Goal: Task Accomplishment & Management: Manage account settings

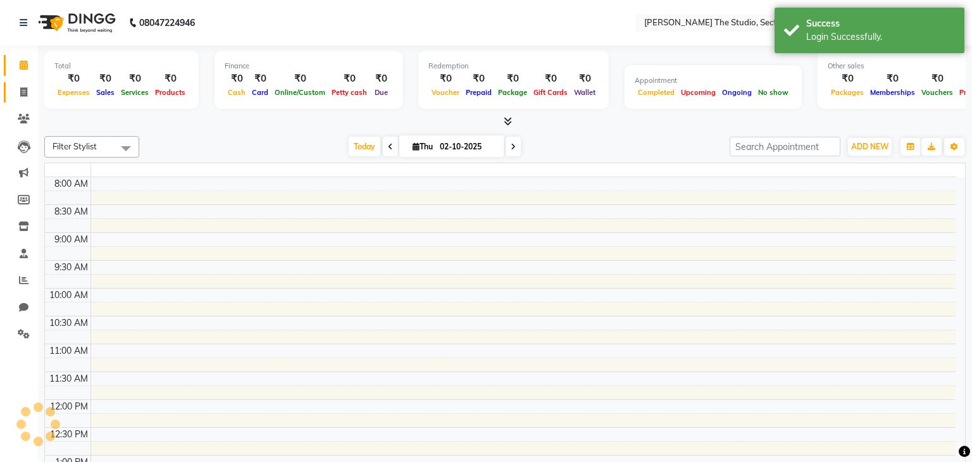
select select "en"
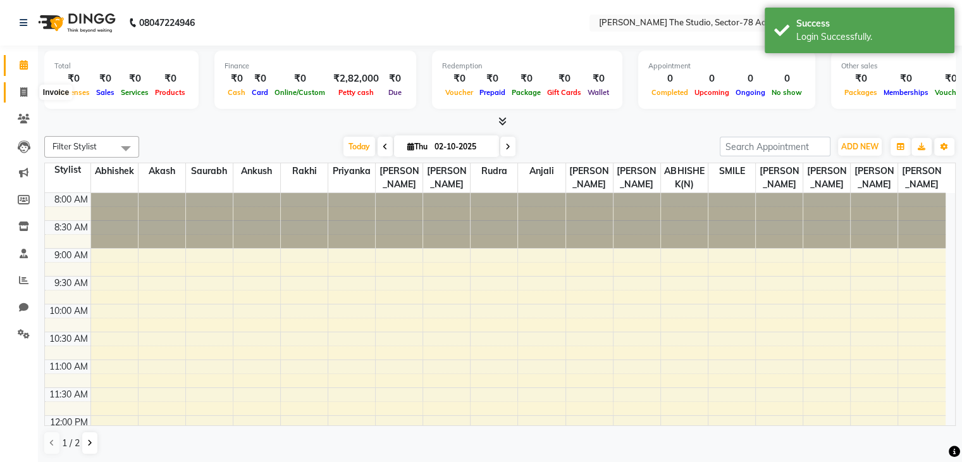
click at [26, 94] on icon at bounding box center [23, 91] width 7 height 9
select select "service"
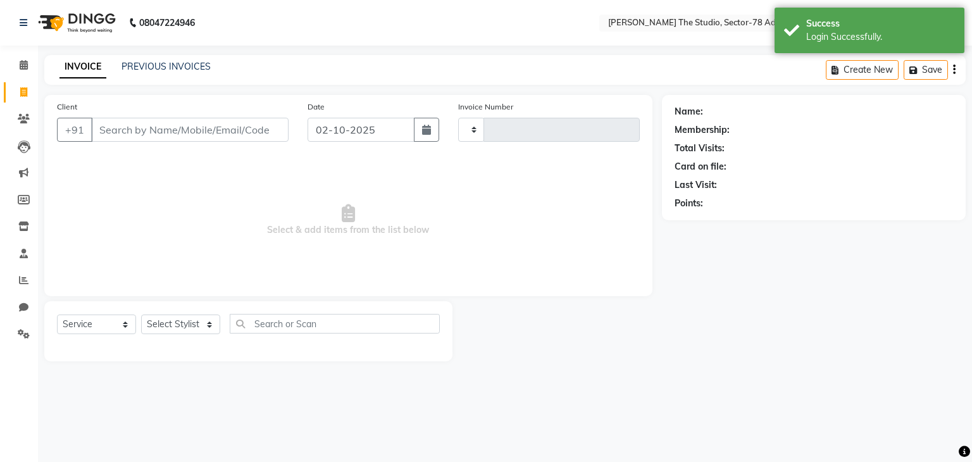
type input "0839"
select select "8485"
click at [150, 68] on link "PREVIOUS INVOICES" at bounding box center [165, 66] width 89 height 11
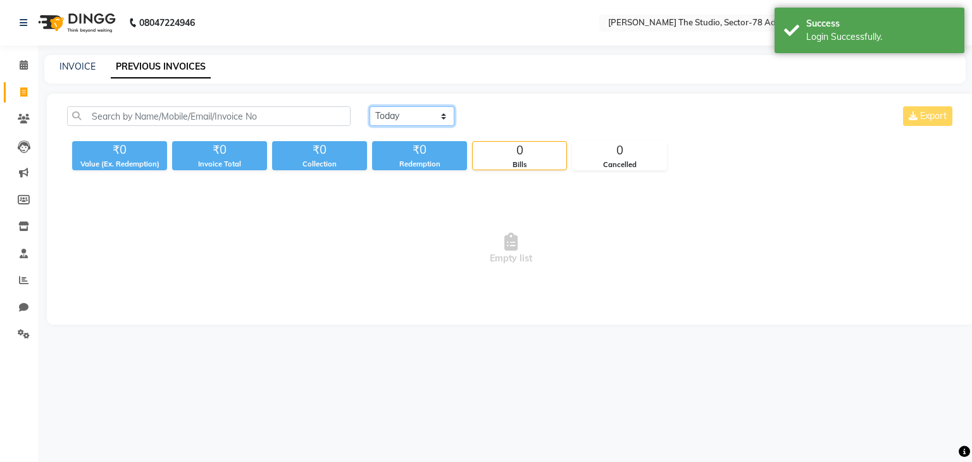
click at [390, 115] on select "[DATE] [DATE] Custom Range" at bounding box center [411, 116] width 85 height 20
select select "range"
click at [369, 106] on select "[DATE] [DATE] Custom Range" at bounding box center [411, 116] width 85 height 20
click at [522, 117] on input "02-10-2025" at bounding box center [515, 117] width 89 height 18
select select "10"
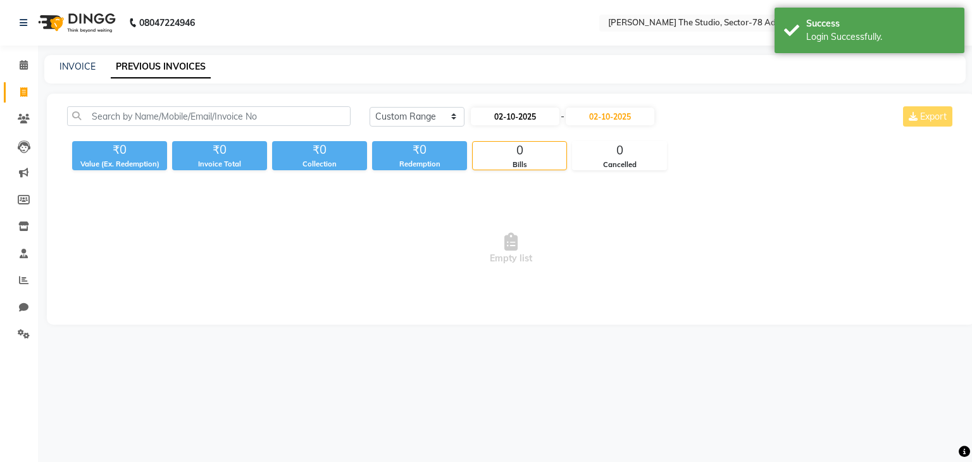
select select "2025"
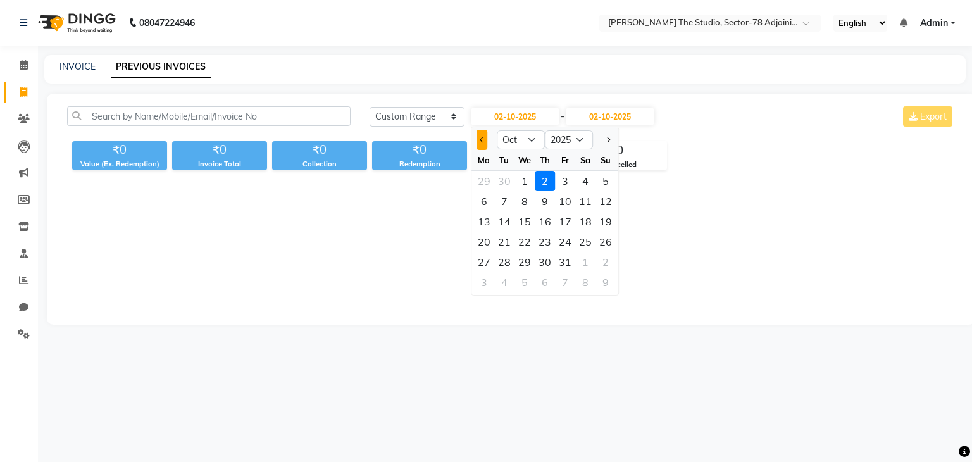
click at [481, 137] on span "Previous month" at bounding box center [482, 139] width 5 height 5
select select "9"
click at [526, 219] on div "17" at bounding box center [524, 221] width 20 height 20
type input "[DATE]"
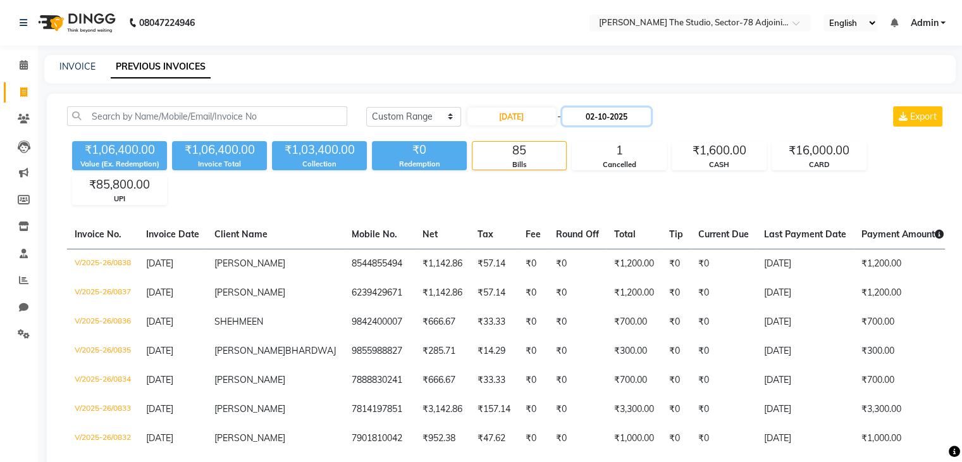
click at [611, 109] on input "02-10-2025" at bounding box center [606, 117] width 89 height 18
select select "10"
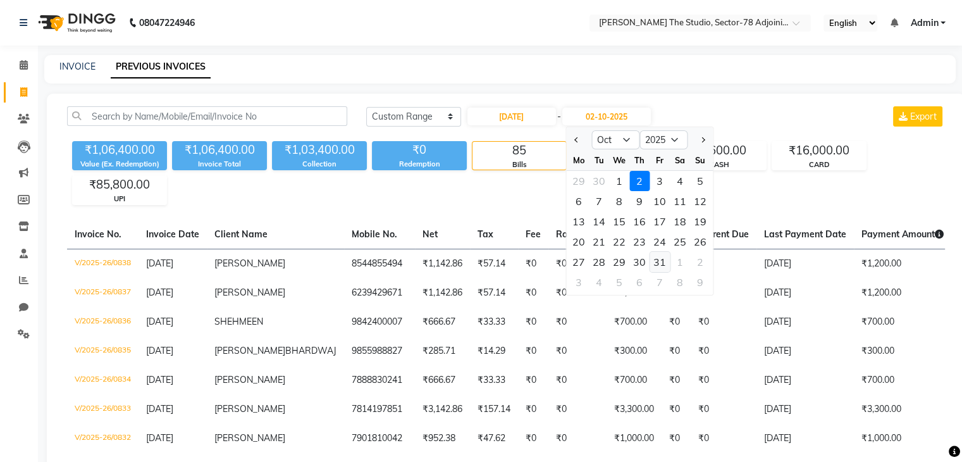
click at [658, 259] on div "31" at bounding box center [660, 262] width 20 height 20
type input "[DATE]"
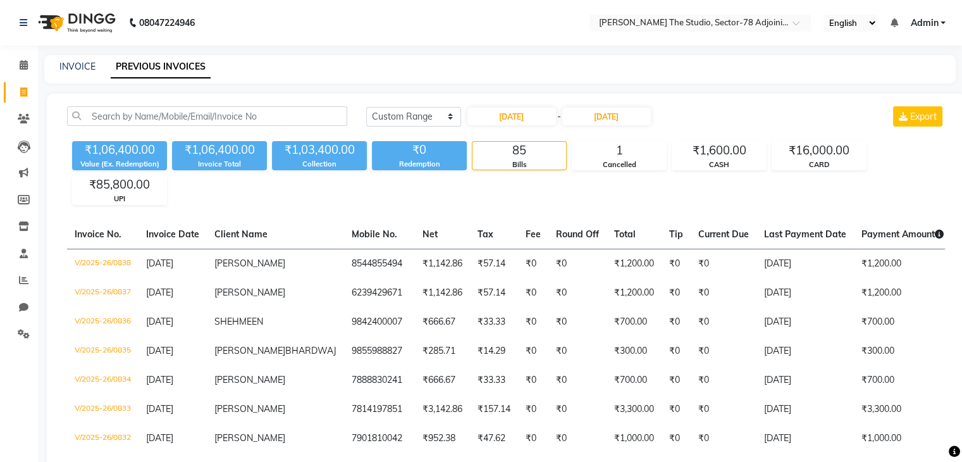
click at [58, 61] on div "INVOICE PREVIOUS INVOICES" at bounding box center [492, 66] width 897 height 13
click at [86, 63] on link "INVOICE" at bounding box center [77, 66] width 36 height 11
select select "service"
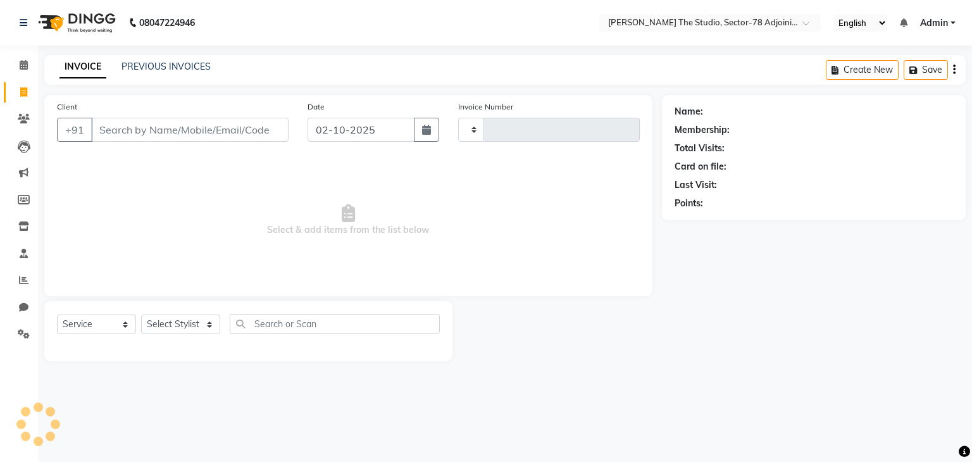
type input "0839"
select select "8485"
click at [184, 141] on input "Client" at bounding box center [189, 130] width 197 height 24
click at [435, 135] on button "button" at bounding box center [426, 130] width 25 height 24
select select "10"
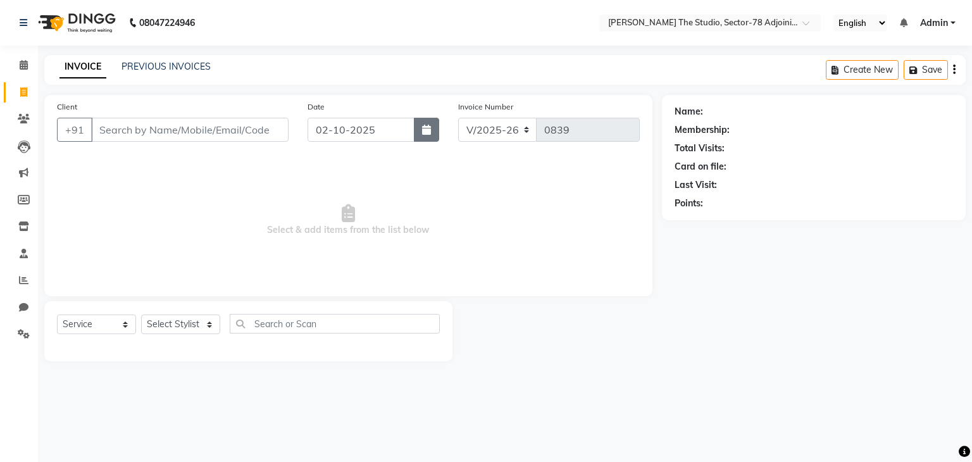
select select "2025"
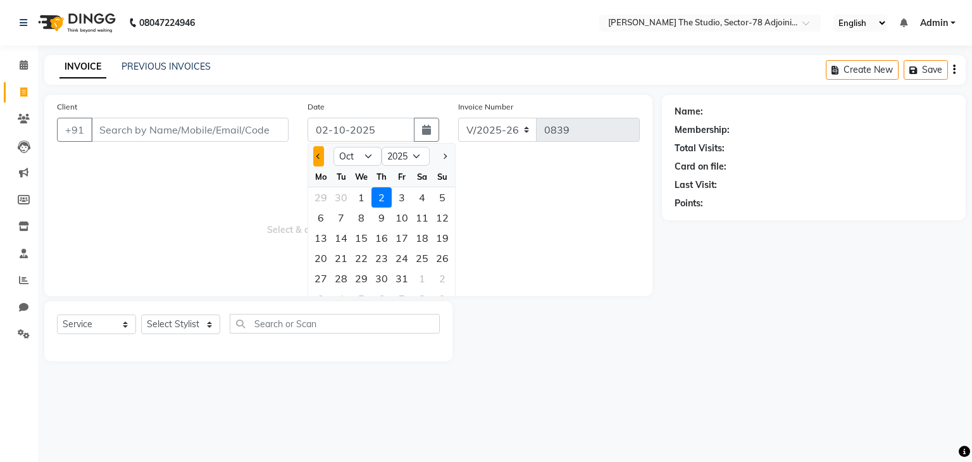
click at [320, 156] on span "Previous month" at bounding box center [318, 156] width 5 height 5
select select "9"
click at [415, 258] on div "27" at bounding box center [422, 258] width 20 height 20
type input "[DATE]"
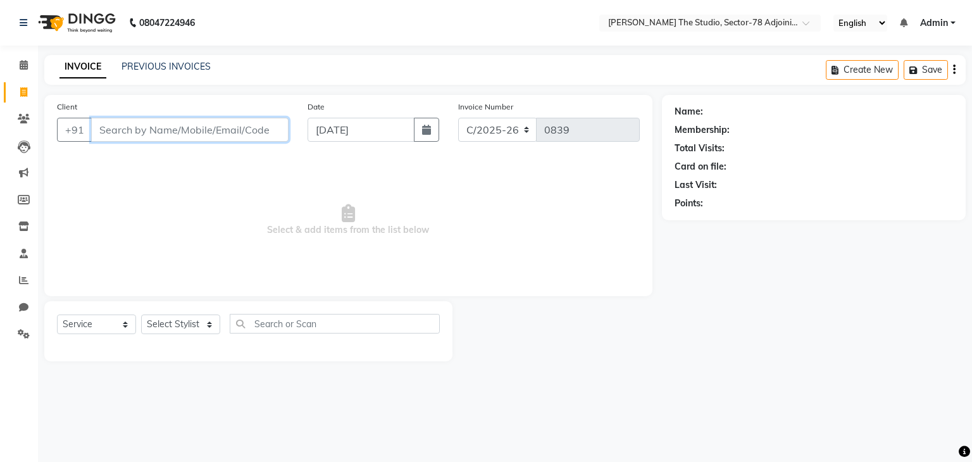
click at [248, 135] on input "Client" at bounding box center [189, 130] width 197 height 24
type input "9872559539"
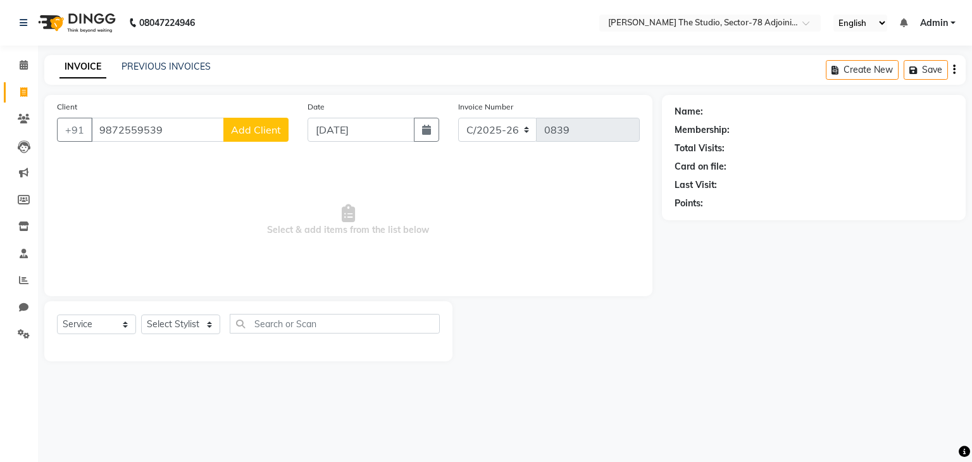
click at [248, 135] on span "Add Client" at bounding box center [256, 129] width 50 height 13
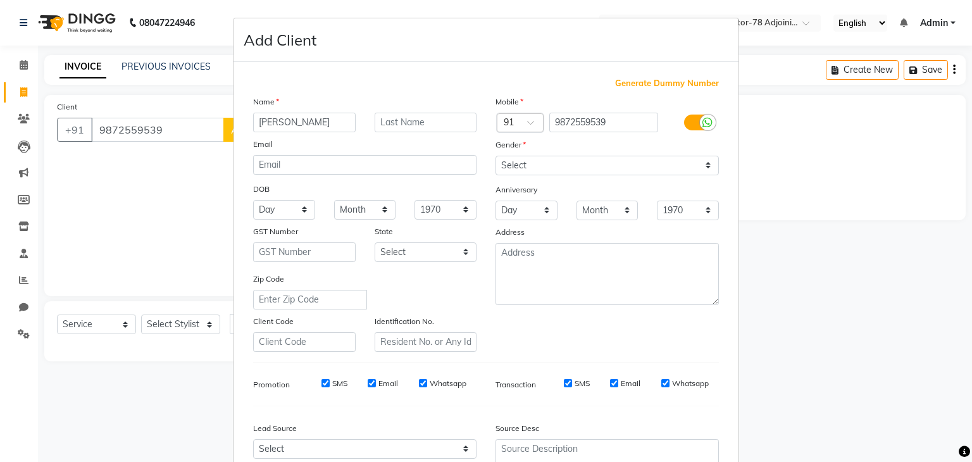
type input "[PERSON_NAME]"
click at [521, 156] on select "Select [DEMOGRAPHIC_DATA] [DEMOGRAPHIC_DATA] Other Prefer Not To Say" at bounding box center [606, 166] width 223 height 20
select select "[DEMOGRAPHIC_DATA]"
click at [495, 156] on select "Select [DEMOGRAPHIC_DATA] [DEMOGRAPHIC_DATA] Other Prefer Not To Say" at bounding box center [606, 166] width 223 height 20
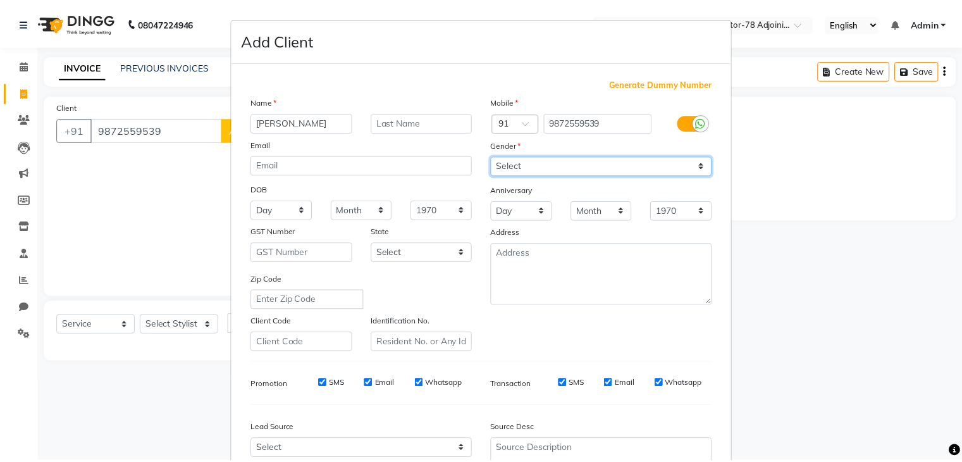
scroll to position [128, 0]
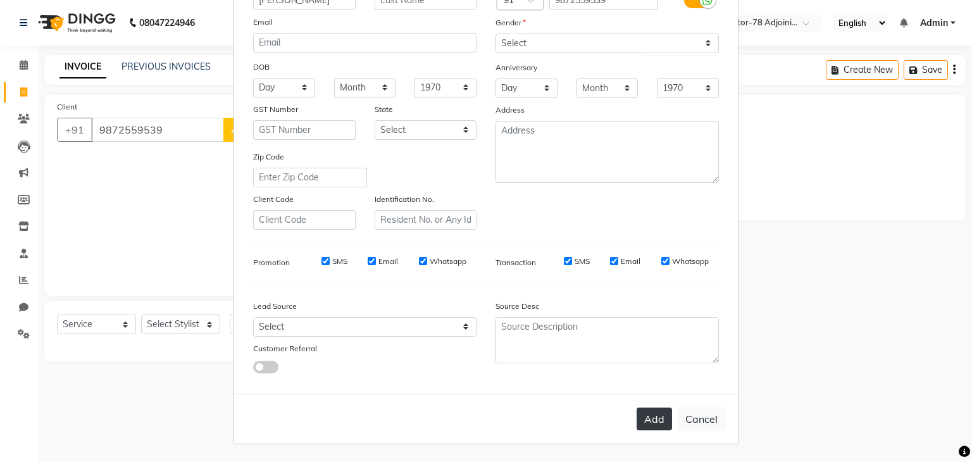
click at [640, 430] on button "Add" at bounding box center [653, 418] width 35 height 23
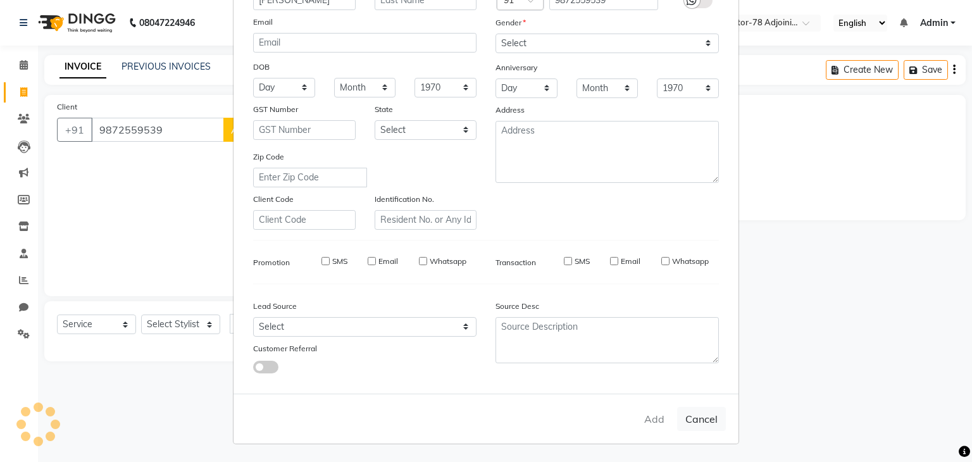
select select
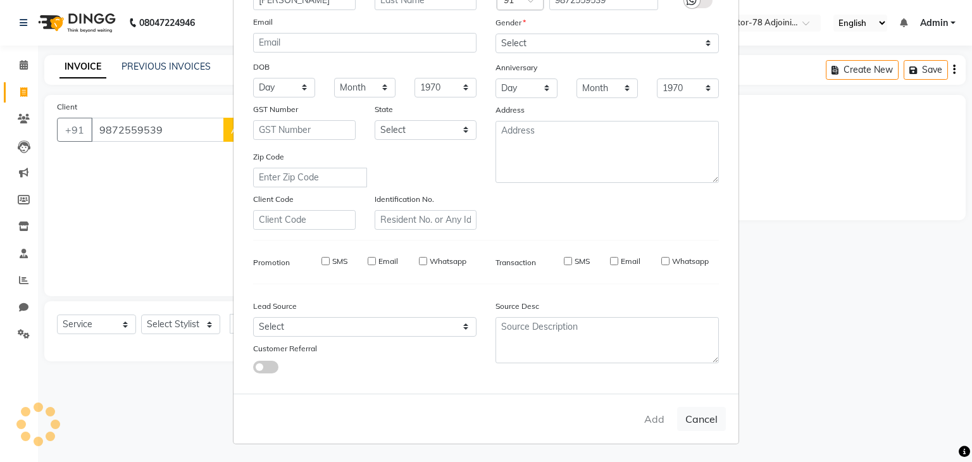
select select
checkbox input "false"
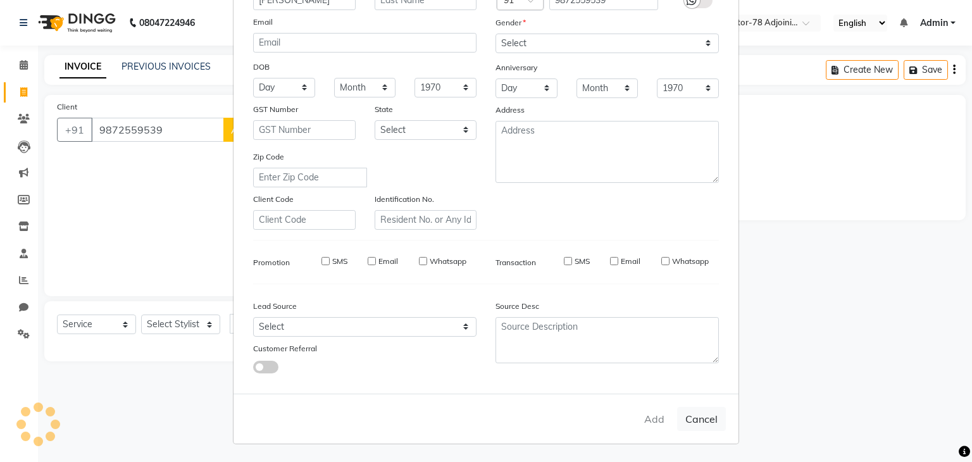
checkbox input "false"
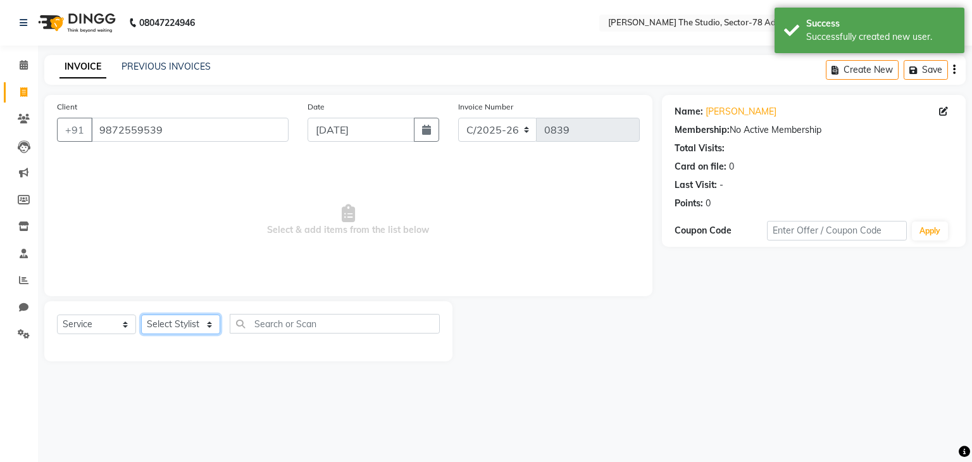
click at [183, 329] on select "Select Stylist [PERSON_NAME](N) [PERSON_NAME] [PERSON_NAME] [PERSON_NAME] Manag…" at bounding box center [180, 324] width 79 height 20
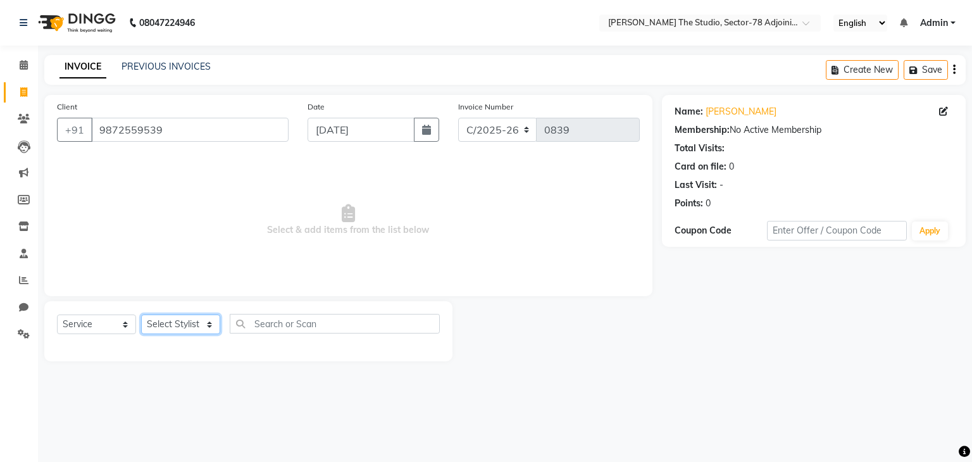
select select "89540"
click at [141, 315] on select "Select Stylist [PERSON_NAME](N) [PERSON_NAME] [PERSON_NAME] [PERSON_NAME] Manag…" at bounding box center [180, 324] width 79 height 20
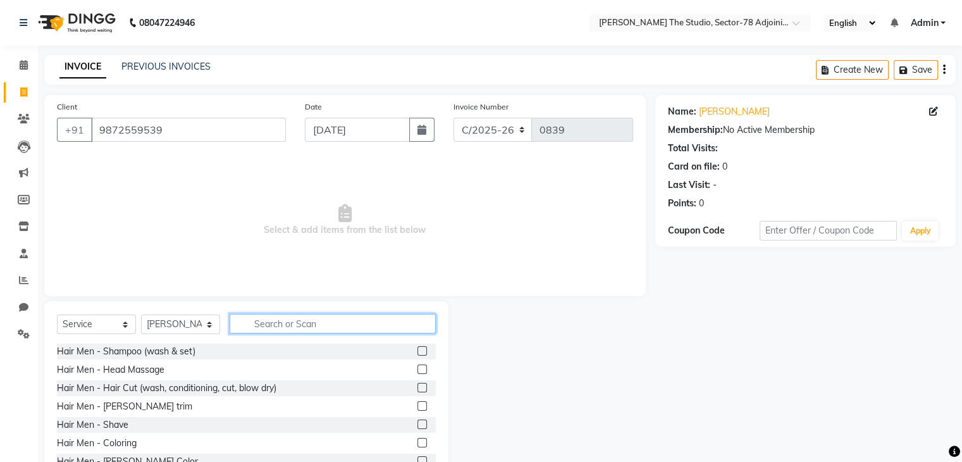
click at [278, 320] on input "text" at bounding box center [333, 324] width 206 height 20
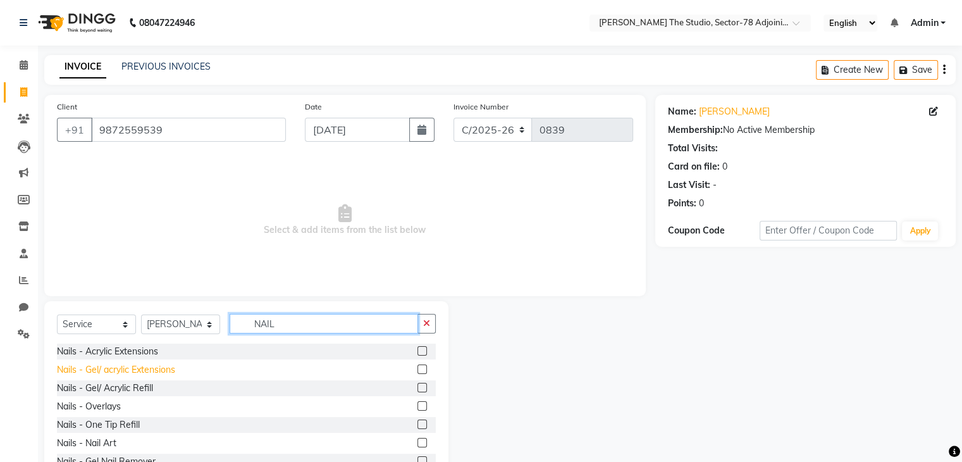
type input "NAIL"
click at [128, 375] on div "Nails - Gel/ acrylic Extensions" at bounding box center [116, 369] width 118 height 13
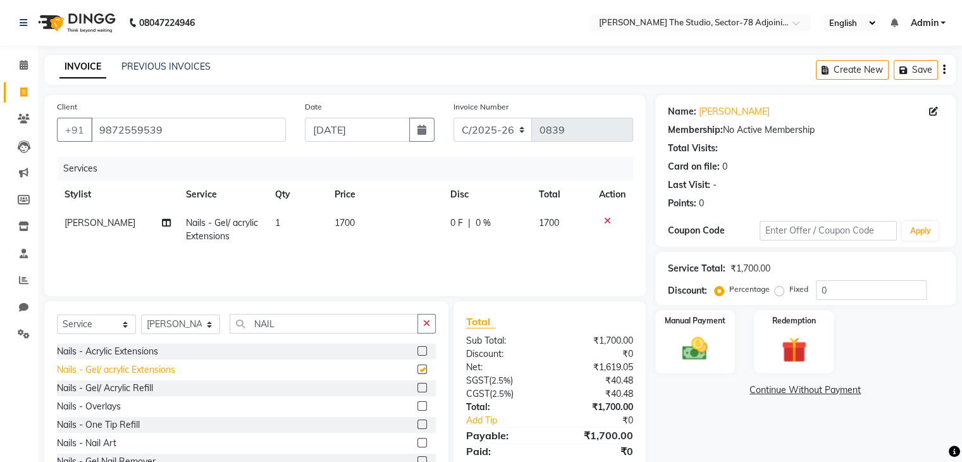
checkbox input "false"
click at [168, 326] on select "Select Stylist [PERSON_NAME](N) [PERSON_NAME] [PERSON_NAME] [PERSON_NAME] Manag…" at bounding box center [180, 324] width 79 height 20
select select "83537"
click at [141, 315] on select "Select Stylist [PERSON_NAME](N) [PERSON_NAME] [PERSON_NAME] [PERSON_NAME] Manag…" at bounding box center [180, 324] width 79 height 20
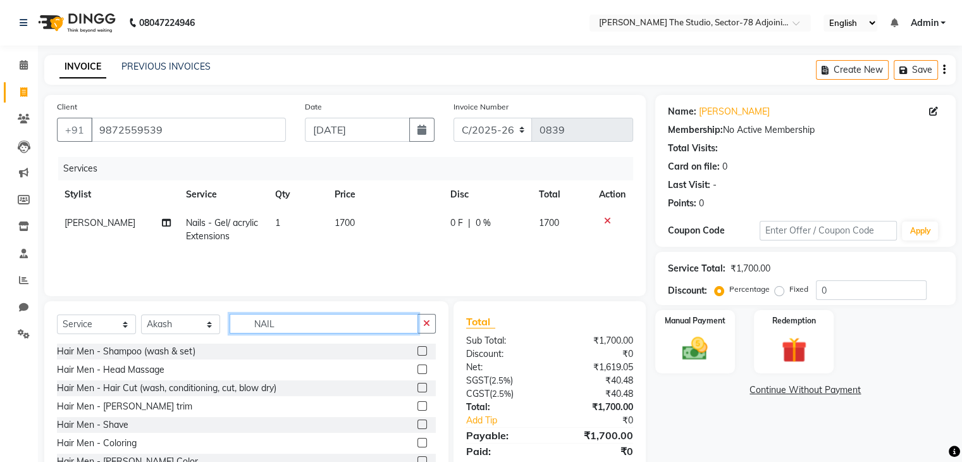
click at [330, 320] on input "NAIL" at bounding box center [324, 324] width 189 height 20
click at [430, 326] on button "button" at bounding box center [427, 324] width 18 height 20
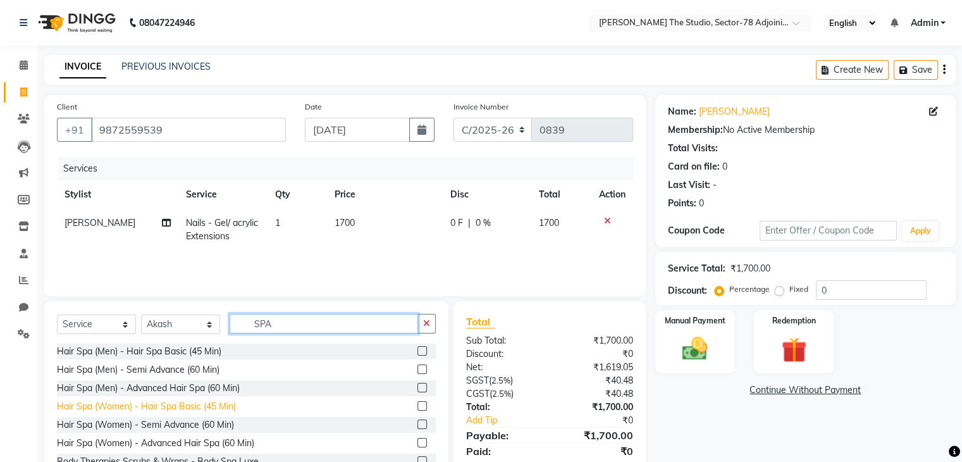
type input "SPA"
click at [203, 405] on div "Hair Spa (Women) - Hair Spa Basic (45 Min)" at bounding box center [146, 406] width 179 height 13
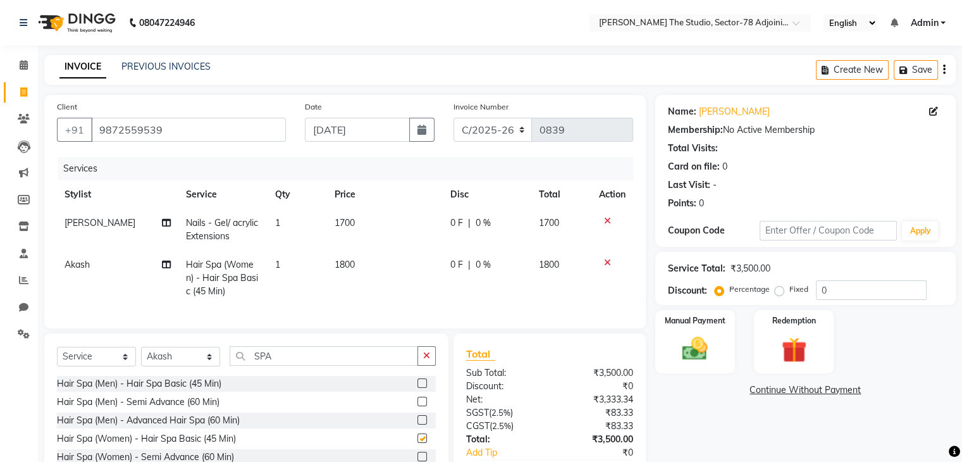
checkbox input "false"
click at [362, 225] on td "1700" at bounding box center [385, 230] width 116 height 42
select select "89540"
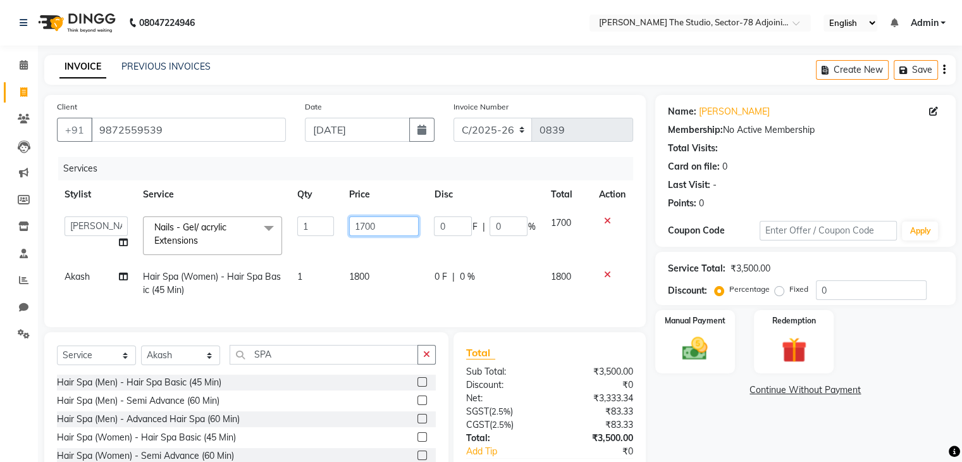
click at [362, 225] on input "1700" at bounding box center [384, 226] width 70 height 20
type input "800"
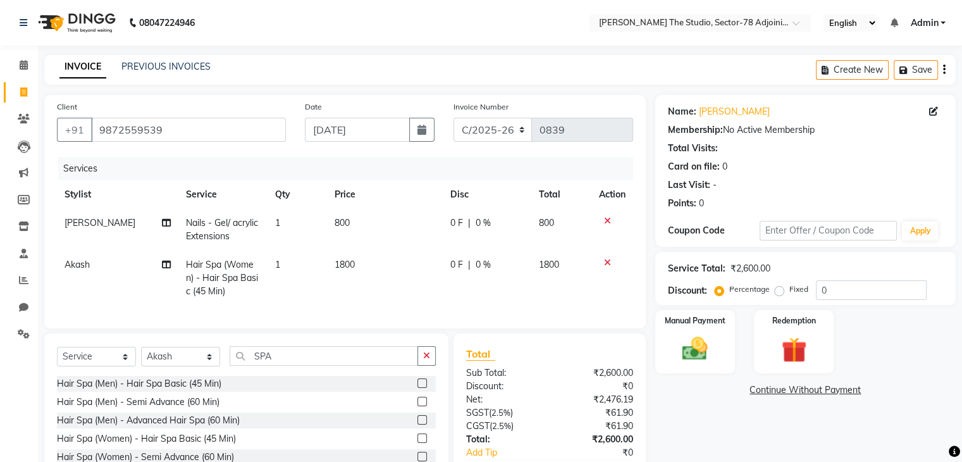
click at [374, 279] on td "1800" at bounding box center [385, 278] width 116 height 55
select select "83537"
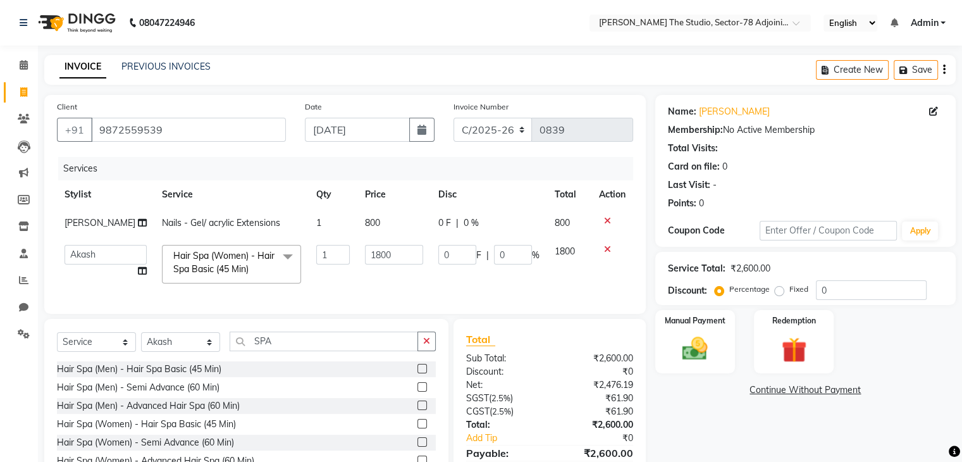
click at [374, 279] on td "1800" at bounding box center [393, 264] width 73 height 54
click at [395, 251] on input "1800" at bounding box center [394, 255] width 58 height 20
type input "1500"
click at [704, 348] on img at bounding box center [695, 349] width 42 height 30
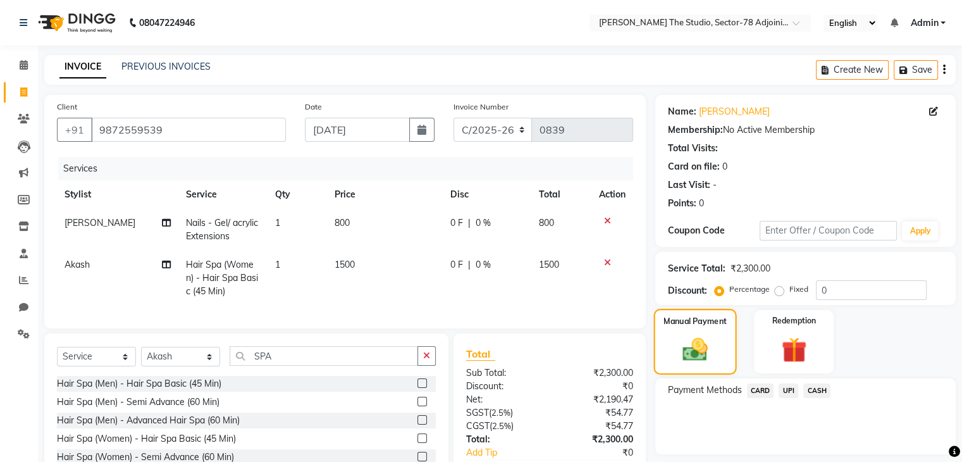
scroll to position [87, 0]
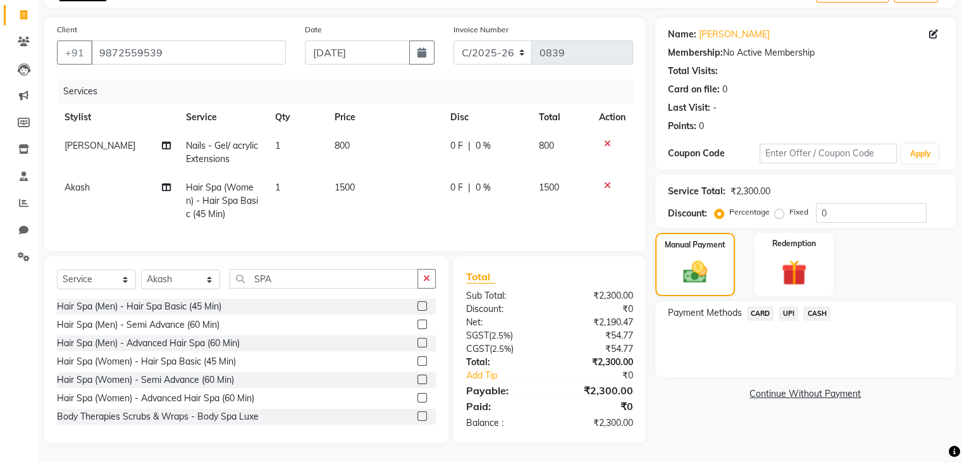
click at [791, 307] on span "UPI" at bounding box center [789, 313] width 20 height 15
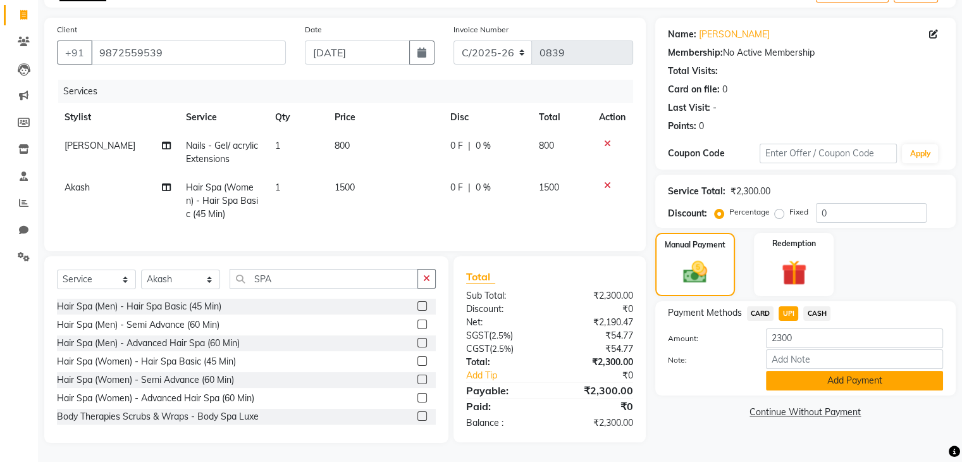
click at [819, 371] on button "Add Payment" at bounding box center [854, 381] width 177 height 20
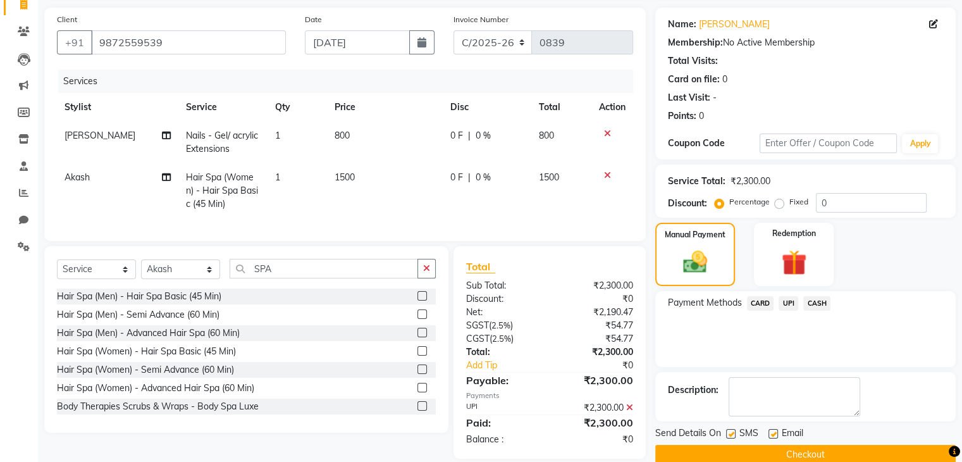
scroll to position [113, 0]
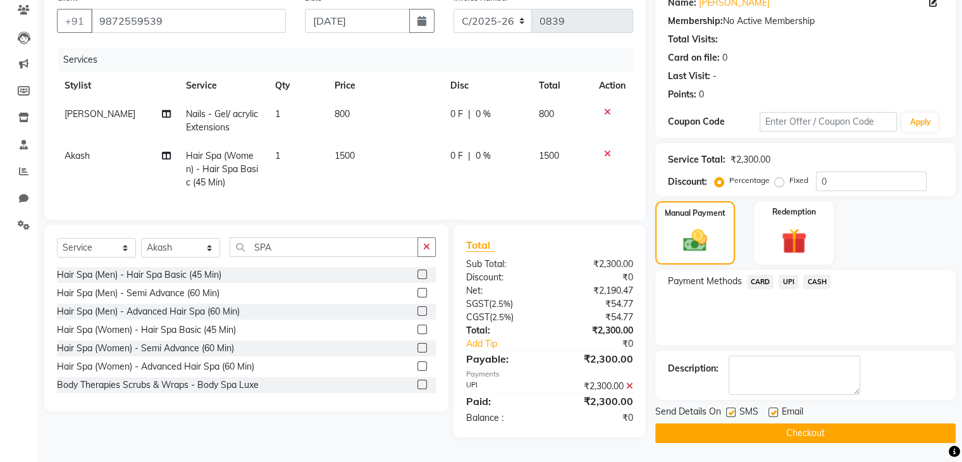
click at [731, 407] on label at bounding box center [730, 411] width 9 height 9
click at [731, 409] on input "checkbox" at bounding box center [730, 413] width 8 height 8
checkbox input "false"
click at [807, 423] on button "Checkout" at bounding box center [805, 433] width 301 height 20
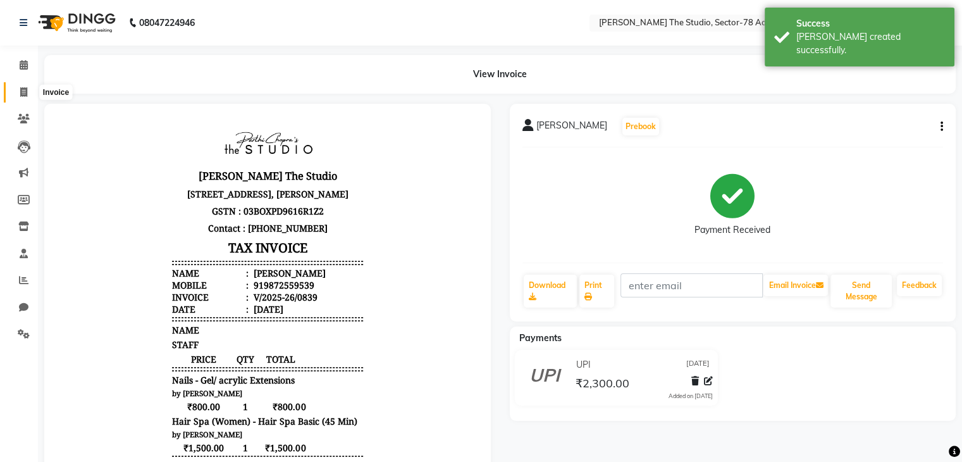
click at [18, 92] on span at bounding box center [24, 92] width 22 height 15
select select "service"
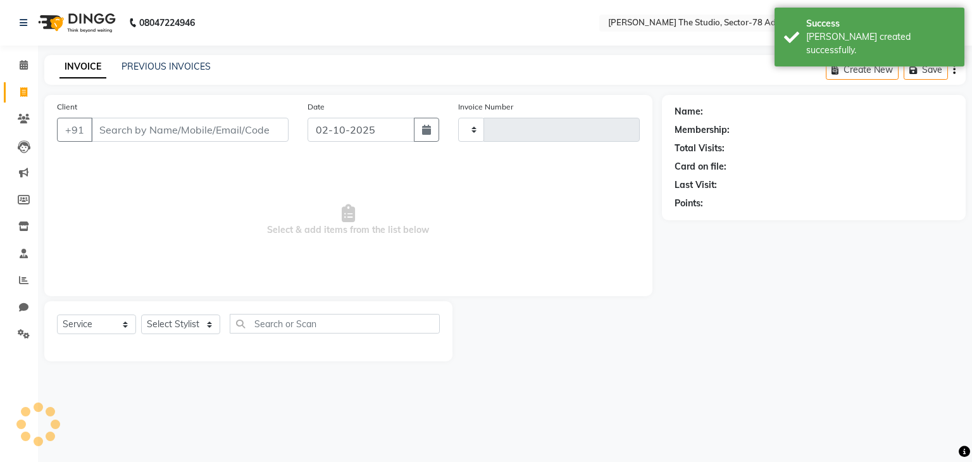
type input "0840"
select select "8485"
click at [428, 133] on icon "button" at bounding box center [426, 130] width 9 height 10
select select "10"
select select "2025"
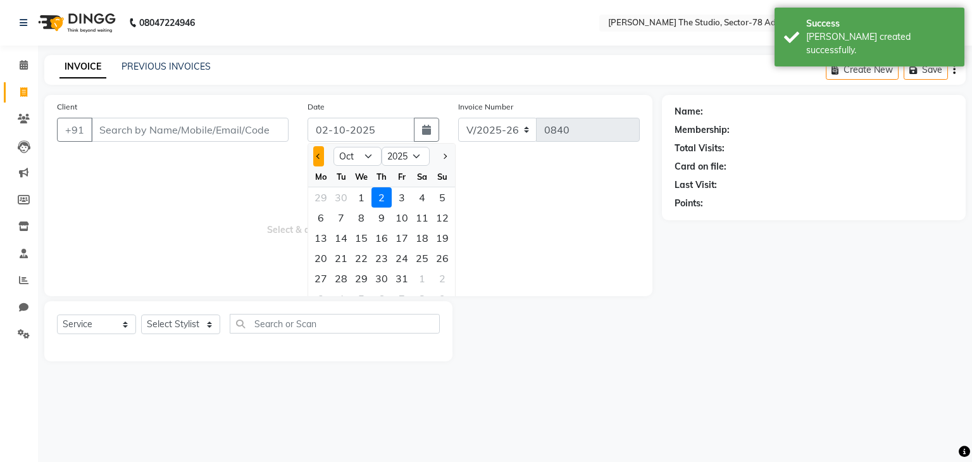
click at [320, 155] on button "Previous month" at bounding box center [318, 156] width 11 height 20
select select "9"
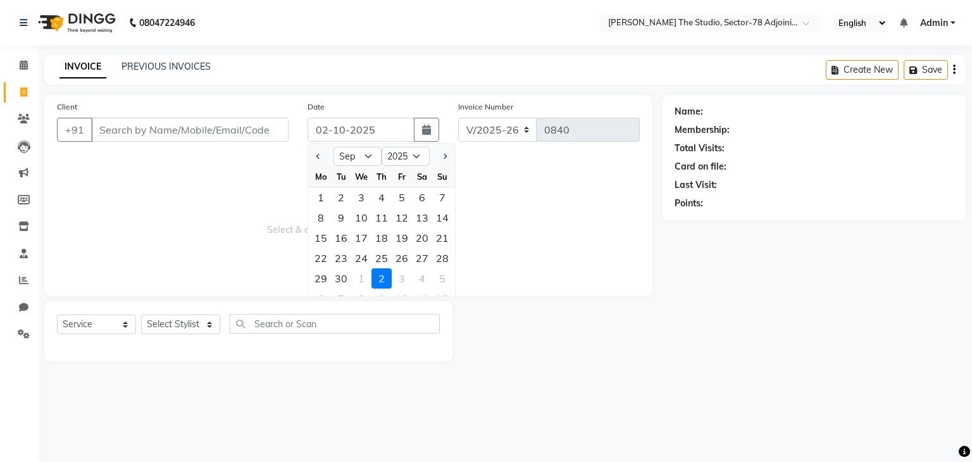
click at [453, 259] on div "22 23 24 25 26 27 28" at bounding box center [381, 258] width 147 height 20
click at [444, 259] on div "28" at bounding box center [442, 258] width 20 height 20
type input "[DATE]"
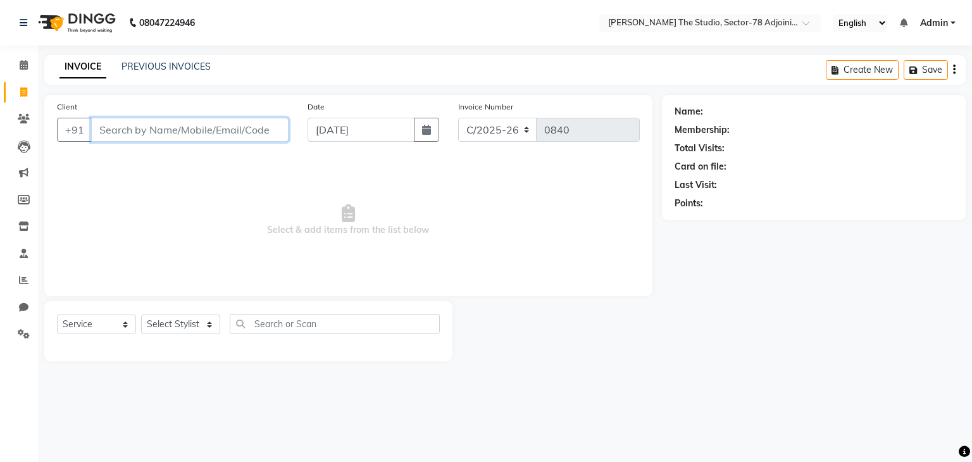
click at [213, 135] on input "Client" at bounding box center [189, 130] width 197 height 24
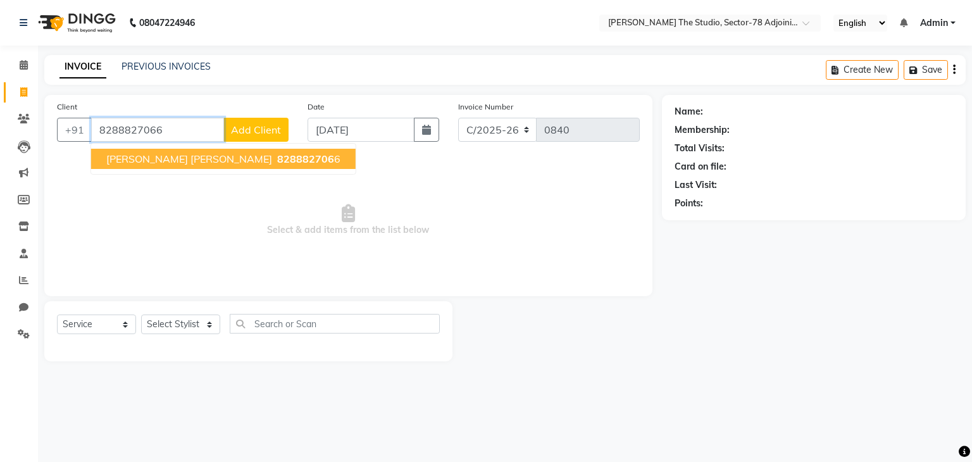
type input "8288827066"
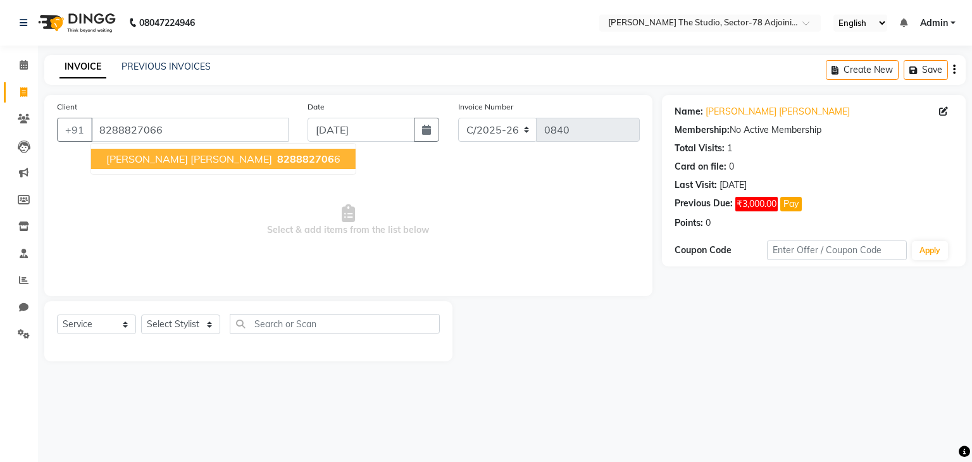
click at [277, 157] on span "828882706" at bounding box center [305, 158] width 57 height 13
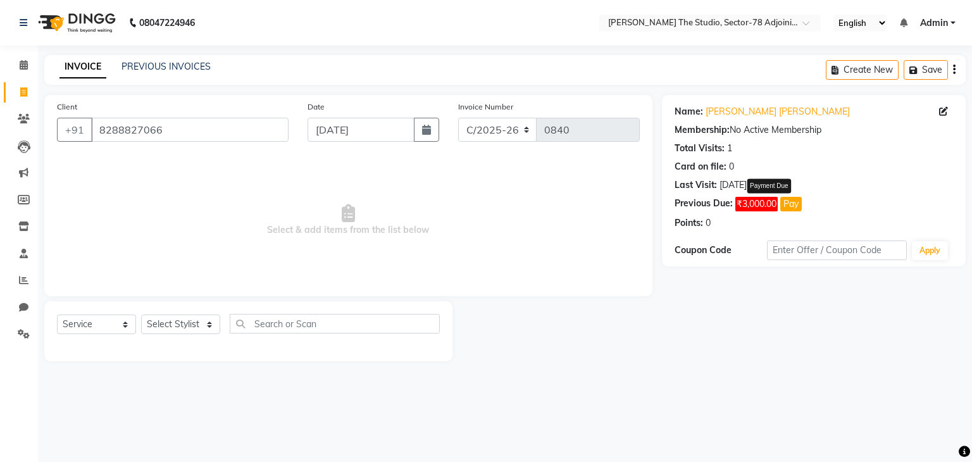
click at [792, 202] on button "Pay" at bounding box center [791, 204] width 22 height 15
select select "1"
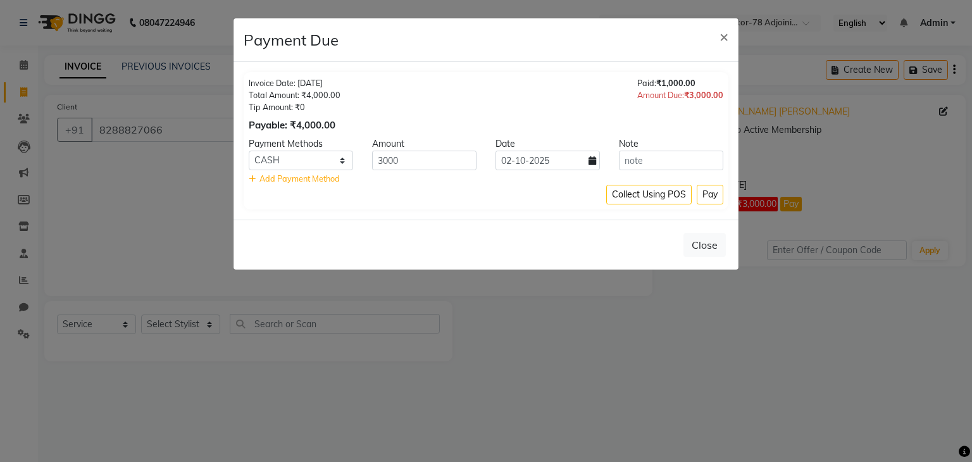
click at [590, 160] on icon at bounding box center [592, 160] width 8 height 9
select select "10"
select select "2025"
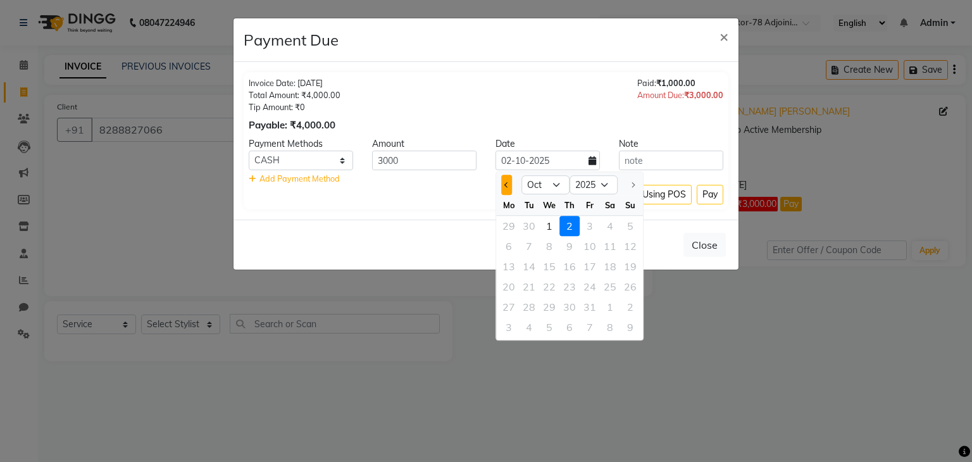
click at [508, 188] on button "Previous month" at bounding box center [506, 185] width 11 height 20
select select "9"
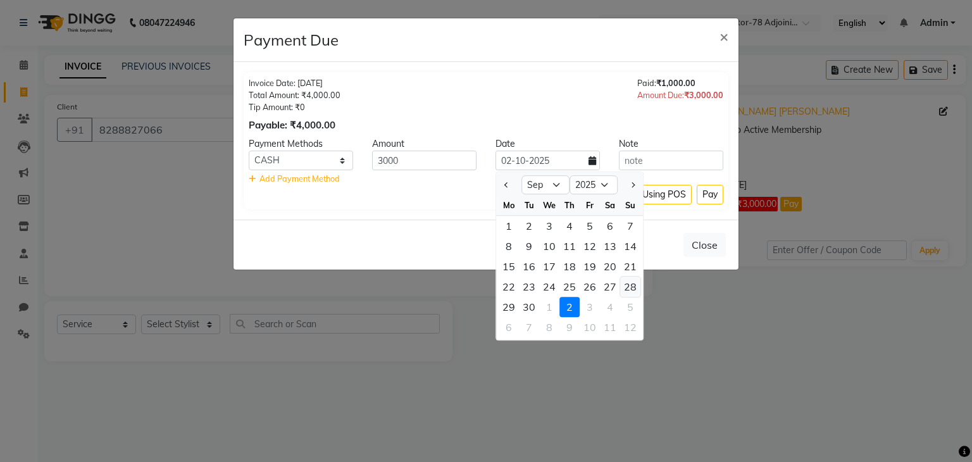
click at [626, 289] on div "28" at bounding box center [630, 286] width 20 height 20
type input "[DATE]"
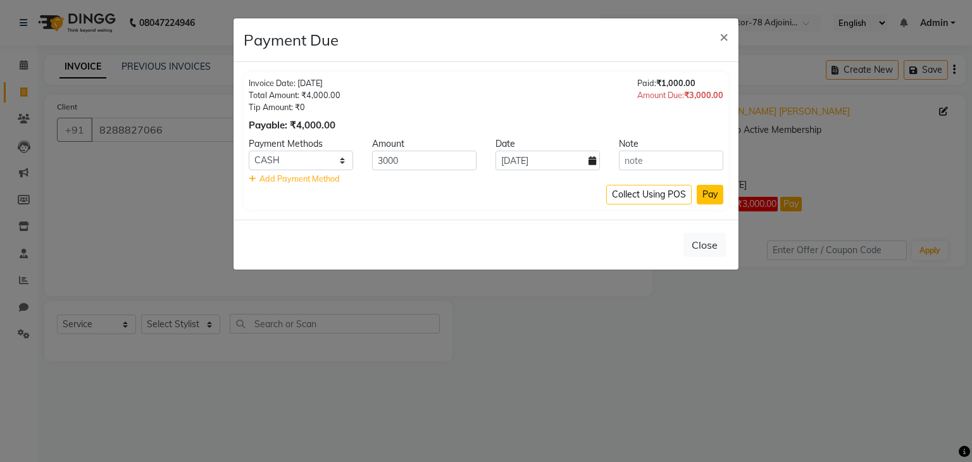
click at [712, 197] on button "Pay" at bounding box center [710, 195] width 27 height 20
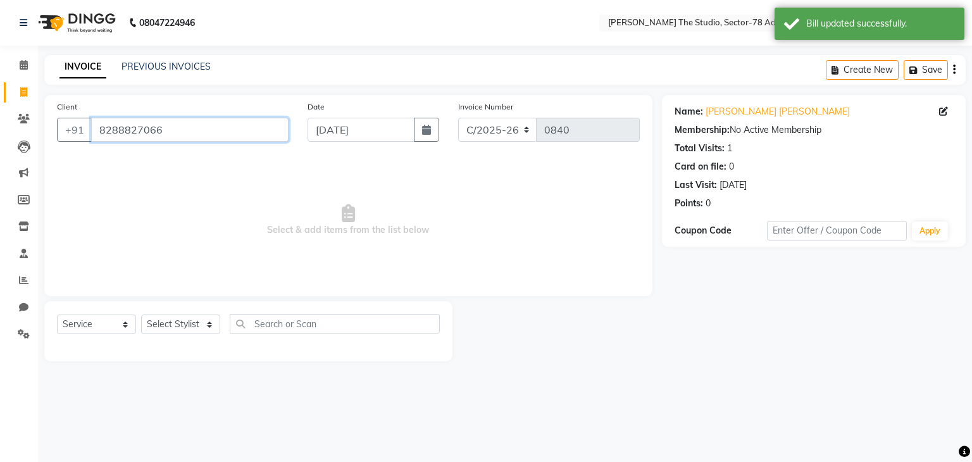
click at [195, 132] on input "8288827066" at bounding box center [189, 130] width 197 height 24
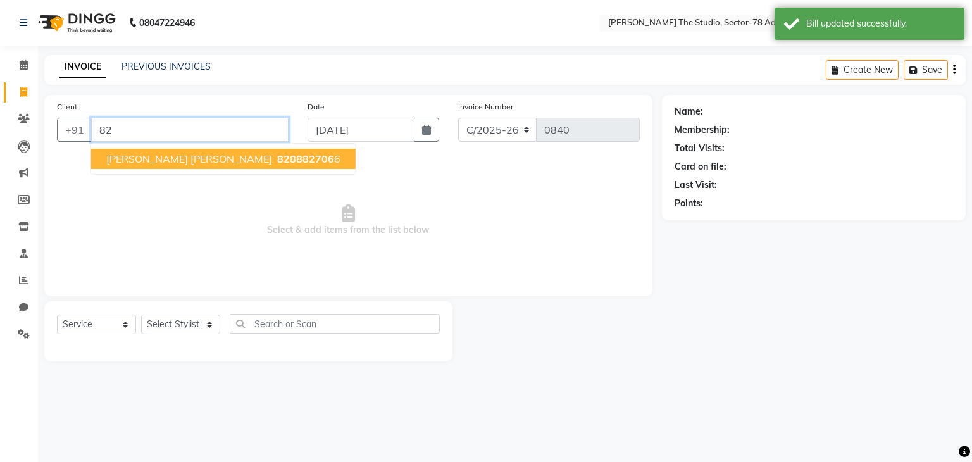
type input "8"
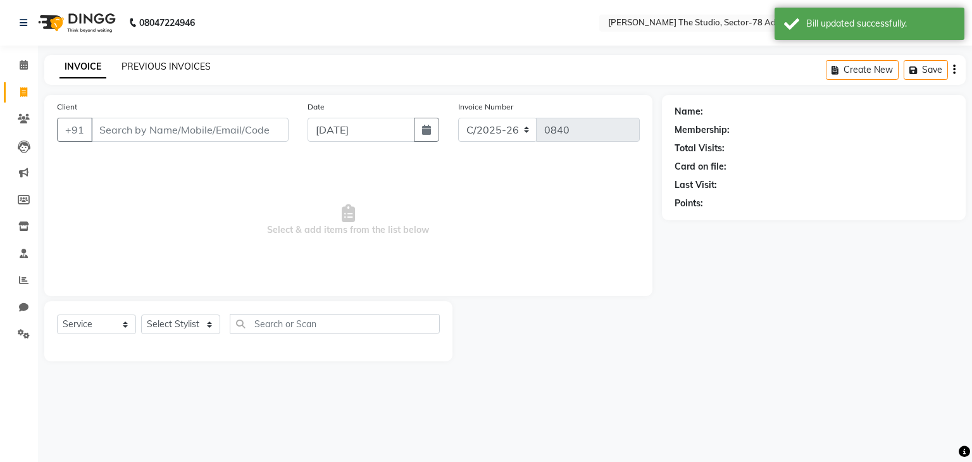
click at [172, 65] on link "PREVIOUS INVOICES" at bounding box center [165, 66] width 89 height 11
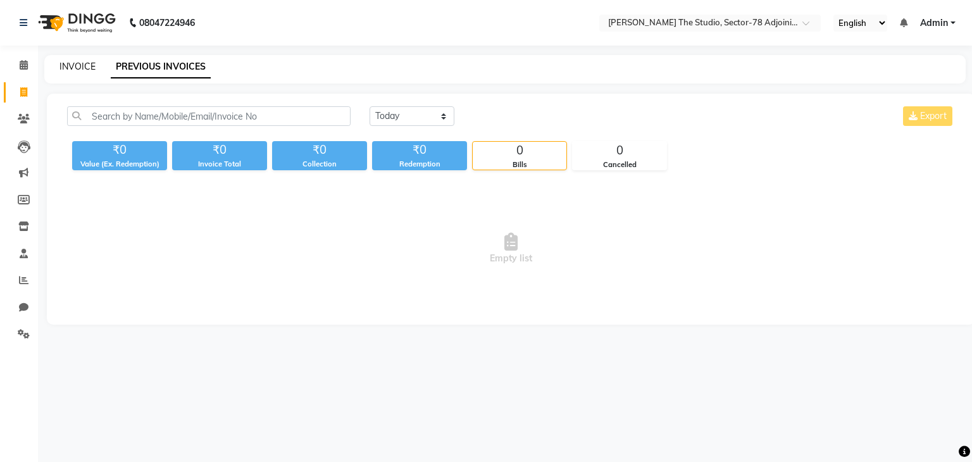
click at [77, 71] on link "INVOICE" at bounding box center [77, 66] width 36 height 11
select select "service"
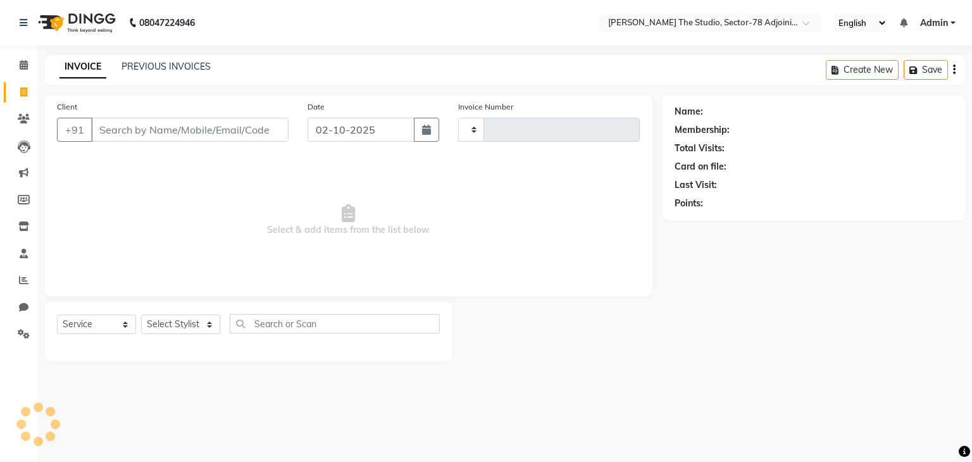
type input "0840"
select select "8485"
click at [421, 130] on button "button" at bounding box center [426, 130] width 25 height 24
select select "10"
select select "2025"
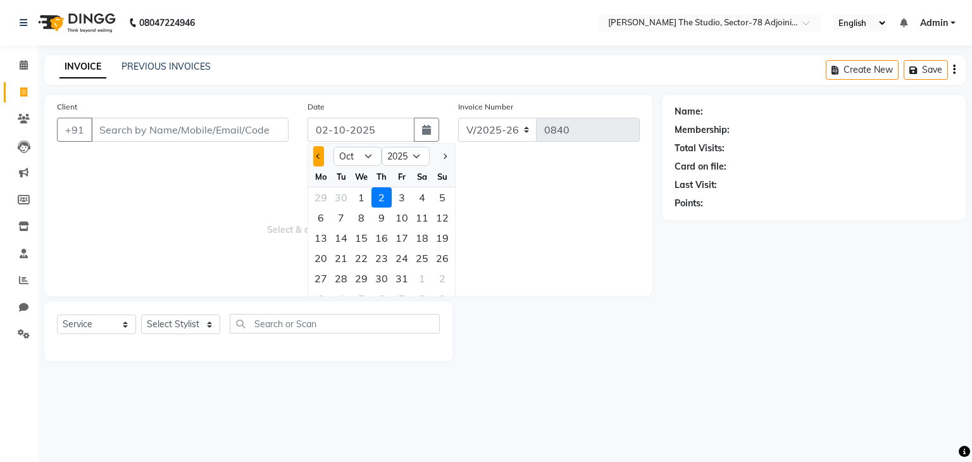
click at [314, 156] on button "Previous month" at bounding box center [318, 156] width 11 height 20
select select "9"
click at [442, 261] on div "28" at bounding box center [442, 258] width 20 height 20
type input "[DATE]"
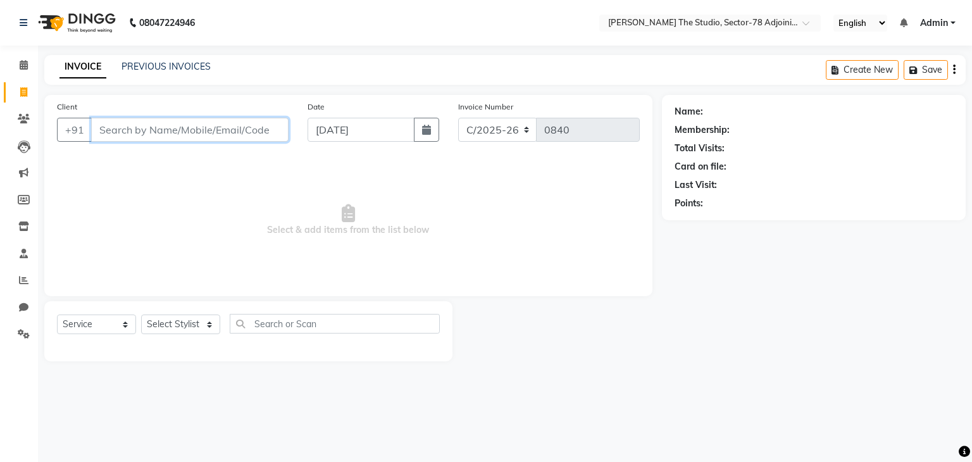
click at [254, 138] on input "Client" at bounding box center [189, 130] width 197 height 24
type input "8"
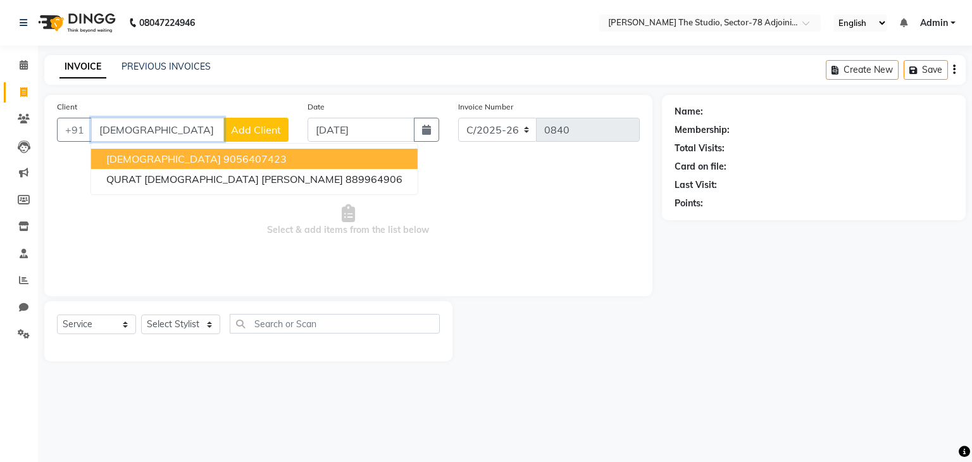
click at [223, 163] on ngb-highlight "9056407423" at bounding box center [254, 158] width 63 height 13
type input "9056407423"
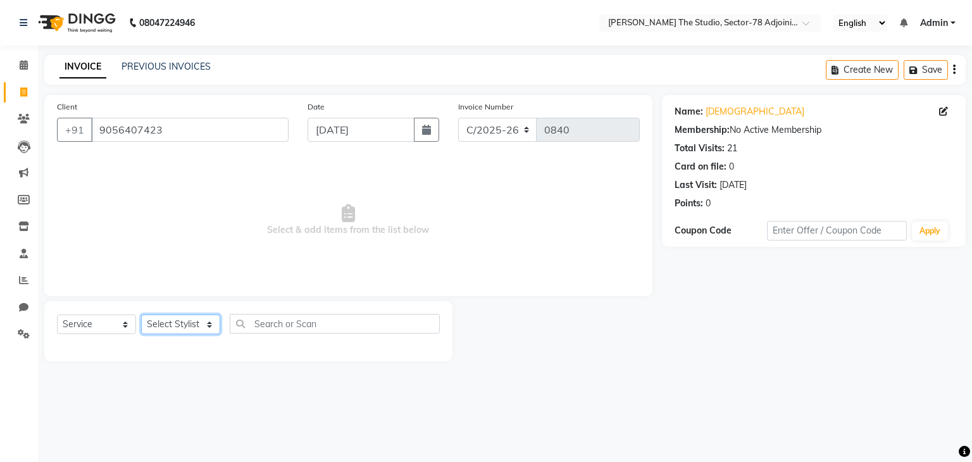
click at [190, 328] on select "Select Stylist [PERSON_NAME](N) [PERSON_NAME] [PERSON_NAME] [PERSON_NAME] Manag…" at bounding box center [180, 324] width 79 height 20
select select "83537"
click at [141, 315] on select "Select Stylist [PERSON_NAME](N) [PERSON_NAME] [PERSON_NAME] [PERSON_NAME] Manag…" at bounding box center [180, 324] width 79 height 20
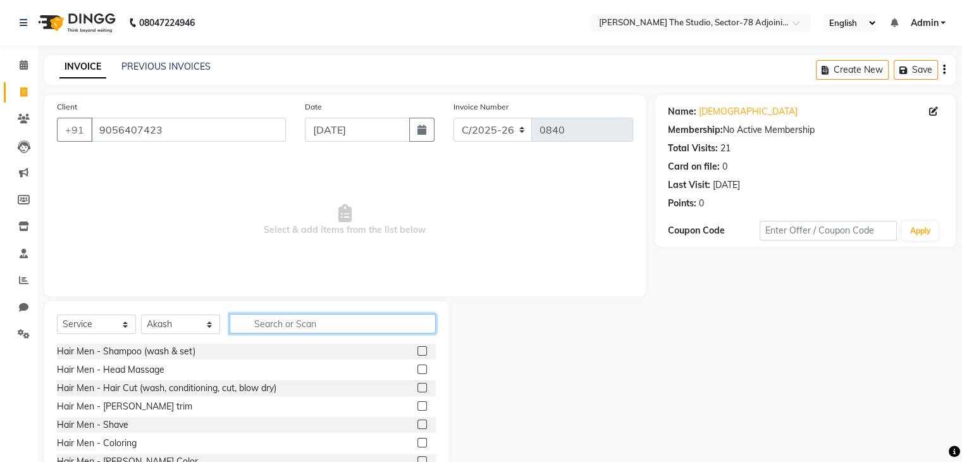
click at [289, 325] on input "text" at bounding box center [333, 324] width 206 height 20
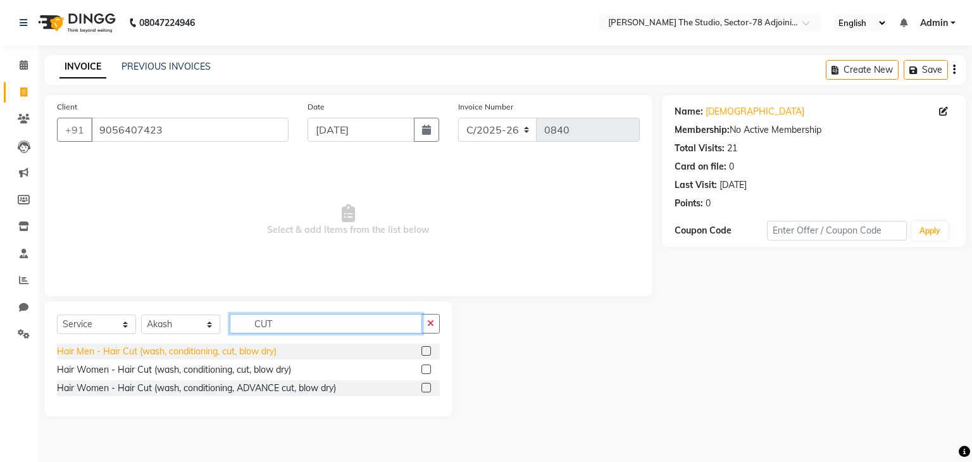
type input "CUT"
click at [214, 350] on div "Hair Men - Hair Cut (wash, conditioning, cut, blow dry)" at bounding box center [167, 351] width 220 height 13
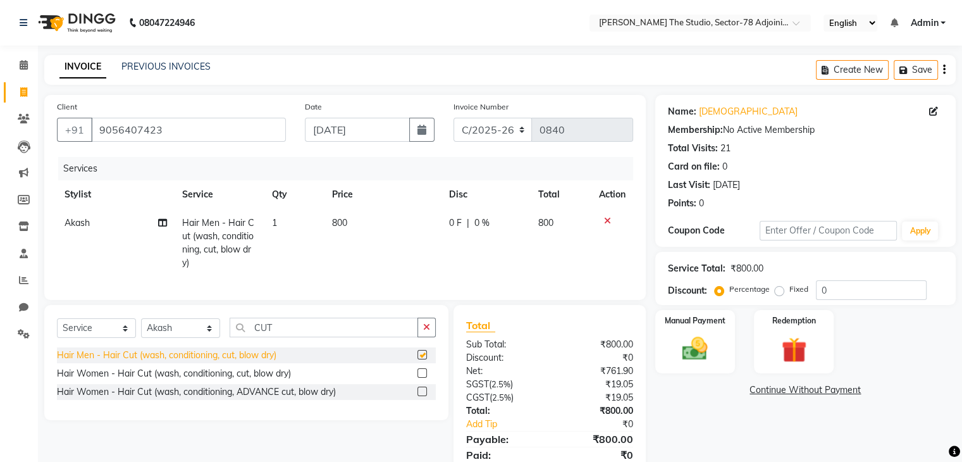
checkbox input "false"
click at [422, 334] on button "button" at bounding box center [427, 328] width 18 height 20
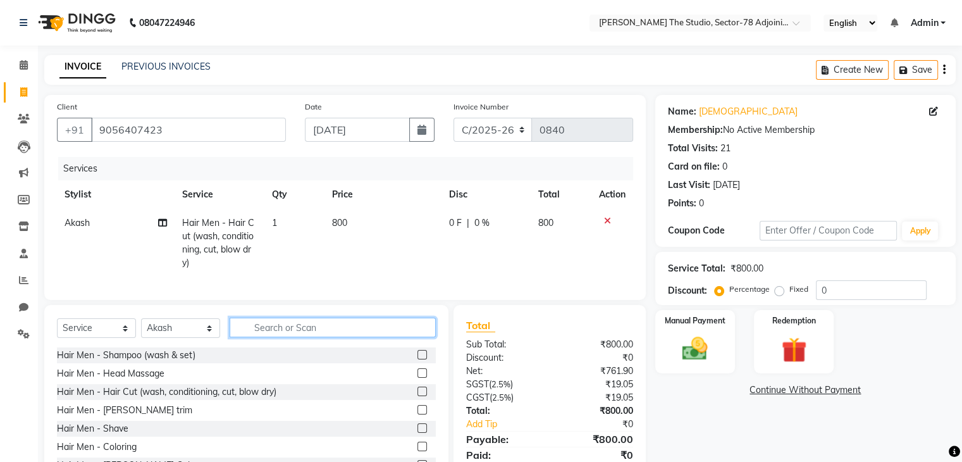
click at [285, 337] on input "text" at bounding box center [333, 328] width 206 height 20
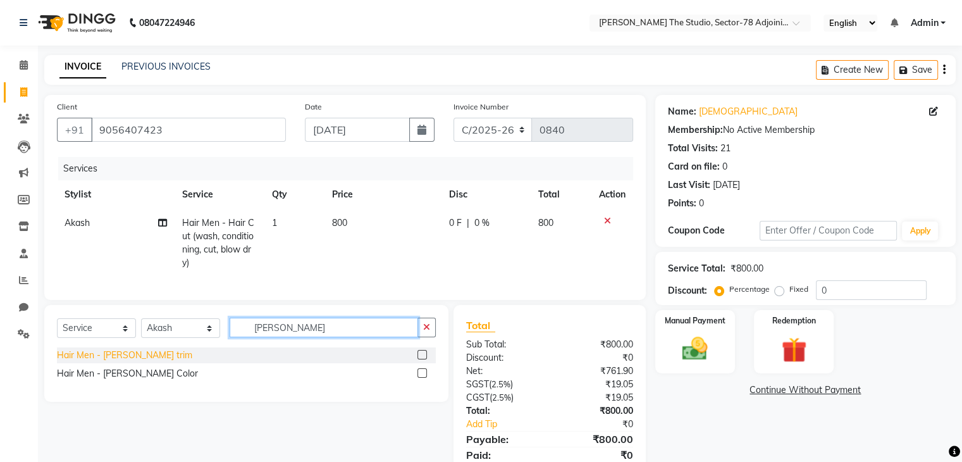
type input "[PERSON_NAME]"
click at [91, 362] on div "Hair Men - [PERSON_NAME] trim" at bounding box center [124, 355] width 135 height 13
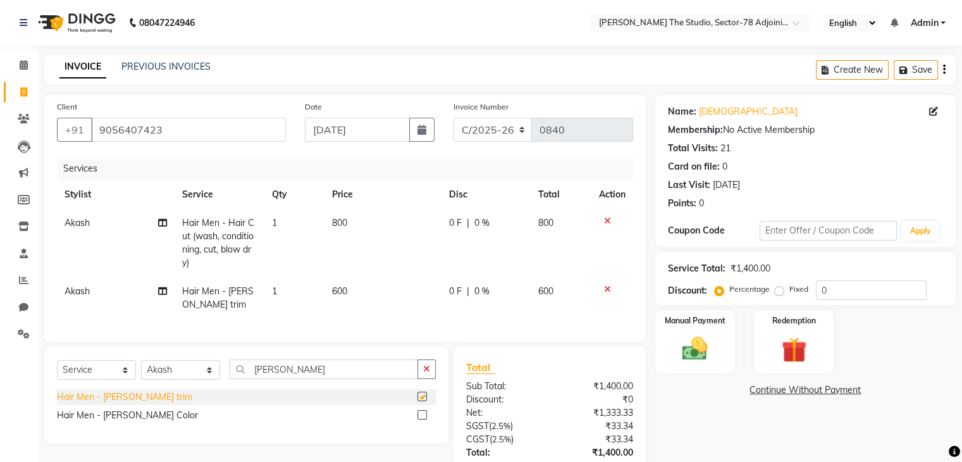
checkbox input "false"
click at [358, 223] on td "800" at bounding box center [383, 243] width 117 height 68
select select "83537"
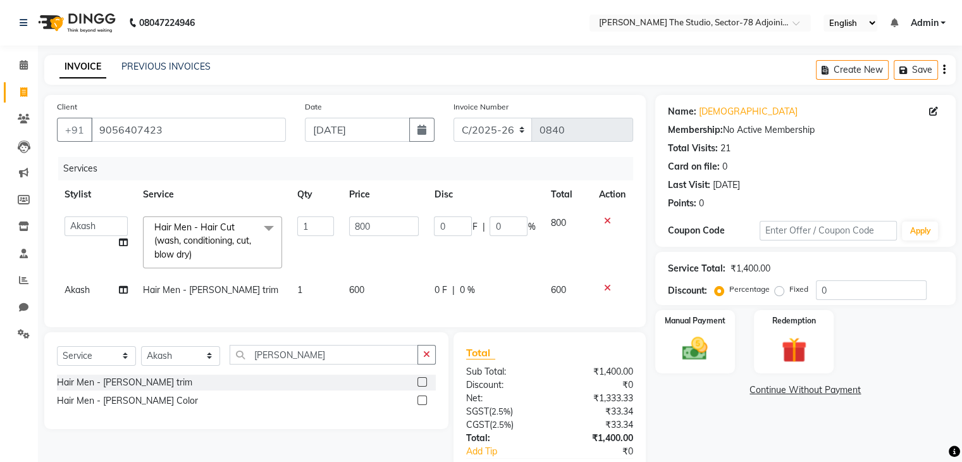
click at [358, 223] on input "800" at bounding box center [384, 226] width 70 height 20
type input "400"
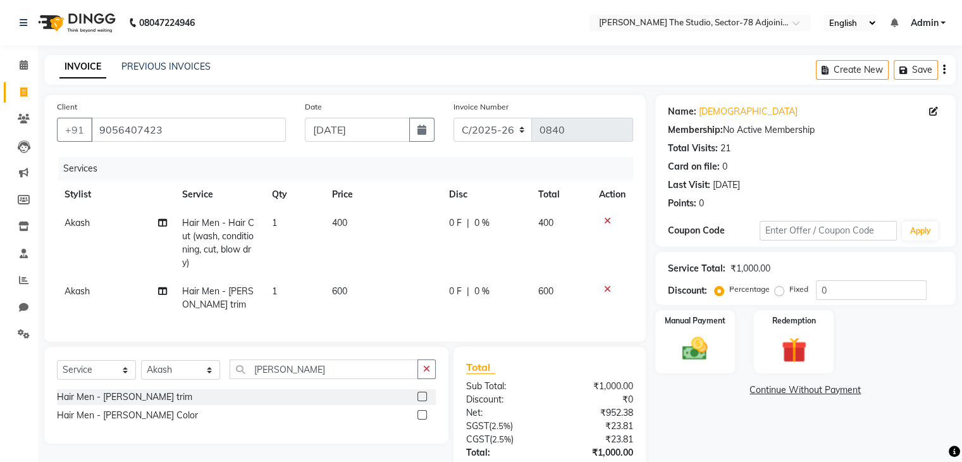
click at [369, 289] on td "600" at bounding box center [383, 298] width 117 height 42
select select "83537"
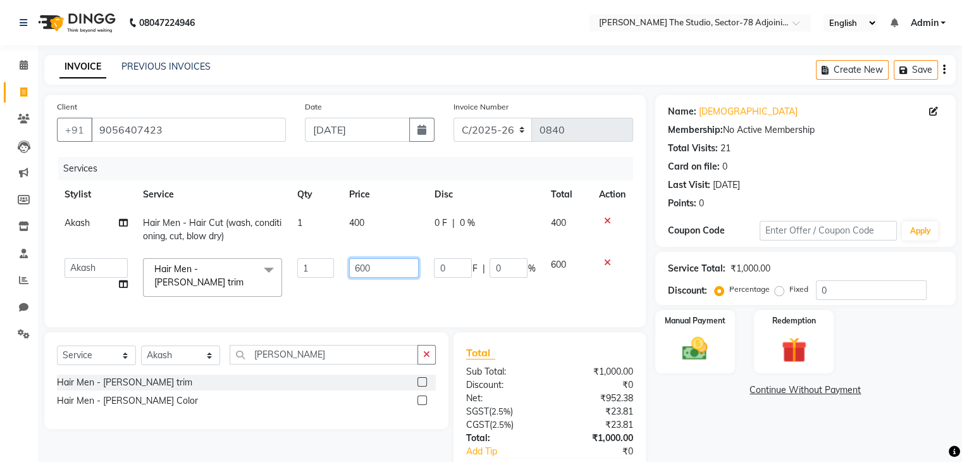
click at [375, 264] on input "600" at bounding box center [384, 268] width 70 height 20
type input "6"
type input "200"
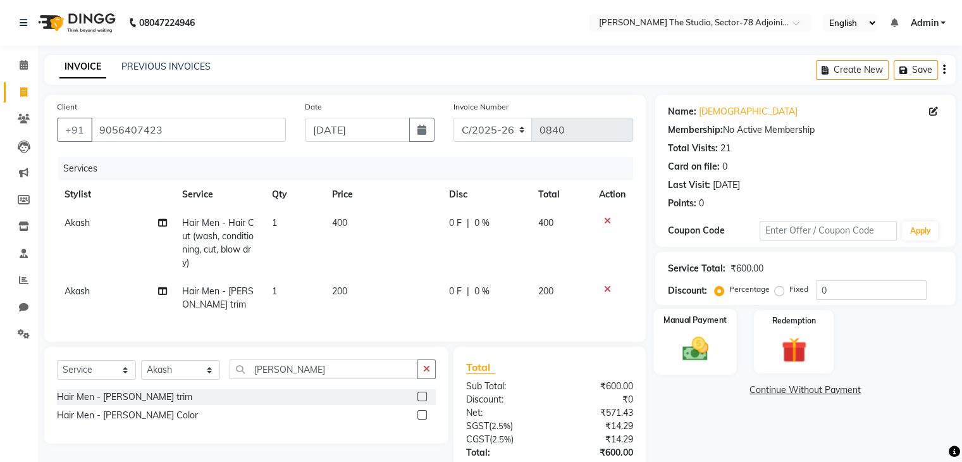
click at [682, 344] on img at bounding box center [695, 349] width 42 height 30
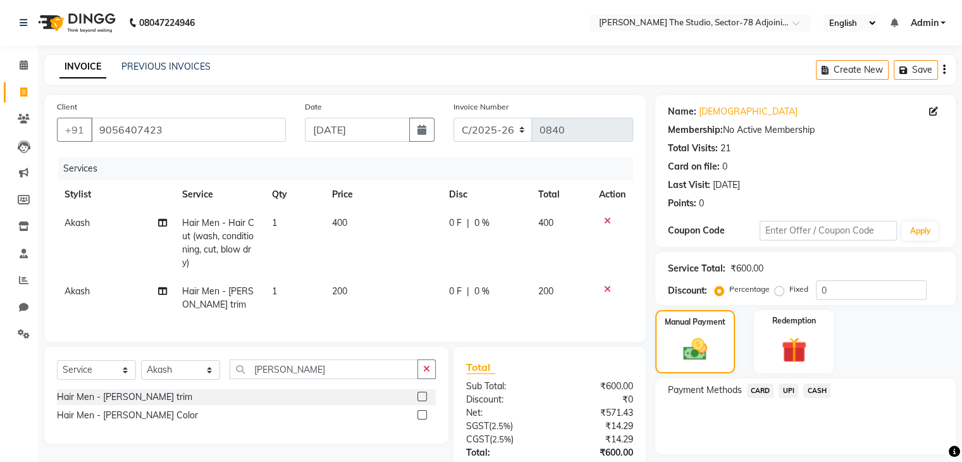
click at [787, 393] on span "UPI" at bounding box center [789, 390] width 20 height 15
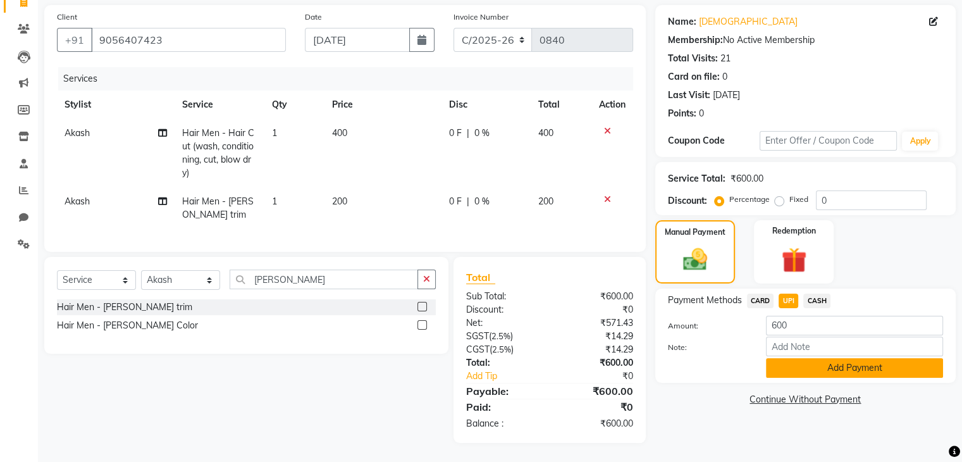
click at [826, 363] on button "Add Payment" at bounding box center [854, 368] width 177 height 20
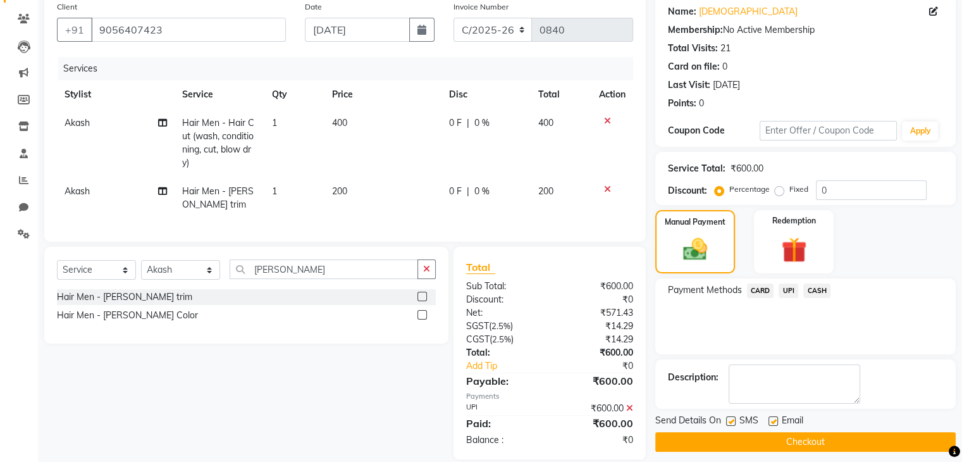
click at [730, 419] on label at bounding box center [730, 420] width 9 height 9
click at [730, 419] on input "checkbox" at bounding box center [730, 422] width 8 height 8
checkbox input "false"
click at [771, 436] on button "Checkout" at bounding box center [805, 442] width 301 height 20
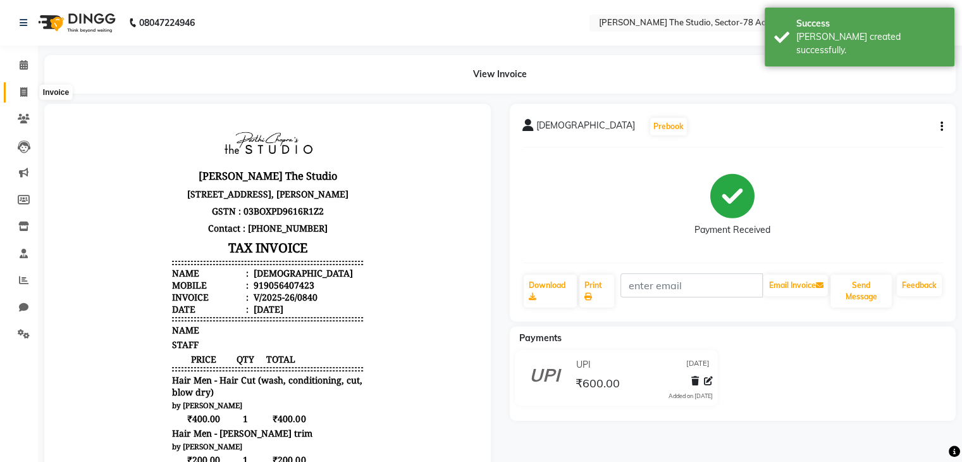
click at [28, 92] on span at bounding box center [24, 92] width 22 height 15
select select "8485"
select select "service"
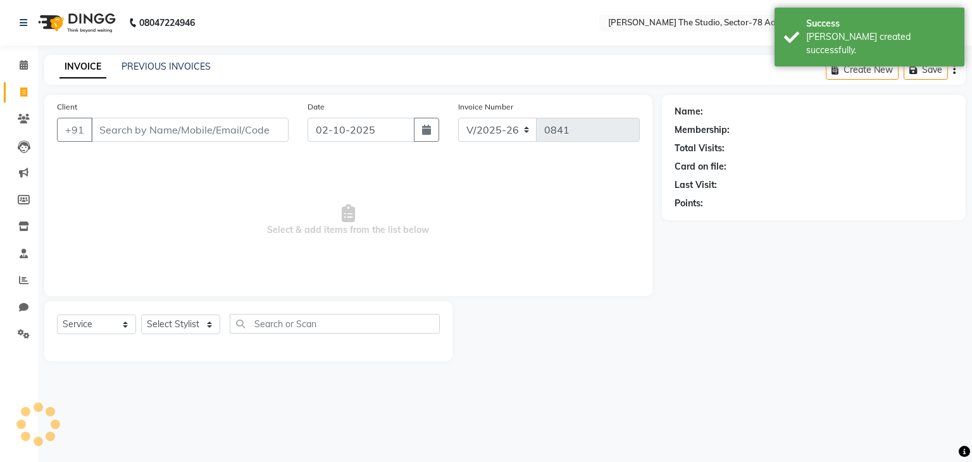
click at [186, 129] on input "Client" at bounding box center [189, 130] width 197 height 24
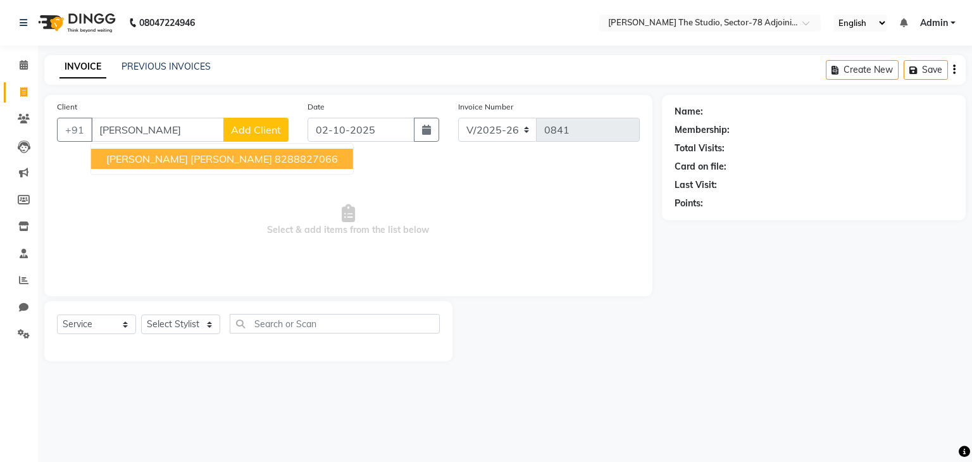
click at [176, 158] on span "[PERSON_NAME] [PERSON_NAME]" at bounding box center [189, 158] width 166 height 13
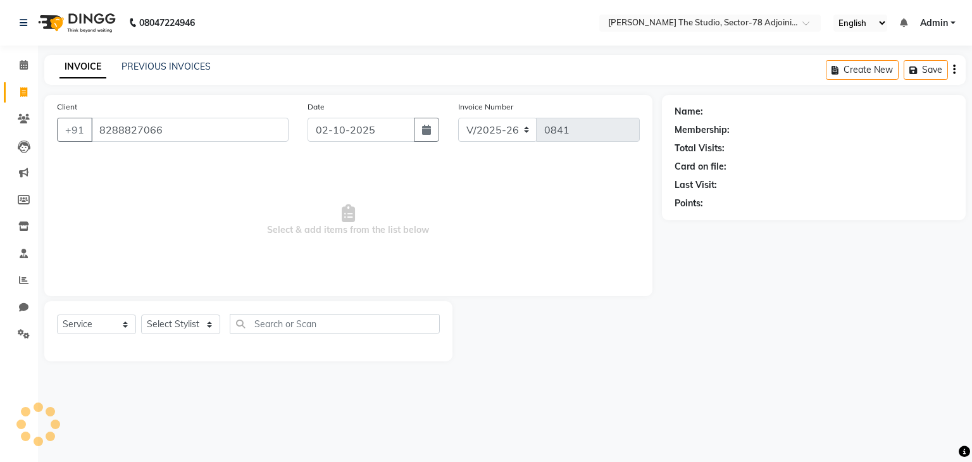
type input "8288827066"
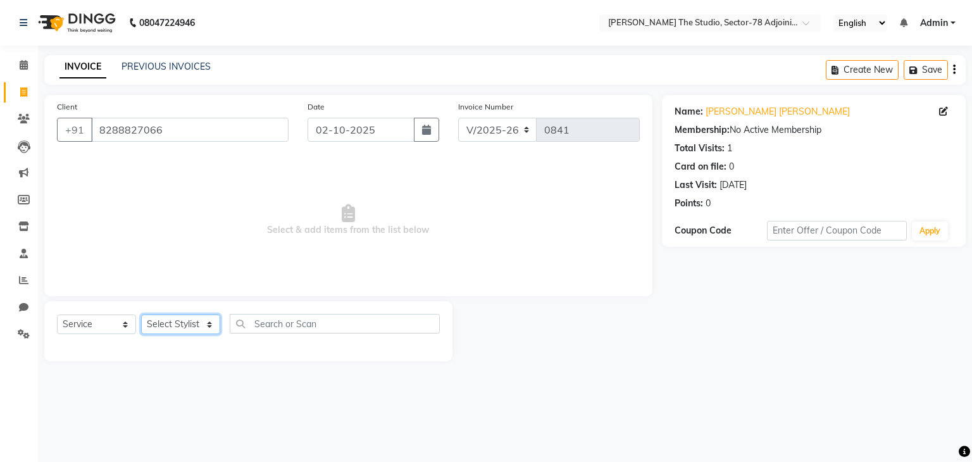
click at [185, 326] on select "Select Stylist [PERSON_NAME](N) [PERSON_NAME] [PERSON_NAME] [PERSON_NAME] Manag…" at bounding box center [180, 324] width 79 height 20
select select "88857"
click at [141, 315] on select "Select Stylist [PERSON_NAME](N) [PERSON_NAME] [PERSON_NAME] [PERSON_NAME] Manag…" at bounding box center [180, 324] width 79 height 20
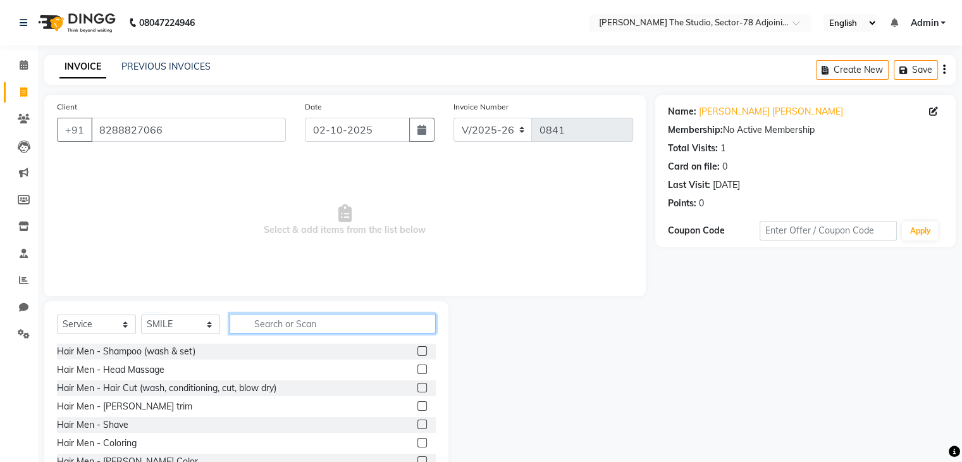
click at [278, 326] on input "text" at bounding box center [333, 324] width 206 height 20
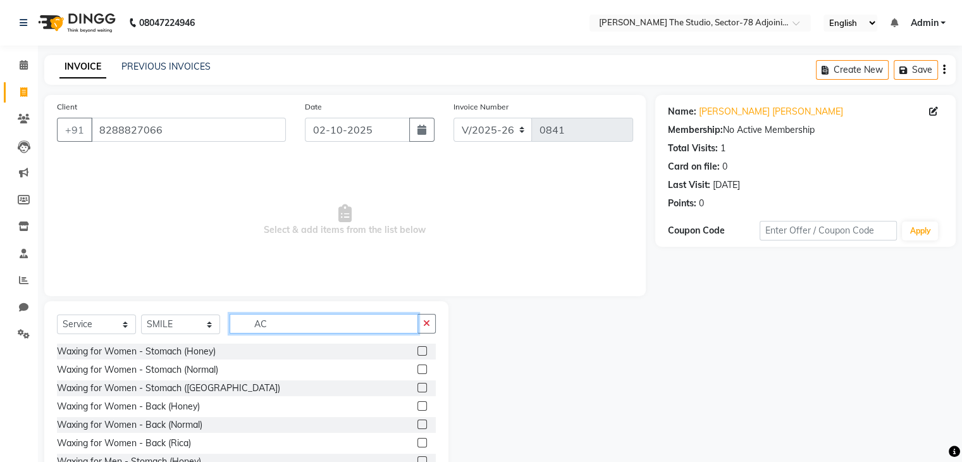
type input "A"
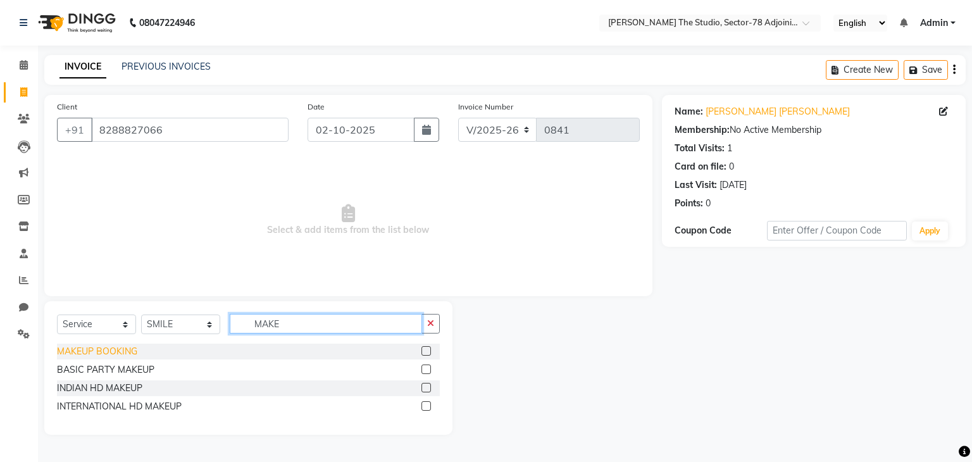
type input "MAKE"
click at [124, 347] on div "MAKEUP BOOKING" at bounding box center [97, 351] width 80 height 13
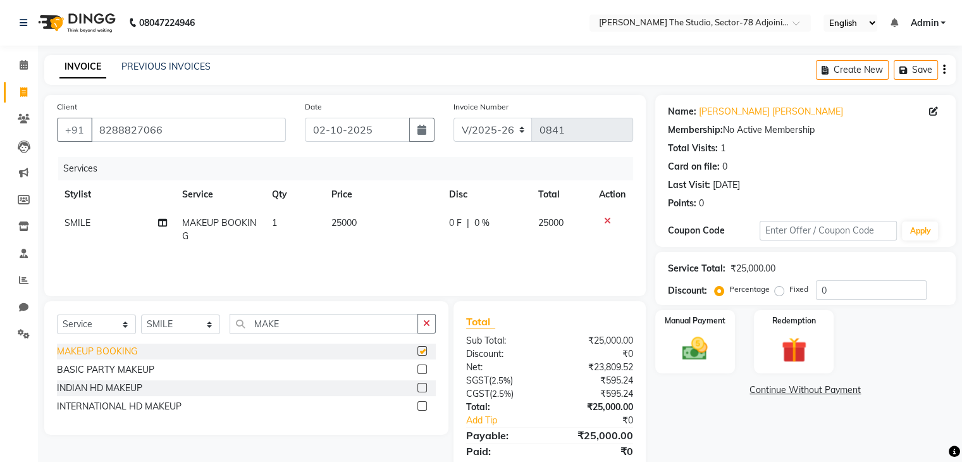
checkbox input "false"
click at [357, 218] on td "25000" at bounding box center [383, 230] width 118 height 42
select select "88857"
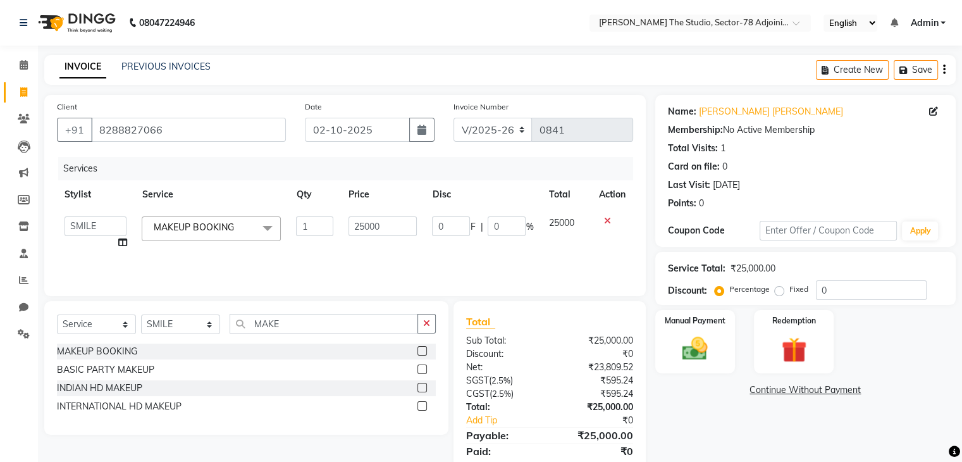
click at [357, 218] on input "25000" at bounding box center [383, 226] width 69 height 20
type input "4"
type input "500"
click at [706, 309] on div "Name: [PERSON_NAME] [PERSON_NAME] Membership: No Active Membership Total Visits…" at bounding box center [810, 291] width 310 height 392
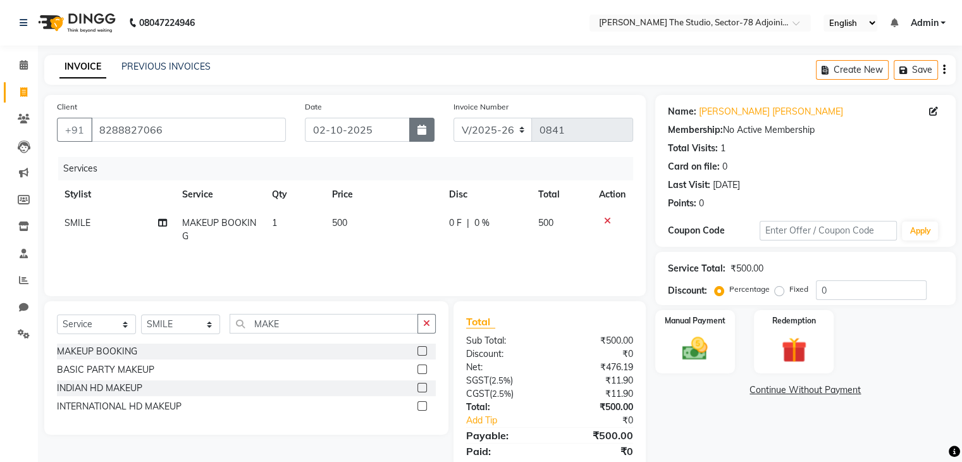
click at [420, 123] on button "button" at bounding box center [421, 130] width 25 height 24
select select "10"
select select "2025"
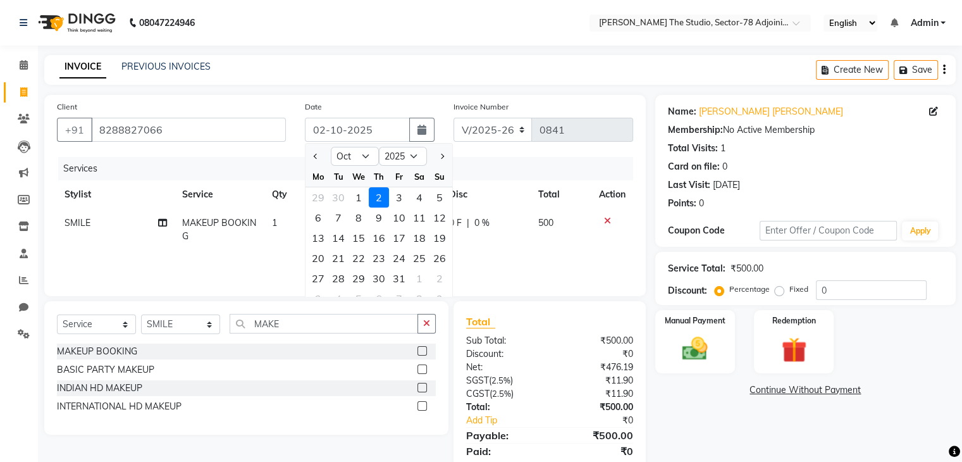
click at [307, 163] on div at bounding box center [318, 156] width 25 height 20
click at [321, 147] on div at bounding box center [318, 156] width 25 height 20
click at [320, 159] on button "Previous month" at bounding box center [316, 156] width 11 height 20
select select "9"
click at [437, 264] on div "28" at bounding box center [440, 258] width 20 height 20
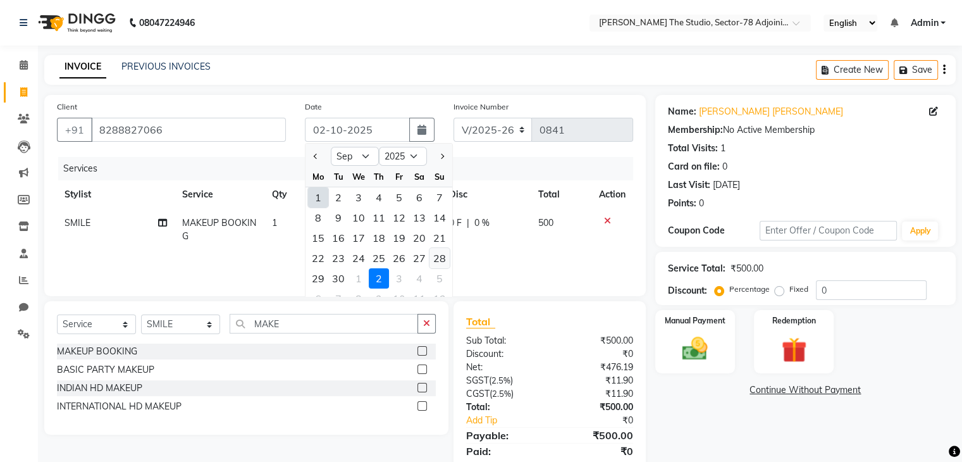
type input "[DATE]"
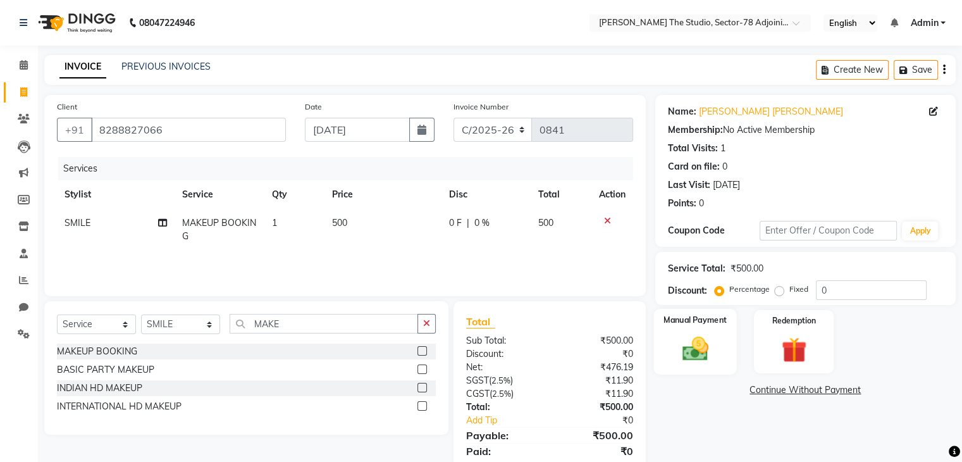
click at [704, 366] on div "Manual Payment" at bounding box center [695, 341] width 83 height 65
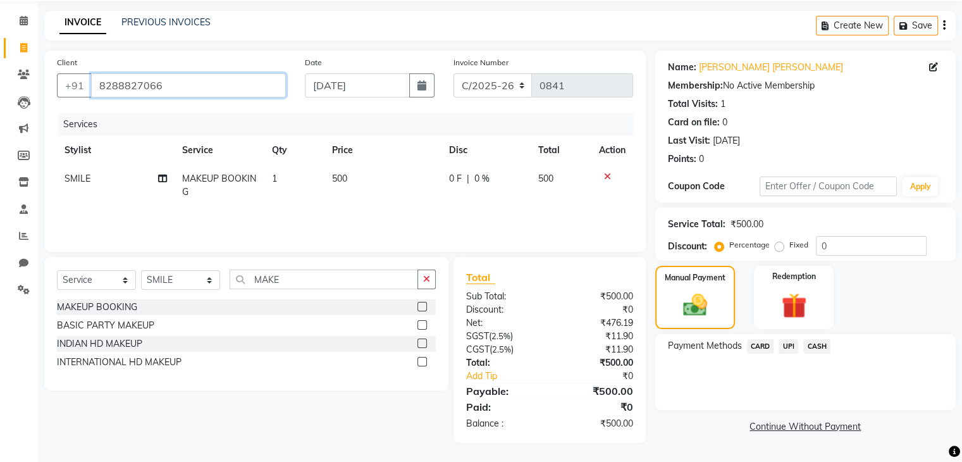
click at [275, 81] on input "8288827066" at bounding box center [188, 85] width 195 height 24
click at [604, 173] on icon at bounding box center [607, 176] width 7 height 9
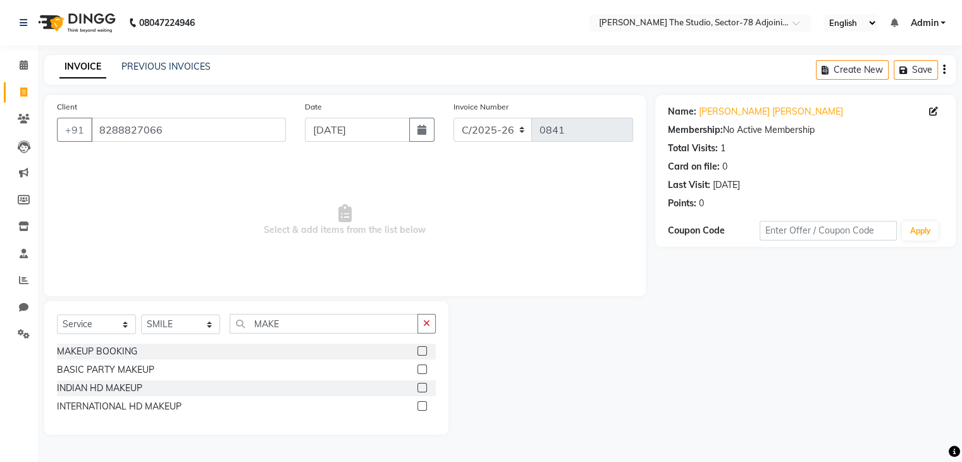
scroll to position [0, 0]
click at [218, 127] on input "8288827066" at bounding box center [189, 130] width 197 height 24
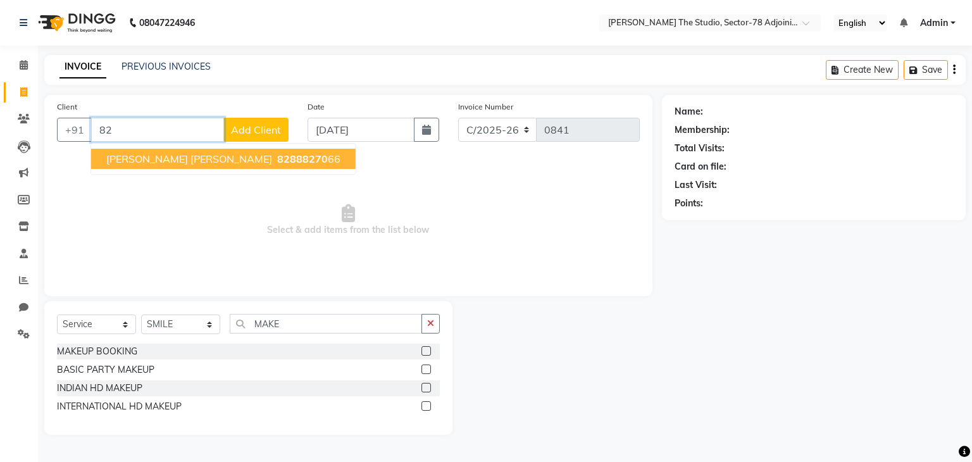
type input "8"
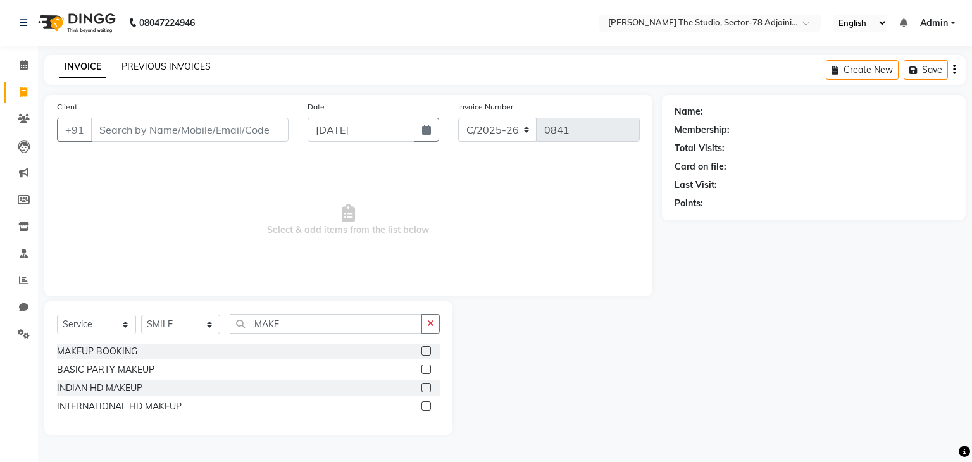
click at [195, 68] on link "PREVIOUS INVOICES" at bounding box center [165, 66] width 89 height 11
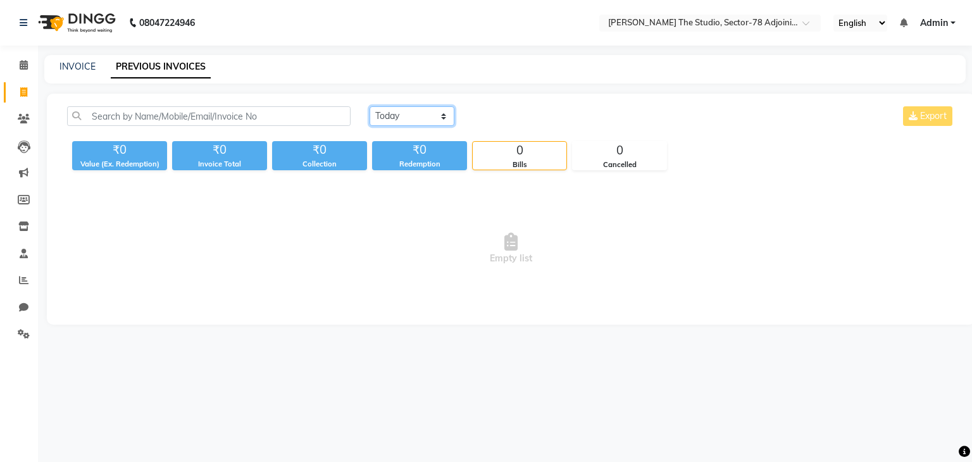
click at [404, 113] on select "[DATE] [DATE] Custom Range" at bounding box center [411, 116] width 85 height 20
select select "range"
click at [369, 106] on select "[DATE] [DATE] Custom Range" at bounding box center [411, 116] width 85 height 20
click at [542, 116] on input "02-10-2025" at bounding box center [515, 117] width 89 height 18
select select "10"
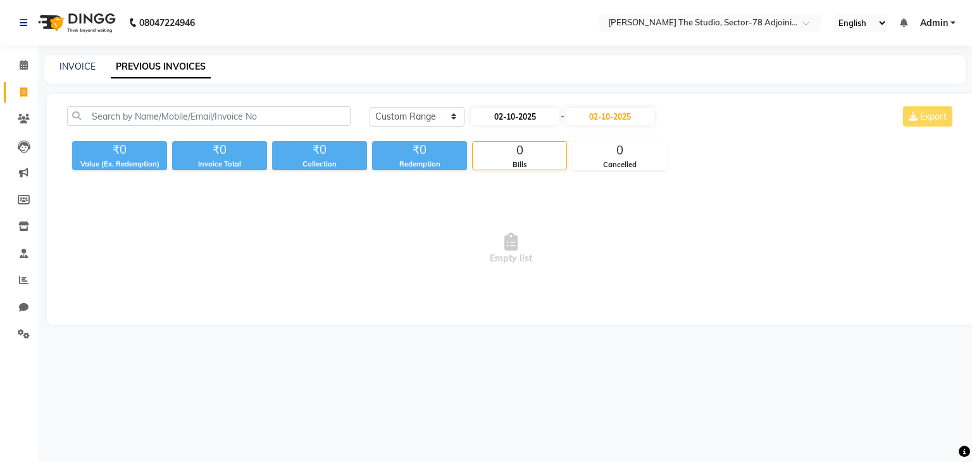
select select "2025"
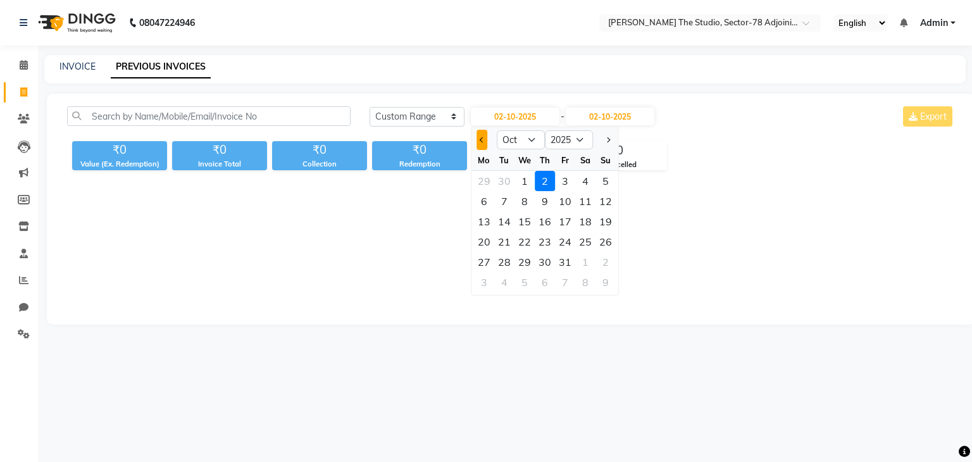
click at [481, 135] on button "Previous month" at bounding box center [481, 140] width 11 height 20
select select "9"
click at [485, 240] on div "22" at bounding box center [484, 242] width 20 height 20
type input "[DATE]"
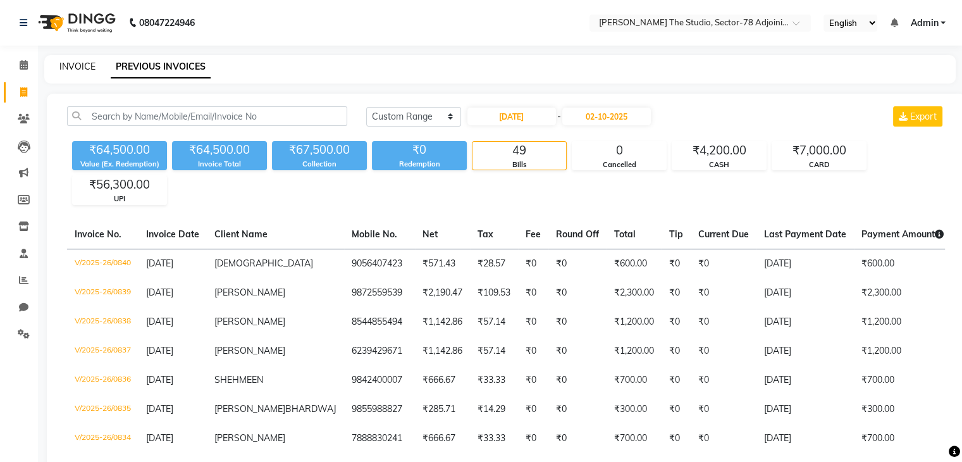
click at [82, 65] on link "INVOICE" at bounding box center [77, 66] width 36 height 11
select select "service"
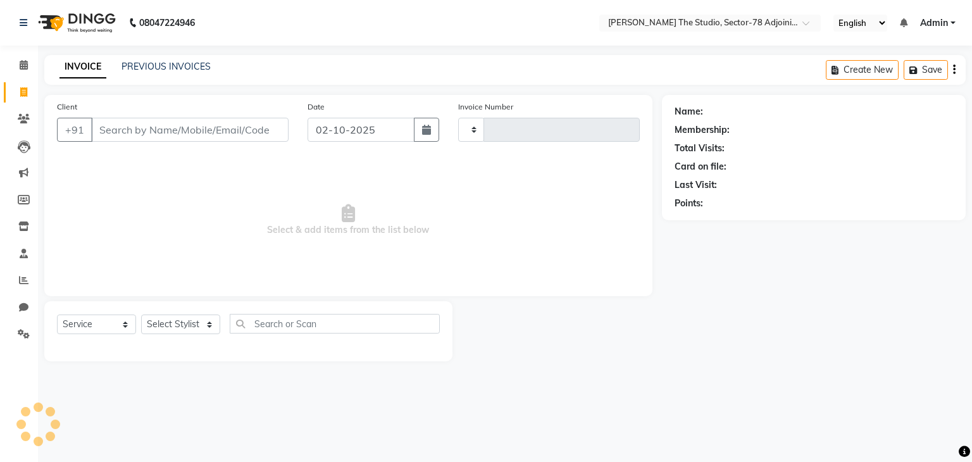
type input "0841"
select select "8485"
click at [195, 131] on input "Client" at bounding box center [189, 130] width 197 height 24
click at [23, 338] on icon at bounding box center [24, 333] width 12 height 9
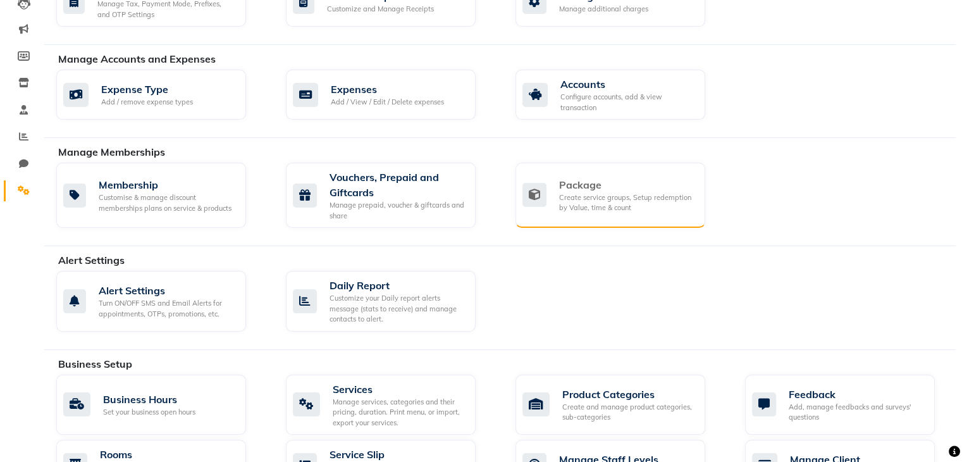
scroll to position [148, 0]
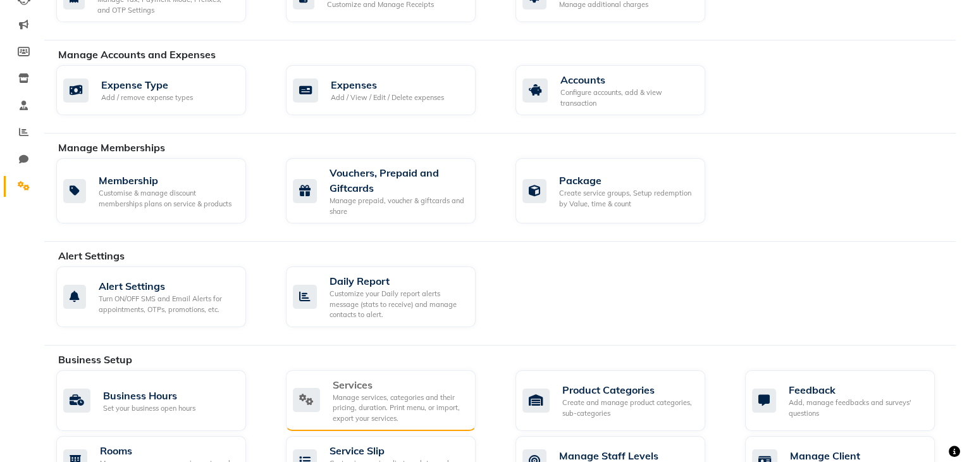
click at [381, 380] on div "Services" at bounding box center [399, 384] width 133 height 15
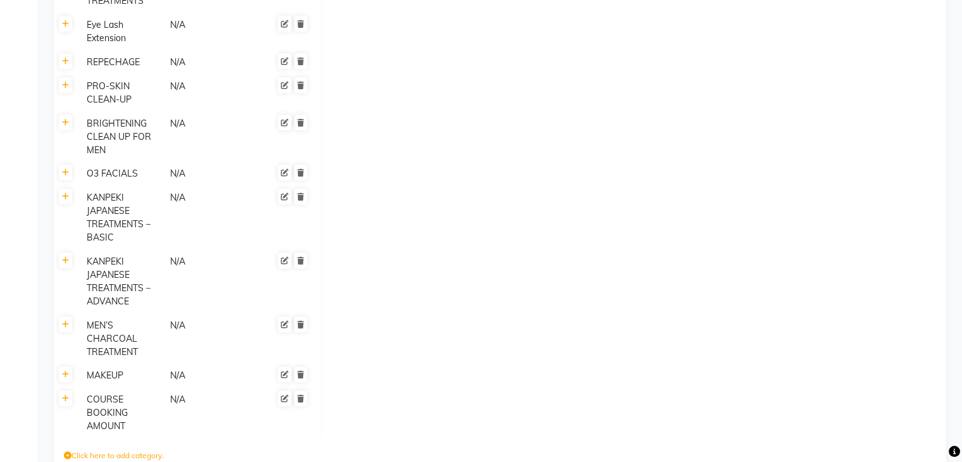
scroll to position [1058, 0]
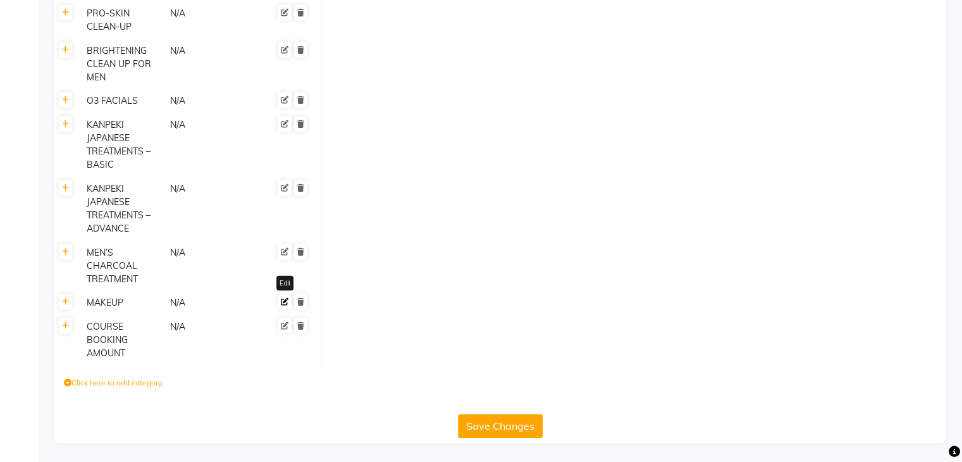
click at [285, 307] on link at bounding box center [285, 302] width 14 height 16
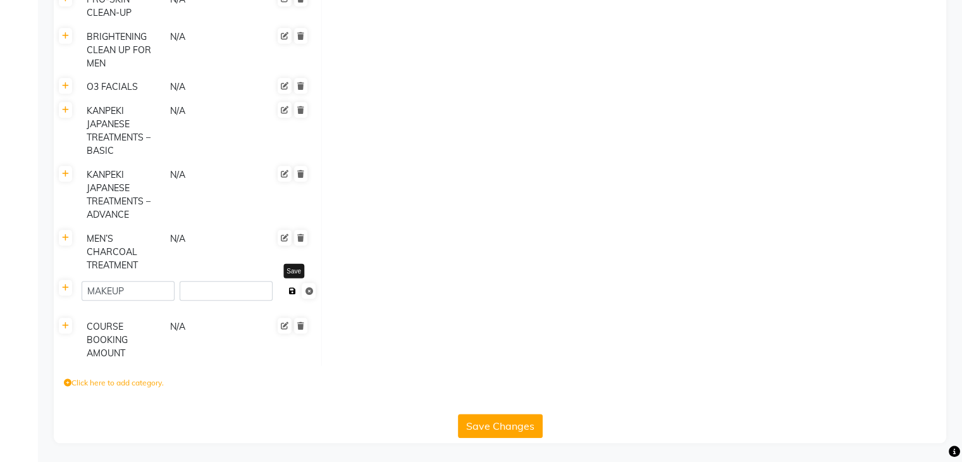
click at [295, 300] on button at bounding box center [292, 291] width 13 height 18
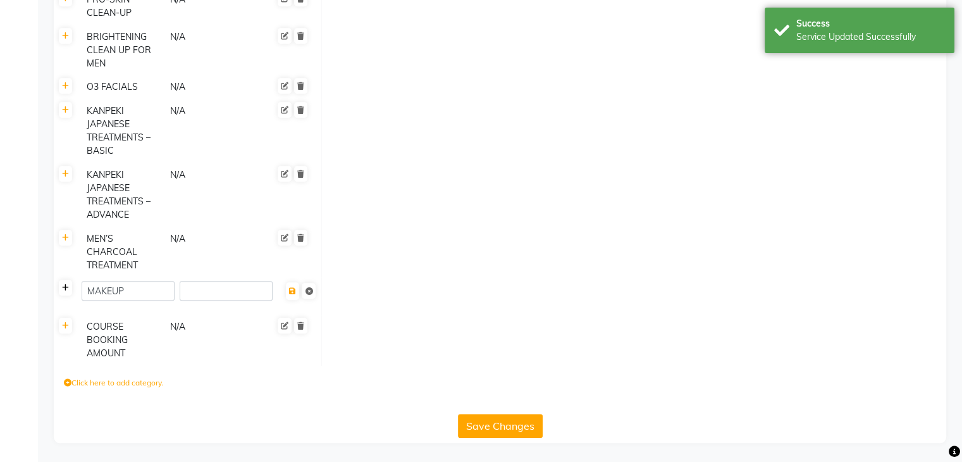
click at [61, 295] on link at bounding box center [65, 288] width 13 height 16
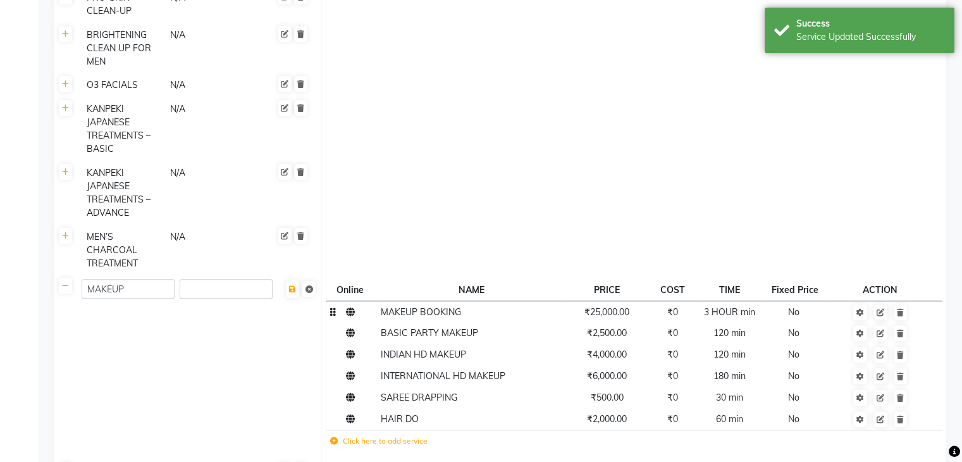
scroll to position [1167, 0]
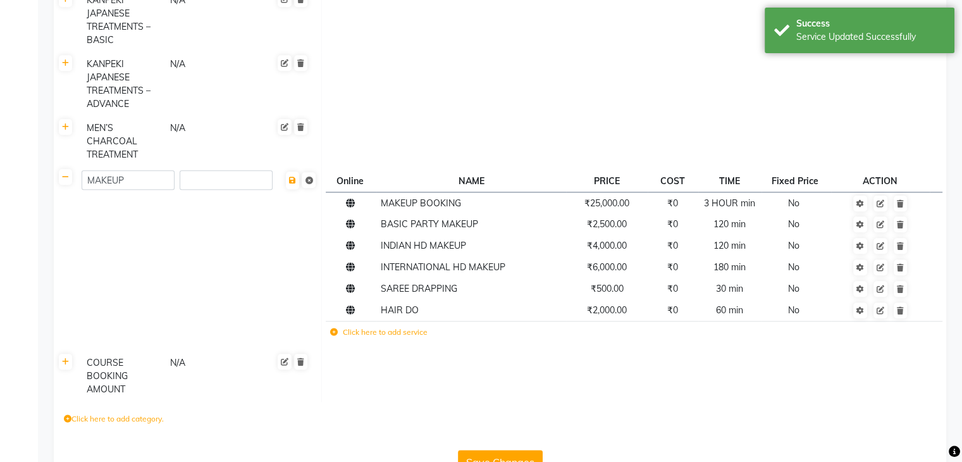
click at [334, 338] on label "Click here to add service" at bounding box center [378, 331] width 97 height 11
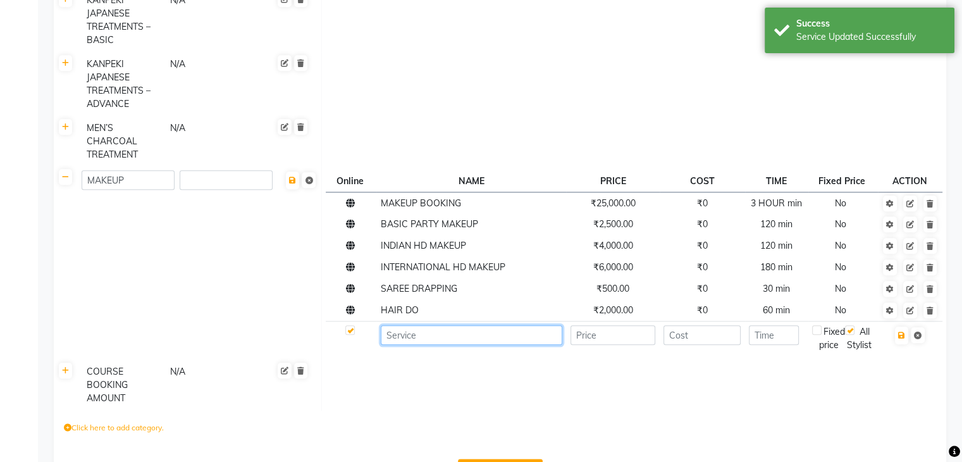
click at [419, 345] on input at bounding box center [472, 335] width 182 height 20
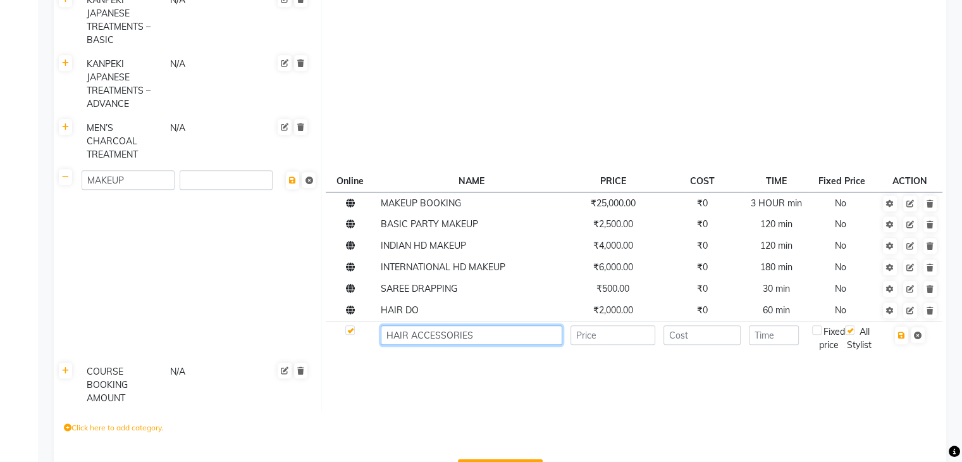
type input "HAIR ACCESSORIES"
click at [621, 356] on td at bounding box center [613, 338] width 94 height 35
click at [625, 345] on input "number" at bounding box center [613, 335] width 85 height 20
type input "5"
type input "2500"
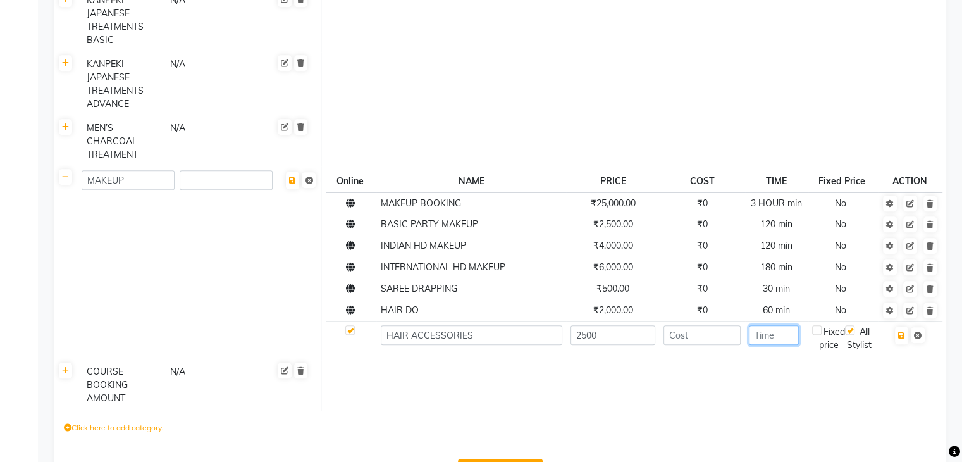
click at [765, 345] on input "number" at bounding box center [774, 335] width 50 height 20
type input "30"
click at [802, 391] on td at bounding box center [633, 385] width 625 height 51
click at [907, 344] on button "button" at bounding box center [901, 335] width 13 height 18
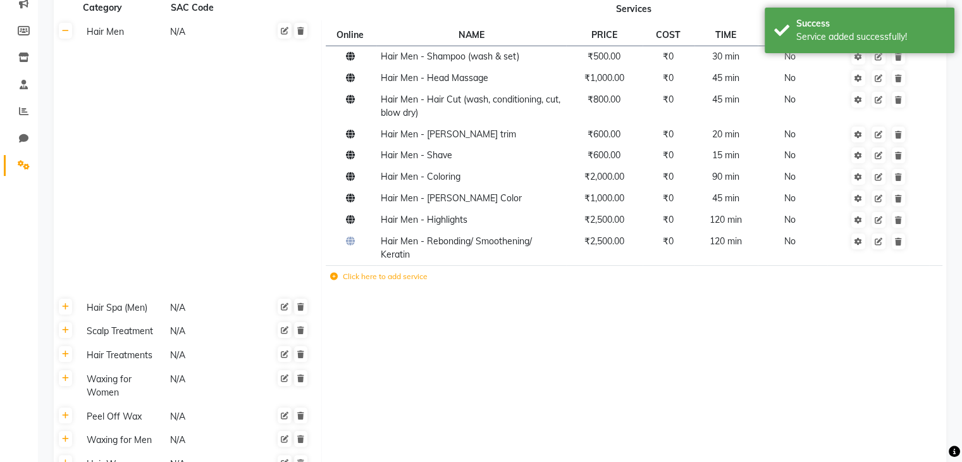
scroll to position [0, 0]
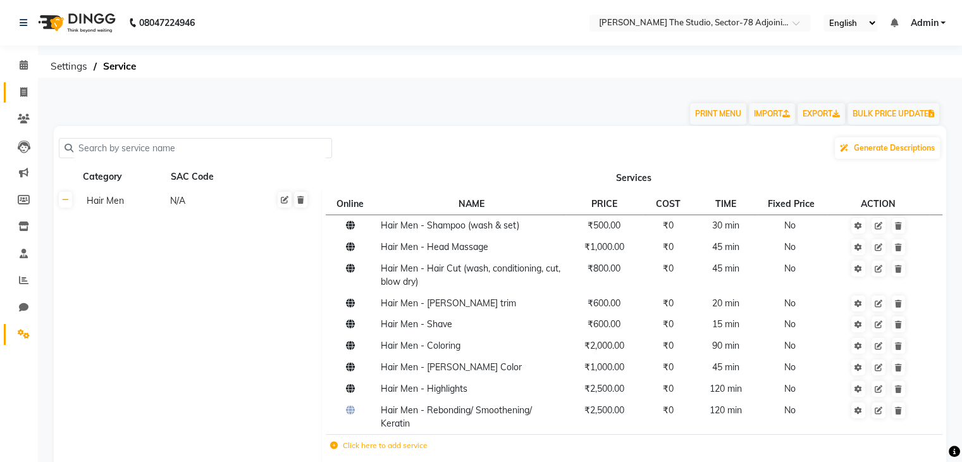
click at [10, 92] on link "Invoice" at bounding box center [19, 92] width 30 height 21
select select "service"
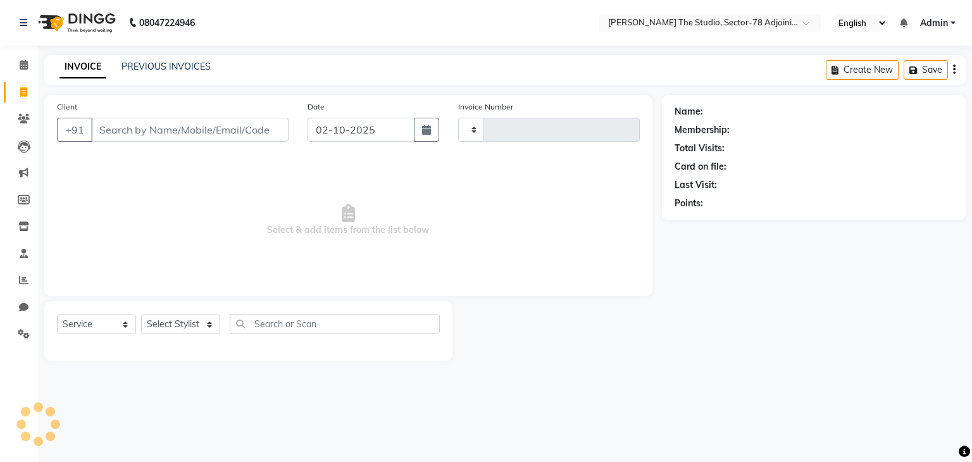
type input "0841"
select select "8485"
click at [433, 132] on button "button" at bounding box center [426, 130] width 25 height 24
select select "10"
select select "2025"
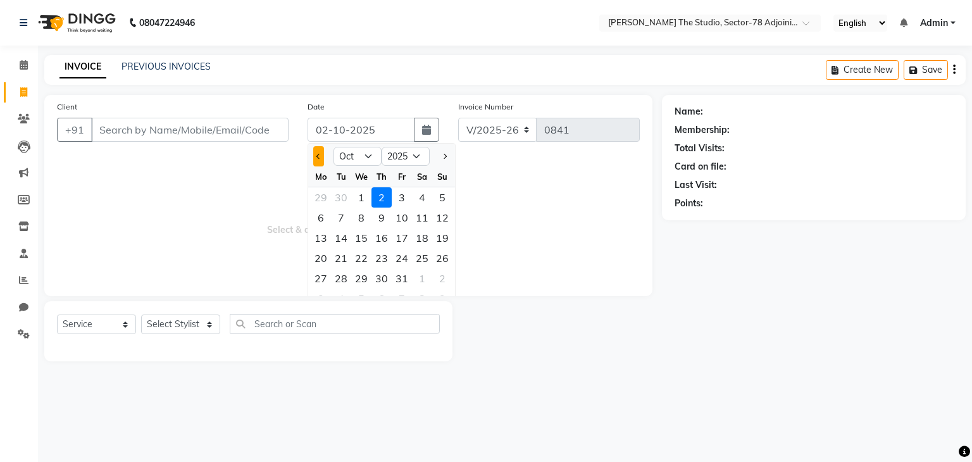
click at [316, 157] on span "Previous month" at bounding box center [318, 156] width 5 height 5
select select "9"
click at [439, 252] on div "28" at bounding box center [442, 258] width 20 height 20
type input "[DATE]"
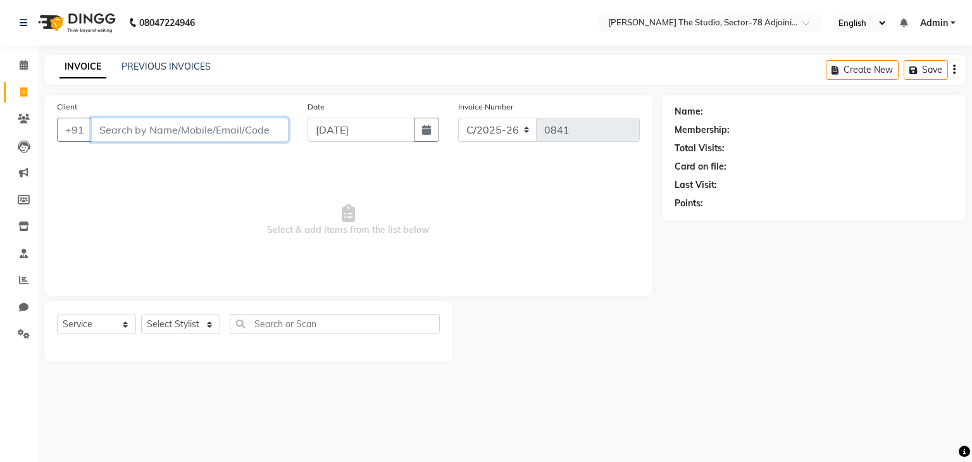
click at [220, 127] on input "Client" at bounding box center [189, 130] width 197 height 24
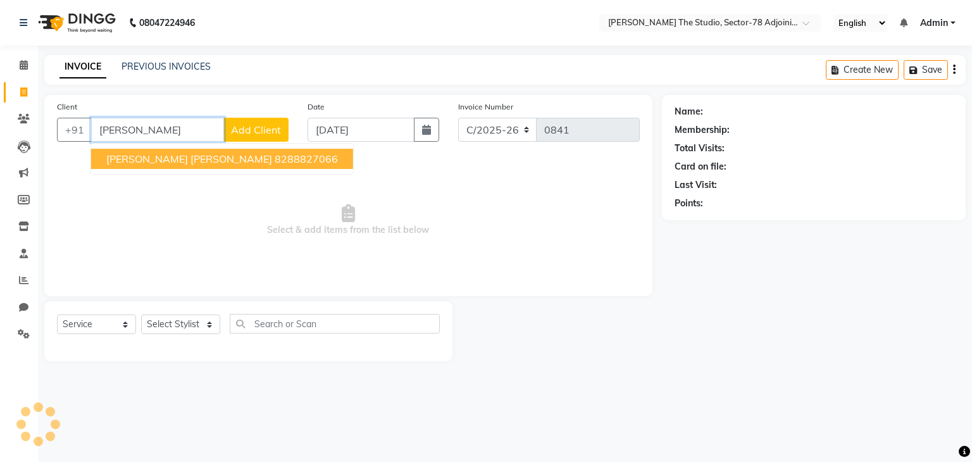
click at [180, 152] on span "[PERSON_NAME] [PERSON_NAME]" at bounding box center [189, 158] width 166 height 13
type input "8288827066"
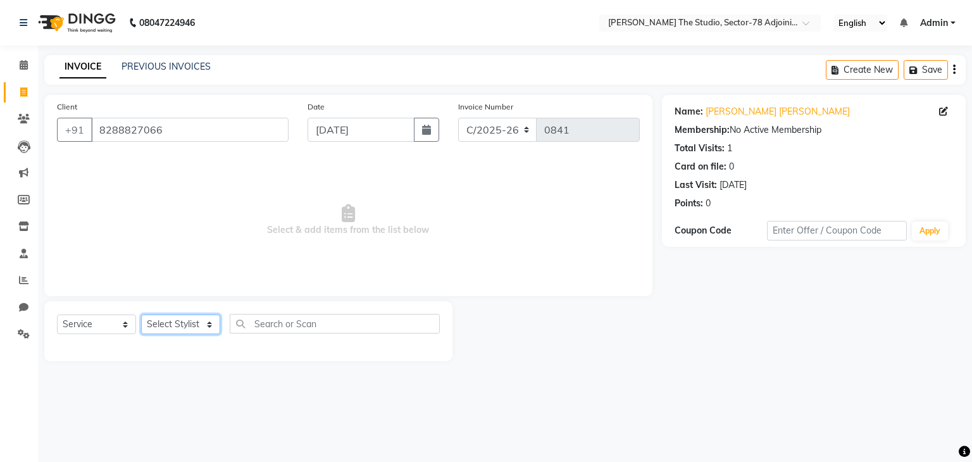
click at [187, 320] on select "Select Stylist [PERSON_NAME](N) [PERSON_NAME] [PERSON_NAME] [PERSON_NAME] Manag…" at bounding box center [180, 324] width 79 height 20
select select "88857"
click at [141, 315] on select "Select Stylist [PERSON_NAME](N) [PERSON_NAME] [PERSON_NAME] [PERSON_NAME] Manag…" at bounding box center [180, 324] width 79 height 20
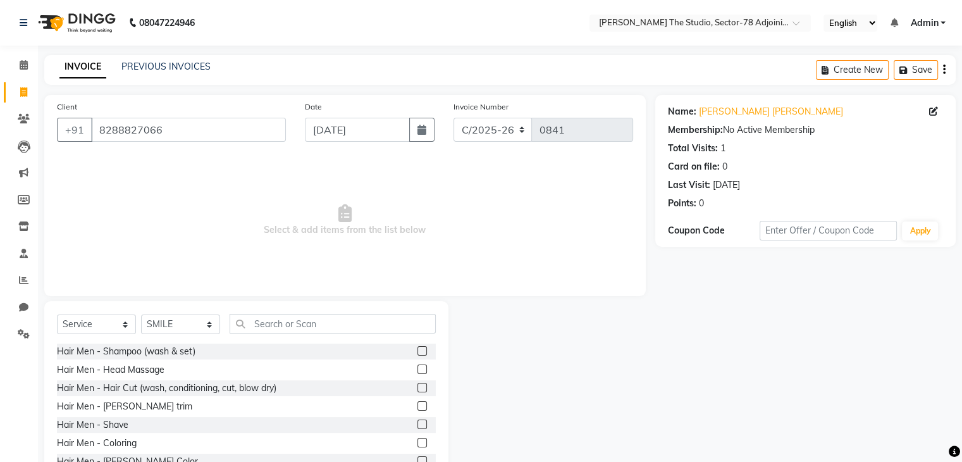
drag, startPoint x: 259, startPoint y: 337, endPoint x: 268, endPoint y: 328, distance: 12.5
click at [268, 328] on div "Select Service Product Membership Package Voucher Prepaid Gift Card Select Styl…" at bounding box center [246, 329] width 379 height 30
click at [268, 328] on input "text" at bounding box center [333, 324] width 206 height 20
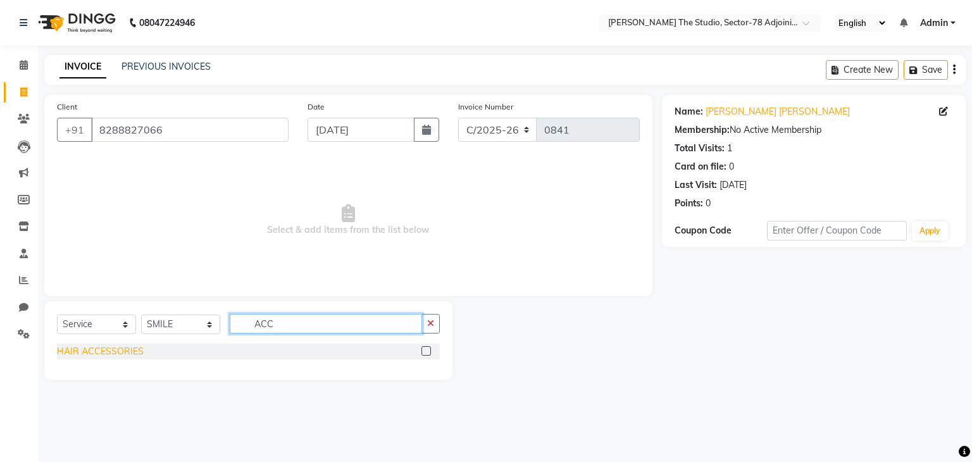
type input "ACC"
click at [132, 349] on div "HAIR ACCESSORIES" at bounding box center [100, 351] width 87 height 13
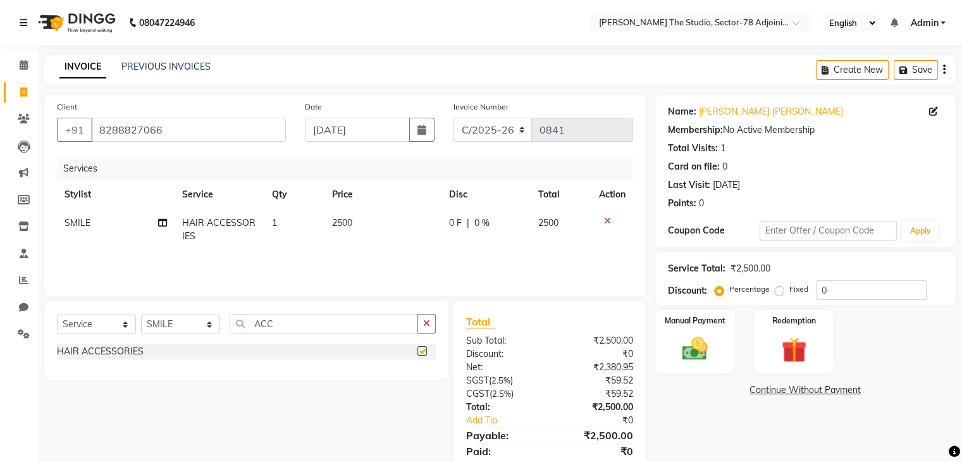
checkbox input "false"
click at [373, 223] on td "2500" at bounding box center [383, 230] width 117 height 42
select select "88857"
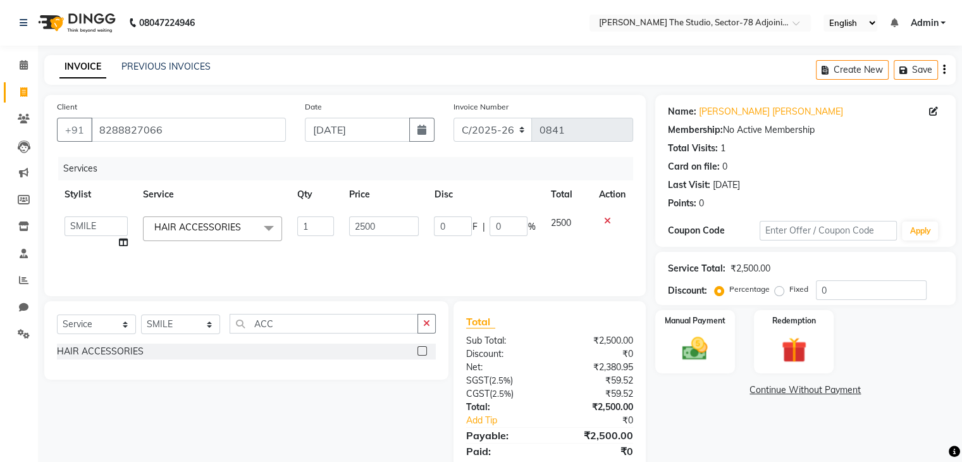
click at [373, 223] on input "2500" at bounding box center [384, 226] width 70 height 20
type input "500"
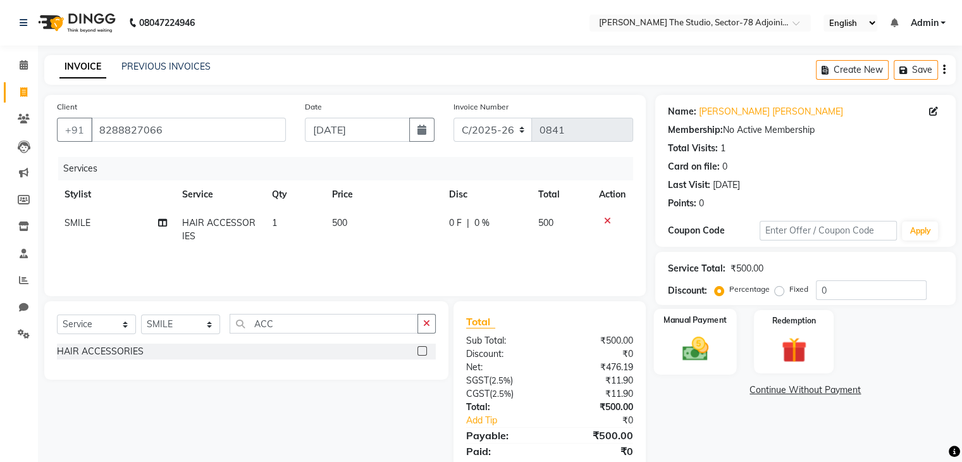
click at [709, 335] on img at bounding box center [695, 349] width 42 height 30
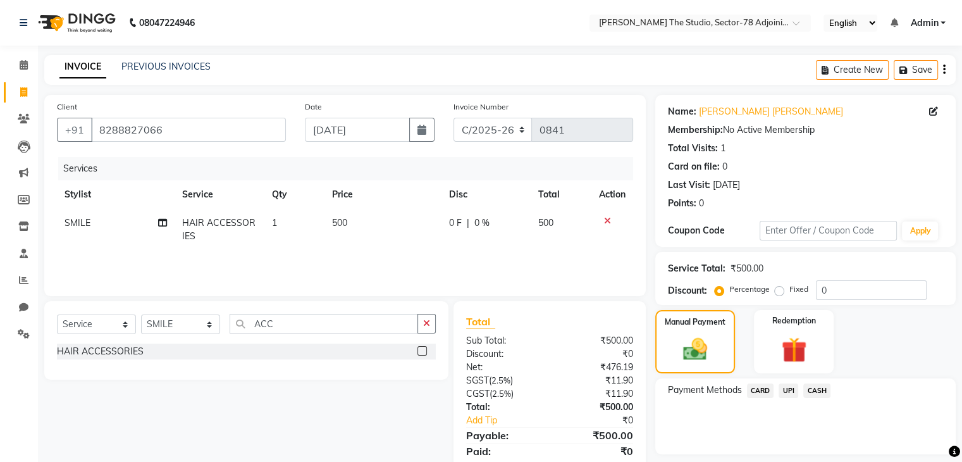
click at [790, 394] on span "UPI" at bounding box center [789, 390] width 20 height 15
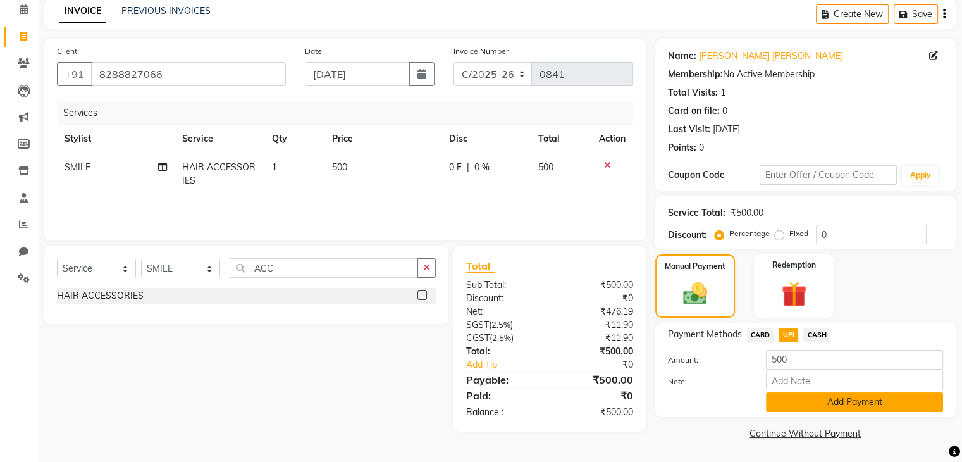
click at [810, 400] on button "Add Payment" at bounding box center [854, 402] width 177 height 20
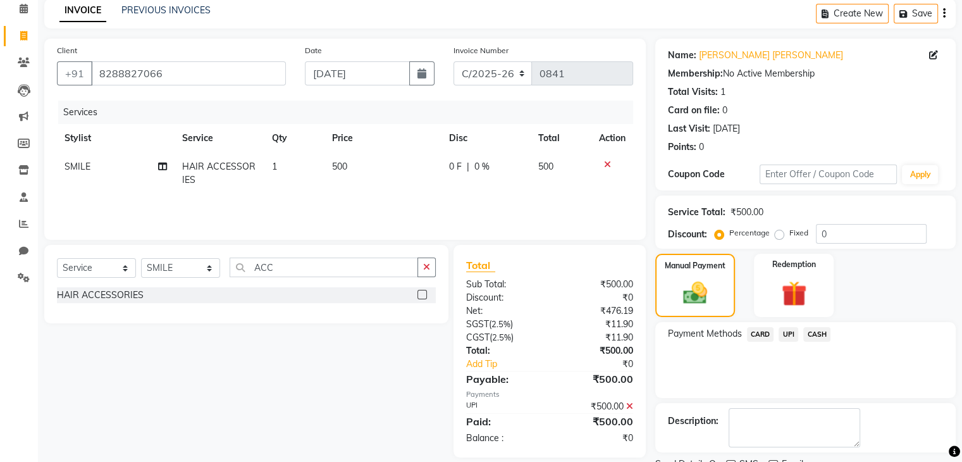
scroll to position [108, 0]
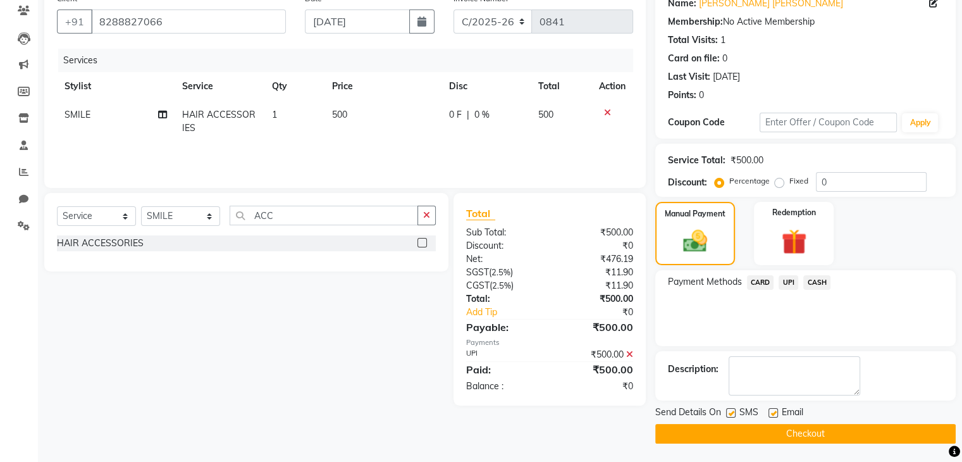
click at [724, 413] on div "Send Details On SMS Email" at bounding box center [805, 414] width 301 height 16
click at [736, 410] on div "SMS" at bounding box center [747, 414] width 42 height 16
click at [731, 411] on label at bounding box center [730, 412] width 9 height 9
click at [731, 411] on input "checkbox" at bounding box center [730, 413] width 8 height 8
checkbox input "false"
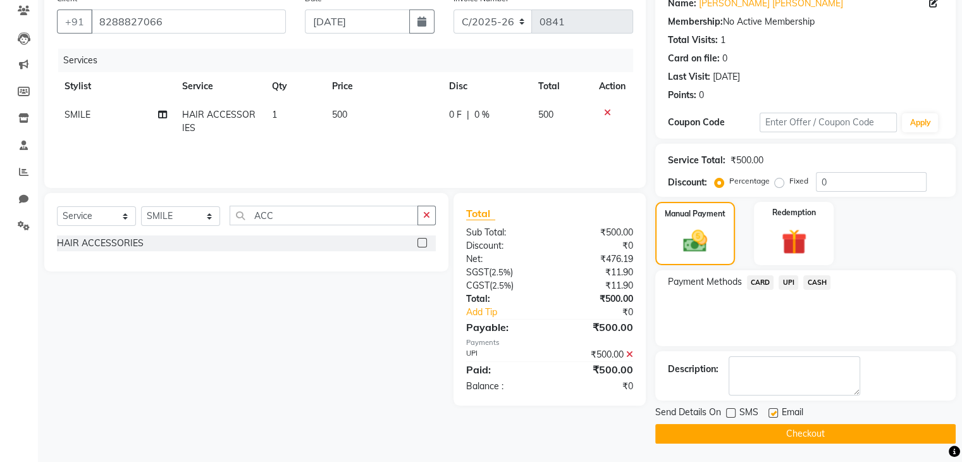
click at [769, 438] on button "Checkout" at bounding box center [805, 434] width 301 height 20
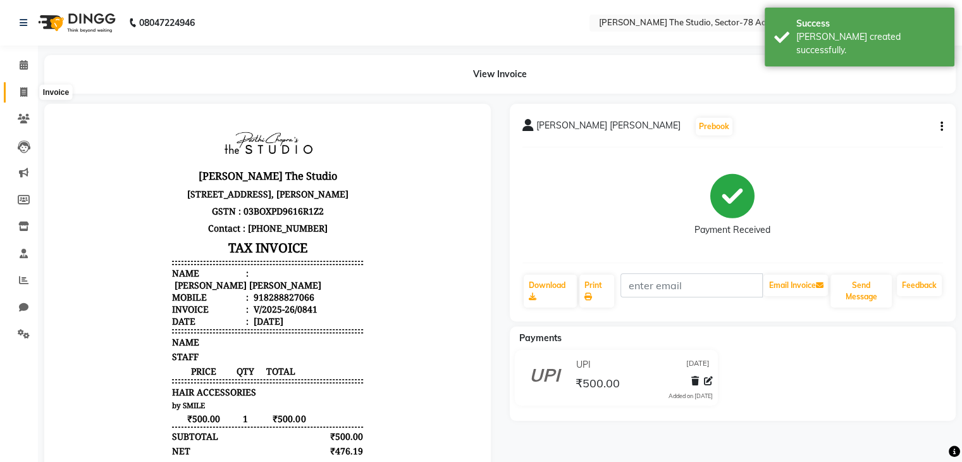
click at [23, 95] on icon at bounding box center [23, 91] width 7 height 9
select select "8485"
select select "service"
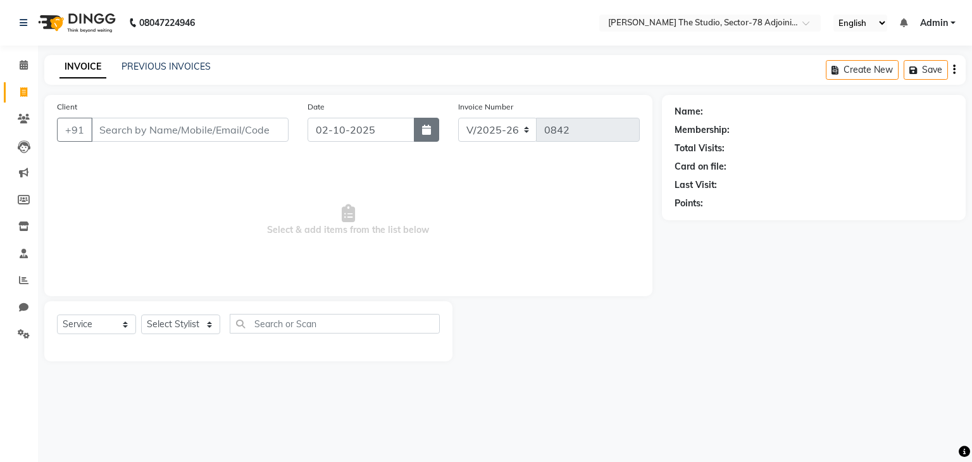
click at [434, 132] on button "button" at bounding box center [426, 130] width 25 height 24
select select "10"
select select "2025"
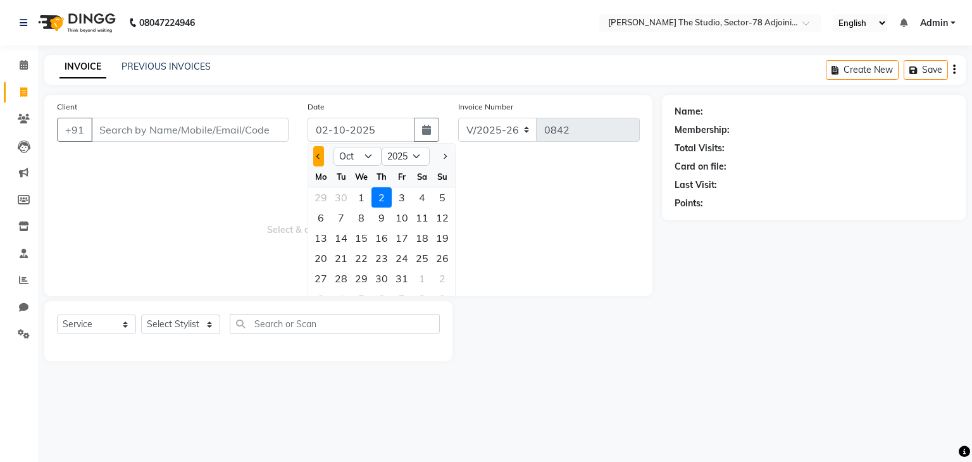
click at [320, 159] on button "Previous month" at bounding box center [318, 156] width 11 height 20
select select "9"
click at [439, 258] on div "28" at bounding box center [442, 258] width 20 height 20
type input "[DATE]"
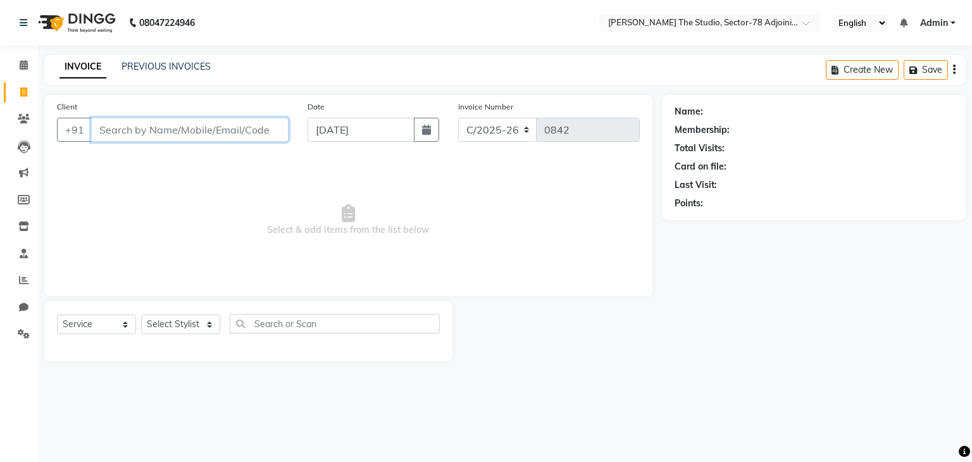
click at [165, 133] on input "Client" at bounding box center [189, 130] width 197 height 24
type input "7696806737"
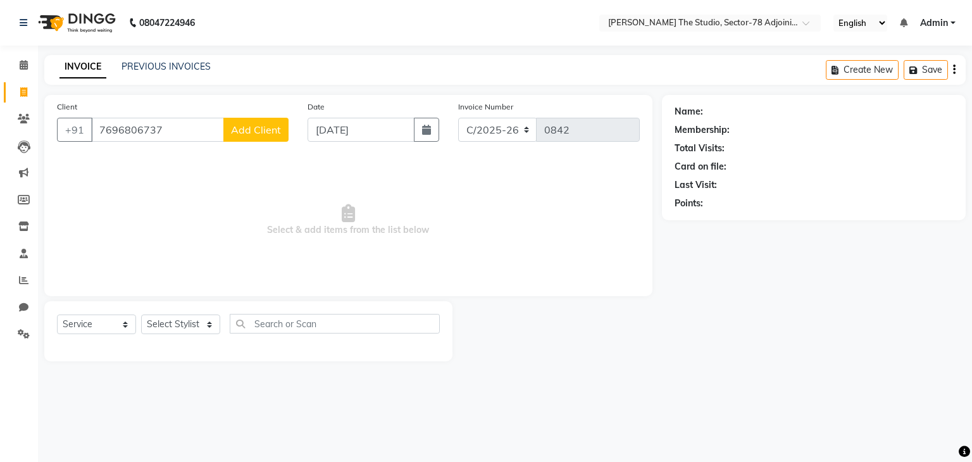
click at [256, 130] on span "Add Client" at bounding box center [256, 129] width 50 height 13
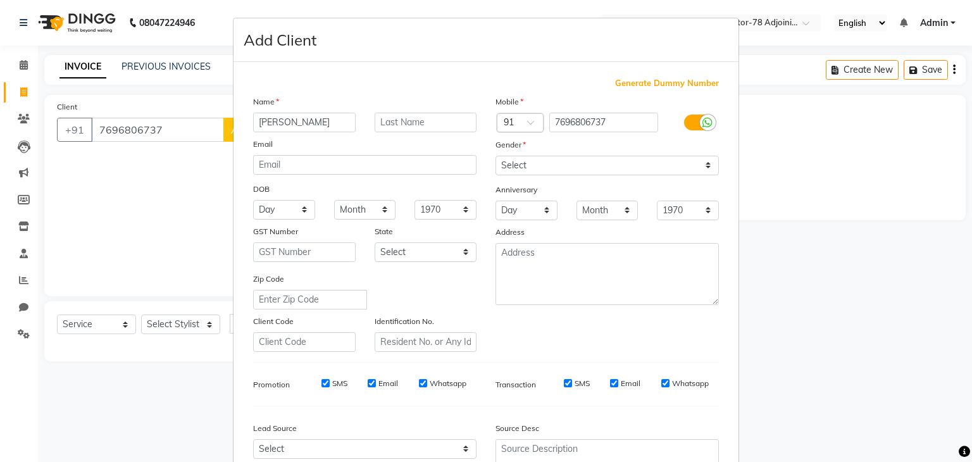
type input "[PERSON_NAME]"
click at [581, 160] on select "Select [DEMOGRAPHIC_DATA] [DEMOGRAPHIC_DATA] Other Prefer Not To Say" at bounding box center [606, 166] width 223 height 20
select select "[DEMOGRAPHIC_DATA]"
click at [495, 156] on select "Select [DEMOGRAPHIC_DATA] [DEMOGRAPHIC_DATA] Other Prefer Not To Say" at bounding box center [606, 166] width 223 height 20
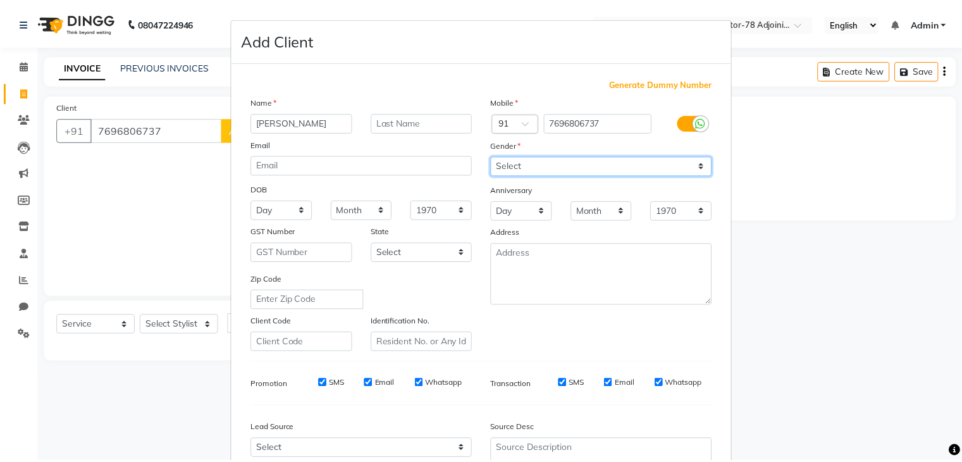
scroll to position [128, 0]
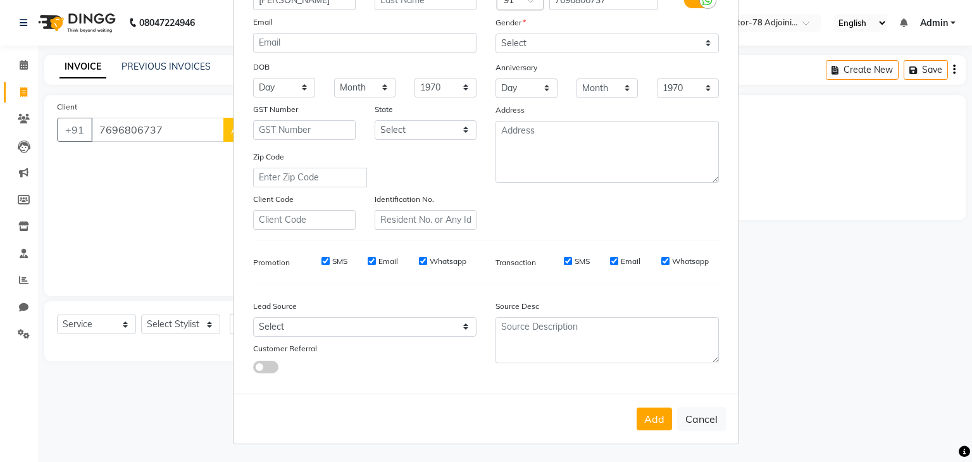
click at [650, 430] on div "Add Cancel" at bounding box center [485, 419] width 505 height 50
click at [650, 424] on button "Add" at bounding box center [653, 418] width 35 height 23
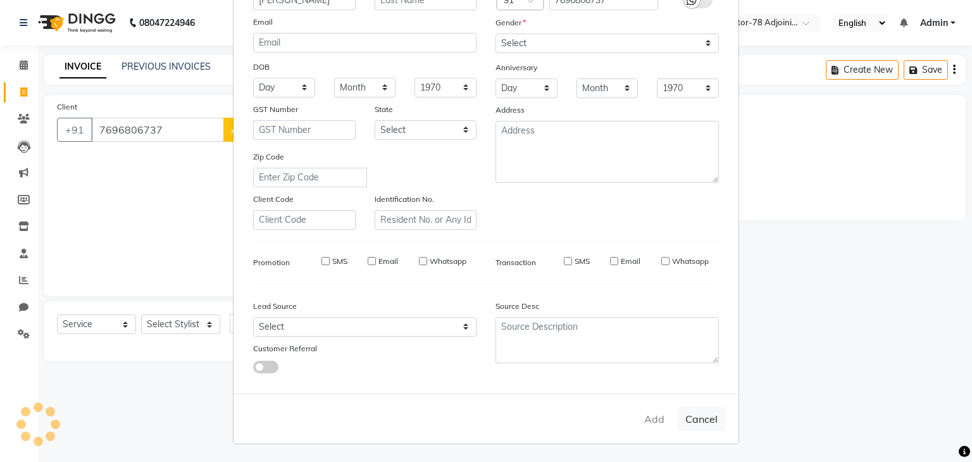
select select
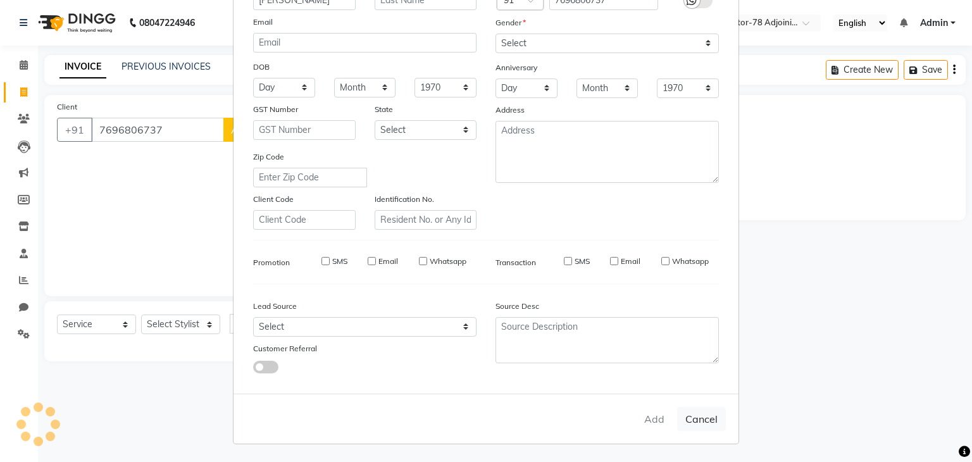
select select
checkbox input "false"
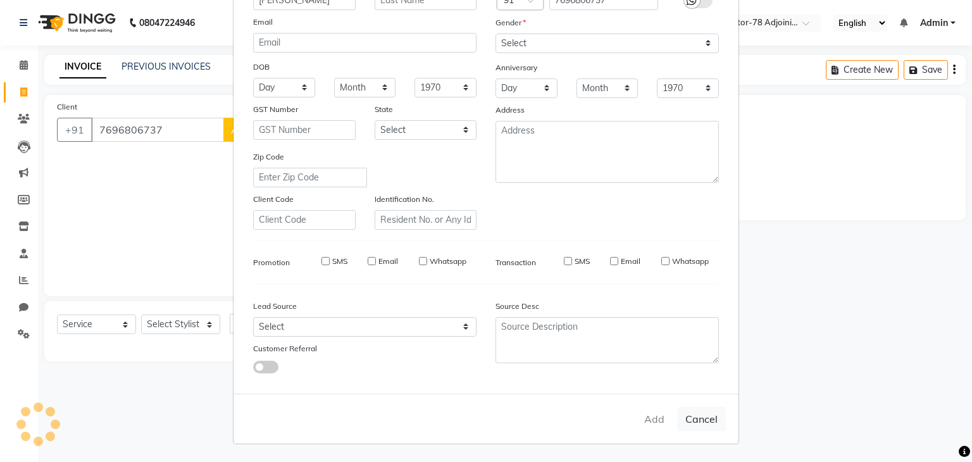
checkbox input "false"
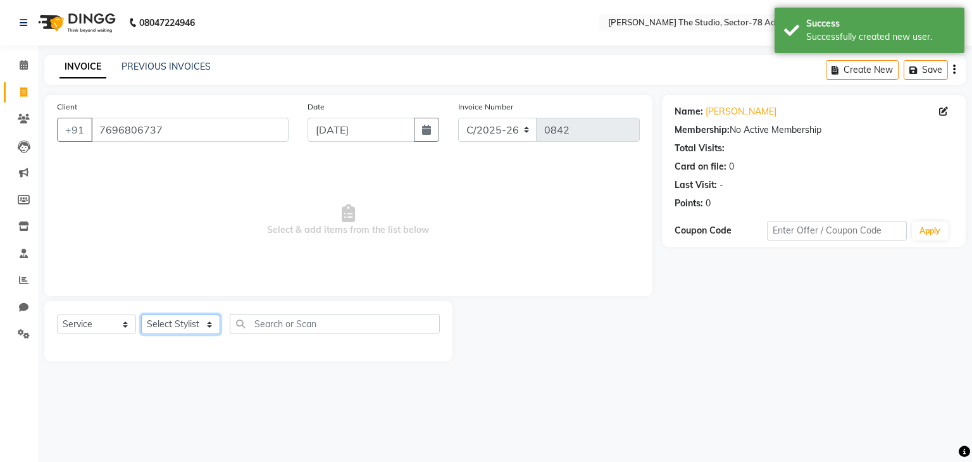
click at [181, 332] on select "Select Stylist [PERSON_NAME](N) [PERSON_NAME] [PERSON_NAME] [PERSON_NAME] Manag…" at bounding box center [180, 324] width 79 height 20
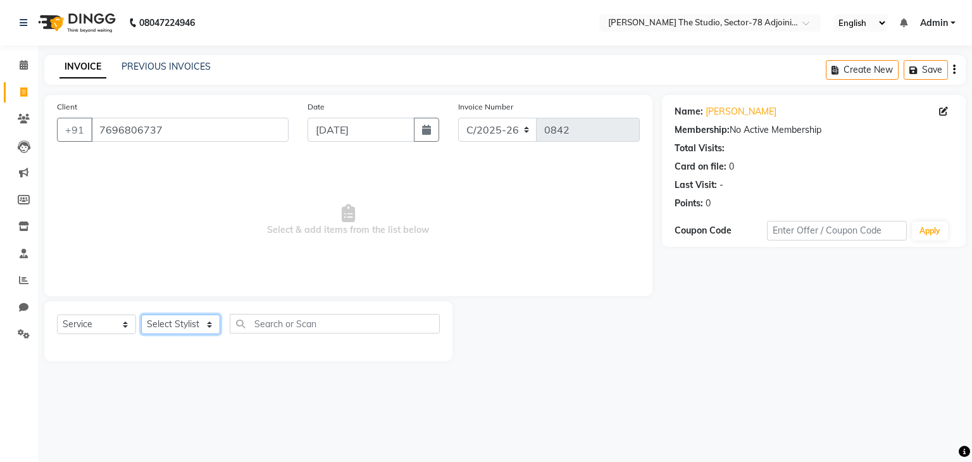
select select "83534"
click at [141, 315] on select "Select Stylist [PERSON_NAME](N) [PERSON_NAME] [PERSON_NAME] [PERSON_NAME] Manag…" at bounding box center [180, 324] width 79 height 20
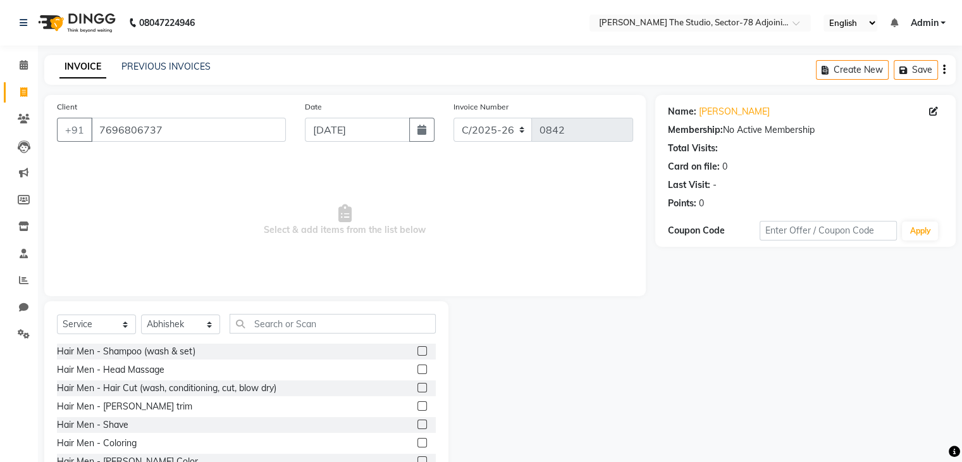
click at [269, 311] on div "Select Service Product Membership Package Voucher Prepaid Gift Card Select Styl…" at bounding box center [246, 394] width 404 height 187
click at [275, 327] on input "text" at bounding box center [333, 324] width 206 height 20
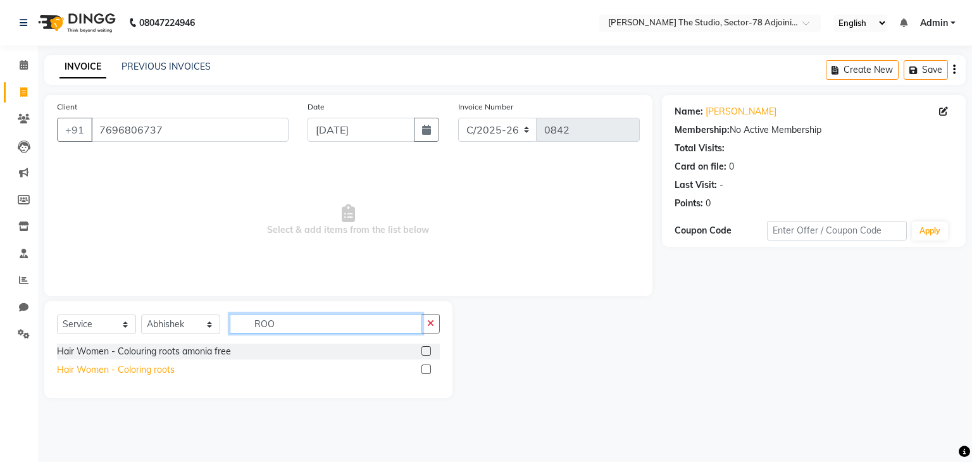
type input "ROO"
click at [127, 371] on div "Hair Women - Coloring roots" at bounding box center [116, 369] width 118 height 13
checkbox input "false"
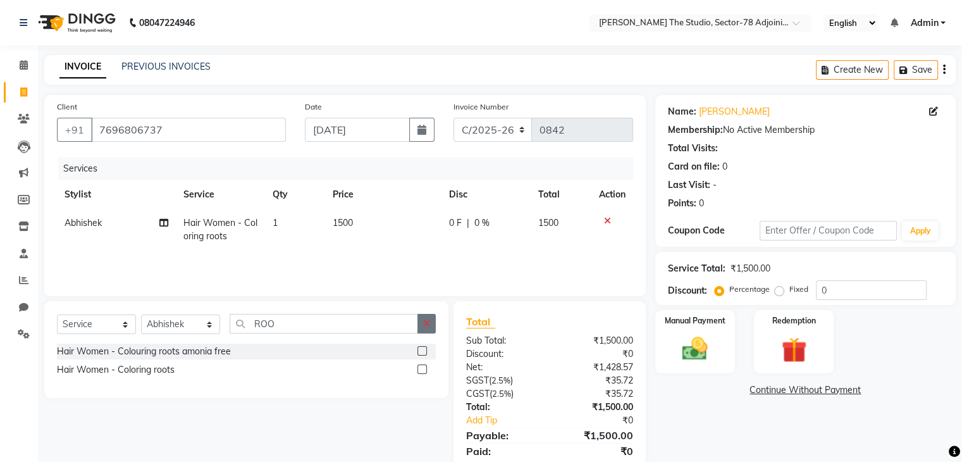
click at [423, 320] on icon "button" at bounding box center [426, 323] width 7 height 9
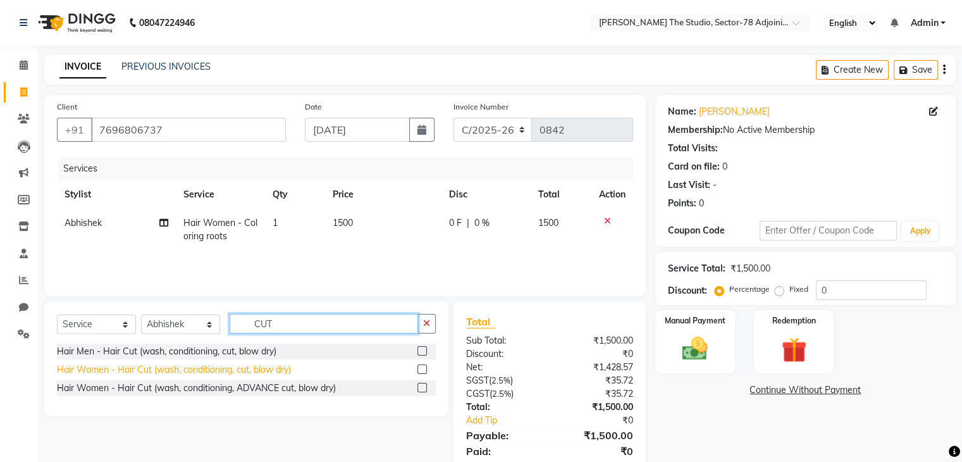
type input "CUT"
click at [283, 370] on div "Hair Women - Hair Cut (wash, conditioning, cut, blow dry)" at bounding box center [174, 369] width 234 height 13
checkbox input "false"
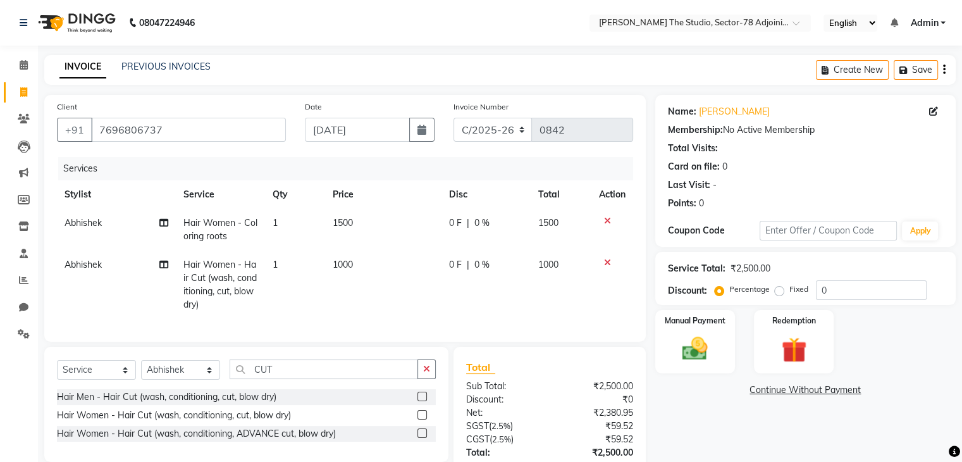
click at [366, 257] on td "1000" at bounding box center [383, 285] width 117 height 68
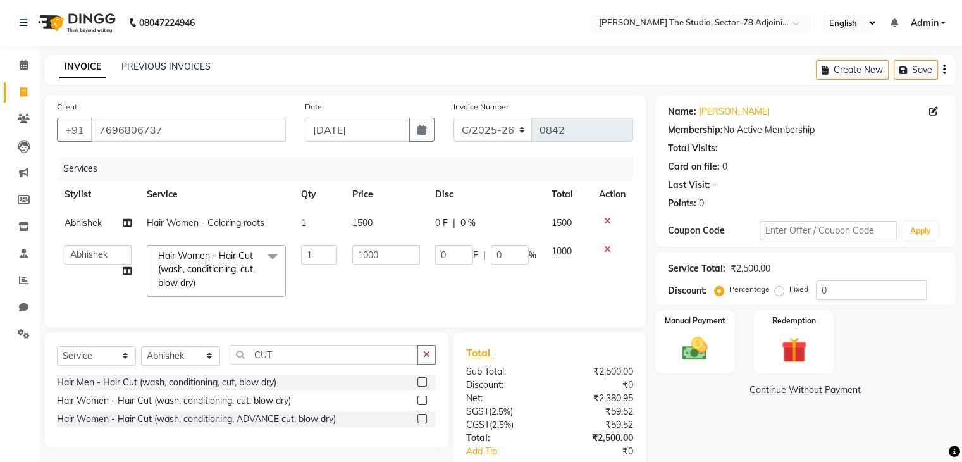
click at [366, 257] on input "1000" at bounding box center [385, 255] width 67 height 20
type input "500"
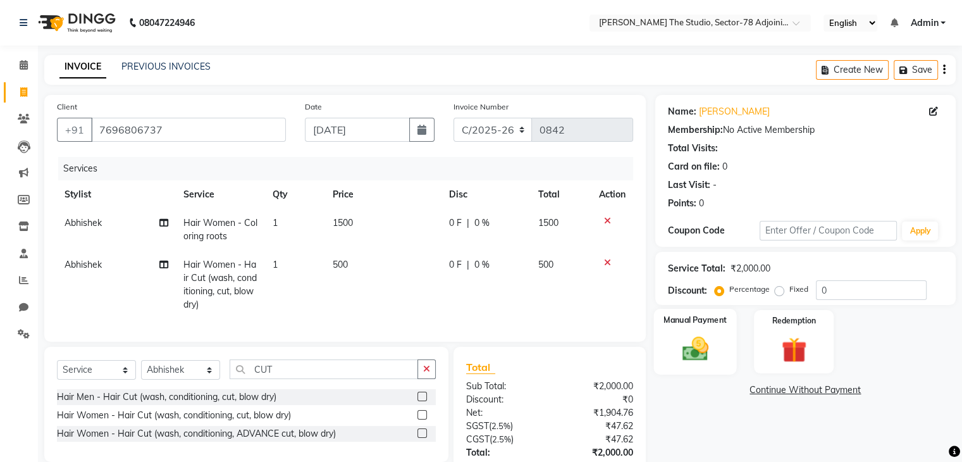
click at [681, 371] on div "Manual Payment" at bounding box center [695, 341] width 83 height 65
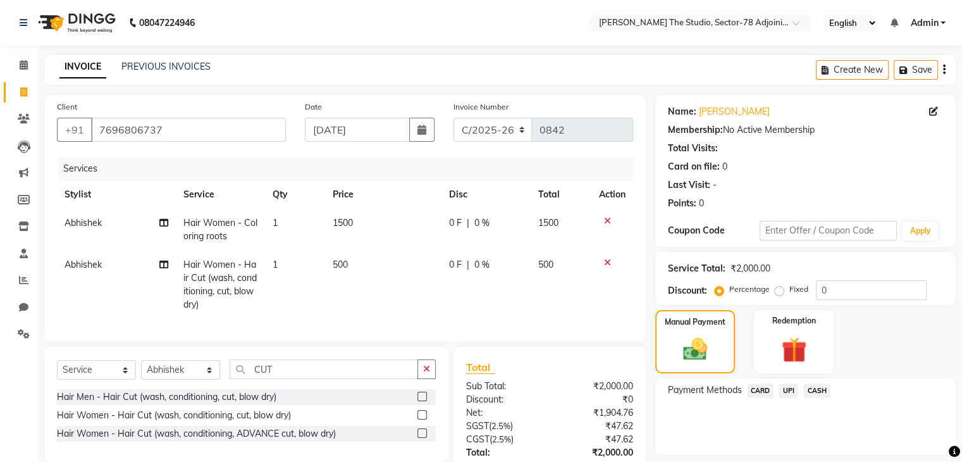
click at [790, 388] on span "UPI" at bounding box center [789, 390] width 20 height 15
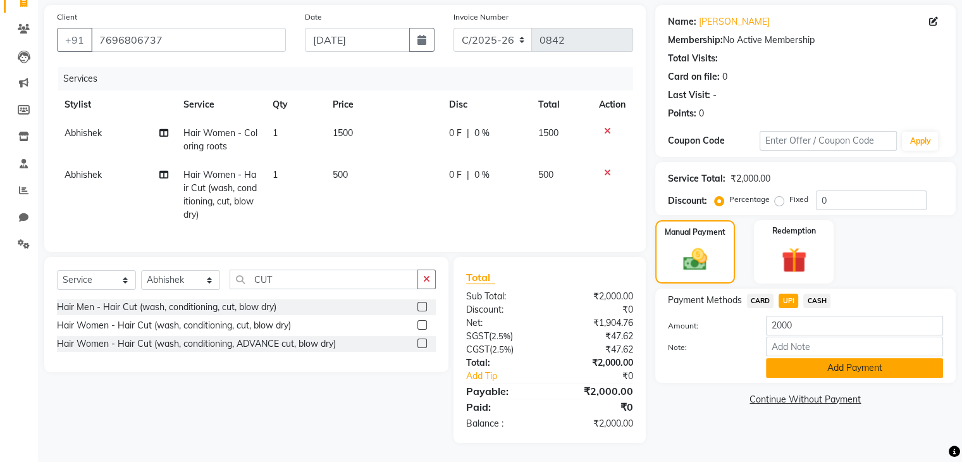
click at [802, 361] on button "Add Payment" at bounding box center [854, 368] width 177 height 20
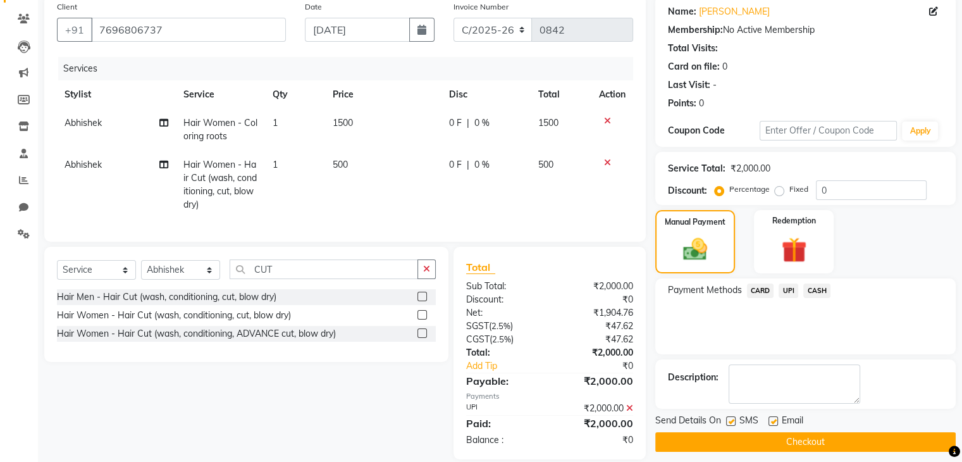
scroll to position [127, 0]
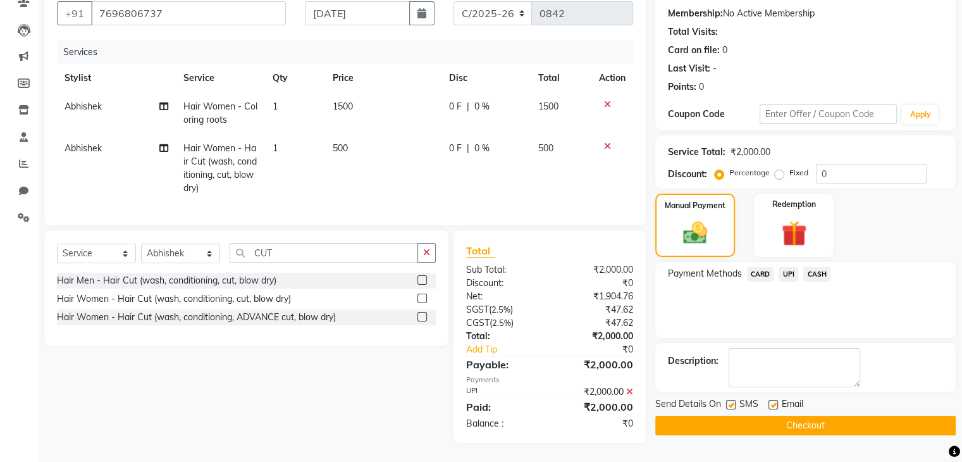
click at [735, 400] on label at bounding box center [730, 404] width 9 height 9
click at [735, 401] on input "checkbox" at bounding box center [730, 405] width 8 height 8
checkbox input "false"
click at [781, 416] on button "Checkout" at bounding box center [805, 426] width 301 height 20
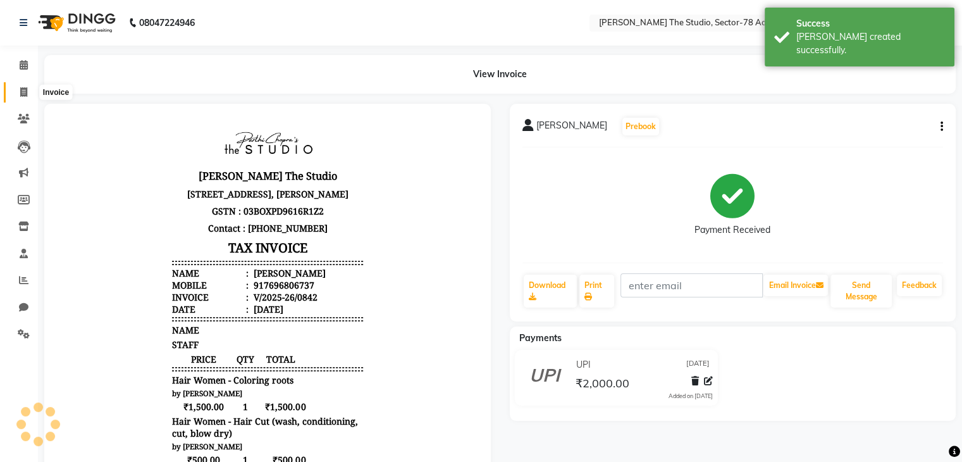
click at [23, 95] on icon at bounding box center [23, 91] width 7 height 9
select select "8485"
select select "service"
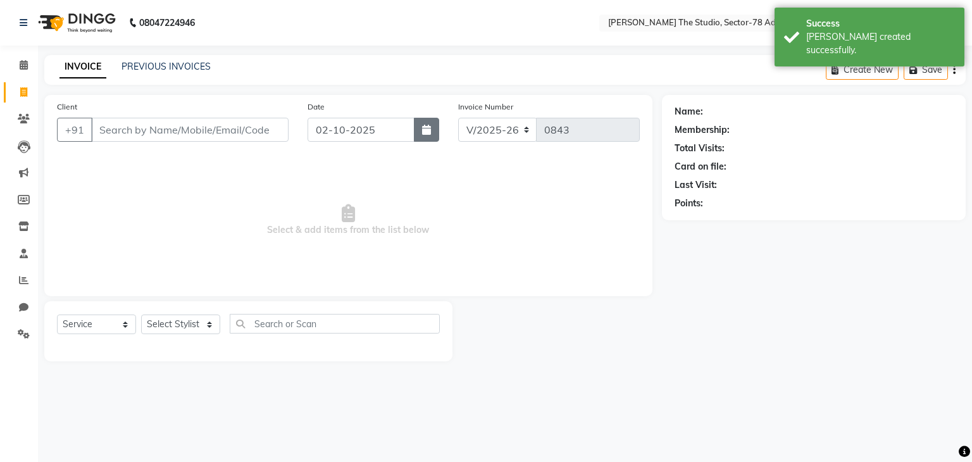
click at [433, 142] on button "button" at bounding box center [426, 130] width 25 height 24
select select "10"
select select "2025"
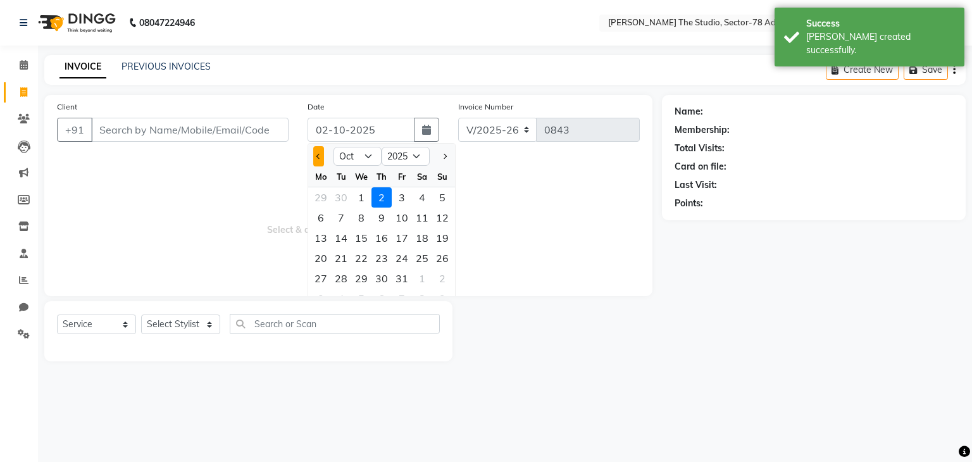
click at [314, 159] on button "Previous month" at bounding box center [318, 156] width 11 height 20
select select "9"
click at [438, 258] on div "28" at bounding box center [442, 258] width 20 height 20
type input "[DATE]"
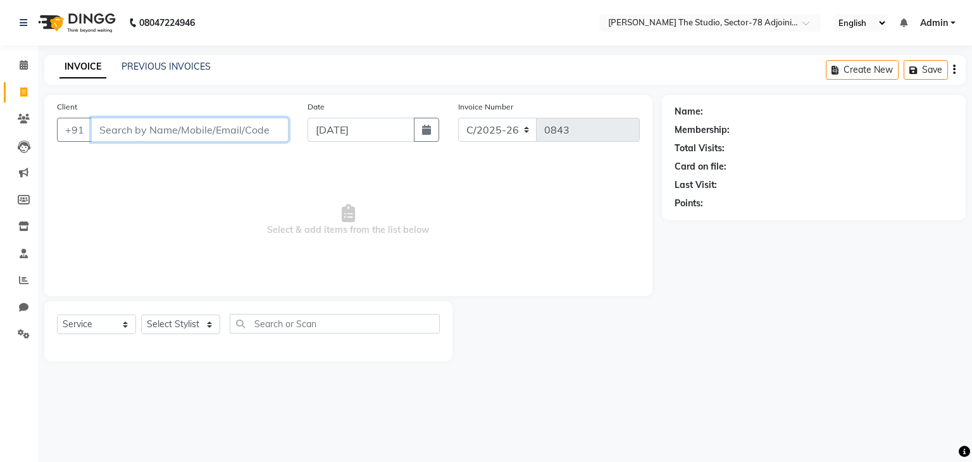
click at [231, 129] on input "Client" at bounding box center [189, 130] width 197 height 24
type input "781419589"
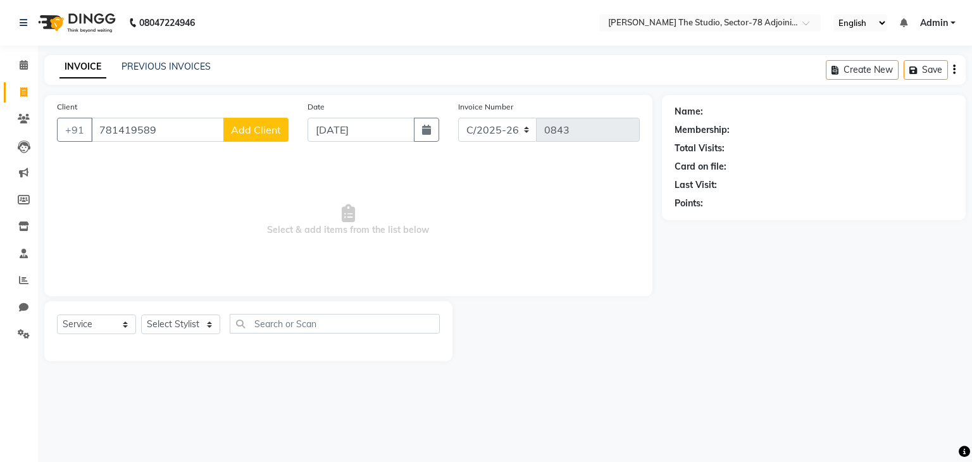
click at [231, 129] on button "Add Client" at bounding box center [255, 130] width 65 height 24
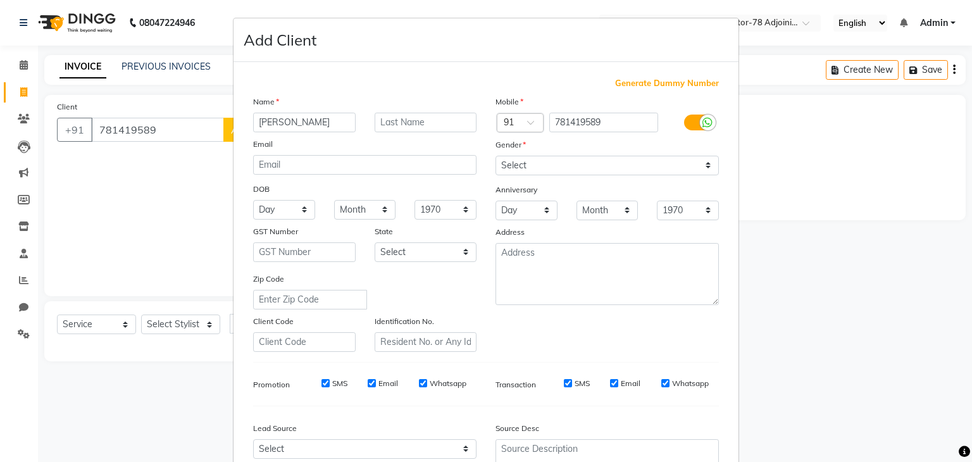
type input "[PERSON_NAME]"
click at [617, 165] on select "Select [DEMOGRAPHIC_DATA] [DEMOGRAPHIC_DATA] Other Prefer Not To Say" at bounding box center [606, 166] width 223 height 20
select select "[DEMOGRAPHIC_DATA]"
click at [495, 156] on select "Select [DEMOGRAPHIC_DATA] [DEMOGRAPHIC_DATA] Other Prefer Not To Say" at bounding box center [606, 166] width 223 height 20
click at [616, 325] on div "Mobile Country Code × 91 781419589 Gender Select [DEMOGRAPHIC_DATA] [DEMOGRAPHI…" at bounding box center [607, 223] width 242 height 257
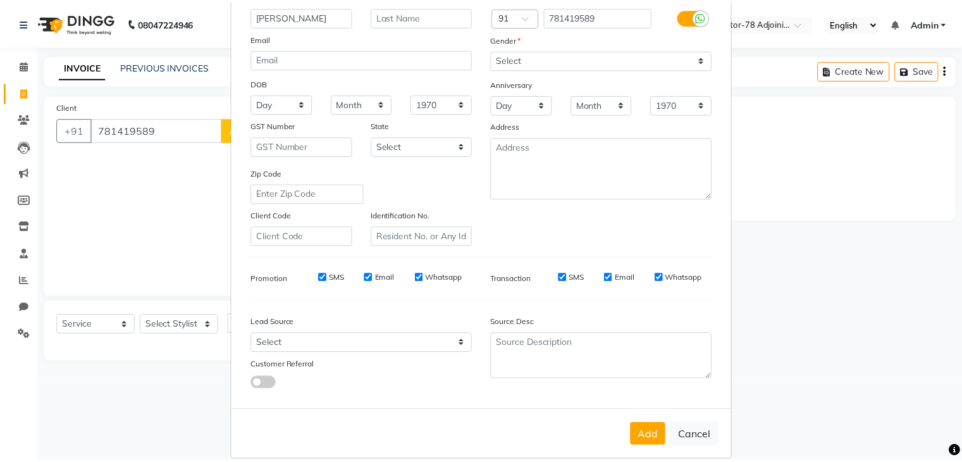
scroll to position [114, 0]
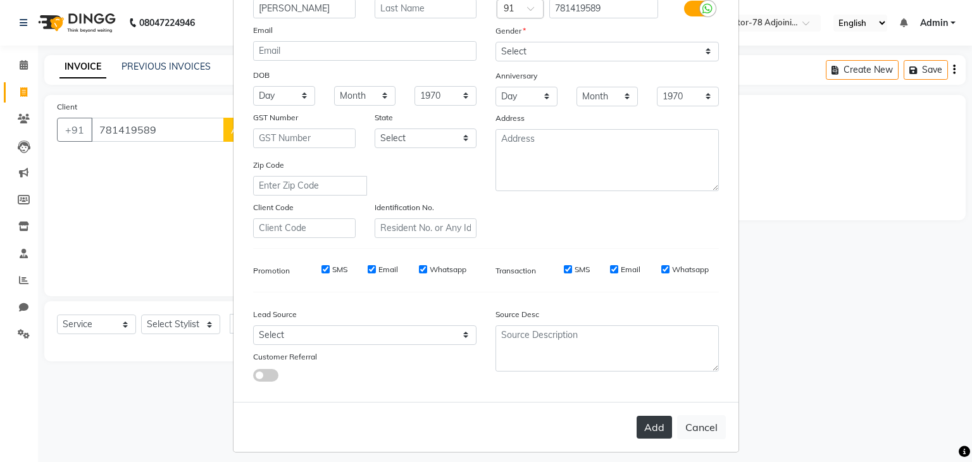
click at [654, 435] on button "Add" at bounding box center [653, 427] width 35 height 23
select select
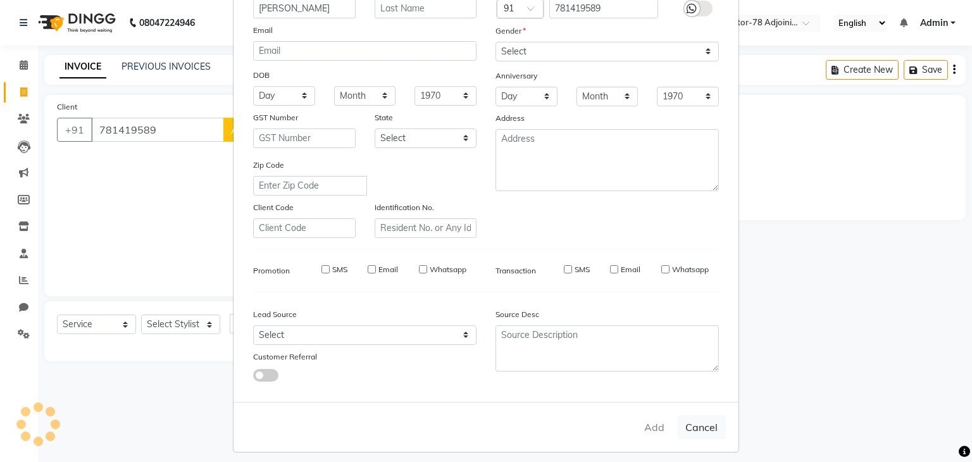
select select
checkbox input "false"
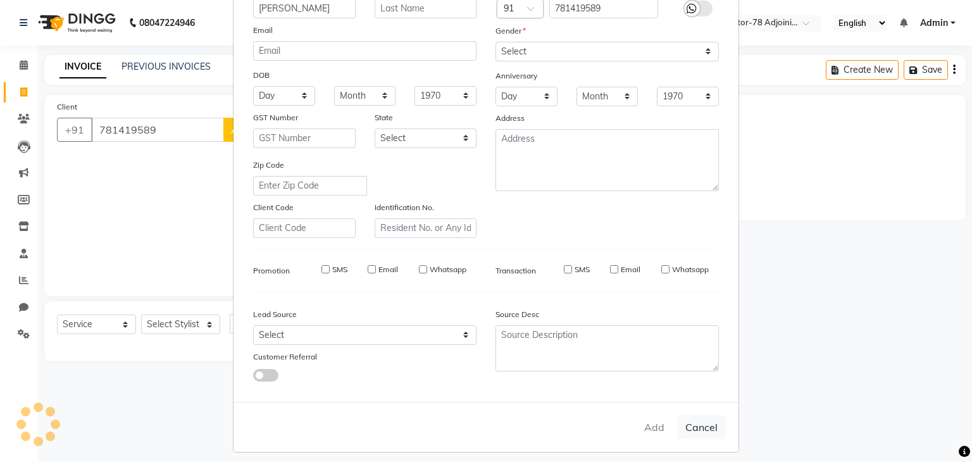
checkbox input "false"
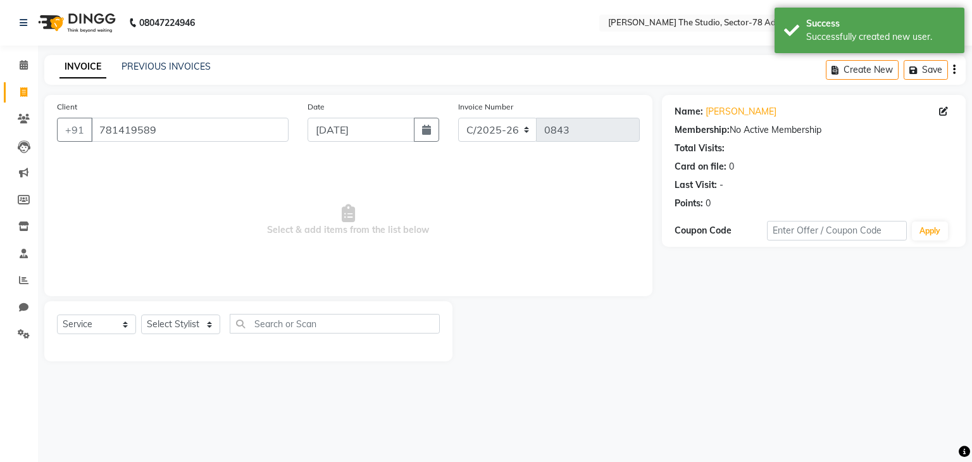
click at [188, 314] on div "Select Service Product Membership Package Voucher Prepaid Gift Card Select Styl…" at bounding box center [248, 329] width 383 height 30
click at [190, 321] on select "Select Stylist [PERSON_NAME](N) [PERSON_NAME] [PERSON_NAME] [PERSON_NAME] Manag…" at bounding box center [180, 324] width 79 height 20
select select "83537"
click at [141, 315] on select "Select Stylist [PERSON_NAME](N) [PERSON_NAME] [PERSON_NAME] [PERSON_NAME] Manag…" at bounding box center [180, 324] width 79 height 20
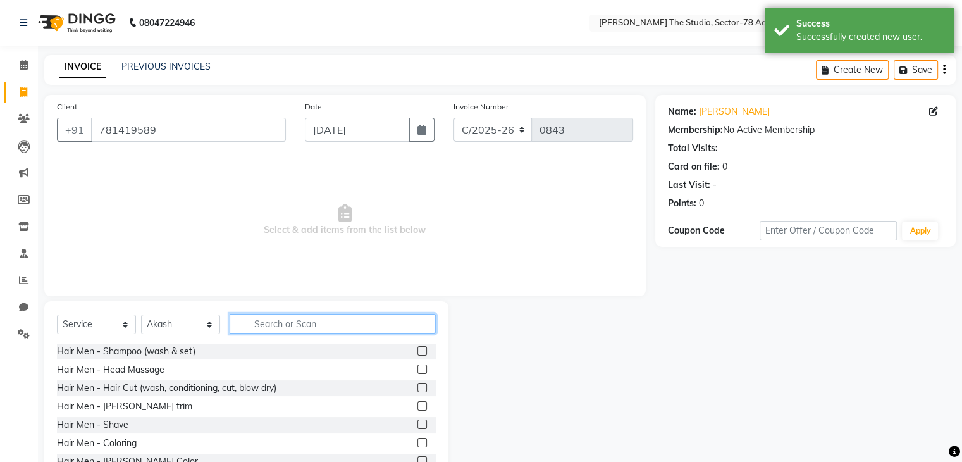
click at [298, 321] on input "text" at bounding box center [333, 324] width 206 height 20
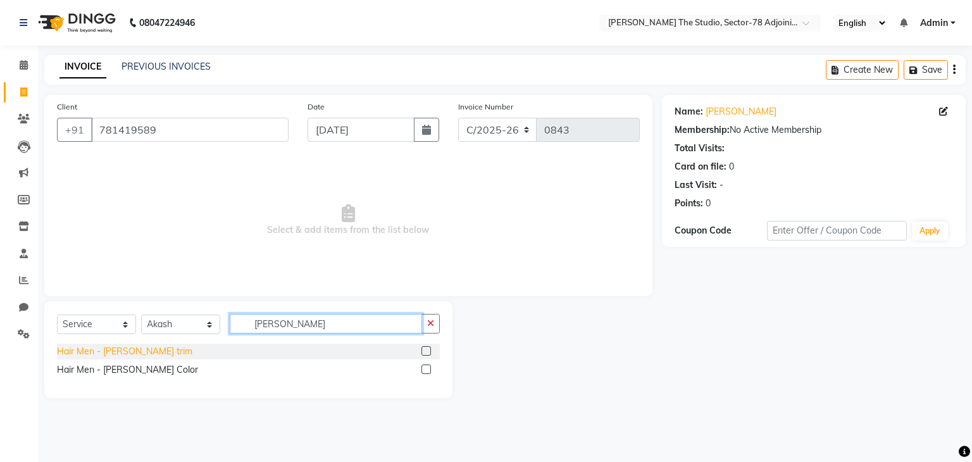
type input "[PERSON_NAME]"
click at [135, 351] on div "Hair Men - [PERSON_NAME] trim" at bounding box center [124, 351] width 135 height 13
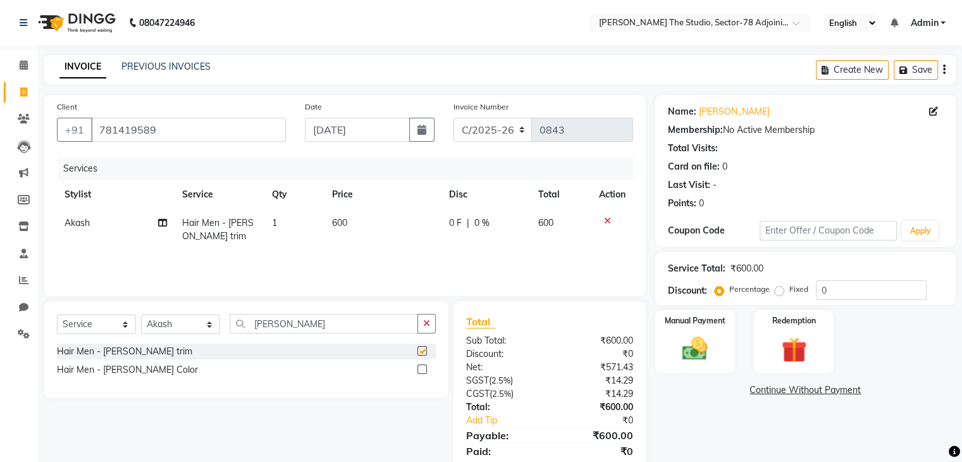
checkbox input "false"
click at [355, 218] on td "600" at bounding box center [383, 230] width 117 height 42
select select "83537"
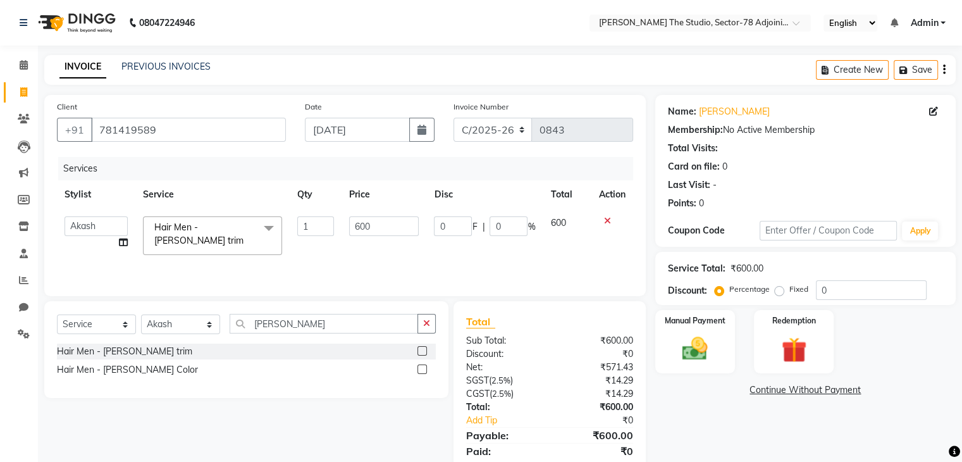
click at [355, 218] on input "600" at bounding box center [384, 226] width 70 height 20
type input "250"
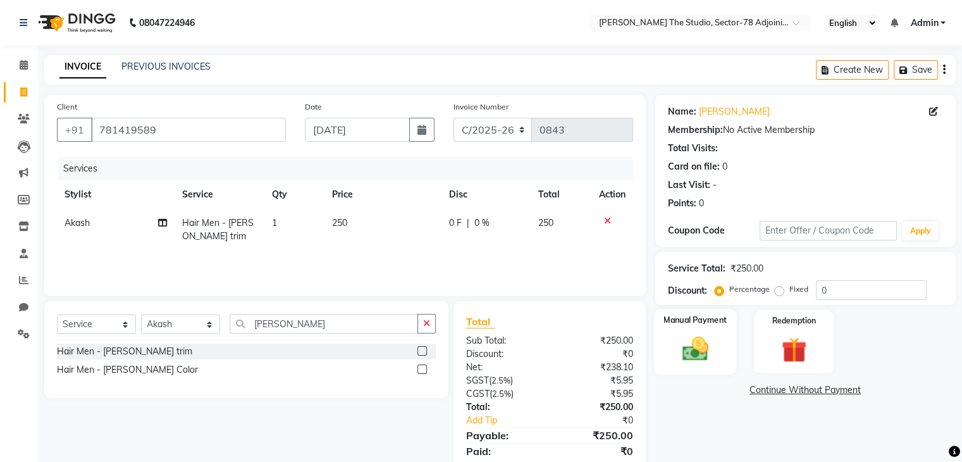
click at [666, 342] on div "Manual Payment" at bounding box center [695, 341] width 83 height 65
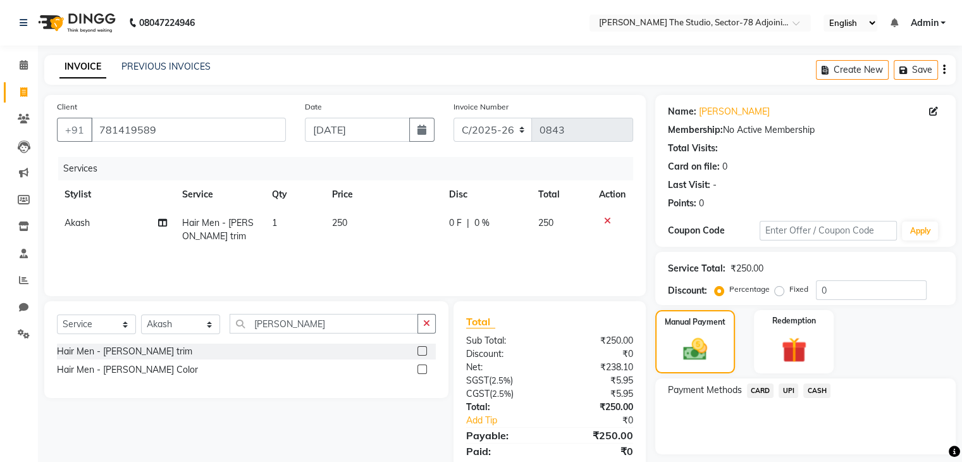
click at [790, 395] on span "UPI" at bounding box center [789, 390] width 20 height 15
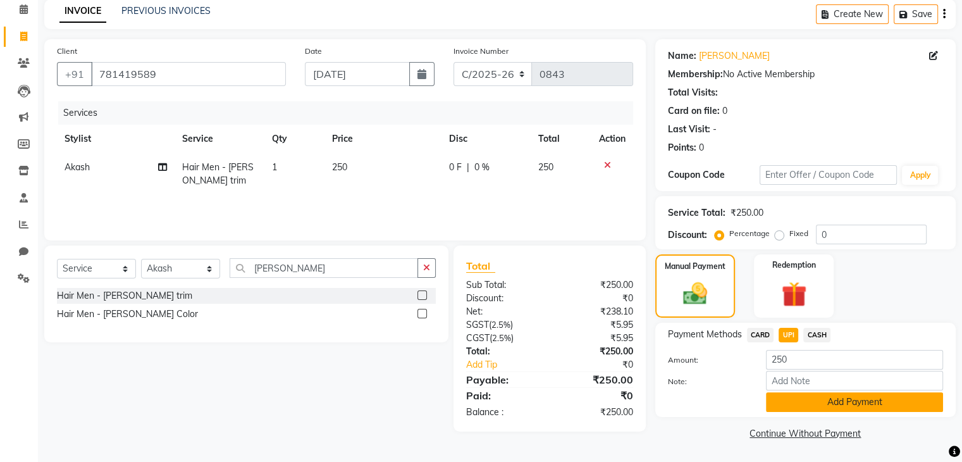
click at [814, 400] on button "Add Payment" at bounding box center [854, 402] width 177 height 20
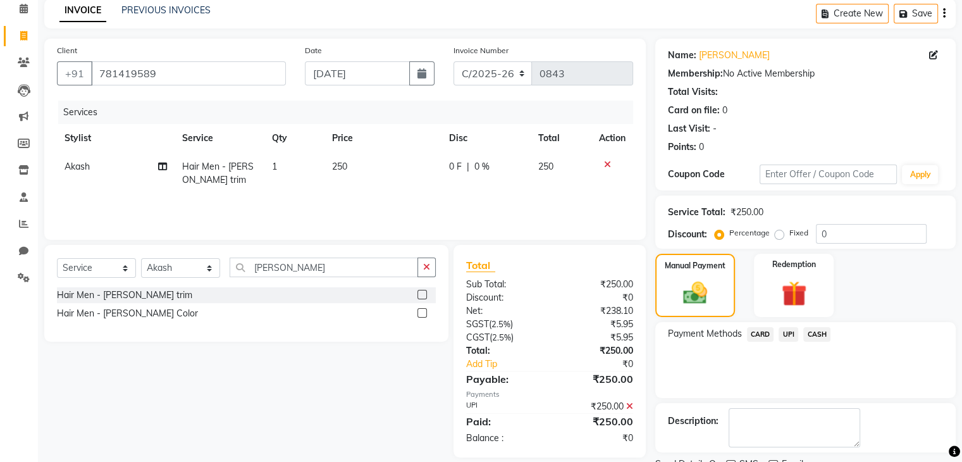
scroll to position [108, 0]
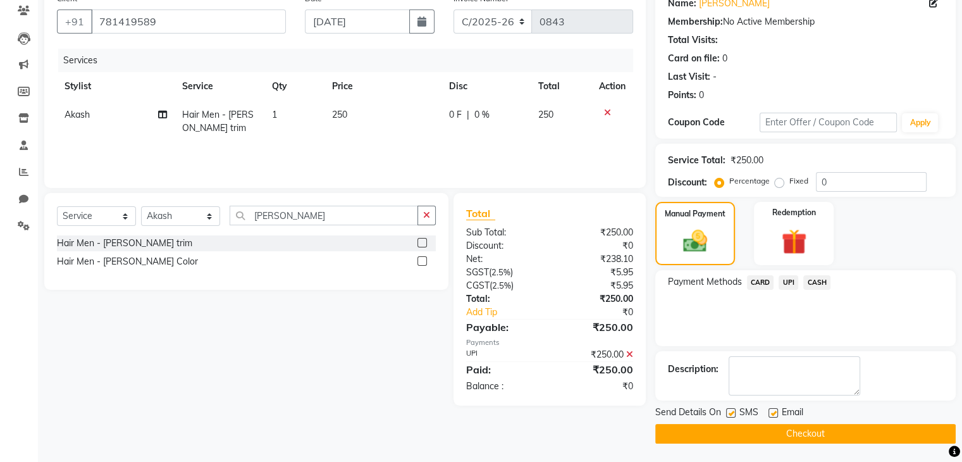
click at [732, 411] on label at bounding box center [730, 412] width 9 height 9
click at [732, 411] on input "checkbox" at bounding box center [730, 413] width 8 height 8
checkbox input "false"
click at [785, 431] on button "Checkout" at bounding box center [805, 434] width 301 height 20
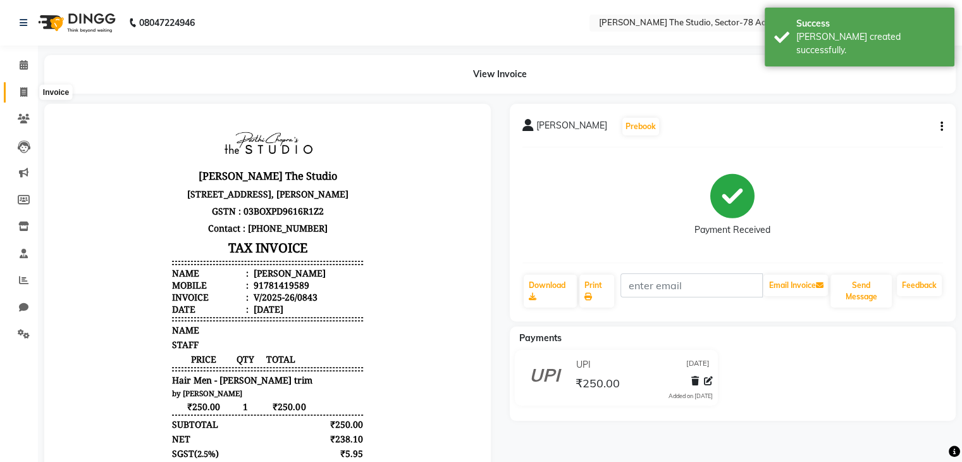
click at [20, 92] on icon at bounding box center [23, 91] width 7 height 9
select select "8485"
select select "service"
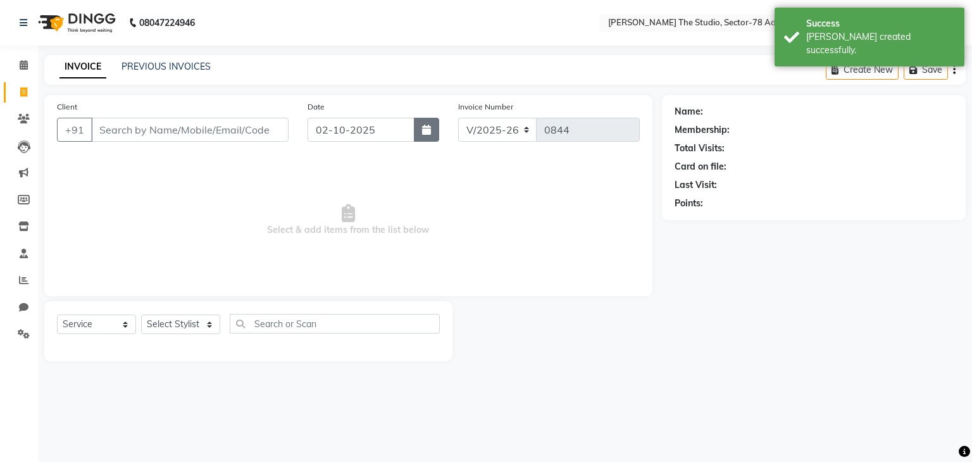
click at [419, 130] on button "button" at bounding box center [426, 130] width 25 height 24
select select "10"
select select "2025"
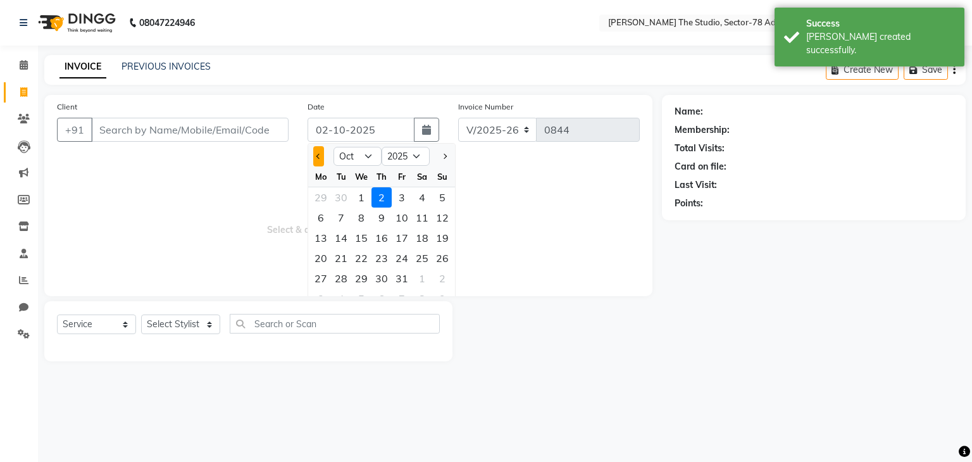
click at [318, 155] on span "Previous month" at bounding box center [318, 156] width 5 height 5
select select "9"
click at [438, 254] on div "28" at bounding box center [442, 258] width 20 height 20
type input "[DATE]"
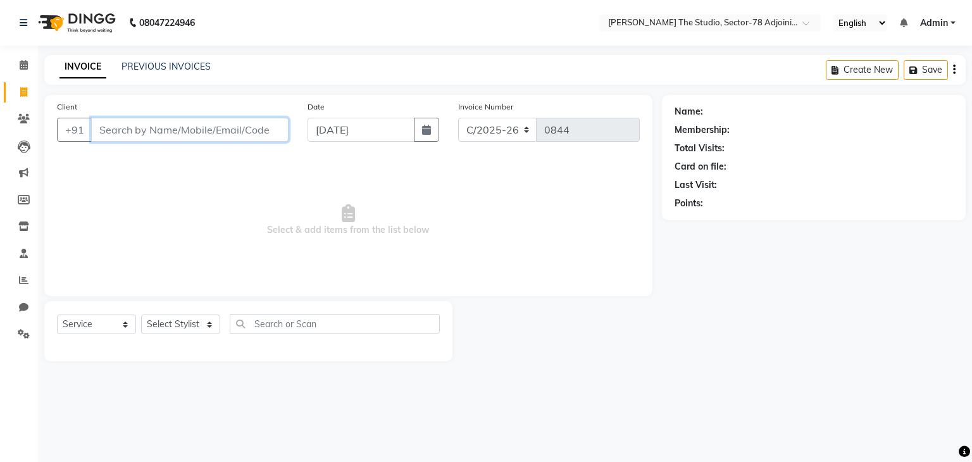
click at [261, 123] on input "Client" at bounding box center [189, 130] width 197 height 24
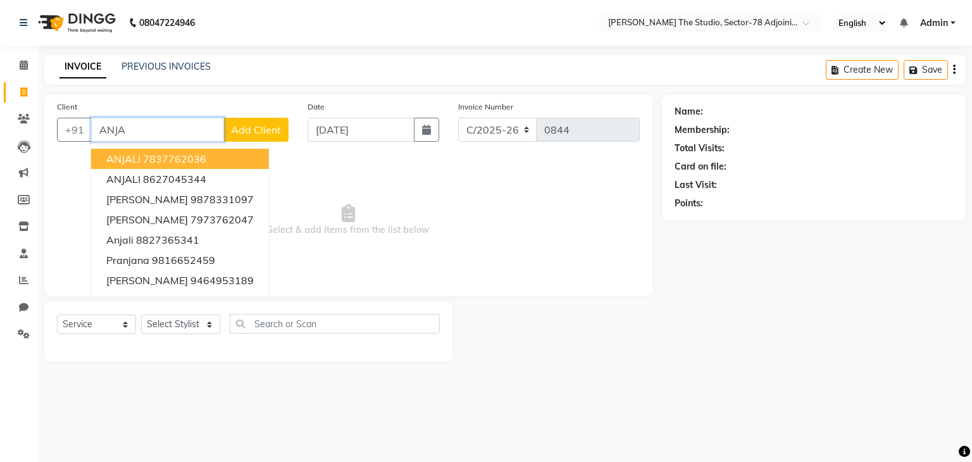
click at [180, 162] on ngb-highlight "7837762036" at bounding box center [174, 158] width 63 height 13
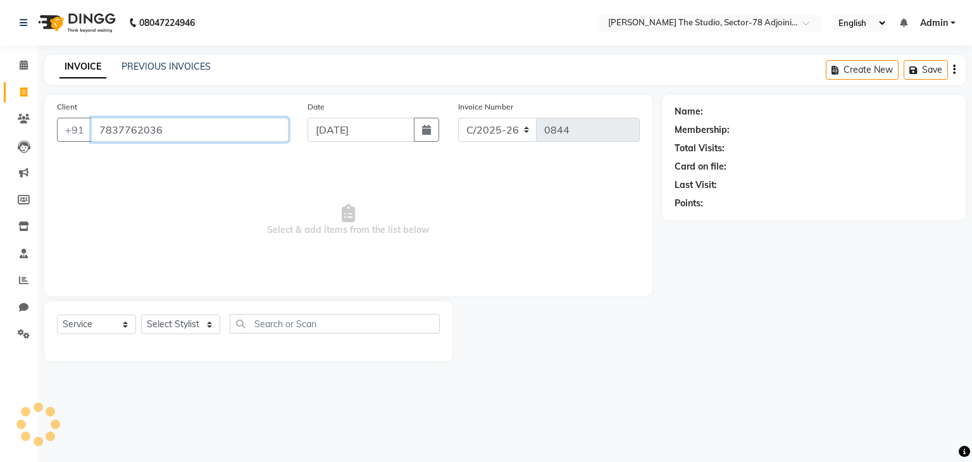
type input "7837762036"
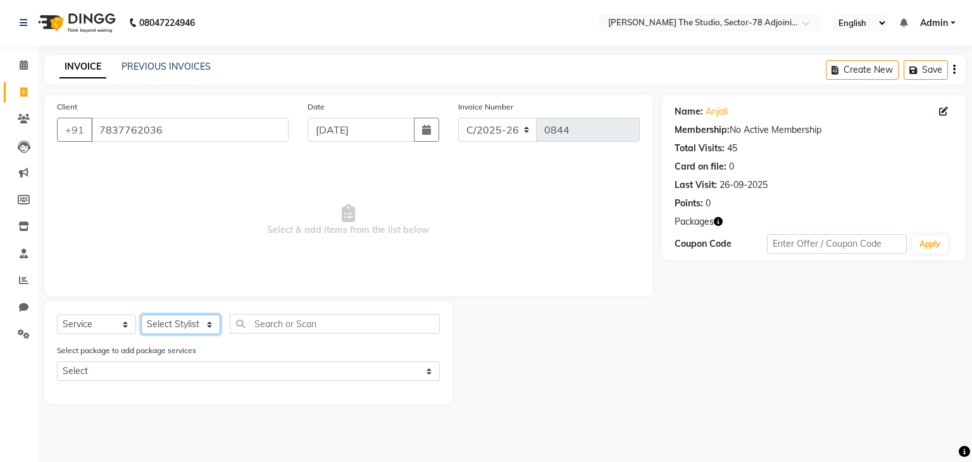
click at [195, 325] on select "Select Stylist [PERSON_NAME](N) [PERSON_NAME] [PERSON_NAME] [PERSON_NAME] Manag…" at bounding box center [180, 324] width 79 height 20
select select "91941"
click at [141, 315] on select "Select Stylist [PERSON_NAME](N) [PERSON_NAME] [PERSON_NAME] [PERSON_NAME] Manag…" at bounding box center [180, 324] width 79 height 20
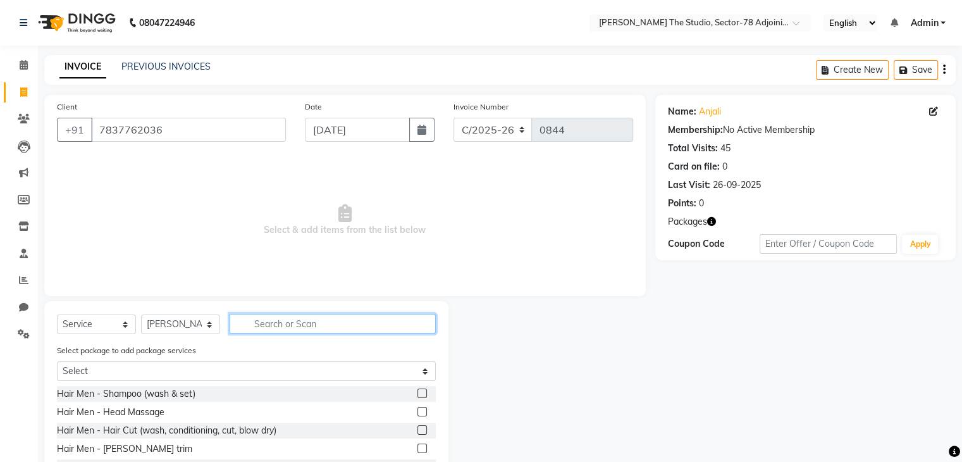
click at [271, 321] on input "text" at bounding box center [333, 324] width 206 height 20
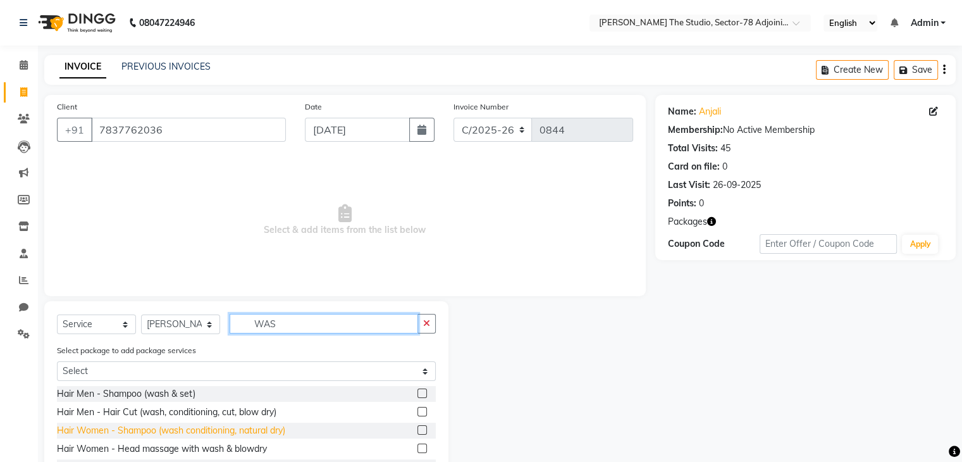
type input "WAS"
click at [173, 435] on div "Hair Women - Shampoo (wash conditioning, natural dry)" at bounding box center [171, 430] width 228 height 13
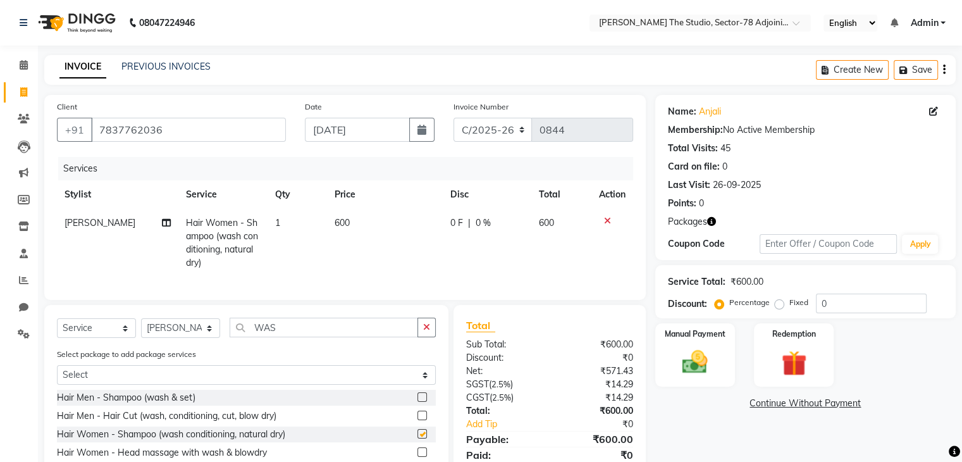
checkbox input "false"
click at [364, 221] on td "600" at bounding box center [385, 243] width 116 height 68
select select "91941"
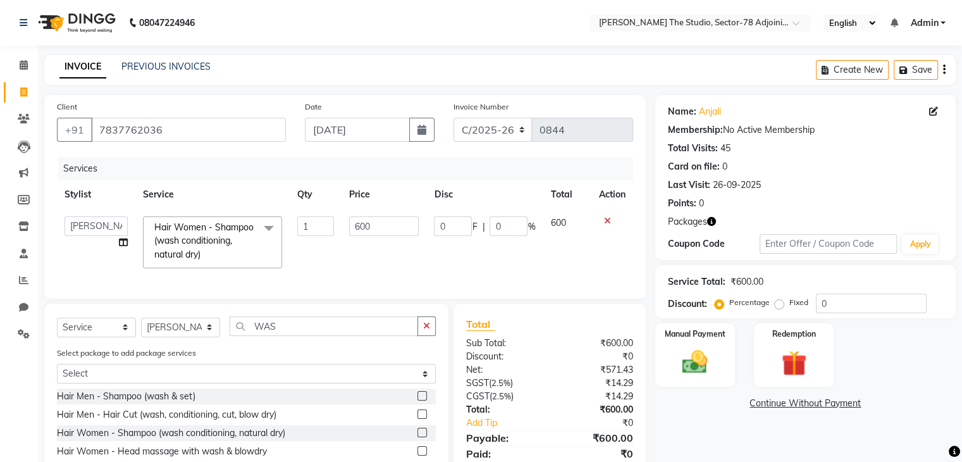
click at [364, 221] on input "600" at bounding box center [384, 226] width 70 height 20
type input "250"
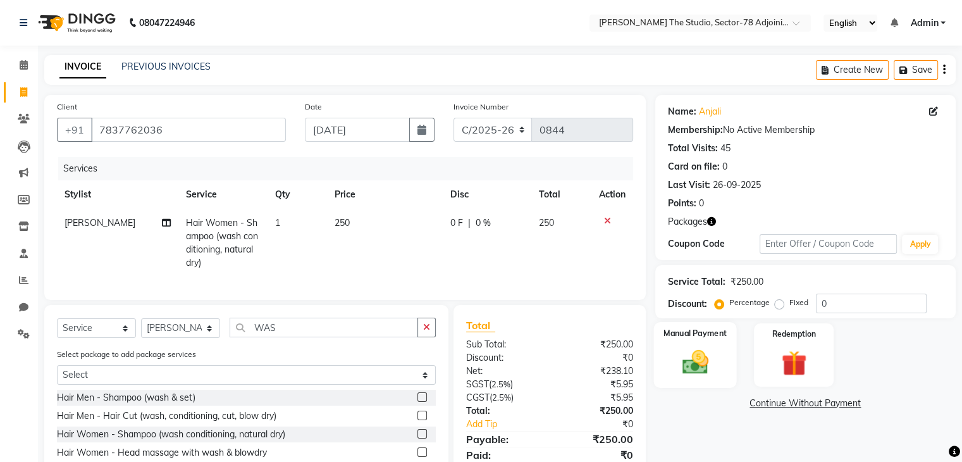
click at [690, 364] on img at bounding box center [695, 362] width 42 height 30
click at [791, 406] on span "UPI" at bounding box center [789, 404] width 20 height 15
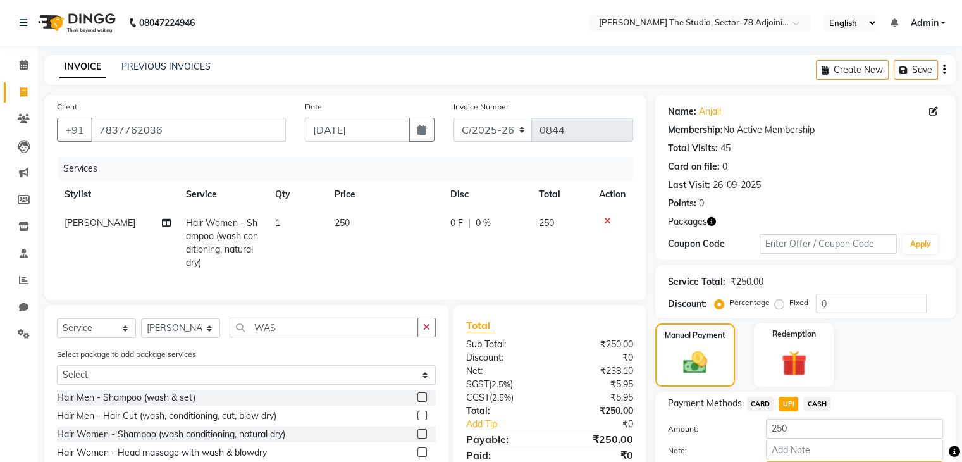
scroll to position [102, 0]
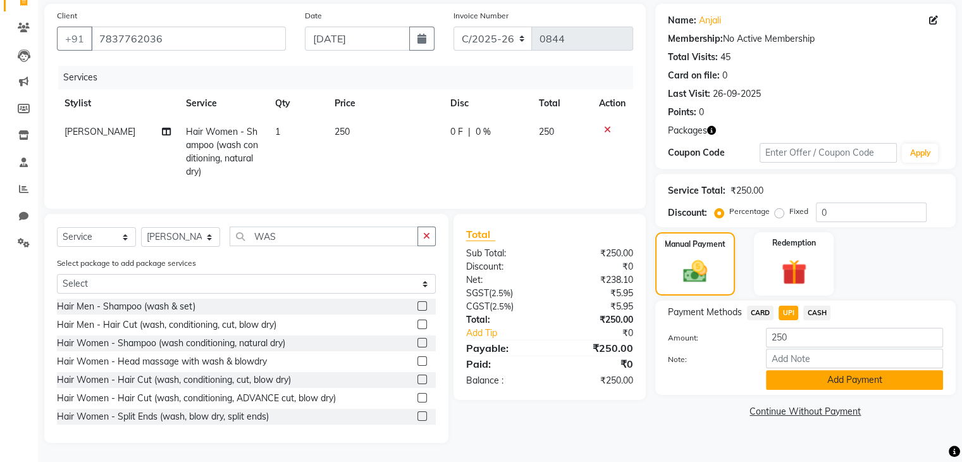
click at [799, 377] on button "Add Payment" at bounding box center [854, 380] width 177 height 20
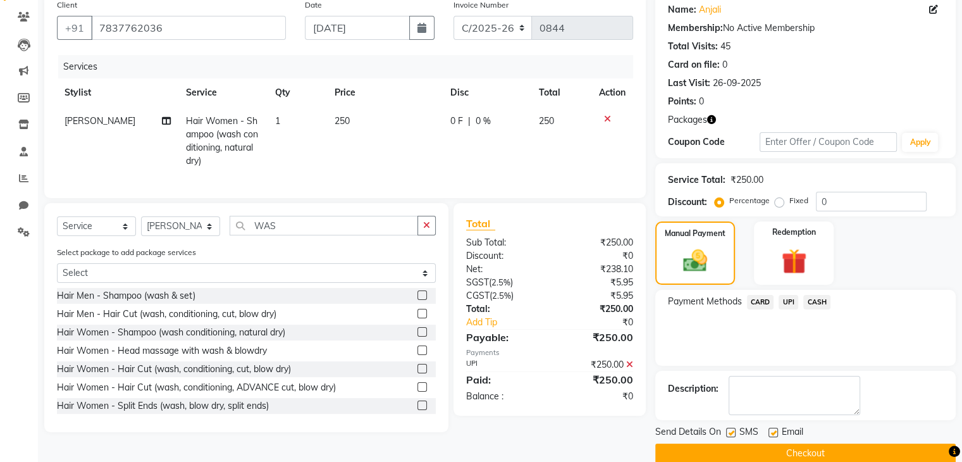
click at [731, 435] on label at bounding box center [730, 432] width 9 height 9
click at [731, 435] on input "checkbox" at bounding box center [730, 433] width 8 height 8
checkbox input "false"
click at [773, 449] on button "Checkout" at bounding box center [805, 454] width 301 height 20
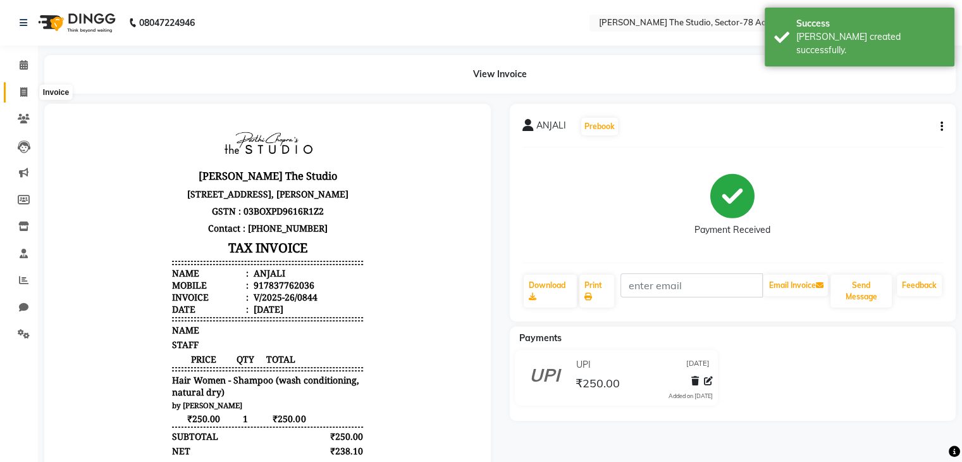
click at [22, 90] on icon at bounding box center [23, 91] width 7 height 9
select select "service"
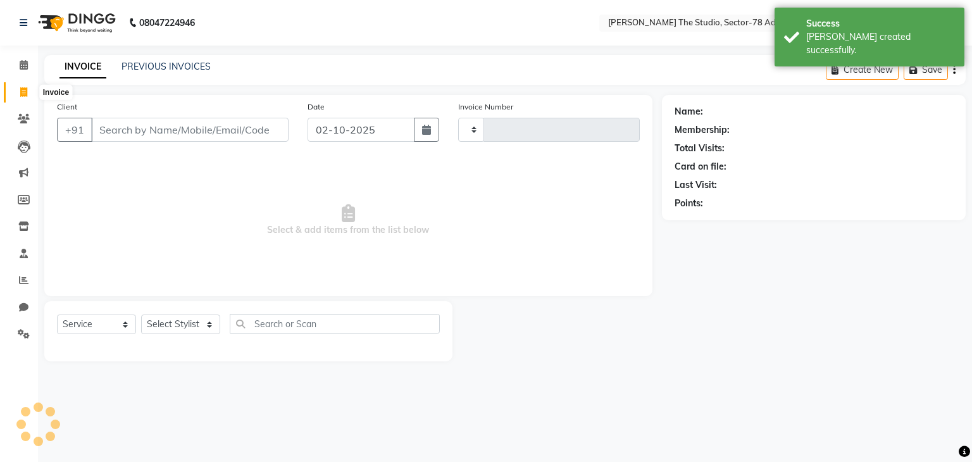
type input "0845"
select select "8485"
click at [428, 130] on icon "button" at bounding box center [426, 130] width 9 height 10
select select "10"
select select "2025"
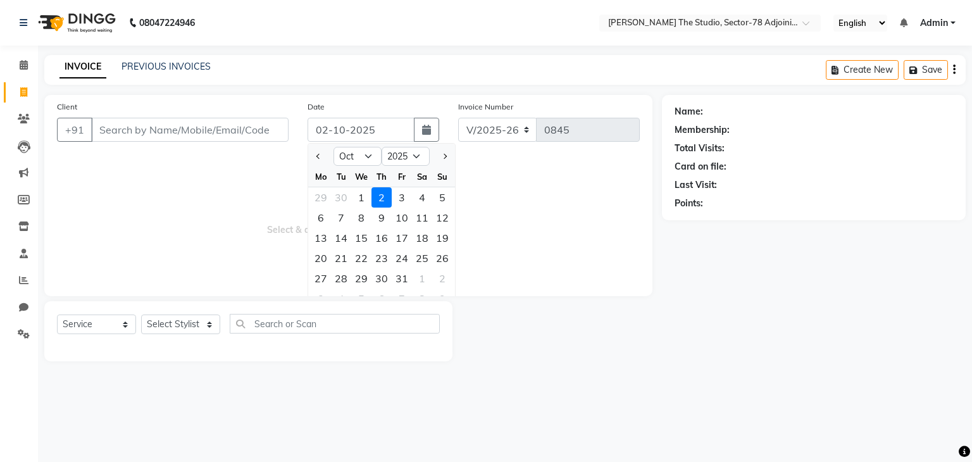
click at [325, 160] on div at bounding box center [320, 156] width 25 height 20
click at [319, 155] on span "Previous month" at bounding box center [318, 156] width 5 height 5
select select "9"
click at [445, 258] on div "28" at bounding box center [442, 258] width 20 height 20
type input "[DATE]"
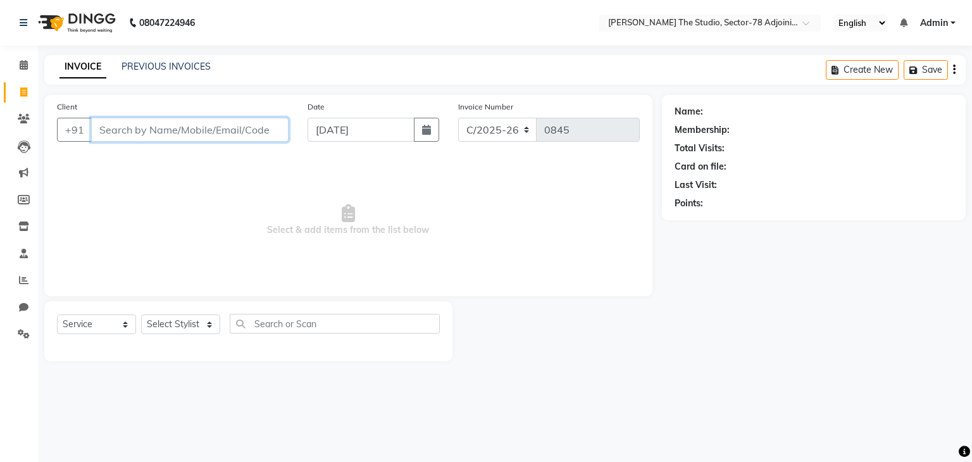
click at [238, 120] on input "Client" at bounding box center [189, 130] width 197 height 24
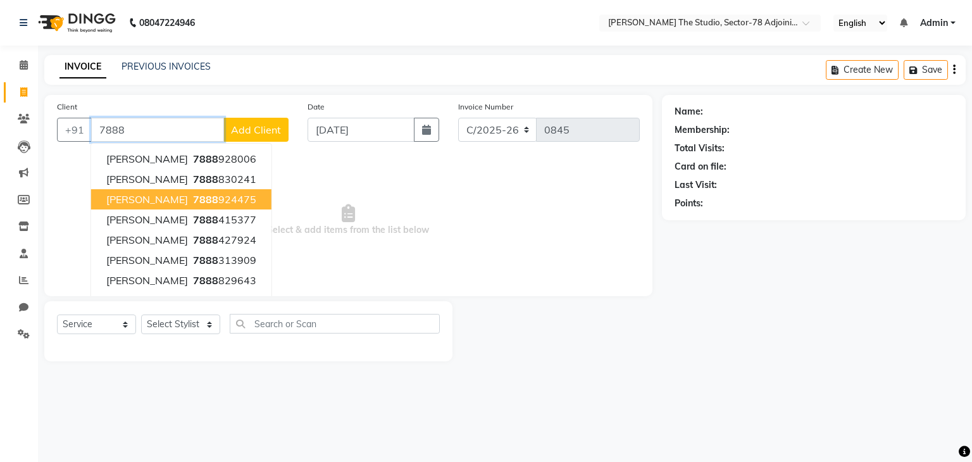
click at [221, 199] on button "[PERSON_NAME] 7888 924475" at bounding box center [181, 199] width 180 height 20
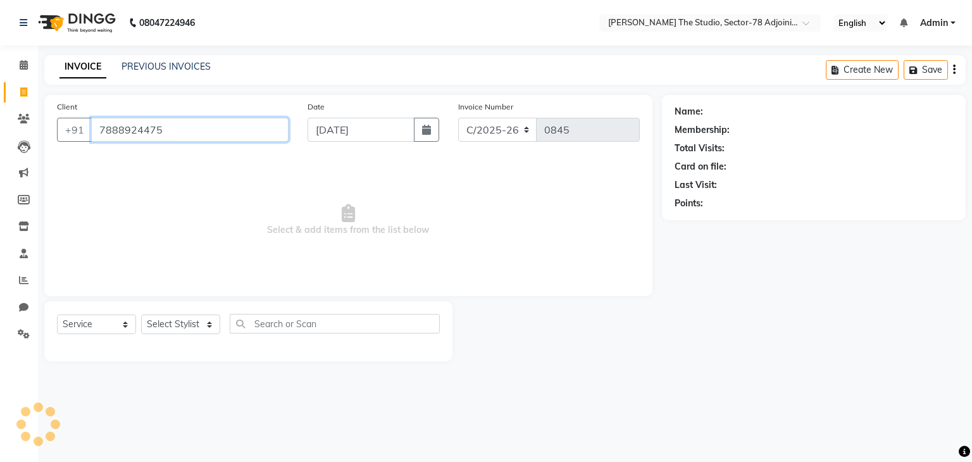
type input "7888924475"
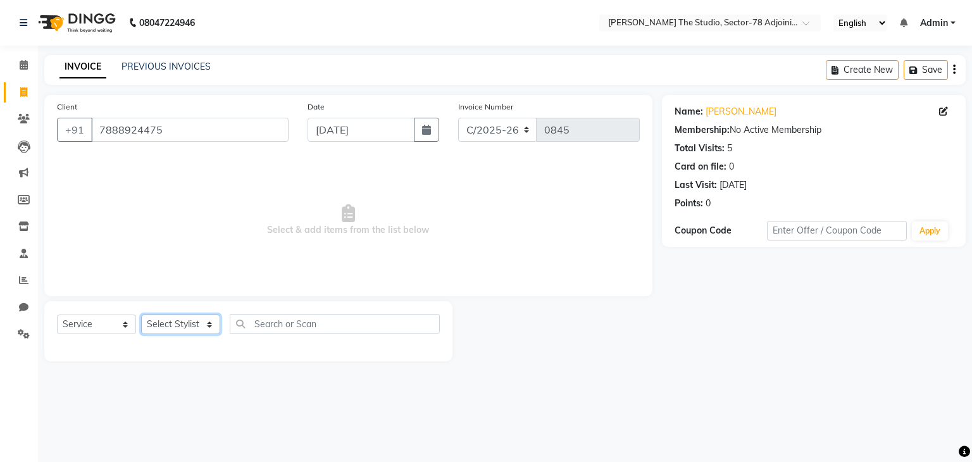
click at [192, 333] on select "Select Stylist [PERSON_NAME](N) [PERSON_NAME] [PERSON_NAME] [PERSON_NAME] Manag…" at bounding box center [180, 324] width 79 height 20
click at [141, 315] on select "Select Stylist [PERSON_NAME](N) [PERSON_NAME] [PERSON_NAME] [PERSON_NAME] Manag…" at bounding box center [180, 324] width 79 height 20
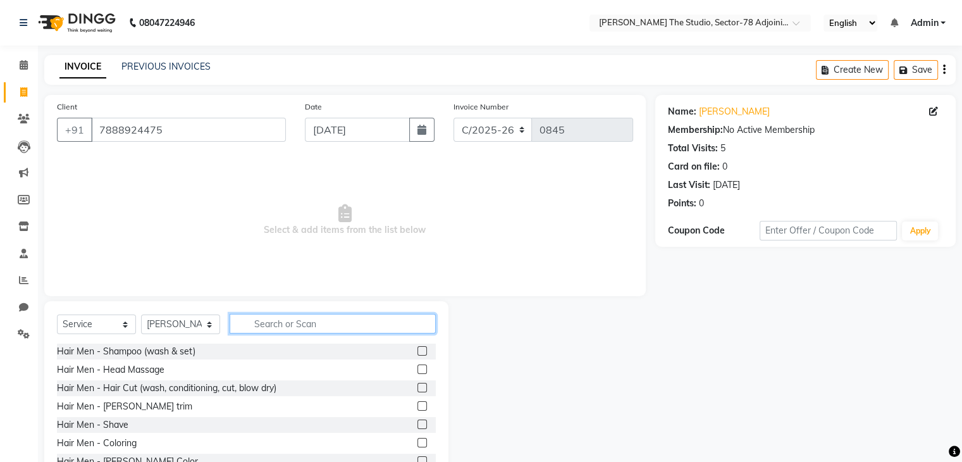
click at [304, 320] on input "text" at bounding box center [333, 324] width 206 height 20
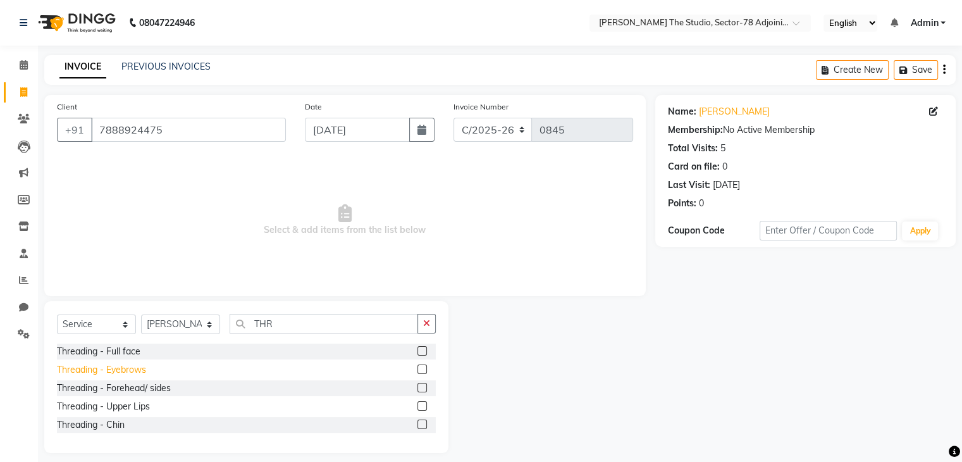
click at [142, 372] on div "Threading - Eyebrows" at bounding box center [101, 369] width 89 height 13
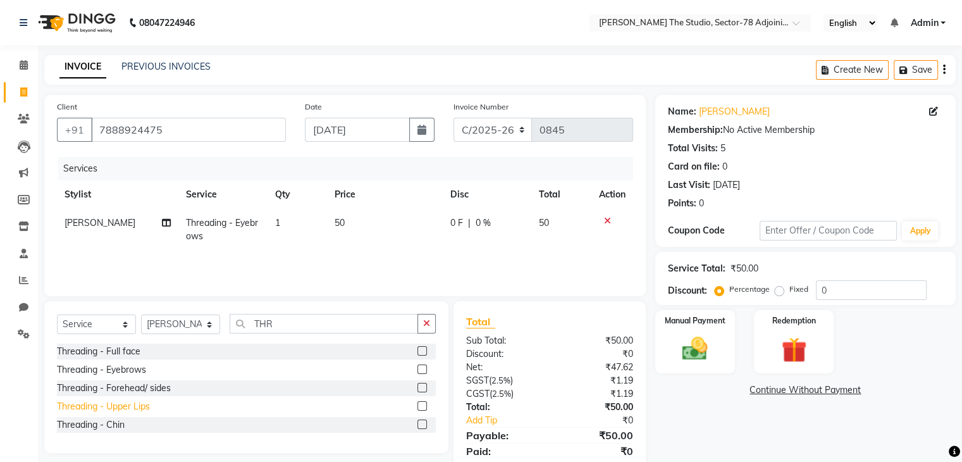
click at [142, 407] on div "Threading - Upper Lips" at bounding box center [103, 406] width 93 height 13
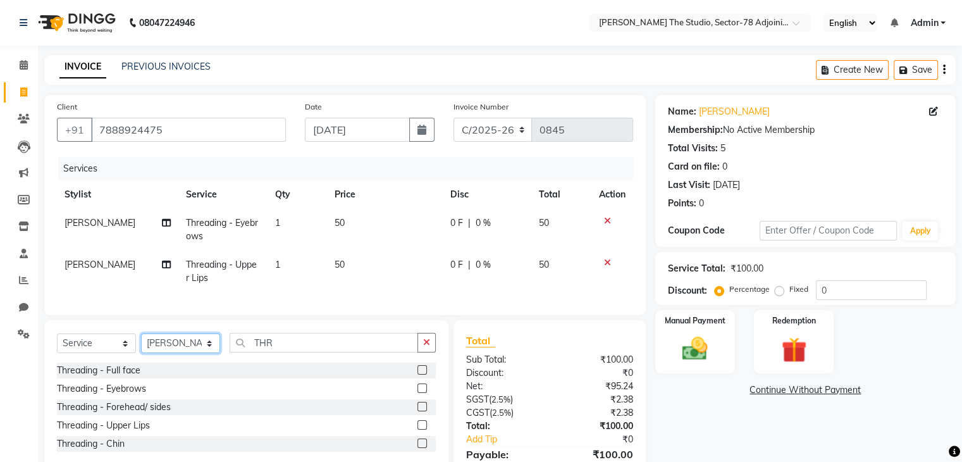
click at [194, 352] on select "Select Stylist [PERSON_NAME](N) [PERSON_NAME] [PERSON_NAME] [PERSON_NAME] Manag…" at bounding box center [180, 343] width 79 height 20
click at [141, 344] on select "Select Stylist [PERSON_NAME](N) [PERSON_NAME] [PERSON_NAME] [PERSON_NAME] Manag…" at bounding box center [180, 343] width 79 height 20
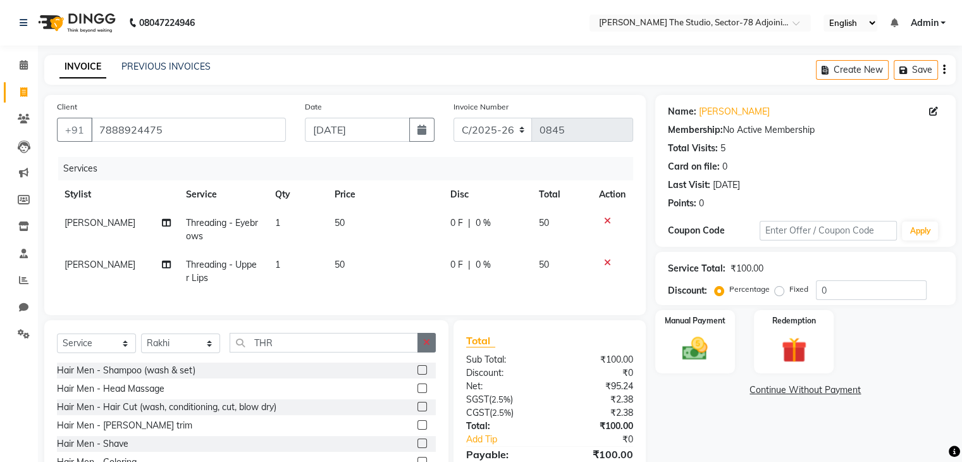
click at [429, 346] on button "button" at bounding box center [427, 343] width 18 height 20
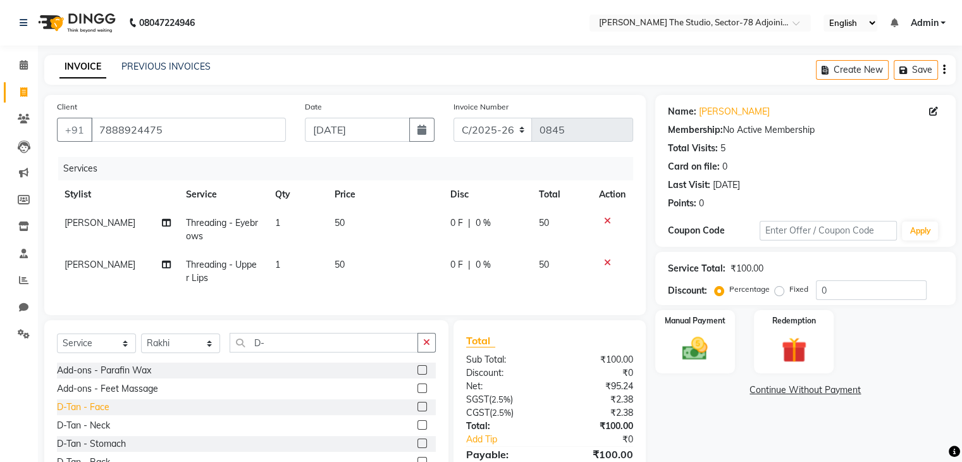
click at [101, 414] on div "D-Tan - Face" at bounding box center [83, 406] width 53 height 13
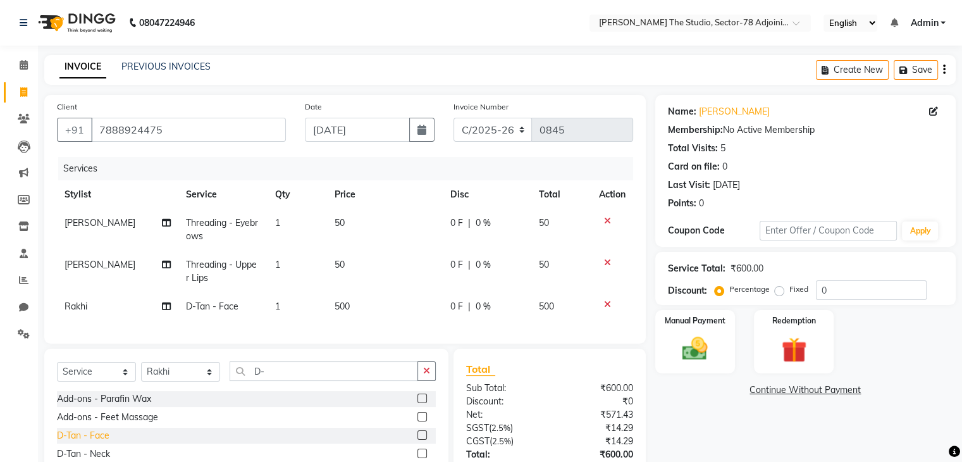
click at [101, 442] on div "D-Tan - Face" at bounding box center [83, 435] width 53 height 13
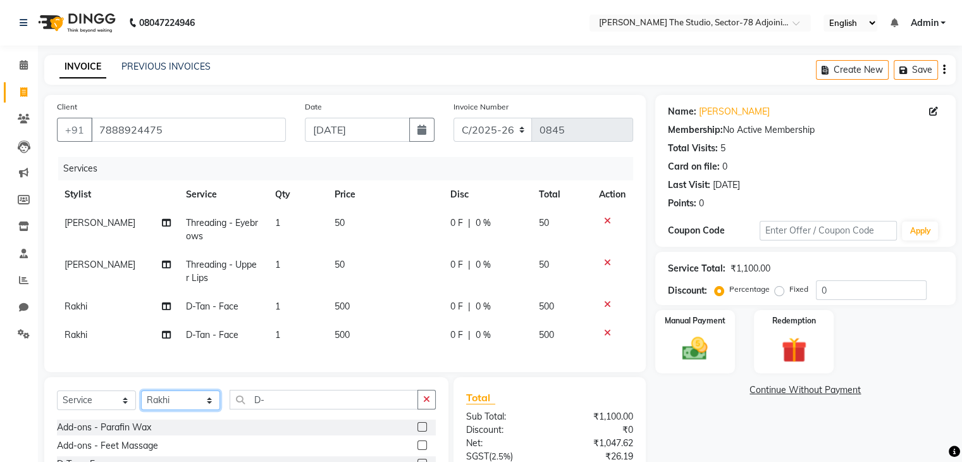
click at [194, 410] on select "Select Stylist [PERSON_NAME](N) [PERSON_NAME] [PERSON_NAME] [PERSON_NAME] Manag…" at bounding box center [180, 400] width 79 height 20
click at [424, 404] on icon "button" at bounding box center [426, 399] width 7 height 9
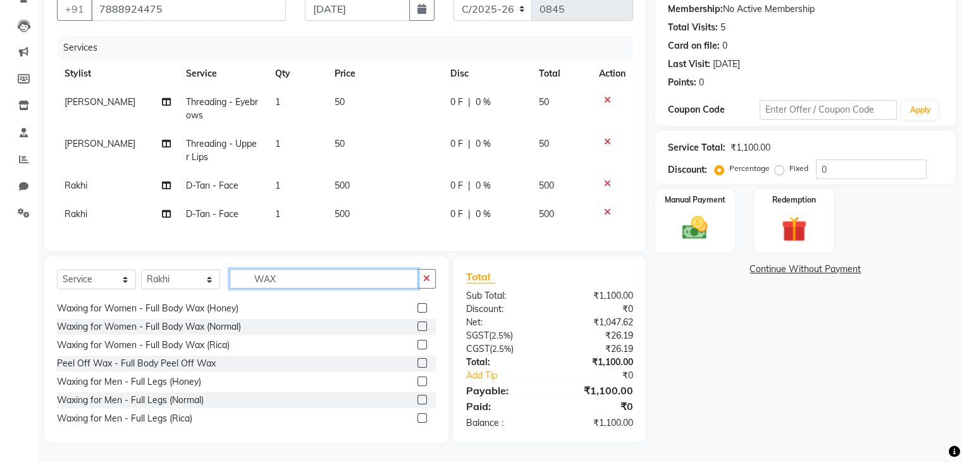
scroll to position [496, 0]
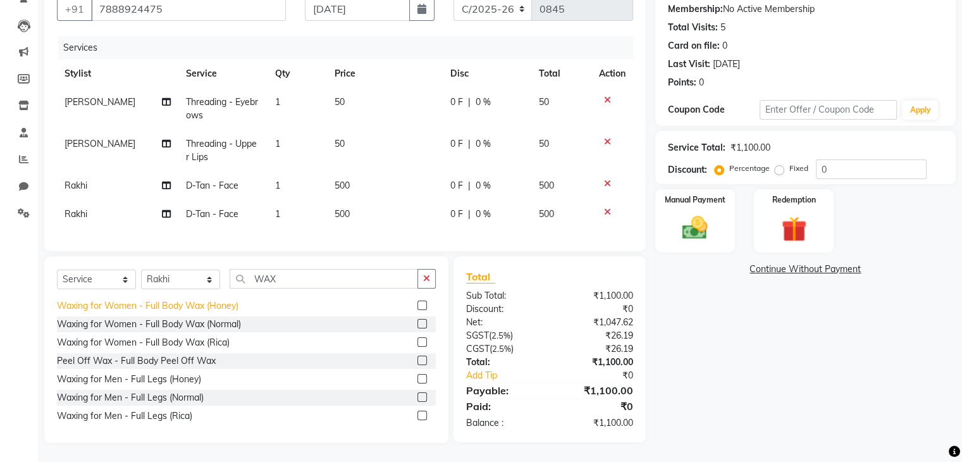
click at [213, 304] on div "Waxing for Women - Full Body Wax (Honey)" at bounding box center [148, 305] width 182 height 13
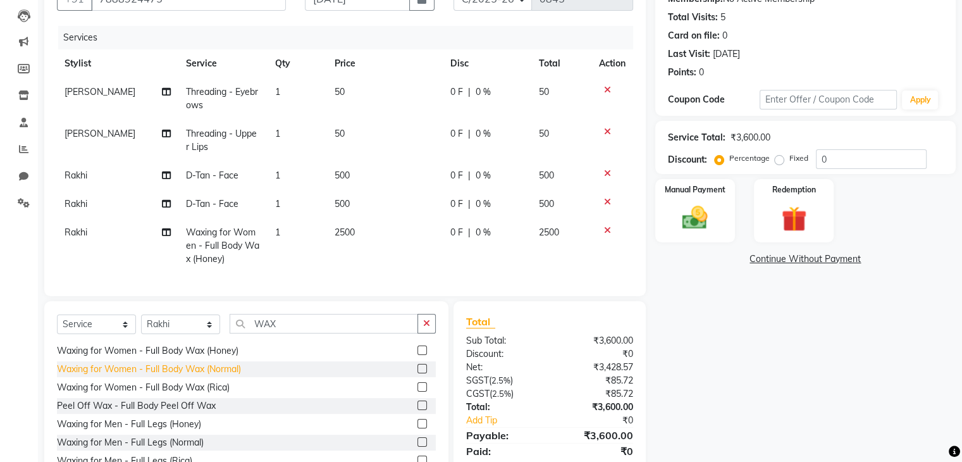
click at [235, 376] on div "Waxing for Women - Full Body Wax (Normal)" at bounding box center [149, 369] width 184 height 13
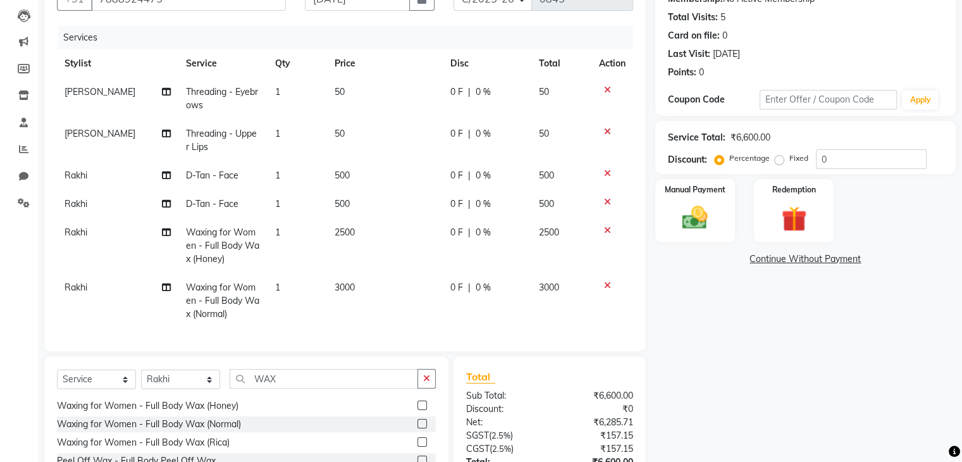
click at [604, 230] on icon at bounding box center [607, 230] width 7 height 9
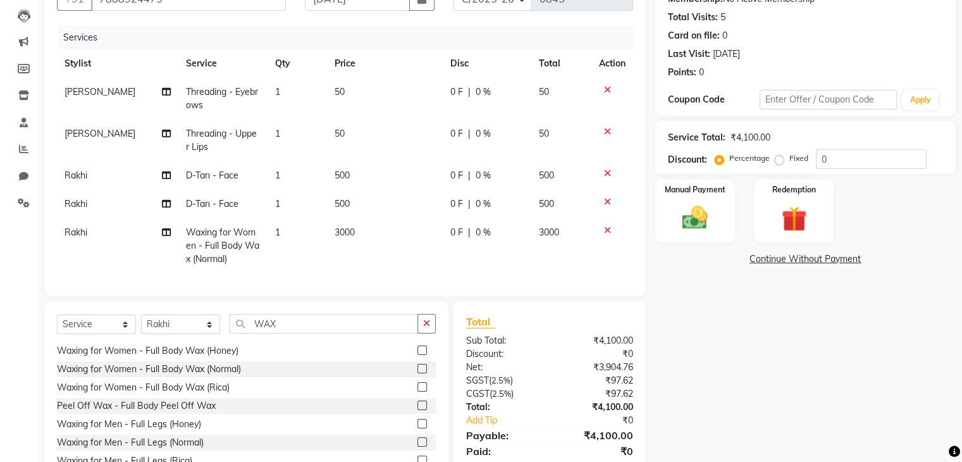
click at [80, 244] on td "Rakhi" at bounding box center [117, 245] width 121 height 55
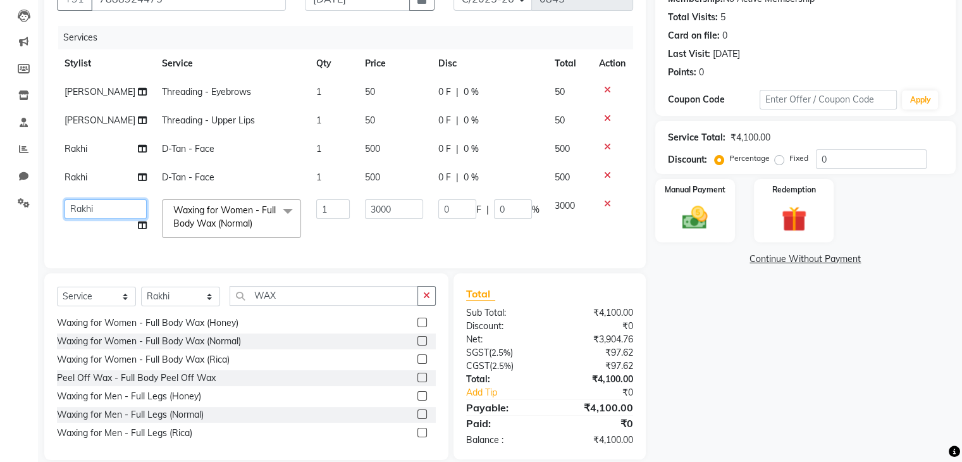
click at [99, 211] on select "[PERSON_NAME](N) [PERSON_NAME] [PERSON_NAME] [PERSON_NAME] Manager NOOR Owner […" at bounding box center [106, 209] width 82 height 20
click at [85, 185] on td "Rakhi" at bounding box center [105, 177] width 97 height 28
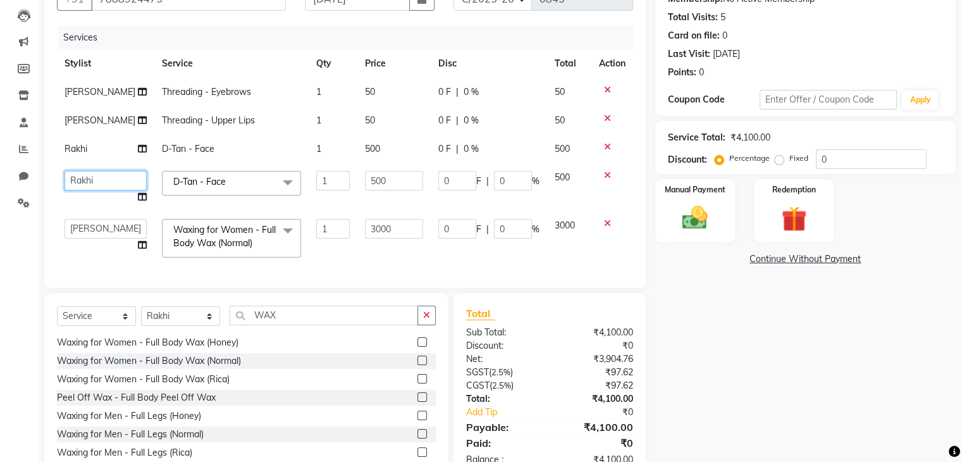
click at [85, 185] on select "[PERSON_NAME](N) [PERSON_NAME] [PERSON_NAME] [PERSON_NAME] Manager NOOR Owner […" at bounding box center [106, 181] width 82 height 20
click at [399, 188] on input "500" at bounding box center [394, 181] width 58 height 20
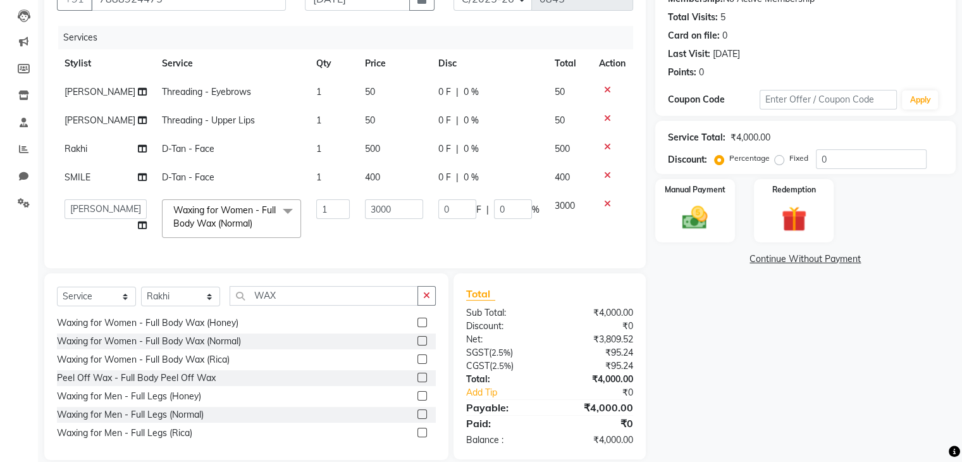
click at [399, 251] on div "Services Stylist Service Qty Price Disc Total Action Jasmine Threading - Eyebro…" at bounding box center [345, 141] width 576 height 230
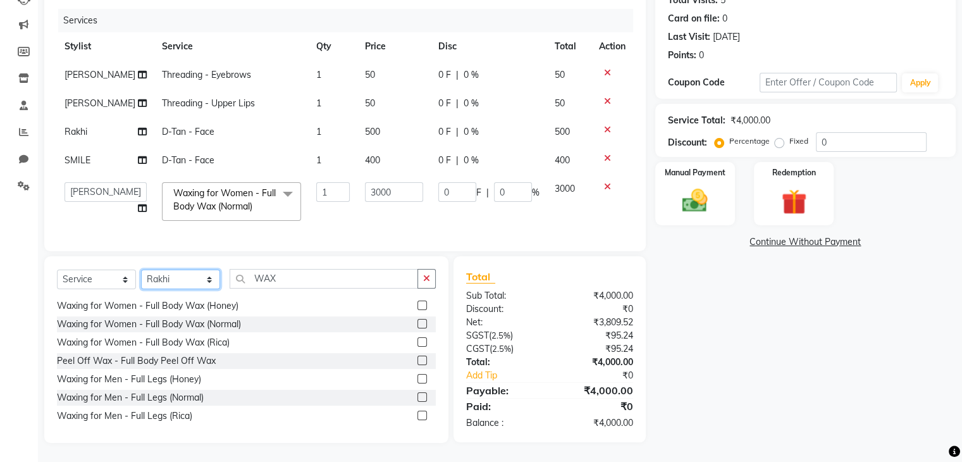
click at [195, 278] on select "Select Stylist [PERSON_NAME](N) [PERSON_NAME] [PERSON_NAME] [PERSON_NAME] Manag…" at bounding box center [180, 280] width 79 height 20
click at [141, 270] on select "Select Stylist [PERSON_NAME](N) [PERSON_NAME] [PERSON_NAME] [PERSON_NAME] Manag…" at bounding box center [180, 280] width 79 height 20
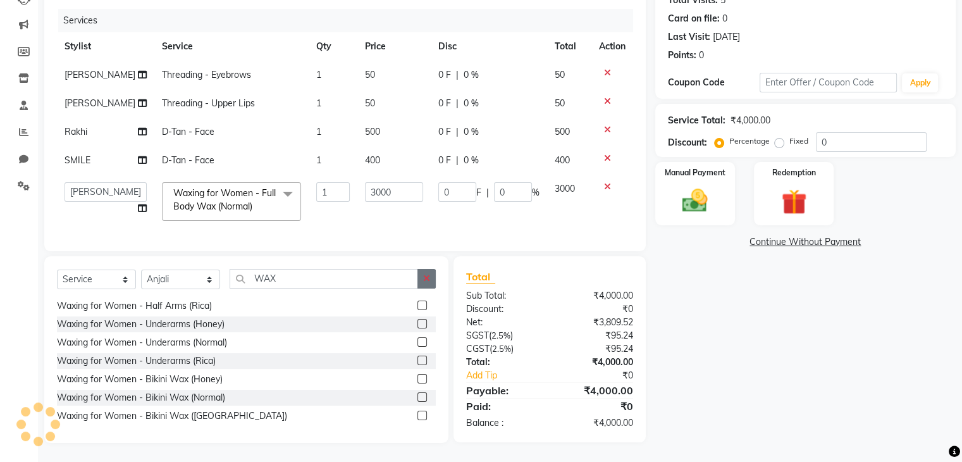
click at [425, 282] on icon "button" at bounding box center [426, 278] width 7 height 9
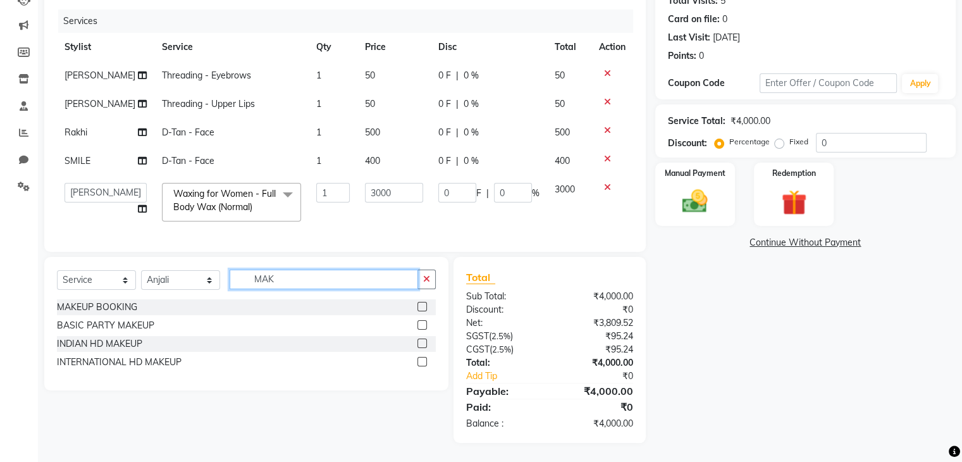
scroll to position [157, 0]
click at [77, 313] on div "MAKEUP BOOKING" at bounding box center [97, 307] width 80 height 13
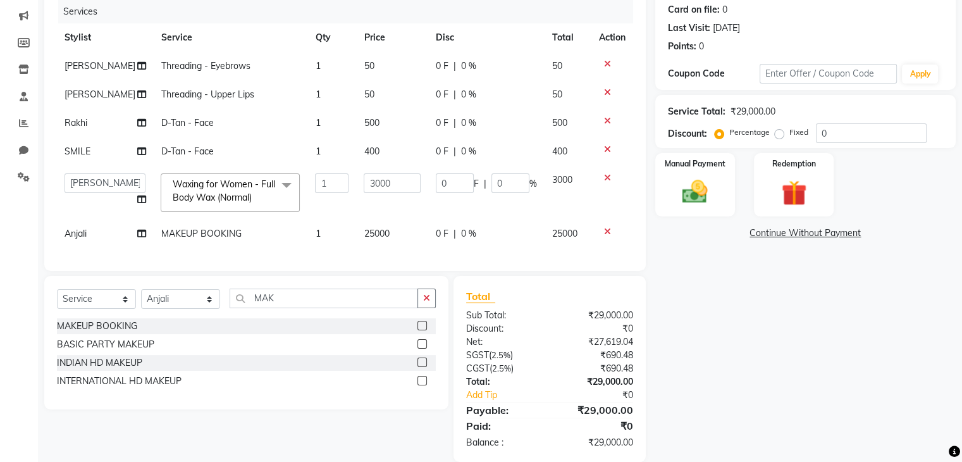
click at [388, 231] on td "25000" at bounding box center [392, 234] width 72 height 28
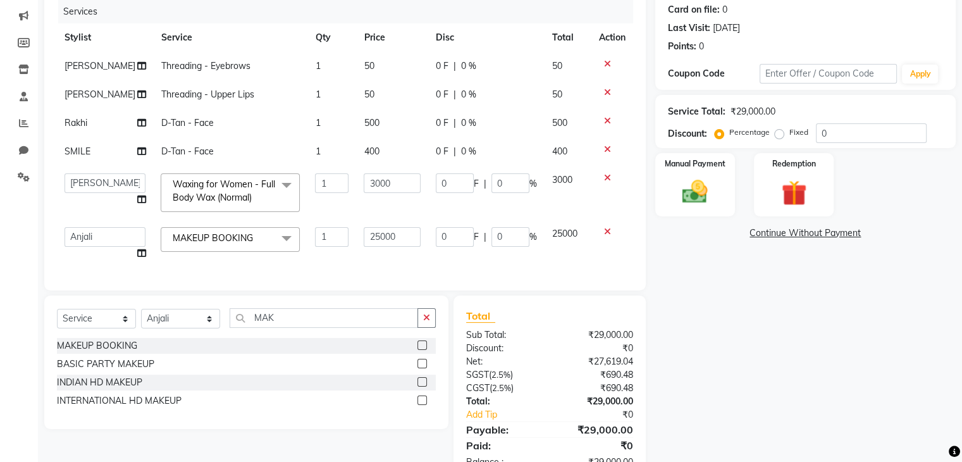
click at [388, 231] on input "25000" at bounding box center [392, 237] width 57 height 20
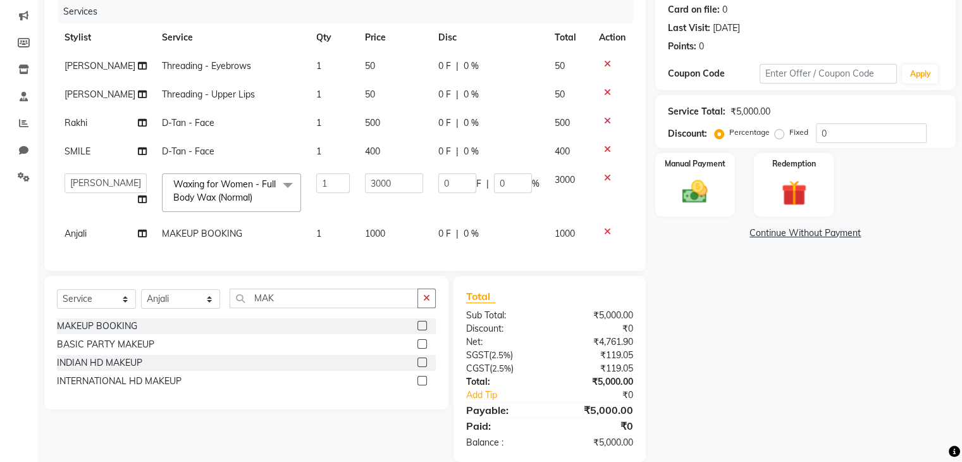
click at [406, 258] on div "Services Stylist Service Qty Price Disc Total Action Jasmine Threading - Eyebro…" at bounding box center [345, 129] width 576 height 258
click at [425, 302] on icon "button" at bounding box center [426, 298] width 7 height 9
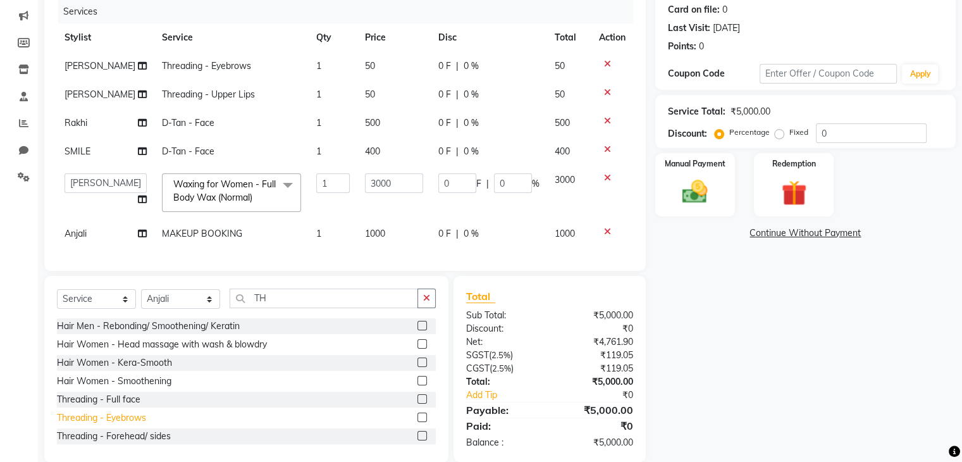
click at [132, 425] on div "Threading - Eyebrows" at bounding box center [101, 417] width 89 height 13
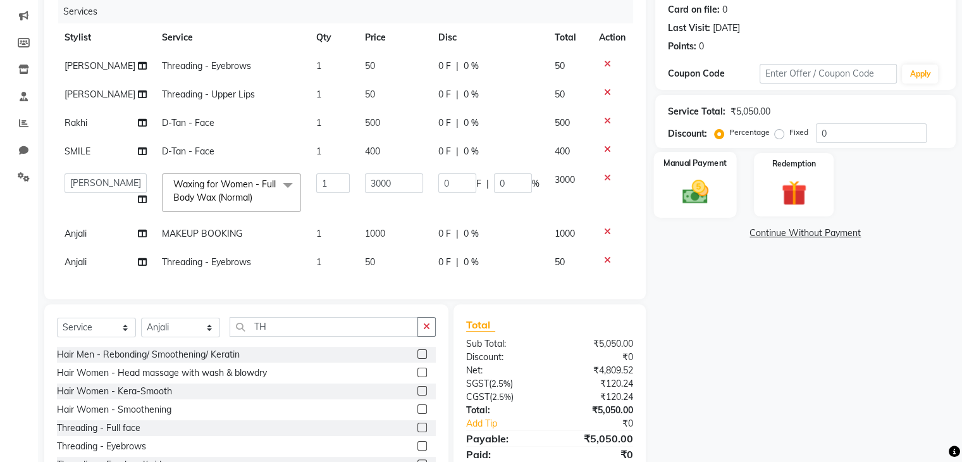
click at [692, 182] on img at bounding box center [695, 192] width 42 height 30
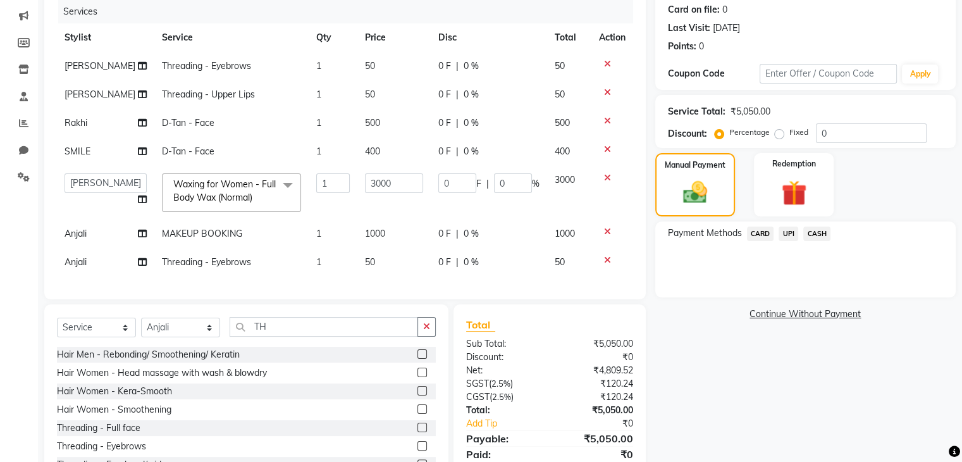
click at [791, 235] on span "UPI" at bounding box center [789, 233] width 20 height 15
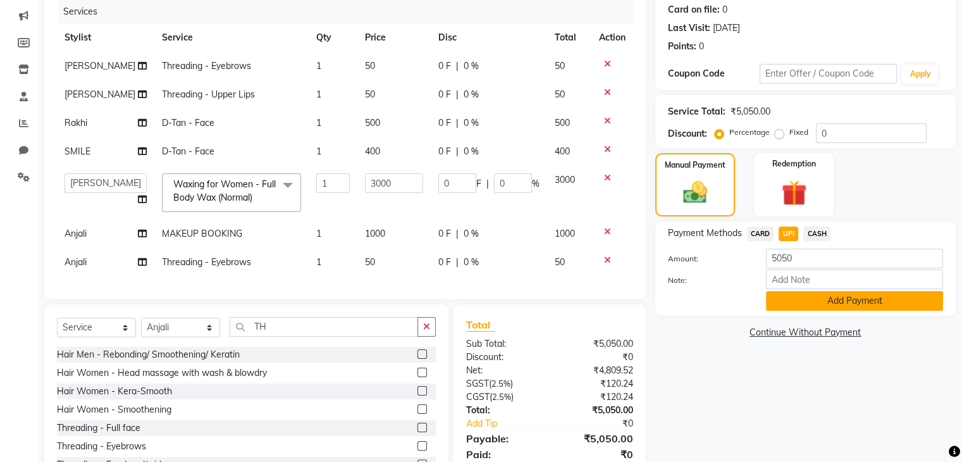
click at [823, 307] on button "Add Payment" at bounding box center [854, 301] width 177 height 20
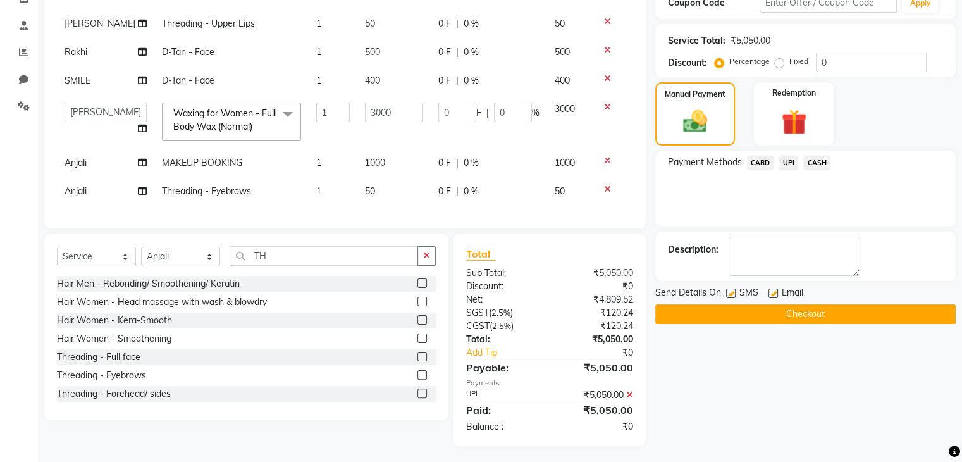
scroll to position [228, 0]
click at [730, 293] on label at bounding box center [730, 293] width 9 height 9
click at [730, 293] on input "checkbox" at bounding box center [730, 294] width 8 height 8
click at [790, 308] on button "Checkout" at bounding box center [805, 314] width 301 height 20
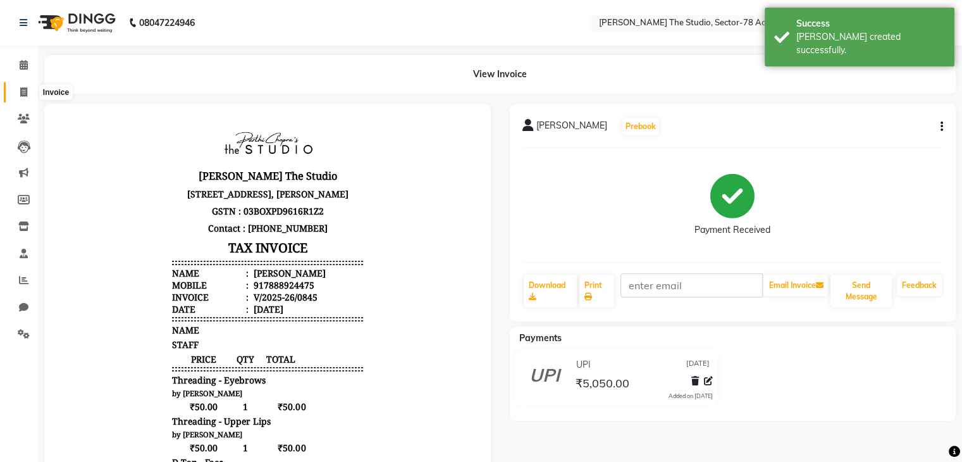
click at [20, 92] on icon at bounding box center [23, 91] width 7 height 9
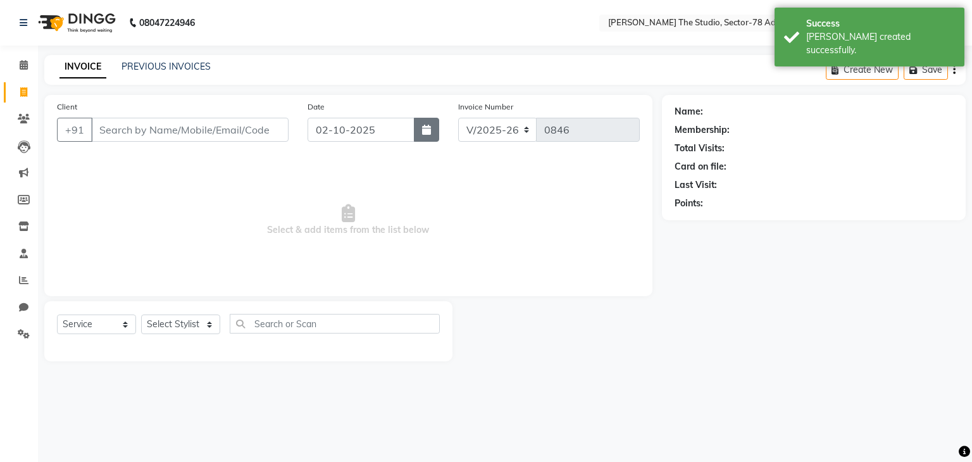
click at [421, 127] on button "button" at bounding box center [426, 130] width 25 height 24
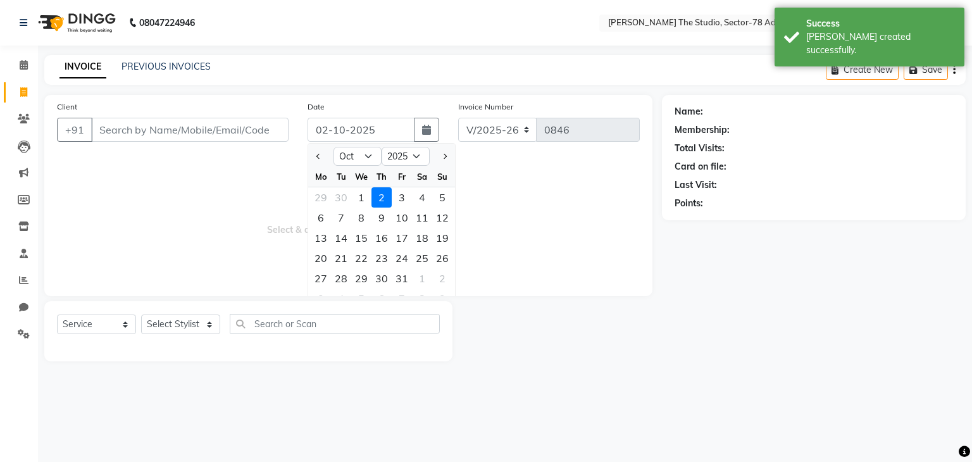
click at [311, 161] on div at bounding box center [320, 156] width 25 height 20
click at [326, 160] on div at bounding box center [320, 156] width 25 height 20
click at [316, 160] on button "Previous month" at bounding box center [318, 156] width 11 height 20
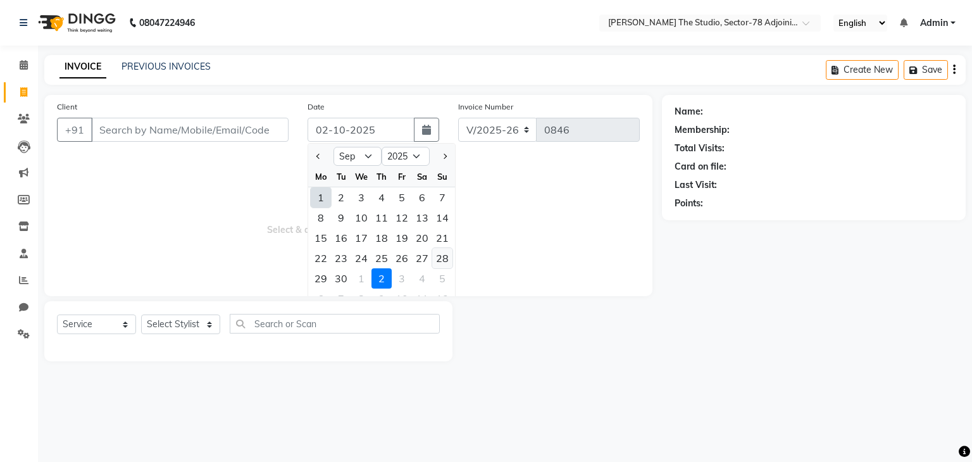
click at [442, 262] on div "28" at bounding box center [442, 258] width 20 height 20
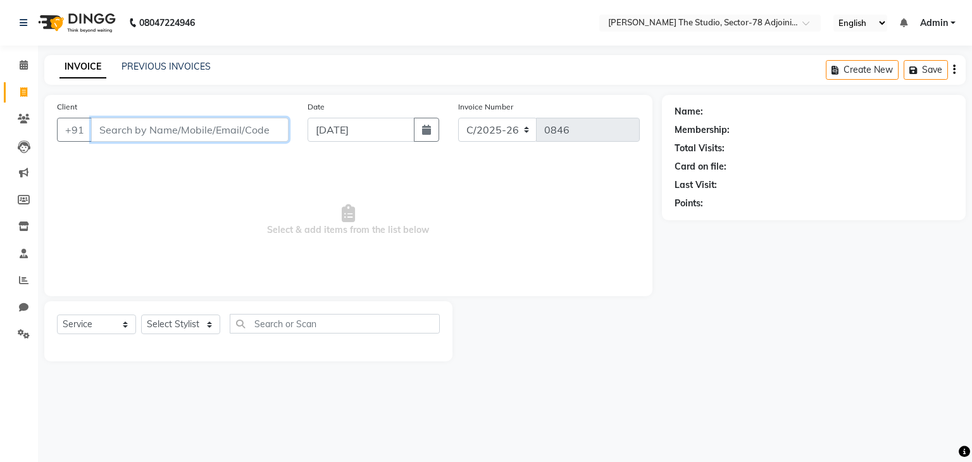
click at [192, 135] on input "Client" at bounding box center [189, 130] width 197 height 24
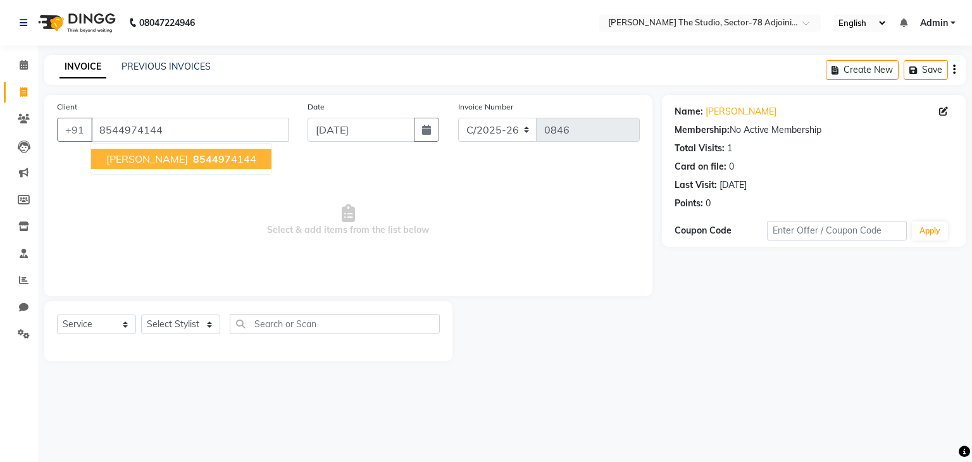
click at [190, 160] on ngb-highlight "854497 4144" at bounding box center [223, 158] width 66 height 13
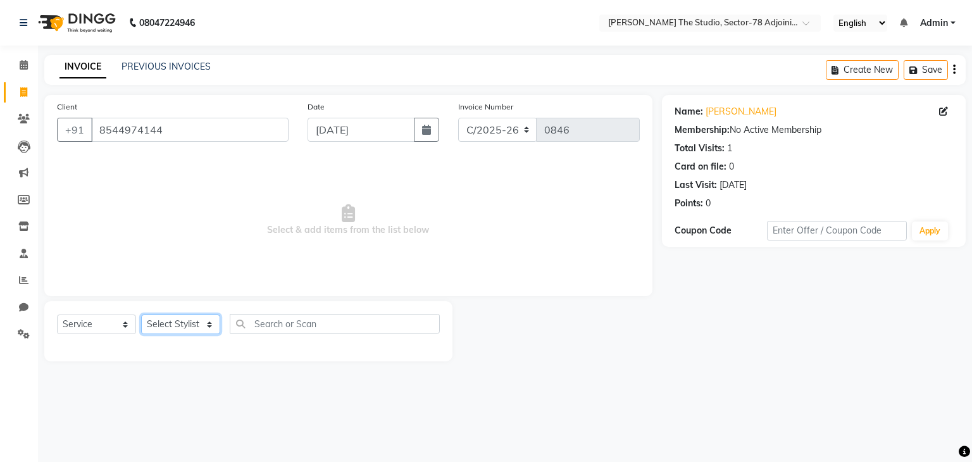
click at [180, 327] on select "Select Stylist [PERSON_NAME](N) [PERSON_NAME] [PERSON_NAME] [PERSON_NAME] Manag…" at bounding box center [180, 324] width 79 height 20
click at [141, 315] on select "Select Stylist [PERSON_NAME](N) [PERSON_NAME] [PERSON_NAME] [PERSON_NAME] Manag…" at bounding box center [180, 324] width 79 height 20
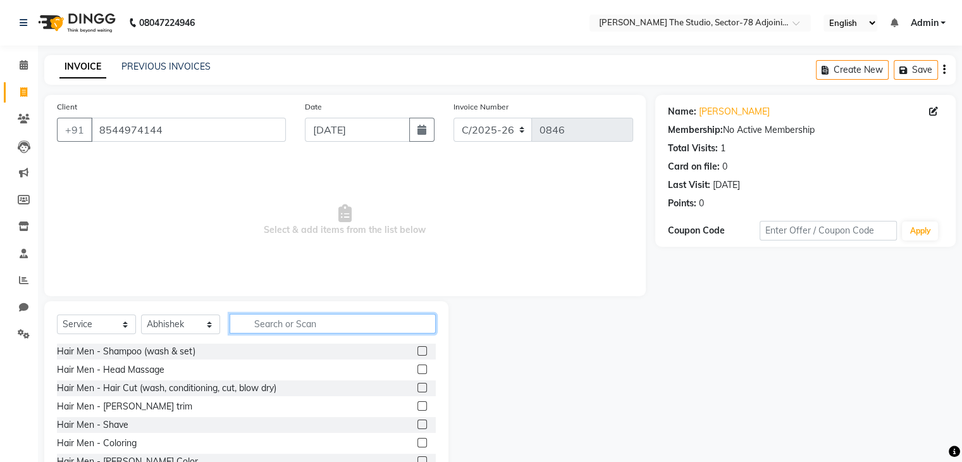
click at [321, 324] on input "text" at bounding box center [333, 324] width 206 height 20
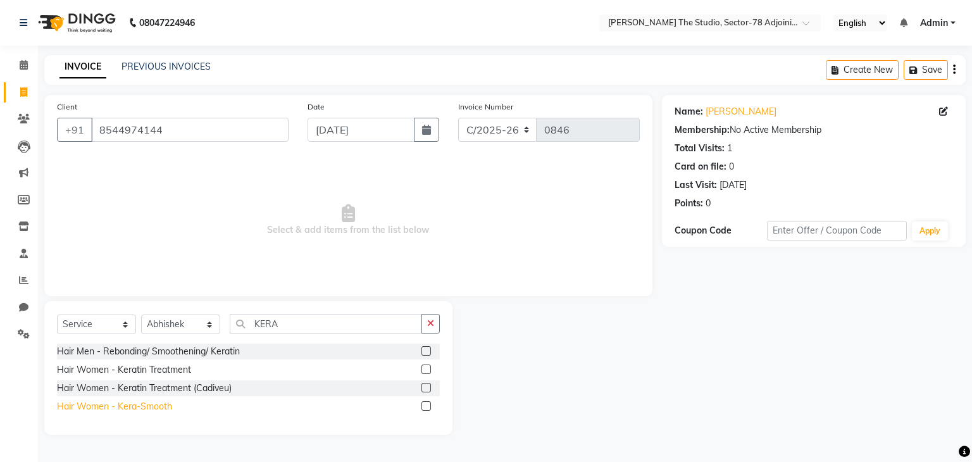
click at [139, 402] on div "Hair Women - Kera-Smooth" at bounding box center [114, 406] width 115 height 13
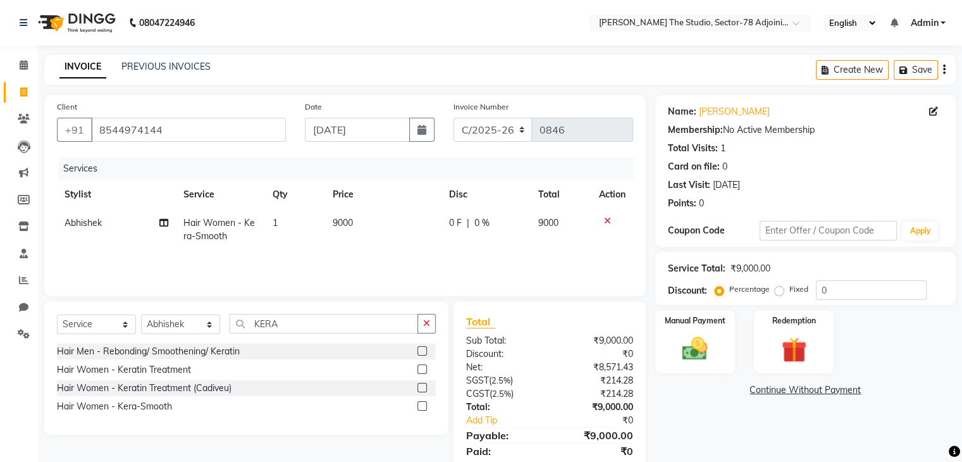
click at [364, 226] on td "9000" at bounding box center [383, 230] width 117 height 42
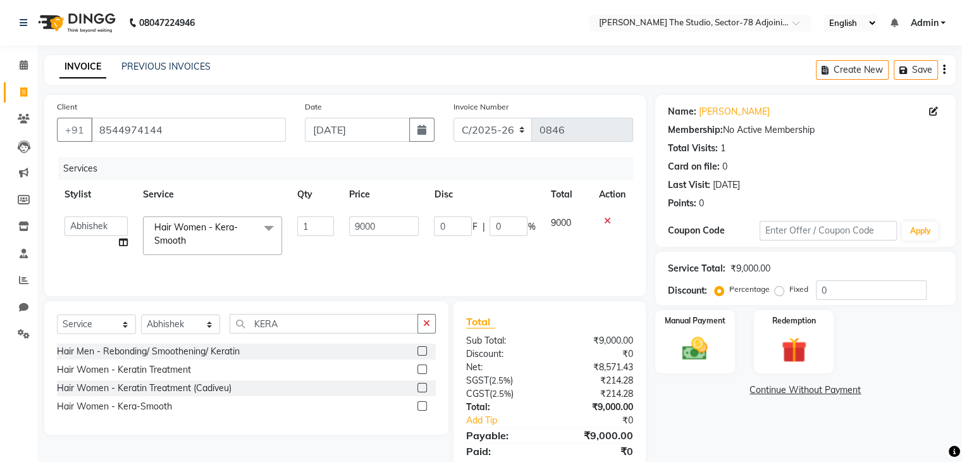
click at [364, 226] on input "9000" at bounding box center [384, 226] width 70 height 20
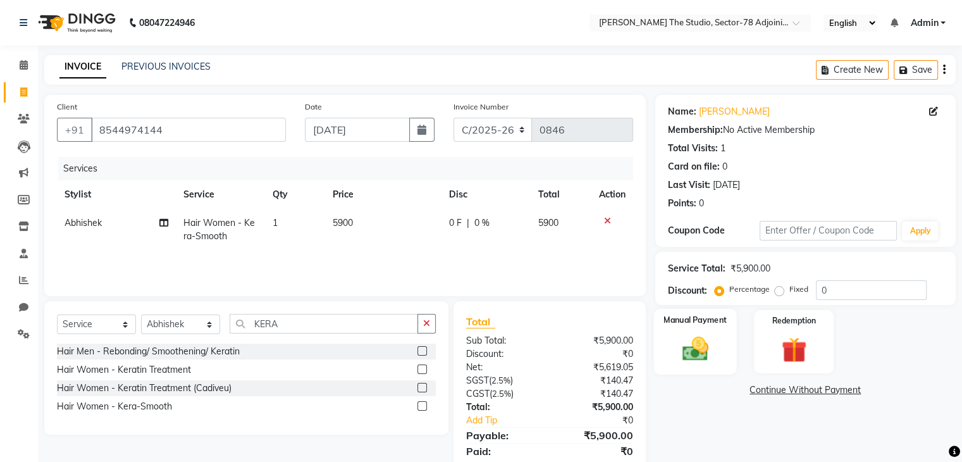
click at [669, 324] on label "Manual Payment" at bounding box center [695, 320] width 63 height 12
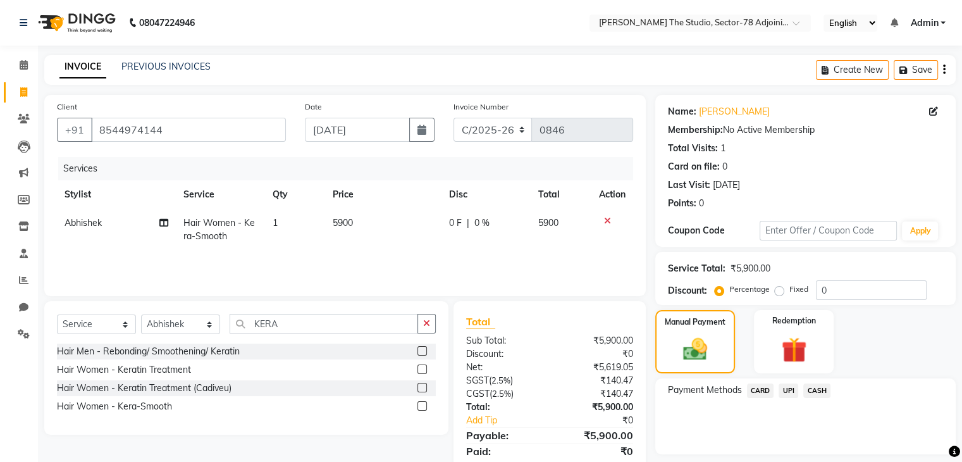
click at [783, 390] on span "UPI" at bounding box center [789, 390] width 20 height 15
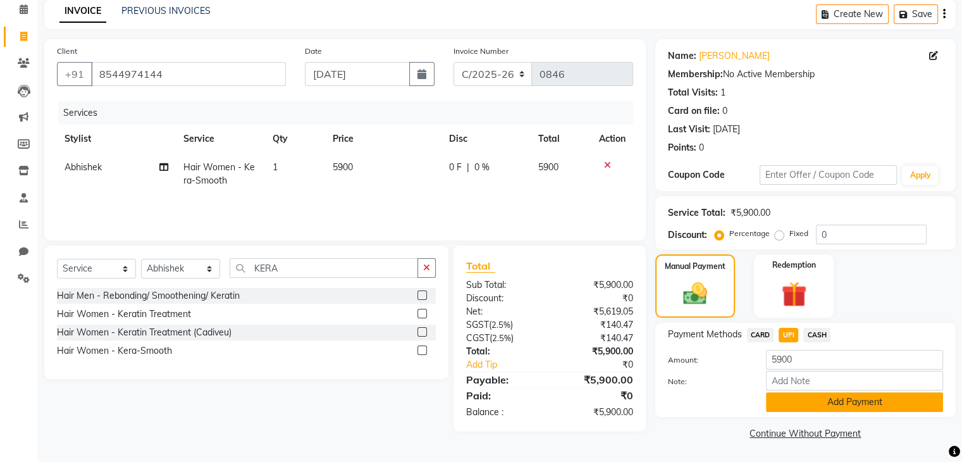
click at [798, 399] on button "Add Payment" at bounding box center [854, 402] width 177 height 20
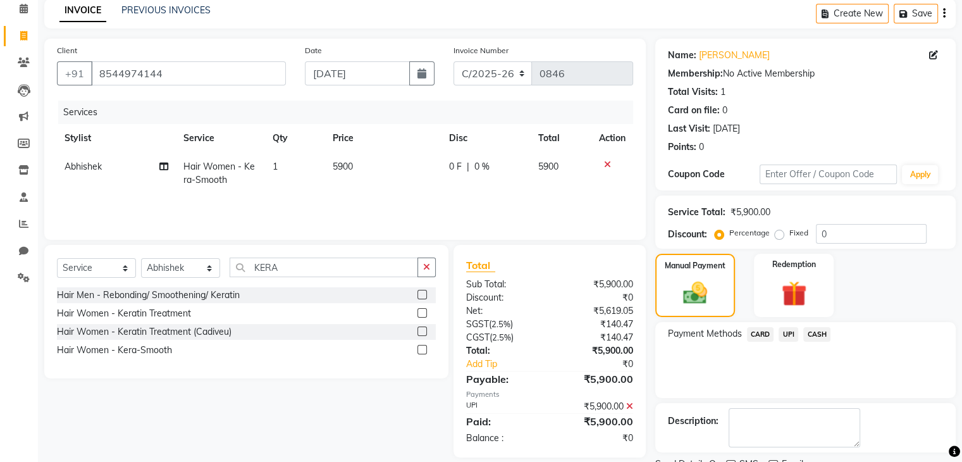
scroll to position [108, 0]
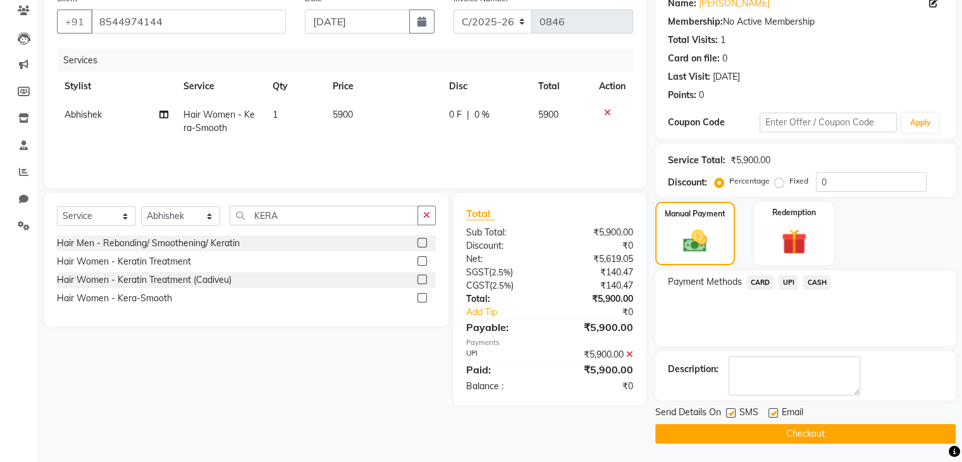
click at [731, 415] on label at bounding box center [730, 412] width 9 height 9
click at [731, 415] on input "checkbox" at bounding box center [730, 413] width 8 height 8
click at [781, 430] on button "Checkout" at bounding box center [805, 434] width 301 height 20
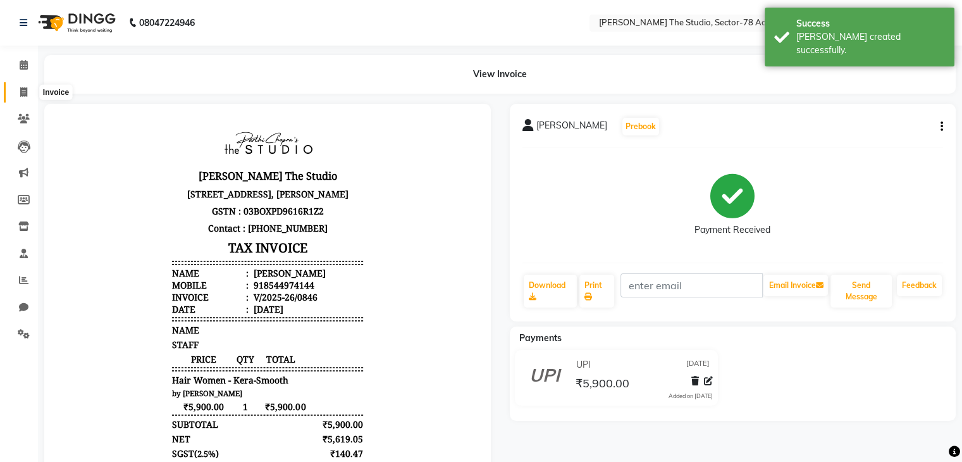
click at [20, 90] on icon at bounding box center [23, 91] width 7 height 9
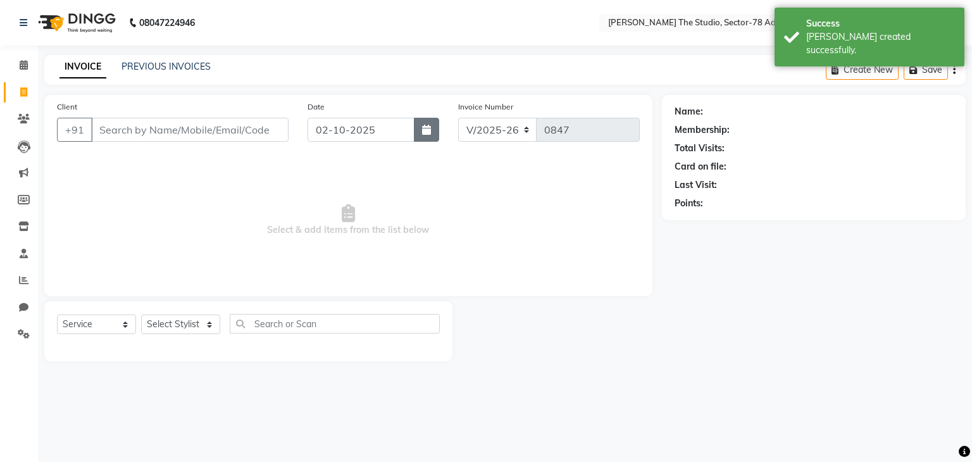
click at [417, 132] on button "button" at bounding box center [426, 130] width 25 height 24
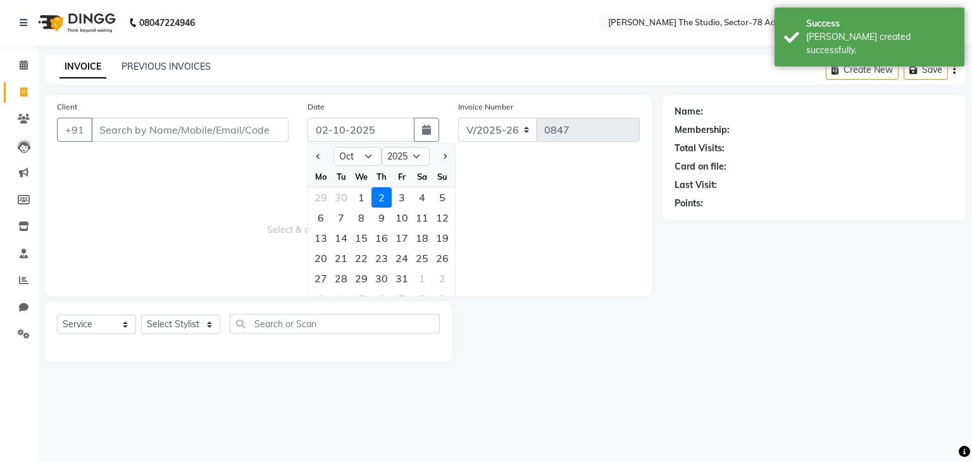
click at [312, 158] on div at bounding box center [320, 156] width 25 height 20
click at [319, 158] on span "Previous month" at bounding box center [318, 156] width 5 height 5
click at [452, 256] on div "22 23 24 25 26 27 28" at bounding box center [381, 258] width 147 height 20
click at [440, 259] on div "28" at bounding box center [442, 258] width 20 height 20
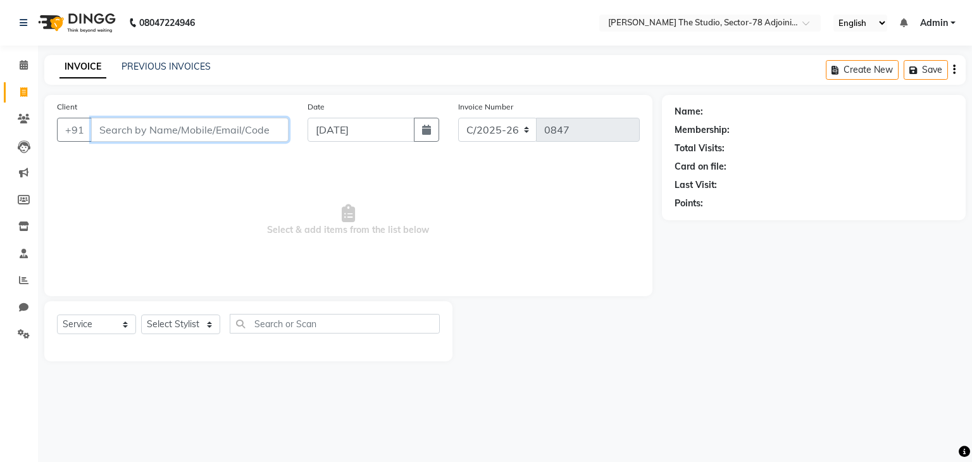
click at [268, 134] on input "Client" at bounding box center [189, 130] width 197 height 24
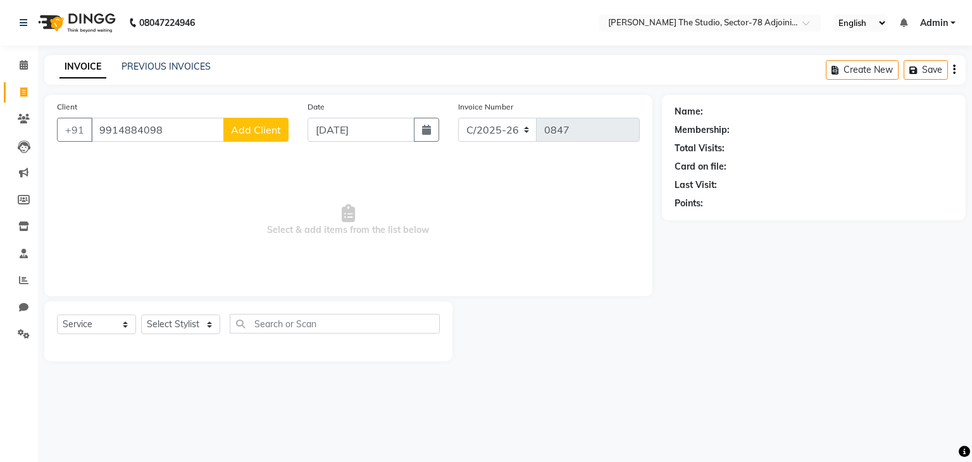
click at [268, 134] on span "Add Client" at bounding box center [256, 129] width 50 height 13
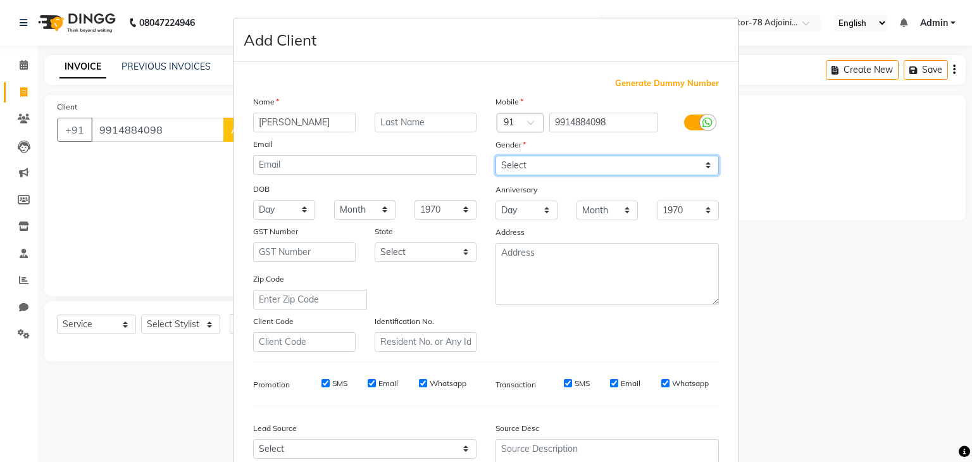
click at [525, 160] on select "Select [DEMOGRAPHIC_DATA] [DEMOGRAPHIC_DATA] Other Prefer Not To Say" at bounding box center [606, 166] width 223 height 20
click at [495, 156] on select "Select [DEMOGRAPHIC_DATA] [DEMOGRAPHIC_DATA] Other Prefer Not To Say" at bounding box center [606, 166] width 223 height 20
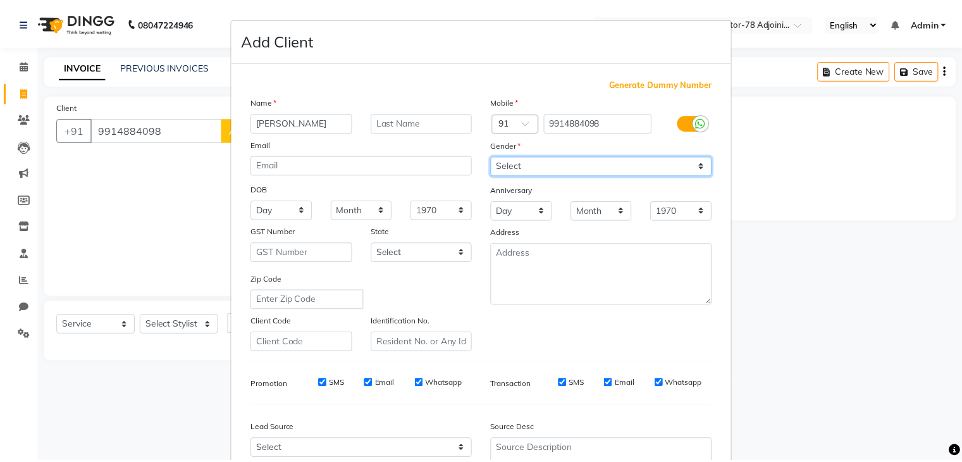
scroll to position [128, 0]
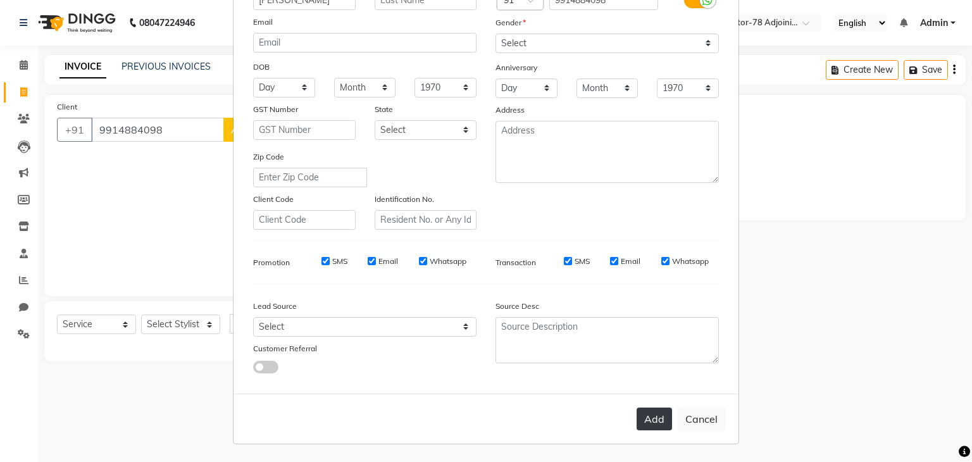
click at [655, 417] on button "Add" at bounding box center [653, 418] width 35 height 23
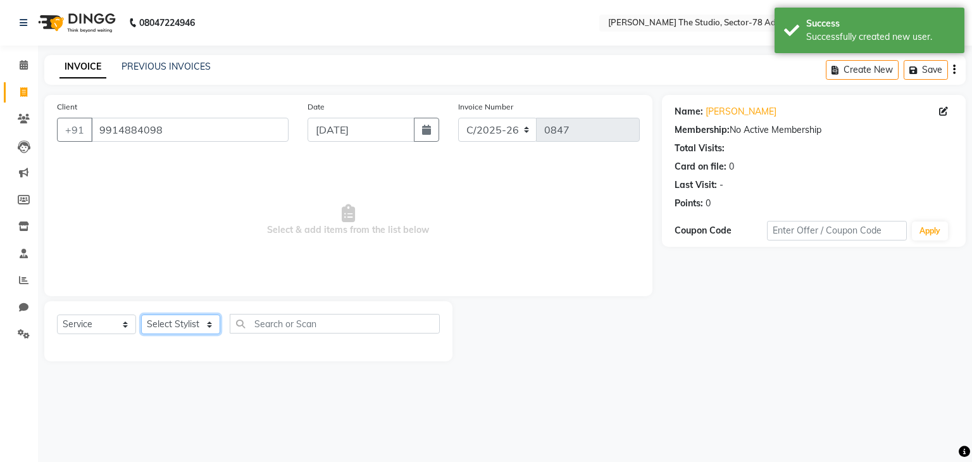
click at [154, 334] on select "Select Stylist [PERSON_NAME](N) [PERSON_NAME] [PERSON_NAME] [PERSON_NAME] Manag…" at bounding box center [180, 324] width 79 height 20
click at [141, 315] on select "Select Stylist [PERSON_NAME](N) [PERSON_NAME] [PERSON_NAME] [PERSON_NAME] Manag…" at bounding box center [180, 324] width 79 height 20
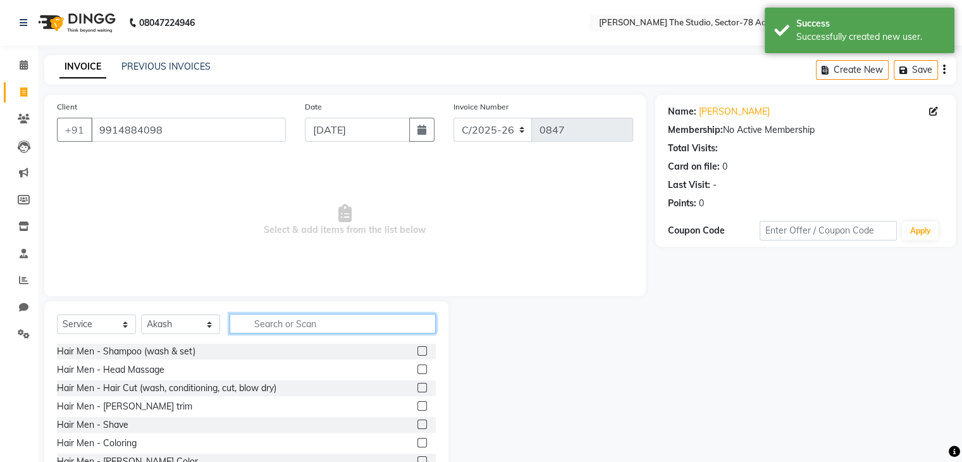
click at [281, 332] on input "text" at bounding box center [333, 324] width 206 height 20
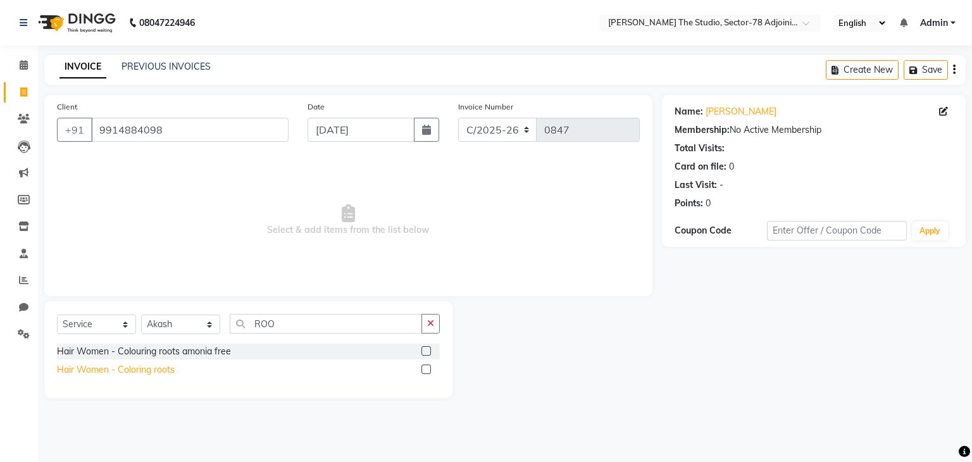
click at [139, 373] on div "Hair Women - Coloring roots" at bounding box center [116, 369] width 118 height 13
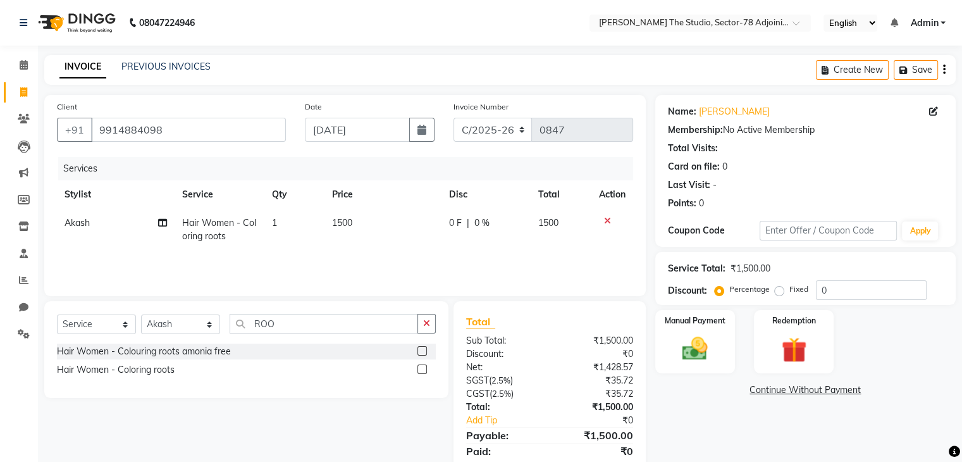
click at [368, 223] on td "1500" at bounding box center [383, 230] width 117 height 42
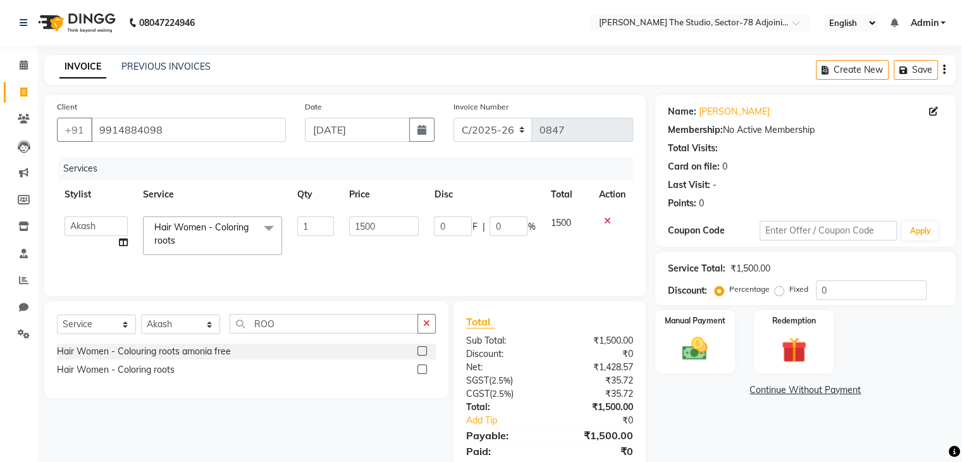
click at [368, 223] on input "1500" at bounding box center [384, 226] width 70 height 20
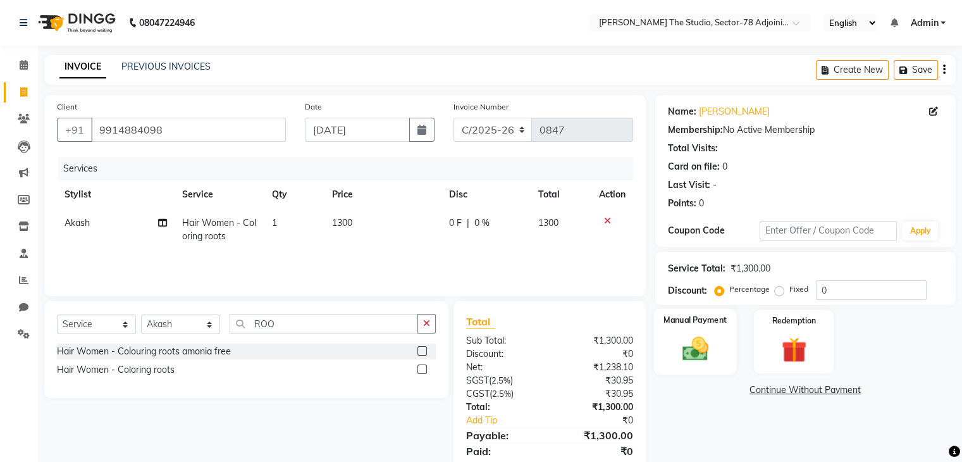
click at [671, 342] on div "Manual Payment" at bounding box center [695, 341] width 83 height 65
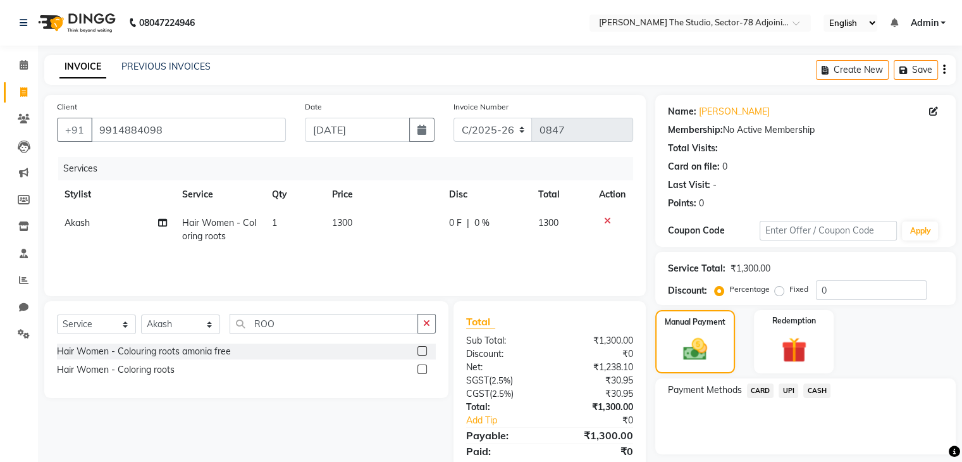
click at [786, 388] on span "UPI" at bounding box center [789, 390] width 20 height 15
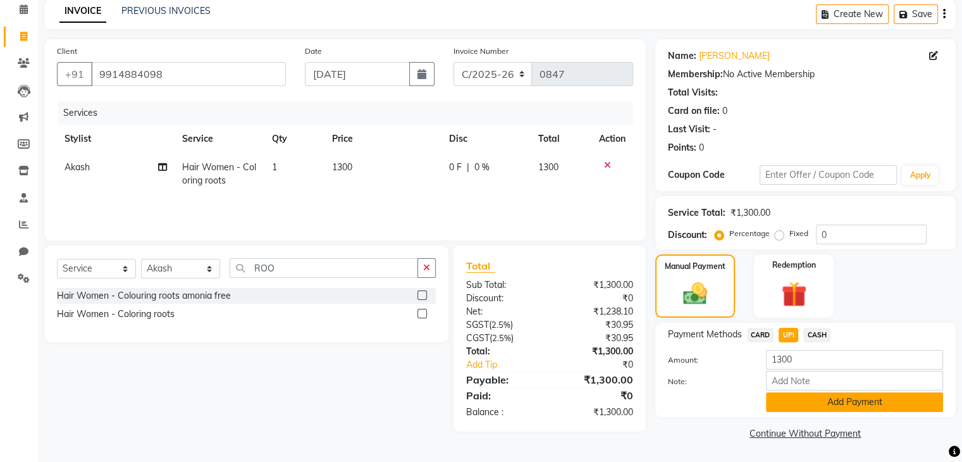
click at [816, 408] on button "Add Payment" at bounding box center [854, 402] width 177 height 20
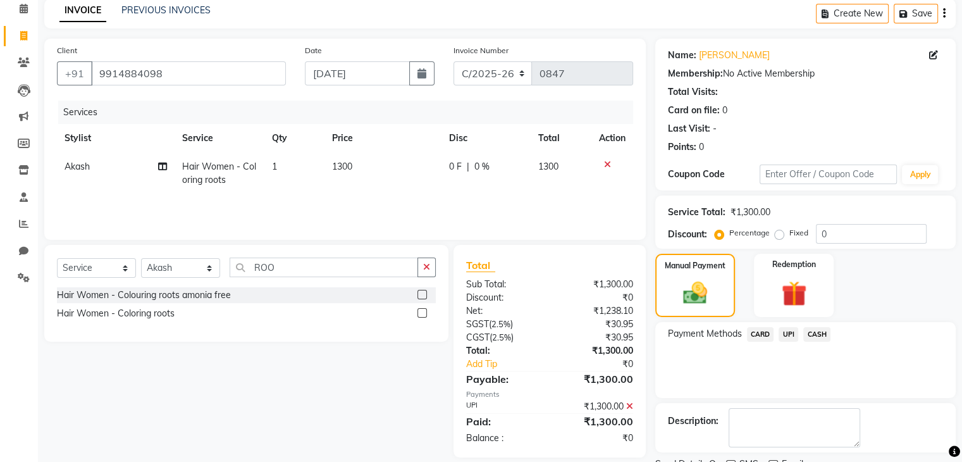
scroll to position [108, 0]
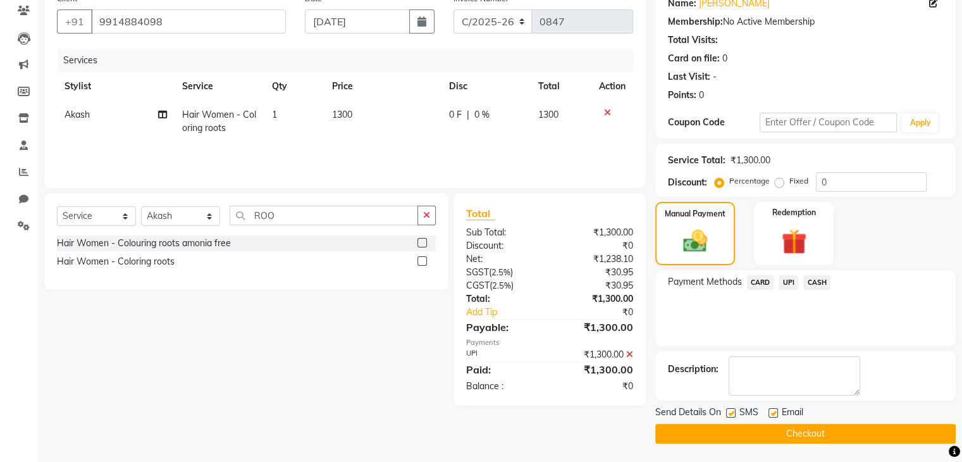
click at [722, 408] on div "Send Details On SMS Email" at bounding box center [805, 414] width 301 height 16
click at [733, 411] on label at bounding box center [730, 412] width 9 height 9
click at [733, 411] on input "checkbox" at bounding box center [730, 413] width 8 height 8
click at [793, 437] on button "Checkout" at bounding box center [805, 434] width 301 height 20
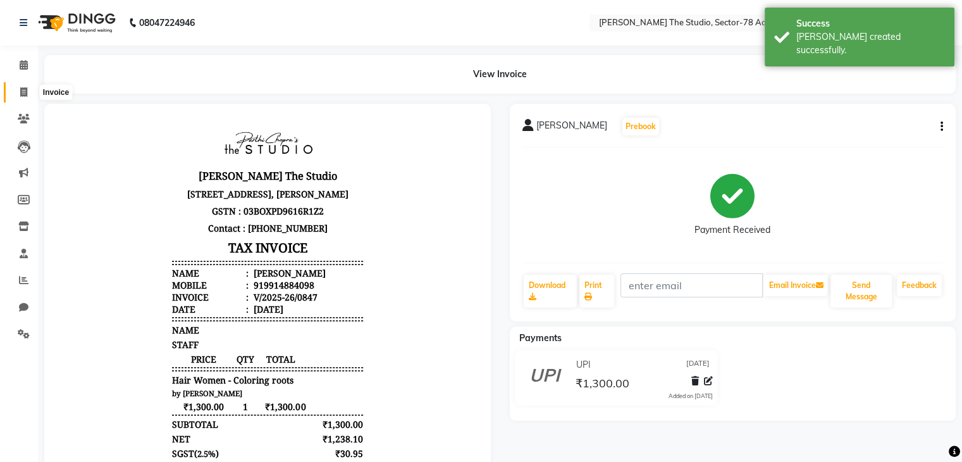
click at [25, 90] on icon at bounding box center [23, 91] width 7 height 9
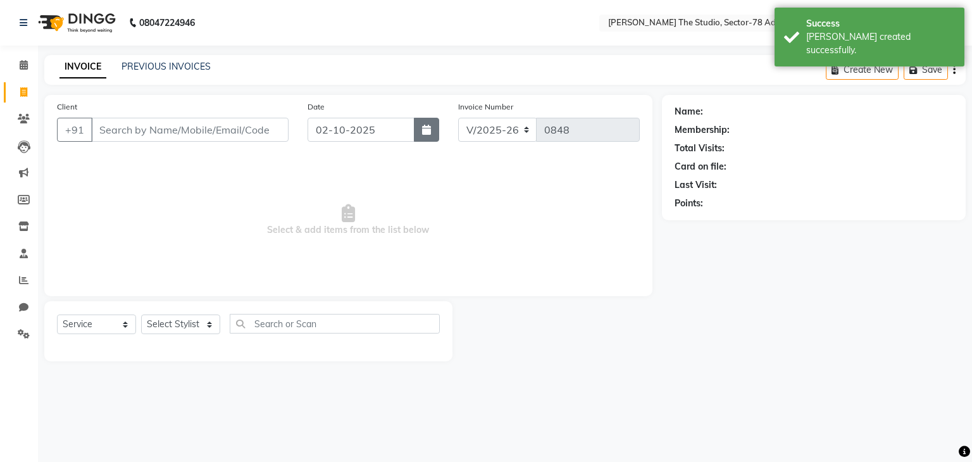
click at [422, 127] on icon "button" at bounding box center [426, 130] width 9 height 10
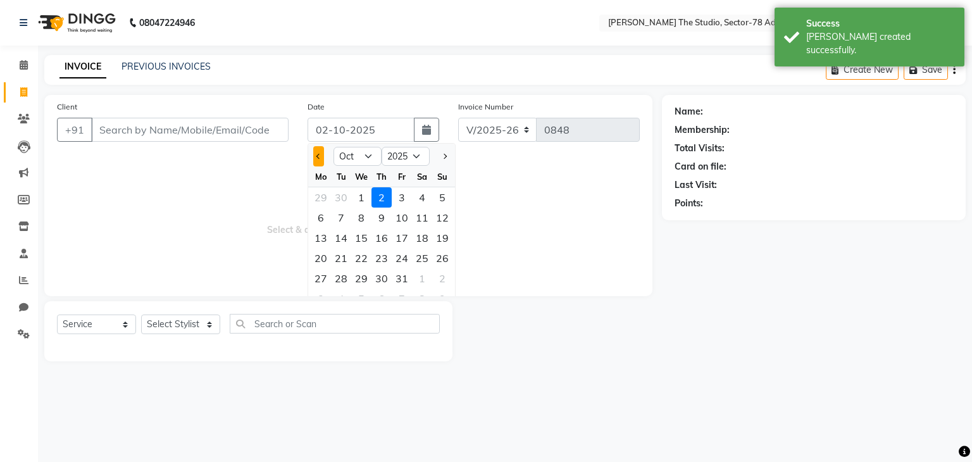
click at [316, 157] on span "Previous month" at bounding box center [318, 156] width 5 height 5
click at [435, 259] on div "28" at bounding box center [442, 258] width 20 height 20
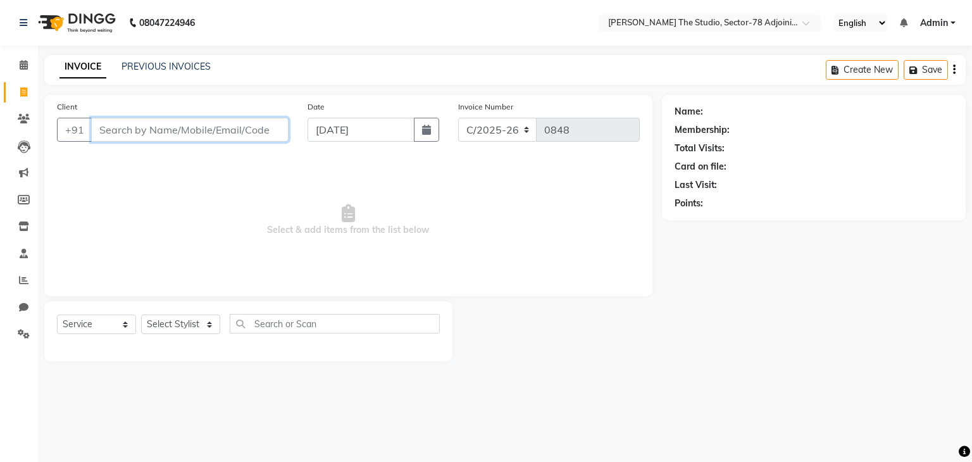
click at [197, 135] on input "Client" at bounding box center [189, 130] width 197 height 24
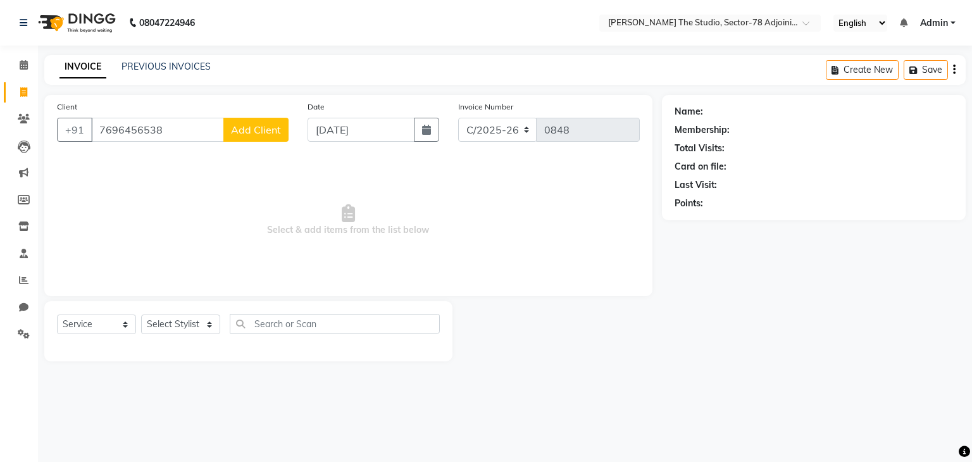
click at [276, 136] on button "Add Client" at bounding box center [255, 130] width 65 height 24
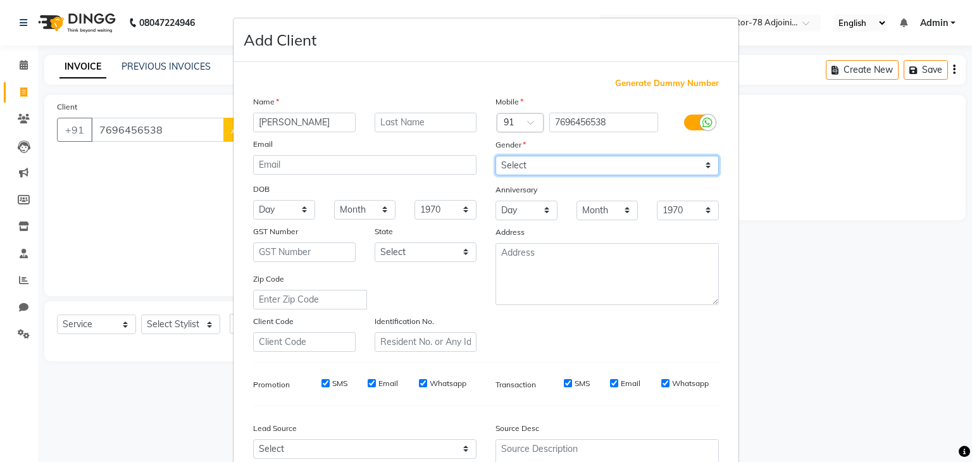
click at [609, 171] on select "Select [DEMOGRAPHIC_DATA] [DEMOGRAPHIC_DATA] Other Prefer Not To Say" at bounding box center [606, 166] width 223 height 20
click at [495, 156] on select "Select [DEMOGRAPHIC_DATA] [DEMOGRAPHIC_DATA] Other Prefer Not To Say" at bounding box center [606, 166] width 223 height 20
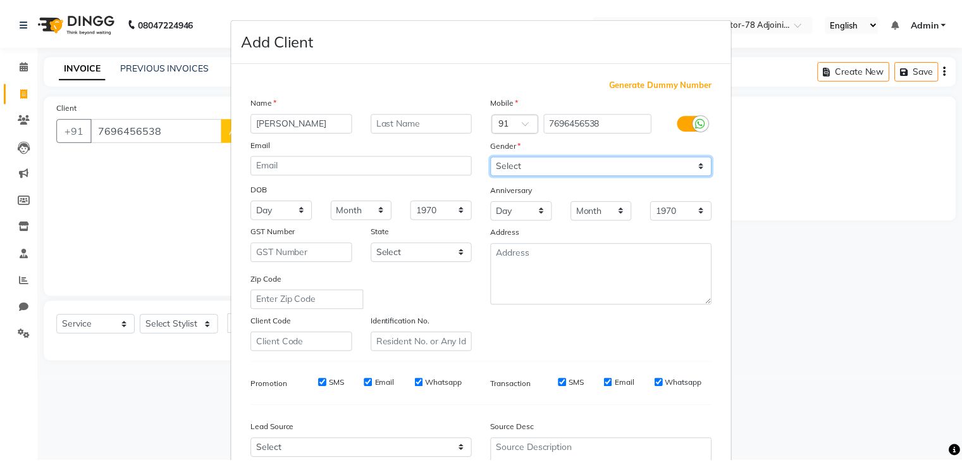
scroll to position [128, 0]
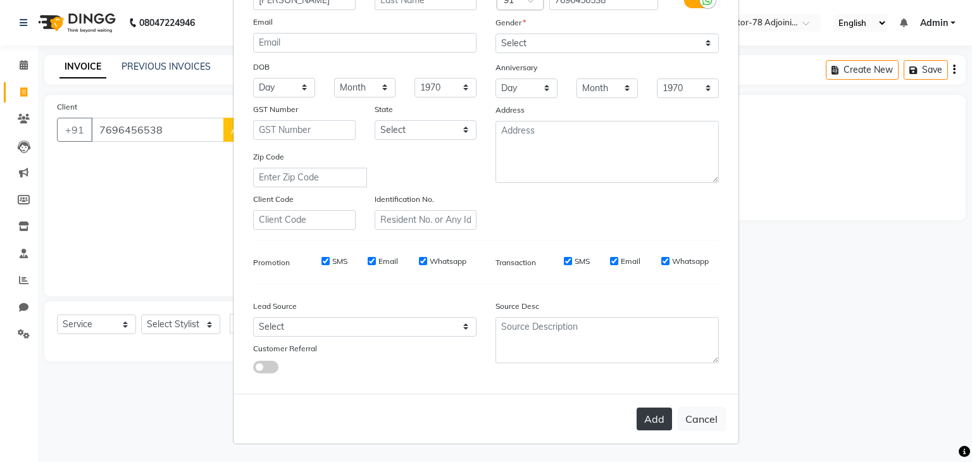
click at [640, 408] on button "Add" at bounding box center [653, 418] width 35 height 23
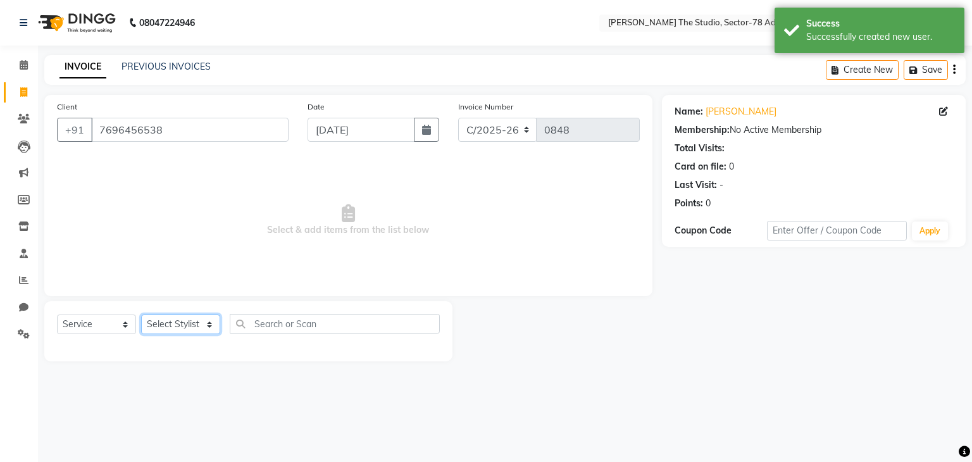
click at [164, 326] on select "Select Stylist [PERSON_NAME](N) [PERSON_NAME] [PERSON_NAME] [PERSON_NAME] Manag…" at bounding box center [180, 324] width 79 height 20
click at [164, 314] on div "Select Service Product Membership Package Voucher Prepaid Gift Card Select Styl…" at bounding box center [248, 329] width 383 height 30
click at [177, 337] on div "Select Service Product Membership Package Voucher Prepaid Gift Card Select Styl…" at bounding box center [248, 329] width 383 height 30
click at [177, 330] on select "Select Stylist [PERSON_NAME](N) [PERSON_NAME] [PERSON_NAME] [PERSON_NAME] Manag…" at bounding box center [180, 324] width 79 height 20
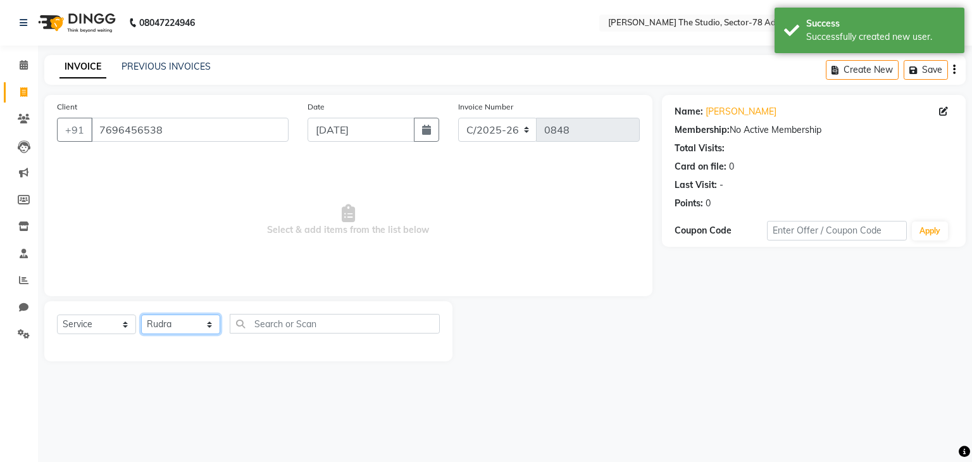
click at [141, 315] on select "Select Stylist [PERSON_NAME](N) [PERSON_NAME] [PERSON_NAME] [PERSON_NAME] Manag…" at bounding box center [180, 324] width 79 height 20
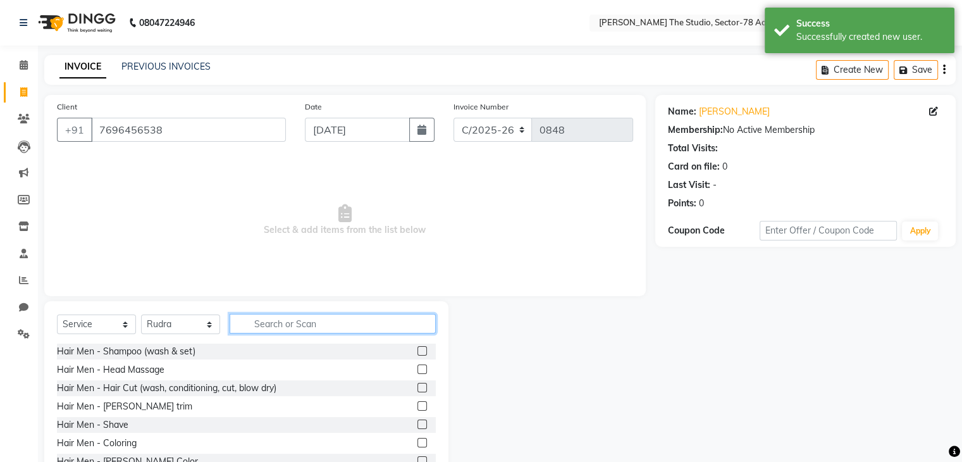
click at [299, 319] on input "text" at bounding box center [333, 324] width 206 height 20
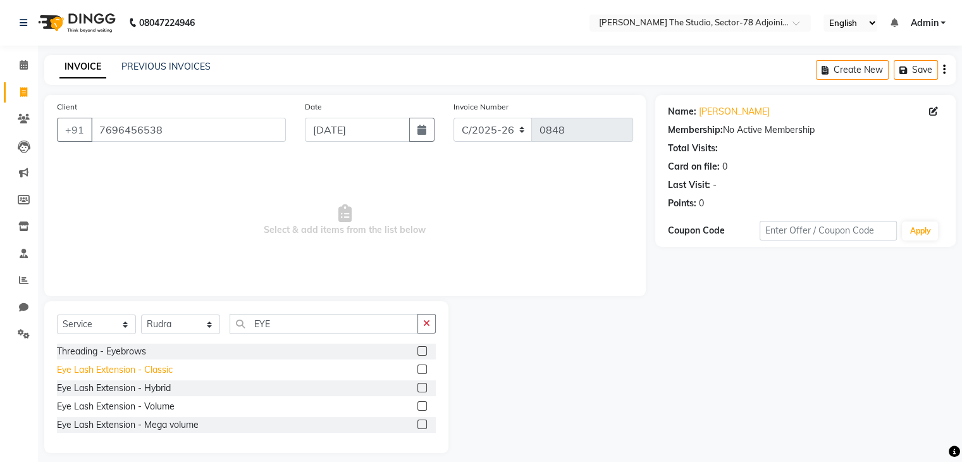
click at [154, 372] on div "Eye Lash Extension - Classic" at bounding box center [115, 369] width 116 height 13
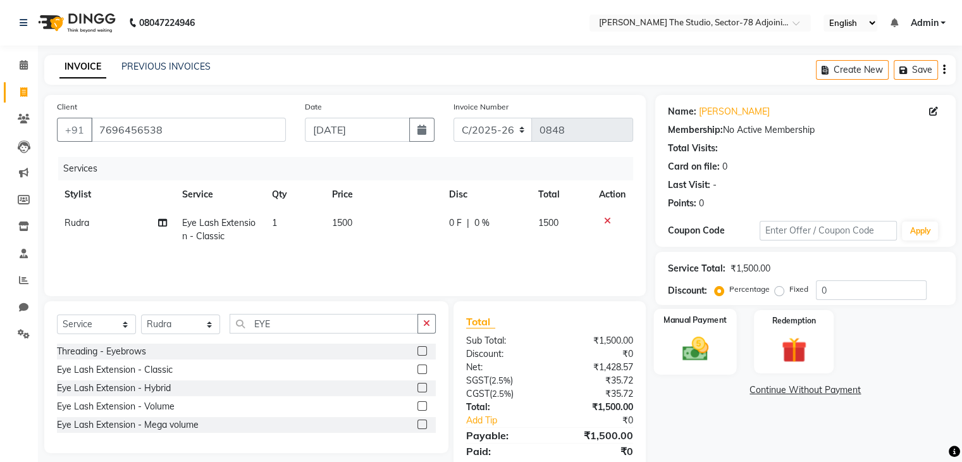
click at [728, 352] on div "Manual Payment" at bounding box center [695, 341] width 83 height 65
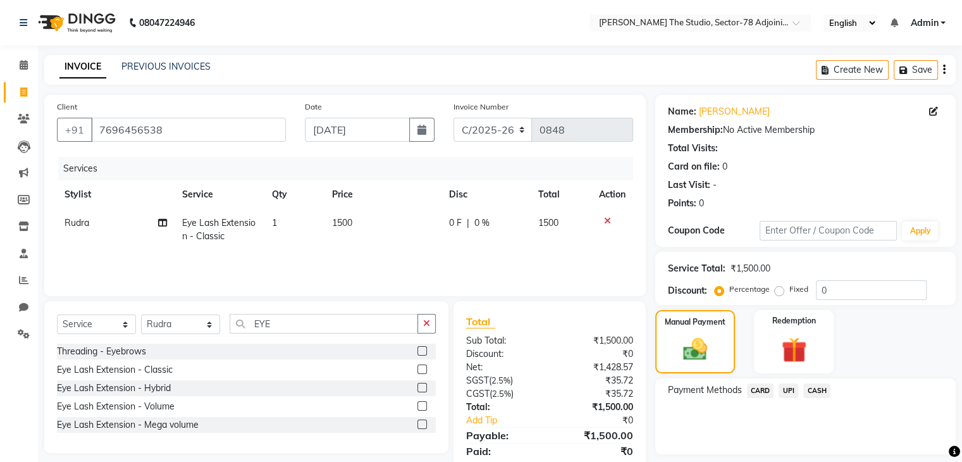
click at [781, 388] on span "UPI" at bounding box center [789, 390] width 20 height 15
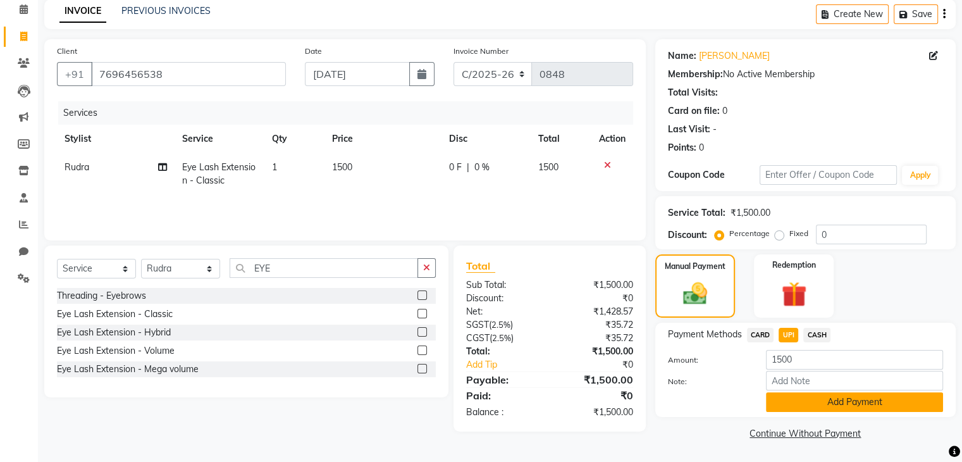
click at [803, 402] on button "Add Payment" at bounding box center [854, 402] width 177 height 20
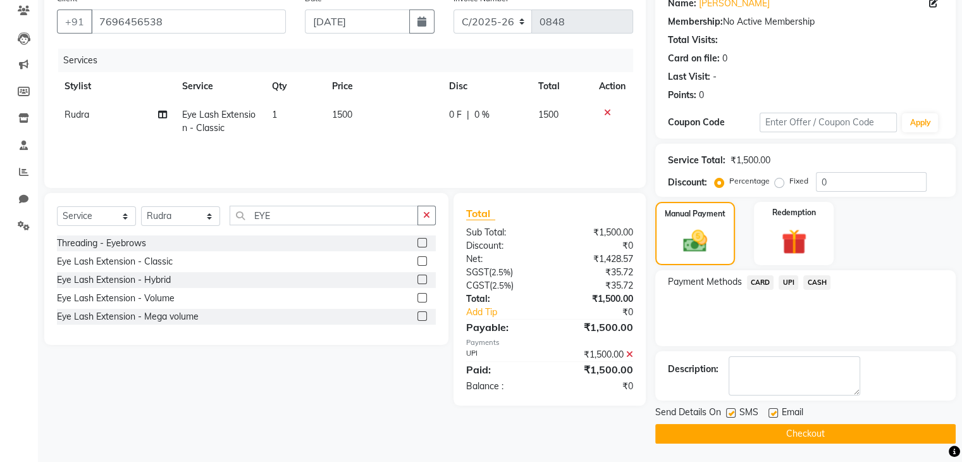
click at [731, 413] on label at bounding box center [730, 412] width 9 height 9
click at [731, 413] on input "checkbox" at bounding box center [730, 413] width 8 height 8
click at [789, 441] on button "Checkout" at bounding box center [805, 434] width 301 height 20
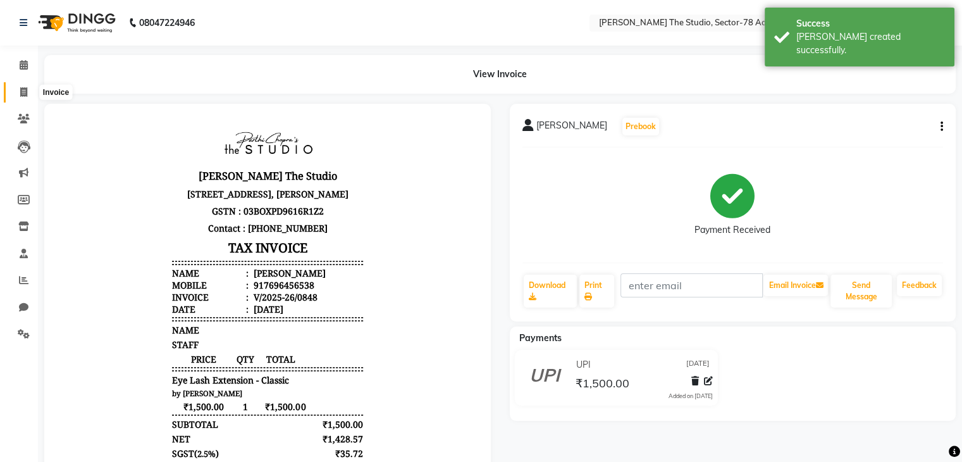
click at [17, 89] on span at bounding box center [24, 92] width 22 height 15
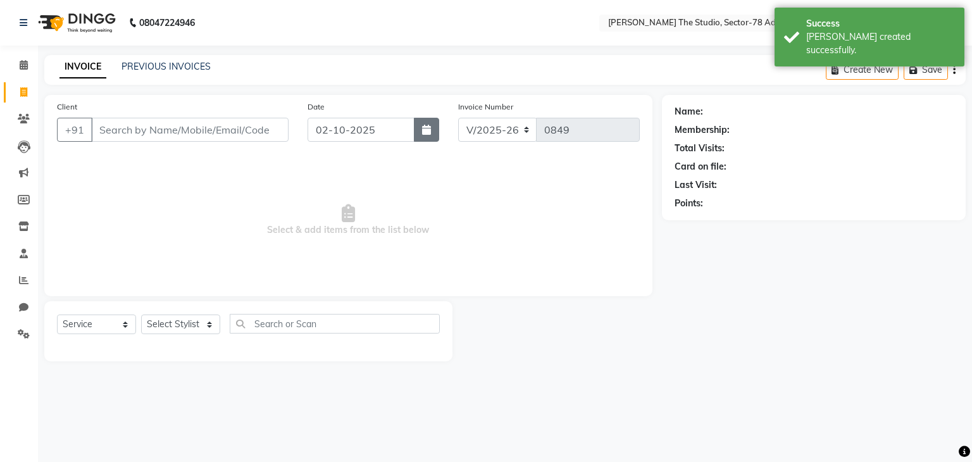
click at [420, 137] on button "button" at bounding box center [426, 130] width 25 height 24
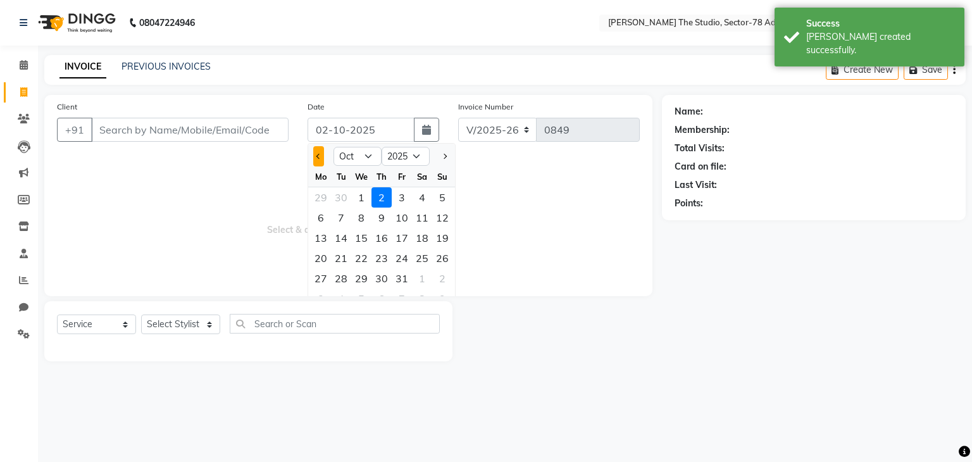
click at [313, 158] on button "Previous month" at bounding box center [318, 156] width 11 height 20
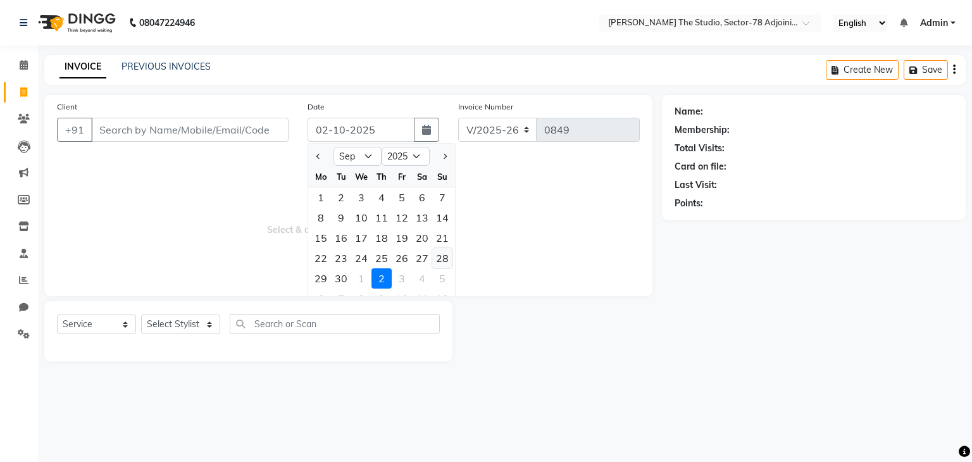
click at [437, 263] on div "28" at bounding box center [442, 258] width 20 height 20
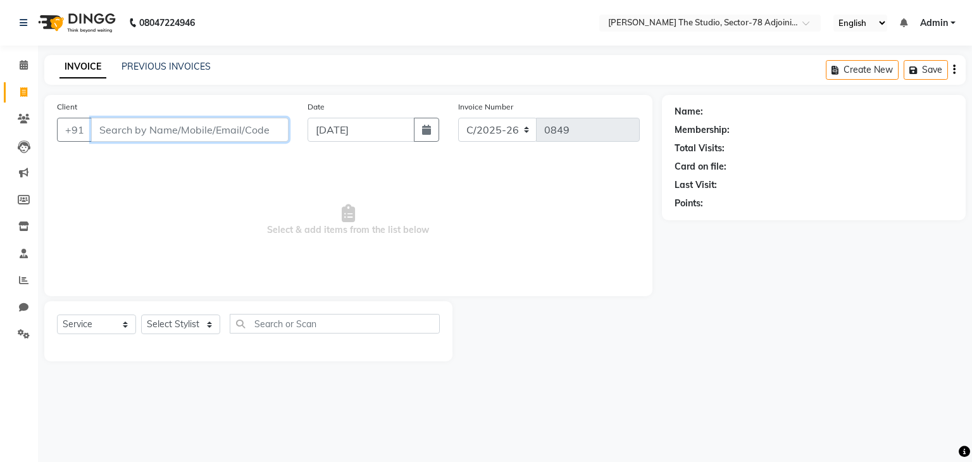
click at [186, 132] on input "Client" at bounding box center [189, 130] width 197 height 24
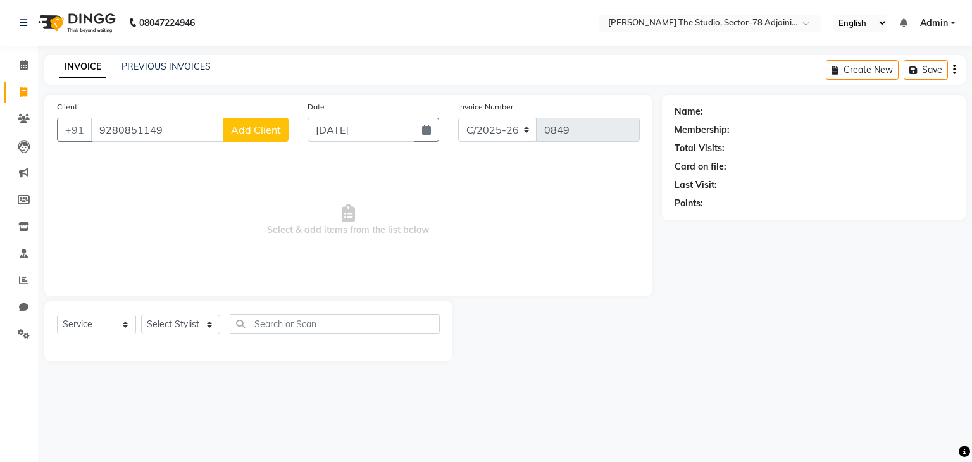
click at [231, 138] on button "Add Client" at bounding box center [255, 130] width 65 height 24
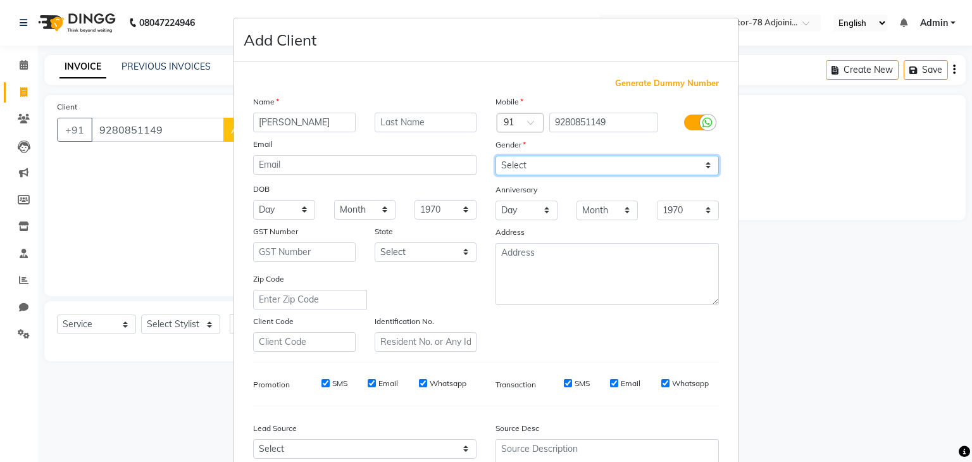
click at [513, 164] on select "Select [DEMOGRAPHIC_DATA] [DEMOGRAPHIC_DATA] Other Prefer Not To Say" at bounding box center [606, 166] width 223 height 20
click at [495, 156] on select "Select [DEMOGRAPHIC_DATA] [DEMOGRAPHIC_DATA] Other Prefer Not To Say" at bounding box center [606, 166] width 223 height 20
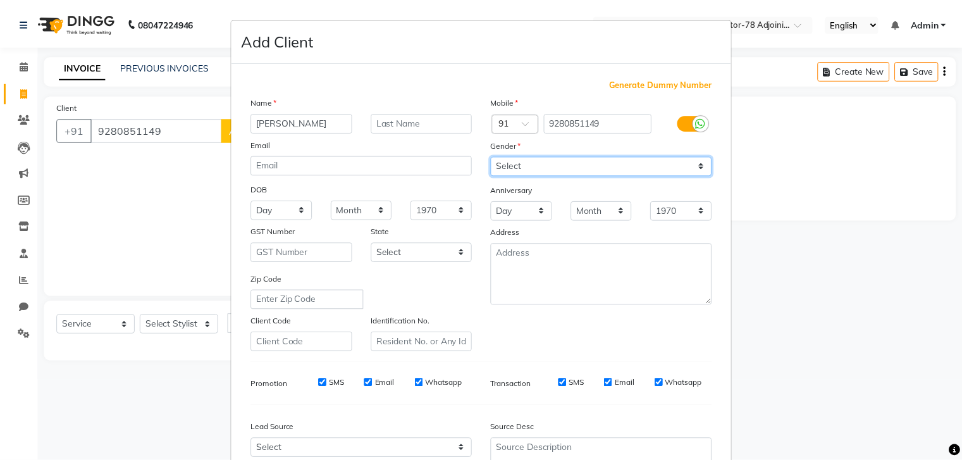
scroll to position [128, 0]
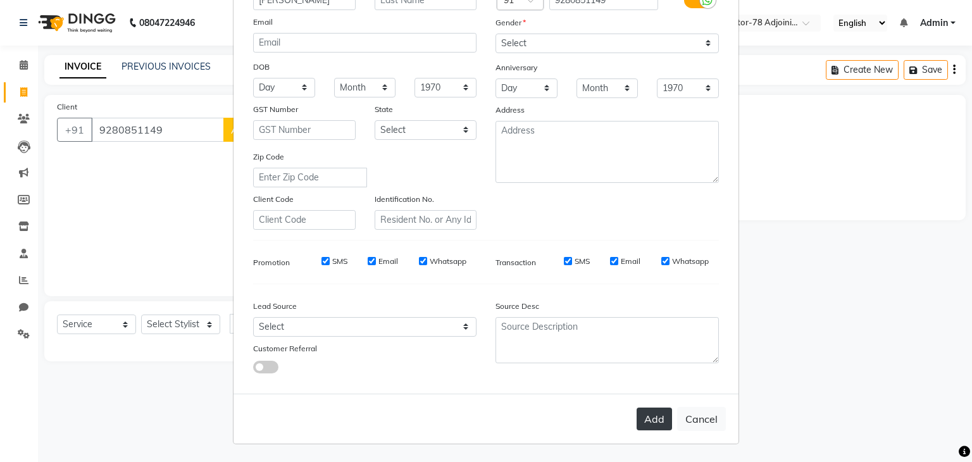
click at [644, 423] on button "Add" at bounding box center [653, 418] width 35 height 23
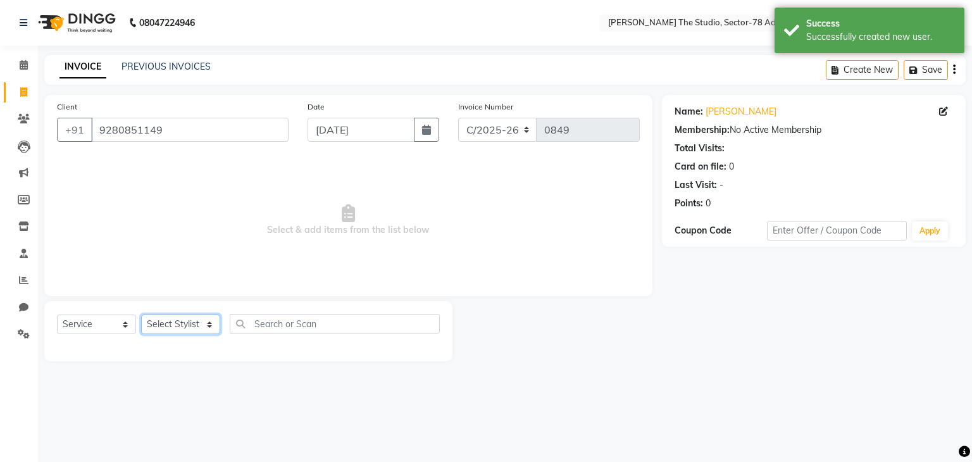
click at [164, 326] on select "Select Stylist [PERSON_NAME](N) [PERSON_NAME] [PERSON_NAME] [PERSON_NAME] Manag…" at bounding box center [180, 324] width 79 height 20
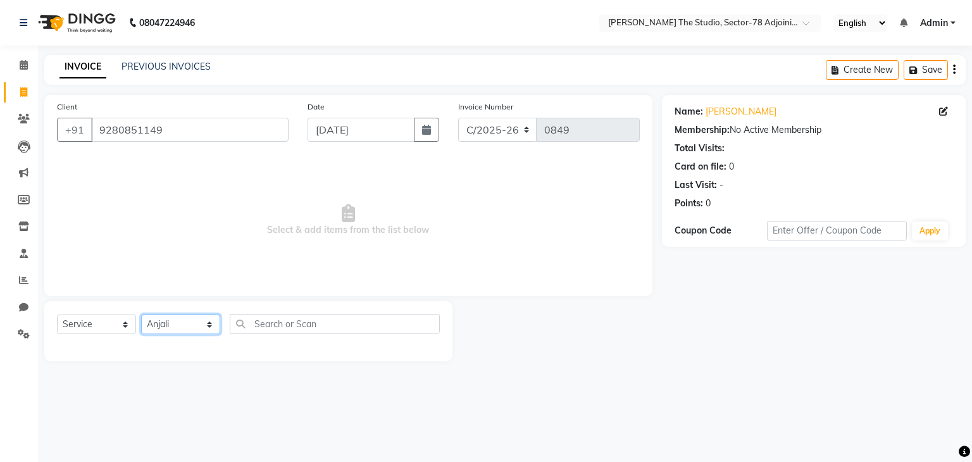
click at [141, 315] on select "Select Stylist [PERSON_NAME](N) [PERSON_NAME] [PERSON_NAME] [PERSON_NAME] Manag…" at bounding box center [180, 324] width 79 height 20
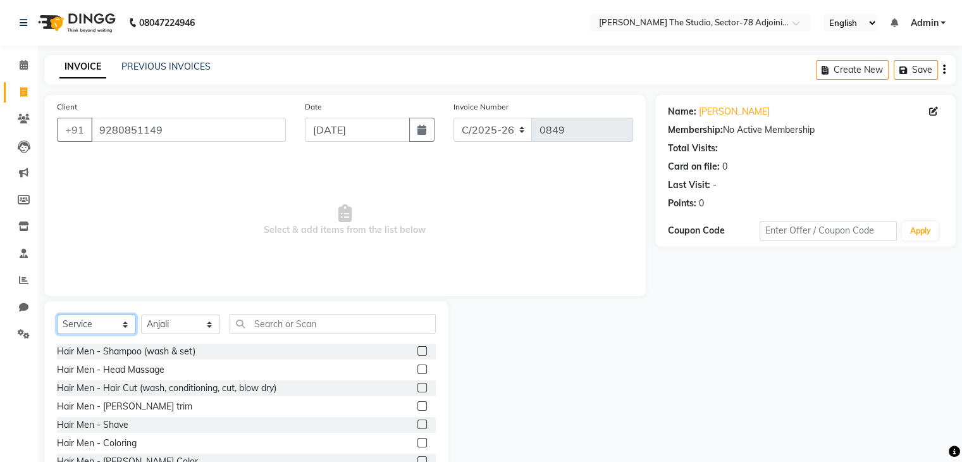
click at [90, 316] on select "Select Service Product Membership Package Voucher Prepaid Gift Card" at bounding box center [96, 324] width 79 height 20
click at [57, 315] on select "Select Service Product Membership Package Voucher Prepaid Gift Card" at bounding box center [96, 324] width 79 height 20
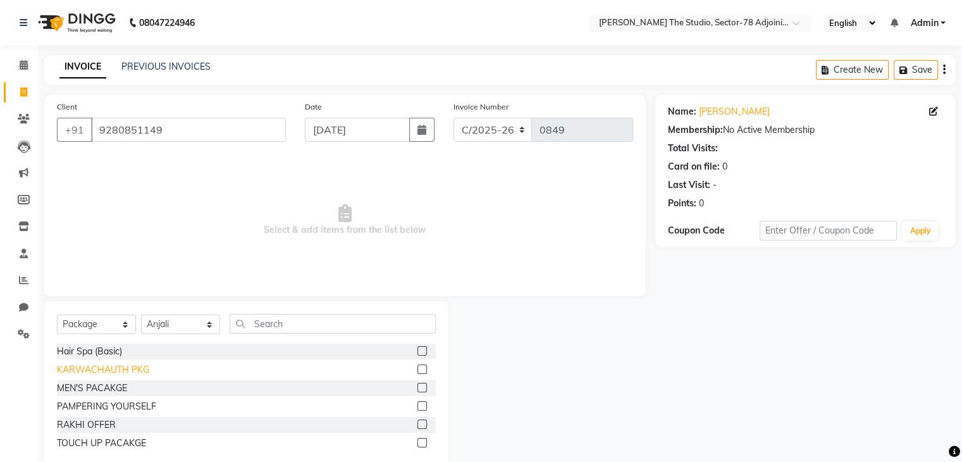
click at [101, 365] on div "KARWACHAUTH PKG" at bounding box center [103, 369] width 92 height 13
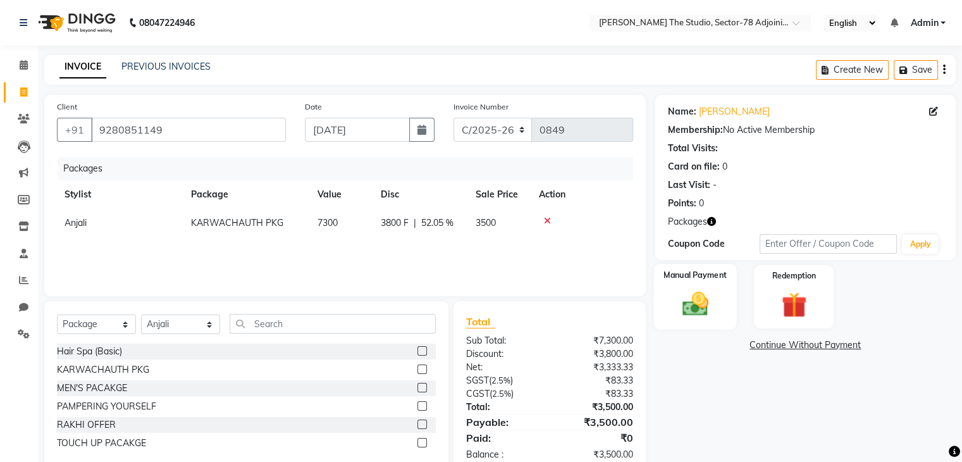
click at [681, 312] on img at bounding box center [695, 304] width 42 height 30
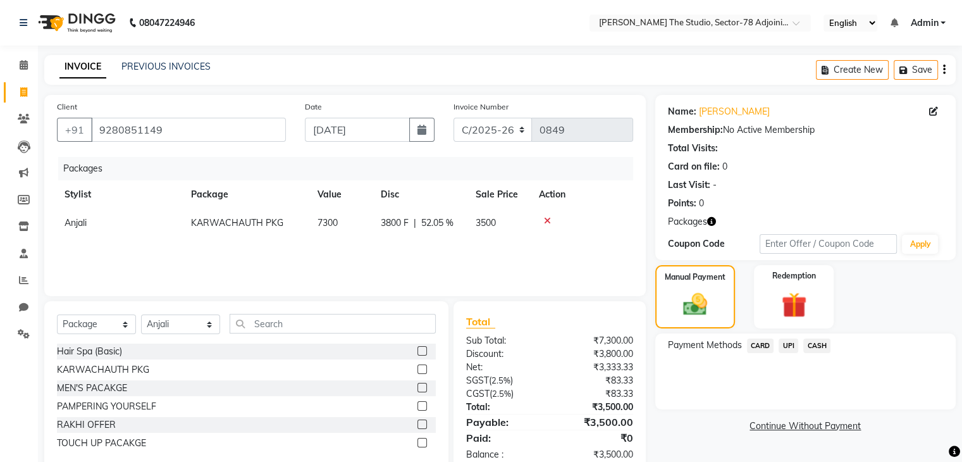
click at [791, 342] on span "UPI" at bounding box center [789, 345] width 20 height 15
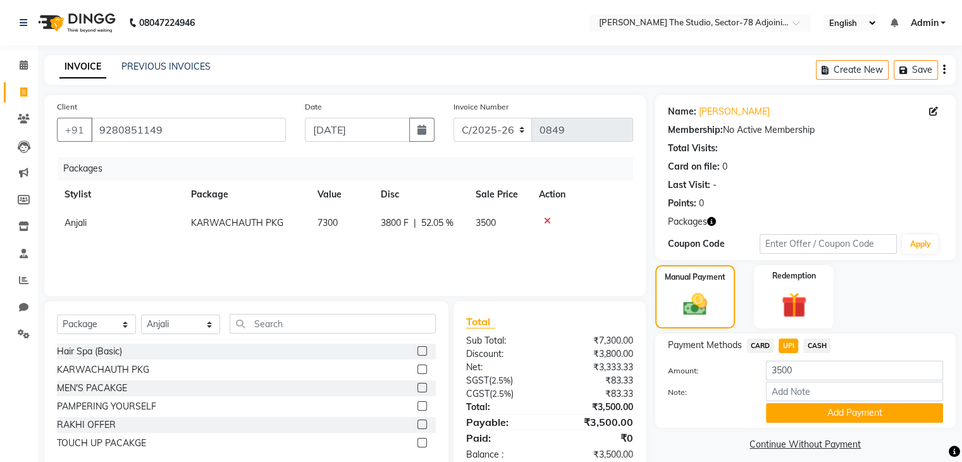
scroll to position [32, 0]
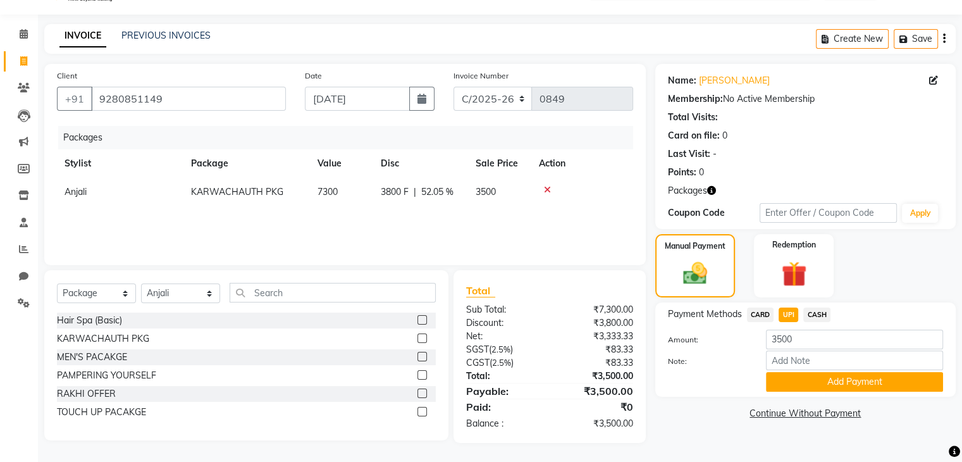
click at [797, 371] on div "Note:" at bounding box center [806, 362] width 294 height 22
click at [797, 373] on button "Add Payment" at bounding box center [854, 382] width 177 height 20
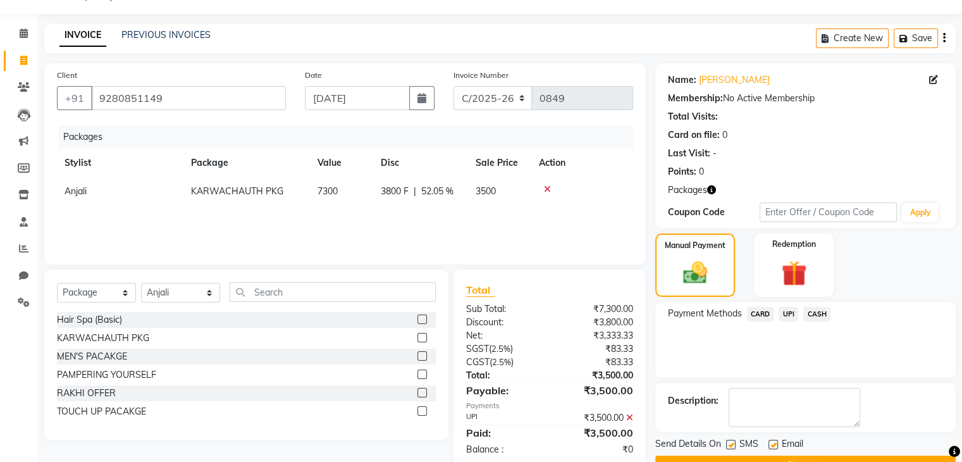
scroll to position [63, 0]
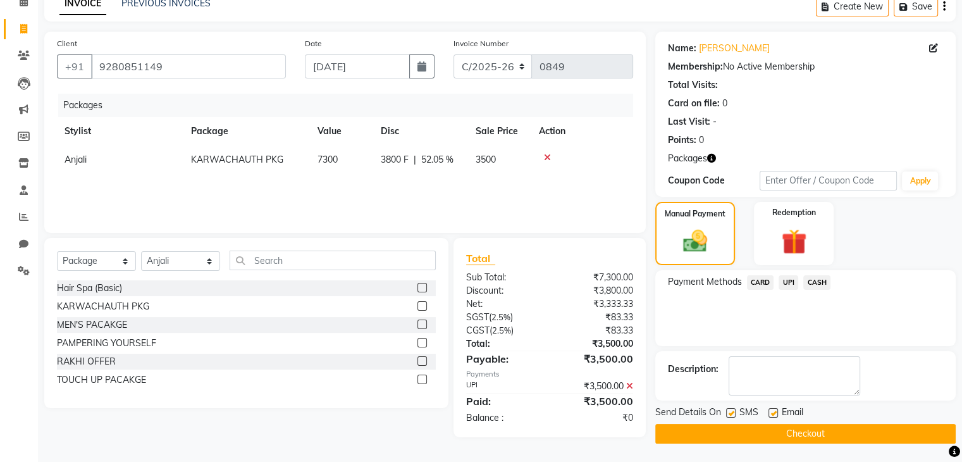
click at [731, 411] on label at bounding box center [730, 412] width 9 height 9
click at [731, 411] on input "checkbox" at bounding box center [730, 413] width 8 height 8
click at [780, 425] on button "Checkout" at bounding box center [805, 434] width 301 height 20
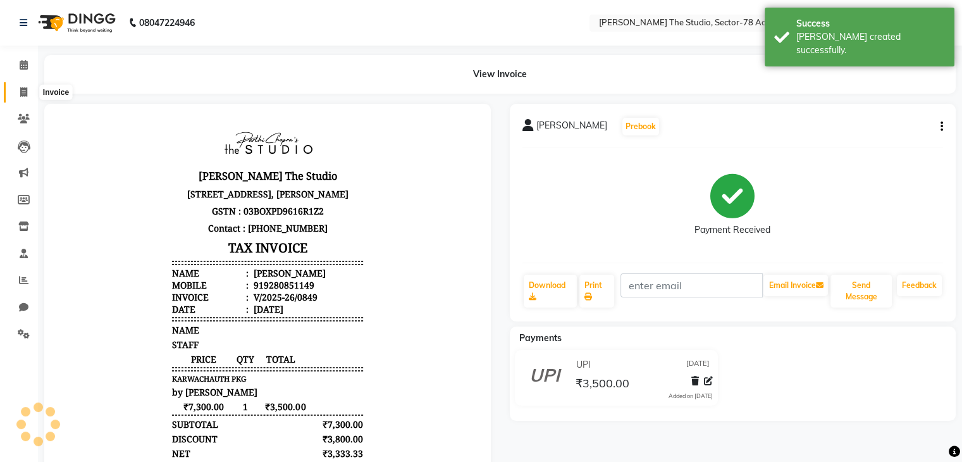
click at [18, 86] on span at bounding box center [24, 92] width 22 height 15
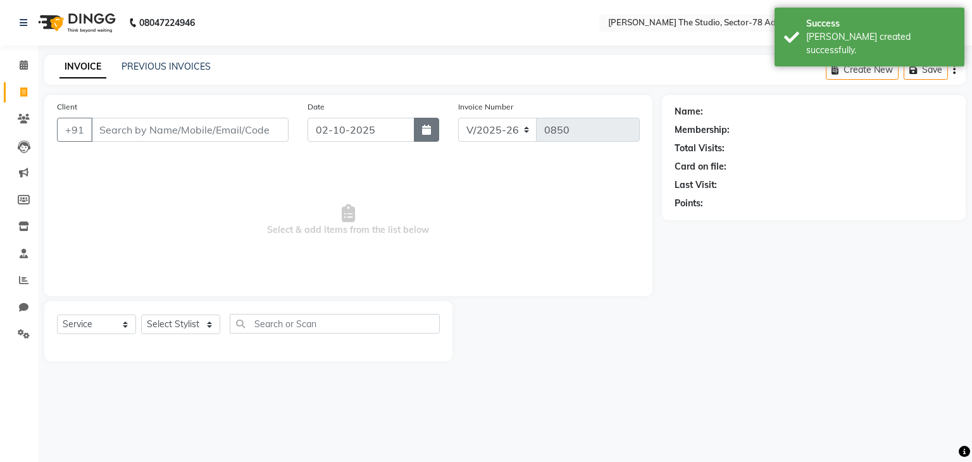
click at [419, 128] on button "button" at bounding box center [426, 130] width 25 height 24
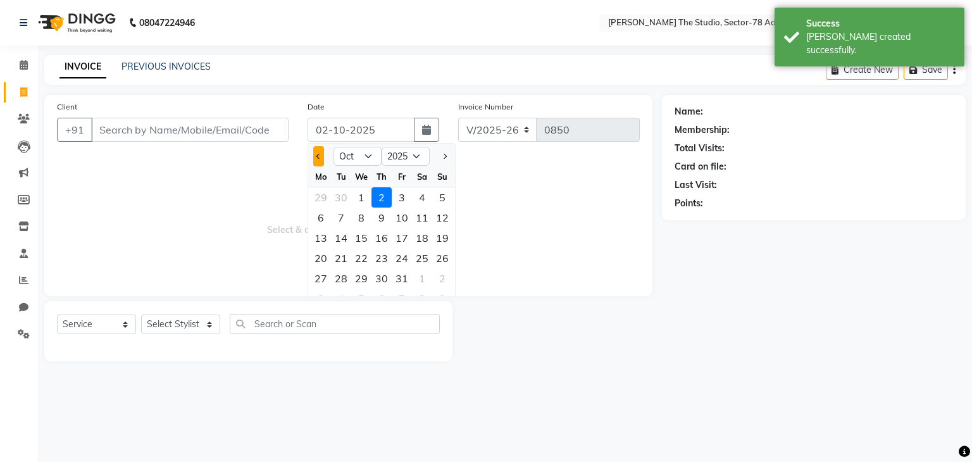
click at [321, 156] on button "Previous month" at bounding box center [318, 156] width 11 height 20
click at [437, 254] on div "28" at bounding box center [442, 258] width 20 height 20
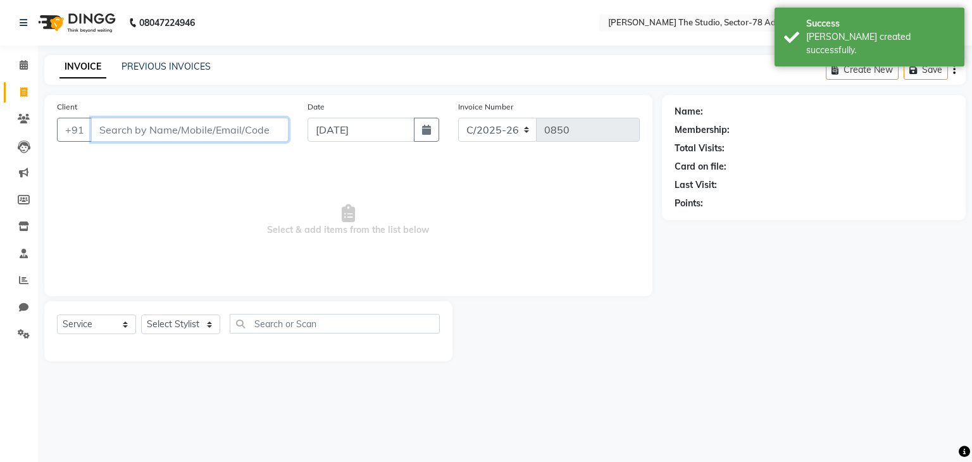
click at [273, 132] on input "Client" at bounding box center [189, 130] width 197 height 24
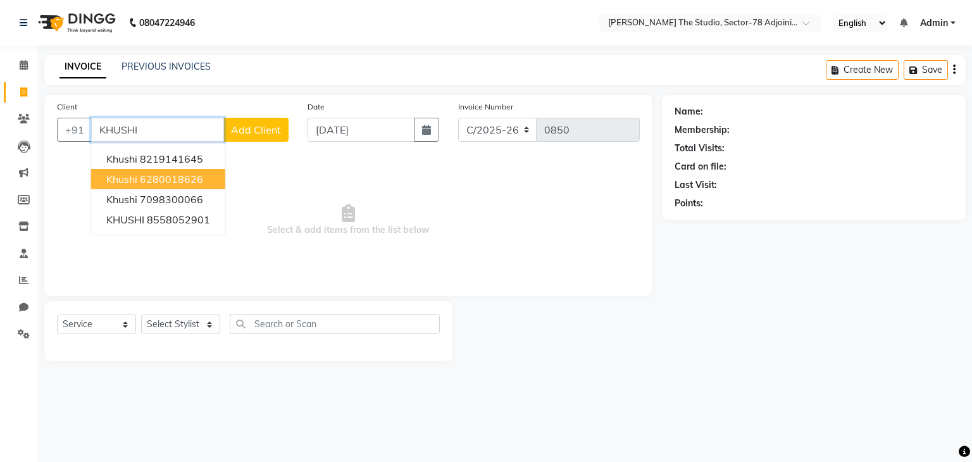
click at [199, 169] on button "khushi 6280018626" at bounding box center [158, 179] width 134 height 20
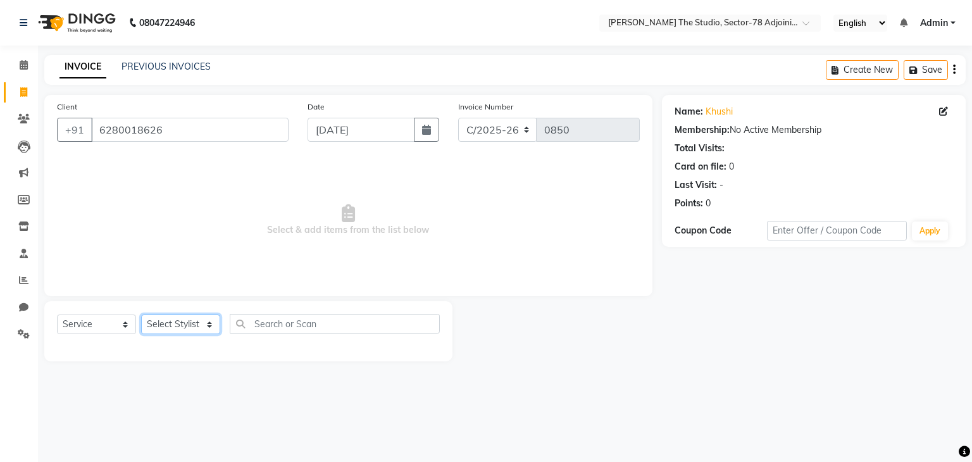
click at [178, 327] on select "Select Stylist [PERSON_NAME](N) [PERSON_NAME] [PERSON_NAME] [PERSON_NAME] Manag…" at bounding box center [180, 324] width 79 height 20
click at [141, 315] on select "Select Stylist [PERSON_NAME](N) [PERSON_NAME] [PERSON_NAME] [PERSON_NAME] Manag…" at bounding box center [180, 324] width 79 height 20
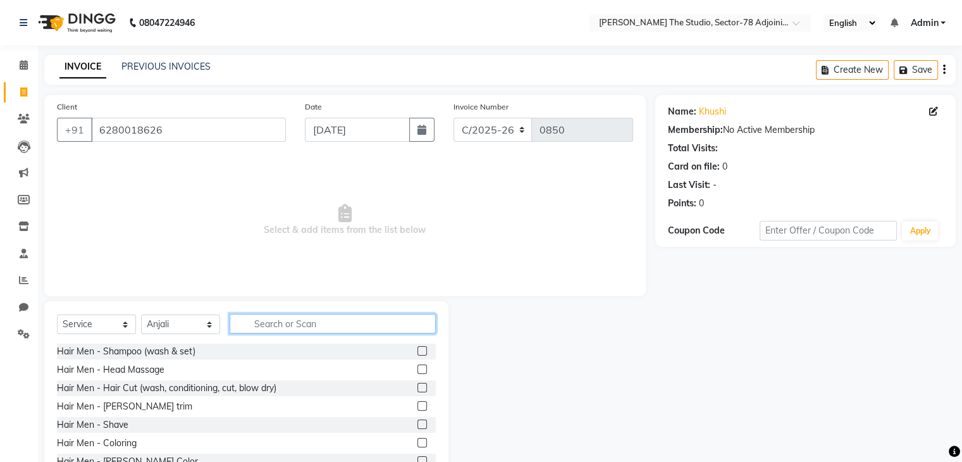
click at [298, 322] on input "text" at bounding box center [333, 324] width 206 height 20
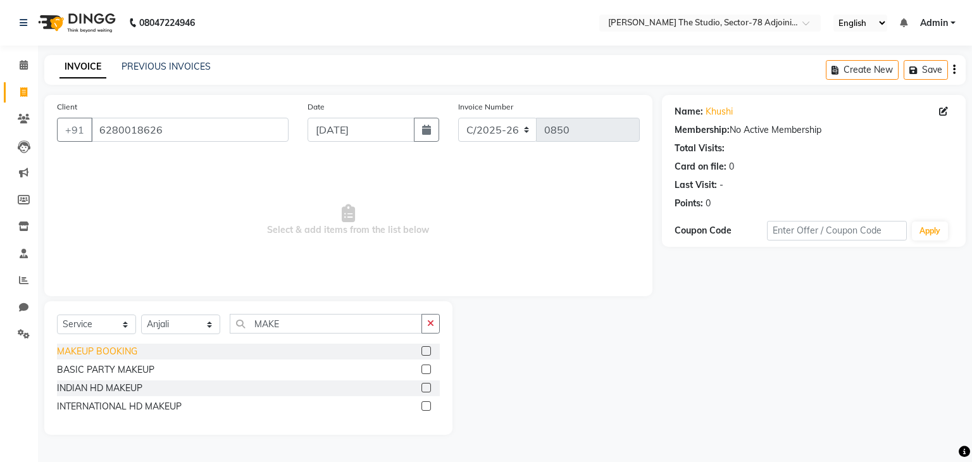
click at [108, 356] on div "MAKEUP BOOKING" at bounding box center [97, 351] width 80 height 13
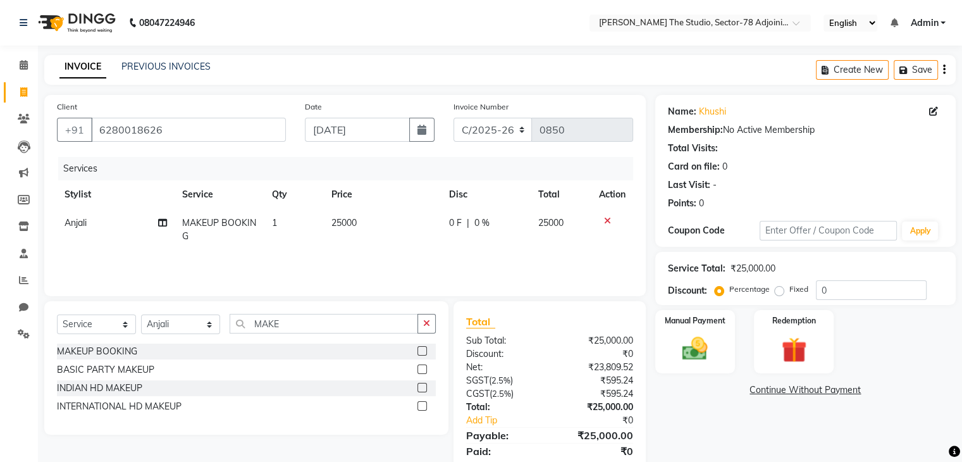
click at [366, 223] on td "25000" at bounding box center [383, 230] width 118 height 42
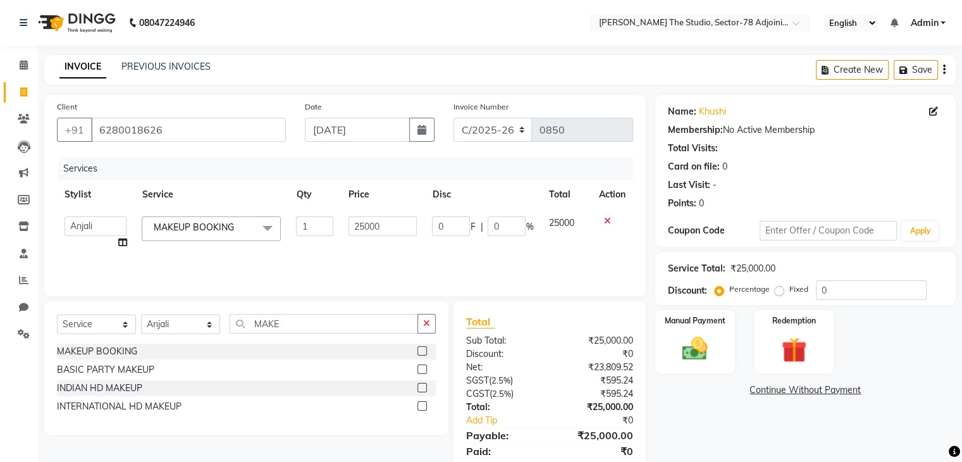
click at [366, 223] on input "25000" at bounding box center [383, 226] width 69 height 20
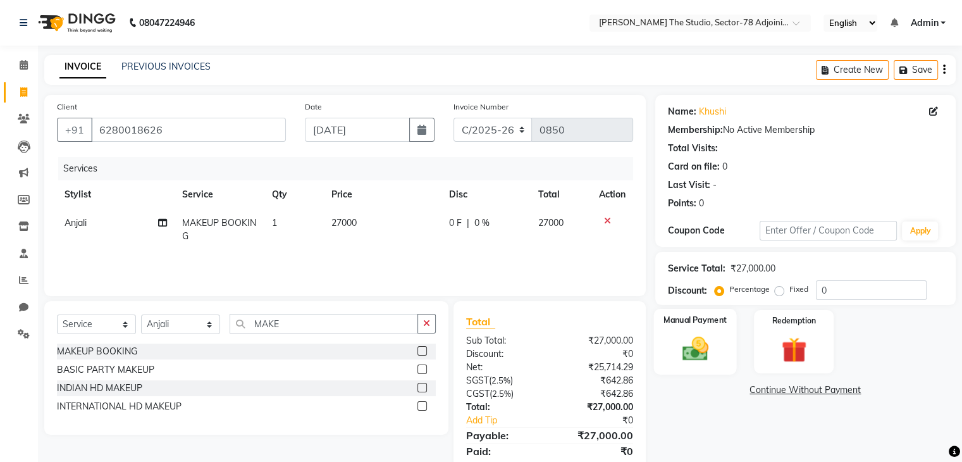
click at [717, 359] on div "Manual Payment" at bounding box center [695, 341] width 83 height 65
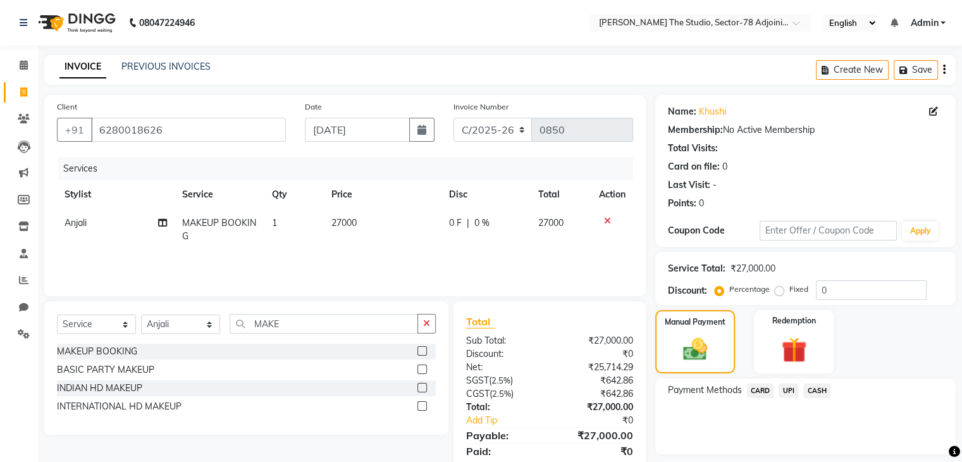
click at [788, 395] on span "UPI" at bounding box center [789, 390] width 20 height 15
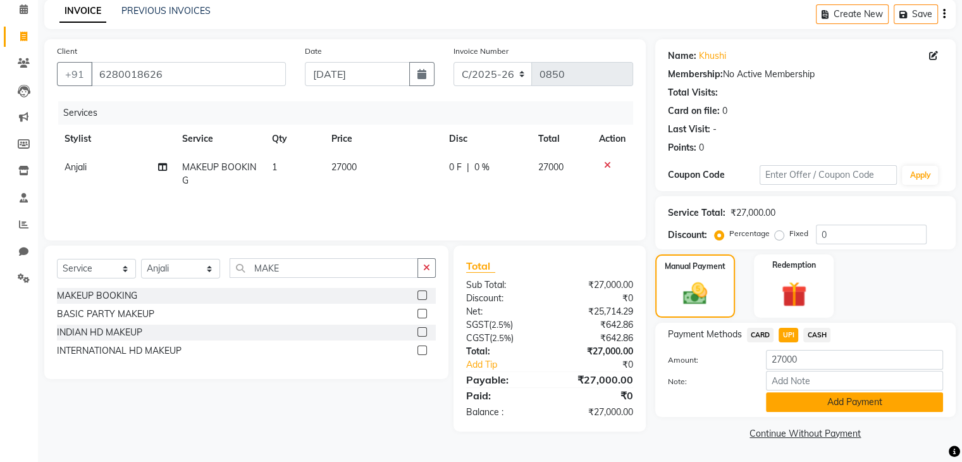
click at [797, 400] on button "Add Payment" at bounding box center [854, 402] width 177 height 20
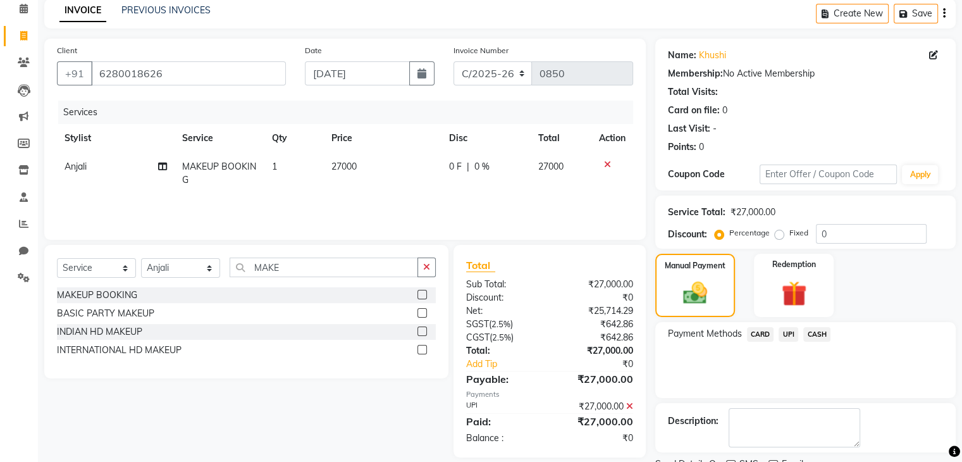
scroll to position [108, 0]
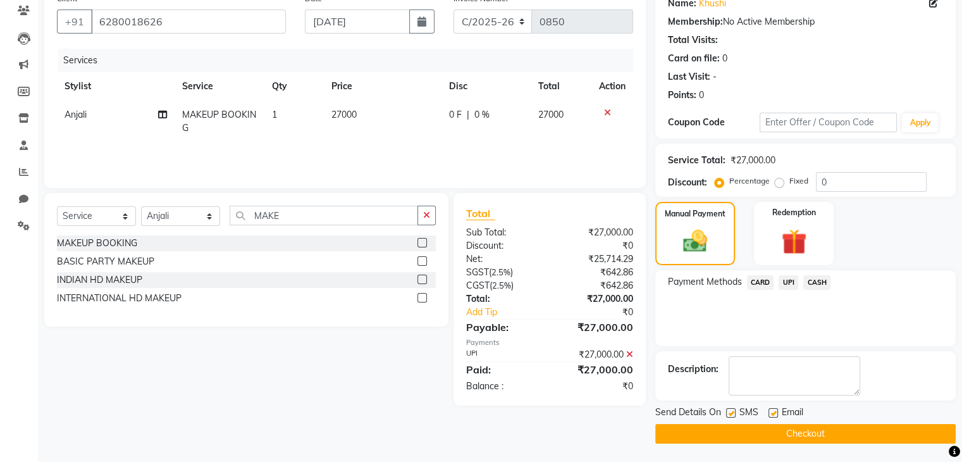
click at [727, 411] on label at bounding box center [730, 412] width 9 height 9
click at [727, 411] on input "checkbox" at bounding box center [730, 413] width 8 height 8
click at [778, 435] on button "Checkout" at bounding box center [805, 434] width 301 height 20
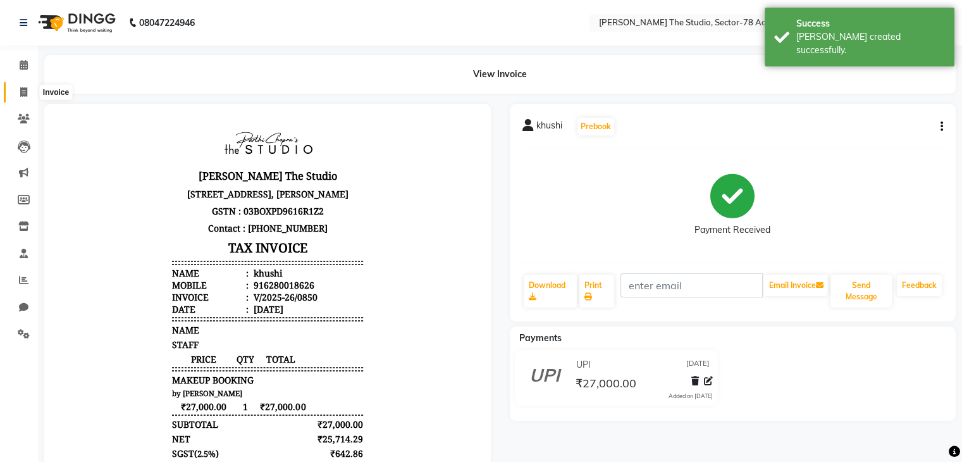
click at [24, 89] on icon at bounding box center [23, 91] width 7 height 9
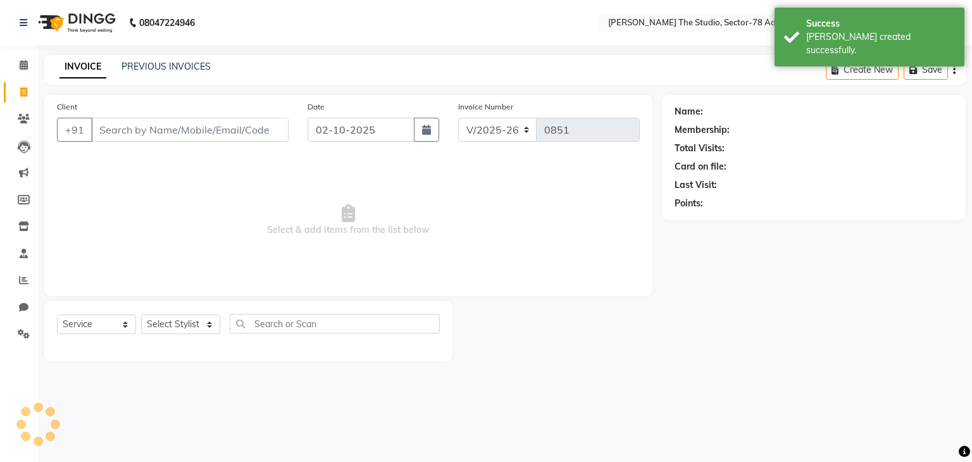
click at [209, 136] on input "Client" at bounding box center [189, 130] width 197 height 24
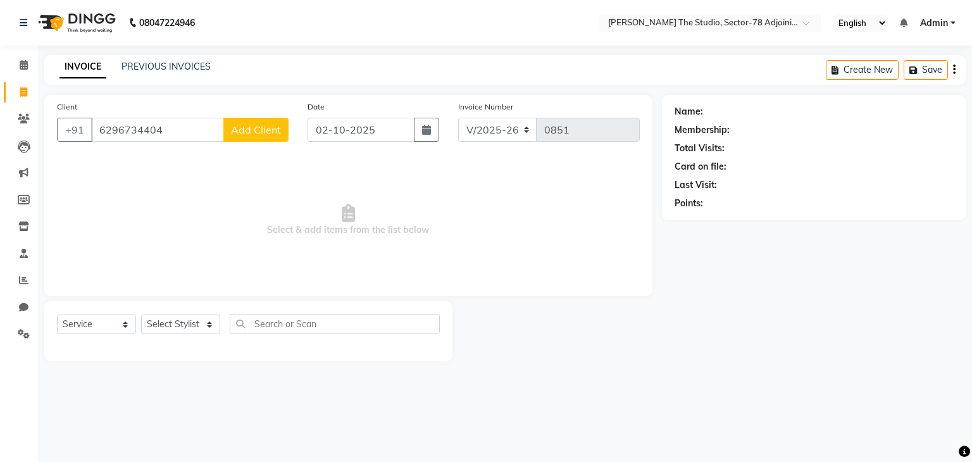
click at [266, 127] on span "Add Client" at bounding box center [256, 129] width 50 height 13
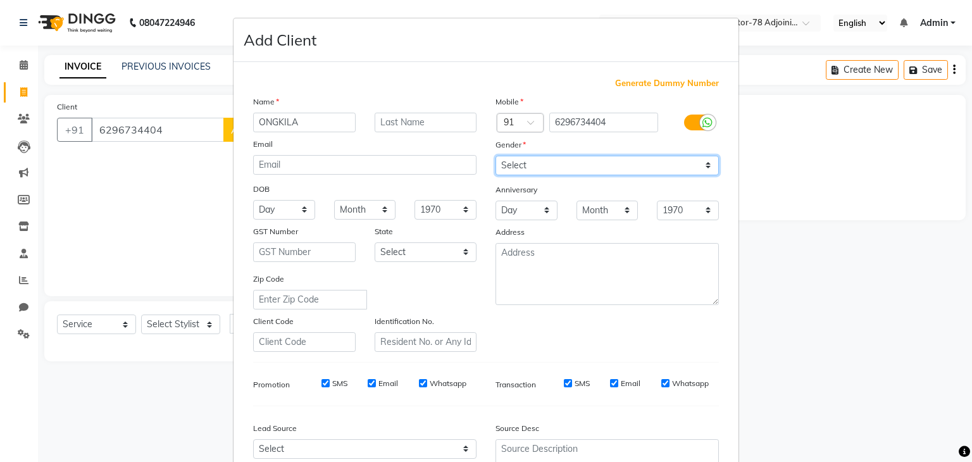
click at [526, 170] on select "Select [DEMOGRAPHIC_DATA] [DEMOGRAPHIC_DATA] Other Prefer Not To Say" at bounding box center [606, 166] width 223 height 20
click at [495, 156] on select "Select [DEMOGRAPHIC_DATA] [DEMOGRAPHIC_DATA] Other Prefer Not To Say" at bounding box center [606, 166] width 223 height 20
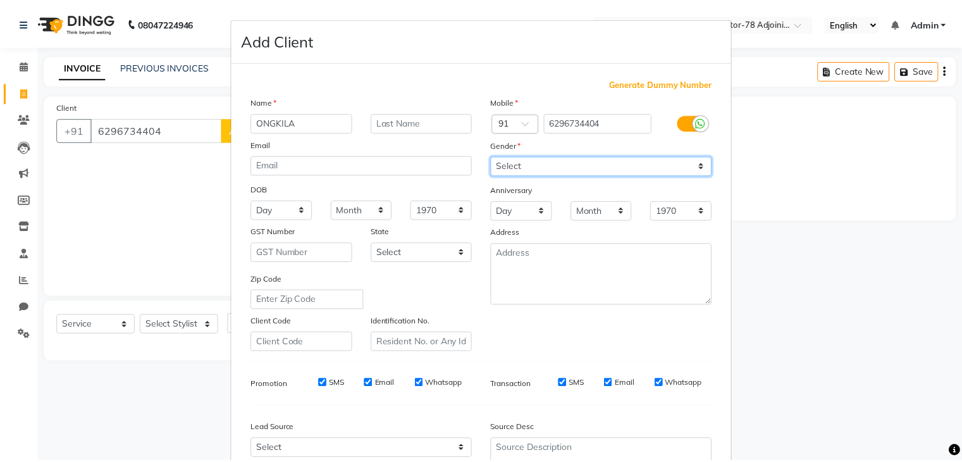
scroll to position [128, 0]
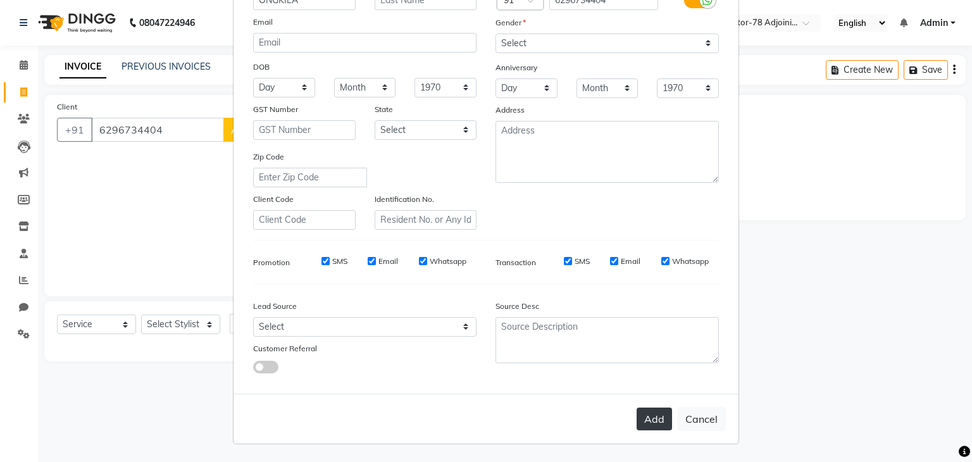
click at [661, 417] on button "Add" at bounding box center [653, 418] width 35 height 23
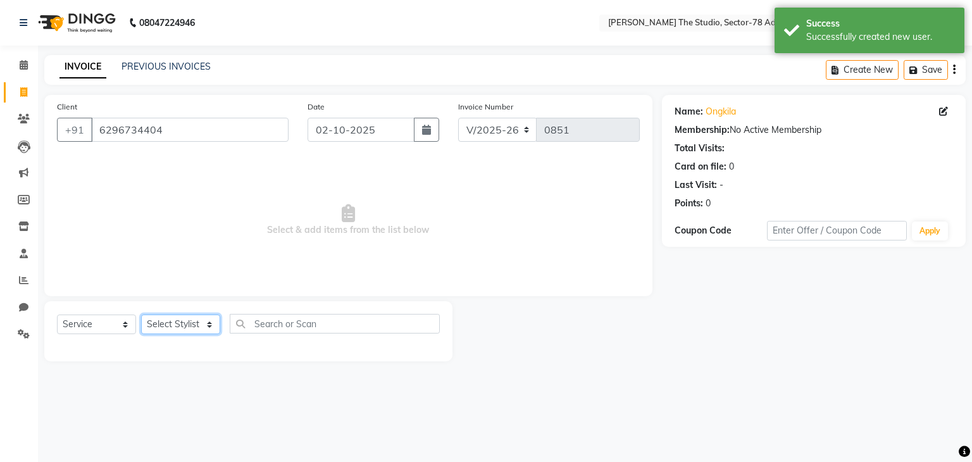
click at [203, 331] on select "Select Stylist [PERSON_NAME](N) [PERSON_NAME] [PERSON_NAME] [PERSON_NAME] Manag…" at bounding box center [180, 324] width 79 height 20
click at [141, 315] on select "Select Stylist [PERSON_NAME](N) [PERSON_NAME] [PERSON_NAME] [PERSON_NAME] Manag…" at bounding box center [180, 324] width 79 height 20
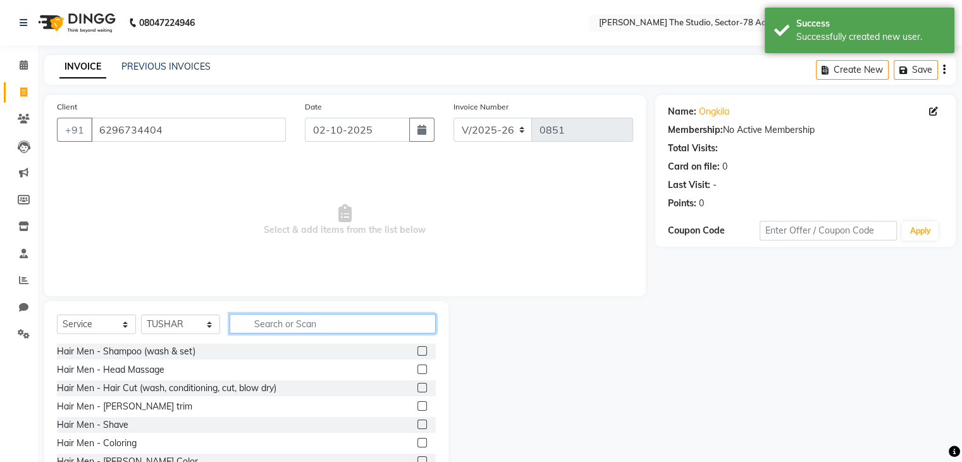
click at [276, 328] on input "text" at bounding box center [333, 324] width 206 height 20
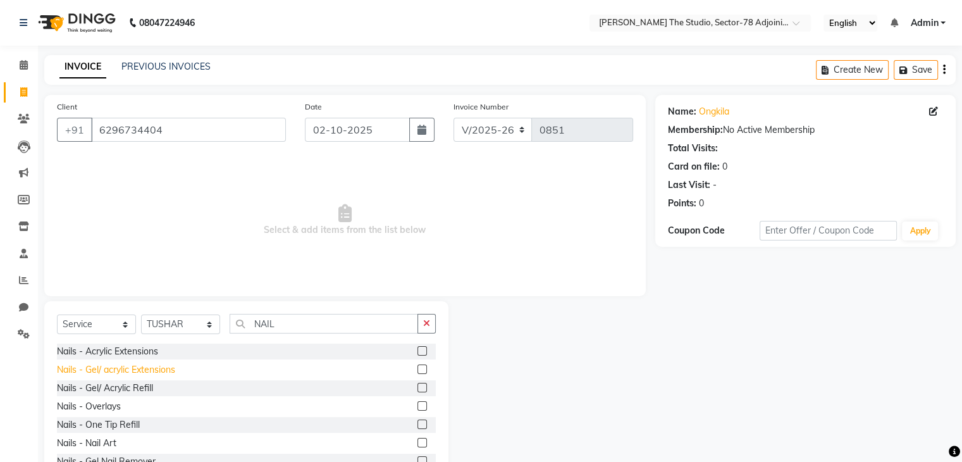
click at [94, 370] on div "Nails - Gel/ acrylic Extensions" at bounding box center [116, 369] width 118 height 13
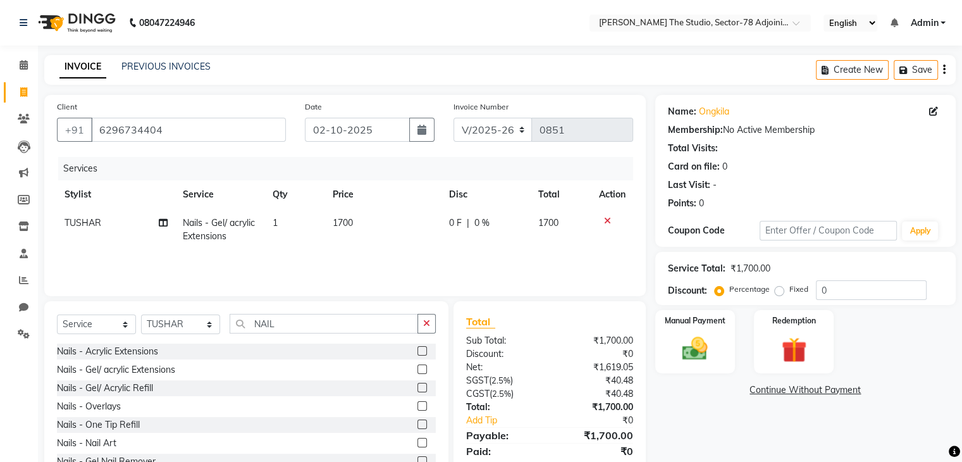
click at [369, 218] on td "1700" at bounding box center [383, 230] width 117 height 42
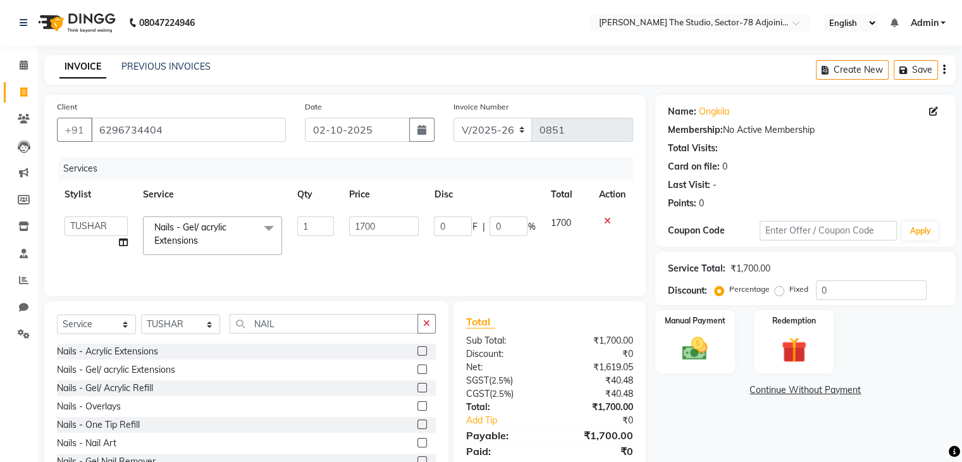
click at [369, 218] on input "1700" at bounding box center [384, 226] width 70 height 20
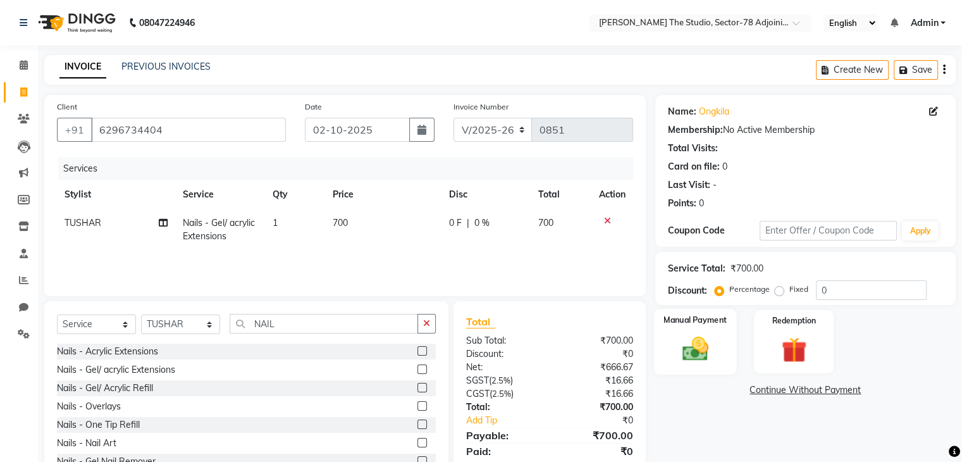
click at [673, 332] on div "Manual Payment" at bounding box center [695, 341] width 83 height 65
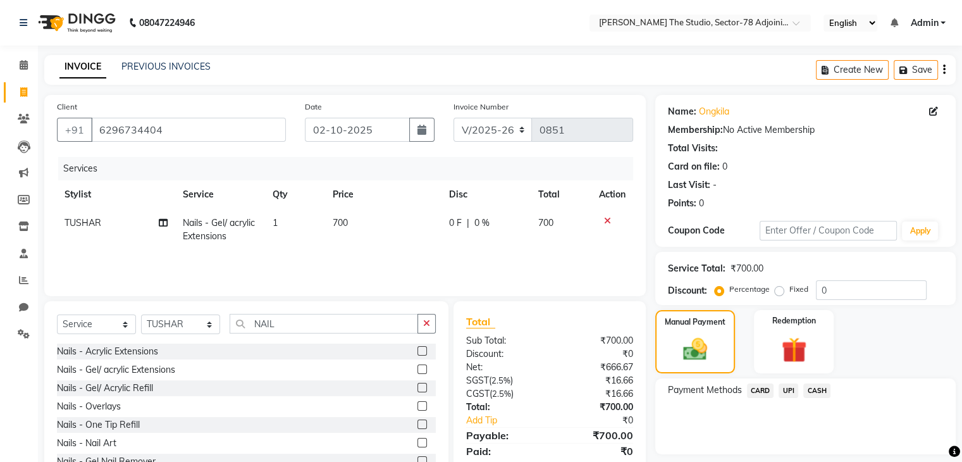
click at [787, 386] on span "UPI" at bounding box center [789, 390] width 20 height 15
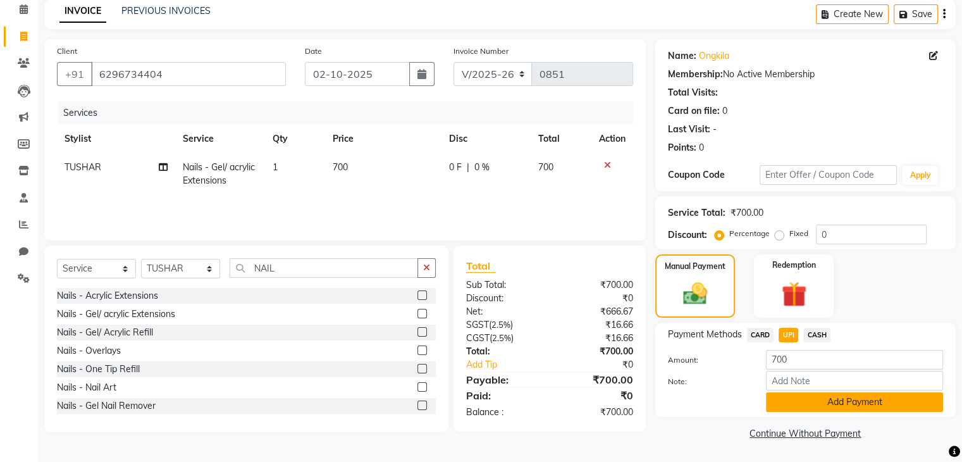
click at [821, 405] on button "Add Payment" at bounding box center [854, 402] width 177 height 20
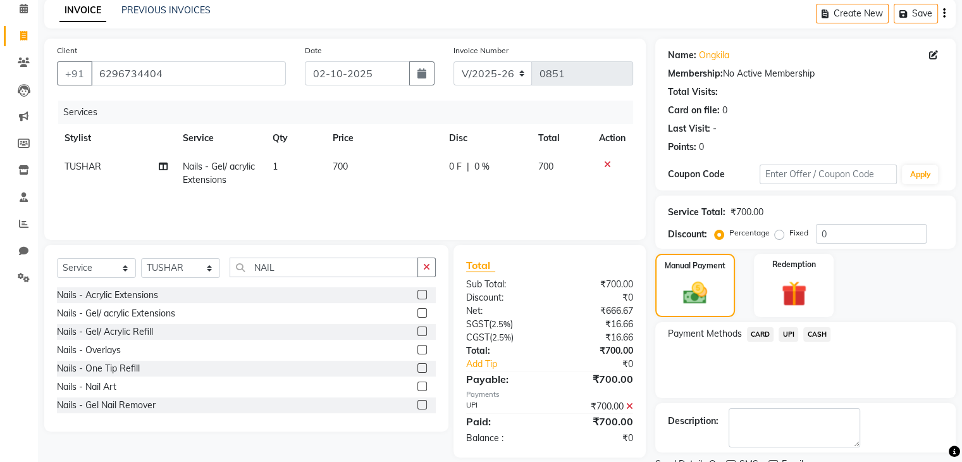
scroll to position [108, 0]
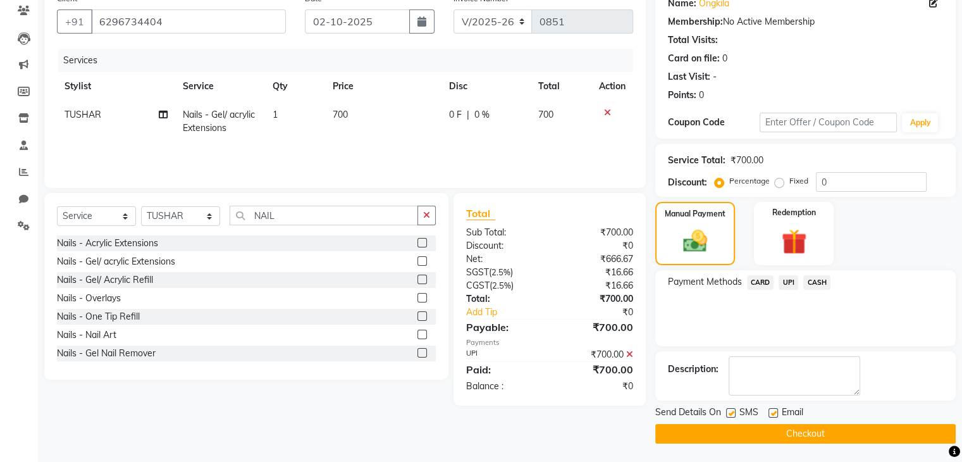
click at [732, 414] on label at bounding box center [730, 412] width 9 height 9
click at [732, 414] on input "checkbox" at bounding box center [730, 413] width 8 height 8
click at [421, 27] on button "button" at bounding box center [421, 21] width 25 height 24
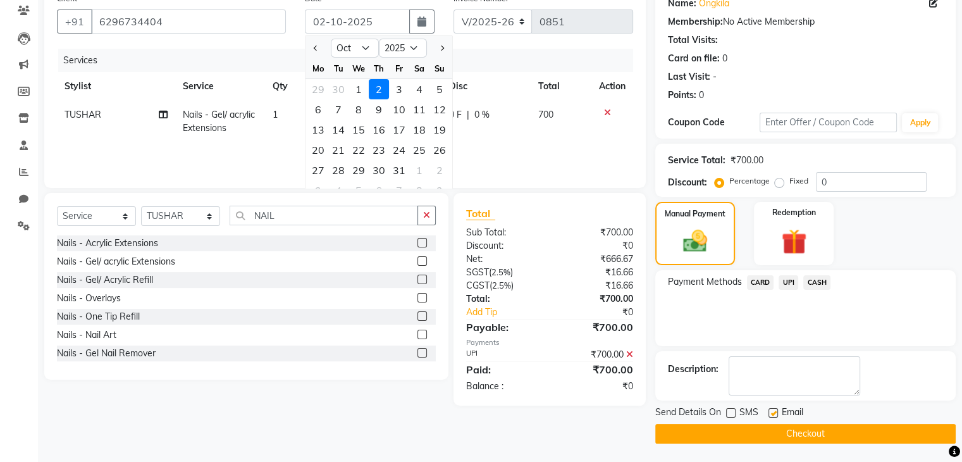
click at [304, 50] on div "Services" at bounding box center [350, 60] width 585 height 23
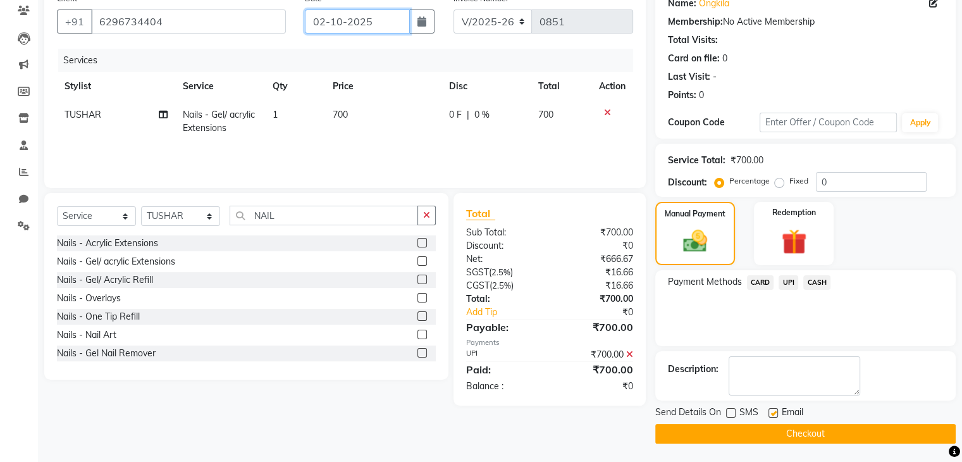
click at [321, 26] on input "02-10-2025" at bounding box center [357, 21] width 105 height 24
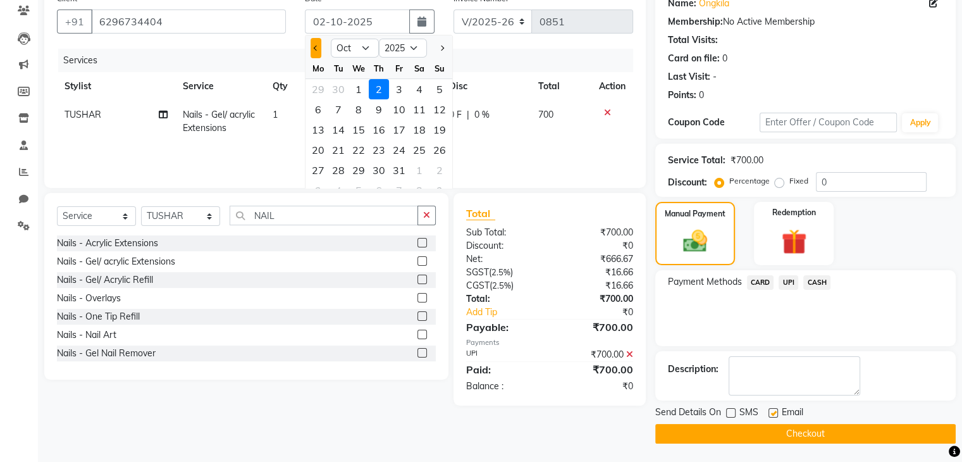
click at [315, 52] on button "Previous month" at bounding box center [316, 48] width 11 height 20
click at [438, 146] on div "28" at bounding box center [440, 150] width 20 height 20
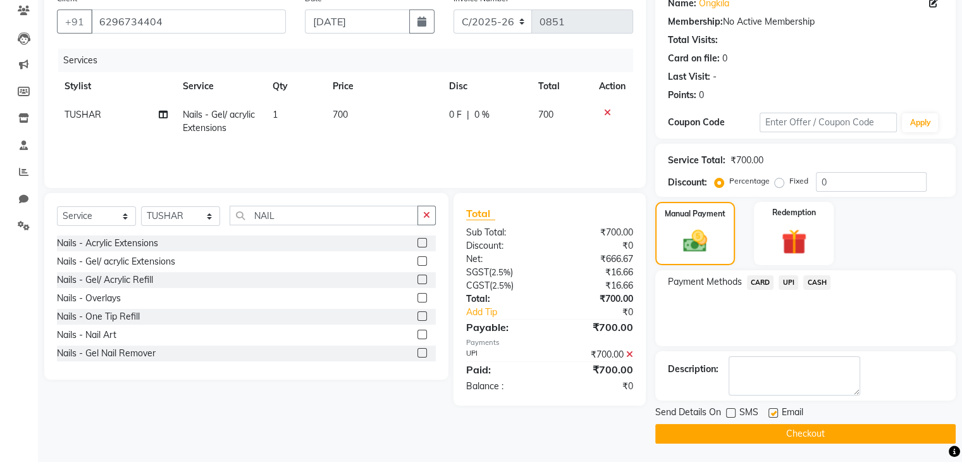
click at [739, 436] on button "Checkout" at bounding box center [805, 434] width 301 height 20
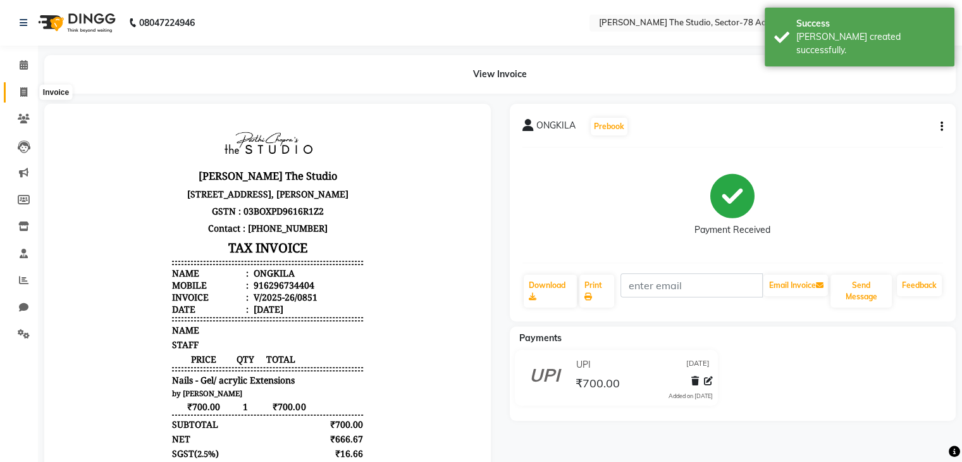
click at [13, 92] on span at bounding box center [24, 92] width 22 height 15
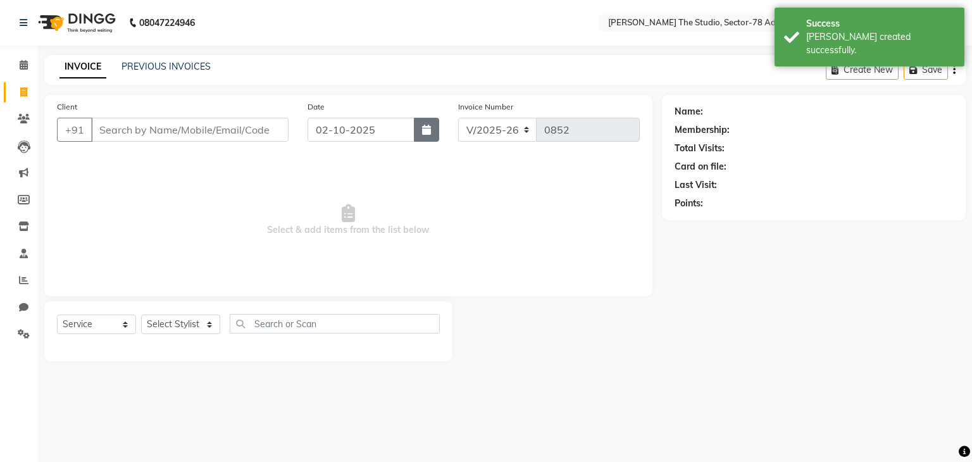
click at [428, 135] on button "button" at bounding box center [426, 130] width 25 height 24
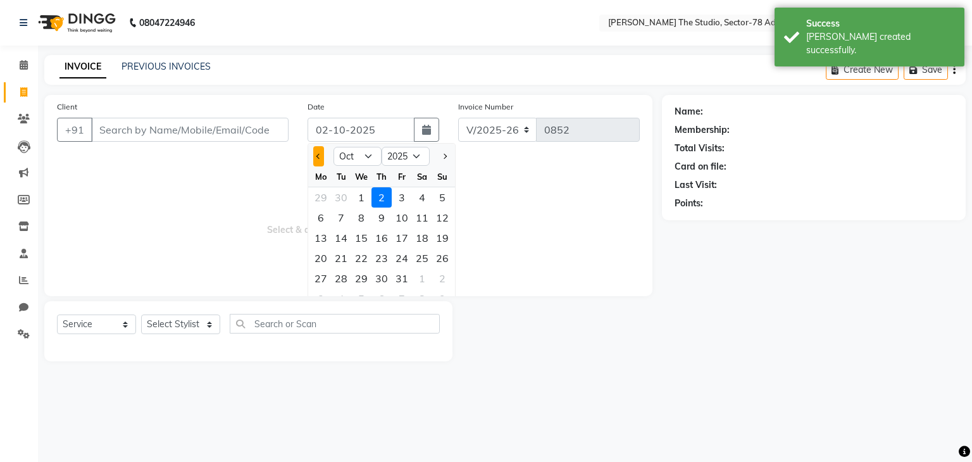
click at [322, 158] on button "Previous month" at bounding box center [318, 156] width 11 height 20
click at [433, 256] on div "28" at bounding box center [442, 258] width 20 height 20
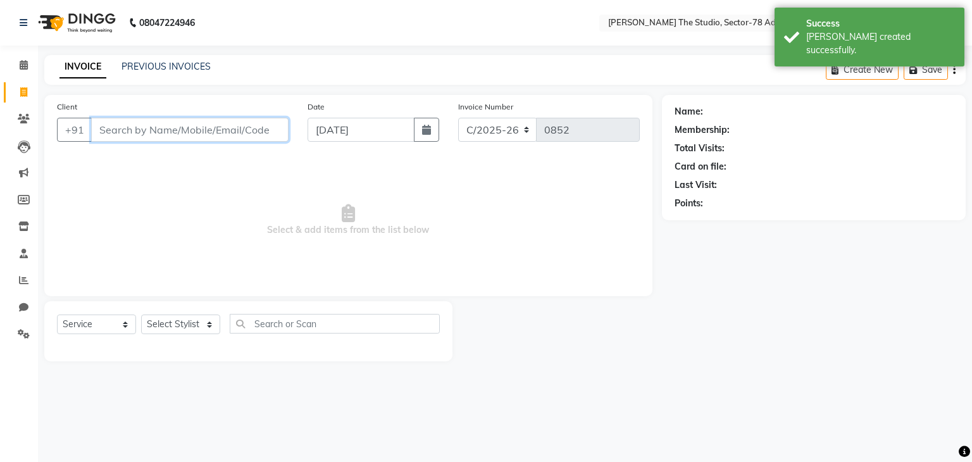
click at [249, 137] on input "Client" at bounding box center [189, 130] width 197 height 24
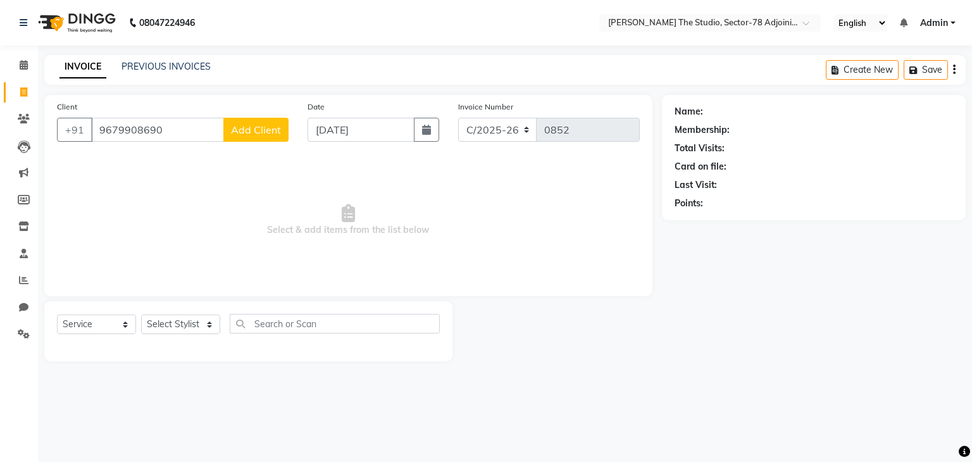
click at [249, 137] on button "Add Client" at bounding box center [255, 130] width 65 height 24
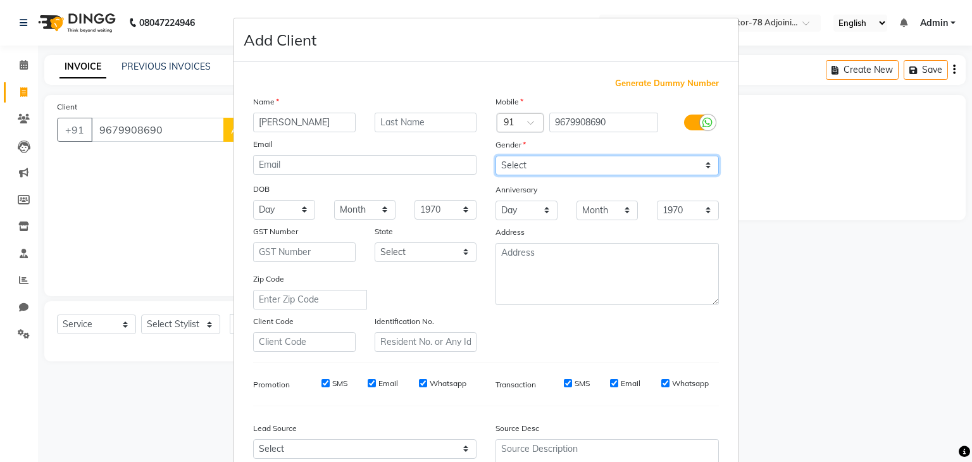
drag, startPoint x: 623, startPoint y: 170, endPoint x: 623, endPoint y: 219, distance: 48.7
click at [623, 219] on div "Mobile Country Code × 91 9679908690 Gender Select [DEMOGRAPHIC_DATA] [DEMOGRAPH…" at bounding box center [607, 223] width 242 height 257
click at [495, 156] on select "Select [DEMOGRAPHIC_DATA] [DEMOGRAPHIC_DATA] Other Prefer Not To Say" at bounding box center [606, 166] width 223 height 20
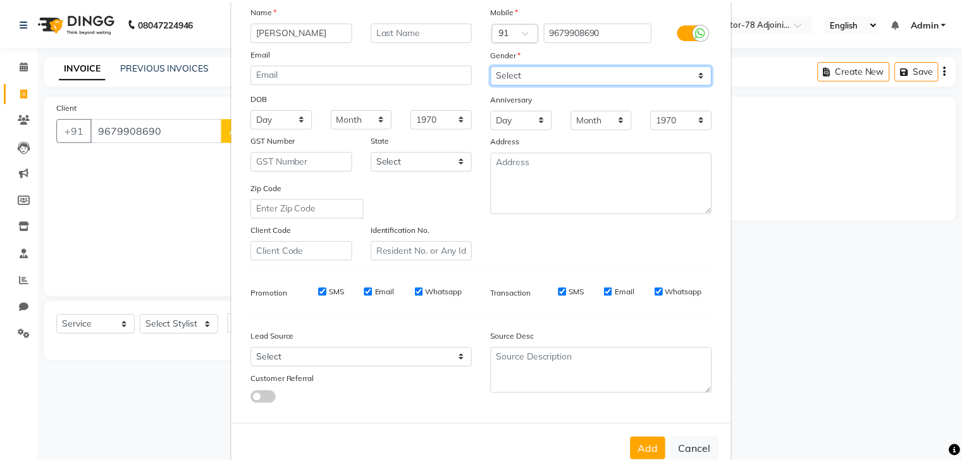
scroll to position [94, 0]
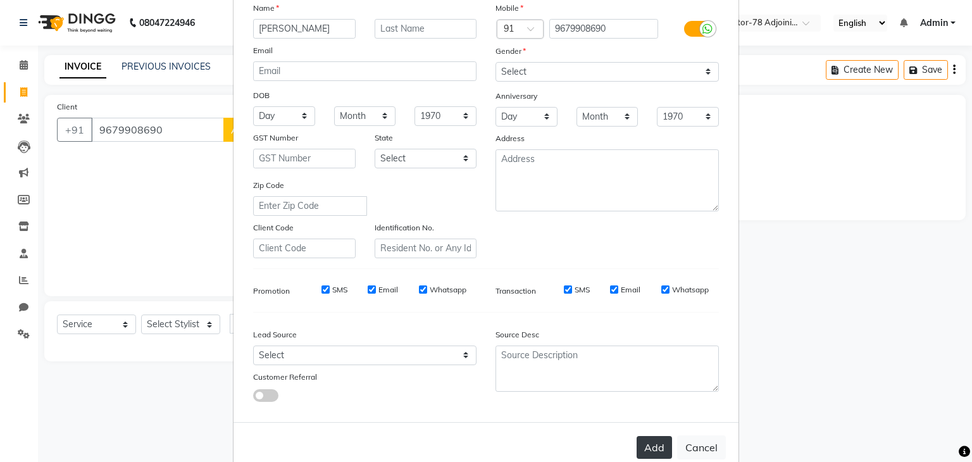
click at [657, 446] on button "Add" at bounding box center [653, 447] width 35 height 23
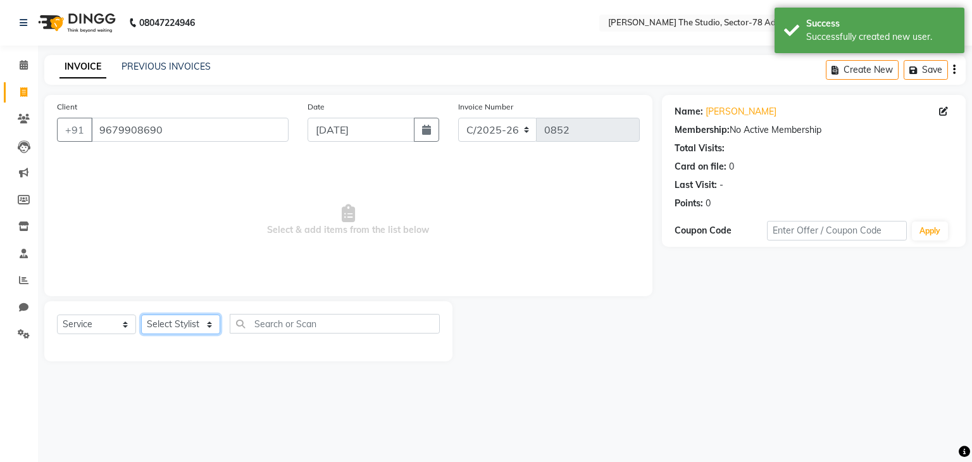
click at [162, 327] on select "Select Stylist [PERSON_NAME](N) [PERSON_NAME] [PERSON_NAME] [PERSON_NAME] Manag…" at bounding box center [180, 324] width 79 height 20
click at [141, 315] on select "Select Stylist [PERSON_NAME](N) [PERSON_NAME] [PERSON_NAME] [PERSON_NAME] Manag…" at bounding box center [180, 324] width 79 height 20
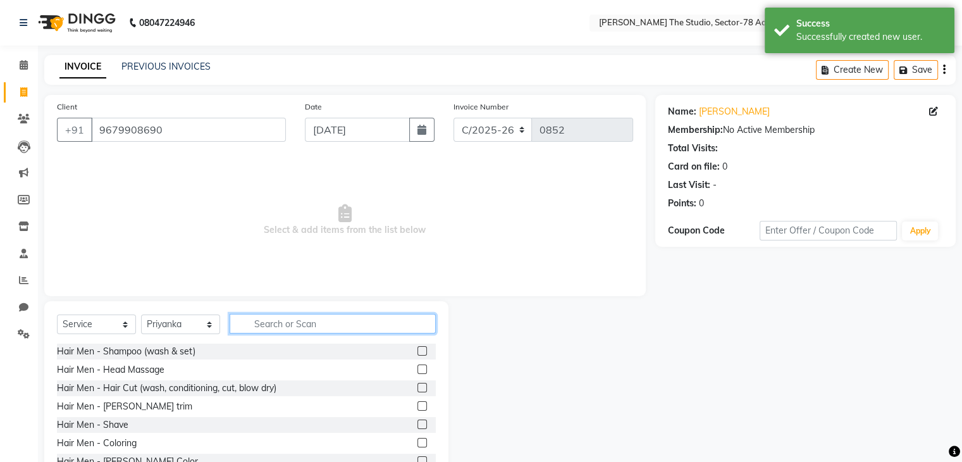
click at [283, 325] on input "text" at bounding box center [333, 324] width 206 height 20
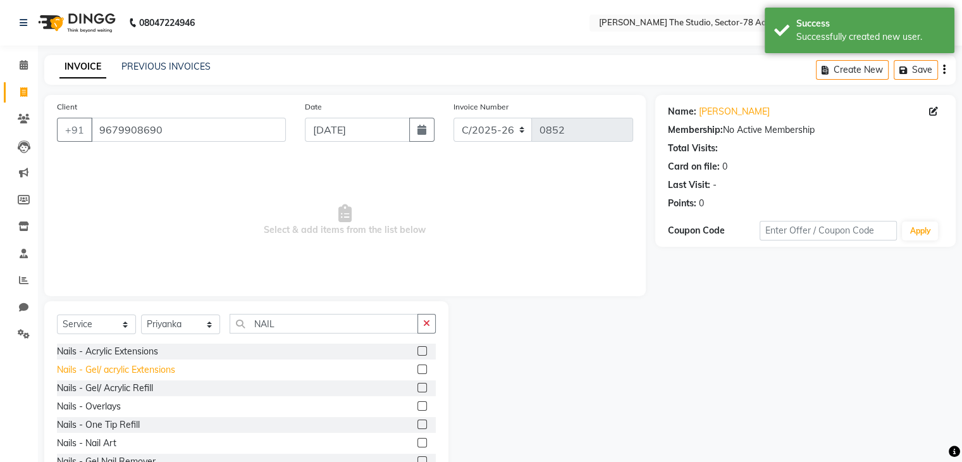
click at [75, 373] on div "Nails - Gel/ acrylic Extensions" at bounding box center [116, 369] width 118 height 13
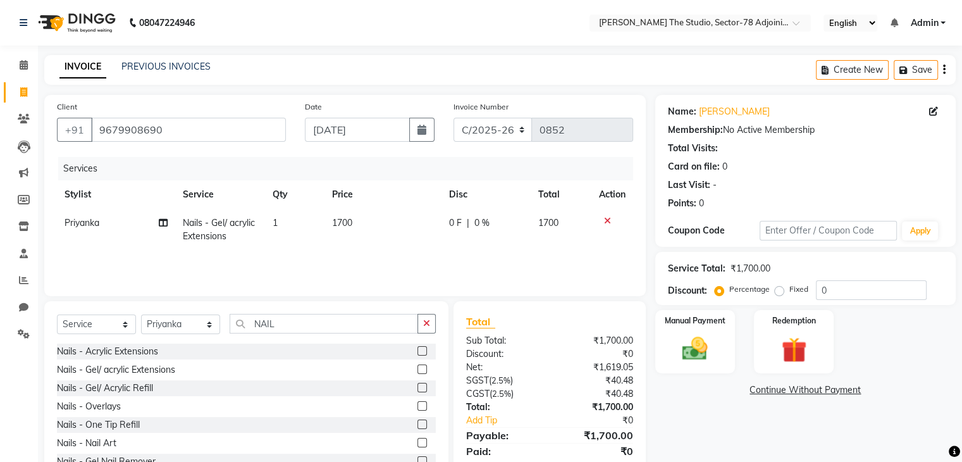
click at [359, 220] on td "1700" at bounding box center [383, 230] width 117 height 42
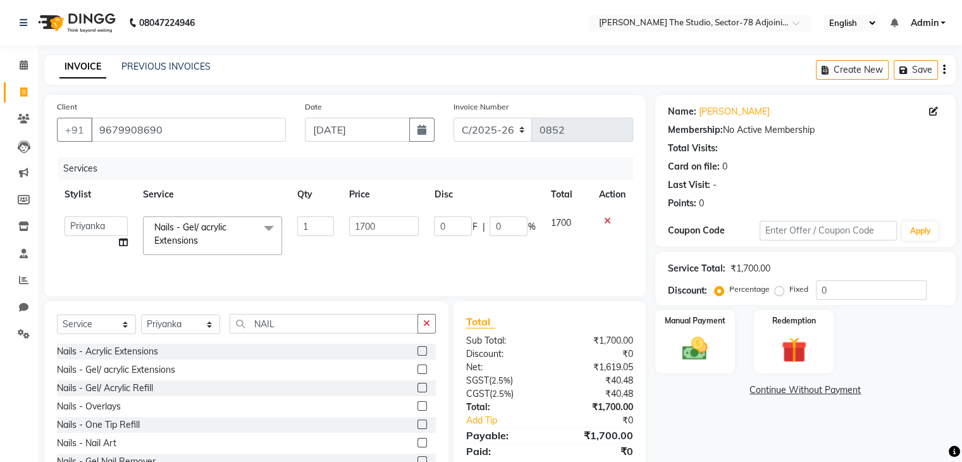
click at [359, 220] on input "1700" at bounding box center [384, 226] width 70 height 20
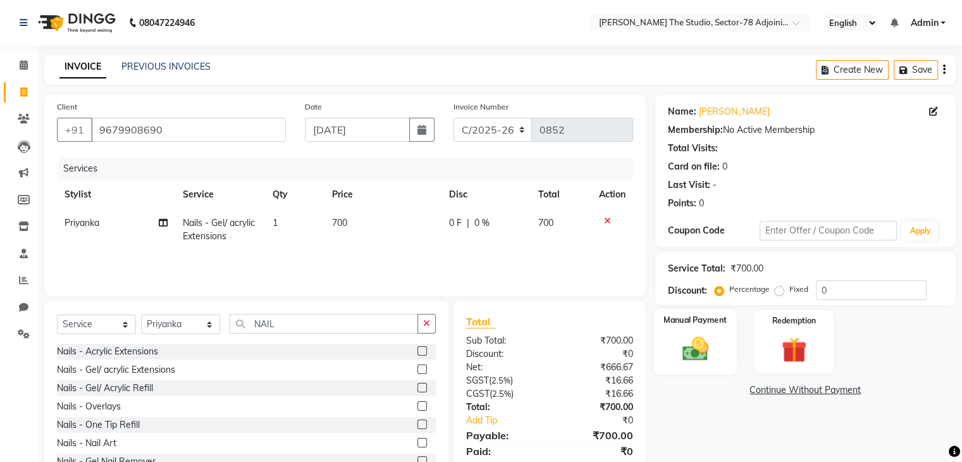
click at [698, 337] on img at bounding box center [695, 349] width 42 height 30
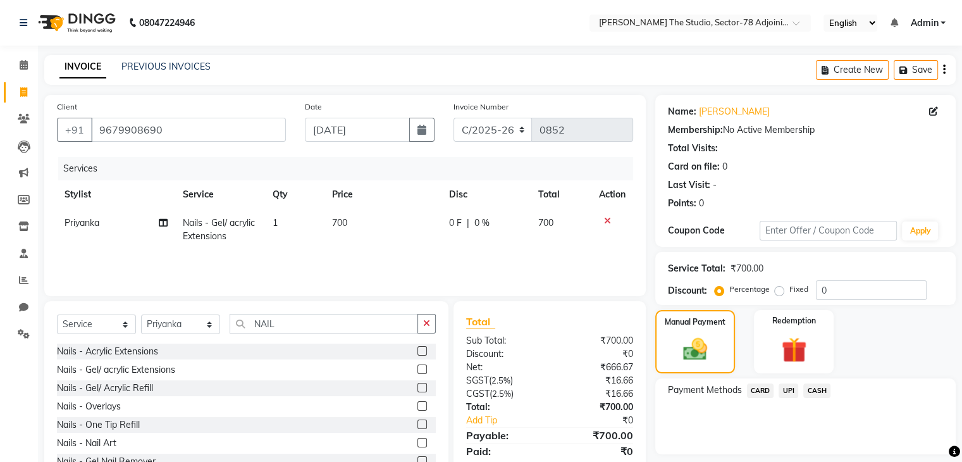
click at [797, 392] on span "UPI" at bounding box center [789, 390] width 20 height 15
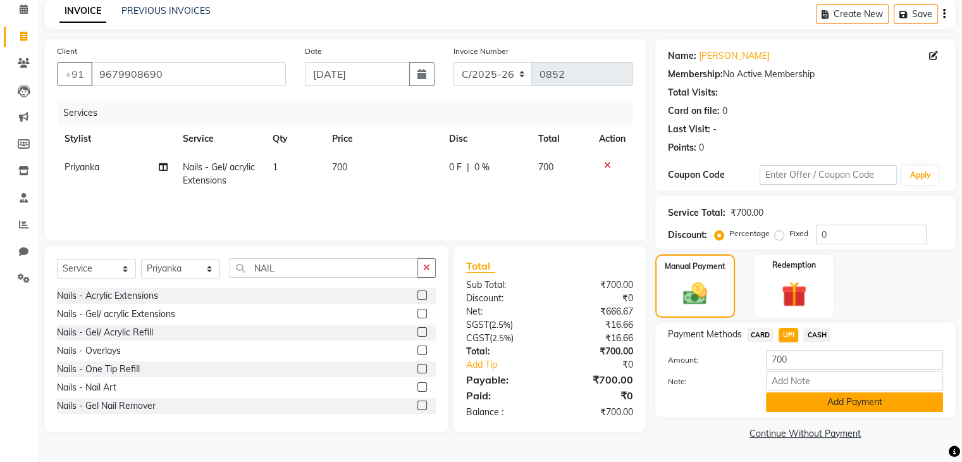
click at [807, 397] on button "Add Payment" at bounding box center [854, 402] width 177 height 20
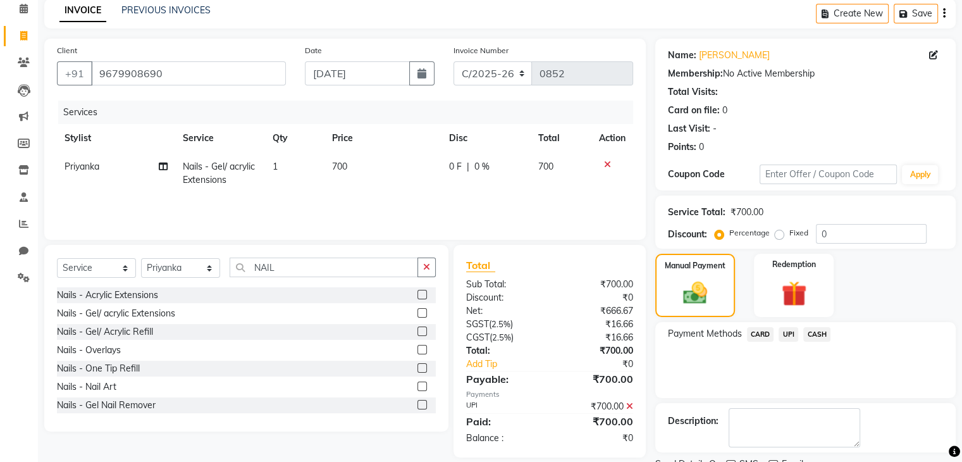
scroll to position [108, 0]
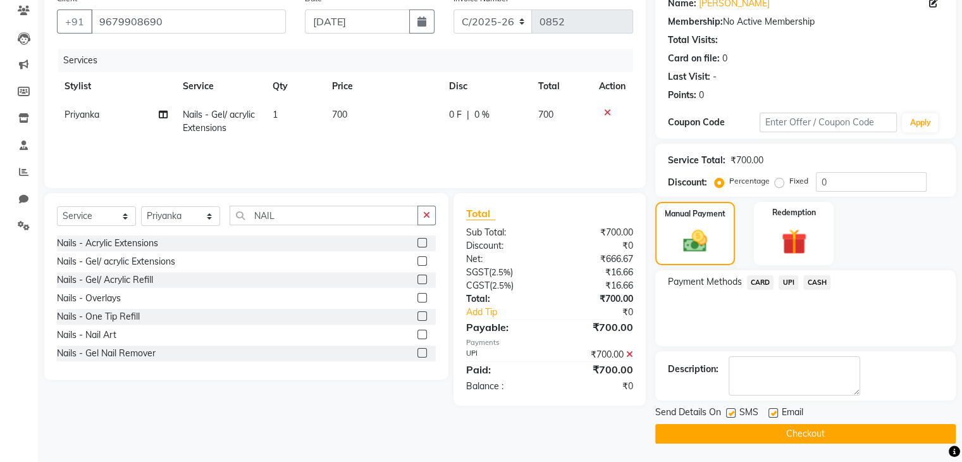
click at [734, 413] on label at bounding box center [730, 412] width 9 height 9
click at [734, 413] on input "checkbox" at bounding box center [730, 413] width 8 height 8
click at [787, 433] on button "Checkout" at bounding box center [805, 434] width 301 height 20
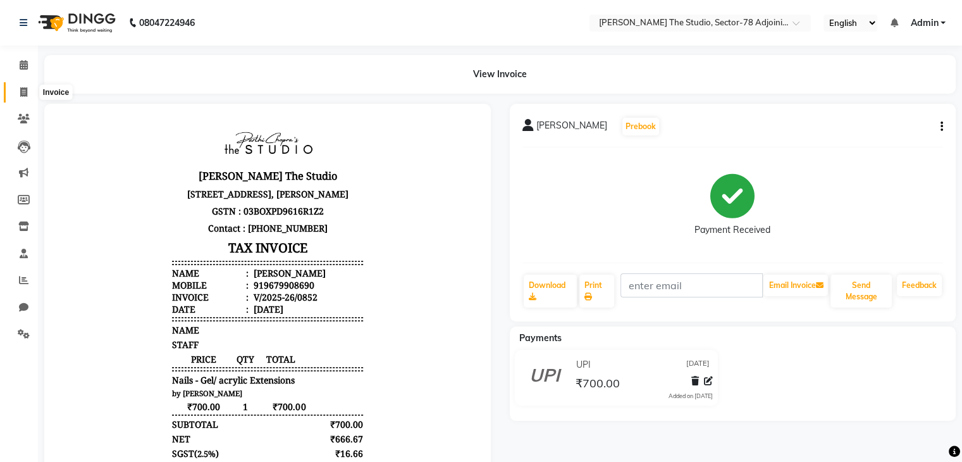
click at [23, 96] on icon at bounding box center [23, 91] width 7 height 9
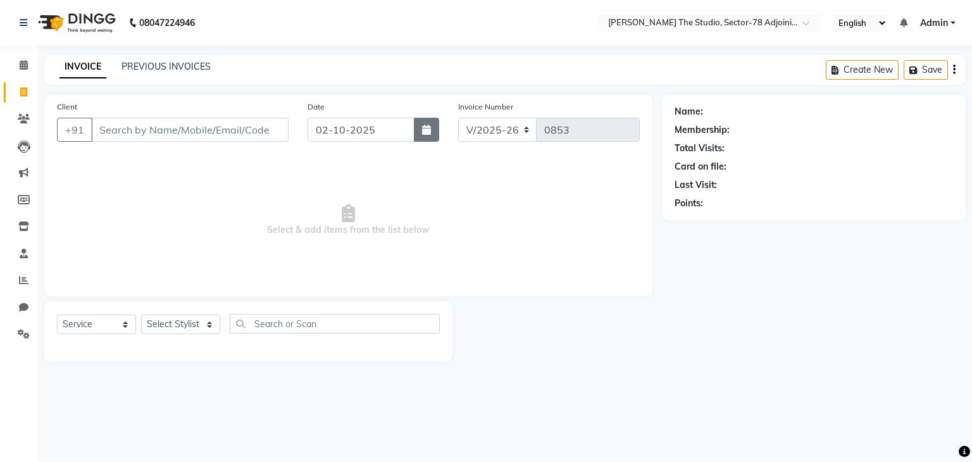
click at [430, 136] on button "button" at bounding box center [426, 130] width 25 height 24
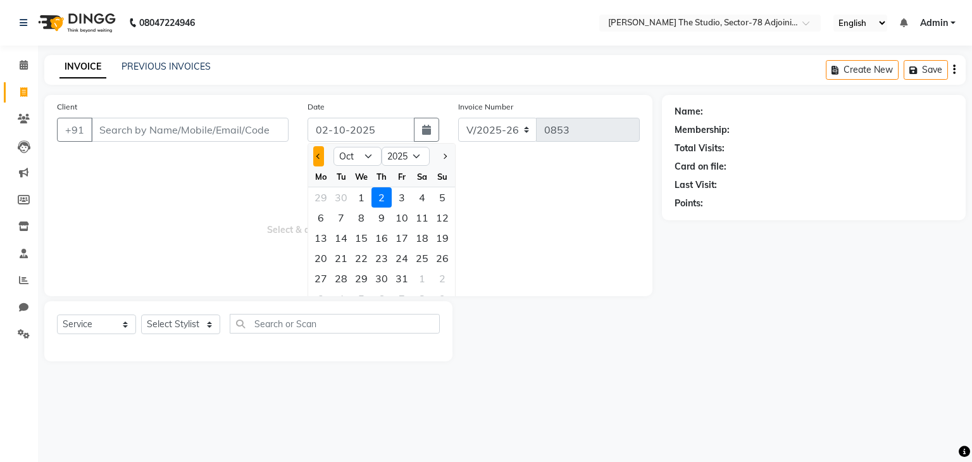
click at [321, 158] on button "Previous month" at bounding box center [318, 156] width 11 height 20
click at [321, 278] on div "29" at bounding box center [321, 278] width 20 height 20
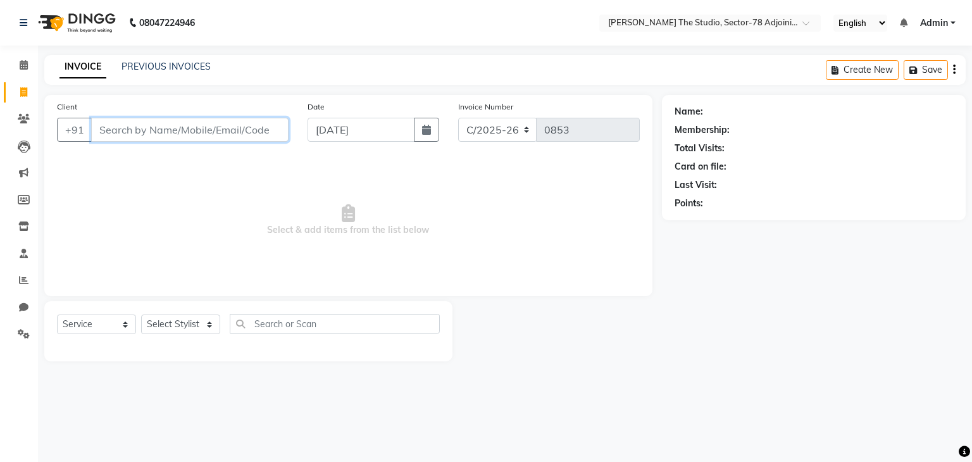
click at [227, 136] on input "Client" at bounding box center [189, 130] width 197 height 24
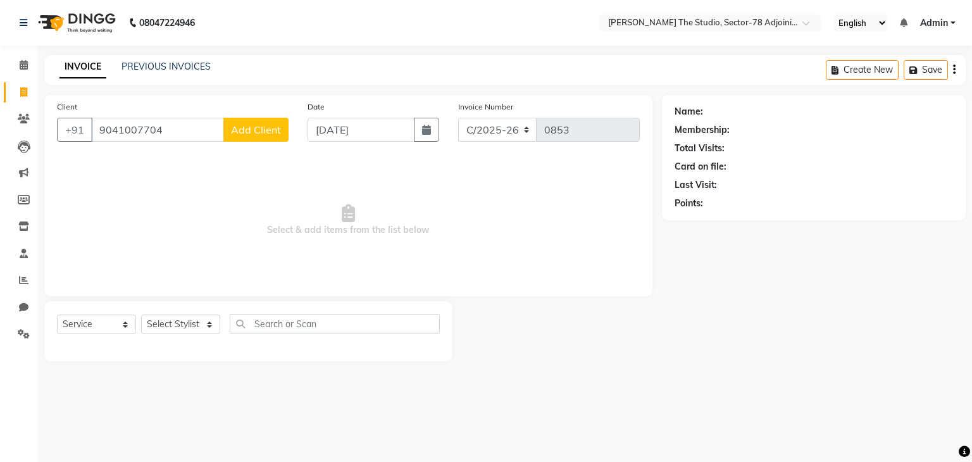
click at [263, 132] on span "Add Client" at bounding box center [256, 129] width 50 height 13
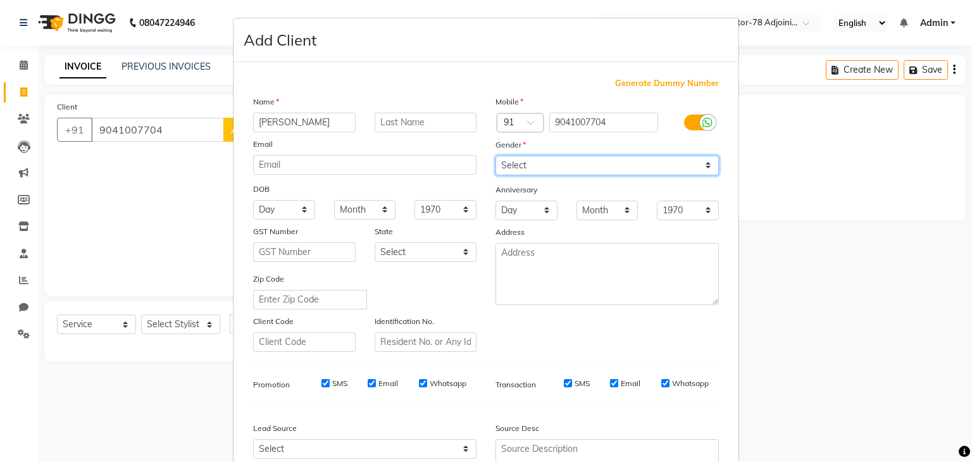
click at [557, 166] on select "Select [DEMOGRAPHIC_DATA] [DEMOGRAPHIC_DATA] Other Prefer Not To Say" at bounding box center [606, 166] width 223 height 20
click at [495, 156] on select "Select [DEMOGRAPHIC_DATA] [DEMOGRAPHIC_DATA] Other Prefer Not To Say" at bounding box center [606, 166] width 223 height 20
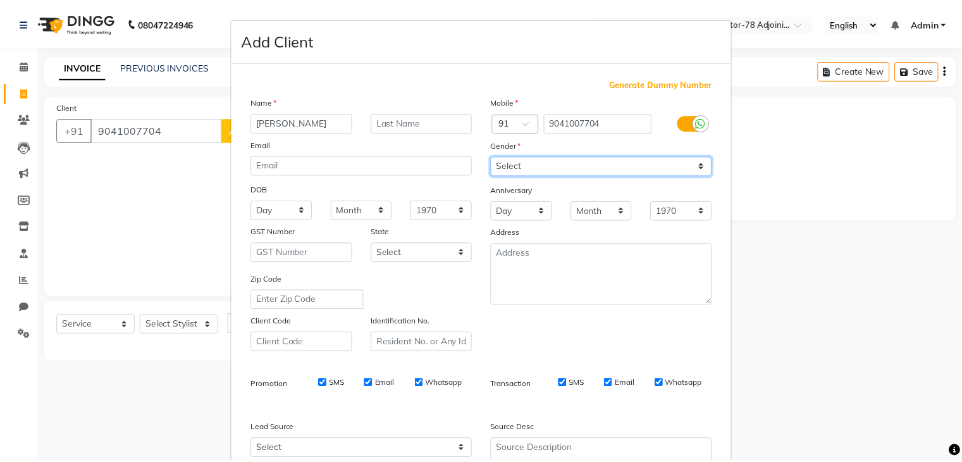
scroll to position [128, 0]
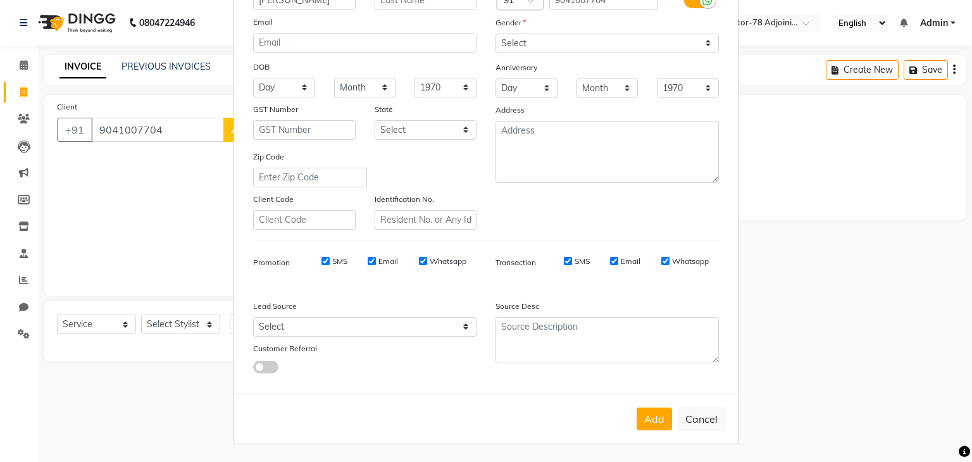
click at [652, 430] on div "Add Cancel" at bounding box center [485, 419] width 505 height 50
click at [649, 415] on button "Add" at bounding box center [653, 418] width 35 height 23
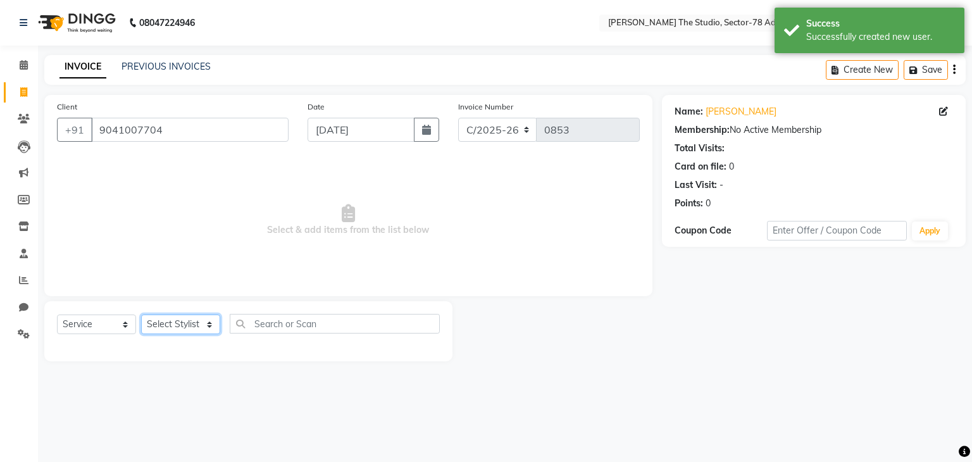
click at [182, 322] on select "Select Stylist [PERSON_NAME](N) [PERSON_NAME] [PERSON_NAME] [PERSON_NAME] Manag…" at bounding box center [180, 324] width 79 height 20
click at [141, 315] on select "Select Stylist [PERSON_NAME](N) [PERSON_NAME] [PERSON_NAME] [PERSON_NAME] Manag…" at bounding box center [180, 324] width 79 height 20
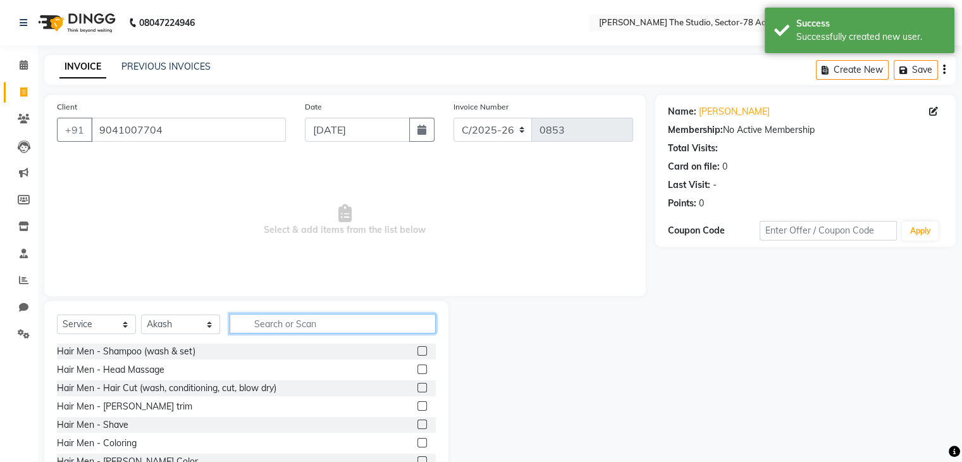
click at [269, 314] on input "text" at bounding box center [333, 324] width 206 height 20
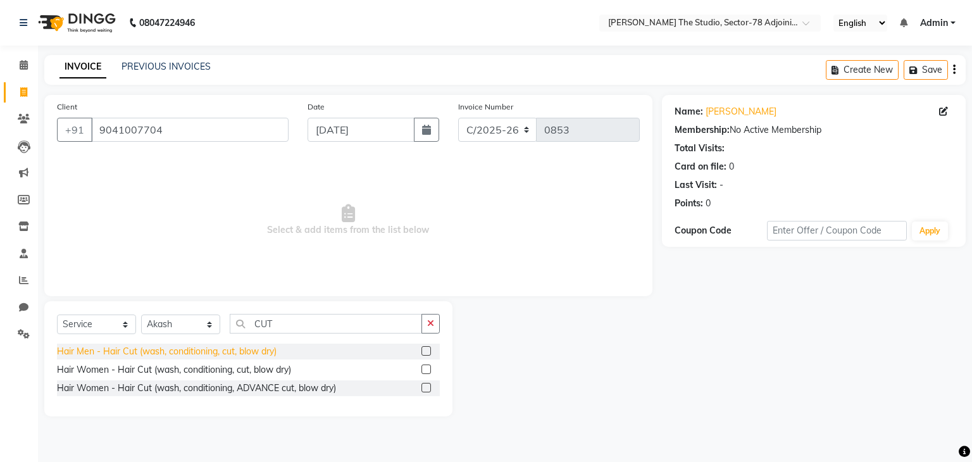
click at [163, 354] on div "Hair Men - Hair Cut (wash, conditioning, cut, blow dry)" at bounding box center [167, 351] width 220 height 13
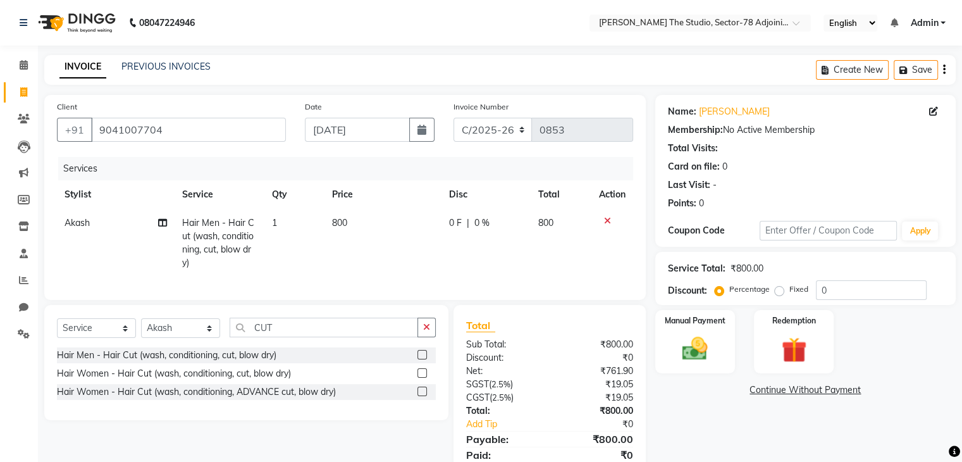
click at [361, 228] on td "800" at bounding box center [383, 243] width 117 height 68
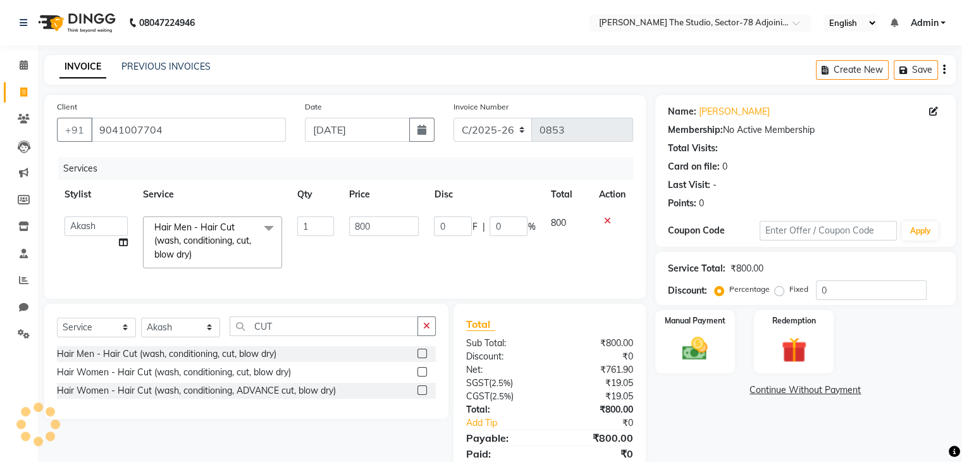
click at [361, 228] on input "800" at bounding box center [384, 226] width 70 height 20
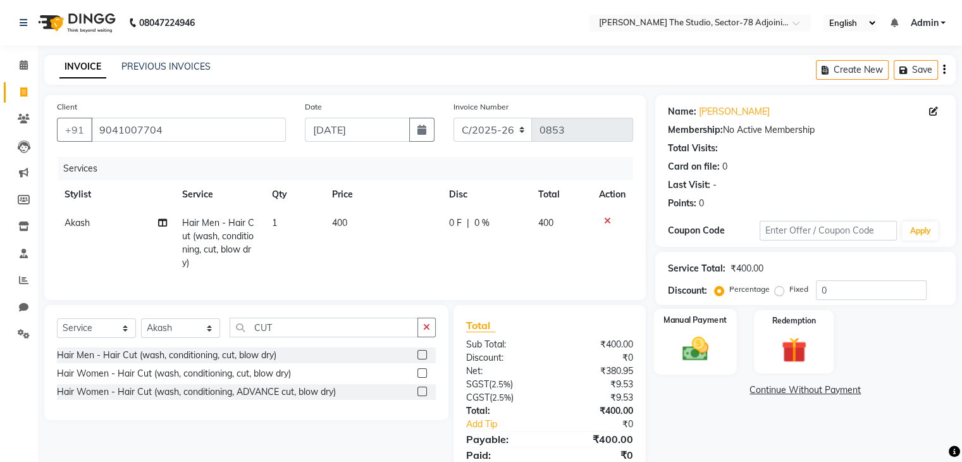
click at [689, 341] on img at bounding box center [695, 349] width 42 height 30
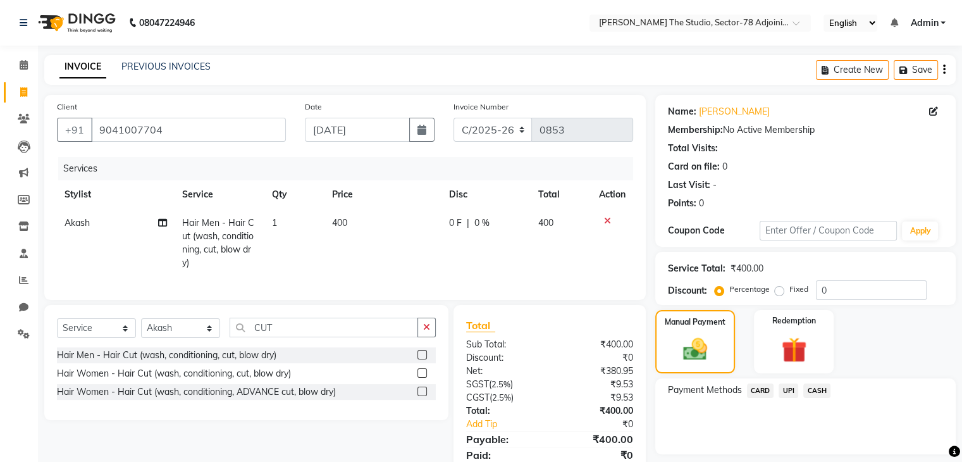
click at [795, 388] on span "UPI" at bounding box center [789, 390] width 20 height 15
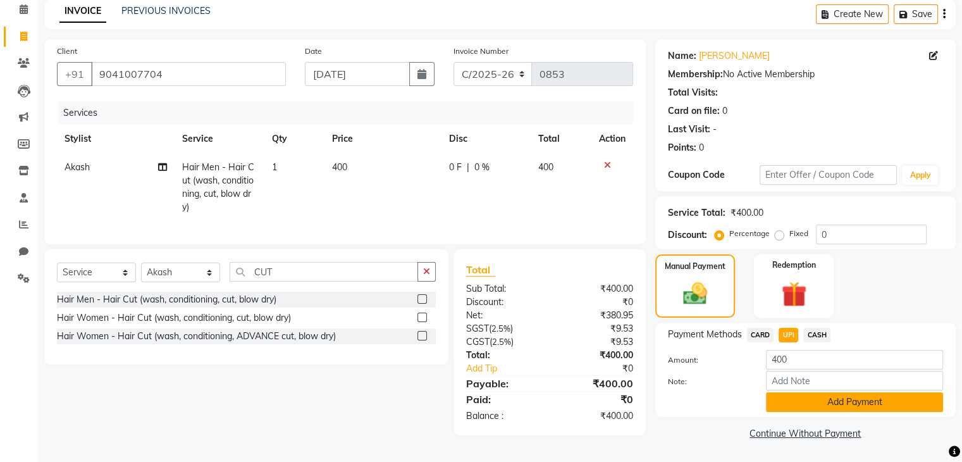
click at [817, 399] on button "Add Payment" at bounding box center [854, 402] width 177 height 20
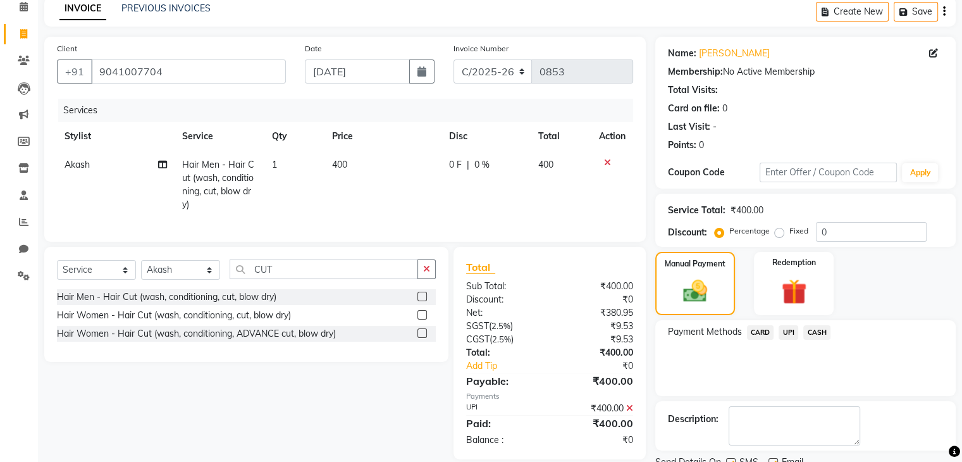
scroll to position [108, 0]
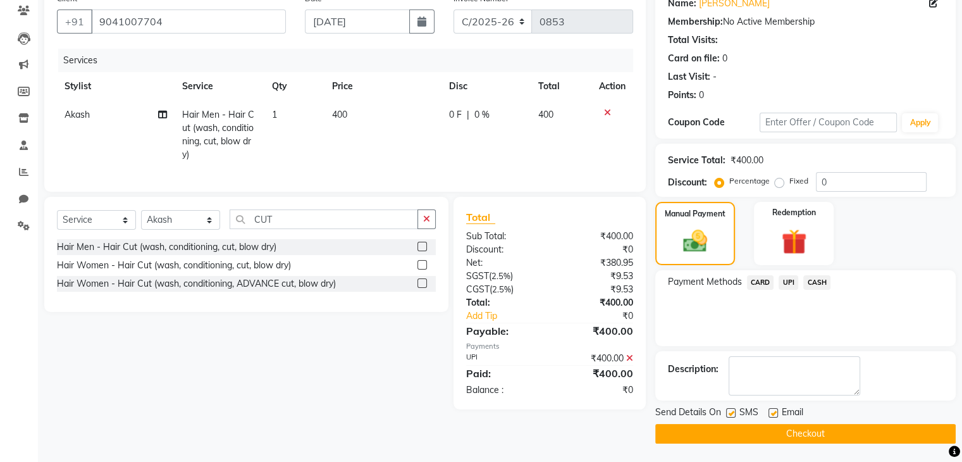
click at [729, 414] on label at bounding box center [730, 412] width 9 height 9
click at [729, 414] on input "checkbox" at bounding box center [730, 413] width 8 height 8
click at [785, 430] on button "Checkout" at bounding box center [805, 434] width 301 height 20
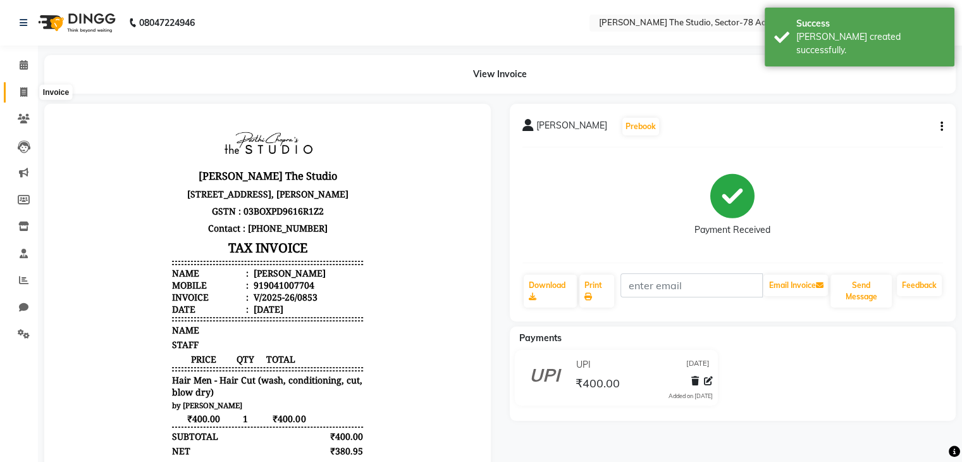
click at [20, 89] on icon at bounding box center [23, 91] width 7 height 9
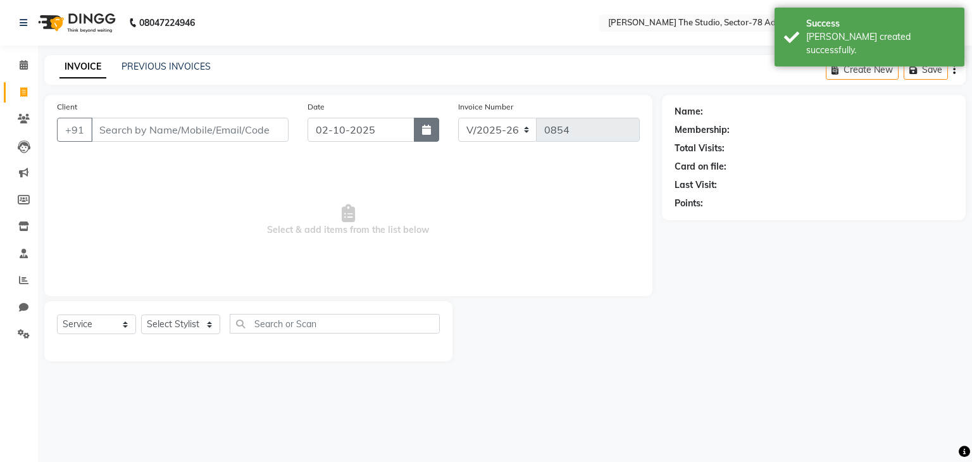
click at [433, 128] on button "button" at bounding box center [426, 130] width 25 height 24
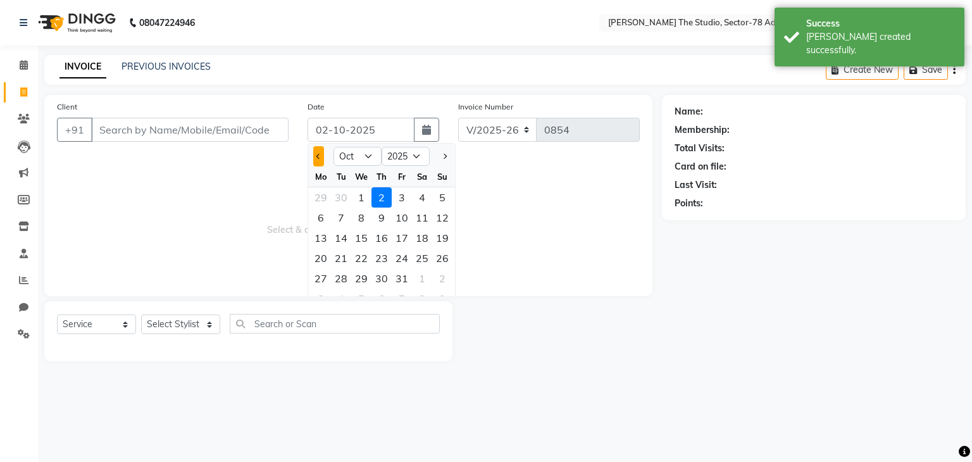
click at [314, 158] on button "Previous month" at bounding box center [318, 156] width 11 height 20
click at [328, 276] on div "29" at bounding box center [321, 278] width 20 height 20
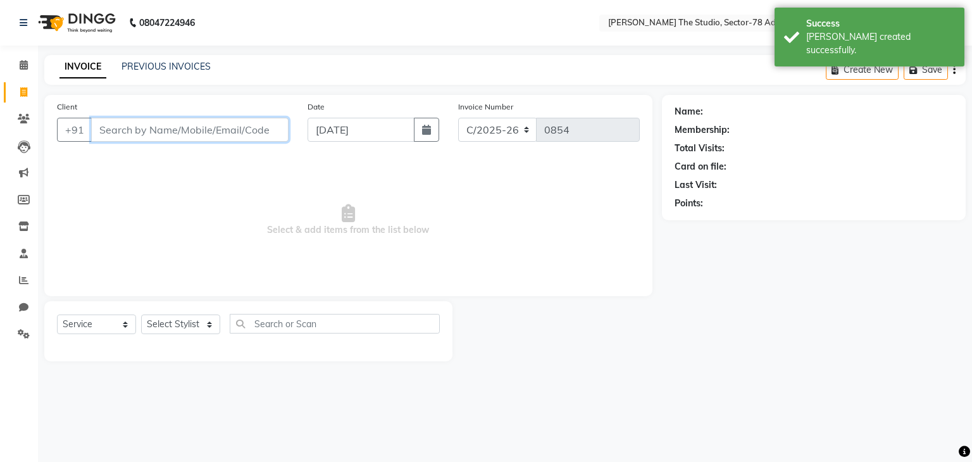
click at [241, 133] on input "Client" at bounding box center [189, 130] width 197 height 24
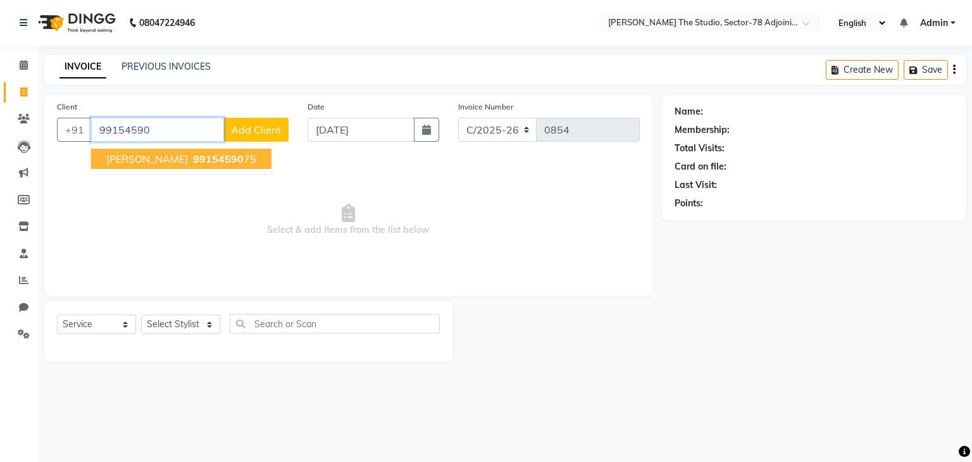
click at [208, 161] on ngb-highlight "99154590 75" at bounding box center [223, 158] width 66 height 13
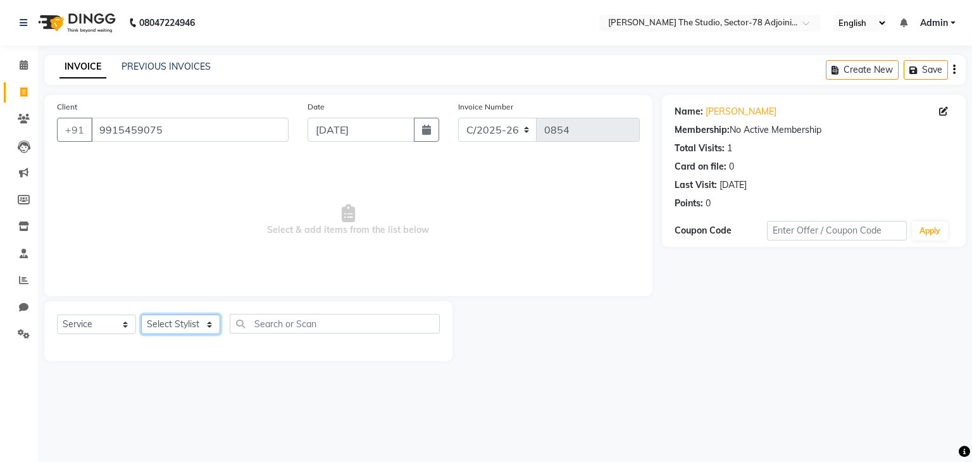
click at [158, 327] on select "Select Stylist [PERSON_NAME](N) [PERSON_NAME] [PERSON_NAME] [PERSON_NAME] Manag…" at bounding box center [180, 324] width 79 height 20
drag, startPoint x: 158, startPoint y: 327, endPoint x: 170, endPoint y: 325, distance: 12.3
click at [170, 325] on select "Select Stylist [PERSON_NAME](N) [PERSON_NAME] [PERSON_NAME] [PERSON_NAME] Manag…" at bounding box center [180, 324] width 79 height 20
click at [141, 315] on select "Select Stylist [PERSON_NAME](N) [PERSON_NAME] [PERSON_NAME] [PERSON_NAME] Manag…" at bounding box center [180, 324] width 79 height 20
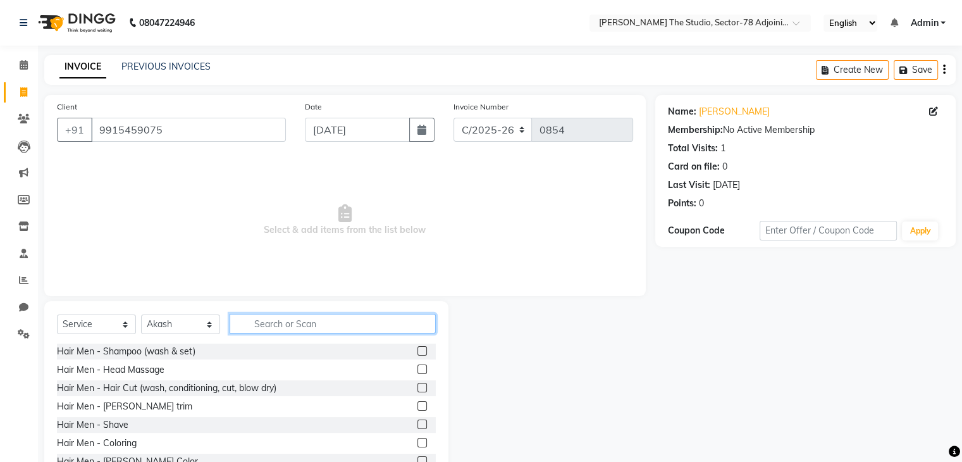
click at [346, 317] on input "text" at bounding box center [333, 324] width 206 height 20
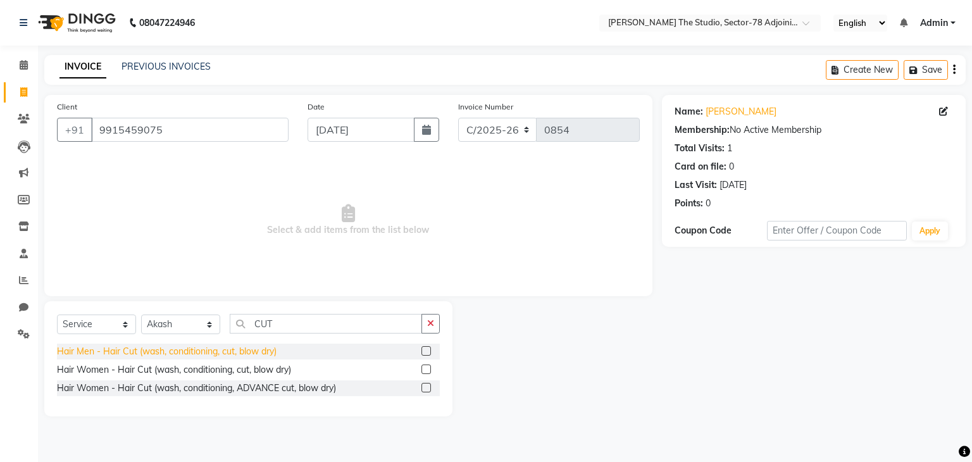
click at [237, 357] on div "Hair Men - Hair Cut (wash, conditioning, cut, blow dry)" at bounding box center [167, 351] width 220 height 13
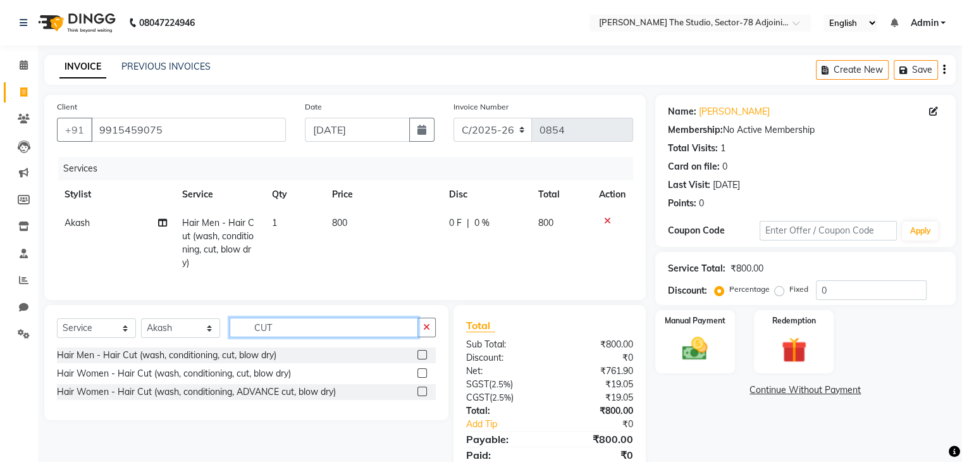
click at [416, 337] on input "CUT" at bounding box center [324, 328] width 189 height 20
click at [430, 337] on button "button" at bounding box center [427, 328] width 18 height 20
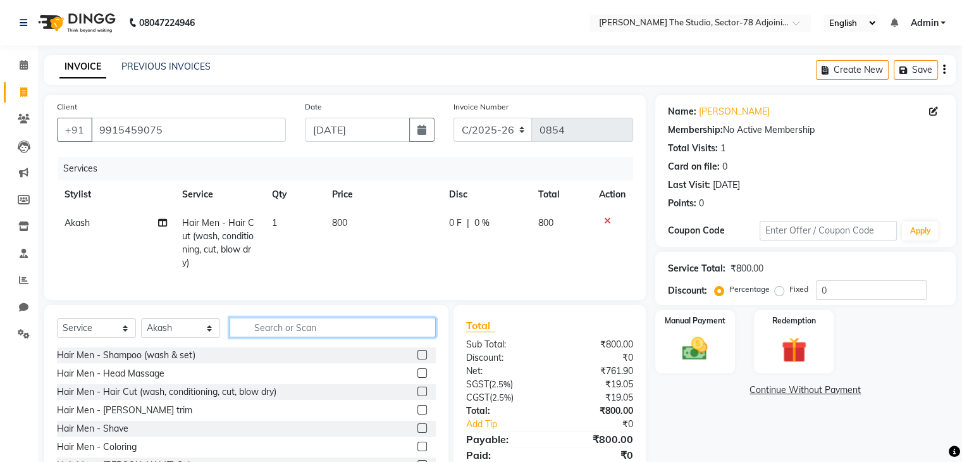
click at [430, 337] on input "text" at bounding box center [333, 328] width 206 height 20
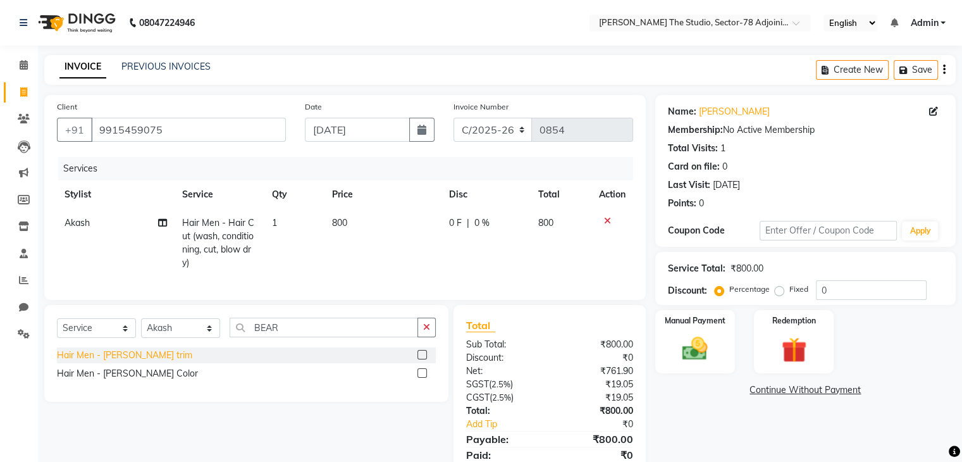
click at [118, 362] on div "Hair Men - [PERSON_NAME] trim" at bounding box center [124, 355] width 135 height 13
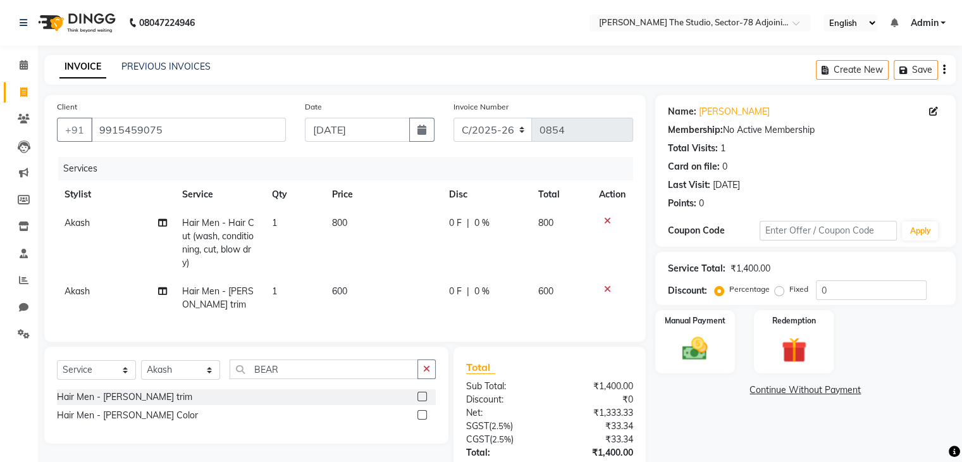
click at [347, 223] on td "800" at bounding box center [383, 243] width 117 height 68
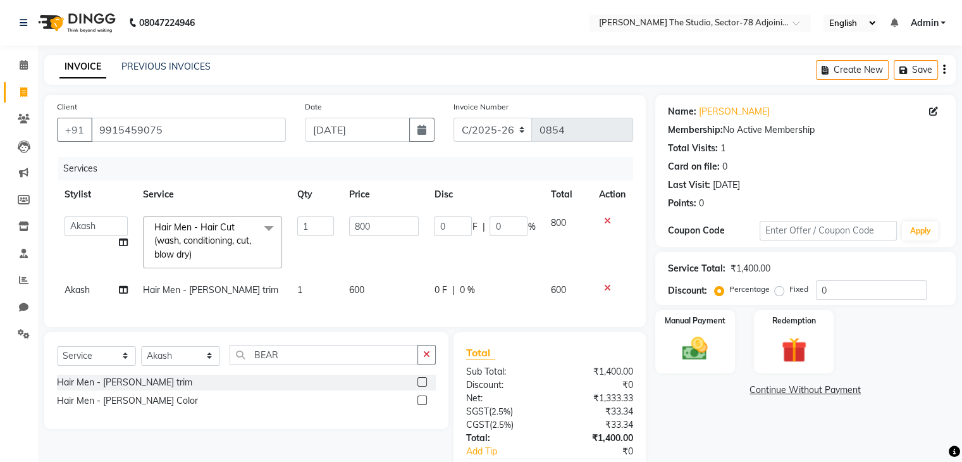
click at [347, 223] on td "800" at bounding box center [384, 242] width 85 height 67
click at [365, 217] on input "800" at bounding box center [384, 226] width 70 height 20
click at [375, 289] on td "600" at bounding box center [384, 290] width 85 height 28
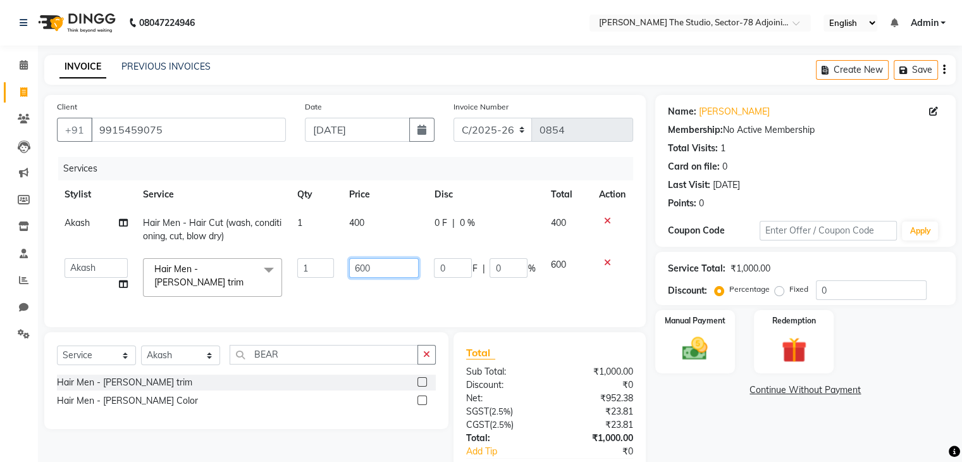
click at [381, 271] on input "600" at bounding box center [384, 268] width 70 height 20
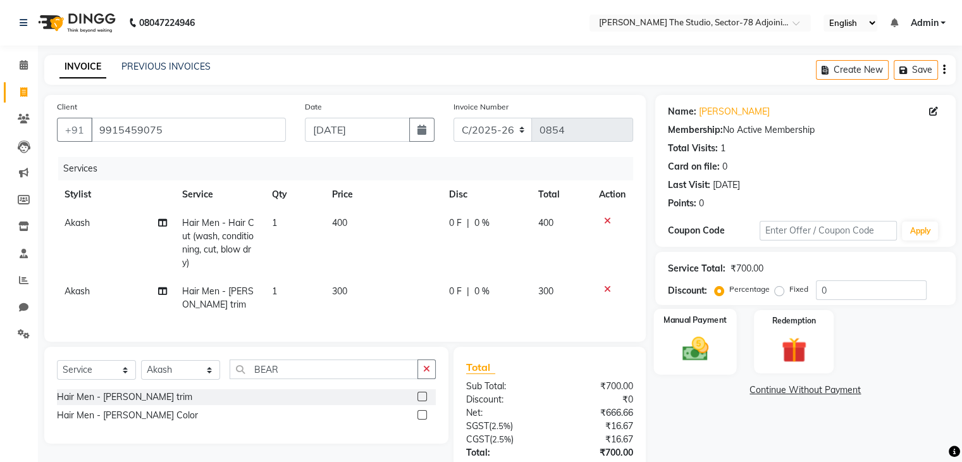
click at [733, 344] on div "Manual Payment" at bounding box center [695, 341] width 83 height 65
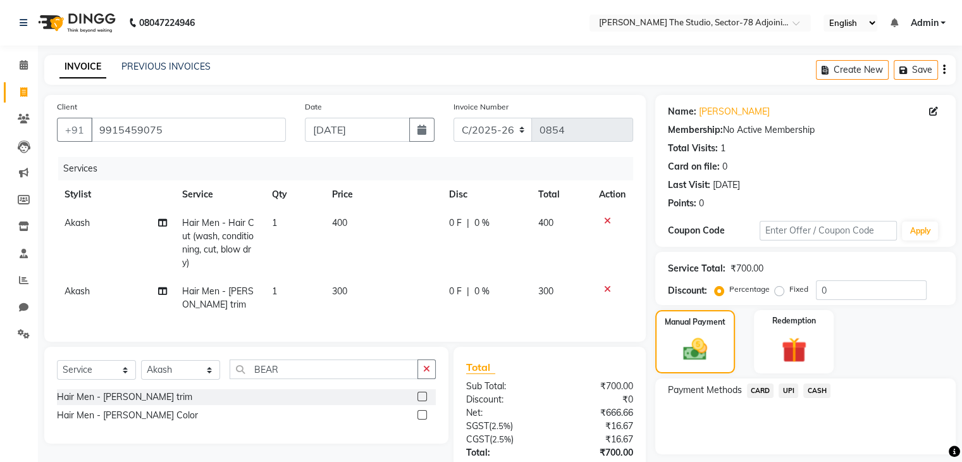
click at [791, 390] on span "UPI" at bounding box center [789, 390] width 20 height 15
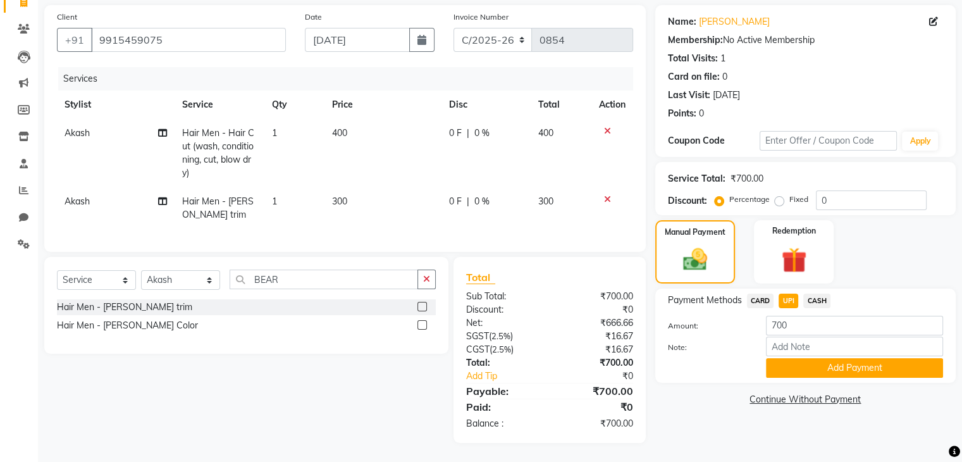
scroll to position [91, 0]
click at [352, 197] on td "300" at bounding box center [383, 208] width 117 height 42
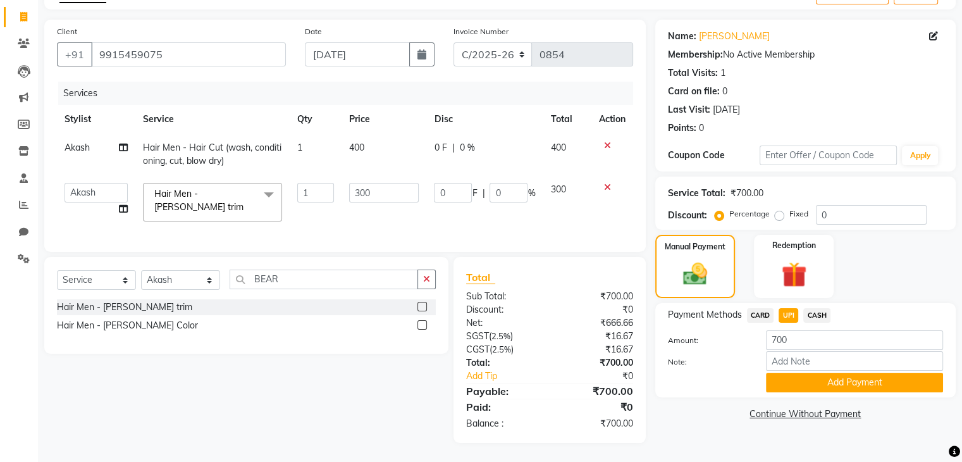
scroll to position [80, 0]
click at [352, 197] on input "300" at bounding box center [384, 193] width 70 height 20
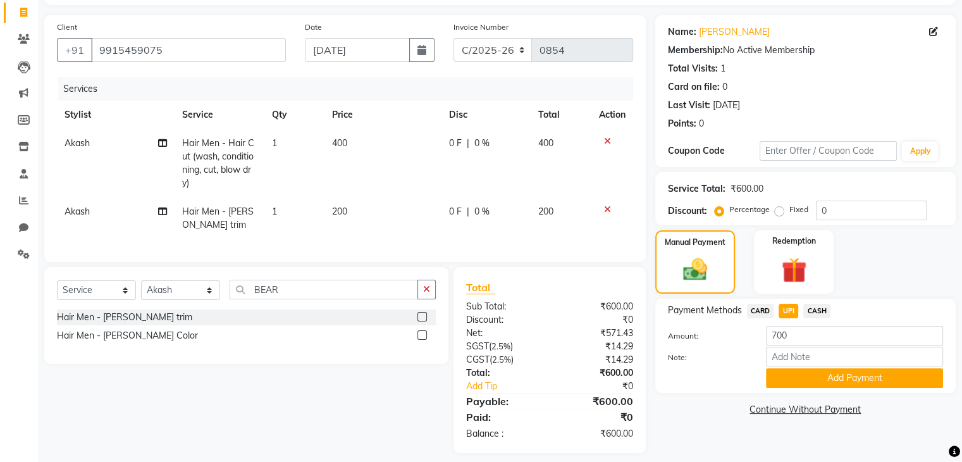
click at [788, 311] on span "UPI" at bounding box center [789, 311] width 20 height 15
click at [822, 375] on button "Add Payment" at bounding box center [854, 378] width 177 height 20
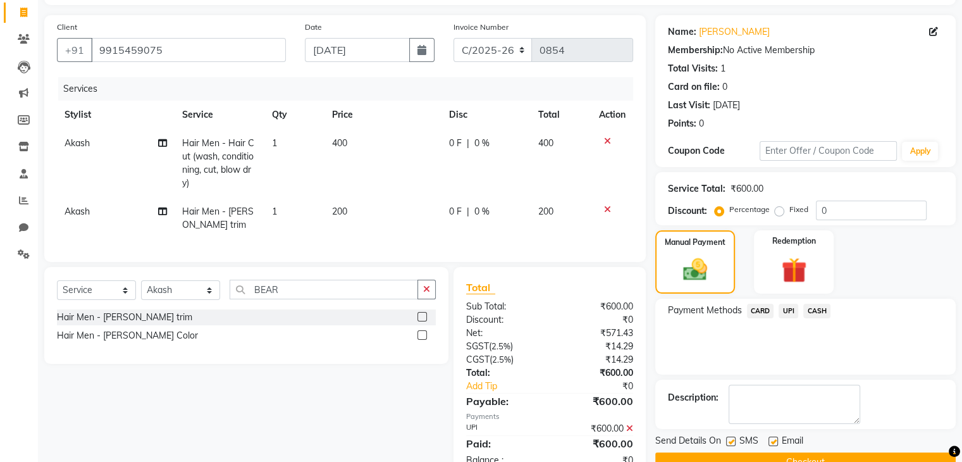
scroll to position [127, 0]
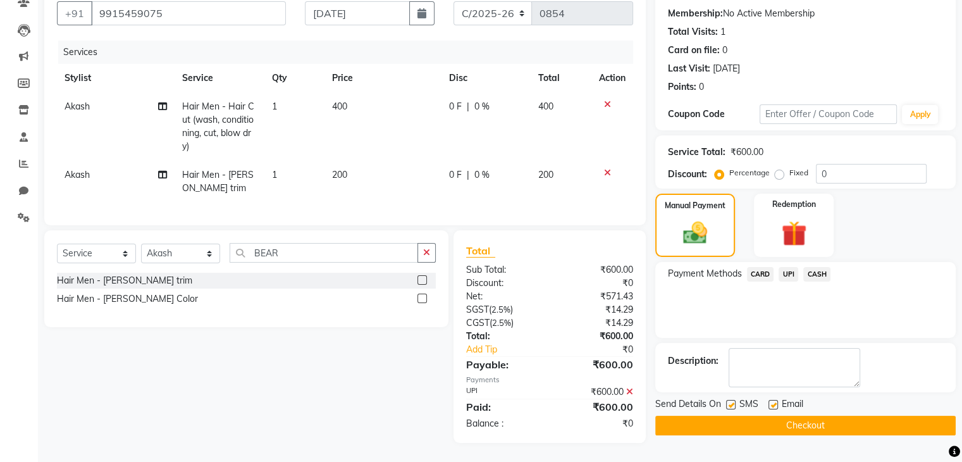
click at [728, 400] on label at bounding box center [730, 404] width 9 height 9
click at [728, 401] on input "checkbox" at bounding box center [730, 405] width 8 height 8
click at [782, 416] on button "Checkout" at bounding box center [805, 426] width 301 height 20
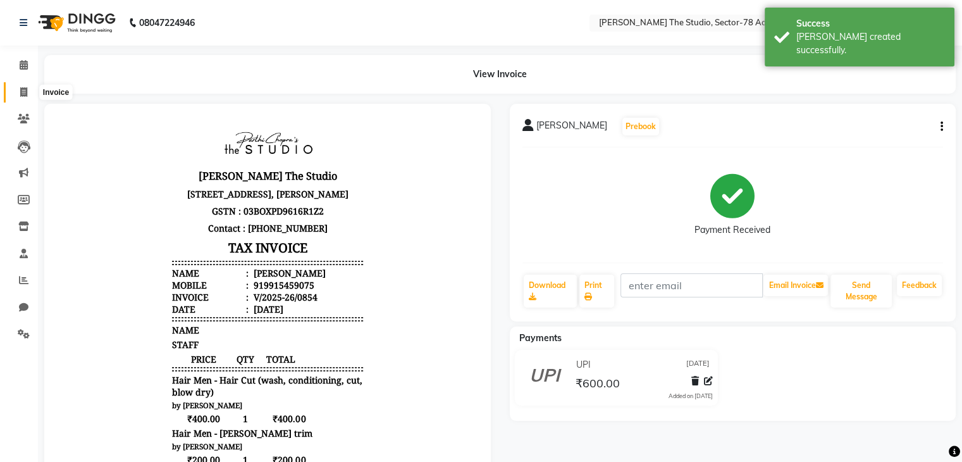
click at [22, 89] on icon at bounding box center [23, 91] width 7 height 9
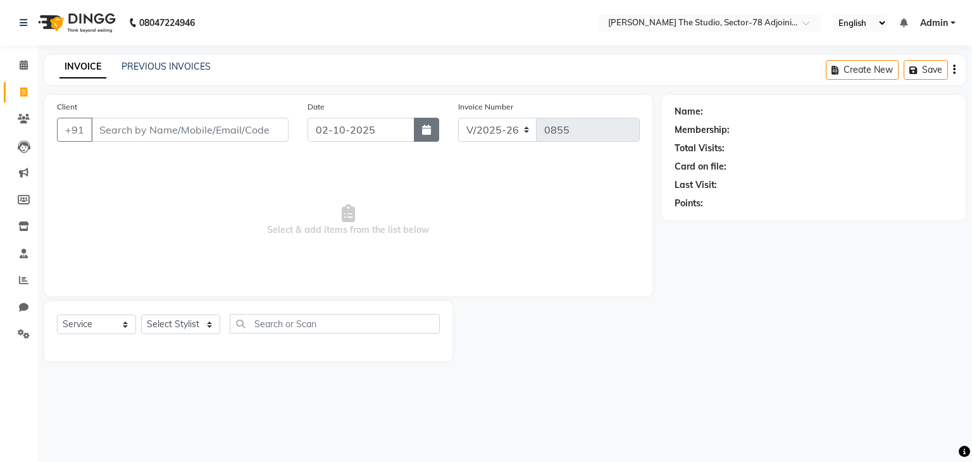
click at [425, 127] on icon "button" at bounding box center [426, 130] width 9 height 10
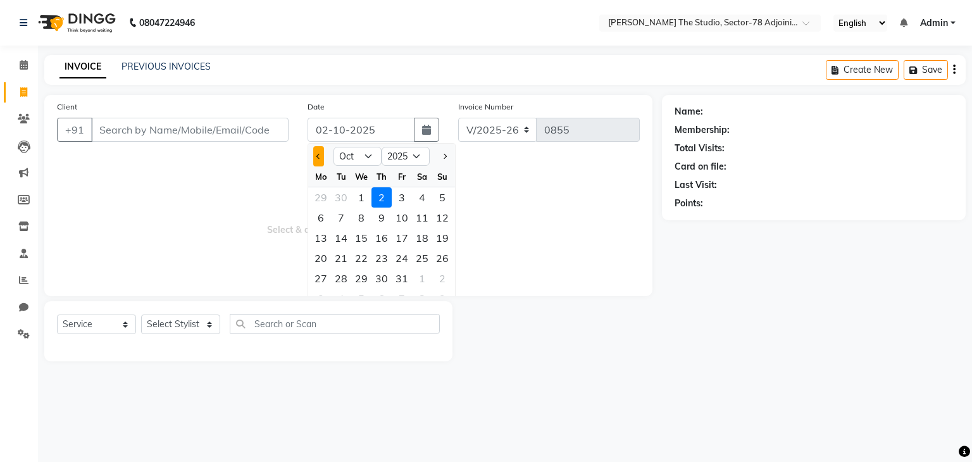
click at [314, 158] on button "Previous month" at bounding box center [318, 156] width 11 height 20
click at [318, 271] on div "29" at bounding box center [321, 278] width 20 height 20
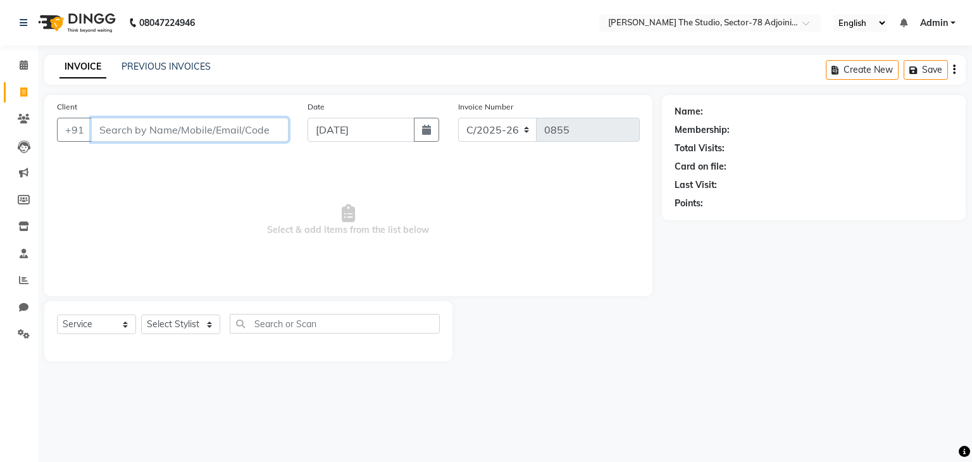
click at [190, 137] on input "Client" at bounding box center [189, 130] width 197 height 24
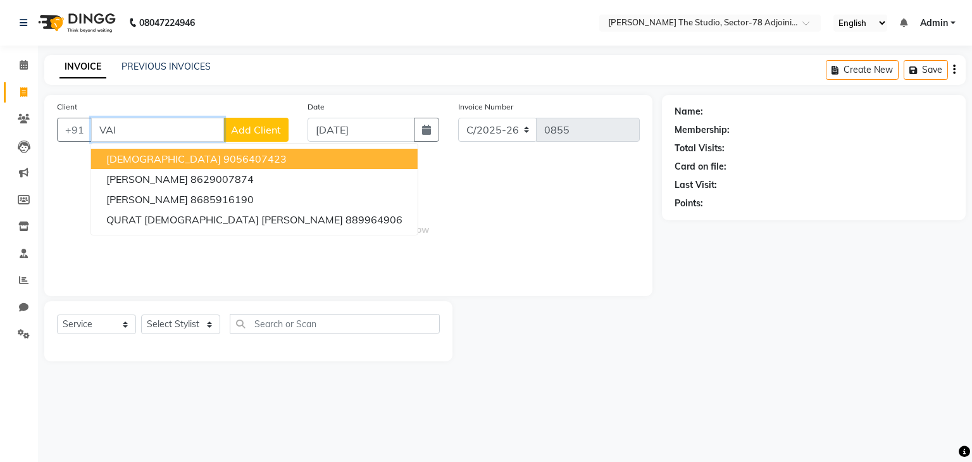
click at [223, 152] on ngb-highlight "9056407423" at bounding box center [254, 158] width 63 height 13
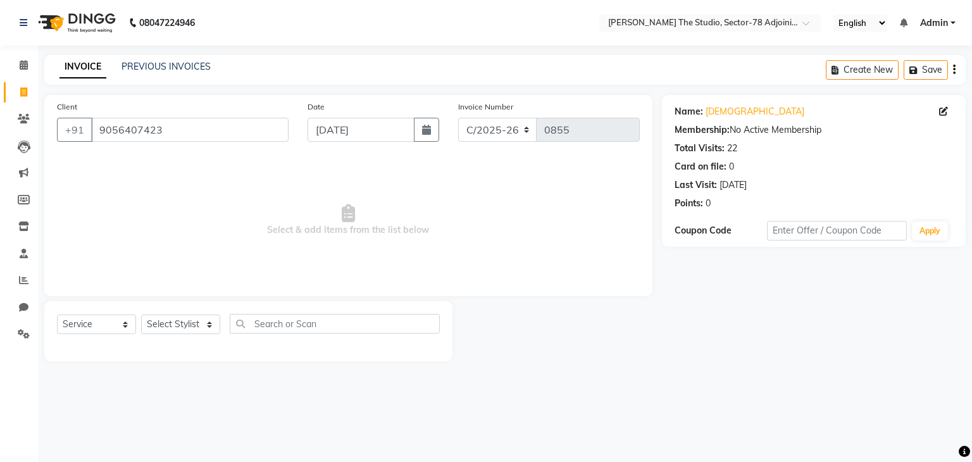
click at [188, 334] on div "Select Stylist [PERSON_NAME](N) [PERSON_NAME] [PERSON_NAME] [PERSON_NAME] Manag…" at bounding box center [180, 324] width 79 height 20
click at [190, 323] on select "Select Stylist [PERSON_NAME](N) [PERSON_NAME] [PERSON_NAME] [PERSON_NAME] Manag…" at bounding box center [180, 324] width 79 height 20
click at [141, 315] on select "Select Stylist [PERSON_NAME](N) [PERSON_NAME] [PERSON_NAME] [PERSON_NAME] Manag…" at bounding box center [180, 324] width 79 height 20
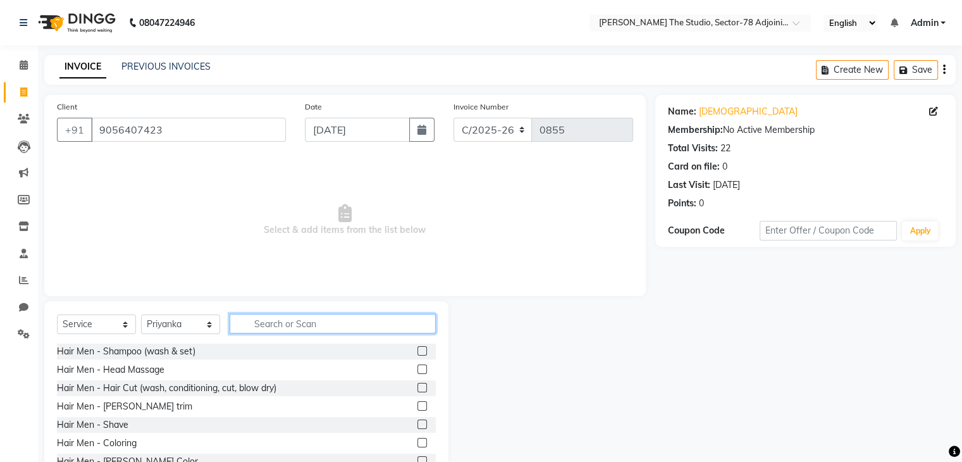
click at [273, 328] on input "text" at bounding box center [333, 324] width 206 height 20
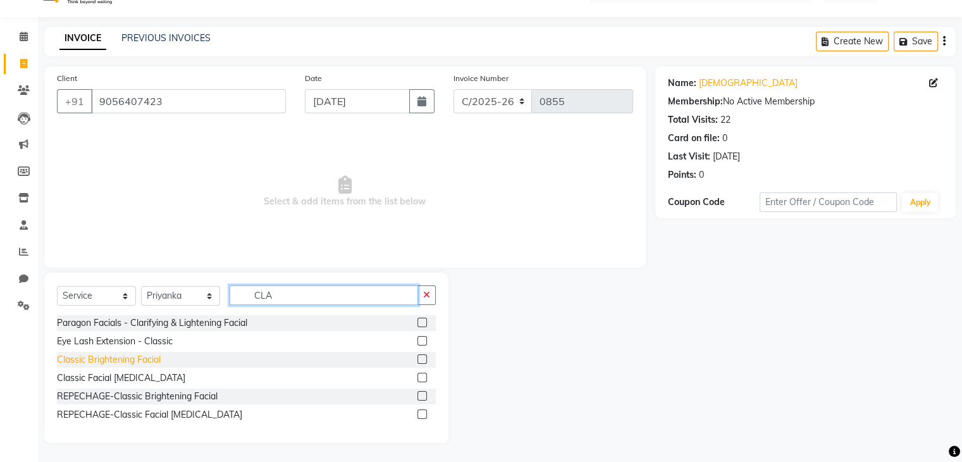
scroll to position [28, 0]
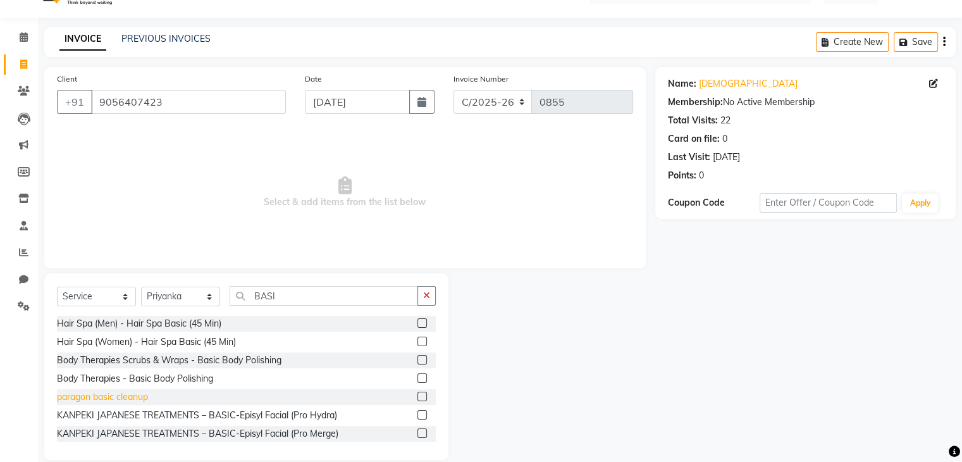
click at [130, 393] on div "paragon basic cleanup" at bounding box center [102, 396] width 91 height 13
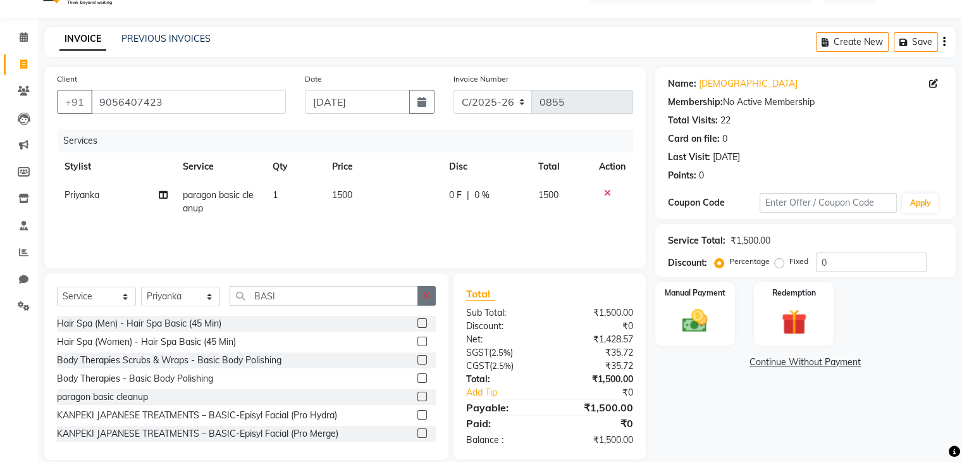
click at [425, 286] on button "button" at bounding box center [427, 296] width 18 height 20
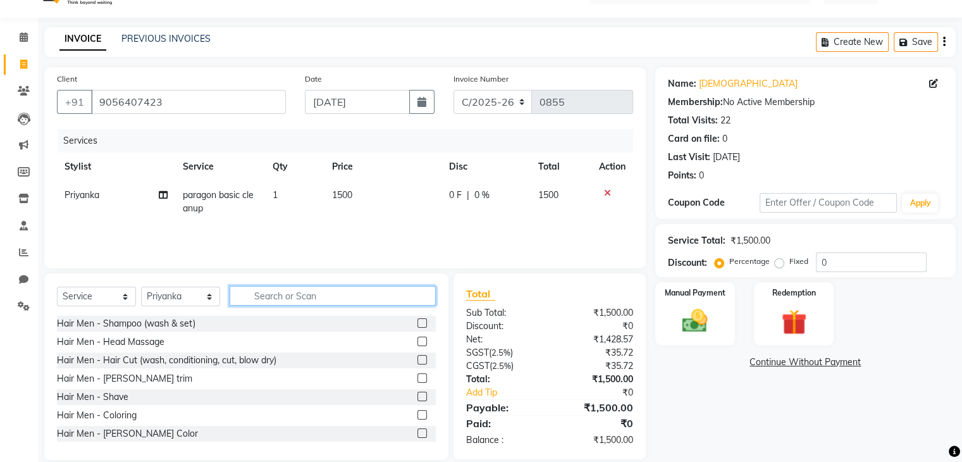
click at [264, 301] on input "text" at bounding box center [333, 296] width 206 height 20
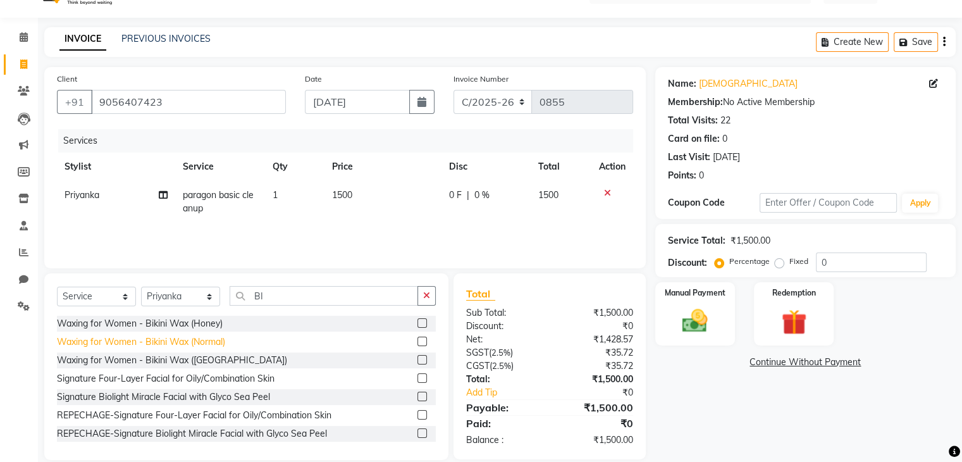
click at [185, 346] on div "Waxing for Women - Bikini Wax (Normal)" at bounding box center [141, 341] width 168 height 13
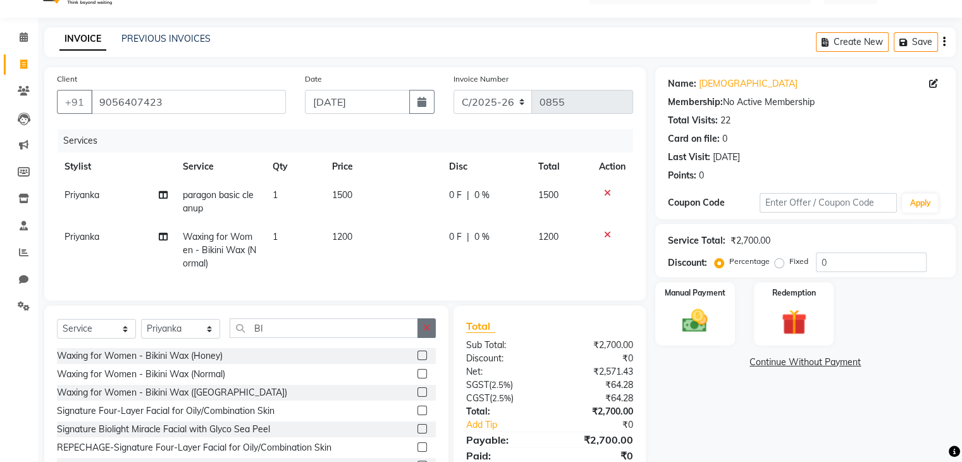
click at [425, 330] on button "button" at bounding box center [427, 328] width 18 height 20
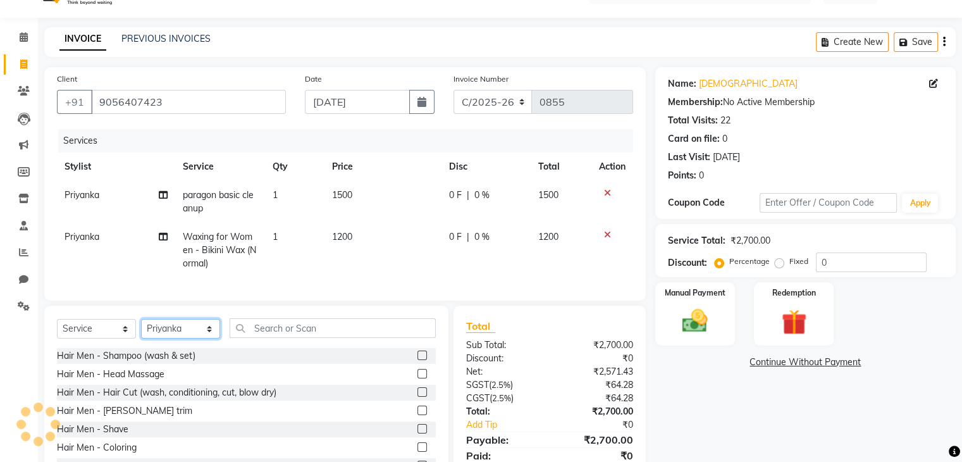
click at [175, 338] on select "Select Stylist [PERSON_NAME](N) [PERSON_NAME] [PERSON_NAME] [PERSON_NAME] Manag…" at bounding box center [180, 329] width 79 height 20
click at [141, 329] on select "Select Stylist [PERSON_NAME](N) [PERSON_NAME] [PERSON_NAME] [PERSON_NAME] Manag…" at bounding box center [180, 329] width 79 height 20
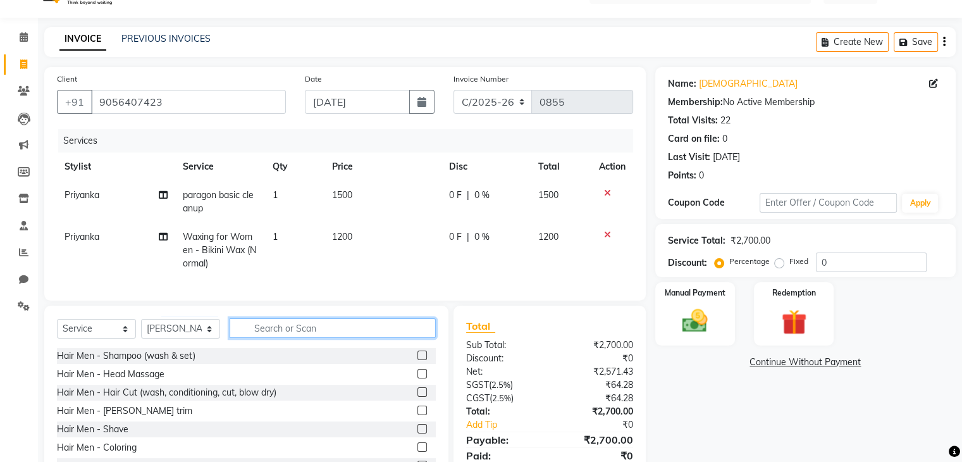
click at [329, 338] on input "text" at bounding box center [333, 328] width 206 height 20
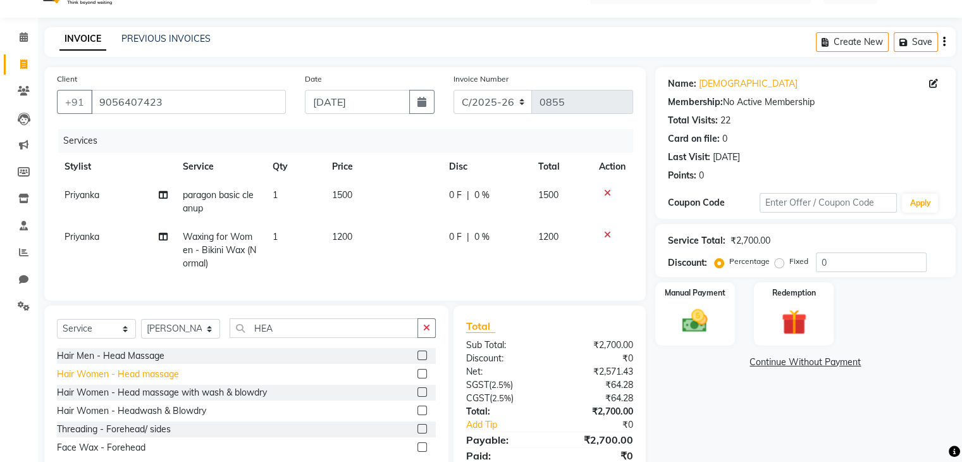
click at [132, 381] on div "Hair Women - Head massage" at bounding box center [118, 374] width 122 height 13
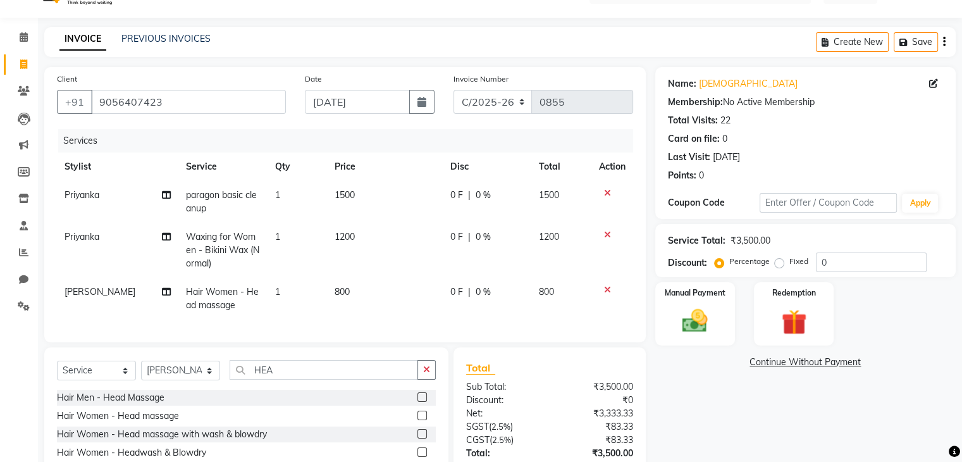
click at [354, 287] on td "800" at bounding box center [385, 299] width 116 height 42
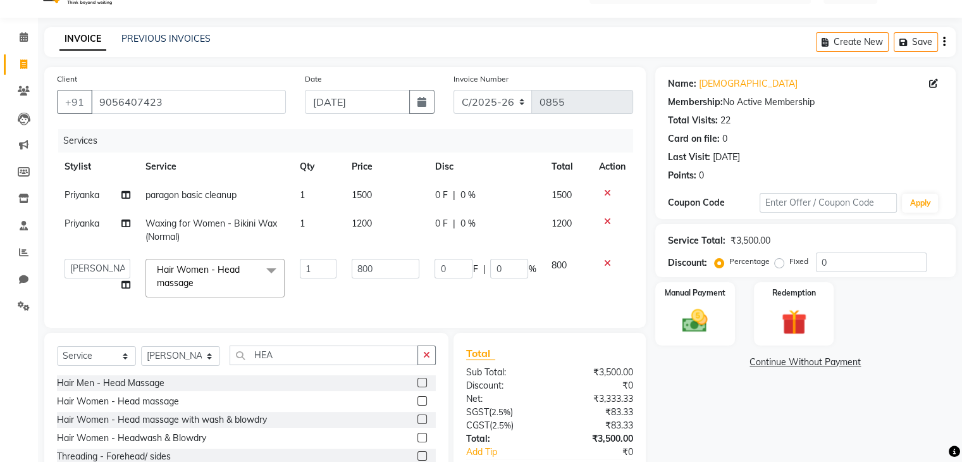
click at [354, 287] on td "800" at bounding box center [385, 278] width 83 height 54
click at [382, 271] on input "800" at bounding box center [386, 269] width 68 height 20
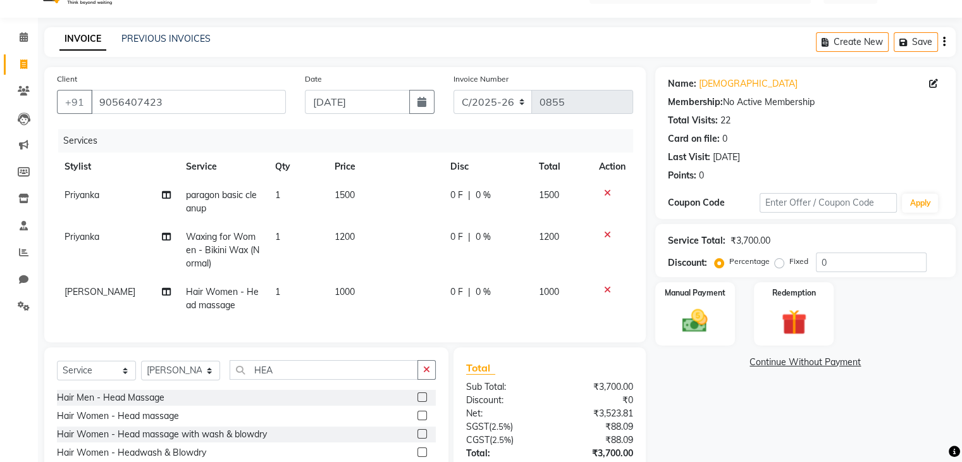
click at [409, 303] on td "1000" at bounding box center [385, 299] width 116 height 42
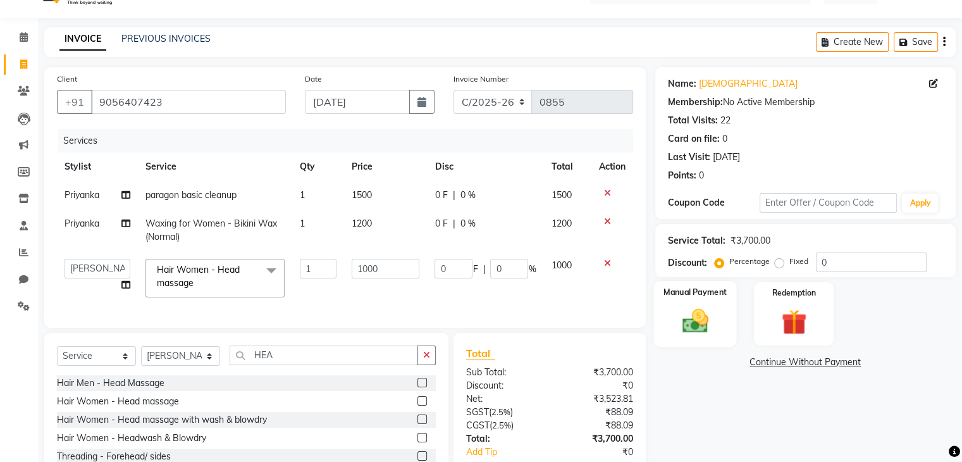
click at [698, 327] on img at bounding box center [695, 321] width 42 height 30
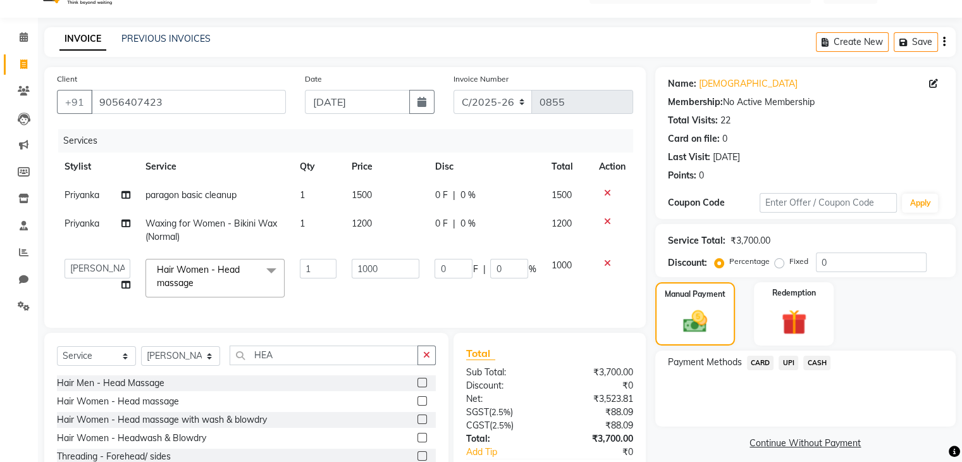
click at [794, 360] on span "UPI" at bounding box center [789, 363] width 20 height 15
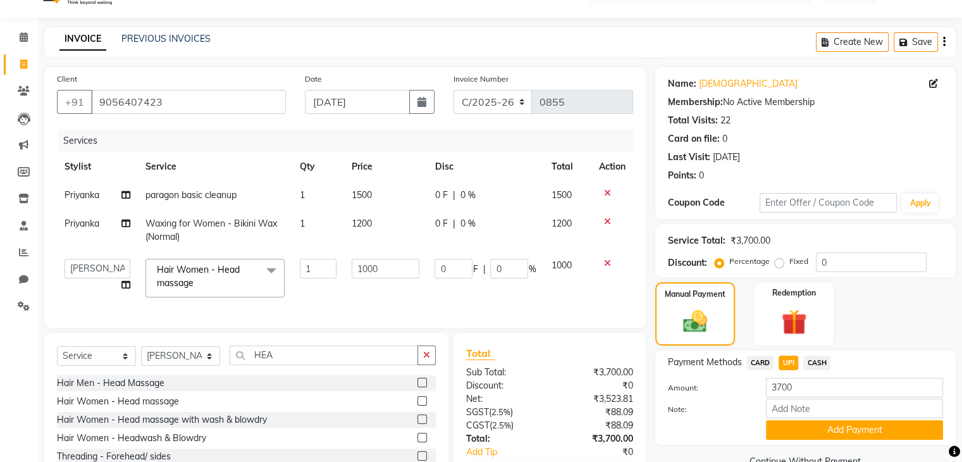
scroll to position [114, 0]
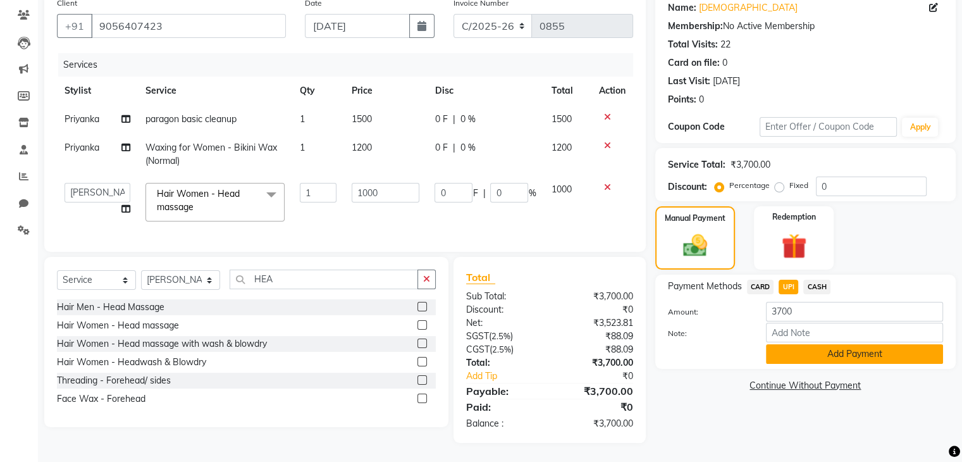
click at [798, 351] on button "Add Payment" at bounding box center [854, 354] width 177 height 20
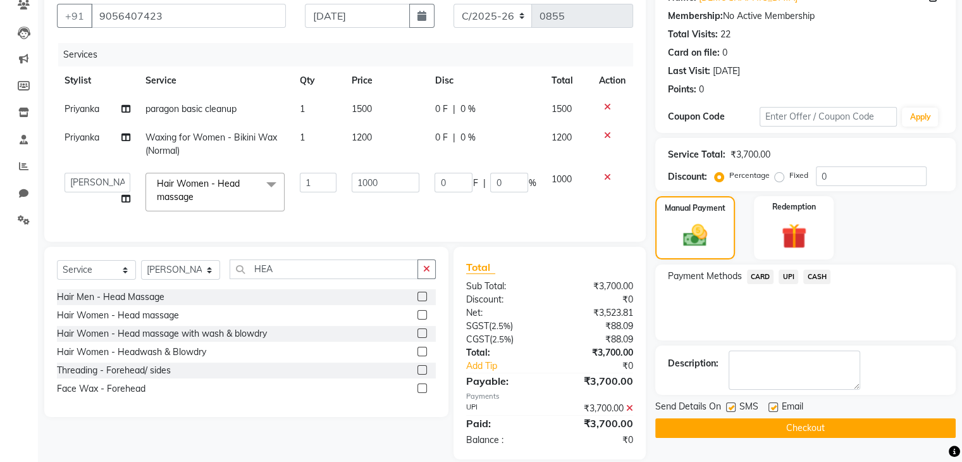
scroll to position [140, 0]
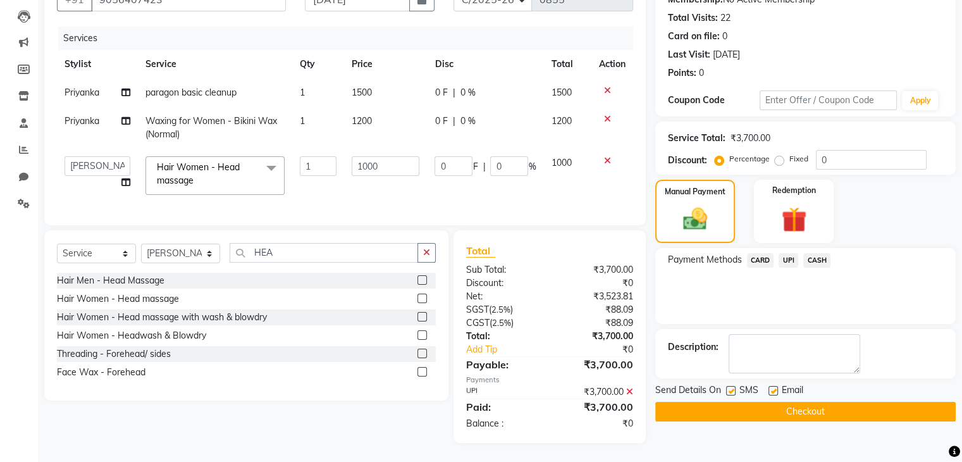
click at [730, 386] on label at bounding box center [730, 390] width 9 height 9
click at [730, 387] on input "checkbox" at bounding box center [730, 391] width 8 height 8
click at [769, 402] on button "Checkout" at bounding box center [805, 412] width 301 height 20
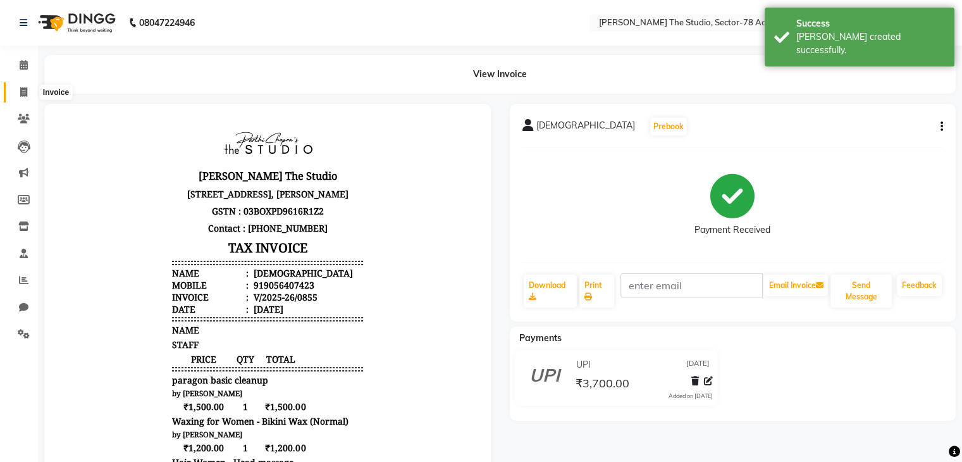
click at [28, 92] on span at bounding box center [24, 92] width 22 height 15
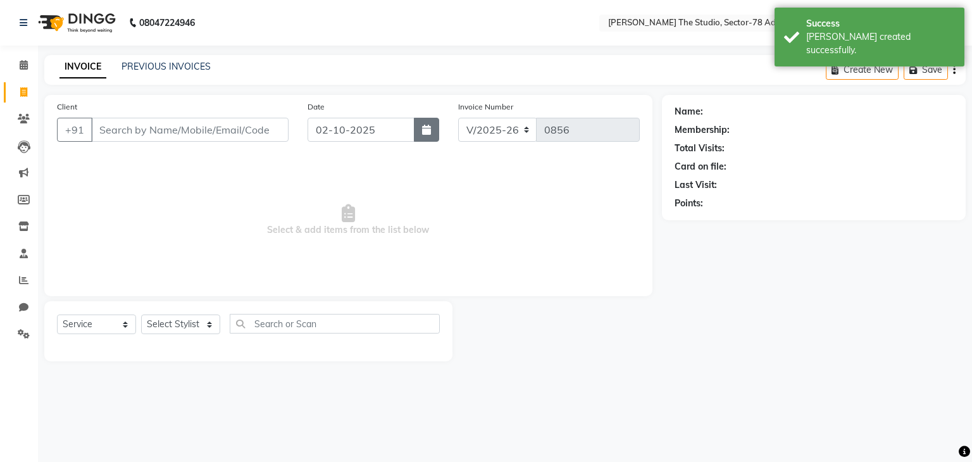
click at [421, 130] on button "button" at bounding box center [426, 130] width 25 height 24
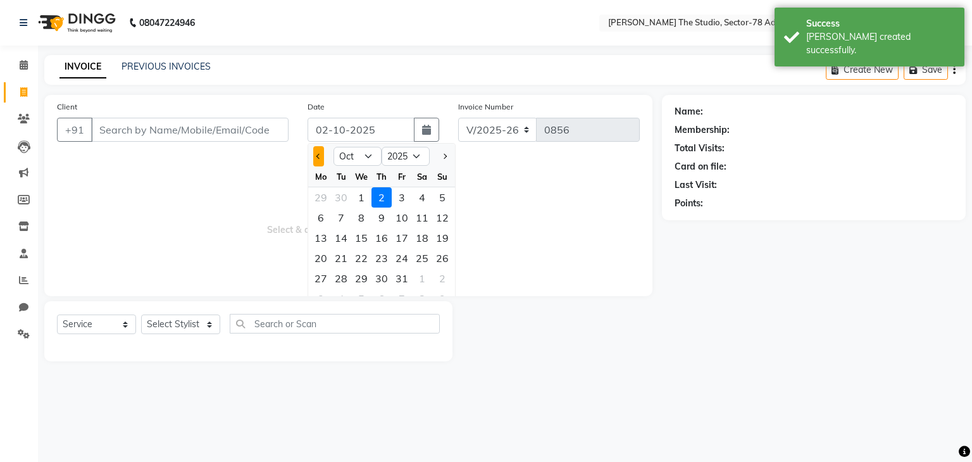
click at [315, 161] on button "Previous month" at bounding box center [318, 156] width 11 height 20
click at [316, 275] on div "29" at bounding box center [321, 278] width 20 height 20
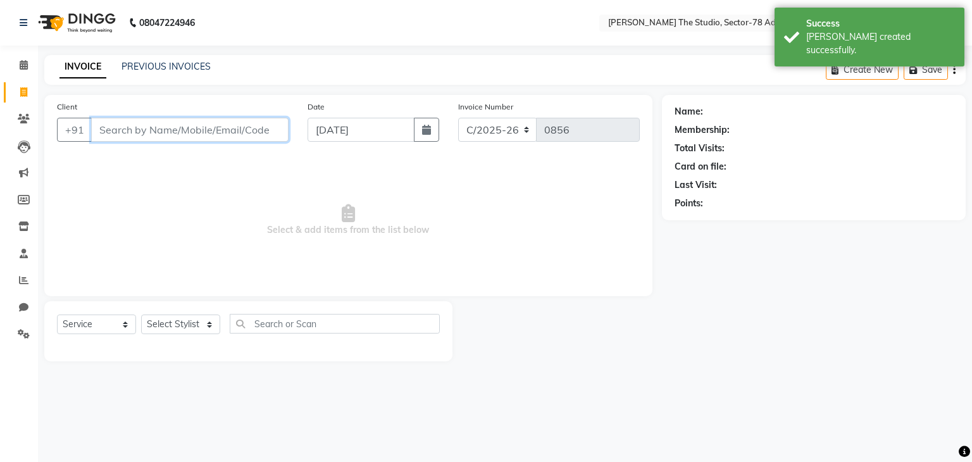
click at [222, 135] on input "Client" at bounding box center [189, 130] width 197 height 24
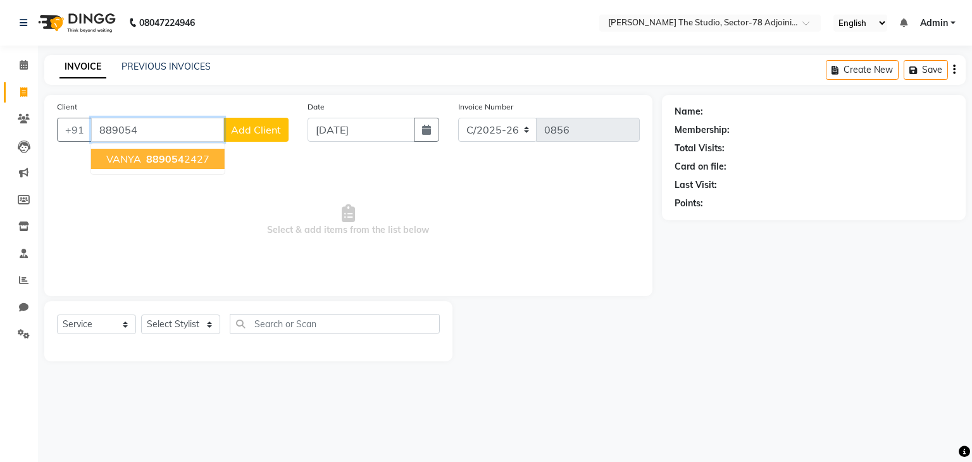
click at [200, 164] on ngb-highlight "889054 2427" at bounding box center [177, 158] width 66 height 13
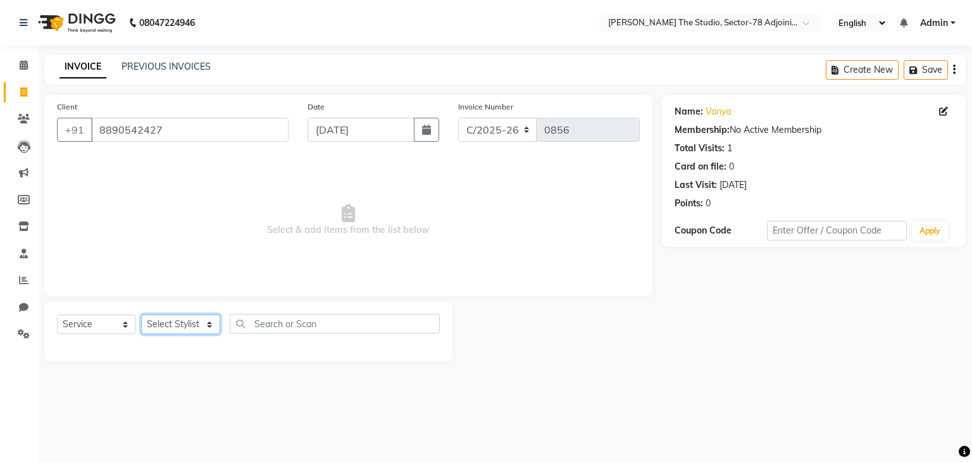
click at [171, 325] on select "Select Stylist [PERSON_NAME](N) [PERSON_NAME] [PERSON_NAME] [PERSON_NAME] Manag…" at bounding box center [180, 324] width 79 height 20
click at [141, 315] on select "Select Stylist [PERSON_NAME](N) [PERSON_NAME] [PERSON_NAME] [PERSON_NAME] Manag…" at bounding box center [180, 324] width 79 height 20
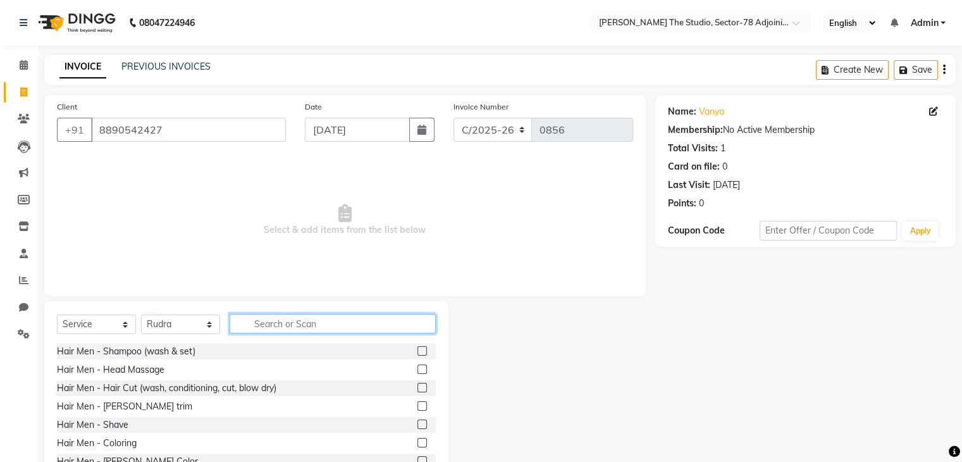
click at [273, 324] on input "text" at bounding box center [333, 324] width 206 height 20
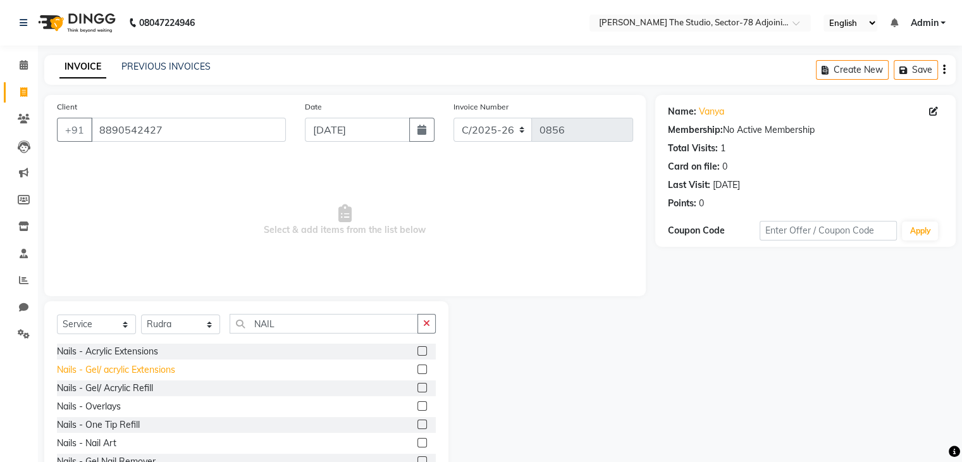
click at [125, 370] on div "Nails - Gel/ acrylic Extensions" at bounding box center [116, 369] width 118 height 13
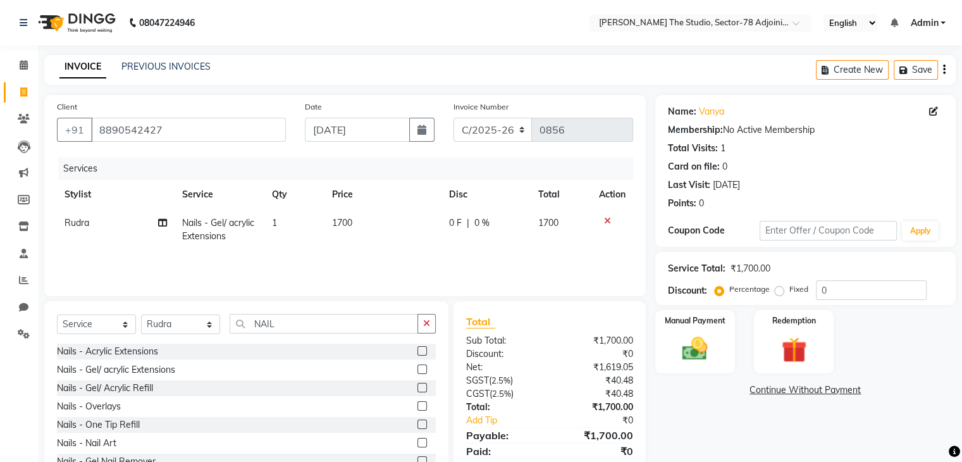
click at [360, 226] on td "1700" at bounding box center [383, 230] width 117 height 42
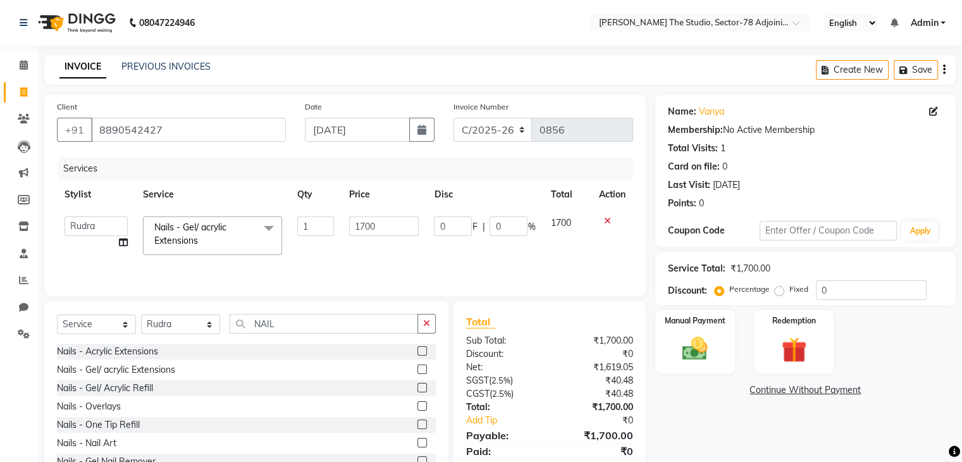
click at [360, 226] on input "1700" at bounding box center [384, 226] width 70 height 20
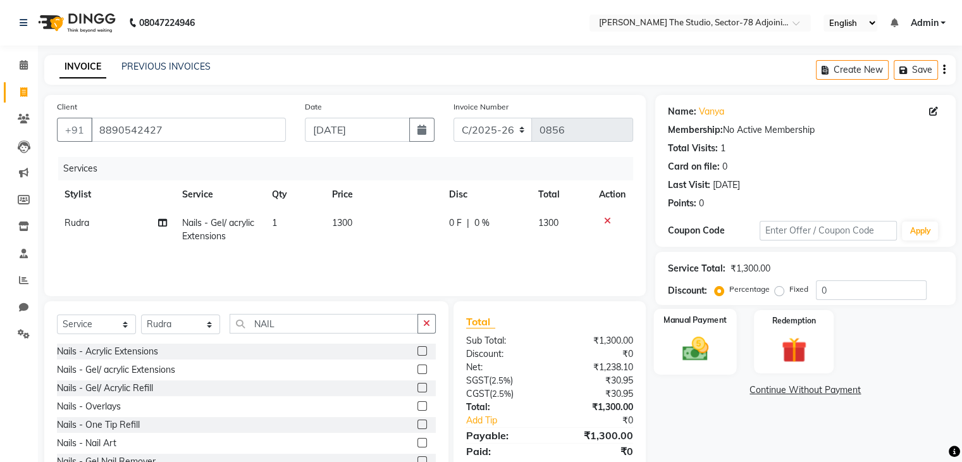
click at [675, 355] on img at bounding box center [695, 349] width 42 height 30
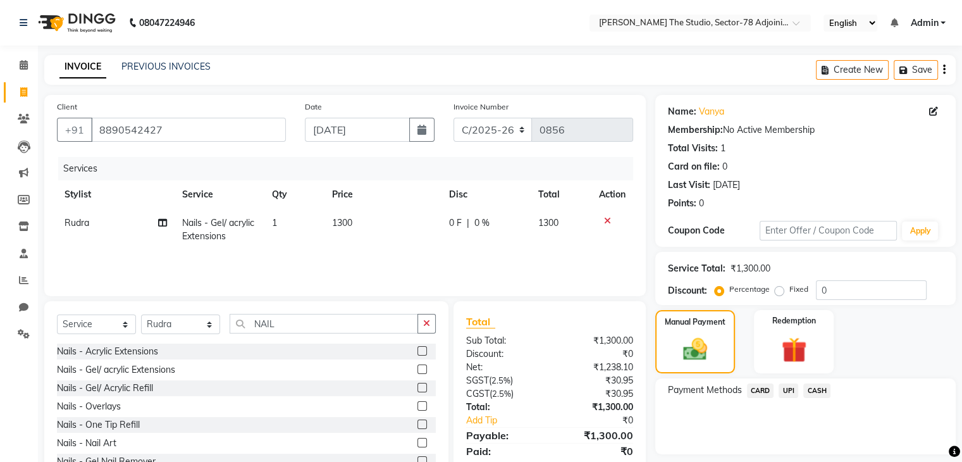
click at [795, 389] on span "UPI" at bounding box center [789, 390] width 20 height 15
click at [807, 454] on button "Add Payment" at bounding box center [854, 458] width 177 height 20
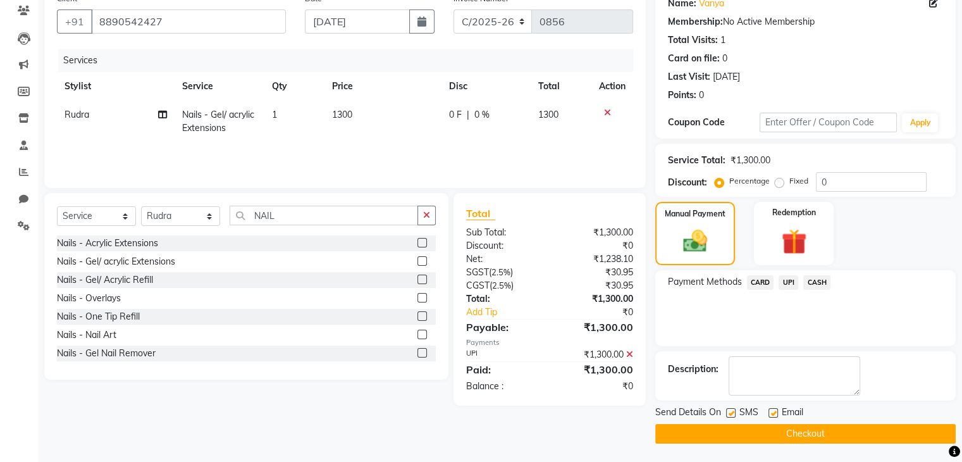
click at [733, 409] on label at bounding box center [730, 412] width 9 height 9
click at [733, 409] on input "checkbox" at bounding box center [730, 413] width 8 height 8
click at [782, 436] on button "Checkout" at bounding box center [805, 434] width 301 height 20
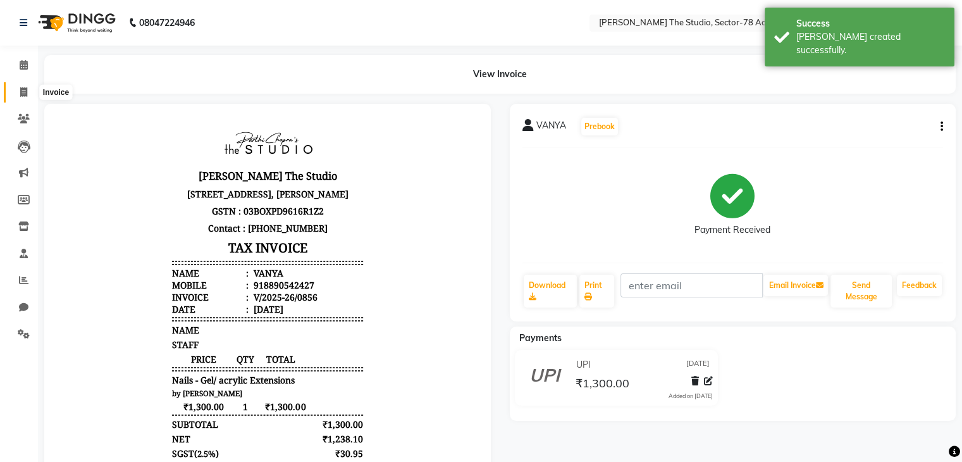
click at [23, 98] on span at bounding box center [24, 92] width 22 height 15
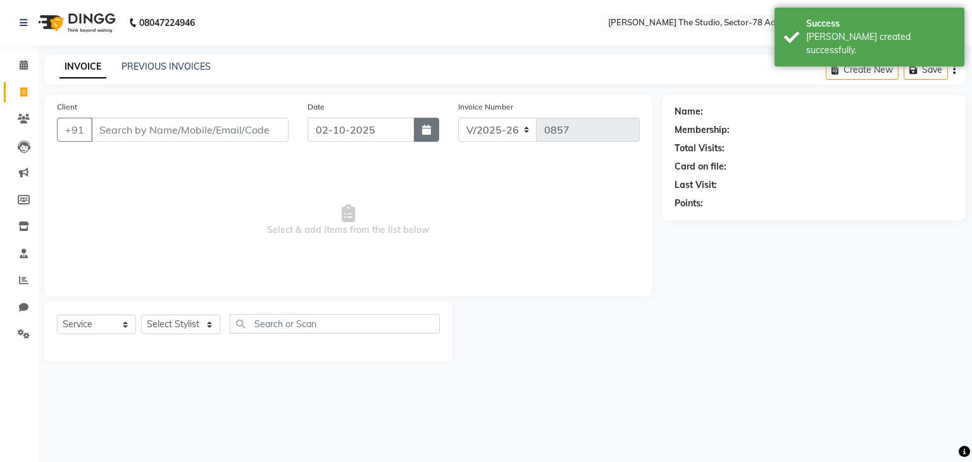
click at [425, 129] on icon "button" at bounding box center [426, 130] width 9 height 10
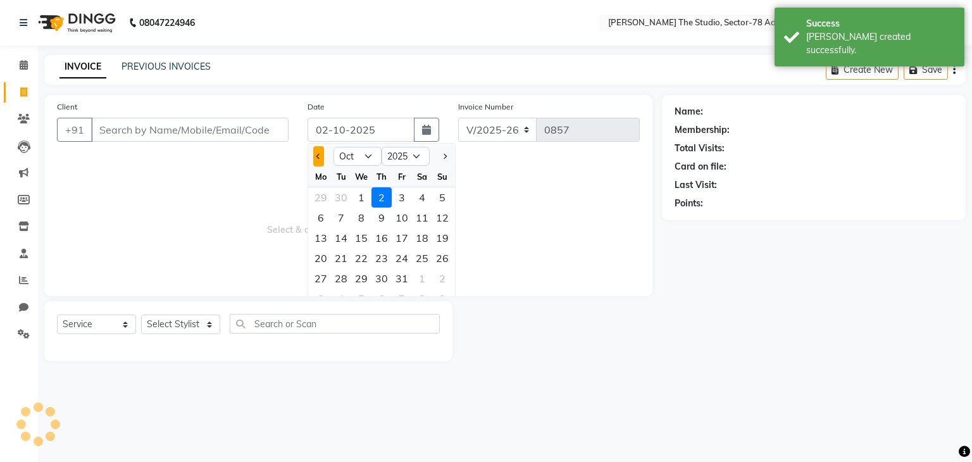
click at [320, 159] on button "Previous month" at bounding box center [318, 156] width 11 height 20
click at [320, 280] on div "29" at bounding box center [321, 278] width 20 height 20
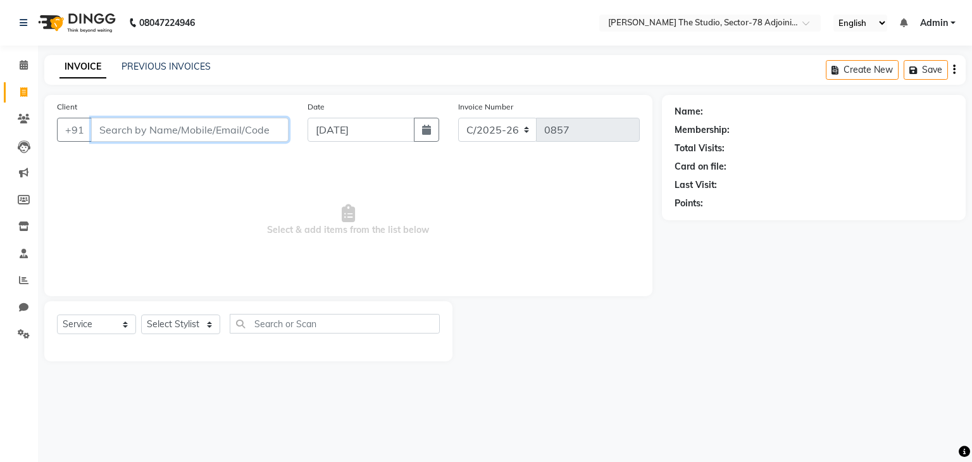
click at [196, 133] on input "Client" at bounding box center [189, 130] width 197 height 24
click at [173, 332] on select "Select Stylist [PERSON_NAME](N) [PERSON_NAME] [PERSON_NAME] [PERSON_NAME] Manag…" at bounding box center [180, 324] width 79 height 20
click at [141, 315] on select "Select Stylist [PERSON_NAME](N) [PERSON_NAME] [PERSON_NAME] [PERSON_NAME] Manag…" at bounding box center [180, 324] width 79 height 20
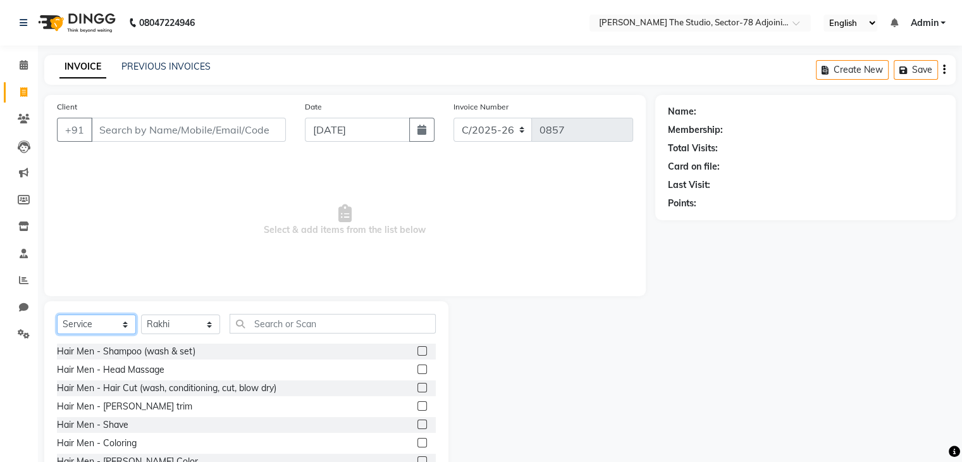
click at [78, 334] on select "Select Service Product Membership Package Voucher Prepaid Gift Card" at bounding box center [96, 324] width 79 height 20
click at [57, 315] on select "Select Service Product Membership Package Voucher Prepaid Gift Card" at bounding box center [96, 324] width 79 height 20
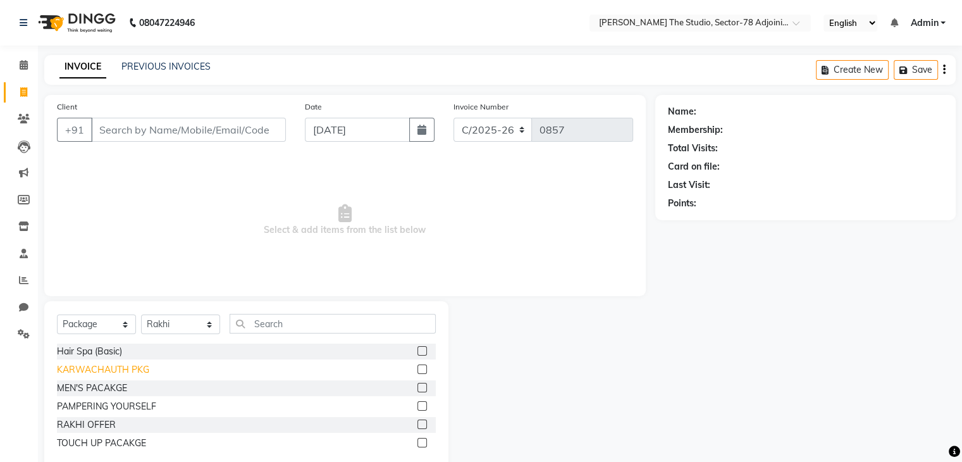
click at [92, 373] on div "KARWACHAUTH PKG" at bounding box center [103, 369] width 92 height 13
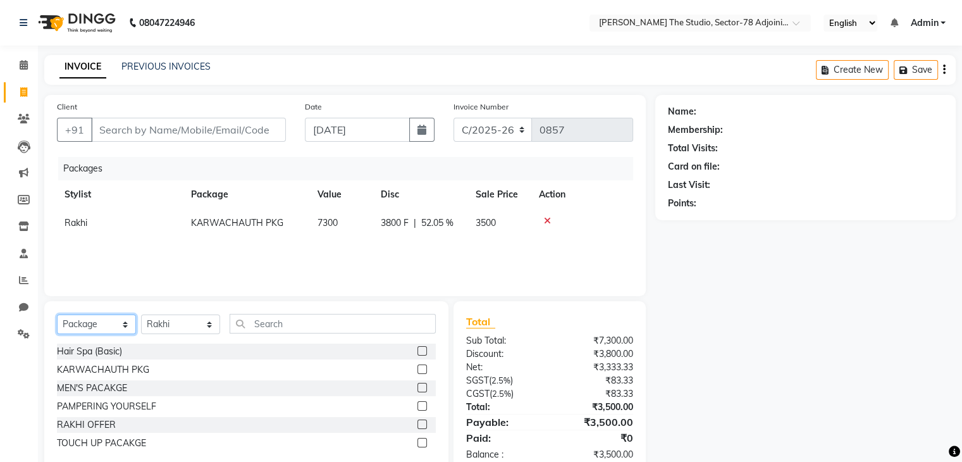
click at [106, 326] on select "Select Service Product Membership Package Voucher Prepaid Gift Card" at bounding box center [96, 324] width 79 height 20
click at [57, 315] on select "Select Service Product Membership Package Voucher Prepaid Gift Card" at bounding box center [96, 324] width 79 height 20
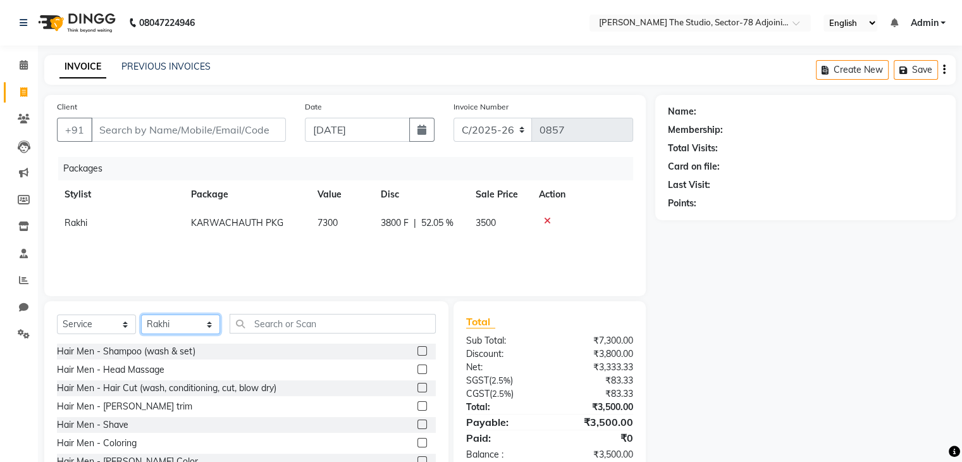
click at [186, 326] on select "Select Stylist [PERSON_NAME](N) [PERSON_NAME] [PERSON_NAME] [PERSON_NAME] Manag…" at bounding box center [180, 324] width 79 height 20
click at [96, 332] on select "Select Service Product Membership Package Voucher Prepaid Gift Card" at bounding box center [96, 324] width 79 height 20
click at [57, 315] on select "Select Service Product Membership Package Voucher Prepaid Gift Card" at bounding box center [96, 324] width 79 height 20
click at [189, 321] on select "Select Stylist [PERSON_NAME](N) [PERSON_NAME] [PERSON_NAME] [PERSON_NAME] Manag…" at bounding box center [180, 324] width 79 height 20
click at [141, 315] on select "Select Stylist [PERSON_NAME](N) [PERSON_NAME] [PERSON_NAME] [PERSON_NAME] Manag…" at bounding box center [180, 324] width 79 height 20
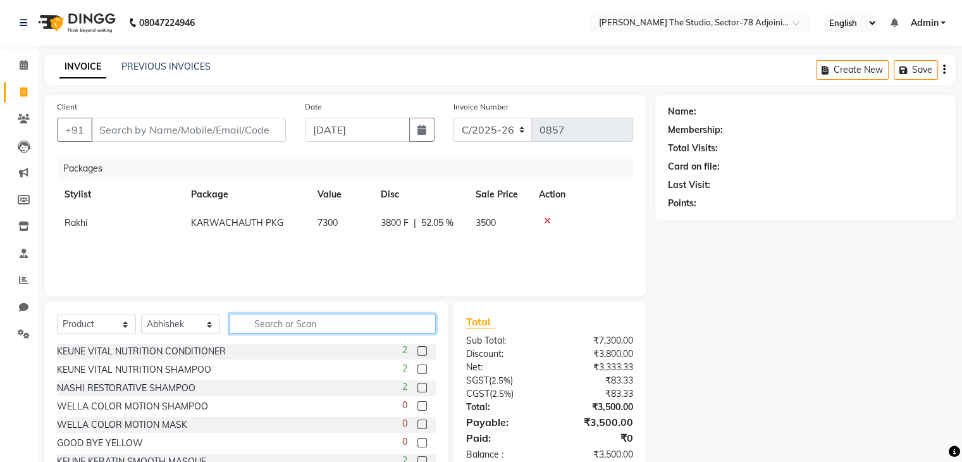
click at [294, 320] on input "text" at bounding box center [333, 324] width 206 height 20
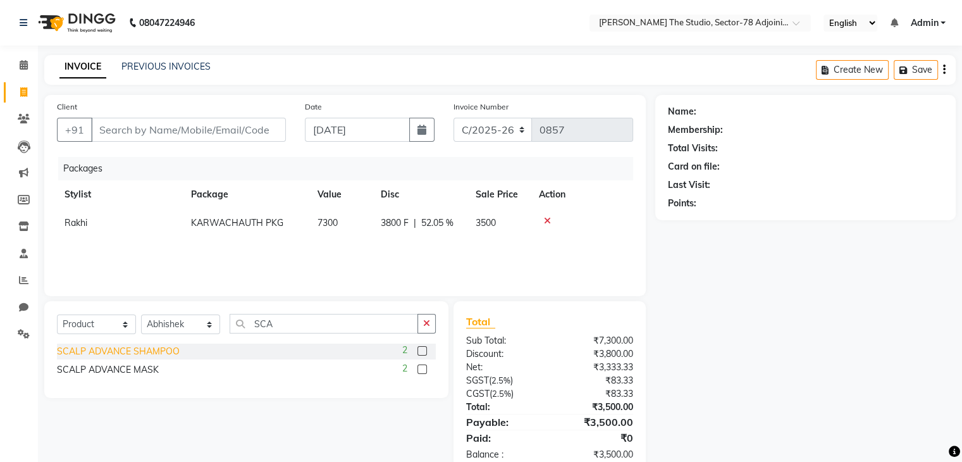
click at [102, 352] on div "SCALP ADVANCE SHAMPOO" at bounding box center [118, 351] width 123 height 13
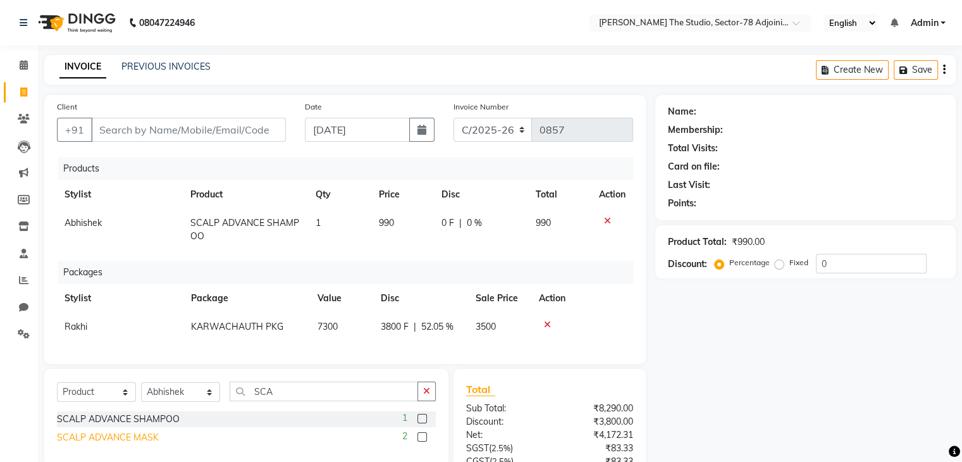
click at [120, 444] on div "SCALP ADVANCE MASK" at bounding box center [108, 437] width 102 height 13
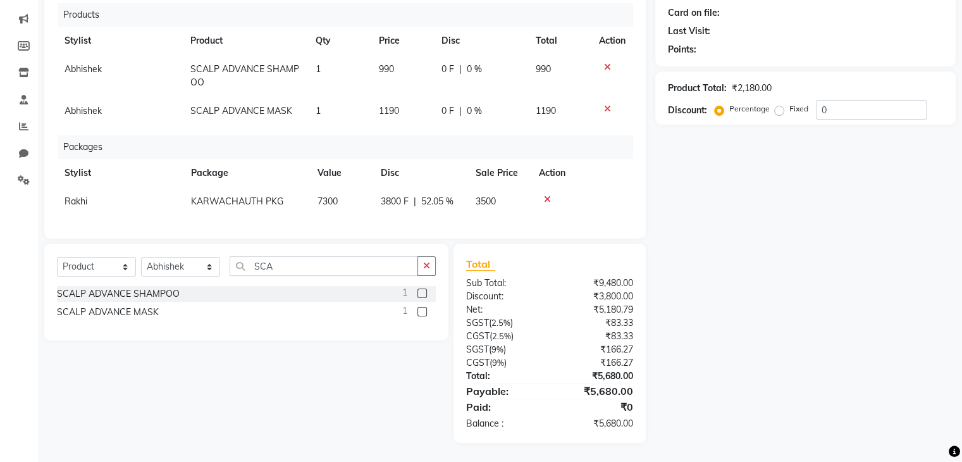
scroll to position [156, 0]
click at [194, 275] on select "Select Stylist [PERSON_NAME](N) [PERSON_NAME] [PERSON_NAME] [PERSON_NAME] Manag…" at bounding box center [180, 267] width 79 height 20
drag, startPoint x: 435, startPoint y: 267, endPoint x: 426, endPoint y: 272, distance: 10.8
click at [426, 272] on div "Select Service Product Membership Package Voucher Prepaid Gift Card Select Styl…" at bounding box center [246, 292] width 404 height 97
click at [426, 270] on icon "button" at bounding box center [426, 265] width 7 height 9
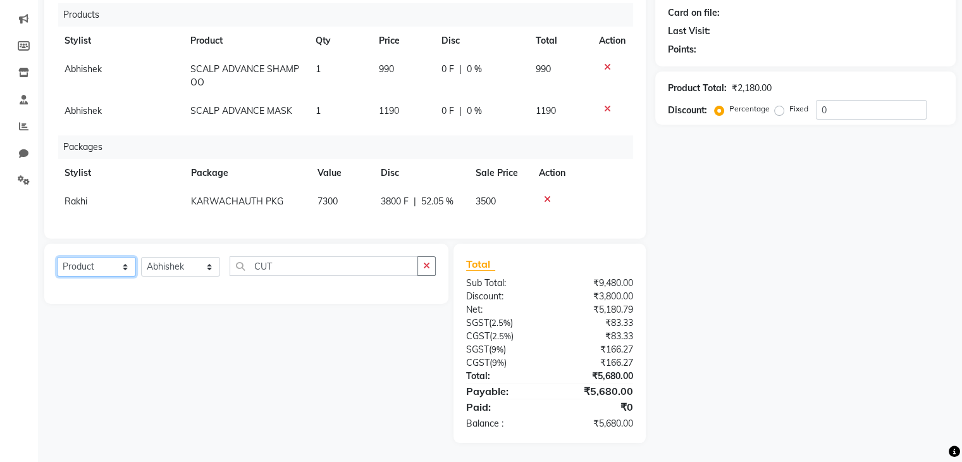
click at [106, 276] on select "Select Service Product Membership Package Voucher Prepaid Gift Card" at bounding box center [96, 267] width 79 height 20
click at [57, 265] on select "Select Service Product Membership Package Voucher Prepaid Gift Card" at bounding box center [96, 267] width 79 height 20
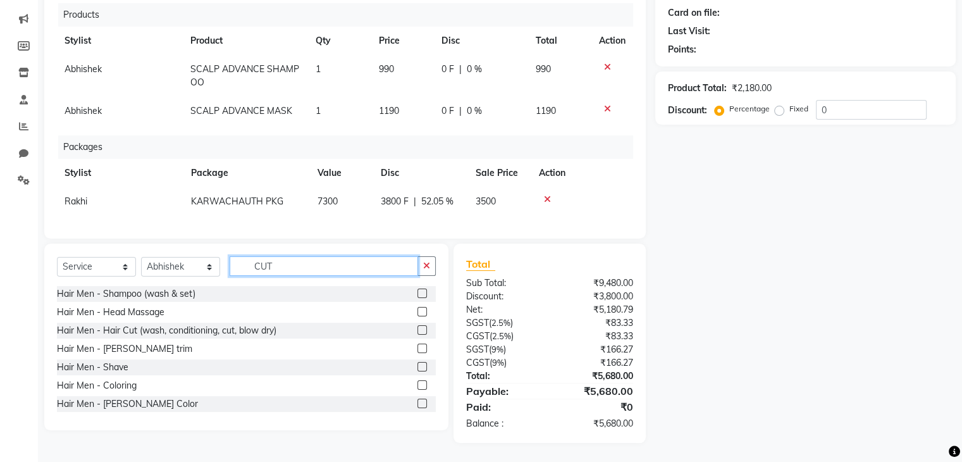
click at [314, 271] on input "CUT" at bounding box center [324, 266] width 189 height 20
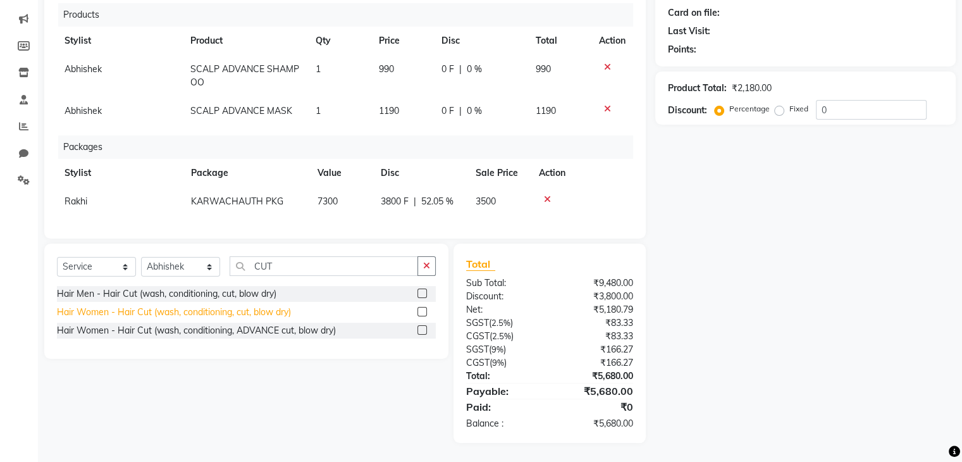
click at [197, 316] on div "Hair Women - Hair Cut (wash, conditioning, cut, blow dry)" at bounding box center [174, 312] width 234 height 13
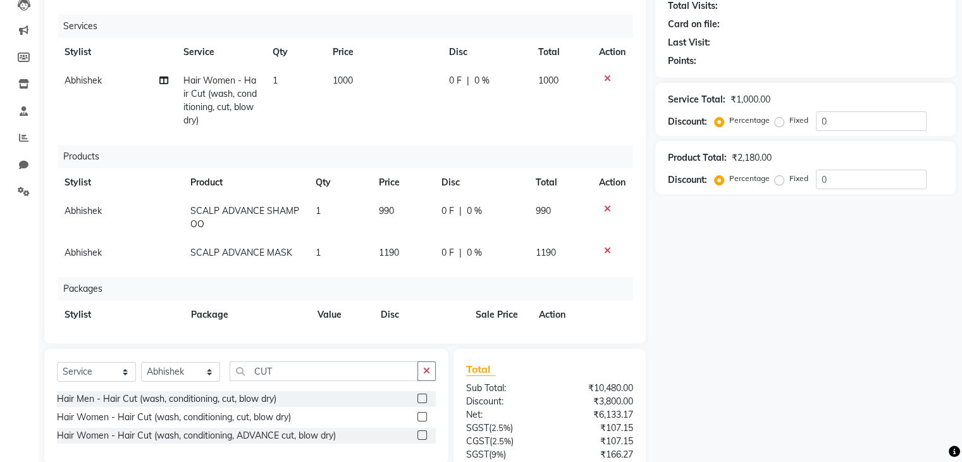
scroll to position [140, 0]
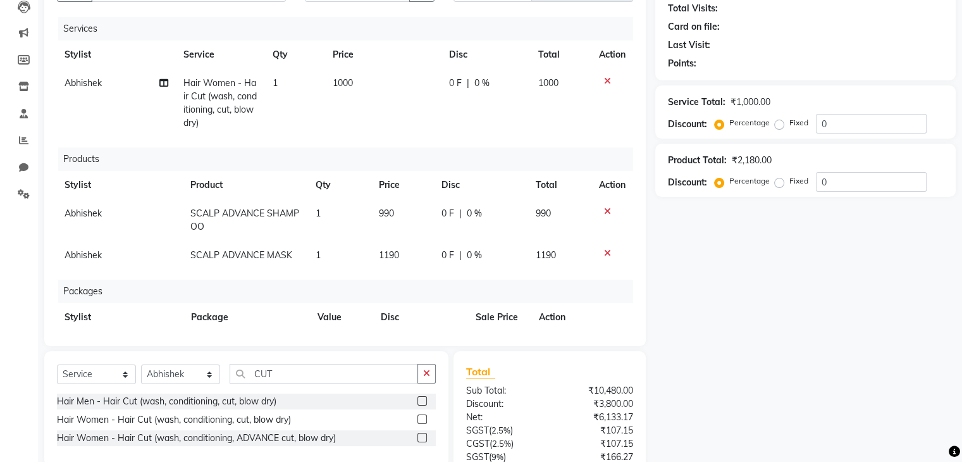
click at [352, 84] on td "1000" at bounding box center [383, 103] width 117 height 68
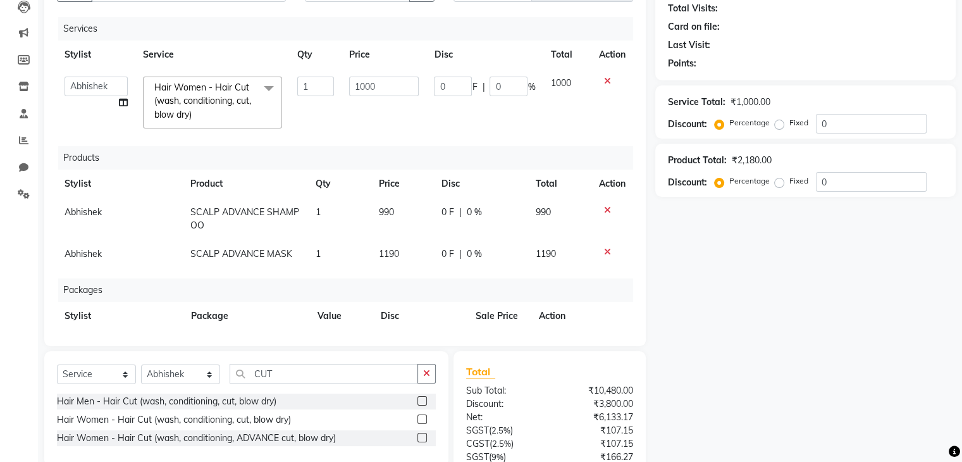
click at [352, 84] on input "1000" at bounding box center [384, 87] width 70 height 20
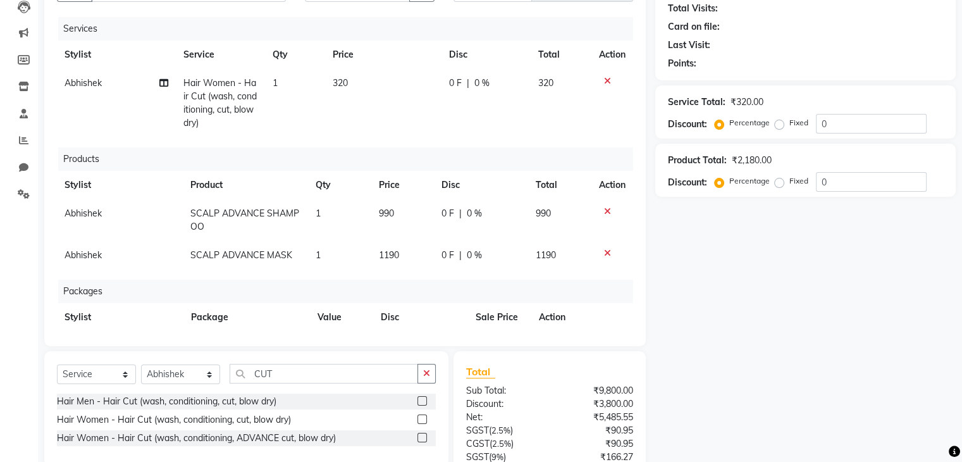
click at [354, 101] on td "320" at bounding box center [383, 103] width 117 height 68
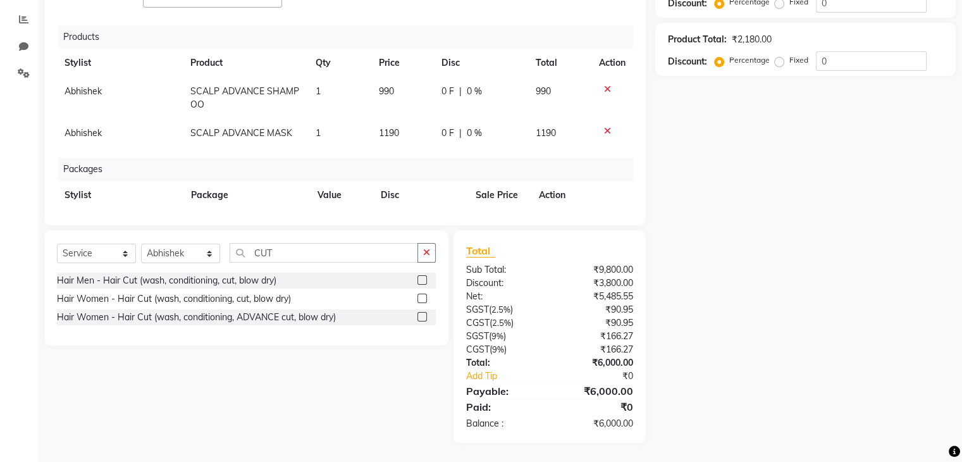
scroll to position [0, 0]
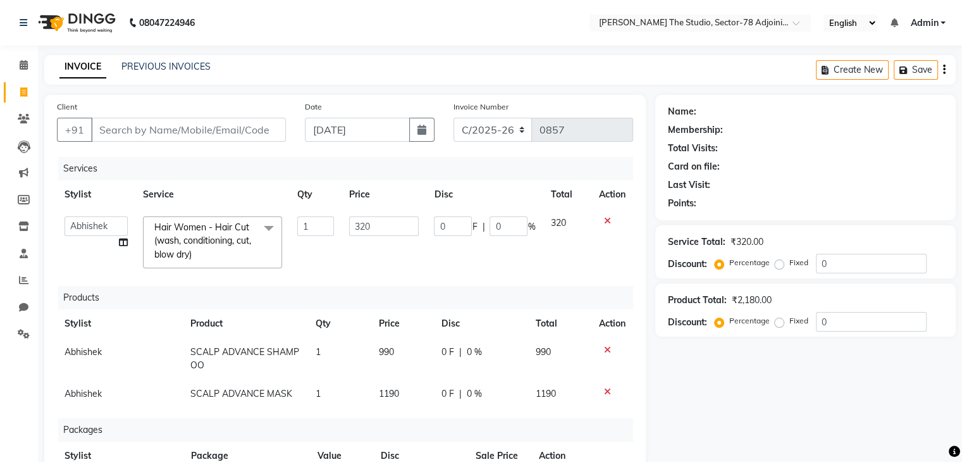
click at [228, 114] on div "Client +91" at bounding box center [171, 126] width 248 height 52
click at [231, 129] on input "Client" at bounding box center [188, 130] width 195 height 24
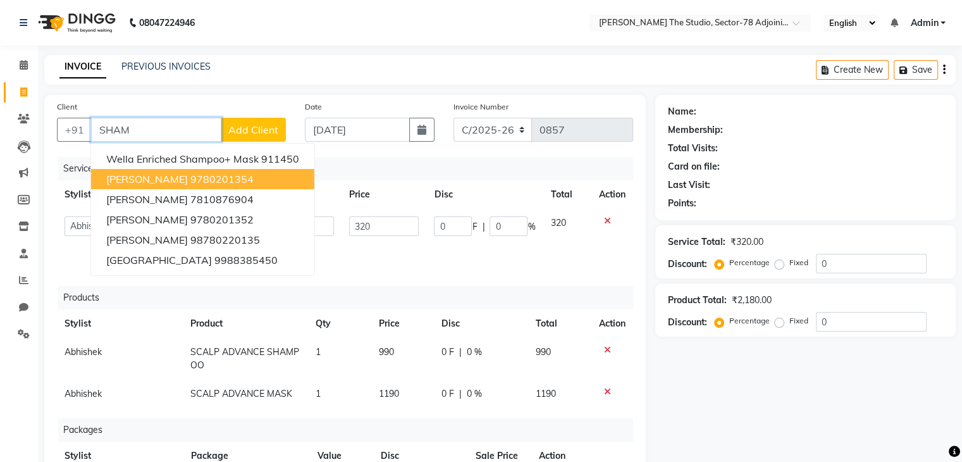
click at [192, 175] on ngb-highlight "9780201354" at bounding box center [221, 179] width 63 height 13
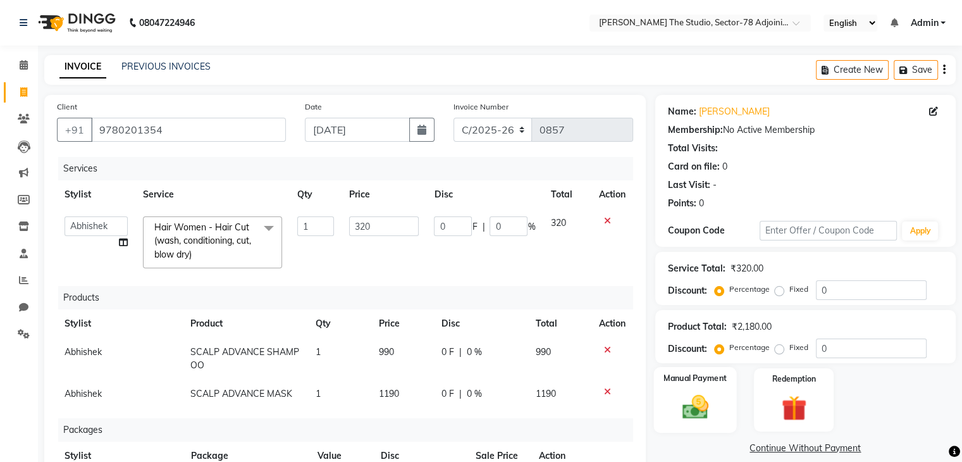
click at [662, 388] on div "Manual Payment" at bounding box center [695, 399] width 83 height 65
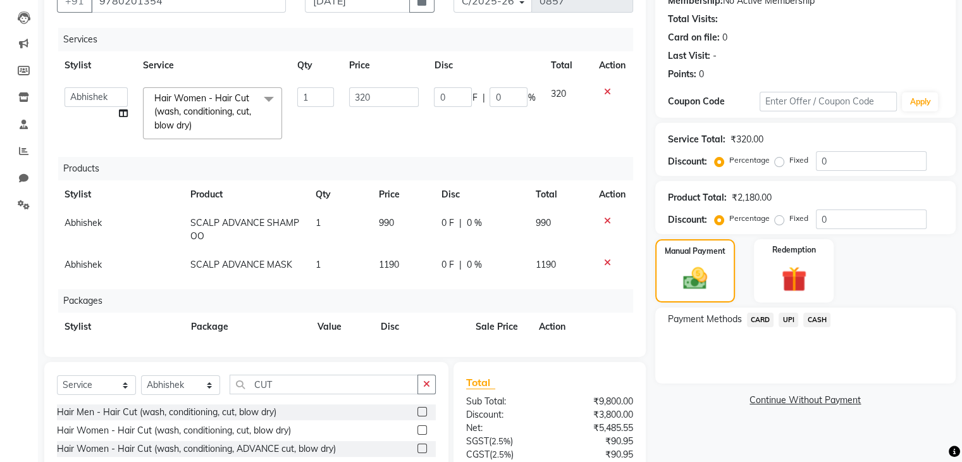
scroll to position [132, 0]
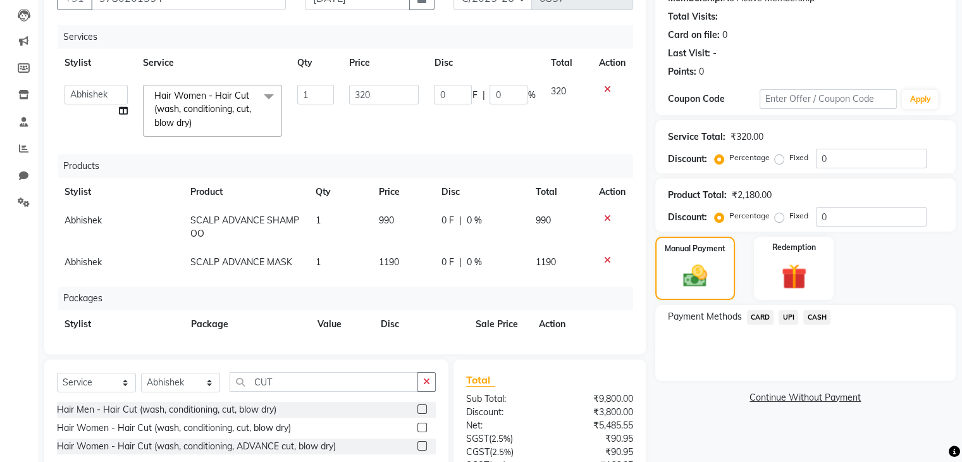
click at [791, 323] on span "UPI" at bounding box center [789, 317] width 20 height 15
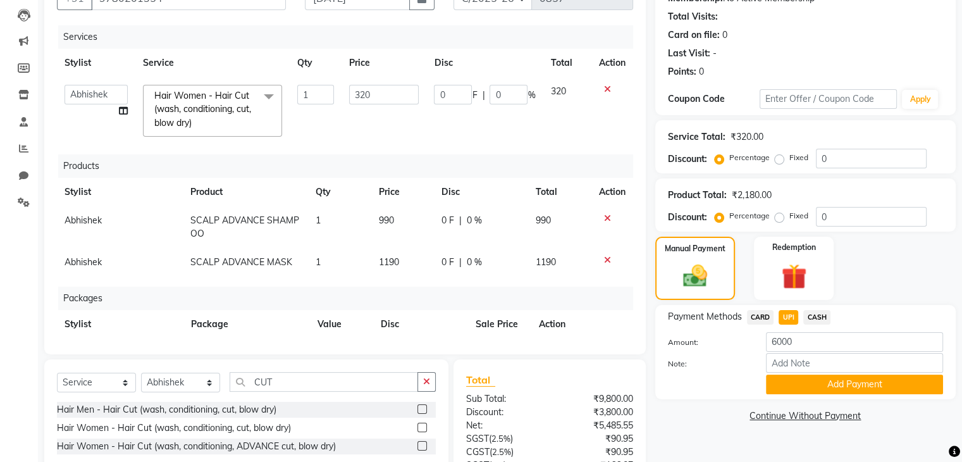
click at [764, 314] on span "CARD" at bounding box center [760, 317] width 27 height 15
click at [826, 385] on button "Add Payment" at bounding box center [854, 385] width 177 height 20
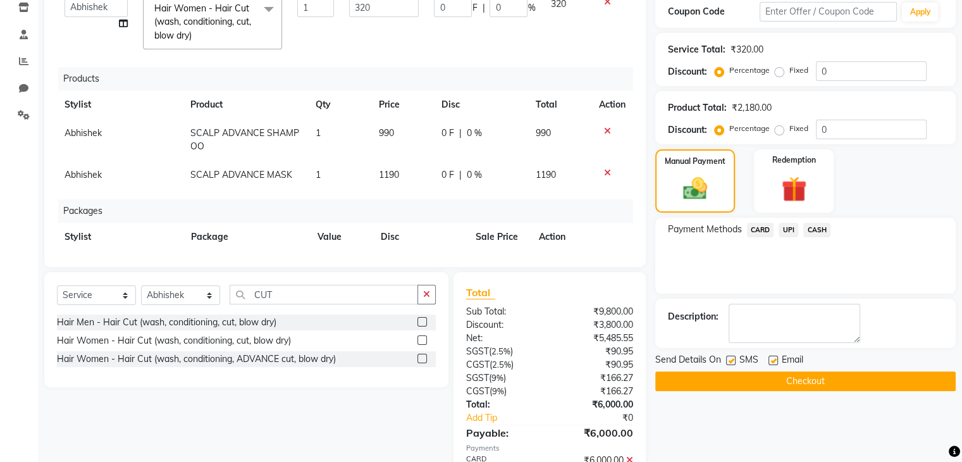
scroll to position [229, 0]
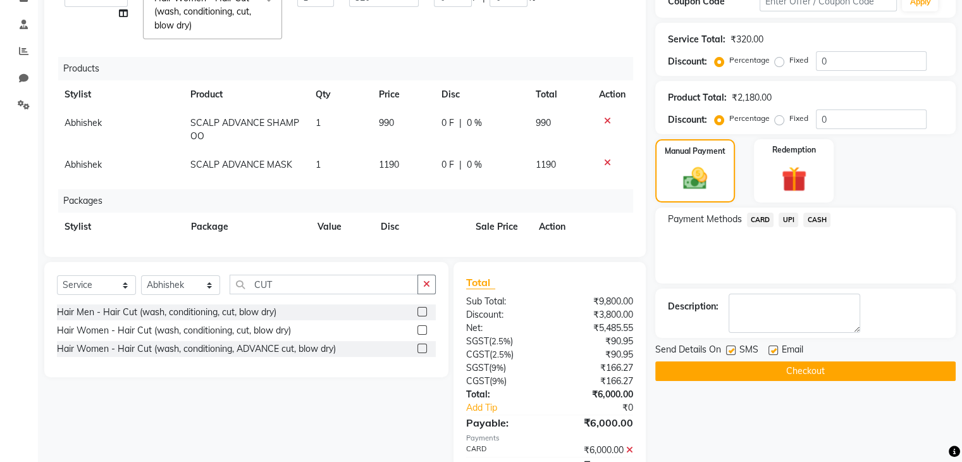
click at [730, 349] on label at bounding box center [730, 349] width 9 height 9
click at [730, 349] on input "checkbox" at bounding box center [730, 351] width 8 height 8
click at [754, 368] on button "Checkout" at bounding box center [805, 371] width 301 height 20
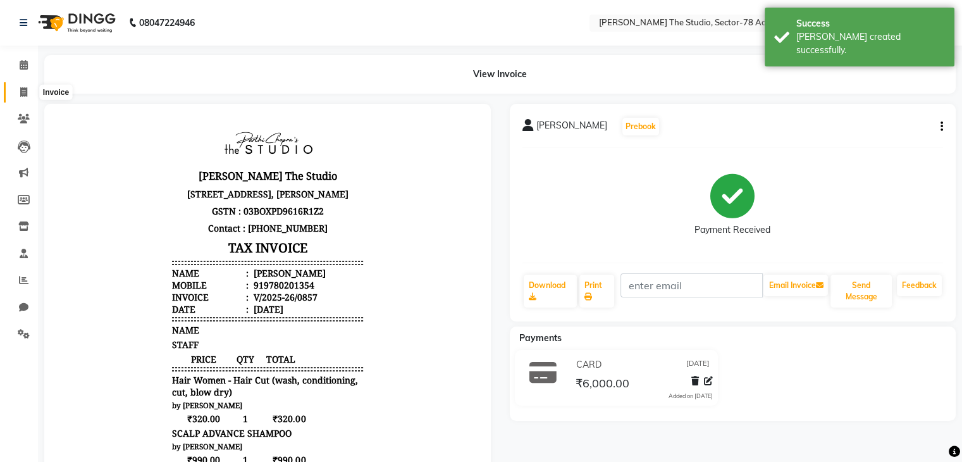
click at [24, 94] on icon at bounding box center [23, 91] width 7 height 9
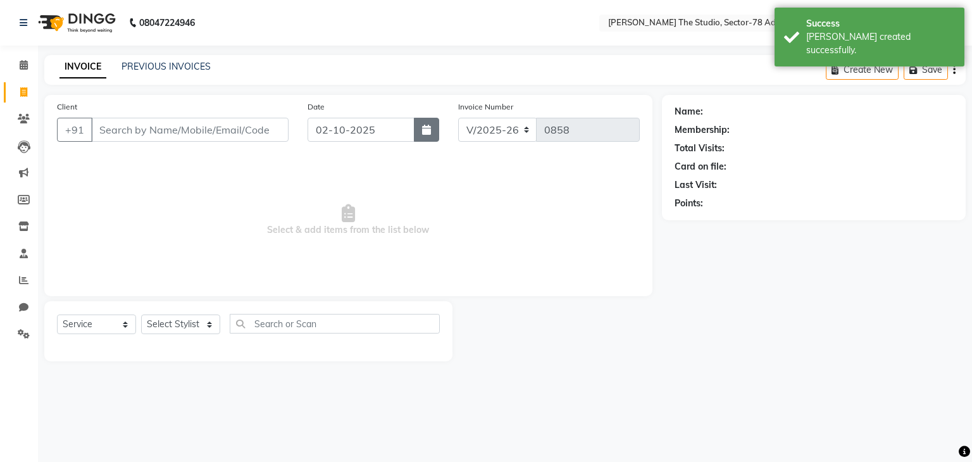
click at [420, 139] on button "button" at bounding box center [426, 130] width 25 height 24
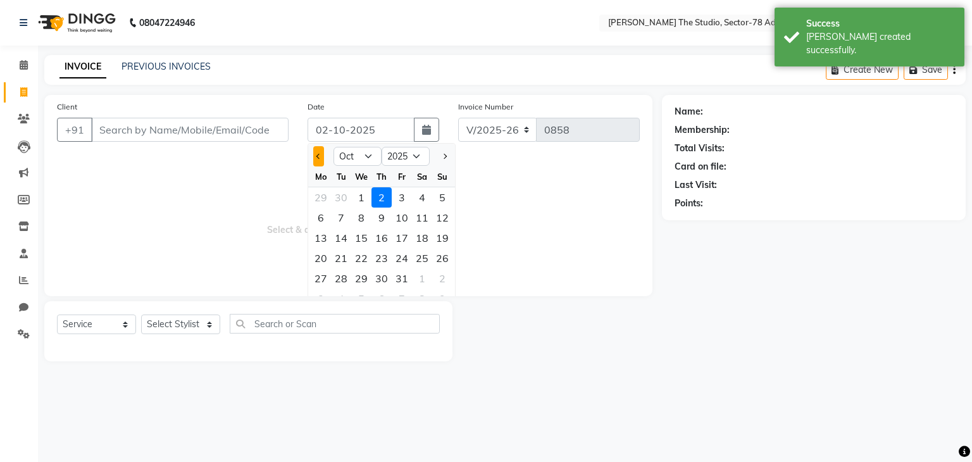
click at [315, 158] on button "Previous month" at bounding box center [318, 156] width 11 height 20
click at [325, 270] on div "29" at bounding box center [321, 278] width 20 height 20
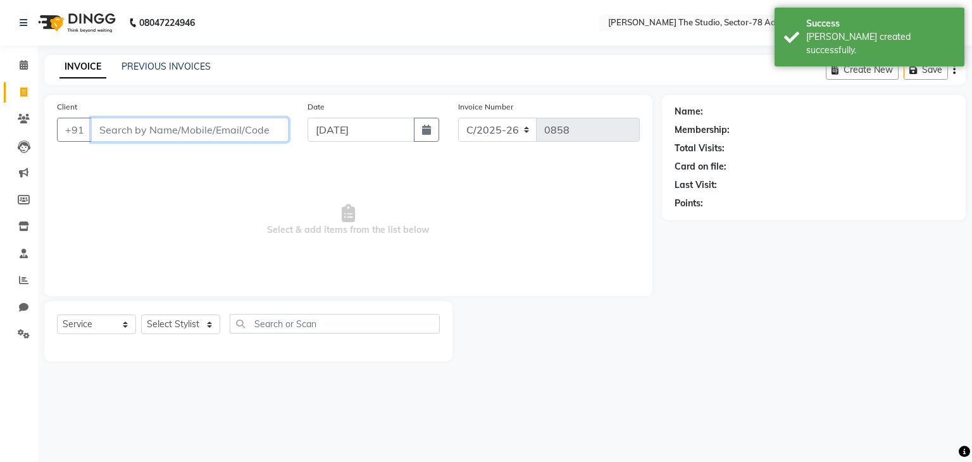
click at [242, 132] on input "Client" at bounding box center [189, 130] width 197 height 24
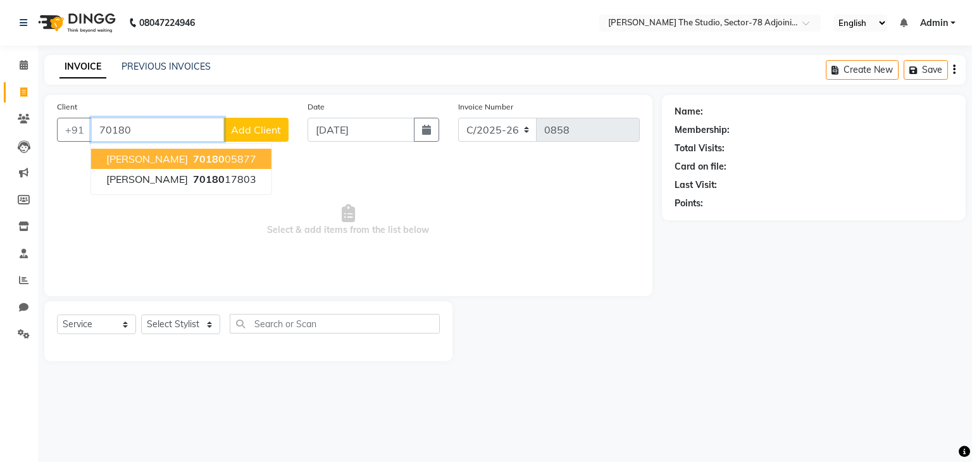
click at [215, 156] on span "70180" at bounding box center [209, 158] width 32 height 13
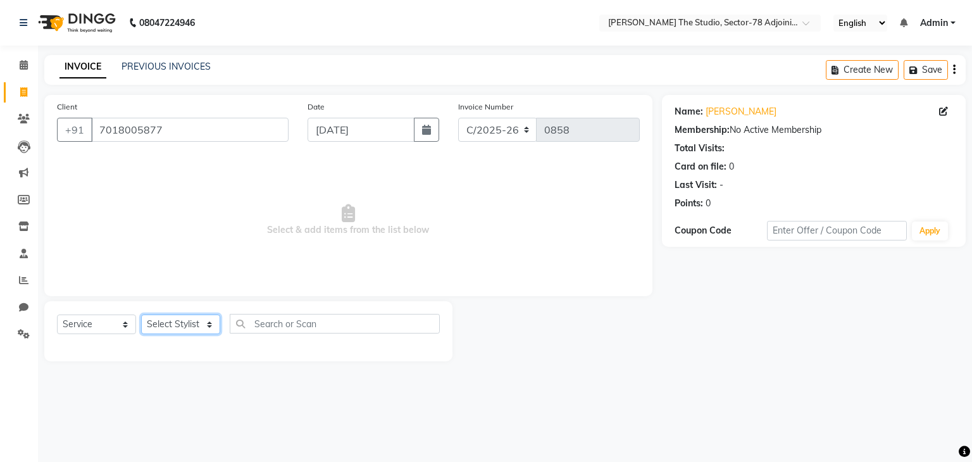
click at [189, 328] on select "Select Stylist [PERSON_NAME](N) [PERSON_NAME] [PERSON_NAME] [PERSON_NAME] Manag…" at bounding box center [180, 324] width 79 height 20
click at [141, 315] on select "Select Stylist [PERSON_NAME](N) [PERSON_NAME] [PERSON_NAME] [PERSON_NAME] Manag…" at bounding box center [180, 324] width 79 height 20
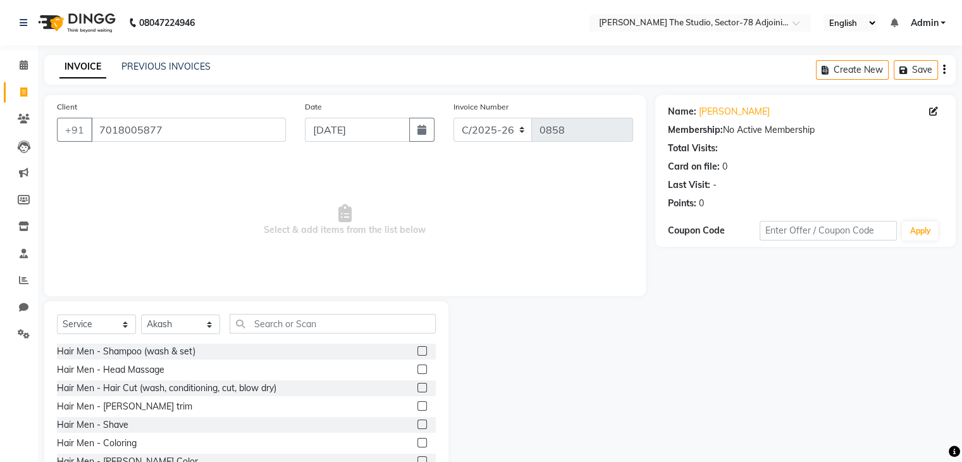
click at [319, 335] on div "Select Service Product Membership Package Voucher Prepaid Gift Card Select Styl…" at bounding box center [246, 329] width 379 height 30
click at [321, 328] on input "text" at bounding box center [333, 324] width 206 height 20
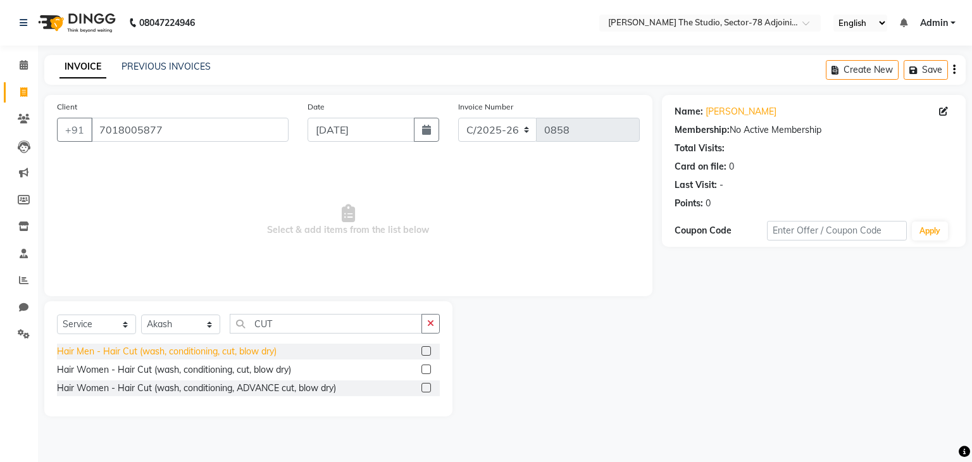
click at [212, 354] on div "Hair Men - Hair Cut (wash, conditioning, cut, blow dry)" at bounding box center [167, 351] width 220 height 13
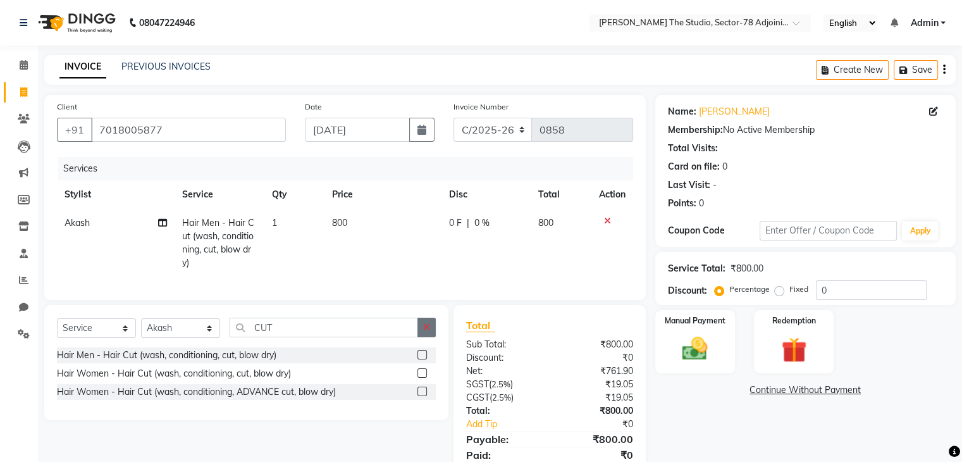
click at [425, 332] on icon "button" at bounding box center [426, 327] width 7 height 9
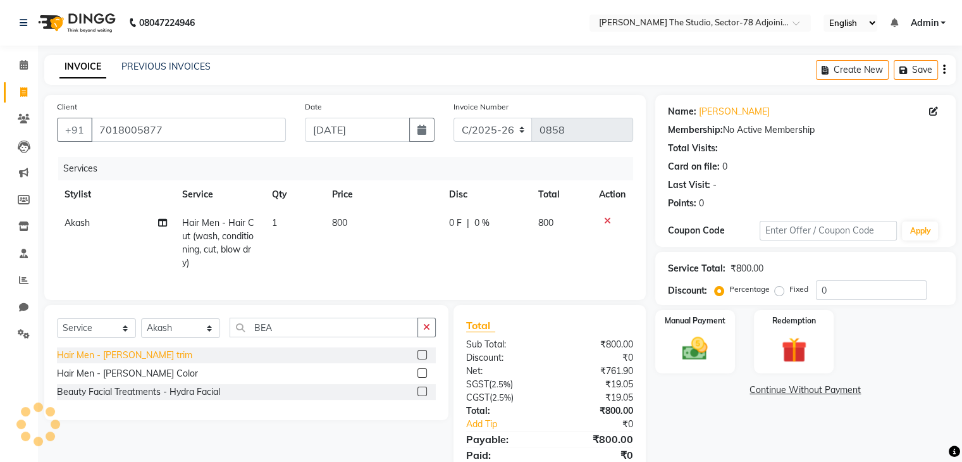
click at [126, 362] on div "Hair Men - [PERSON_NAME] trim" at bounding box center [124, 355] width 135 height 13
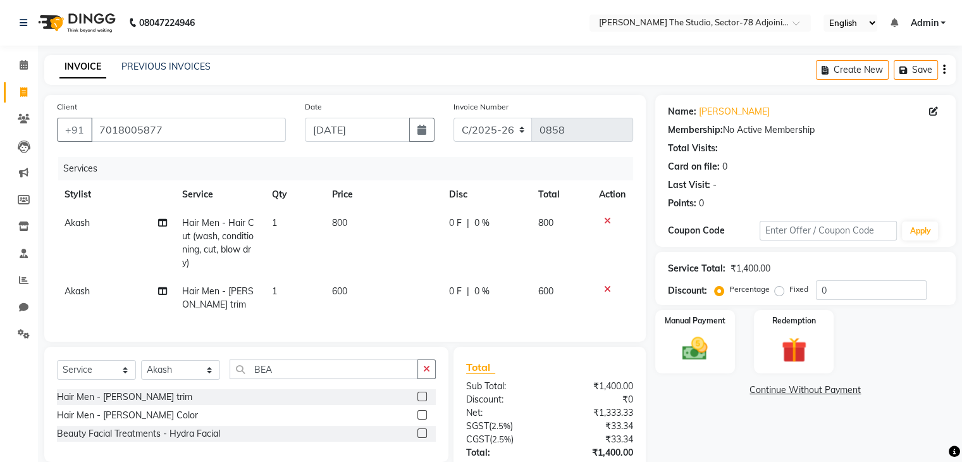
click at [359, 223] on td "800" at bounding box center [383, 243] width 117 height 68
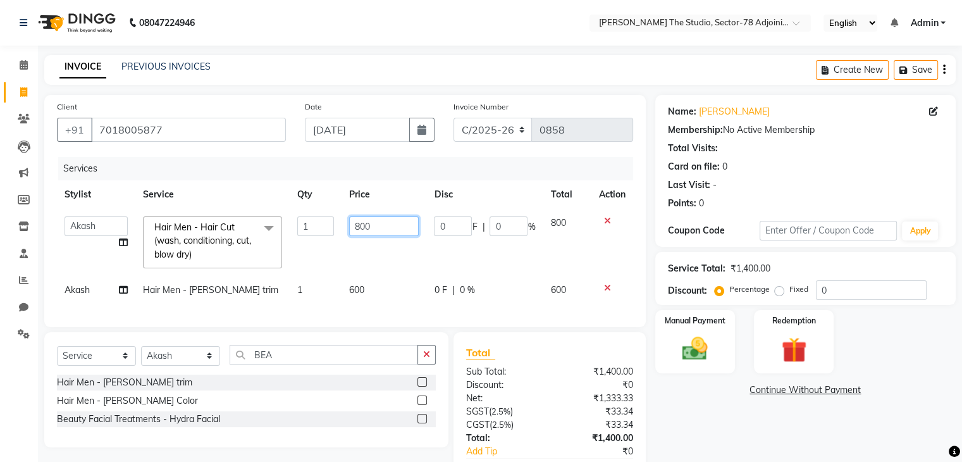
click at [359, 223] on input "800" at bounding box center [384, 226] width 70 height 20
click at [382, 285] on td "600" at bounding box center [384, 290] width 85 height 28
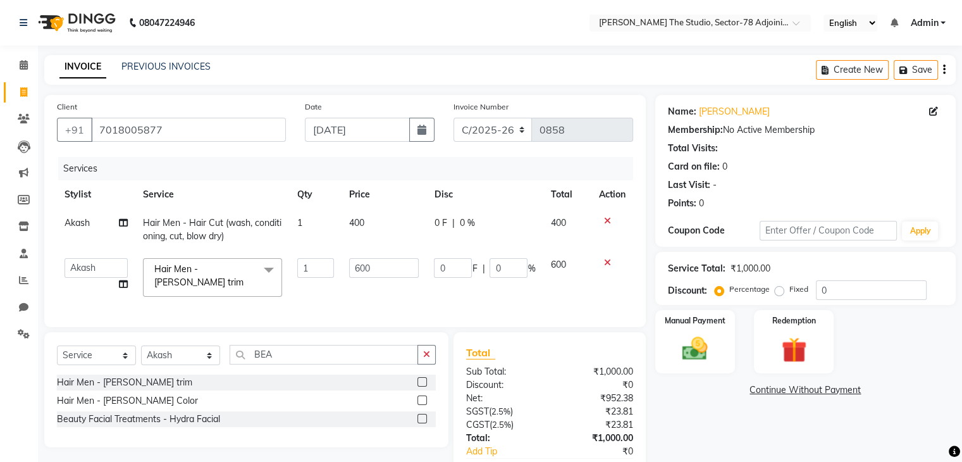
click at [382, 285] on td "600" at bounding box center [384, 278] width 85 height 54
click at [384, 270] on input "600" at bounding box center [384, 268] width 70 height 20
click at [704, 337] on img at bounding box center [695, 349] width 42 height 30
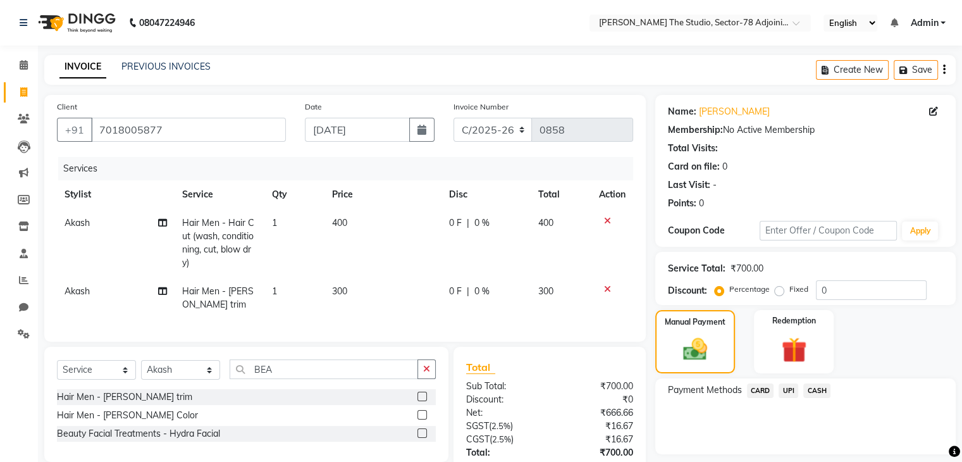
click at [785, 387] on span "UPI" at bounding box center [789, 390] width 20 height 15
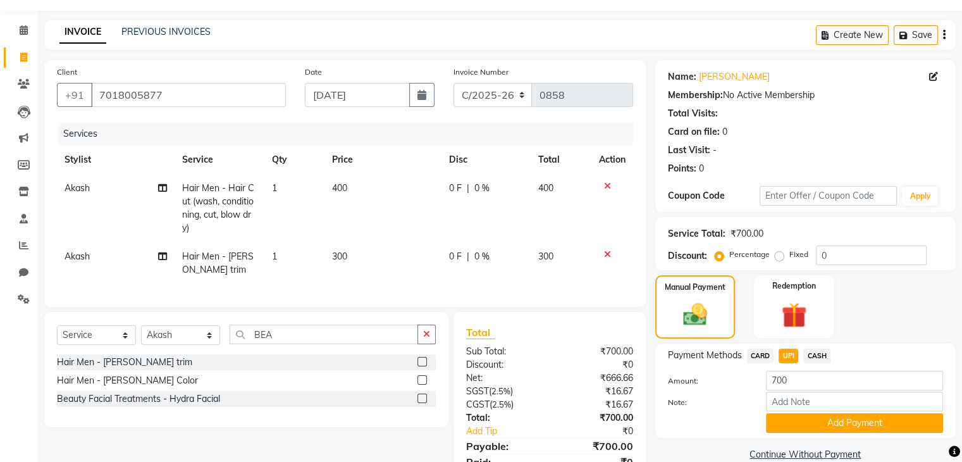
scroll to position [38, 0]
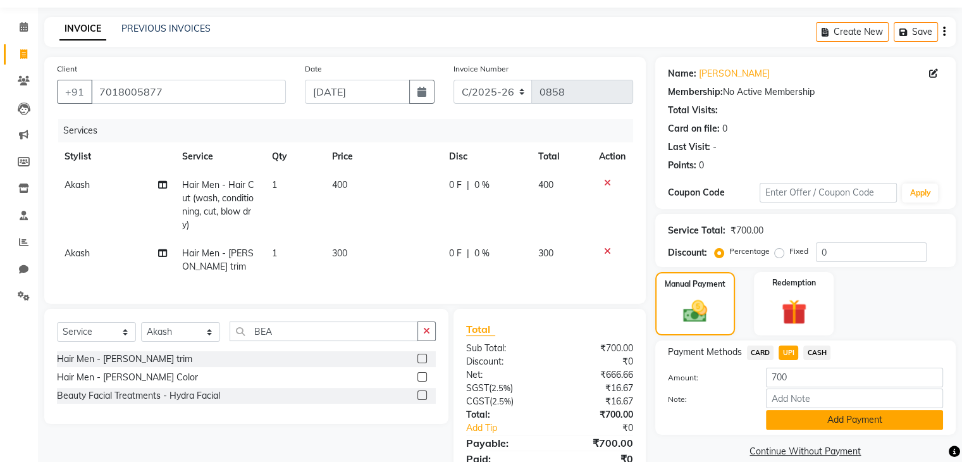
click at [804, 416] on button "Add Payment" at bounding box center [854, 420] width 177 height 20
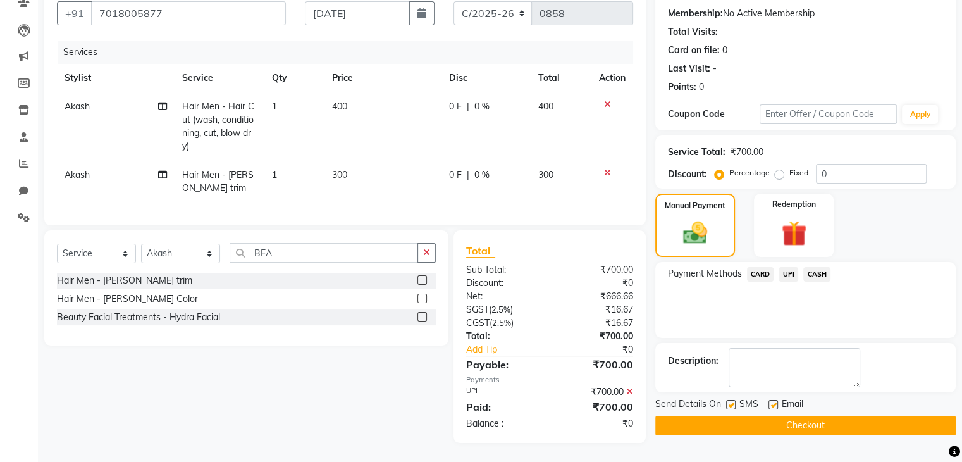
scroll to position [127, 0]
click at [727, 397] on div "SMS" at bounding box center [747, 405] width 42 height 16
click at [729, 400] on label at bounding box center [730, 404] width 9 height 9
click at [729, 401] on input "checkbox" at bounding box center [730, 405] width 8 height 8
click at [787, 417] on button "Checkout" at bounding box center [805, 426] width 301 height 20
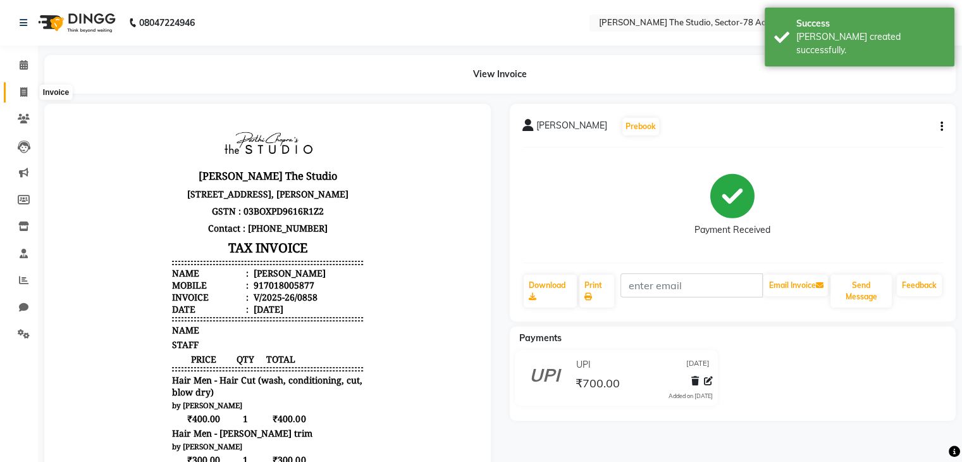
click at [27, 94] on span at bounding box center [24, 92] width 22 height 15
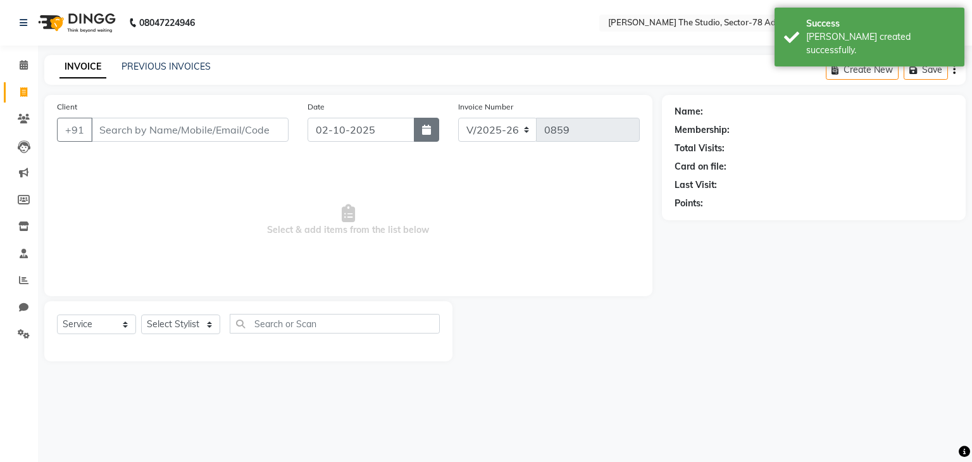
click at [423, 132] on icon "button" at bounding box center [426, 130] width 9 height 10
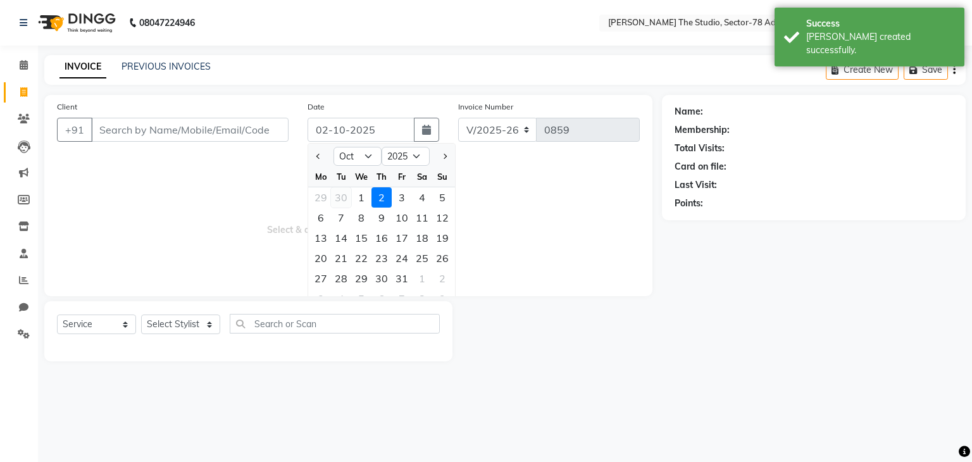
click at [340, 196] on div "30" at bounding box center [341, 197] width 20 height 20
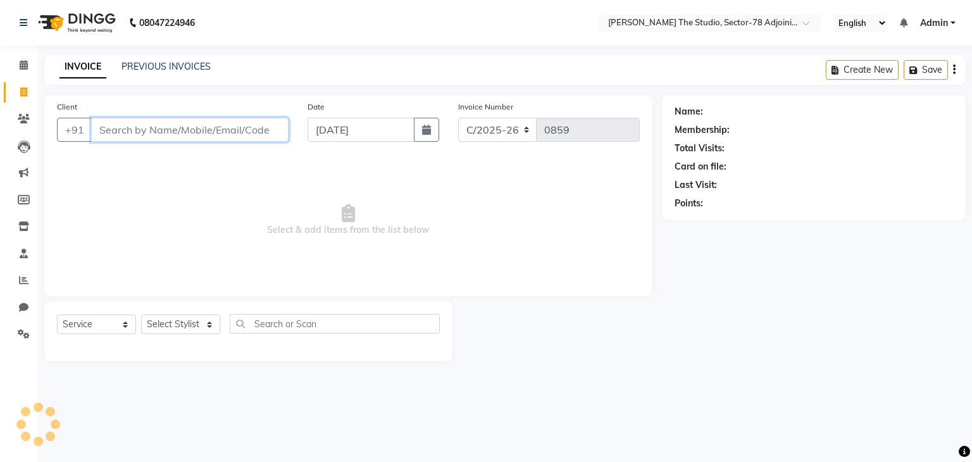
click at [261, 132] on input "Client" at bounding box center [189, 130] width 197 height 24
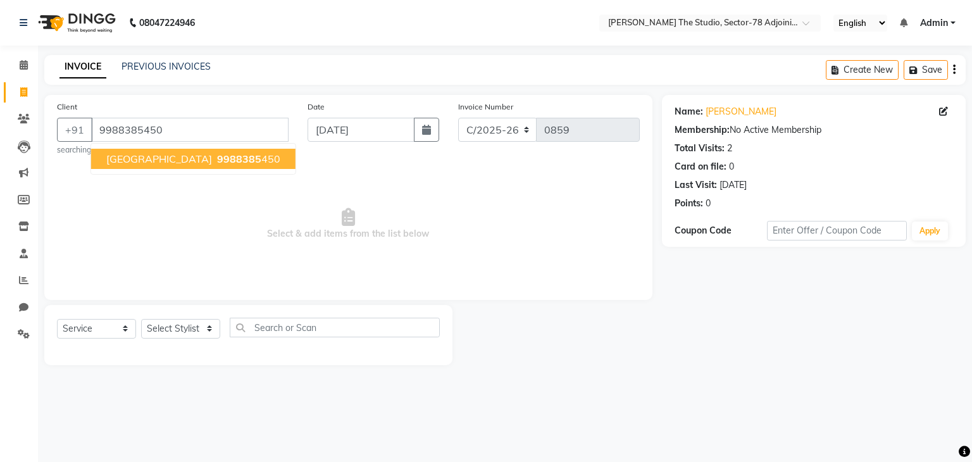
click at [217, 163] on span "9988385" at bounding box center [239, 158] width 44 height 13
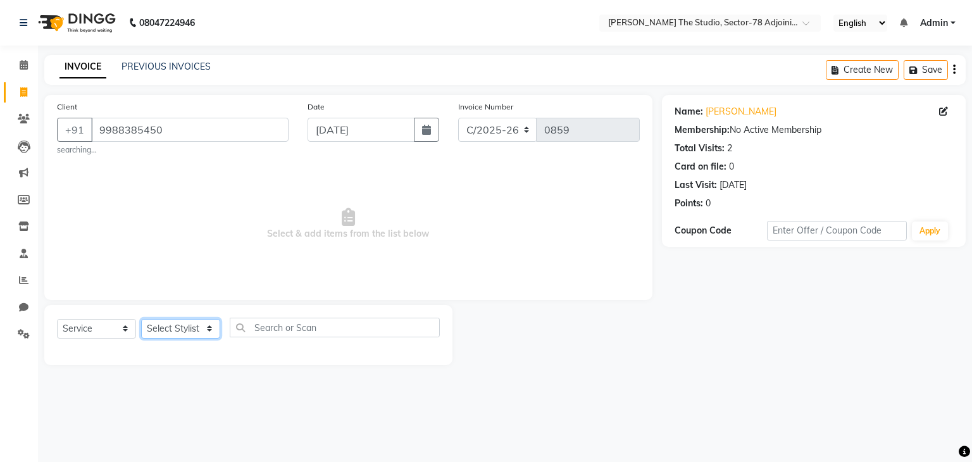
click at [185, 330] on select "Select Stylist [PERSON_NAME](N) [PERSON_NAME] [PERSON_NAME] [PERSON_NAME] Manag…" at bounding box center [180, 329] width 79 height 20
click at [141, 320] on select "Select Stylist [PERSON_NAME](N) [PERSON_NAME] [PERSON_NAME] [PERSON_NAME] Manag…" at bounding box center [180, 329] width 79 height 20
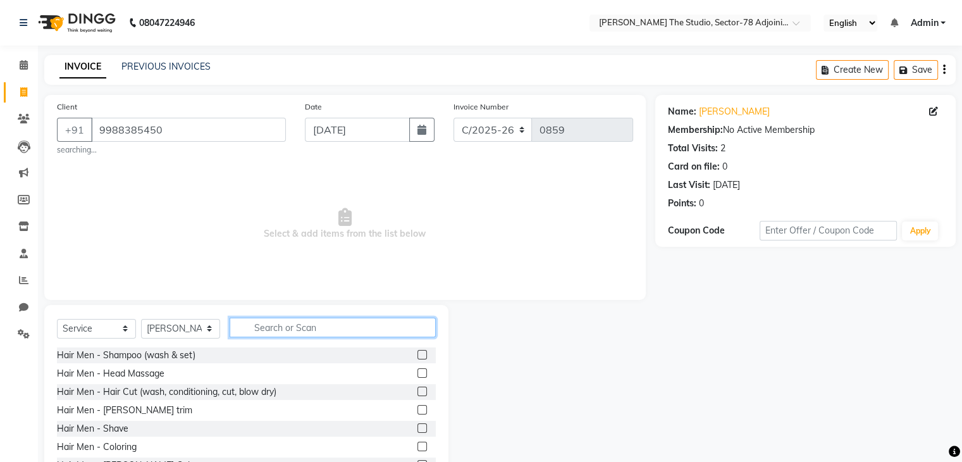
click at [283, 325] on input "text" at bounding box center [333, 328] width 206 height 20
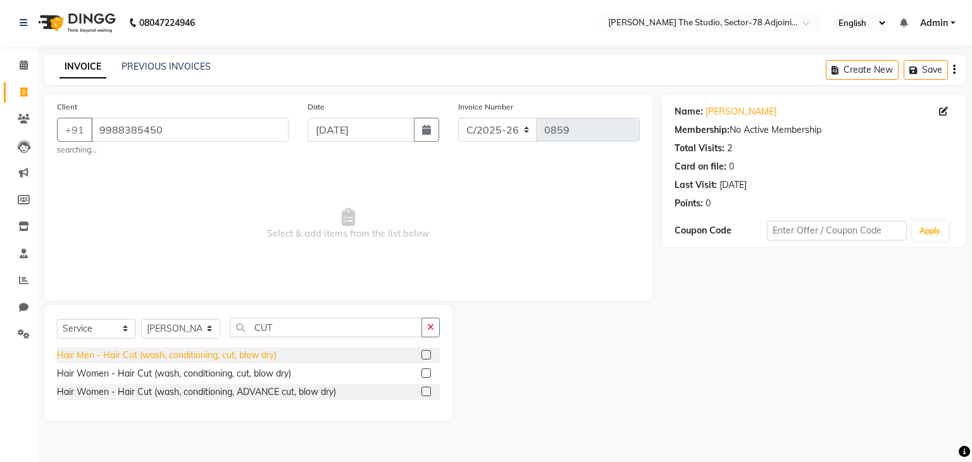
click at [216, 355] on div "Hair Men - Hair Cut (wash, conditioning, cut, blow dry)" at bounding box center [167, 355] width 220 height 13
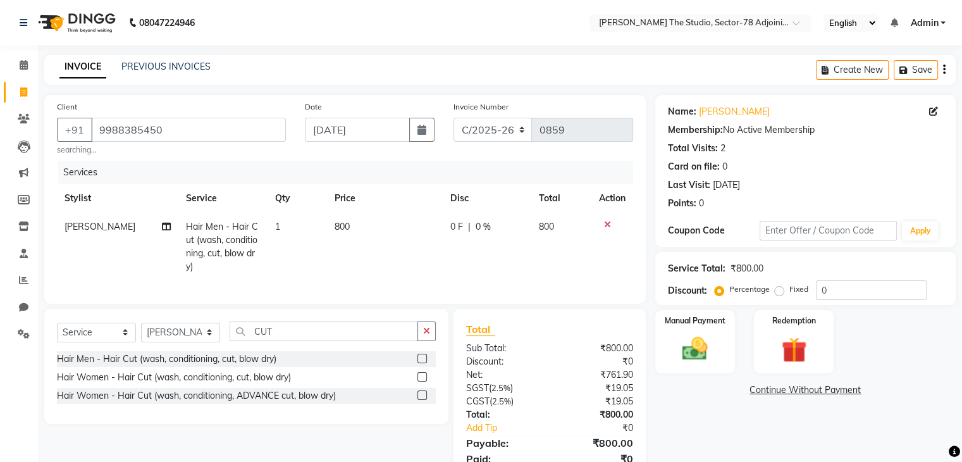
click at [364, 225] on td "800" at bounding box center [385, 247] width 116 height 68
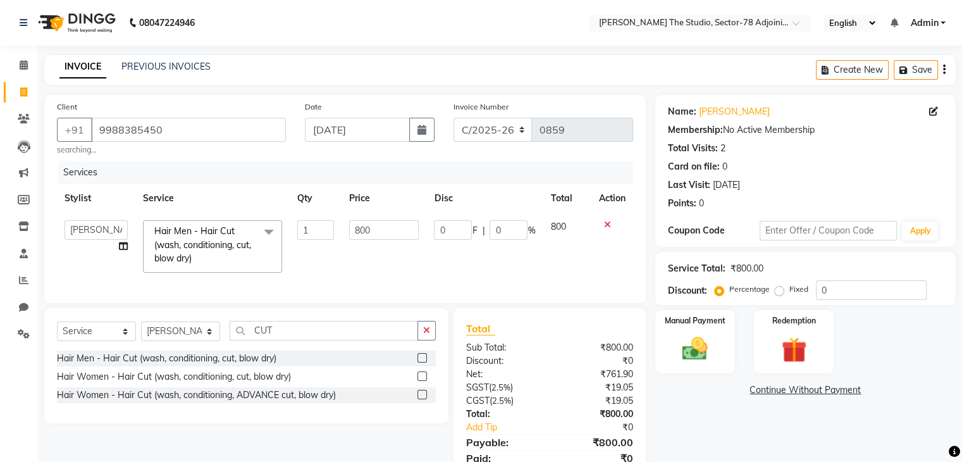
click at [364, 225] on input "800" at bounding box center [384, 230] width 70 height 20
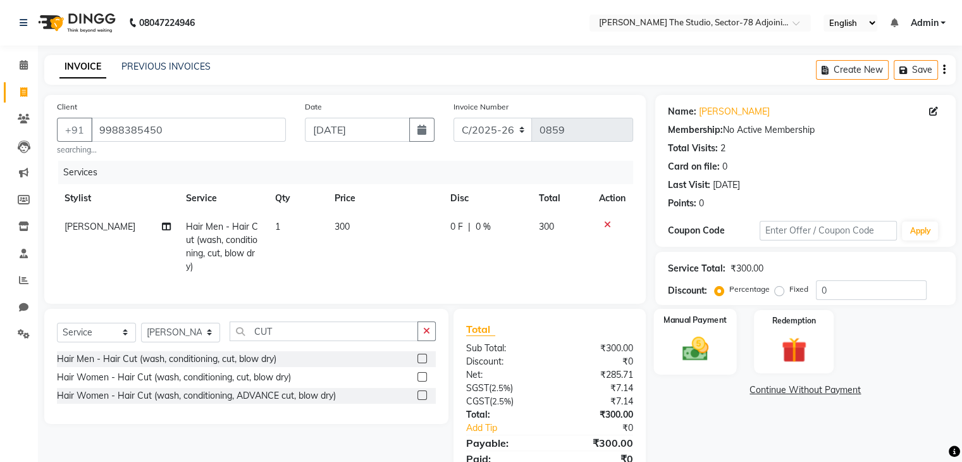
click at [720, 347] on div "Manual Payment" at bounding box center [695, 341] width 83 height 65
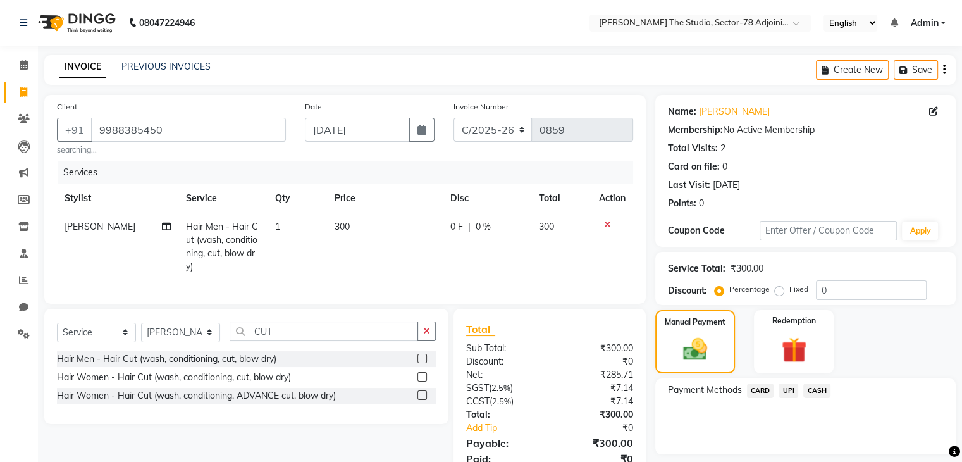
click at [800, 395] on div "CASH" at bounding box center [814, 391] width 32 height 17
click at [791, 392] on span "UPI" at bounding box center [789, 390] width 20 height 15
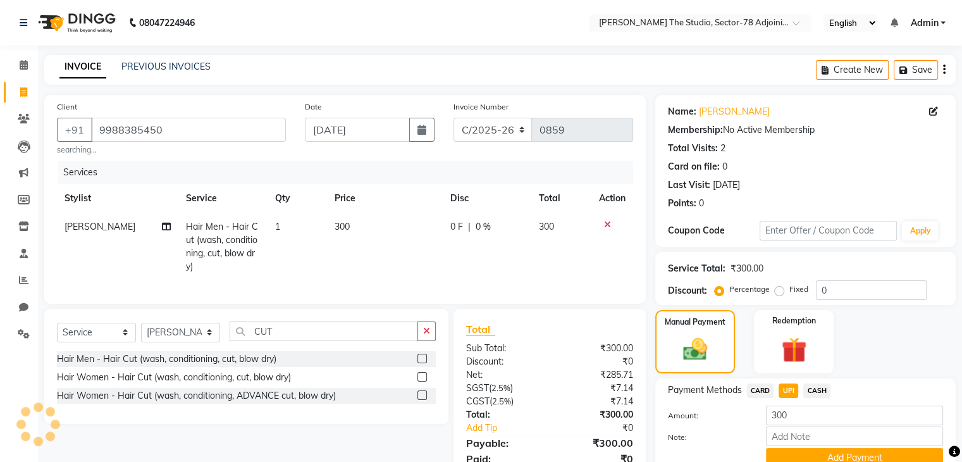
scroll to position [62, 0]
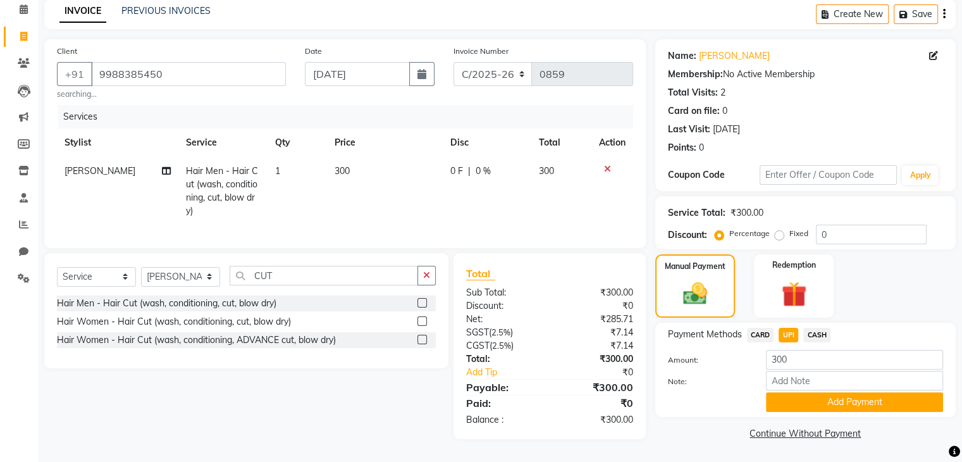
click at [791, 392] on button "Add Payment" at bounding box center [854, 402] width 177 height 20
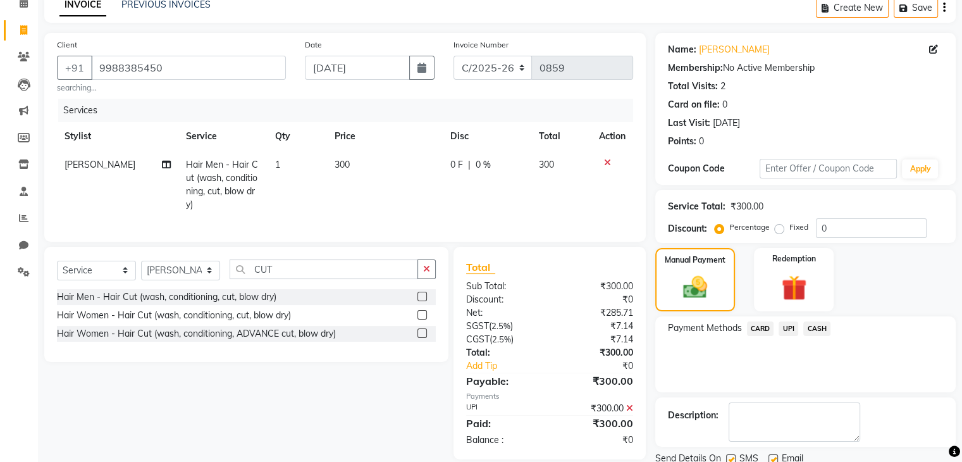
scroll to position [108, 0]
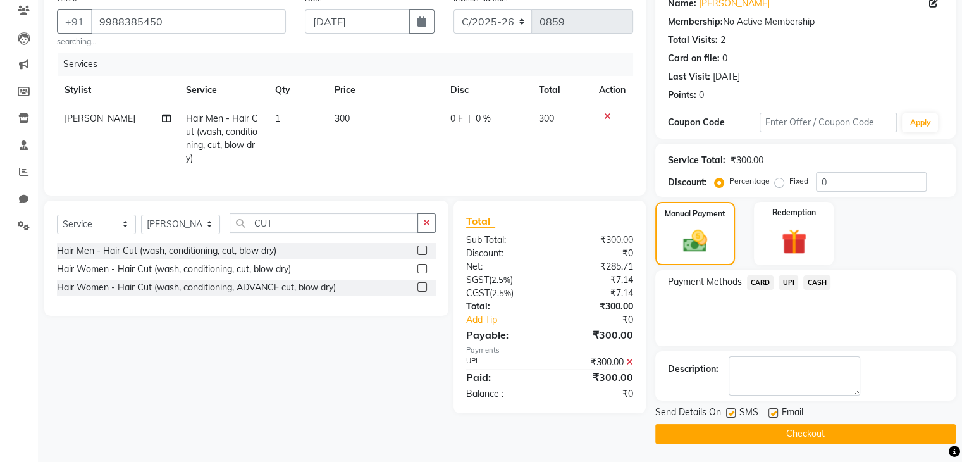
click at [726, 409] on label at bounding box center [730, 412] width 9 height 9
click at [726, 409] on input "checkbox" at bounding box center [730, 413] width 8 height 8
click at [769, 437] on button "Checkout" at bounding box center [805, 434] width 301 height 20
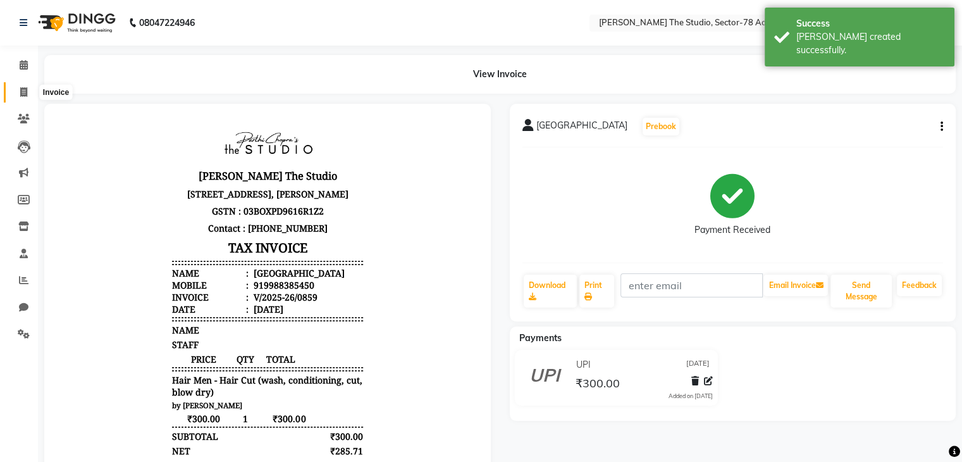
click at [25, 87] on icon at bounding box center [23, 91] width 7 height 9
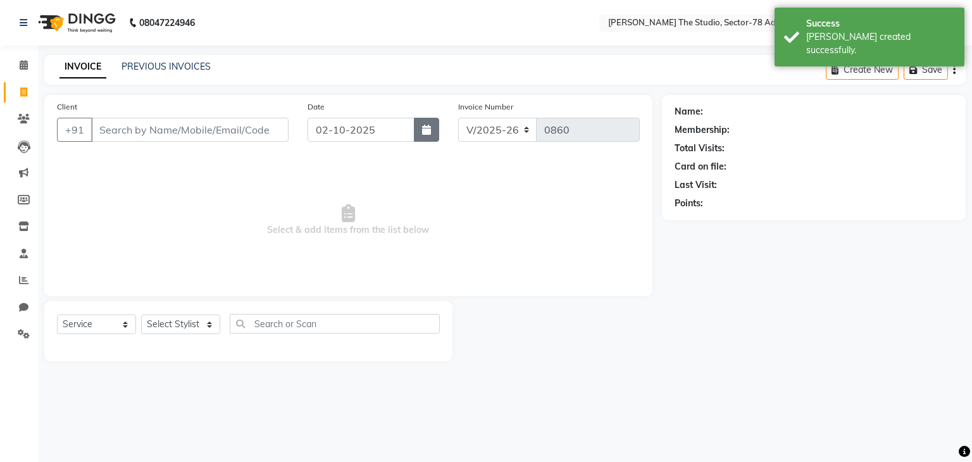
click at [428, 125] on icon "button" at bounding box center [426, 130] width 9 height 10
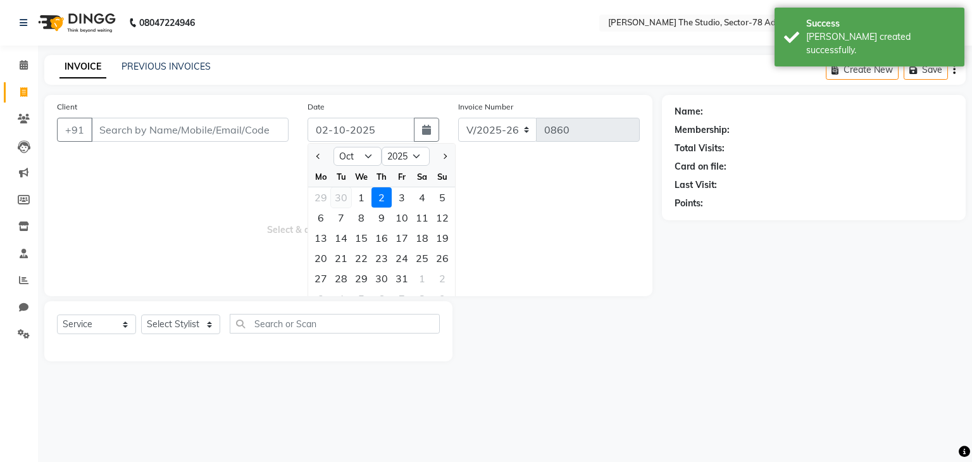
click at [331, 203] on div "30" at bounding box center [341, 197] width 20 height 20
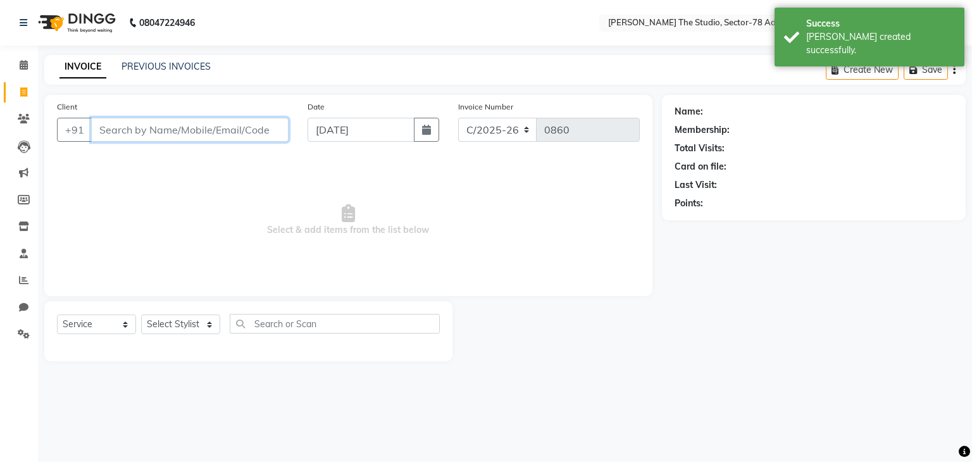
click at [212, 126] on input "Client" at bounding box center [189, 130] width 197 height 24
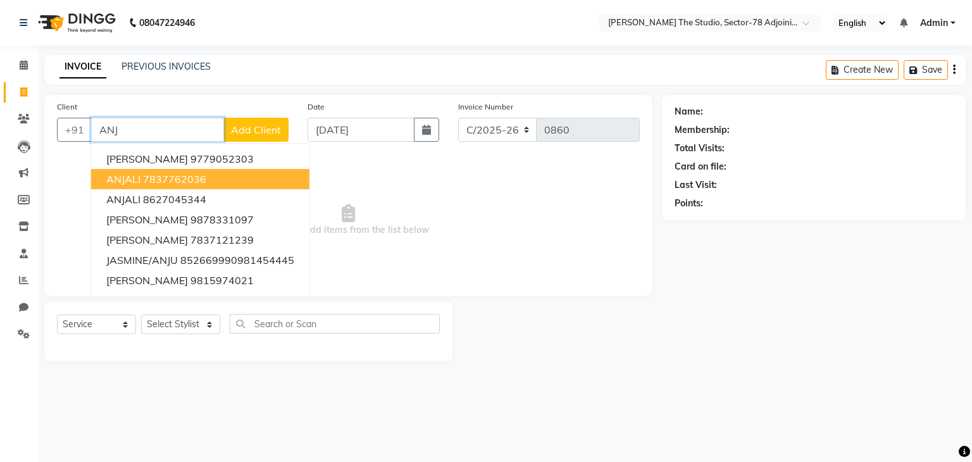
click at [157, 183] on ngb-highlight "7837762036" at bounding box center [174, 179] width 63 height 13
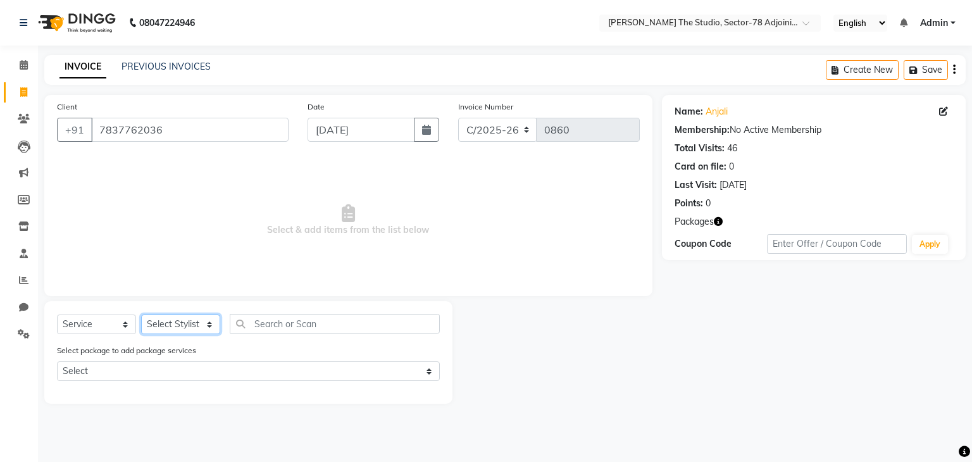
click at [179, 328] on select "Select Stylist [PERSON_NAME](N) [PERSON_NAME] [PERSON_NAME] [PERSON_NAME] Manag…" at bounding box center [180, 324] width 79 height 20
click at [141, 315] on select "Select Stylist [PERSON_NAME](N) [PERSON_NAME] [PERSON_NAME] [PERSON_NAME] Manag…" at bounding box center [180, 324] width 79 height 20
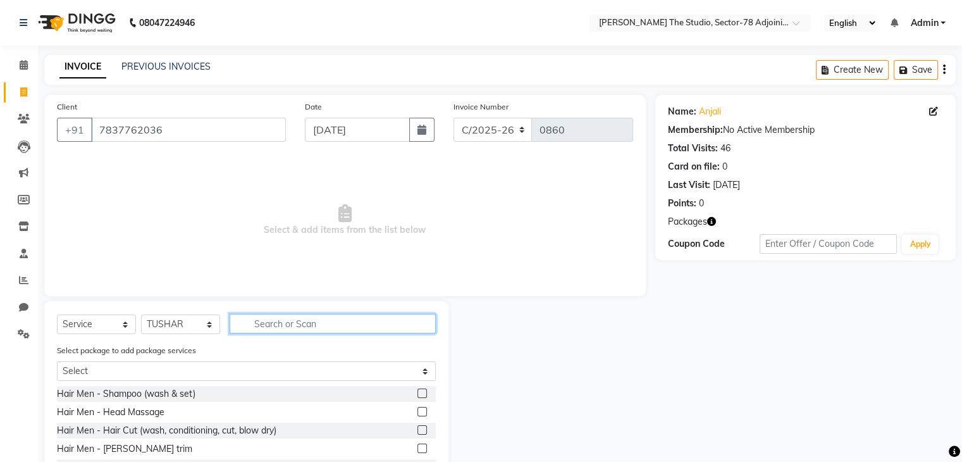
click at [271, 330] on input "text" at bounding box center [333, 324] width 206 height 20
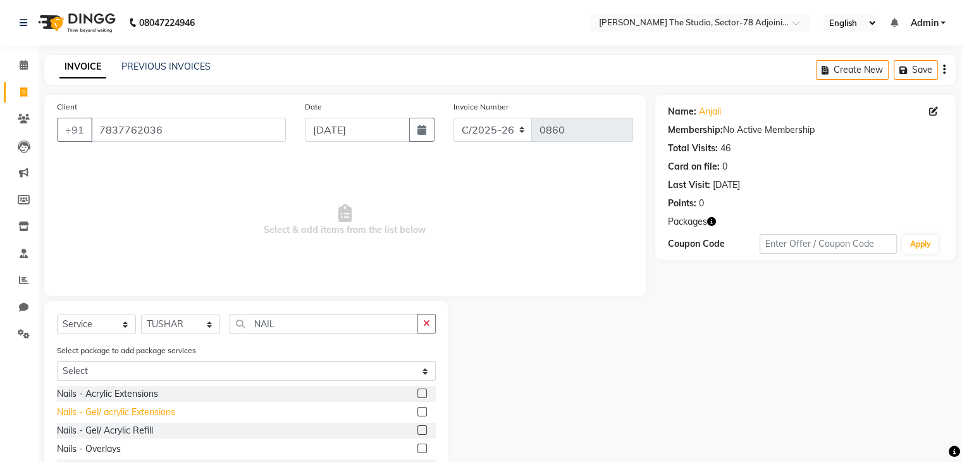
click at [163, 410] on div "Nails - Gel/ acrylic Extensions" at bounding box center [116, 412] width 118 height 13
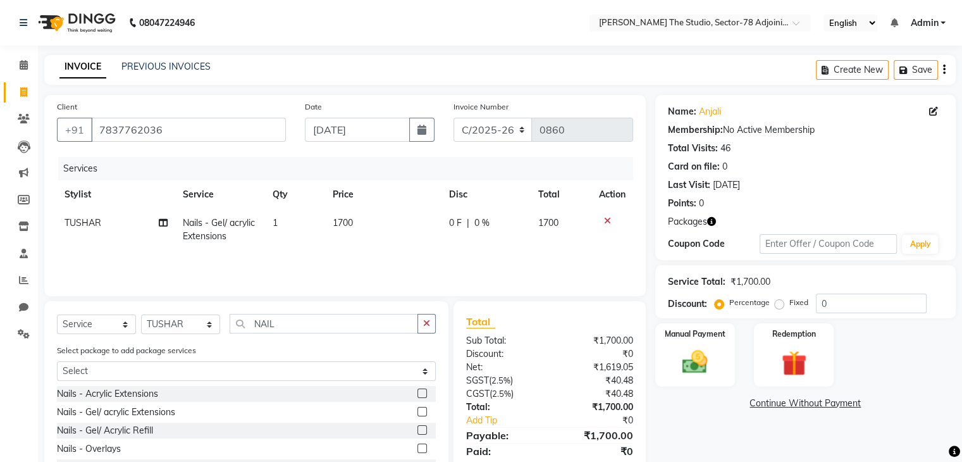
click at [369, 221] on td "1700" at bounding box center [383, 230] width 117 height 42
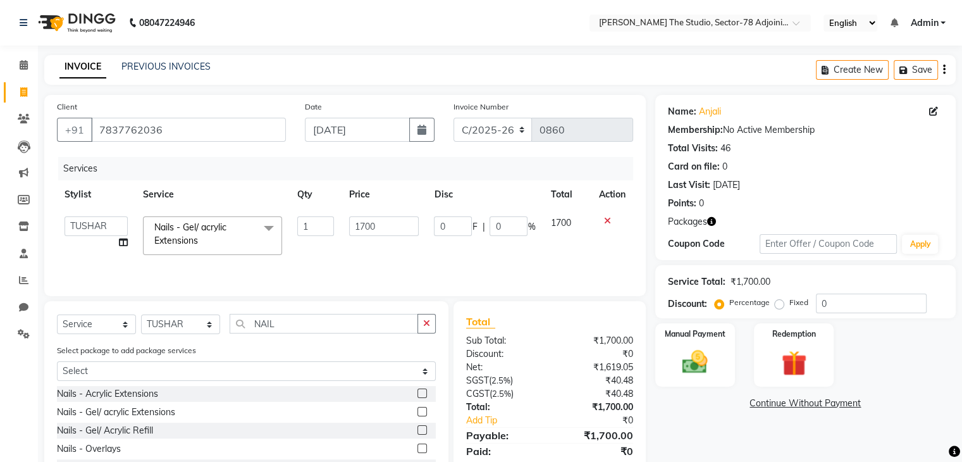
click at [369, 221] on input "1700" at bounding box center [384, 226] width 70 height 20
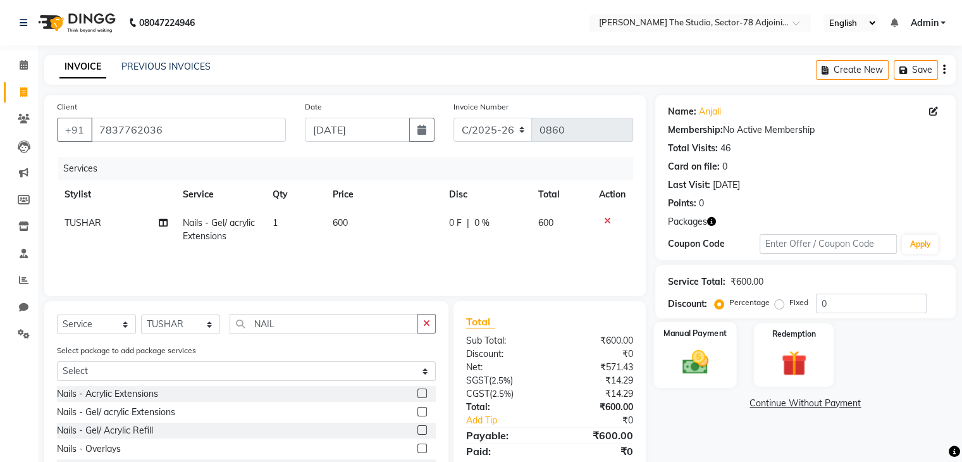
click at [711, 382] on div "Manual Payment" at bounding box center [695, 354] width 83 height 65
click at [777, 402] on div "UPI" at bounding box center [786, 405] width 25 height 17
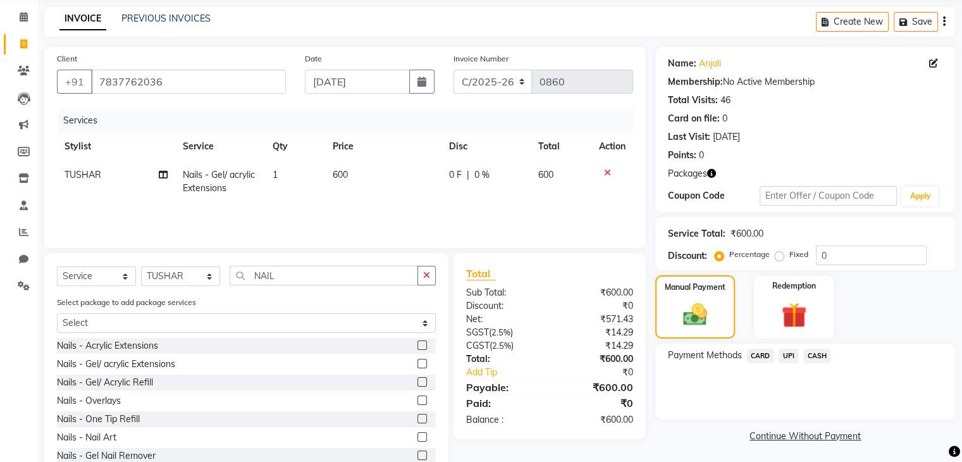
scroll to position [52, 0]
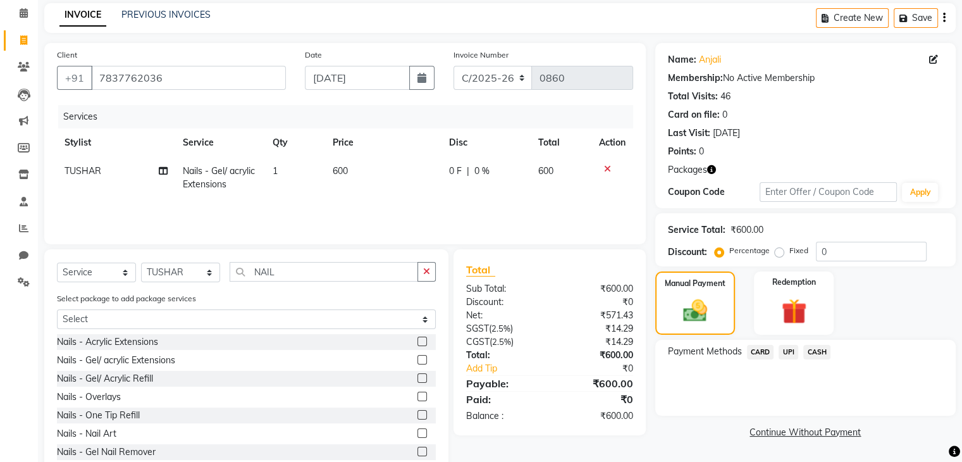
click at [790, 349] on span "UPI" at bounding box center [789, 352] width 20 height 15
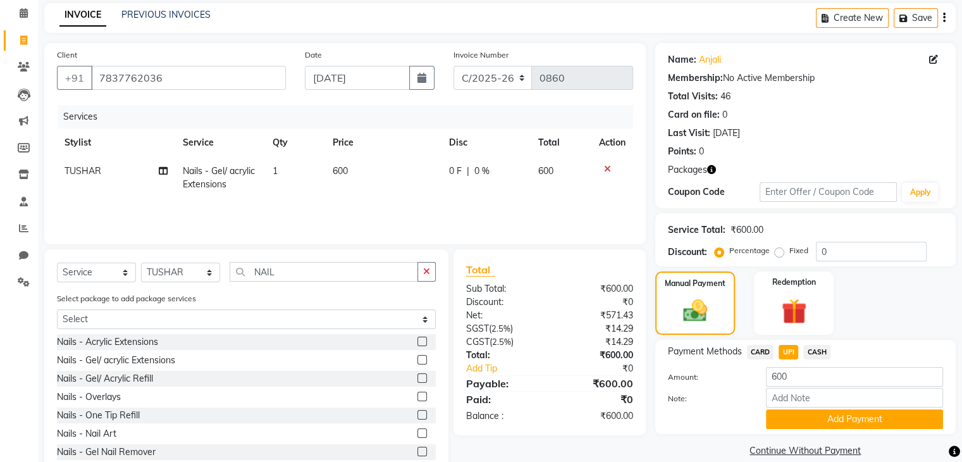
scroll to position [89, 0]
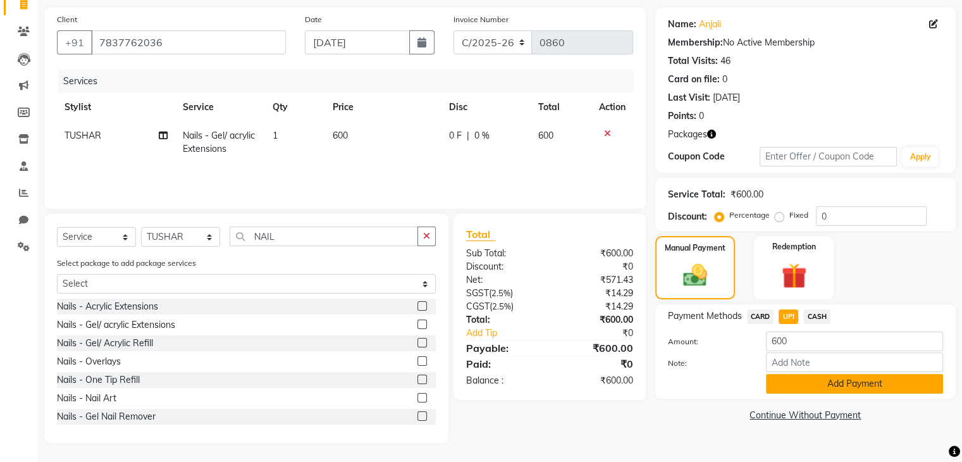
click at [800, 375] on button "Add Payment" at bounding box center [854, 384] width 177 height 20
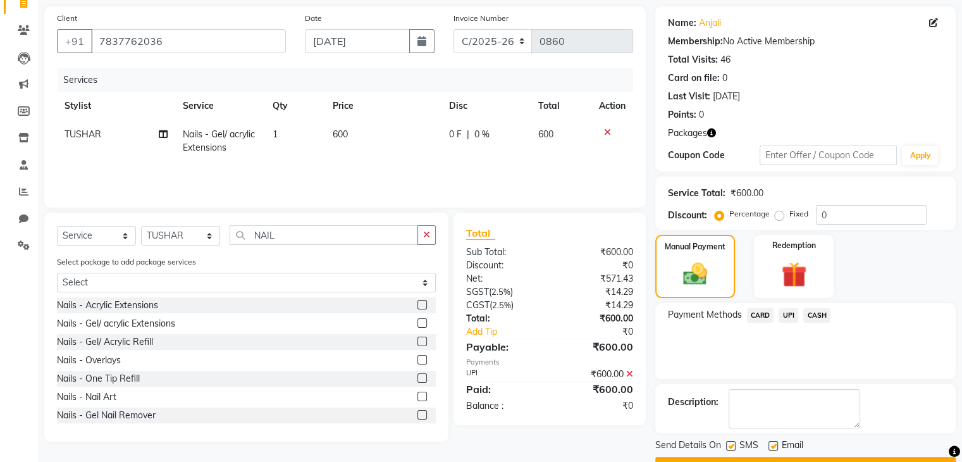
scroll to position [121, 0]
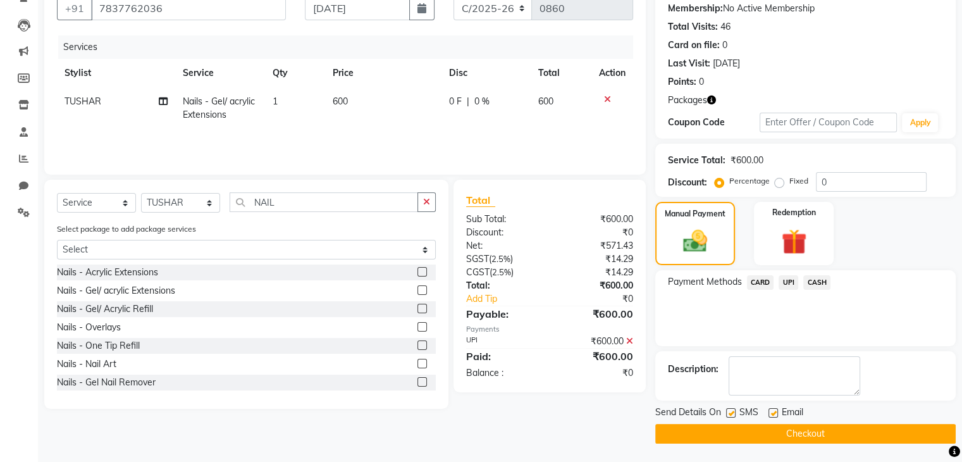
click at [731, 409] on label at bounding box center [730, 412] width 9 height 9
click at [731, 409] on input "checkbox" at bounding box center [730, 413] width 8 height 8
click at [782, 438] on button "Checkout" at bounding box center [805, 434] width 301 height 20
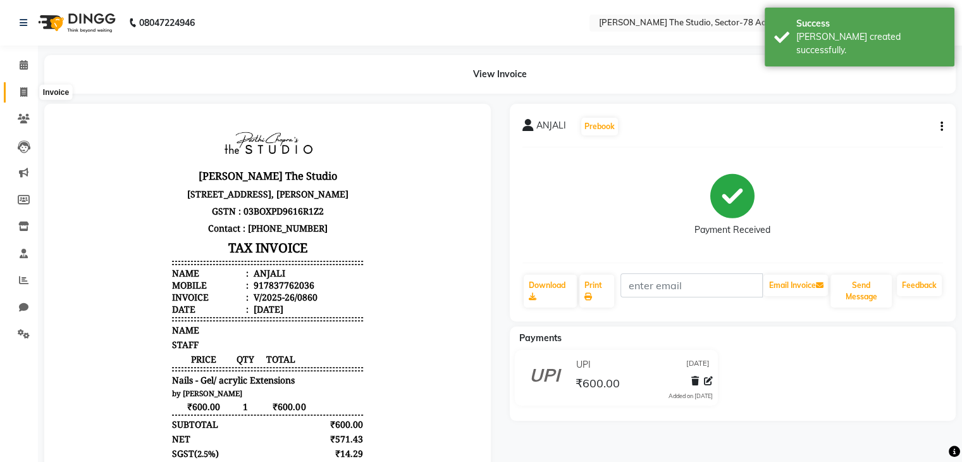
click at [27, 92] on span at bounding box center [24, 92] width 22 height 15
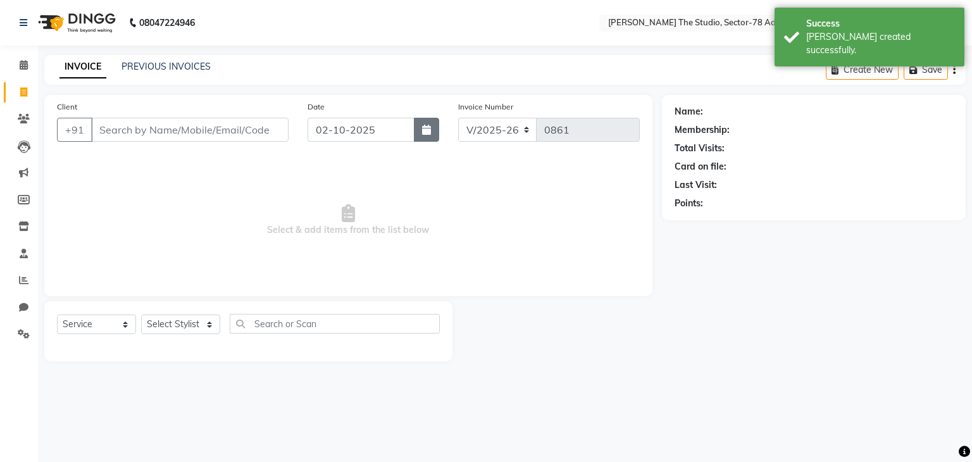
click at [433, 130] on button "button" at bounding box center [426, 130] width 25 height 24
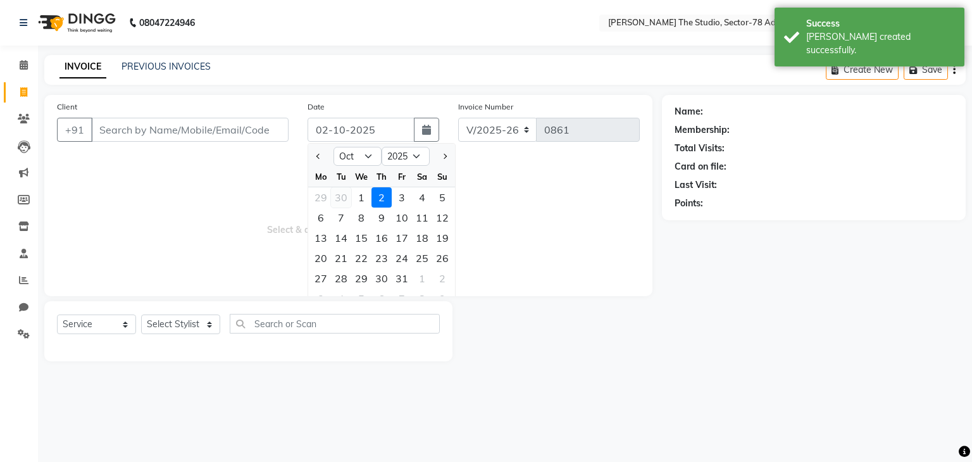
click at [335, 200] on div "30" at bounding box center [341, 197] width 20 height 20
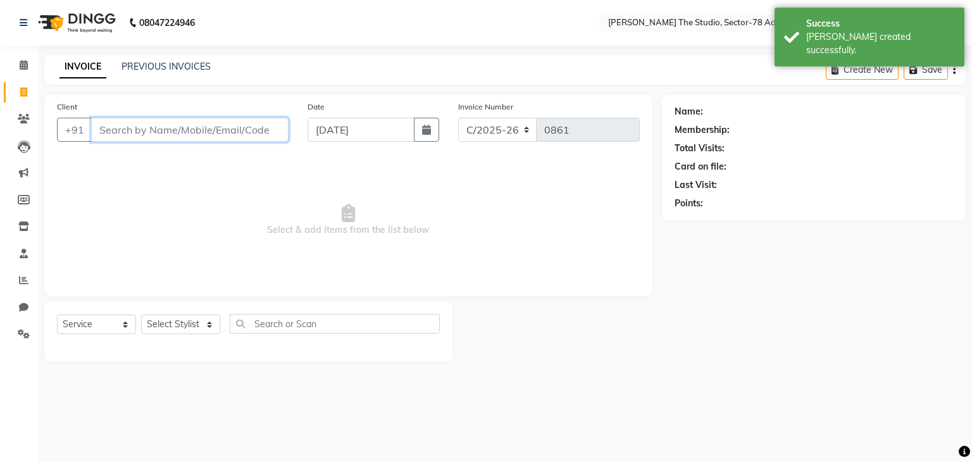
click at [262, 135] on input "Client" at bounding box center [189, 130] width 197 height 24
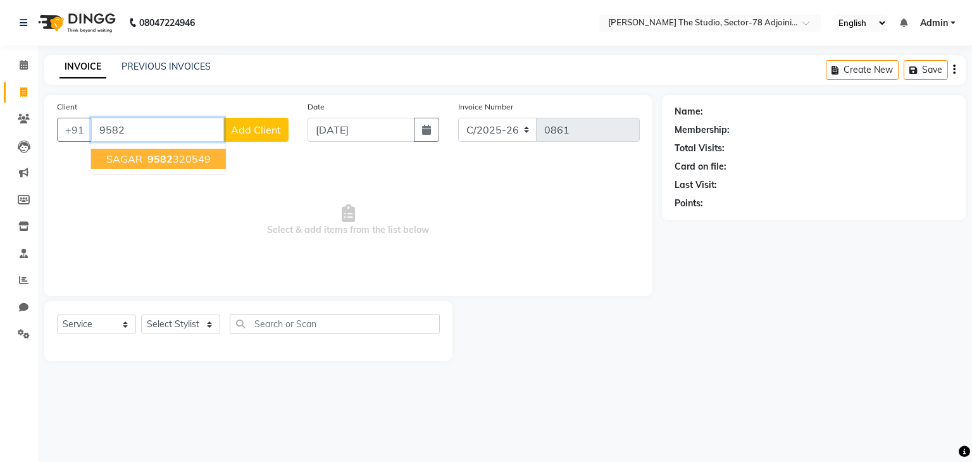
click at [220, 151] on button "SAGAR 9582 320549" at bounding box center [158, 159] width 135 height 20
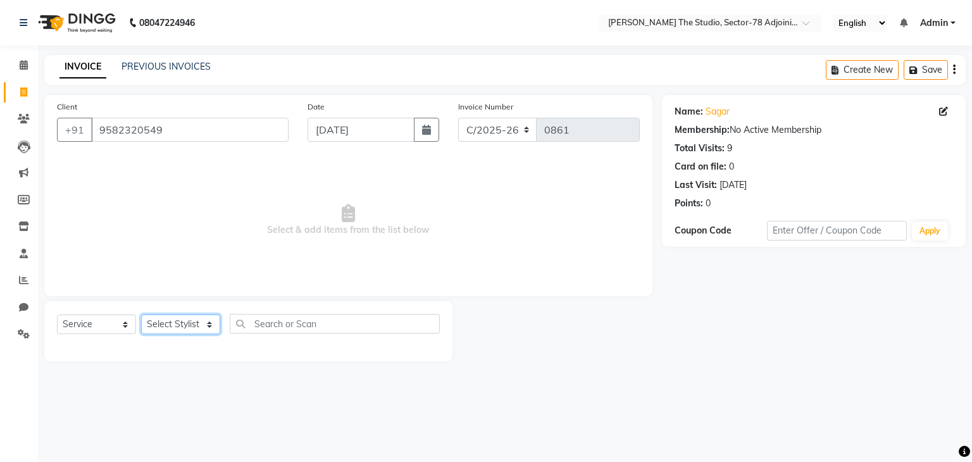
click at [196, 325] on select "Select Stylist [PERSON_NAME](N) [PERSON_NAME] [PERSON_NAME] [PERSON_NAME] Manag…" at bounding box center [180, 324] width 79 height 20
click at [141, 315] on select "Select Stylist [PERSON_NAME](N) [PERSON_NAME] [PERSON_NAME] [PERSON_NAME] Manag…" at bounding box center [180, 324] width 79 height 20
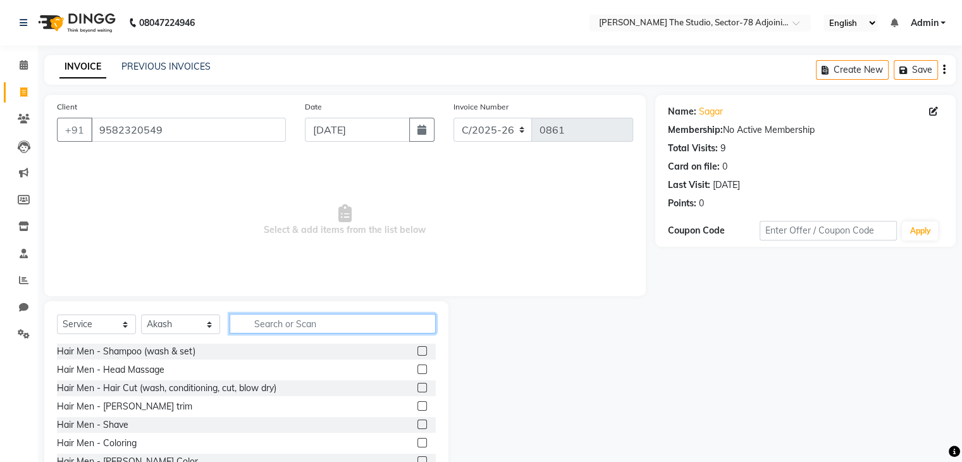
click at [294, 329] on input "text" at bounding box center [333, 324] width 206 height 20
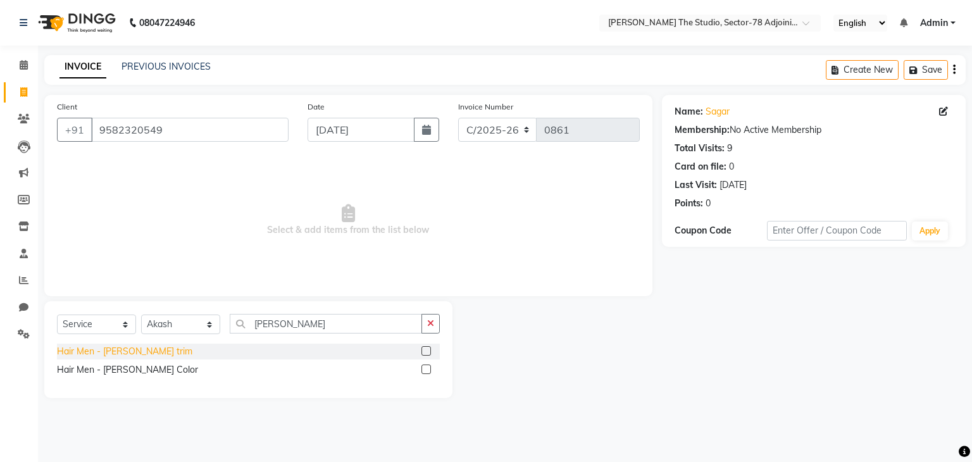
click at [105, 347] on div "Hair Men - [PERSON_NAME] trim" at bounding box center [124, 351] width 135 height 13
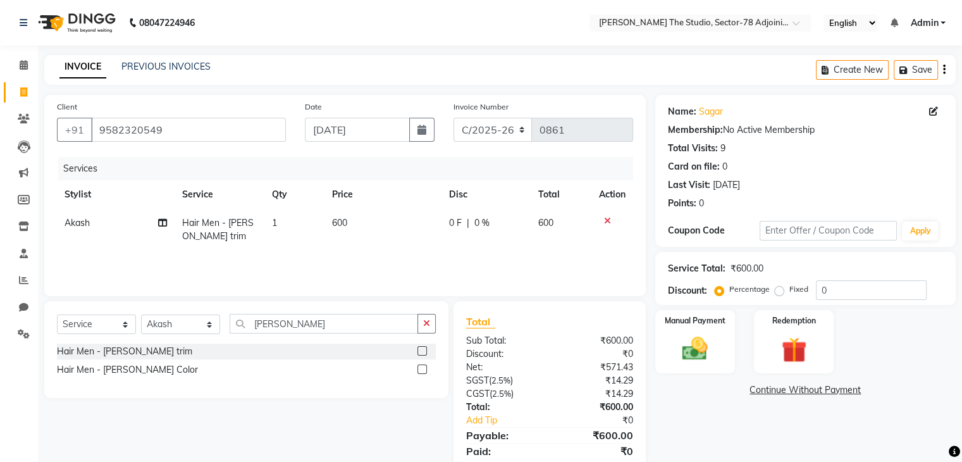
click at [359, 225] on td "600" at bounding box center [383, 230] width 117 height 42
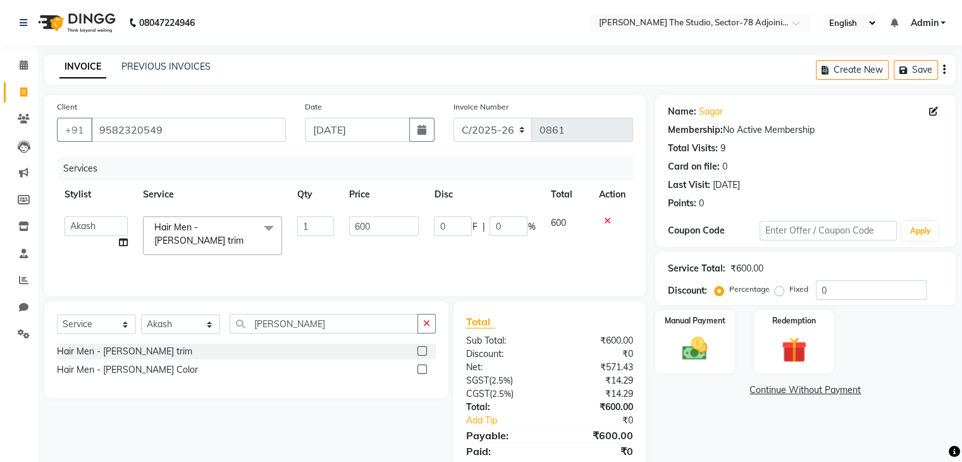
click at [359, 225] on input "600" at bounding box center [384, 226] width 70 height 20
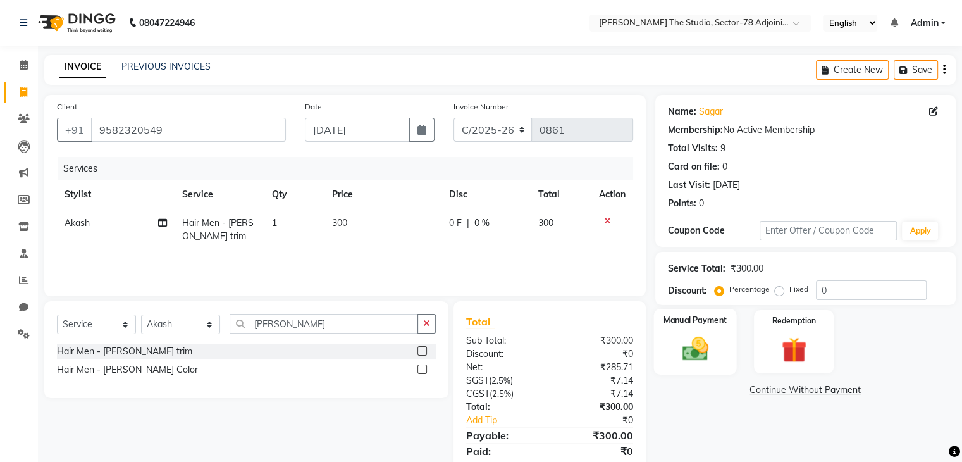
click at [694, 325] on label "Manual Payment" at bounding box center [695, 320] width 63 height 12
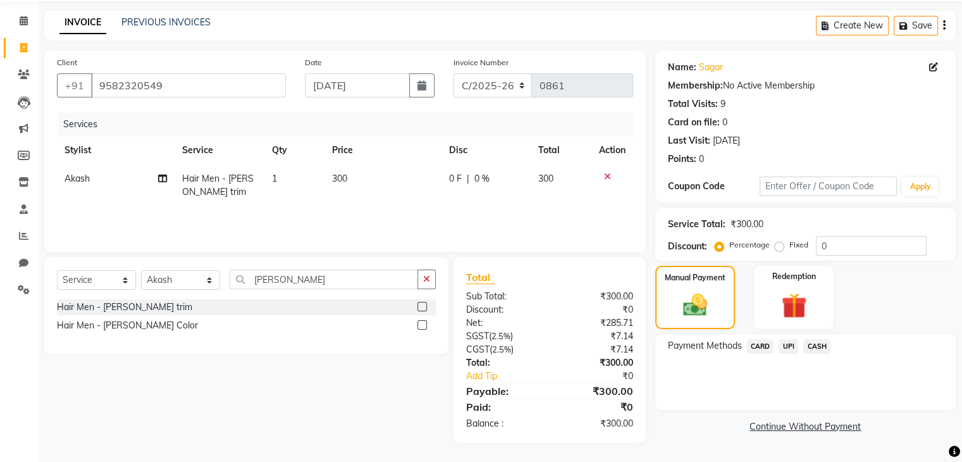
click at [791, 347] on span "UPI" at bounding box center [789, 346] width 20 height 15
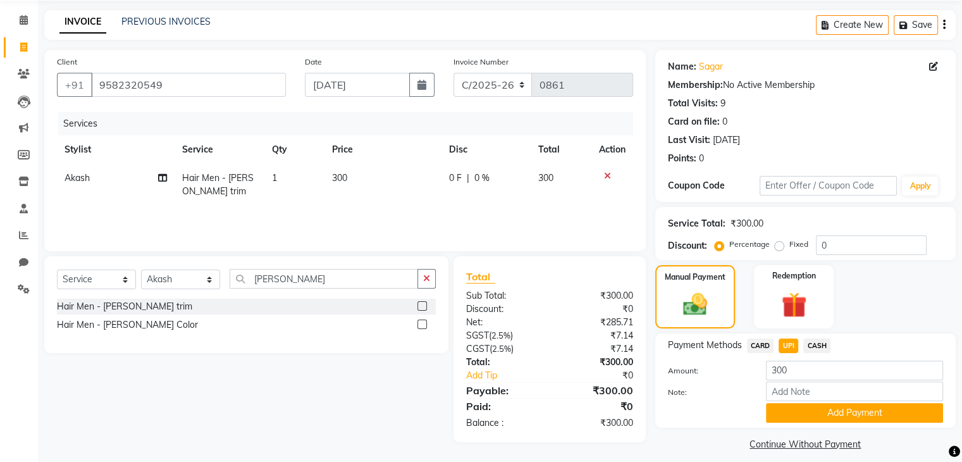
scroll to position [56, 0]
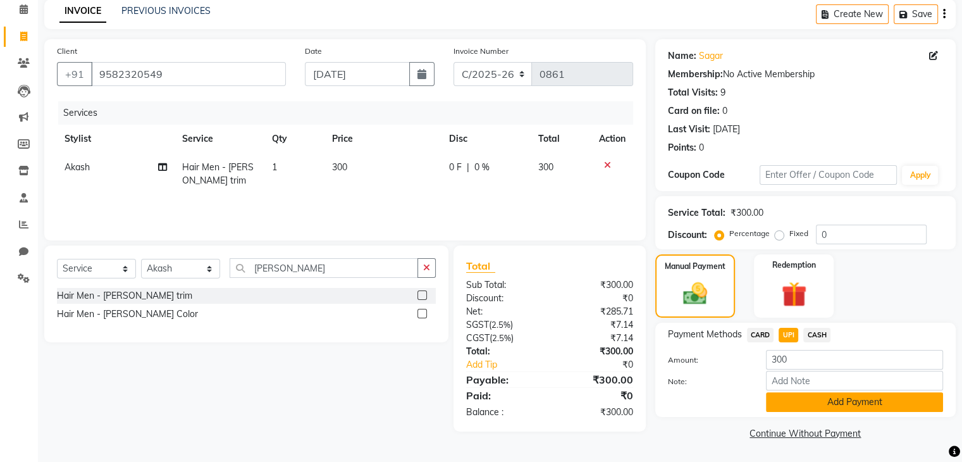
click at [810, 392] on button "Add Payment" at bounding box center [854, 402] width 177 height 20
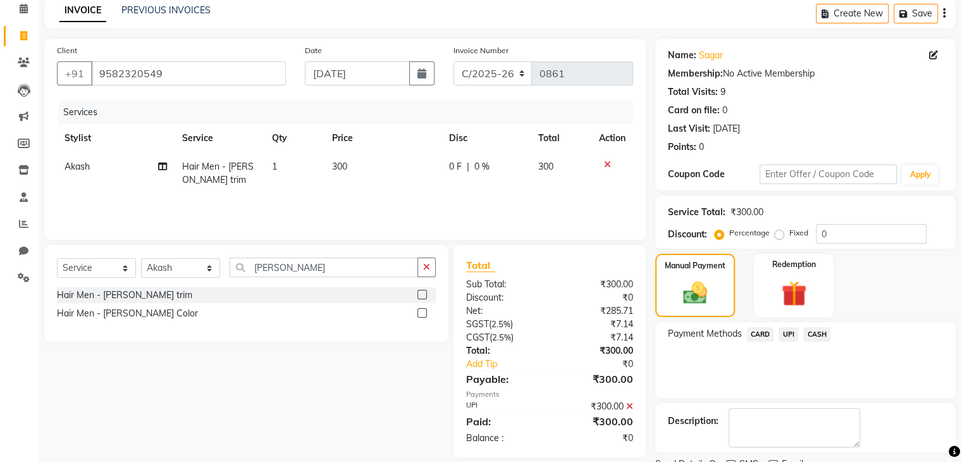
scroll to position [108, 0]
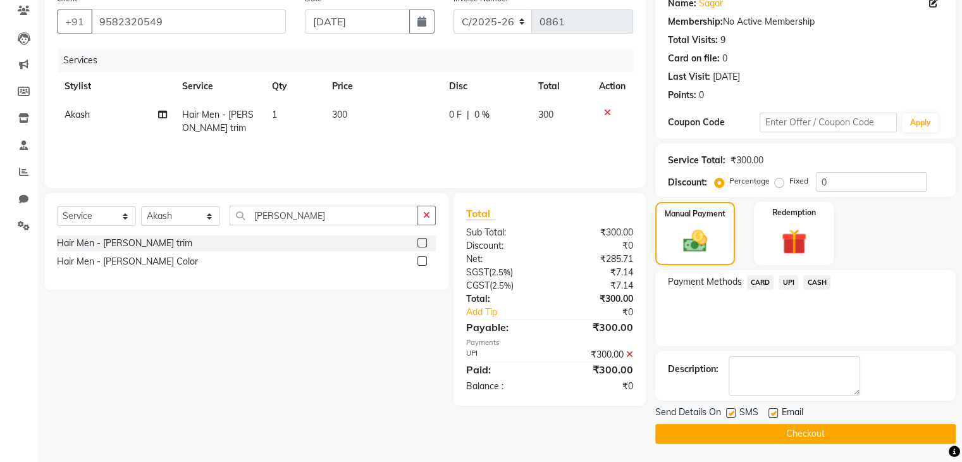
click at [728, 414] on label at bounding box center [730, 412] width 9 height 9
click at [728, 414] on input "checkbox" at bounding box center [730, 413] width 8 height 8
click at [349, 121] on td "300" at bounding box center [383, 122] width 117 height 42
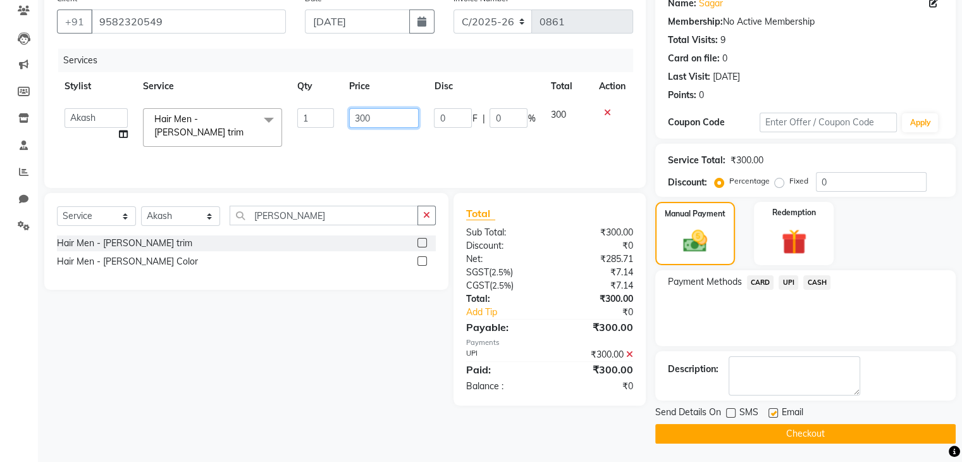
click at [349, 121] on input "300" at bounding box center [384, 118] width 70 height 20
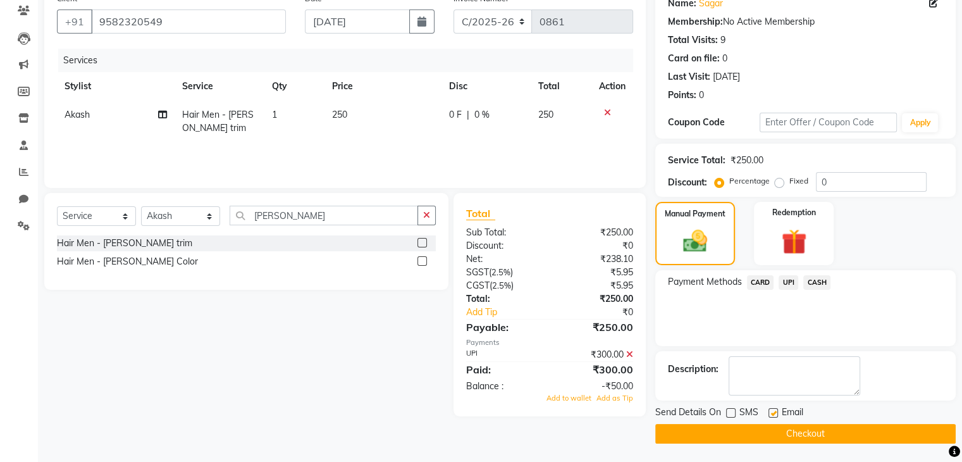
click at [791, 279] on span "UPI" at bounding box center [789, 282] width 20 height 15
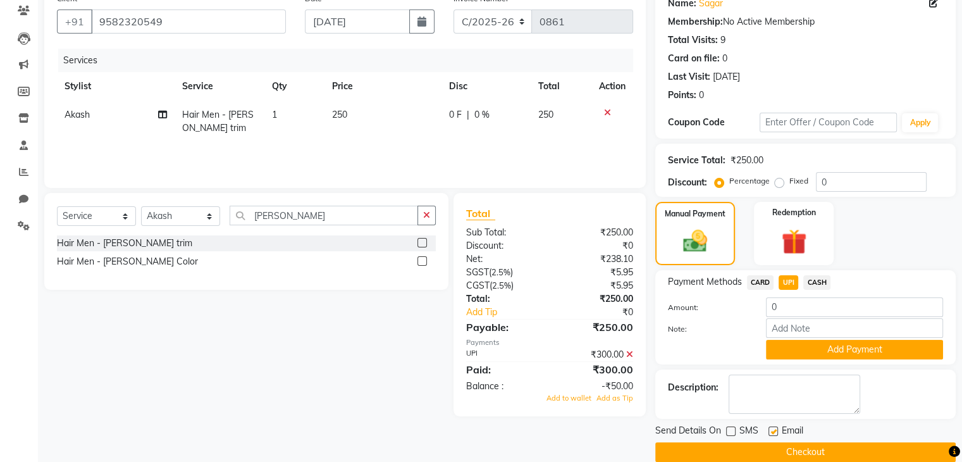
click at [626, 356] on icon at bounding box center [629, 354] width 7 height 9
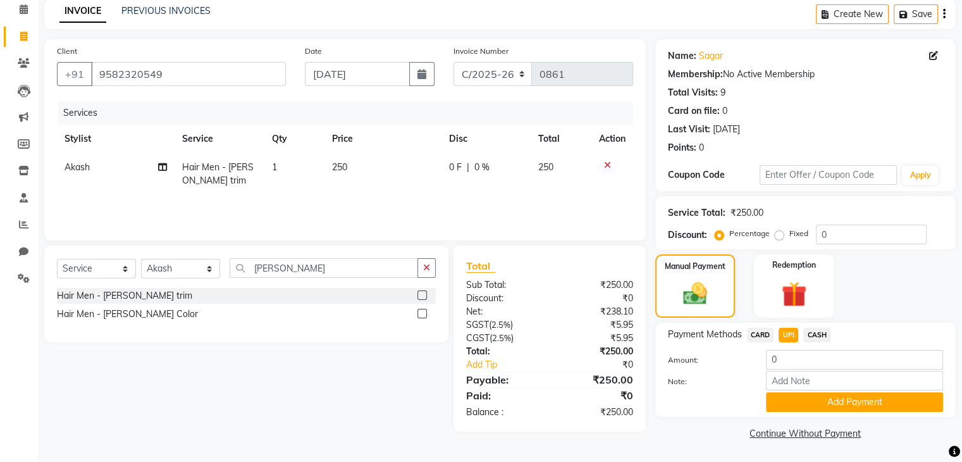
click at [785, 335] on span "UPI" at bounding box center [789, 335] width 20 height 15
click at [807, 406] on button "Add Payment" at bounding box center [854, 402] width 177 height 20
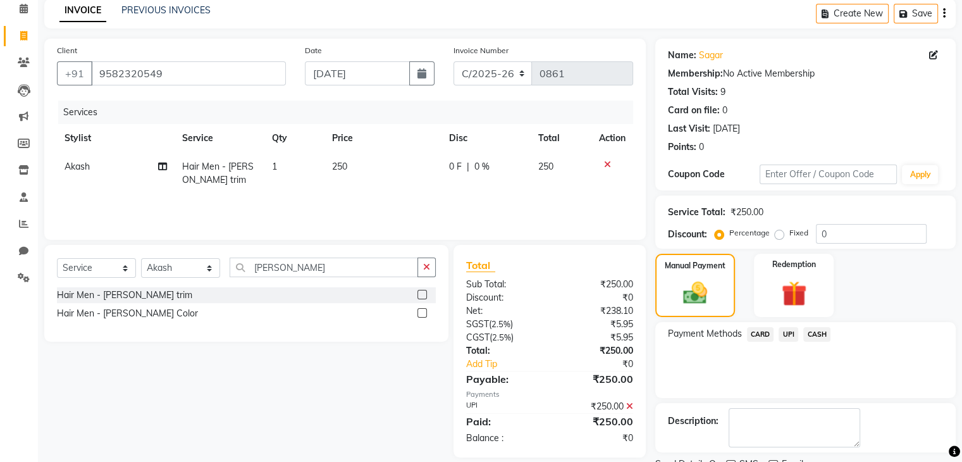
scroll to position [108, 0]
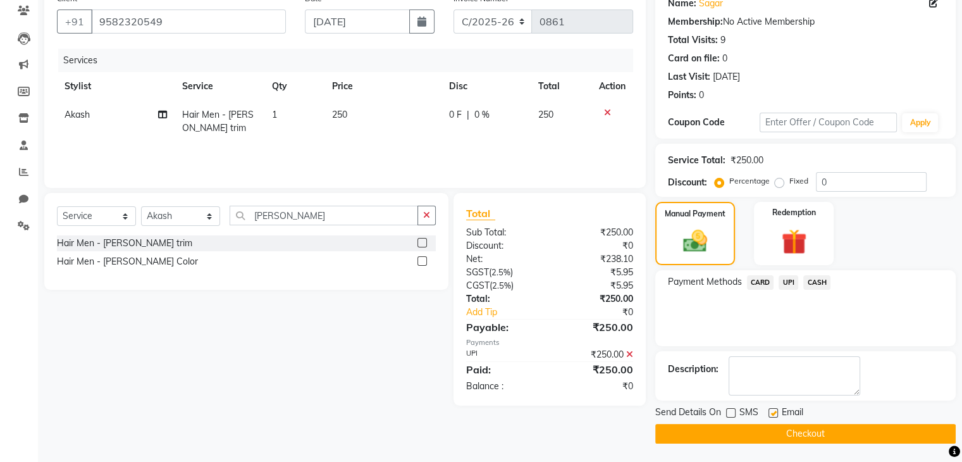
click at [750, 428] on button "Checkout" at bounding box center [805, 434] width 301 height 20
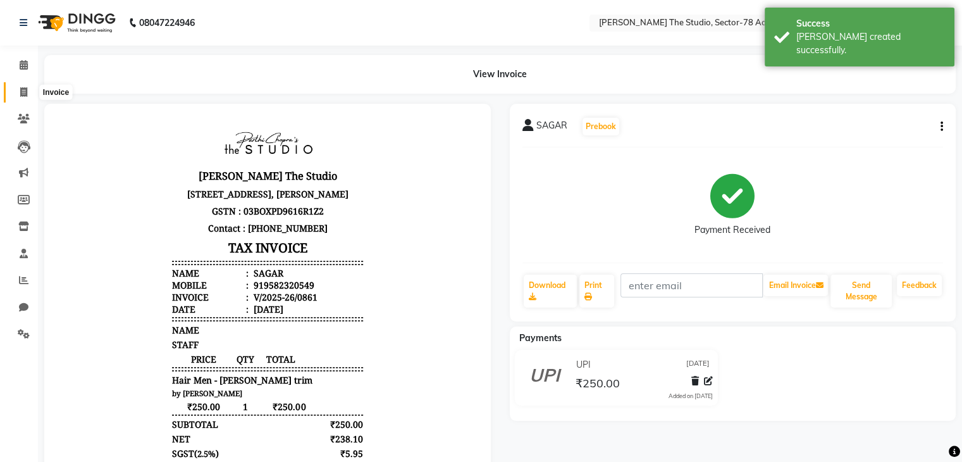
click at [28, 92] on span at bounding box center [24, 92] width 22 height 15
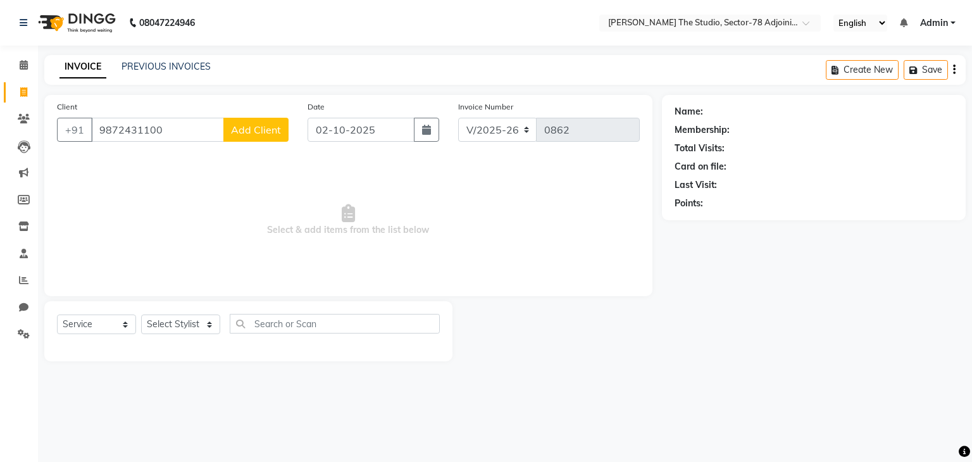
click at [248, 130] on span "Add Client" at bounding box center [256, 129] width 50 height 13
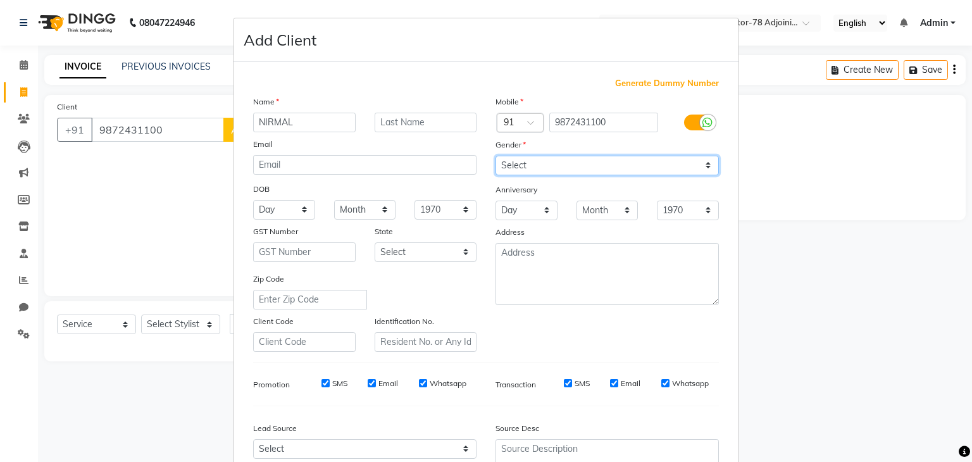
click at [552, 162] on select "Select [DEMOGRAPHIC_DATA] [DEMOGRAPHIC_DATA] Other Prefer Not To Say" at bounding box center [606, 166] width 223 height 20
click at [495, 156] on select "Select [DEMOGRAPHIC_DATA] [DEMOGRAPHIC_DATA] Other Prefer Not To Say" at bounding box center [606, 166] width 223 height 20
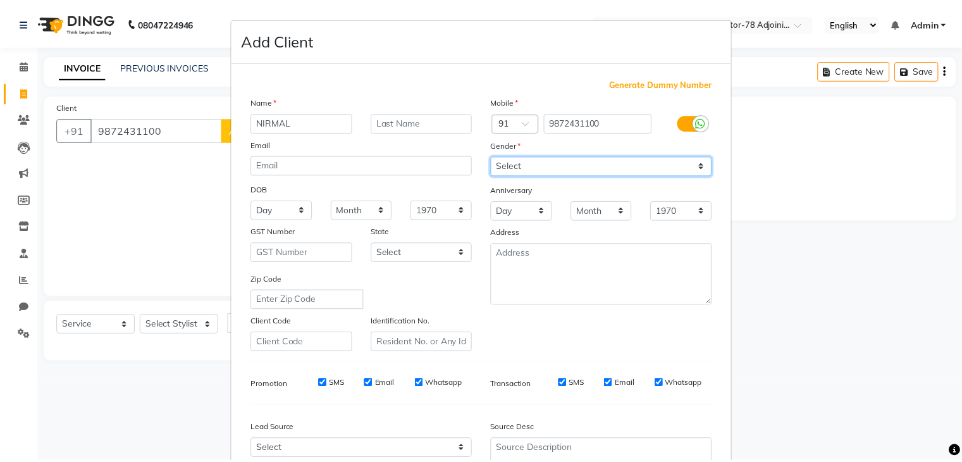
scroll to position [128, 0]
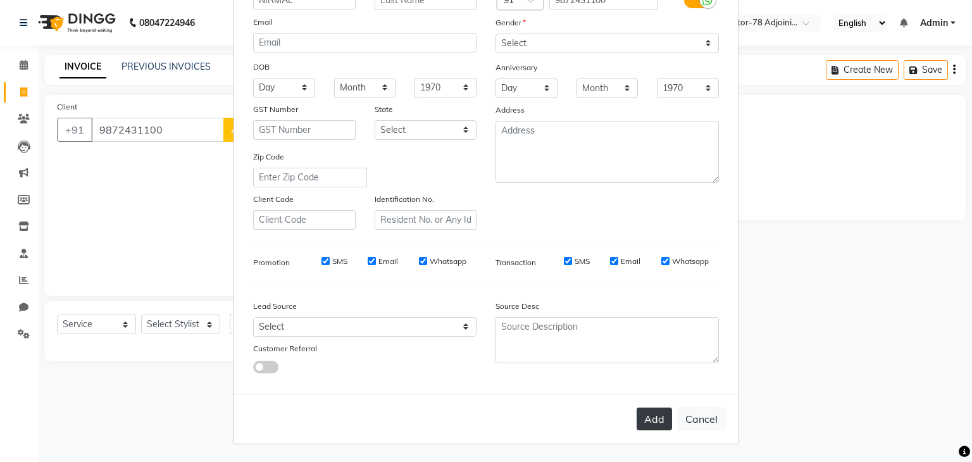
click at [637, 417] on button "Add" at bounding box center [653, 418] width 35 height 23
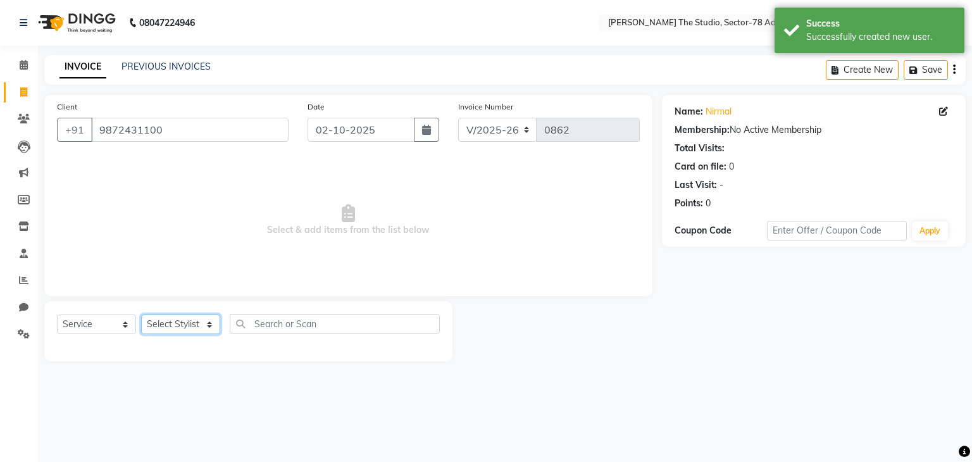
click at [154, 324] on select "Select Stylist [PERSON_NAME](N) [PERSON_NAME] [PERSON_NAME] [PERSON_NAME] Manag…" at bounding box center [180, 324] width 79 height 20
click at [141, 315] on select "Select Stylist [PERSON_NAME](N) [PERSON_NAME] [PERSON_NAME] [PERSON_NAME] Manag…" at bounding box center [180, 324] width 79 height 20
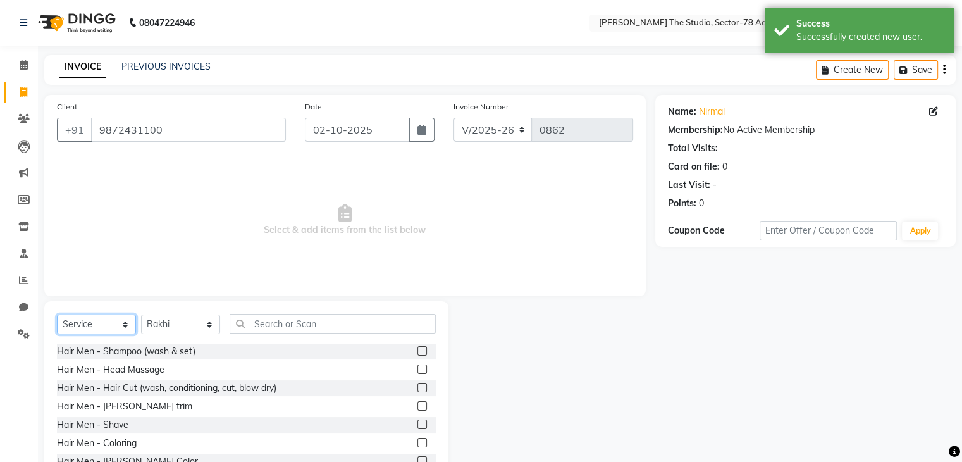
click at [82, 320] on select "Select Service Product Membership Package Voucher Prepaid Gift Card" at bounding box center [96, 324] width 79 height 20
click at [57, 315] on select "Select Service Product Membership Package Voucher Prepaid Gift Card" at bounding box center [96, 324] width 79 height 20
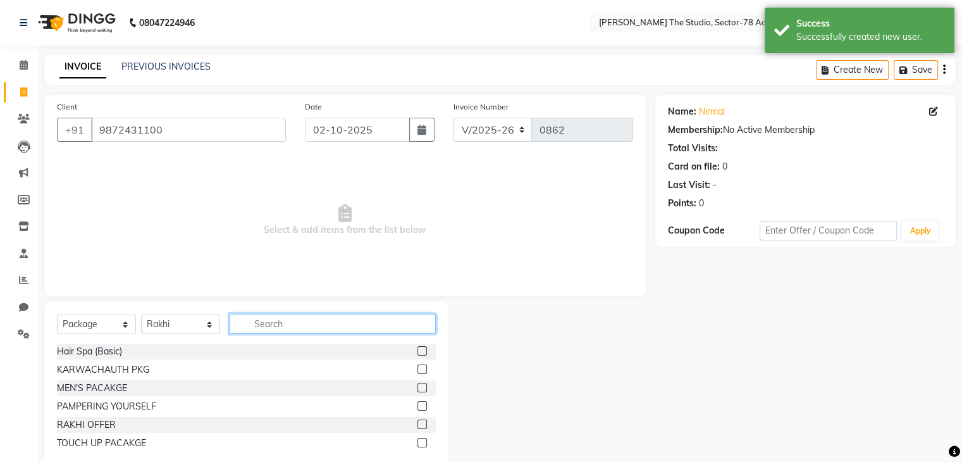
click at [322, 322] on input "text" at bounding box center [333, 324] width 206 height 20
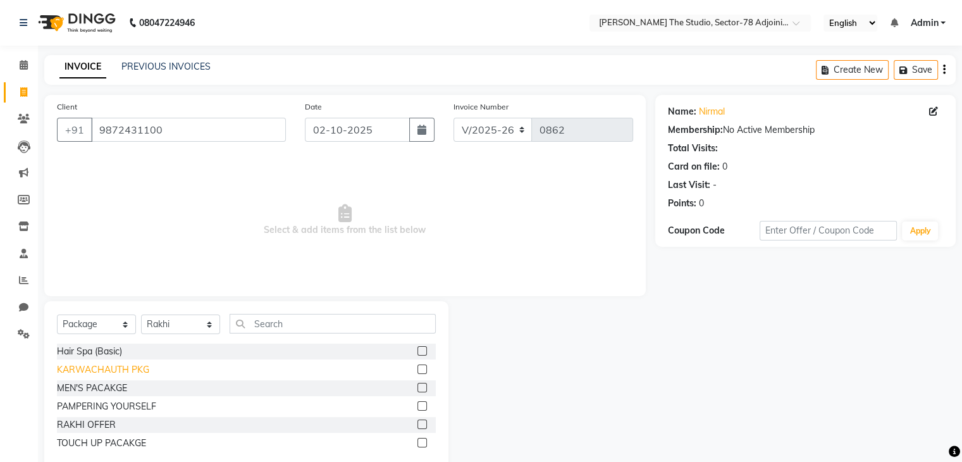
click at [127, 375] on div "KARWACHAUTH PKG" at bounding box center [103, 369] width 92 height 13
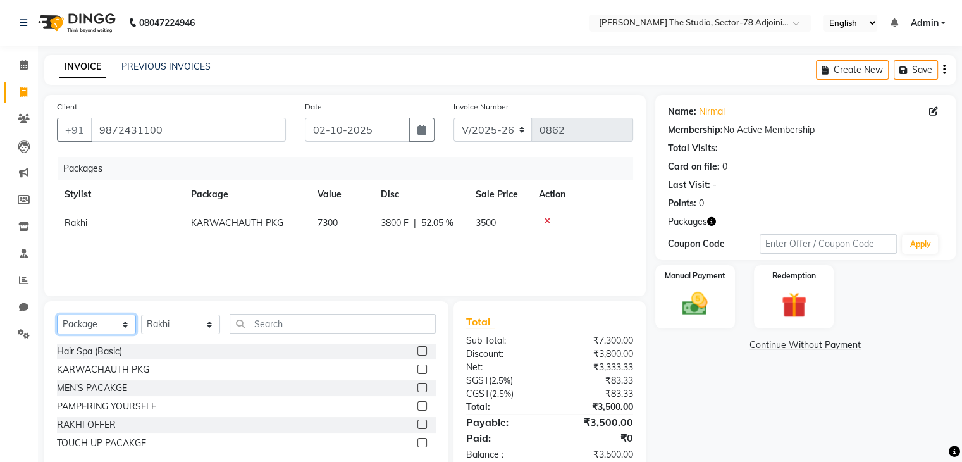
click at [92, 330] on select "Select Service Product Membership Package Voucher Prepaid Gift Card" at bounding box center [96, 324] width 79 height 20
click at [57, 315] on select "Select Service Product Membership Package Voucher Prepaid Gift Card" at bounding box center [96, 324] width 79 height 20
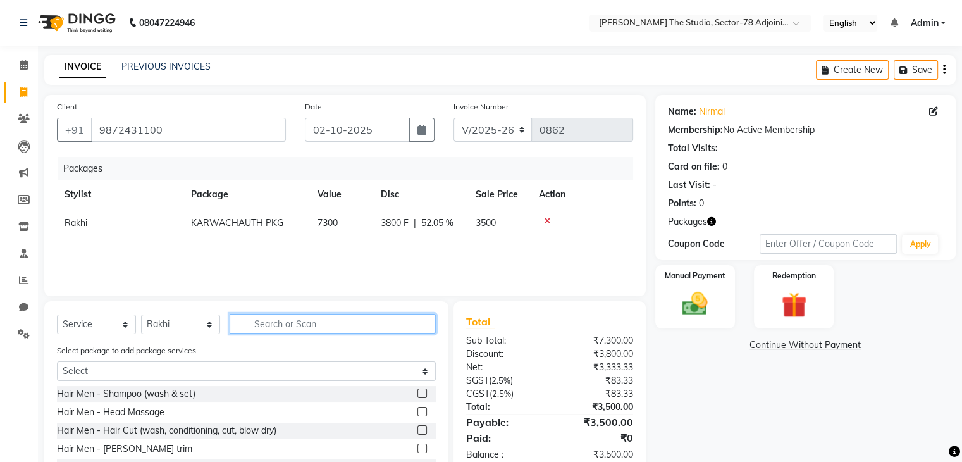
click at [286, 327] on input "text" at bounding box center [333, 324] width 206 height 20
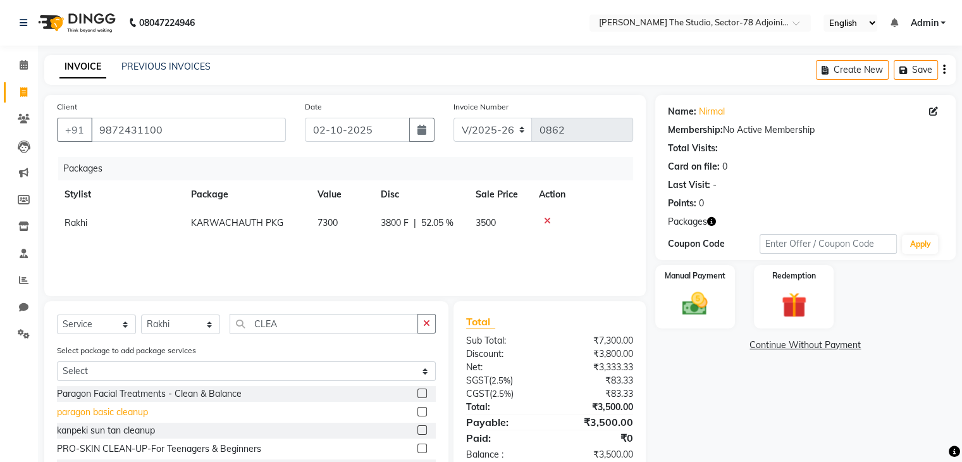
click at [123, 416] on div "paragon basic cleanup" at bounding box center [102, 412] width 91 height 13
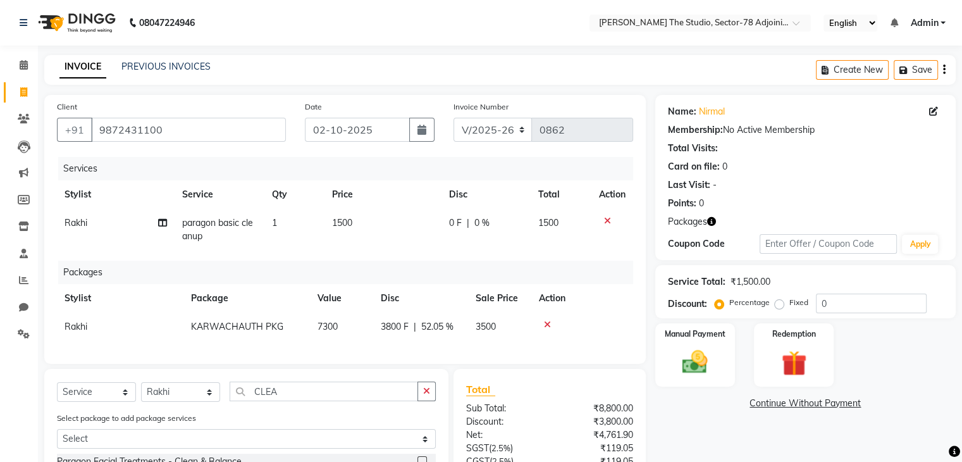
click at [363, 221] on td "1500" at bounding box center [383, 230] width 117 height 42
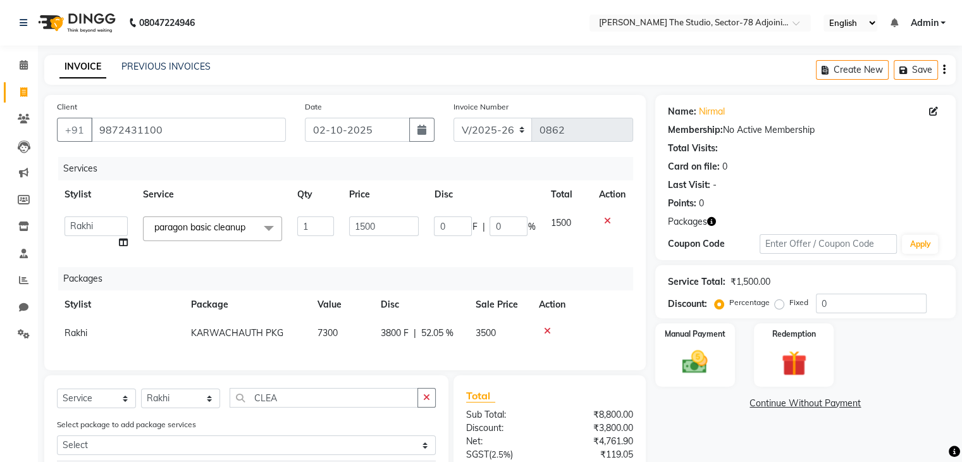
click at [363, 221] on input "1500" at bounding box center [384, 226] width 70 height 20
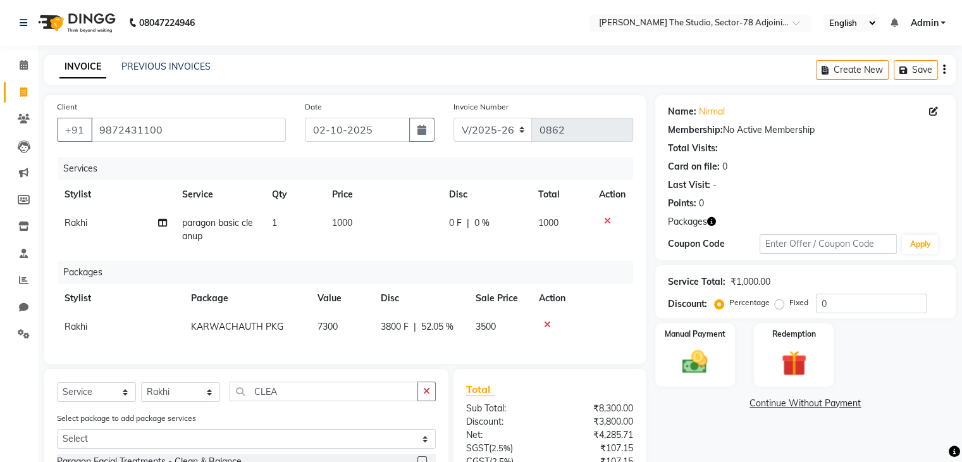
click at [376, 244] on td "1000" at bounding box center [383, 230] width 117 height 42
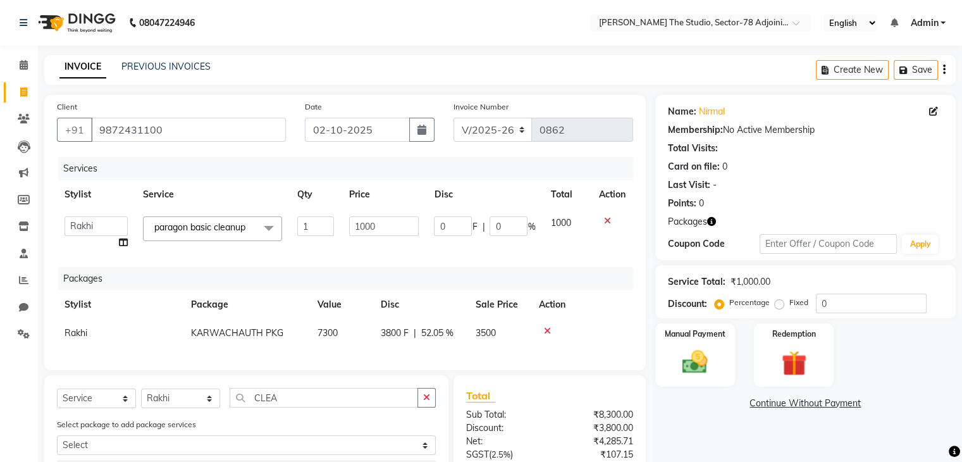
scroll to position [156, 0]
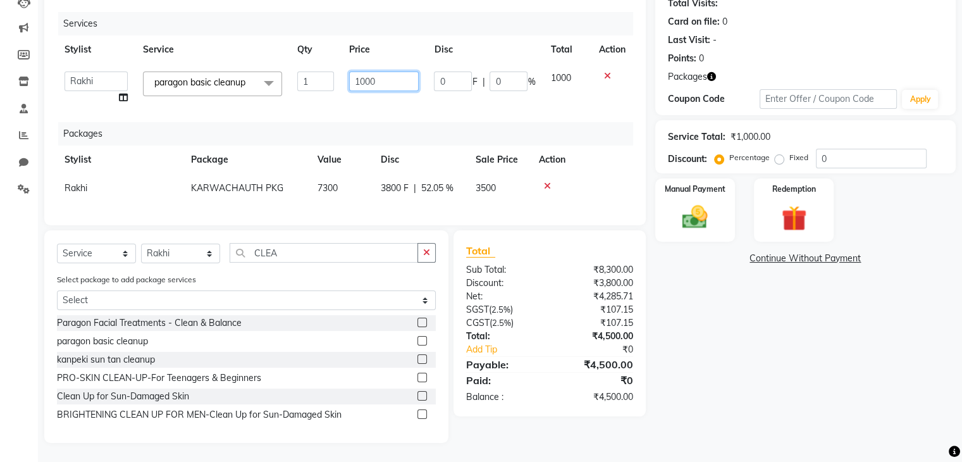
click at [413, 71] on input "1000" at bounding box center [384, 81] width 70 height 20
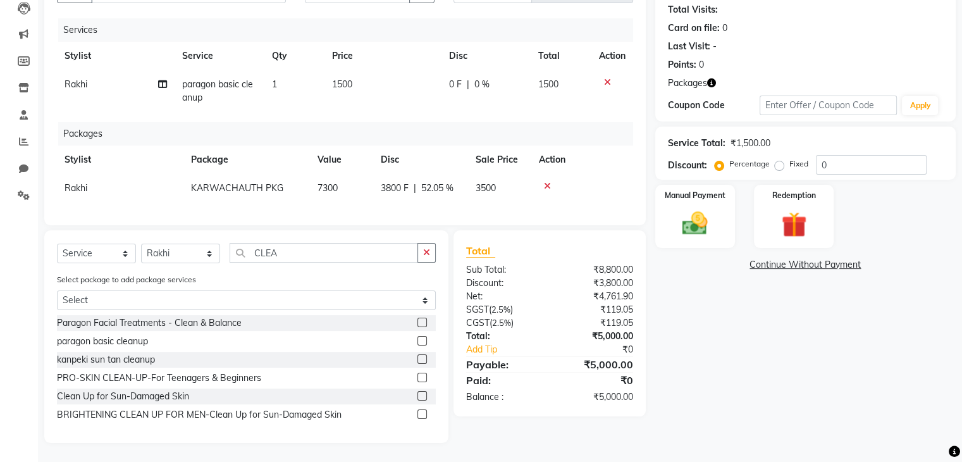
scroll to position [149, 0]
click at [506, 104] on div "Services Stylist Service Qty Price Disc Total Action Rakhi paragon basic cleanu…" at bounding box center [345, 115] width 576 height 194
click at [363, 71] on td "1500" at bounding box center [383, 91] width 117 height 42
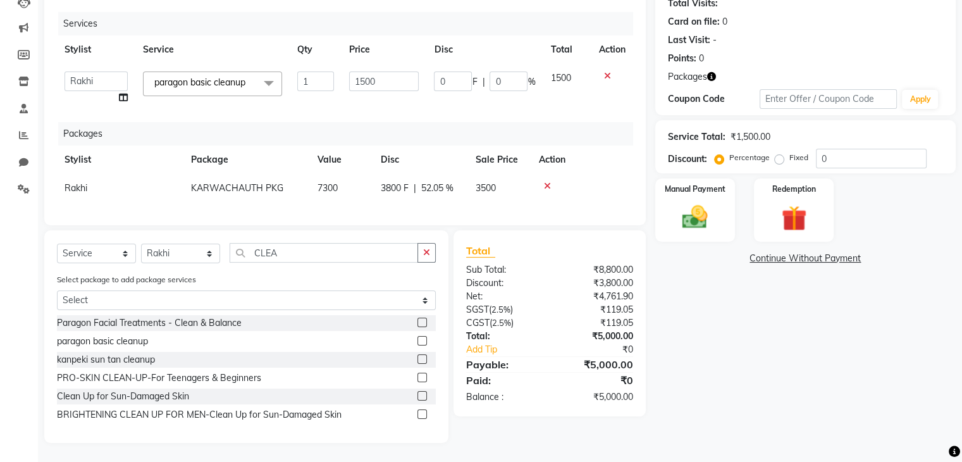
scroll to position [156, 0]
click at [363, 71] on input "1500" at bounding box center [384, 81] width 70 height 20
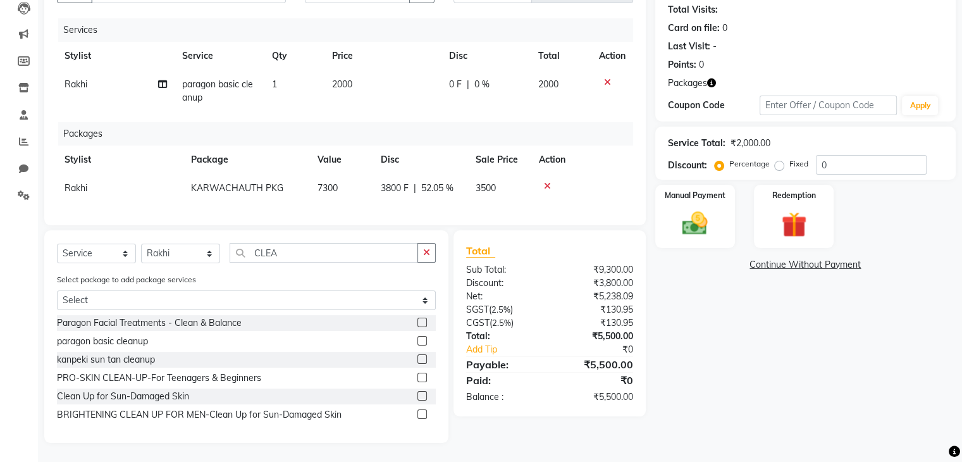
scroll to position [149, 0]
click at [248, 84] on td "paragon basic cleanup" at bounding box center [220, 91] width 90 height 42
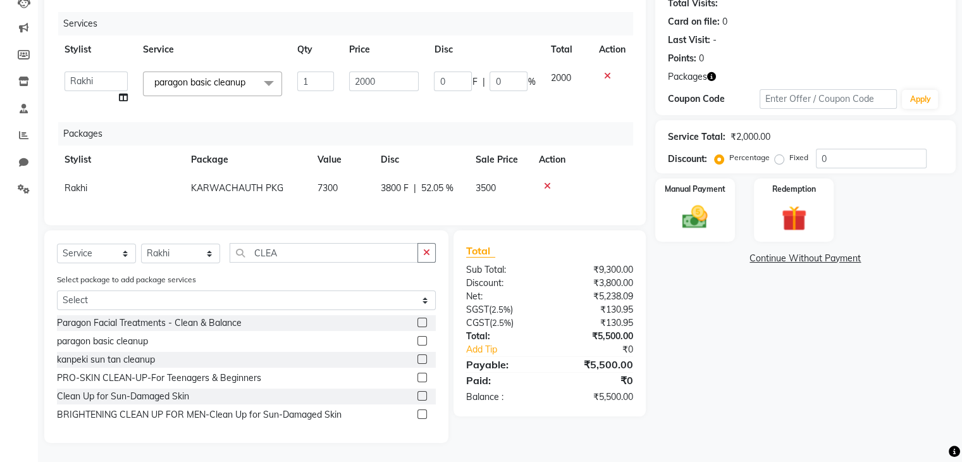
click at [268, 75] on span at bounding box center [268, 83] width 25 height 24
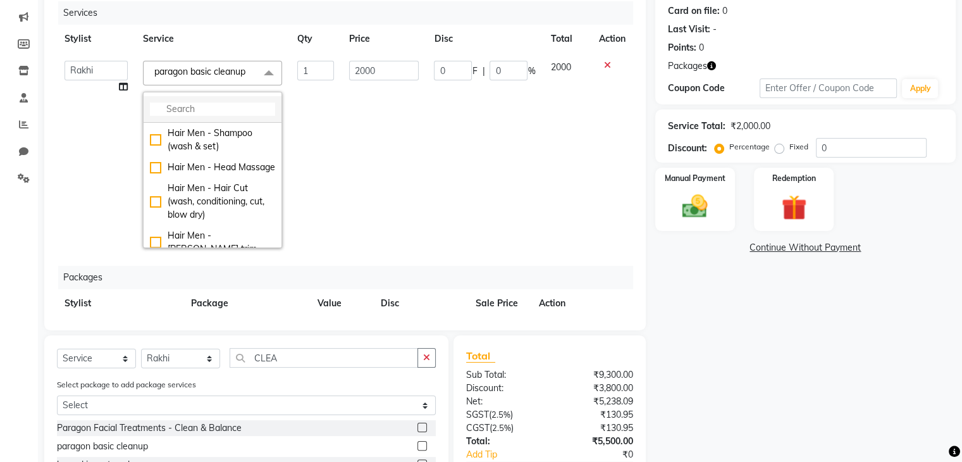
click at [181, 106] on input "multiselect-search" at bounding box center [212, 108] width 125 height 13
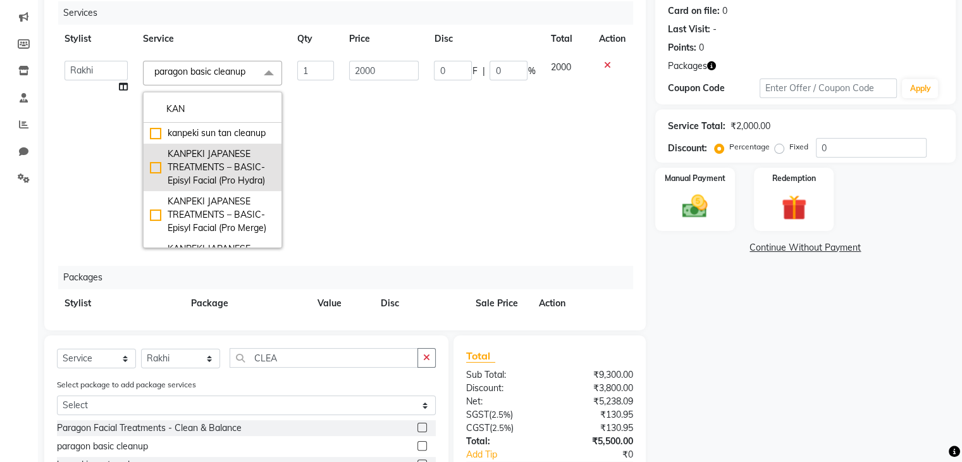
click at [197, 177] on div "KANPEKI JAPANESE TREATMENTS – BASIC-Episyl Facial (Pro Hydra)" at bounding box center [212, 167] width 125 height 40
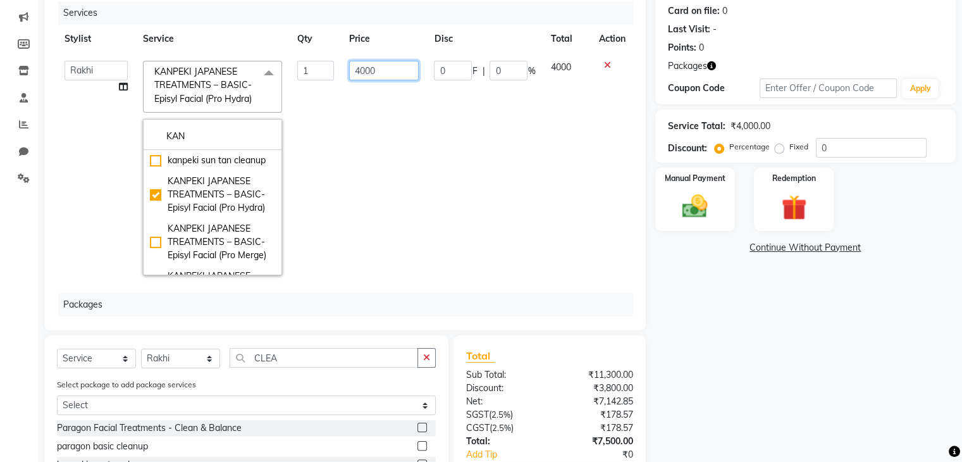
click at [380, 65] on input "4000" at bounding box center [384, 71] width 70 height 20
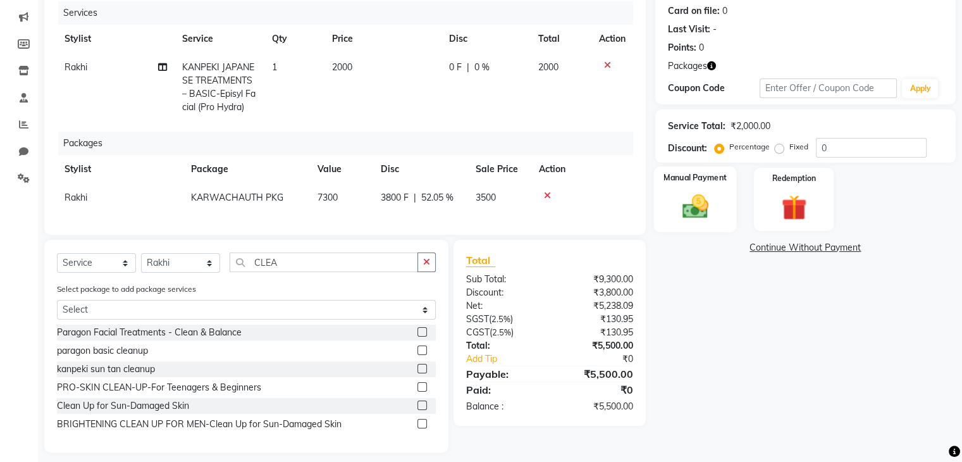
click at [723, 181] on label "Manual Payment" at bounding box center [695, 177] width 63 height 12
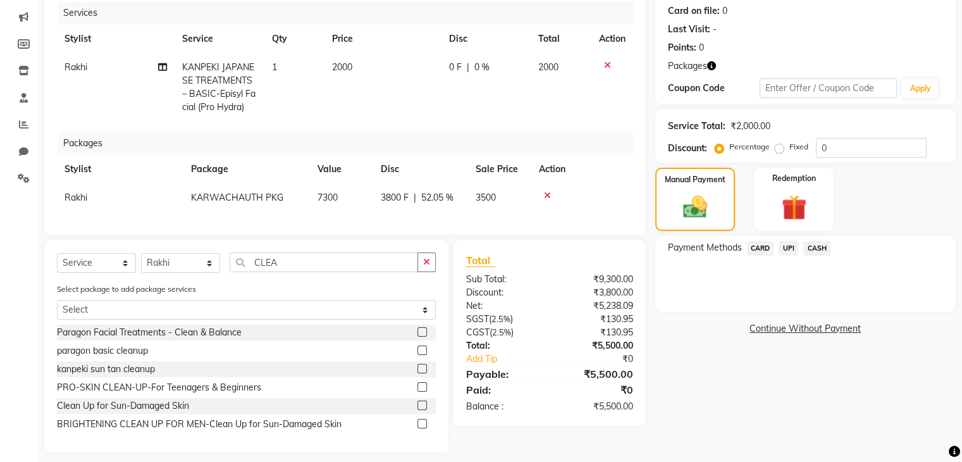
click at [792, 244] on span "UPI" at bounding box center [789, 248] width 20 height 15
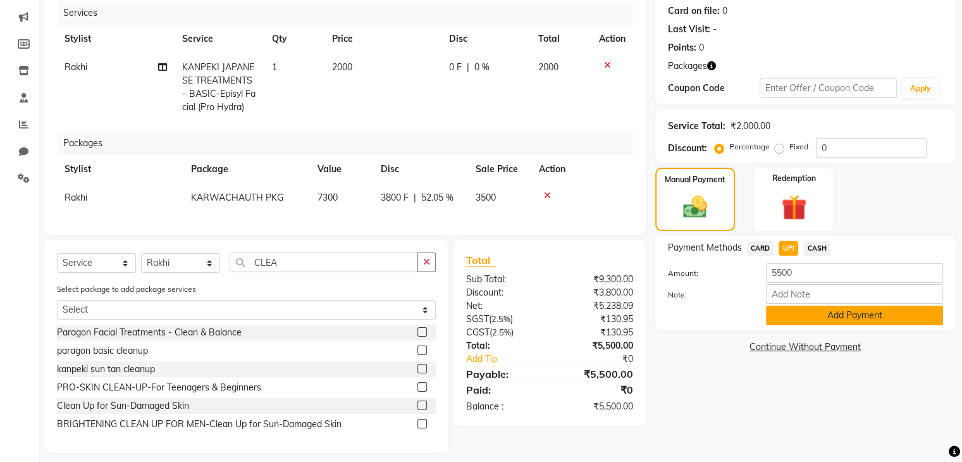
click at [810, 310] on button "Add Payment" at bounding box center [854, 316] width 177 height 20
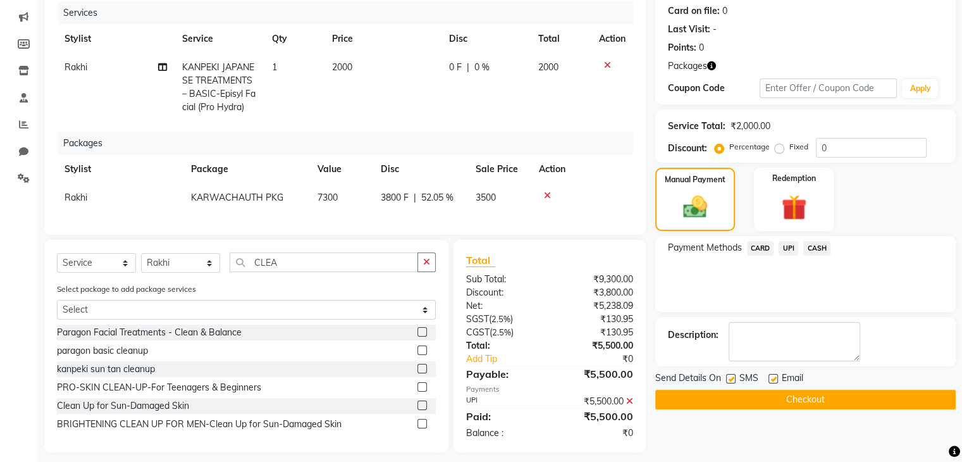
click at [731, 382] on label at bounding box center [730, 378] width 9 height 9
click at [731, 382] on input "checkbox" at bounding box center [730, 379] width 8 height 8
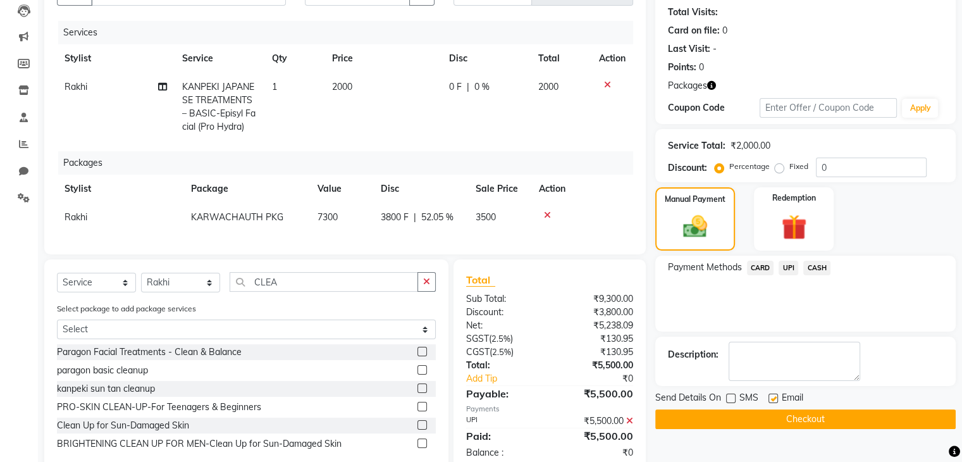
scroll to position [0, 0]
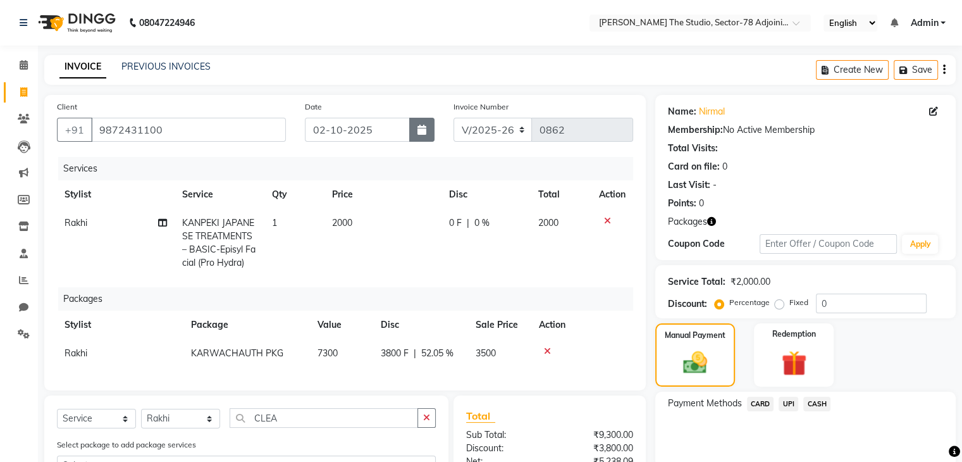
click at [421, 127] on icon "button" at bounding box center [422, 130] width 9 height 10
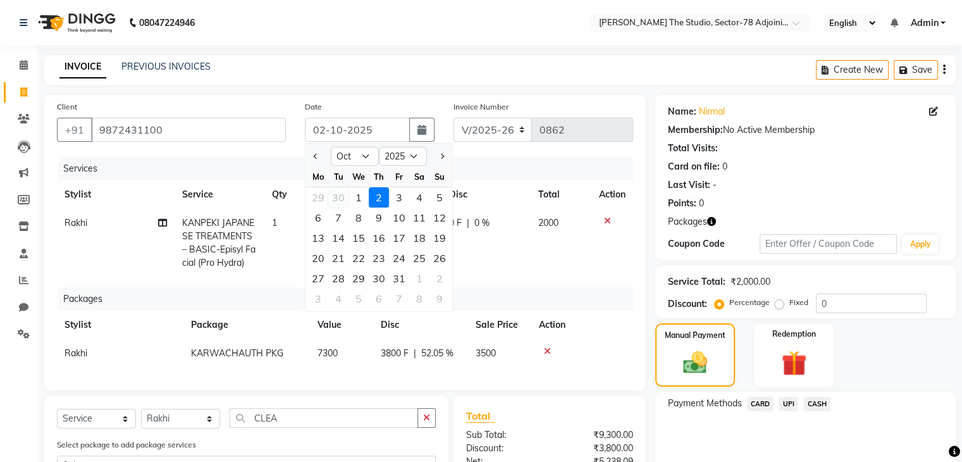
click at [341, 201] on div "30" at bounding box center [338, 197] width 20 height 20
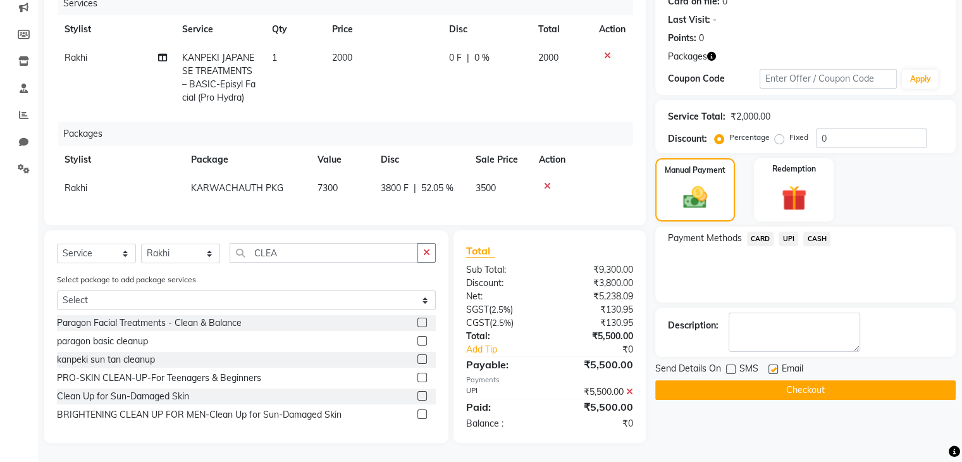
scroll to position [175, 0]
click at [739, 380] on button "Checkout" at bounding box center [805, 390] width 301 height 20
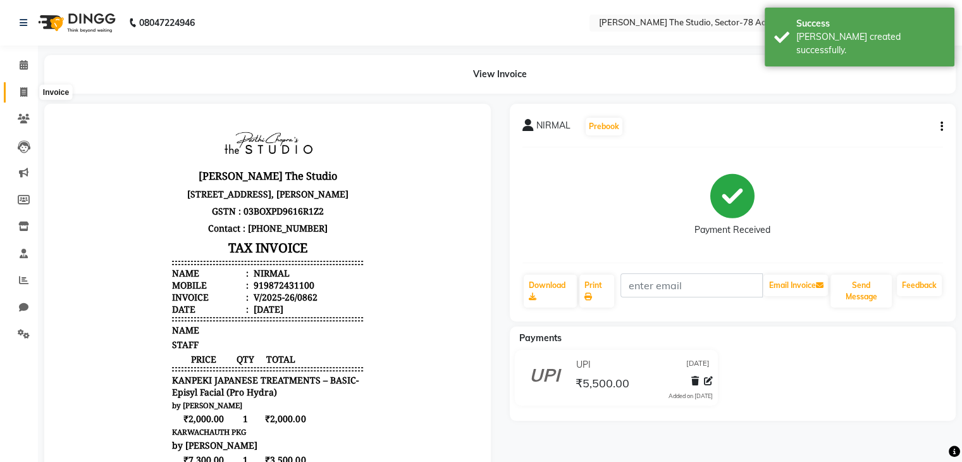
click at [19, 99] on span at bounding box center [24, 92] width 22 height 15
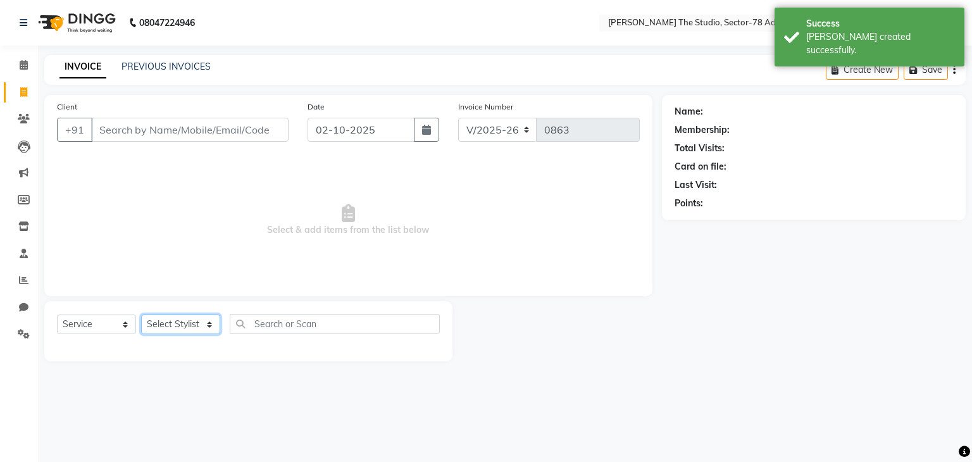
click at [175, 329] on select "Select Stylist" at bounding box center [180, 324] width 79 height 20
click at [141, 315] on select "Select Stylist [PERSON_NAME](N) [PERSON_NAME] [PERSON_NAME] [PERSON_NAME] Manag…" at bounding box center [180, 324] width 79 height 20
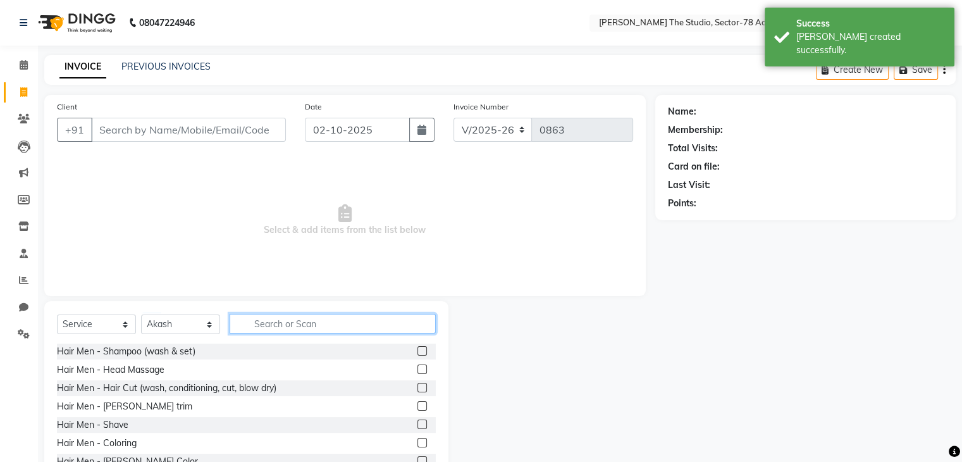
click at [266, 320] on input "text" at bounding box center [333, 324] width 206 height 20
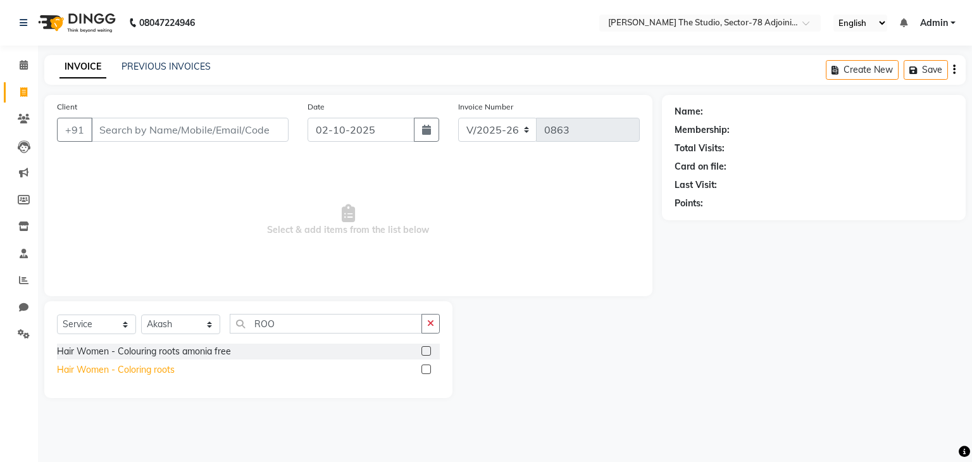
click at [121, 366] on div "Hair Women - Coloring roots" at bounding box center [116, 369] width 118 height 13
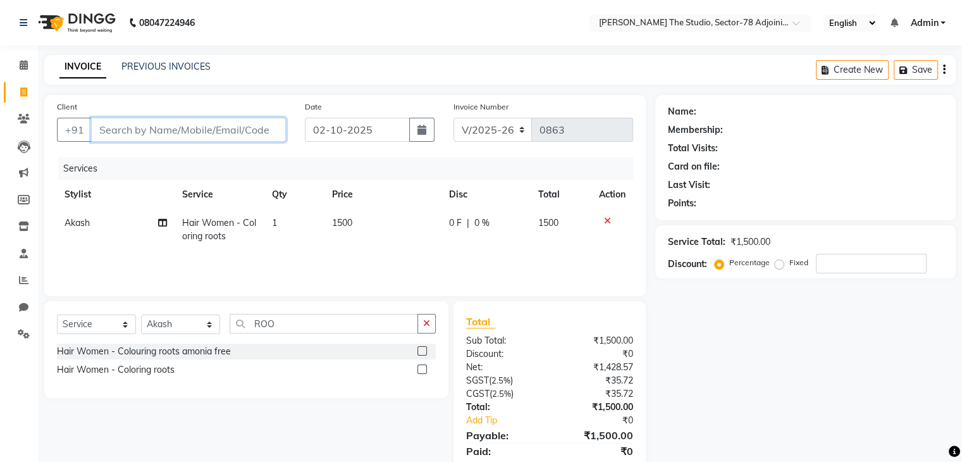
click at [201, 132] on input "Client" at bounding box center [188, 130] width 195 height 24
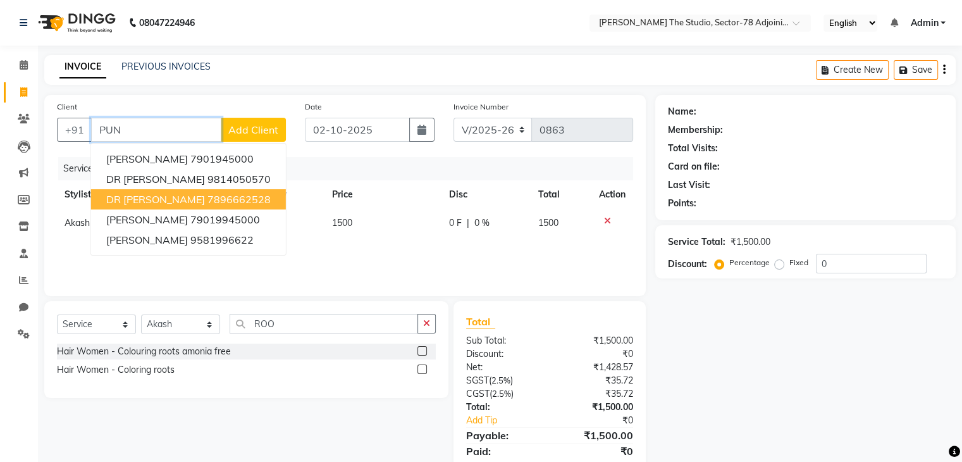
click at [164, 197] on button "DR [PERSON_NAME] 7896662528" at bounding box center [188, 199] width 195 height 20
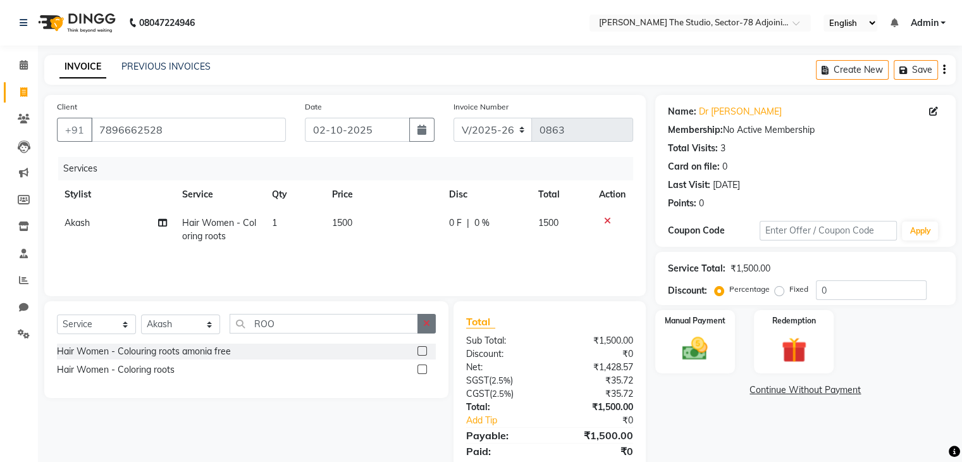
click at [430, 324] on icon "button" at bounding box center [426, 323] width 7 height 9
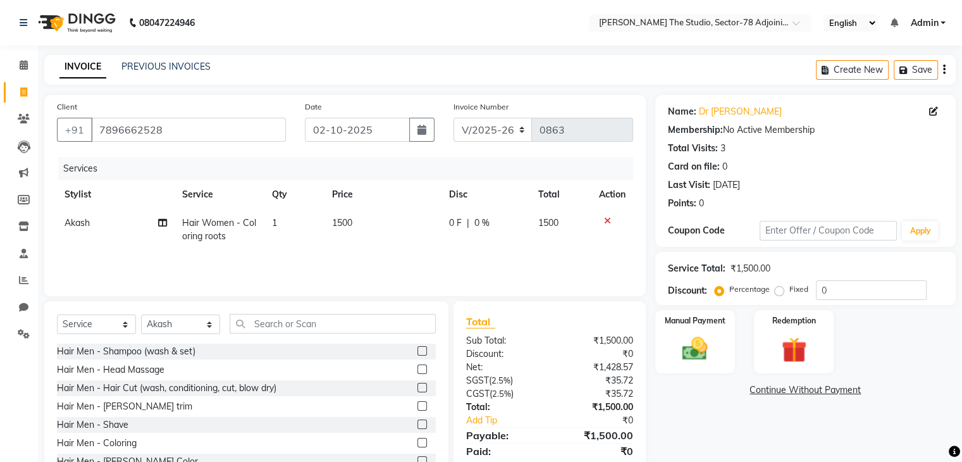
click at [366, 221] on td "1500" at bounding box center [383, 230] width 117 height 42
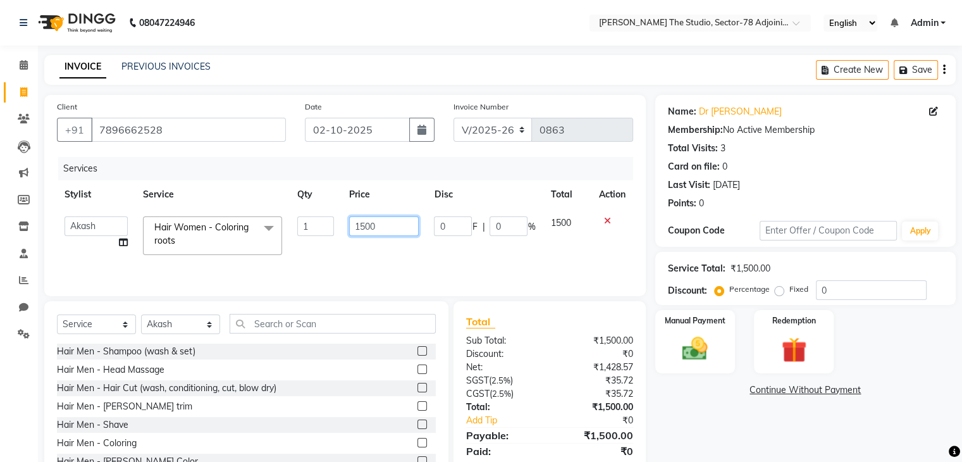
click at [366, 221] on input "1500" at bounding box center [384, 226] width 70 height 20
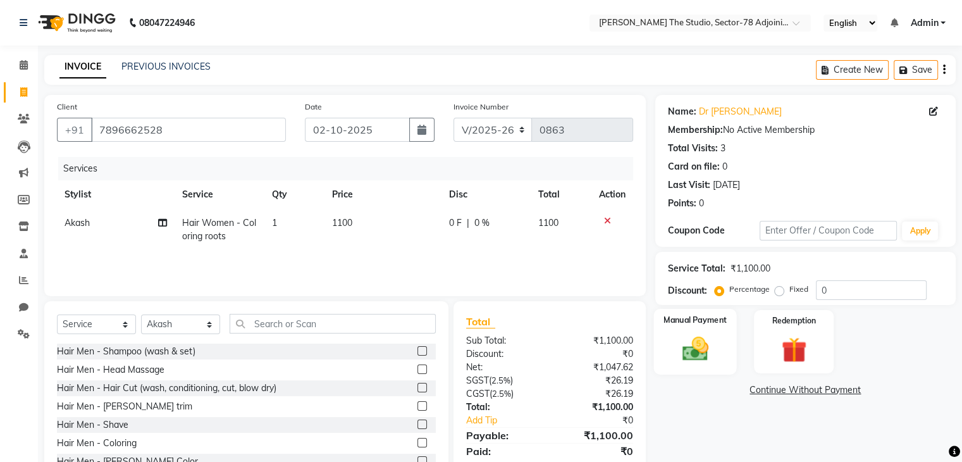
click at [691, 342] on img at bounding box center [695, 349] width 42 height 30
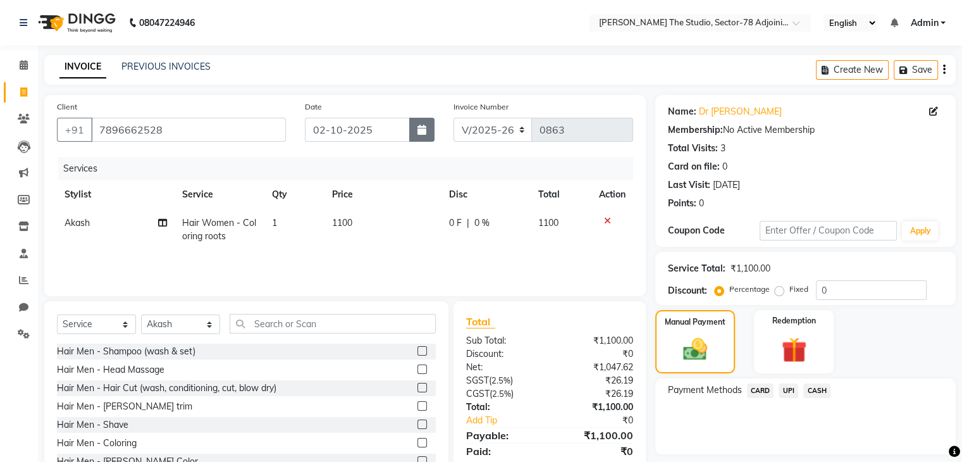
click at [424, 140] on button "button" at bounding box center [421, 130] width 25 height 24
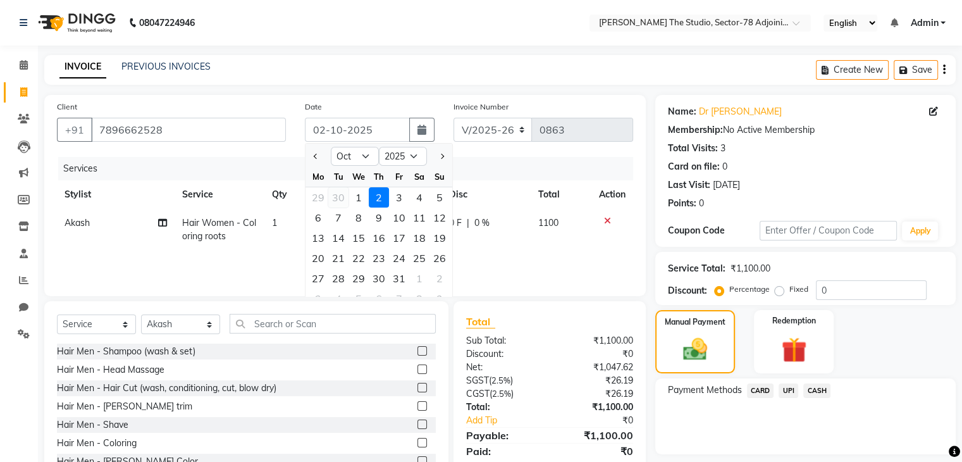
click at [335, 202] on div "30" at bounding box center [338, 197] width 20 height 20
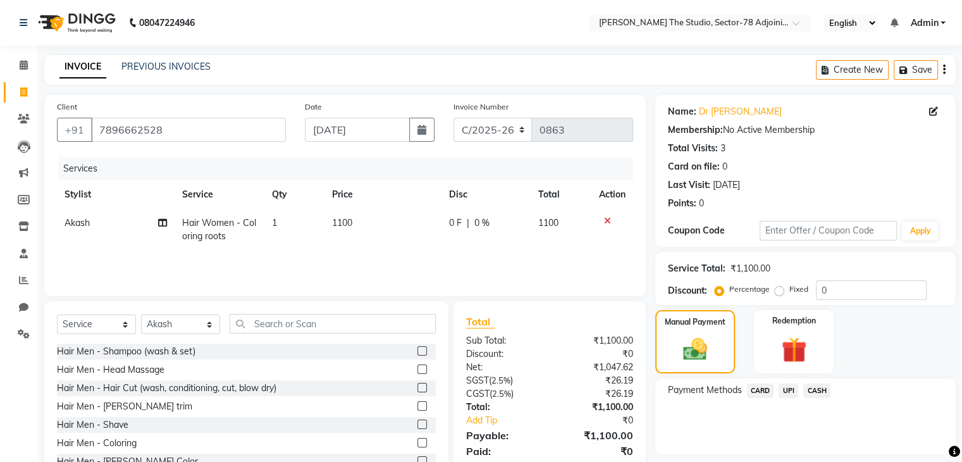
scroll to position [46, 0]
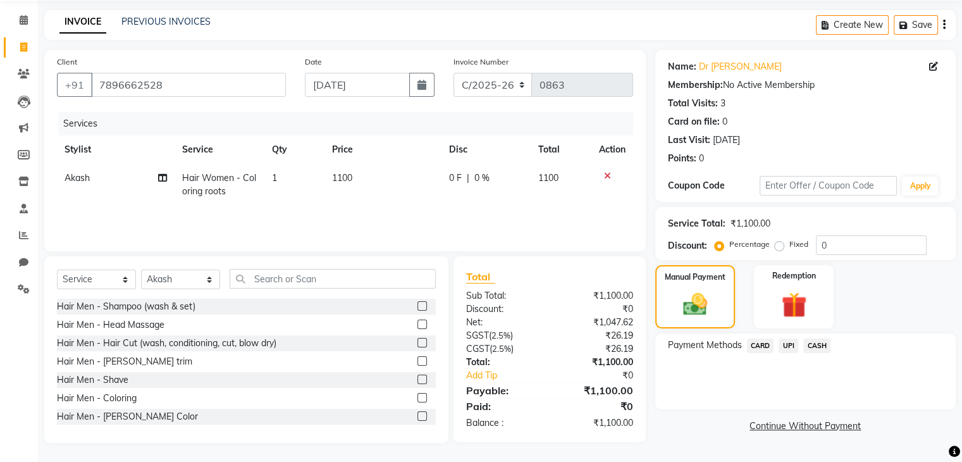
click at [758, 345] on span "CARD" at bounding box center [760, 345] width 27 height 15
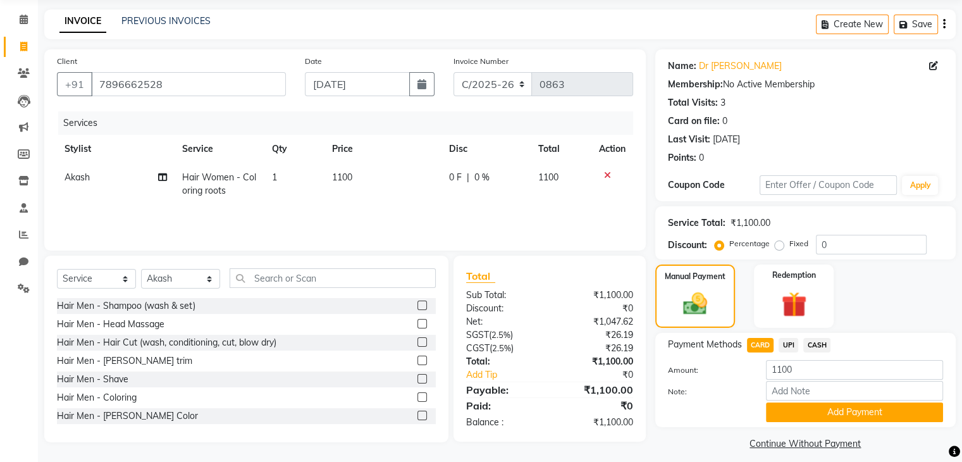
scroll to position [56, 0]
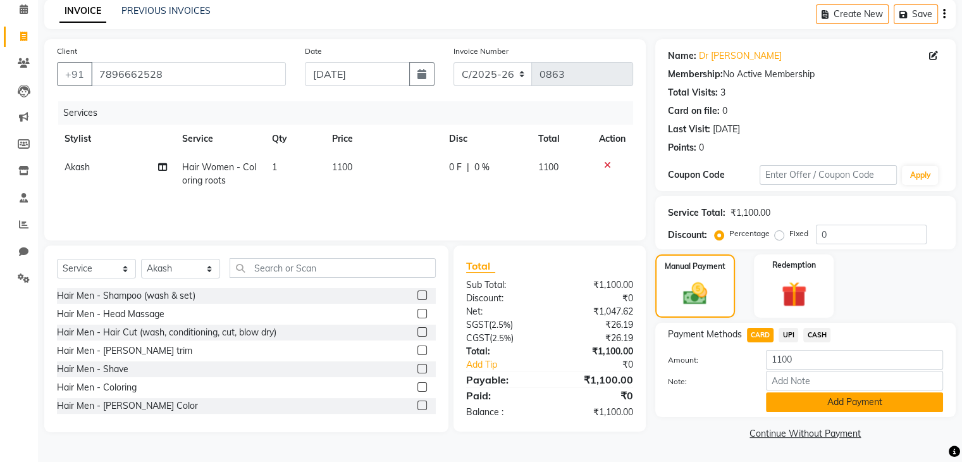
click at [836, 402] on button "Add Payment" at bounding box center [854, 402] width 177 height 20
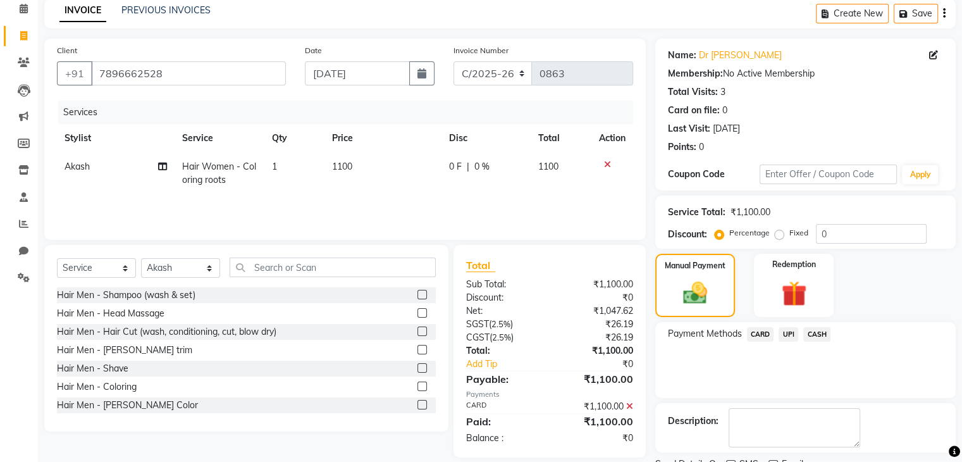
scroll to position [108, 0]
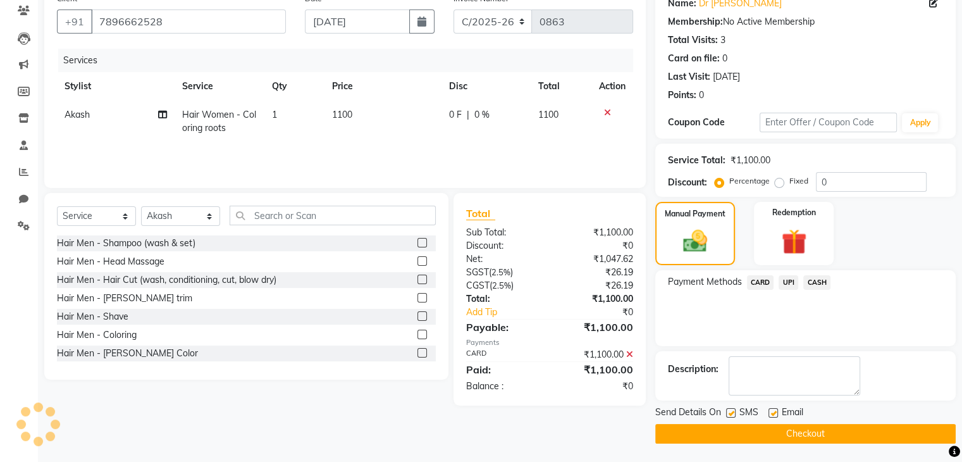
click at [724, 410] on div "Send Details On SMS Email" at bounding box center [805, 414] width 301 height 16
click at [731, 410] on label at bounding box center [730, 412] width 9 height 9
click at [731, 410] on input "checkbox" at bounding box center [730, 413] width 8 height 8
click at [797, 435] on button "Checkout" at bounding box center [805, 434] width 301 height 20
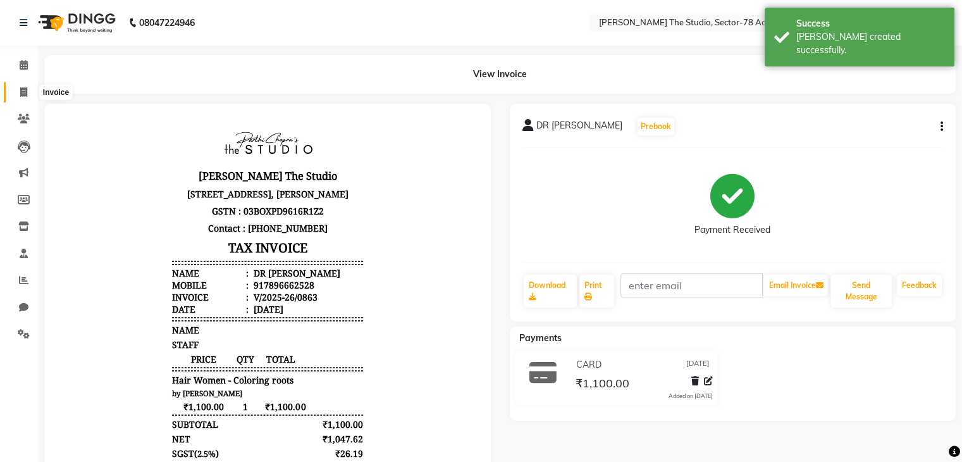
click at [28, 90] on span at bounding box center [24, 92] width 22 height 15
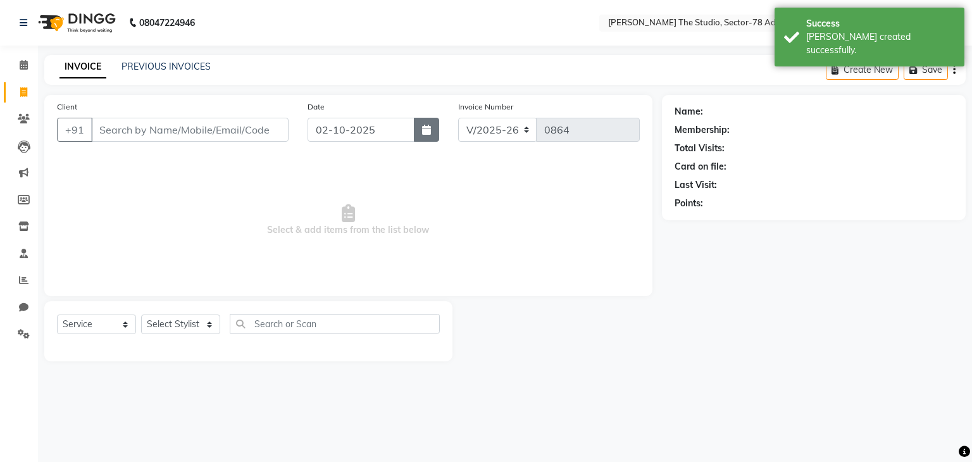
click at [429, 125] on icon "button" at bounding box center [426, 130] width 9 height 10
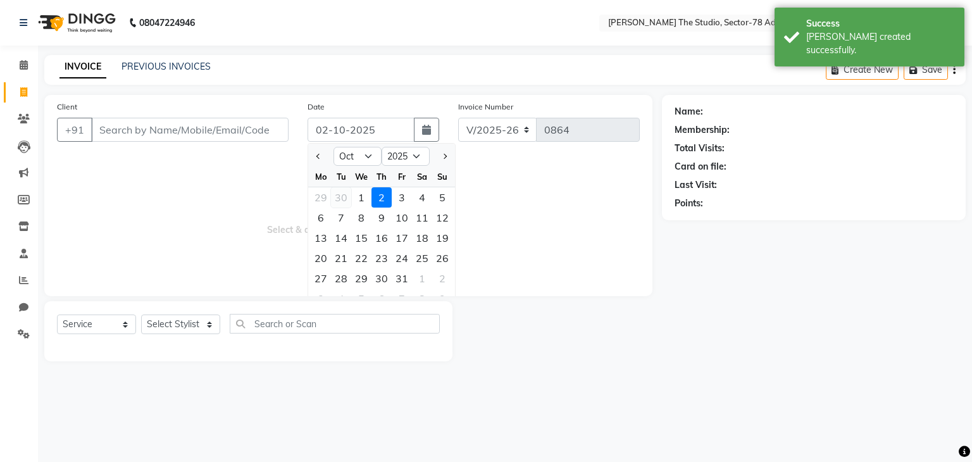
click at [338, 201] on div "30" at bounding box center [341, 197] width 20 height 20
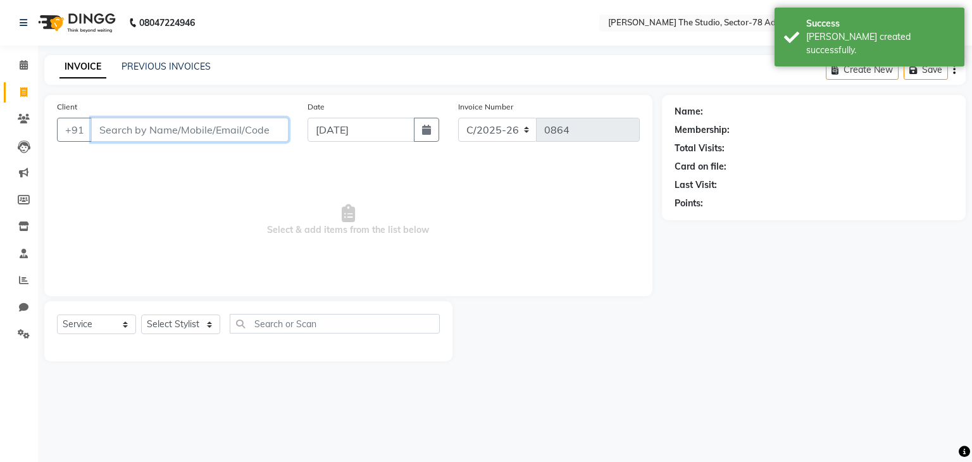
click at [261, 128] on input "Client" at bounding box center [189, 130] width 197 height 24
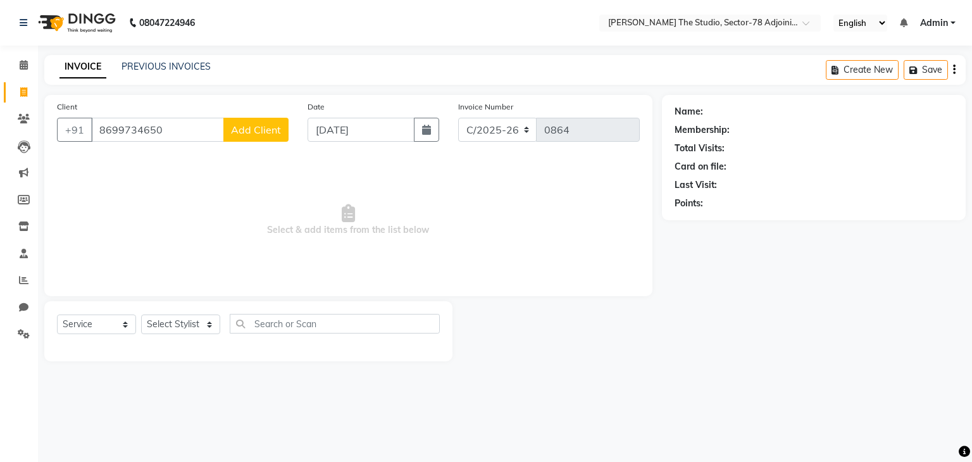
click at [261, 128] on span "Add Client" at bounding box center [256, 129] width 50 height 13
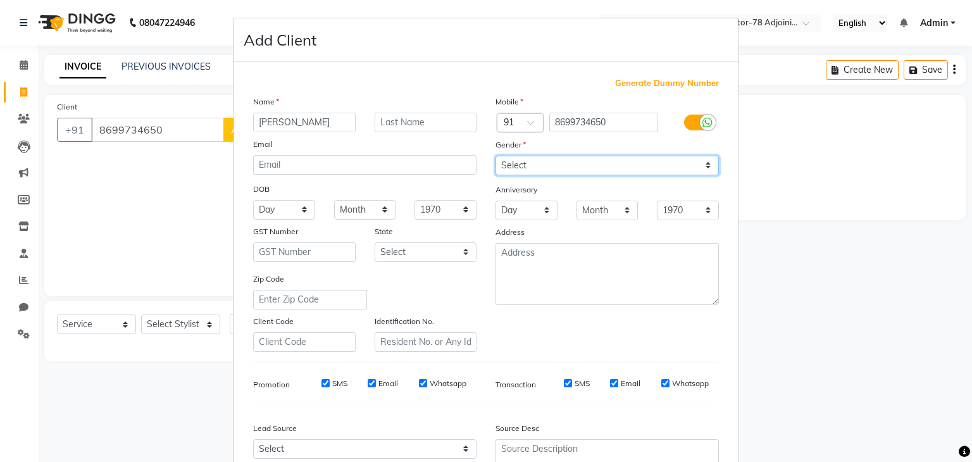
click at [555, 171] on select "Select [DEMOGRAPHIC_DATA] [DEMOGRAPHIC_DATA] Other Prefer Not To Say" at bounding box center [606, 166] width 223 height 20
click at [495, 156] on select "Select [DEMOGRAPHIC_DATA] [DEMOGRAPHIC_DATA] Other Prefer Not To Say" at bounding box center [606, 166] width 223 height 20
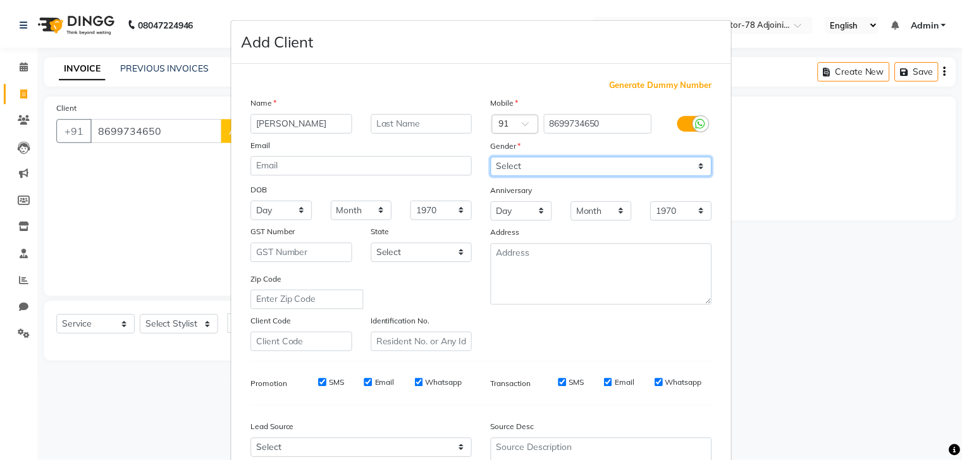
scroll to position [128, 0]
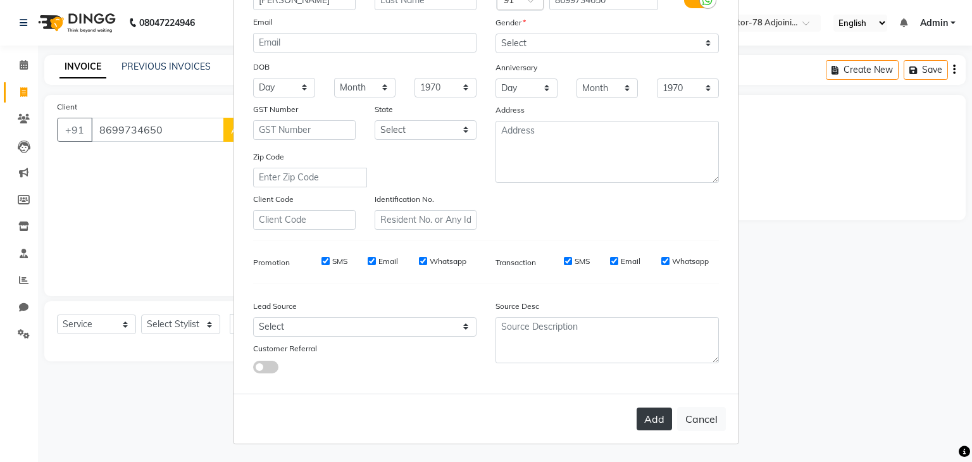
click at [645, 414] on button "Add" at bounding box center [653, 418] width 35 height 23
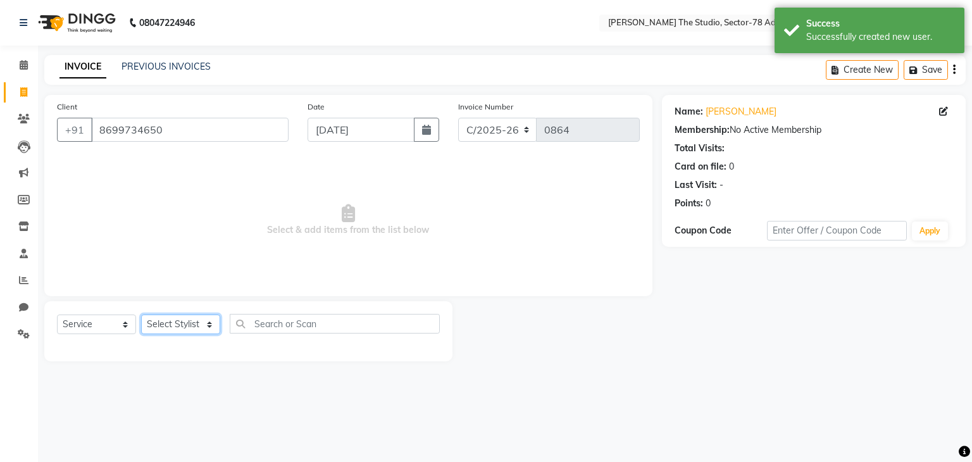
click at [215, 331] on select "Select Stylist [PERSON_NAME](N) [PERSON_NAME] [PERSON_NAME] [PERSON_NAME] Manag…" at bounding box center [180, 324] width 79 height 20
click at [141, 315] on select "Select Stylist [PERSON_NAME](N) [PERSON_NAME] [PERSON_NAME] [PERSON_NAME] Manag…" at bounding box center [180, 324] width 79 height 20
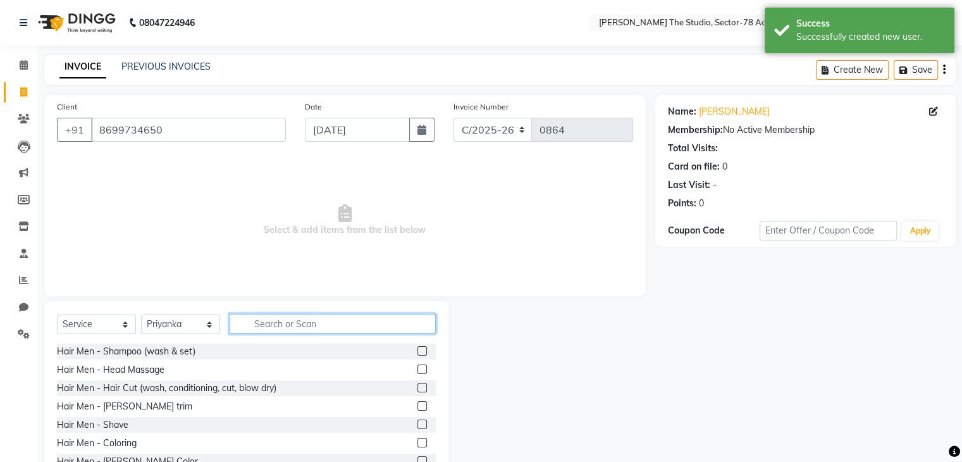
click at [272, 325] on input "text" at bounding box center [333, 324] width 206 height 20
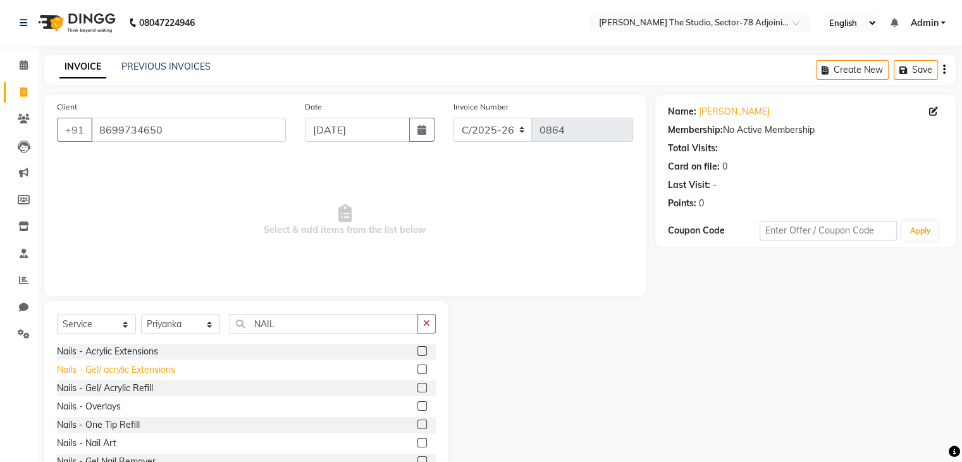
click at [117, 364] on div "Nails - Gel/ acrylic Extensions" at bounding box center [116, 369] width 118 height 13
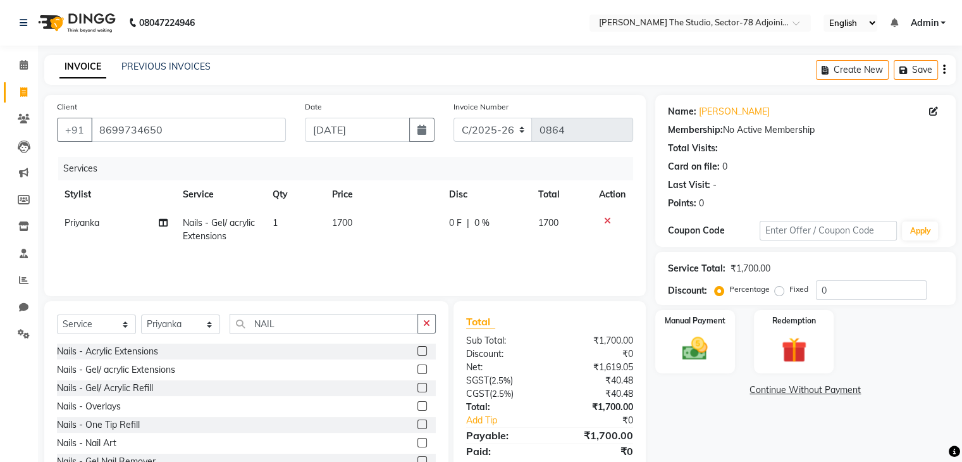
click at [354, 218] on td "1700" at bounding box center [383, 230] width 117 height 42
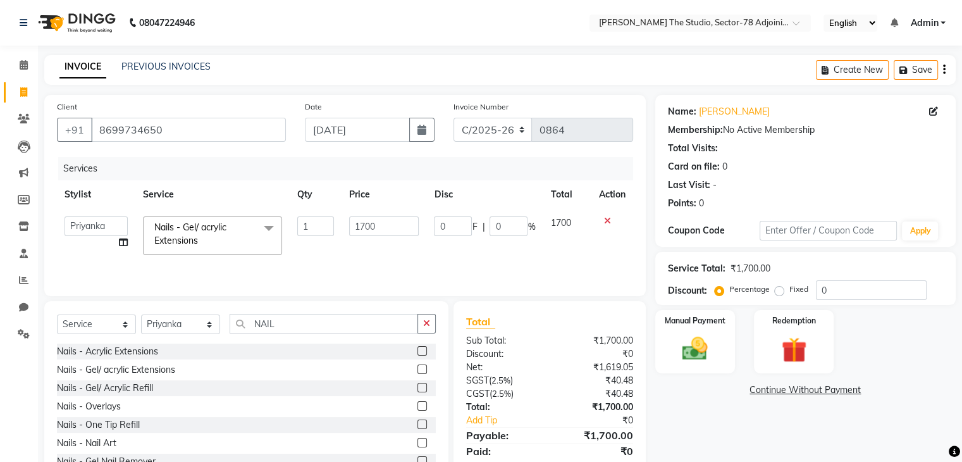
click at [354, 218] on input "1700" at bounding box center [384, 226] width 70 height 20
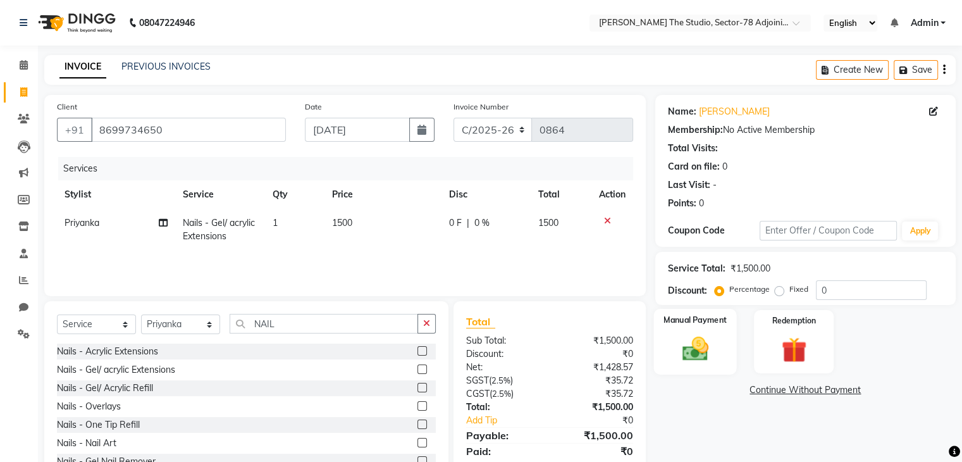
click at [672, 328] on div "Manual Payment" at bounding box center [695, 341] width 83 height 65
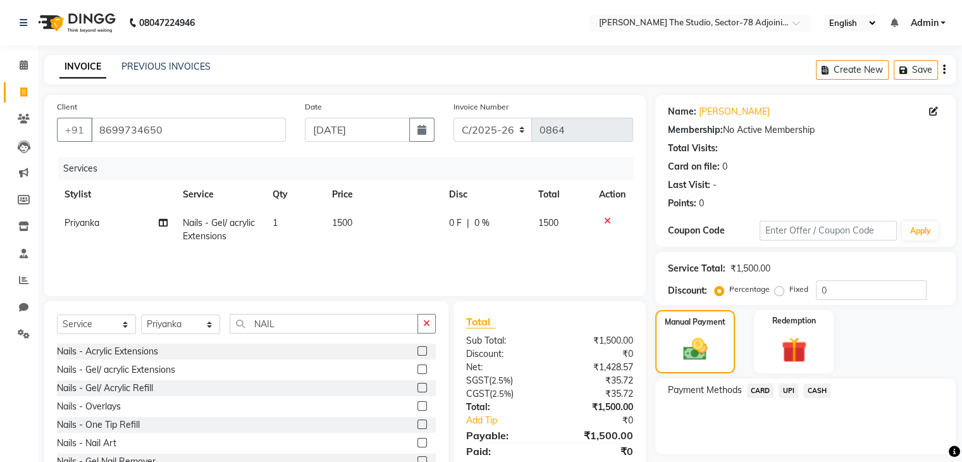
click at [759, 393] on span "CARD" at bounding box center [760, 390] width 27 height 15
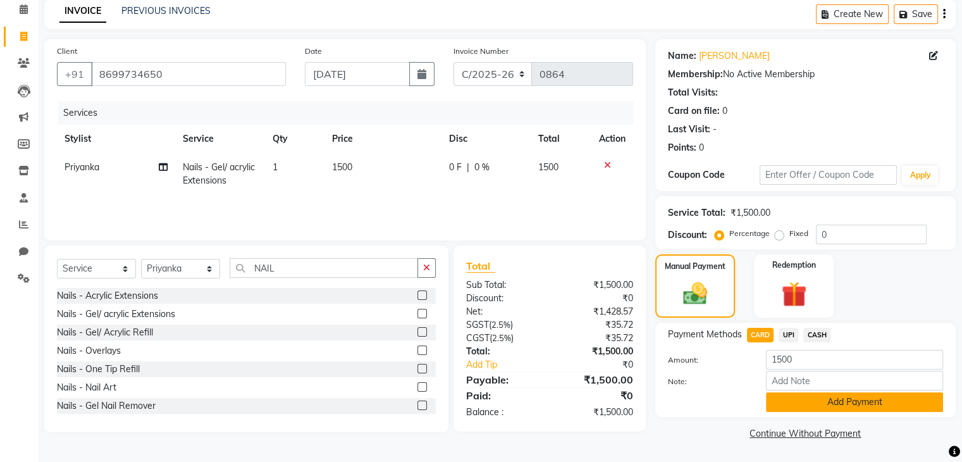
click at [812, 402] on button "Add Payment" at bounding box center [854, 402] width 177 height 20
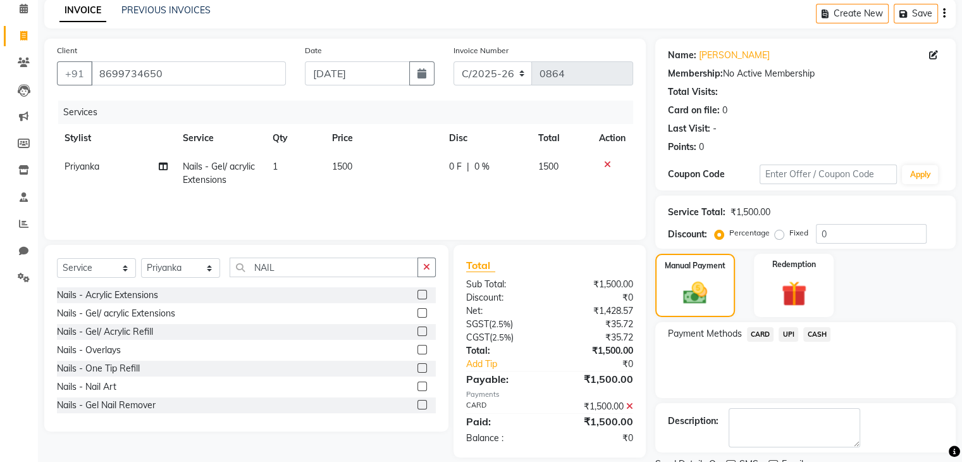
scroll to position [108, 0]
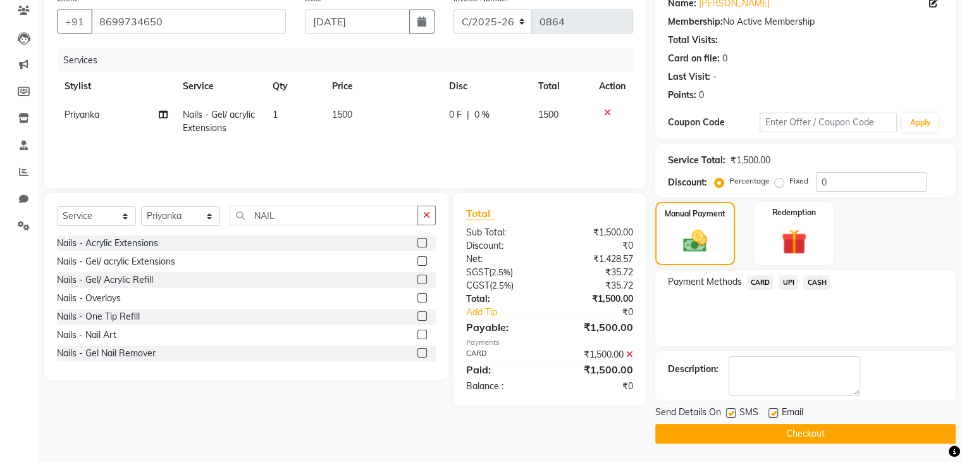
click at [729, 410] on label at bounding box center [730, 412] width 9 height 9
click at [729, 410] on input "checkbox" at bounding box center [730, 413] width 8 height 8
click at [779, 425] on button "Checkout" at bounding box center [805, 434] width 301 height 20
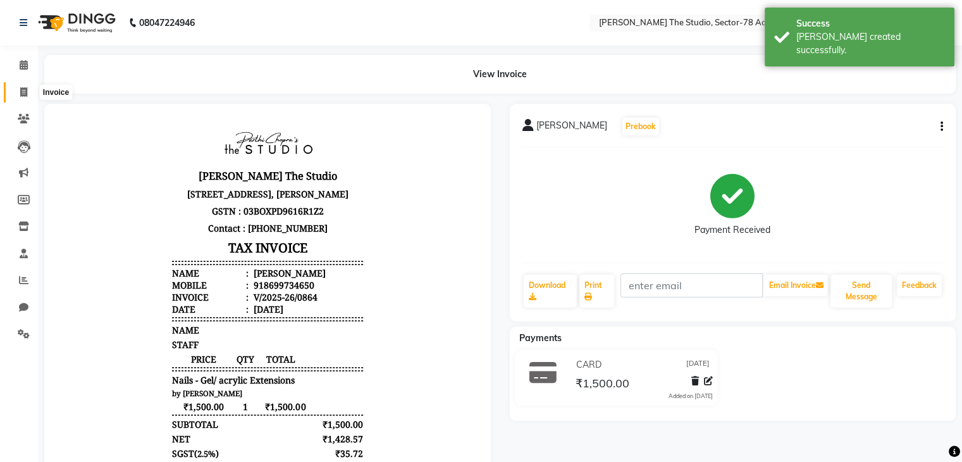
click at [25, 90] on icon at bounding box center [23, 91] width 7 height 9
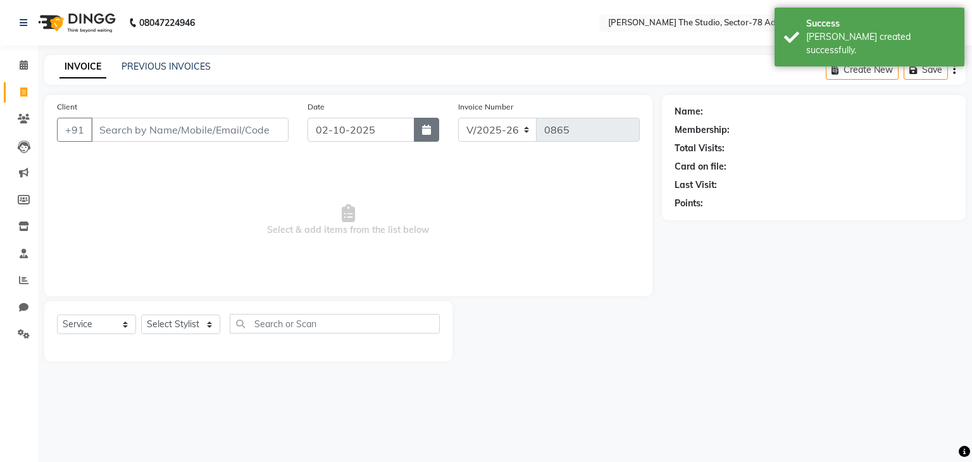
click at [423, 137] on button "button" at bounding box center [426, 130] width 25 height 24
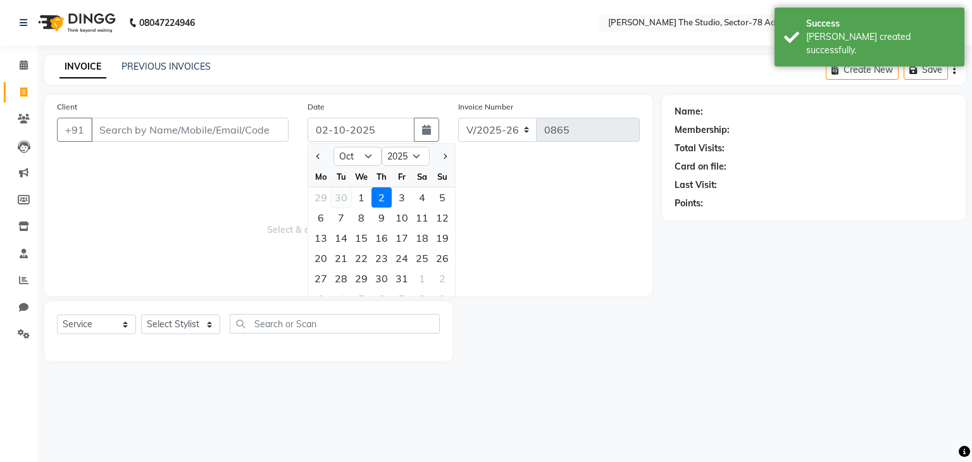
click at [337, 195] on div "30" at bounding box center [341, 197] width 20 height 20
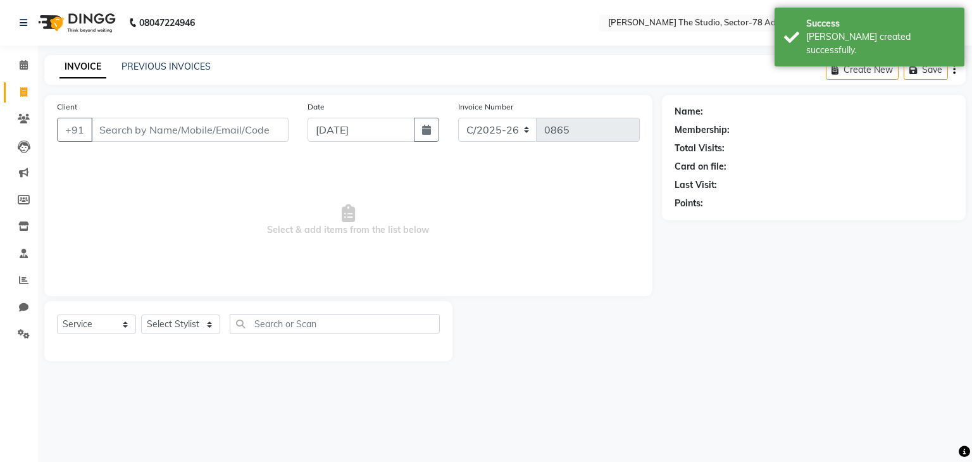
drag, startPoint x: 266, startPoint y: 114, endPoint x: 262, endPoint y: 130, distance: 16.9
click at [262, 130] on div "Client +91" at bounding box center [172, 126] width 251 height 52
click at [262, 130] on input "Client" at bounding box center [189, 130] width 197 height 24
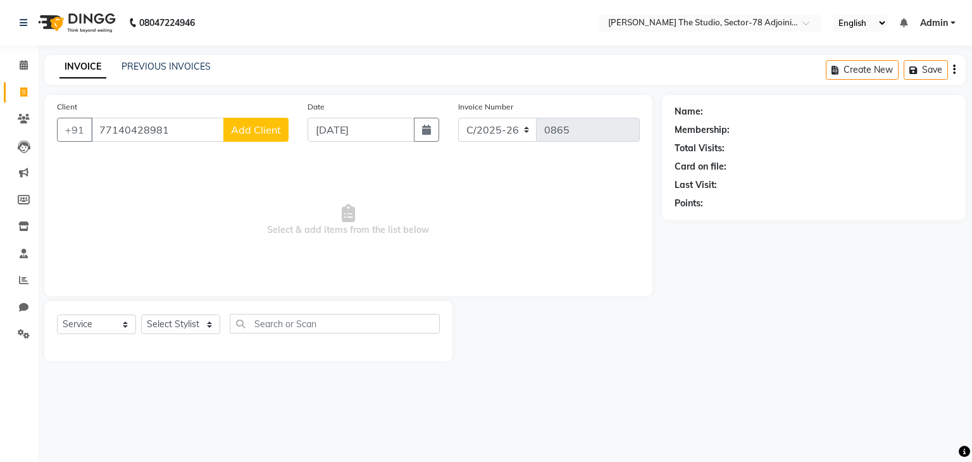
click at [262, 130] on span "Add Client" at bounding box center [256, 129] width 50 height 13
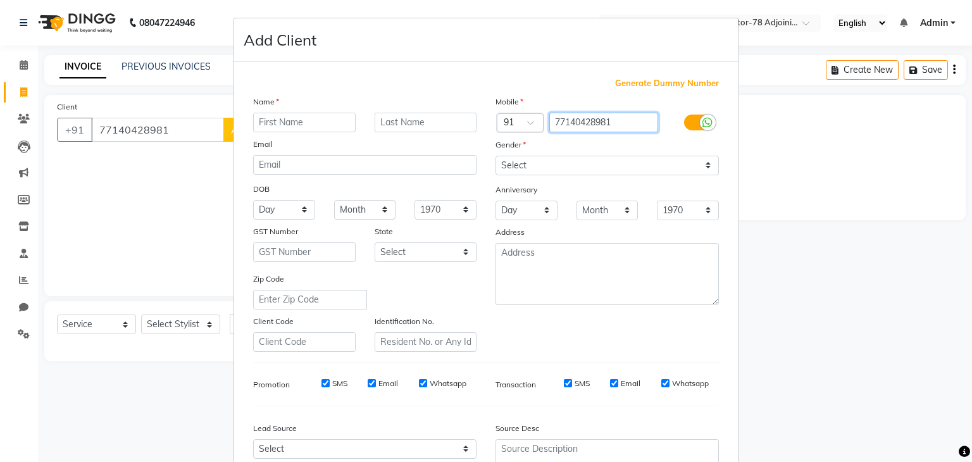
click at [571, 123] on input "77140428981" at bounding box center [603, 123] width 109 height 20
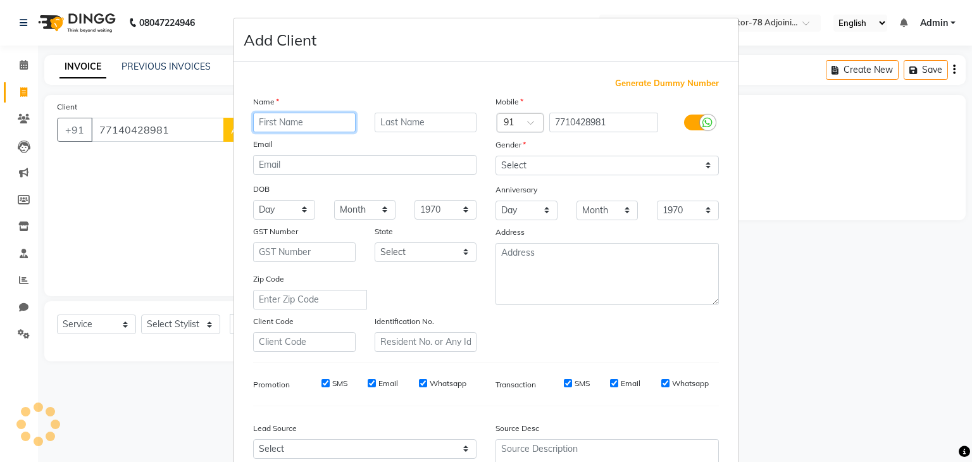
click at [322, 121] on input "text" at bounding box center [304, 123] width 102 height 20
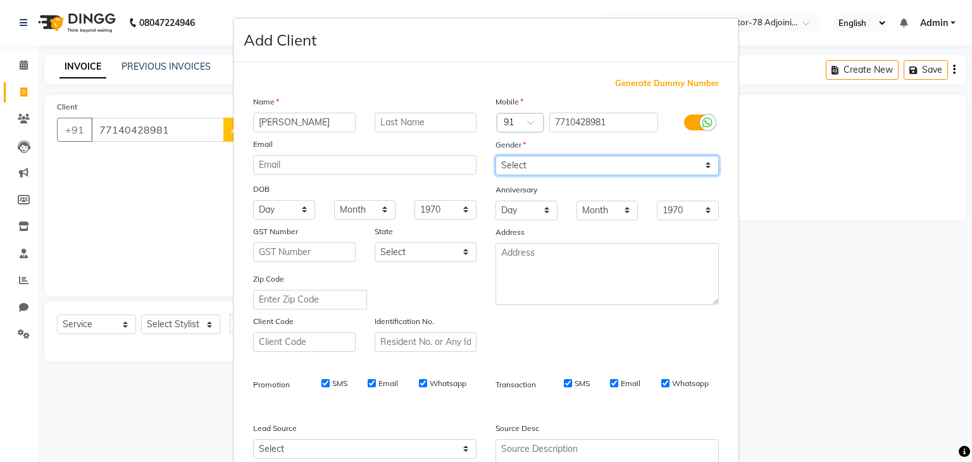
click at [574, 164] on select "Select [DEMOGRAPHIC_DATA] [DEMOGRAPHIC_DATA] Other Prefer Not To Say" at bounding box center [606, 166] width 223 height 20
click at [495, 156] on select "Select [DEMOGRAPHIC_DATA] [DEMOGRAPHIC_DATA] Other Prefer Not To Say" at bounding box center [606, 166] width 223 height 20
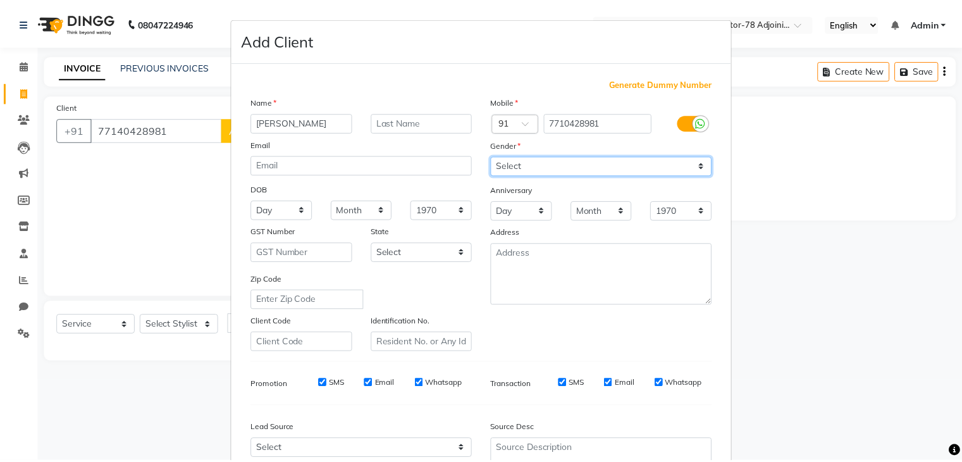
scroll to position [128, 0]
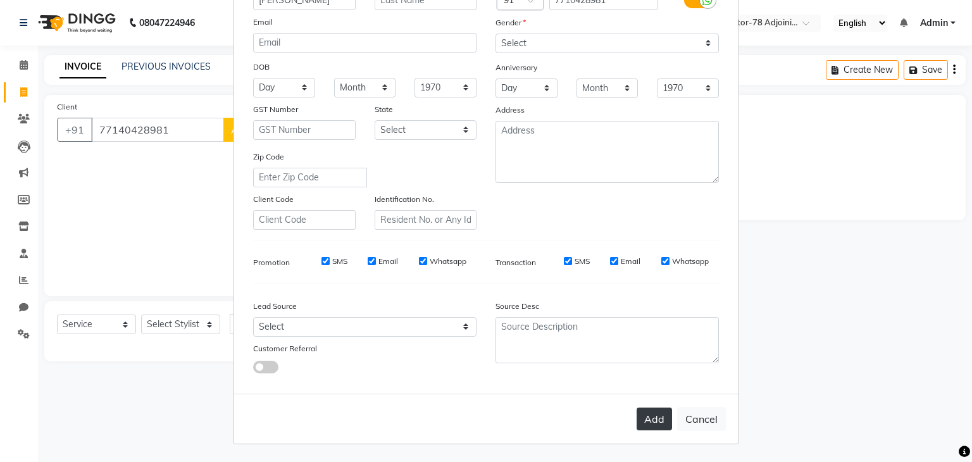
click at [654, 421] on button "Add" at bounding box center [653, 418] width 35 height 23
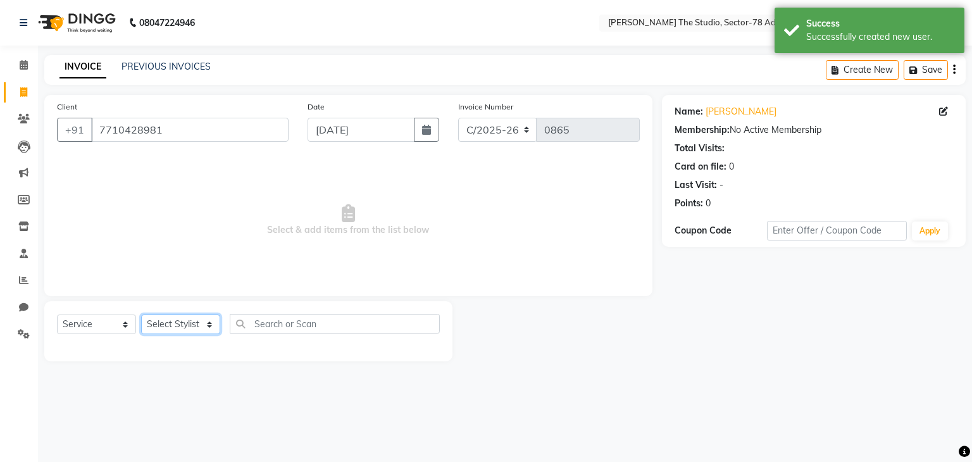
click at [197, 327] on select "Select Stylist [PERSON_NAME](N) [PERSON_NAME] [PERSON_NAME] [PERSON_NAME] Manag…" at bounding box center [180, 324] width 79 height 20
click at [141, 315] on select "Select Stylist [PERSON_NAME](N) [PERSON_NAME] [PERSON_NAME] [PERSON_NAME] Manag…" at bounding box center [180, 324] width 79 height 20
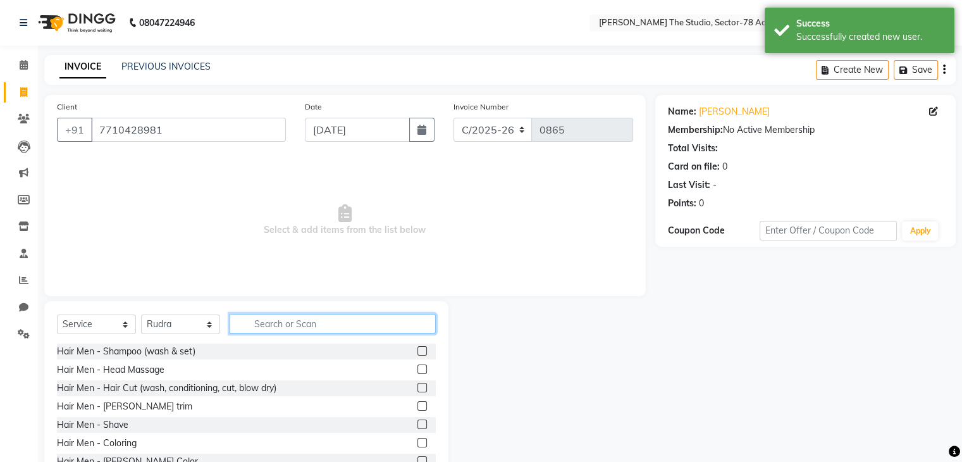
click at [275, 314] on input "text" at bounding box center [333, 324] width 206 height 20
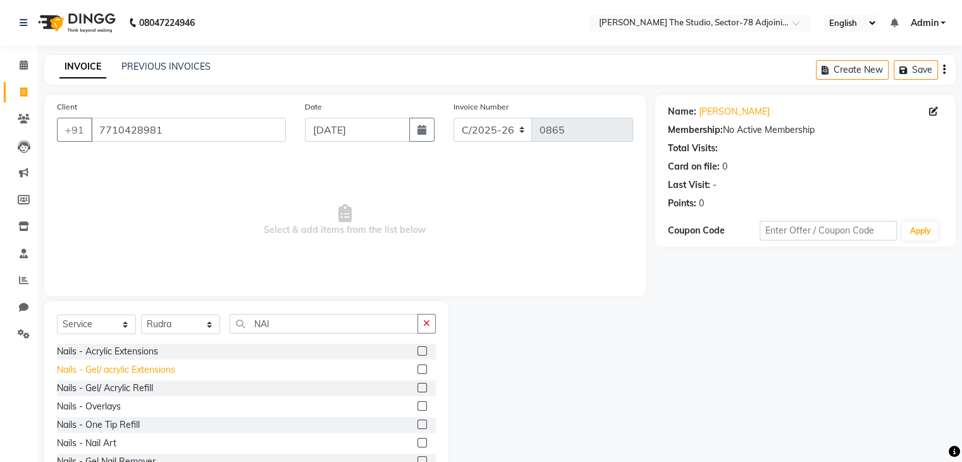
click at [137, 375] on div "Nails - Gel/ acrylic Extensions" at bounding box center [116, 369] width 118 height 13
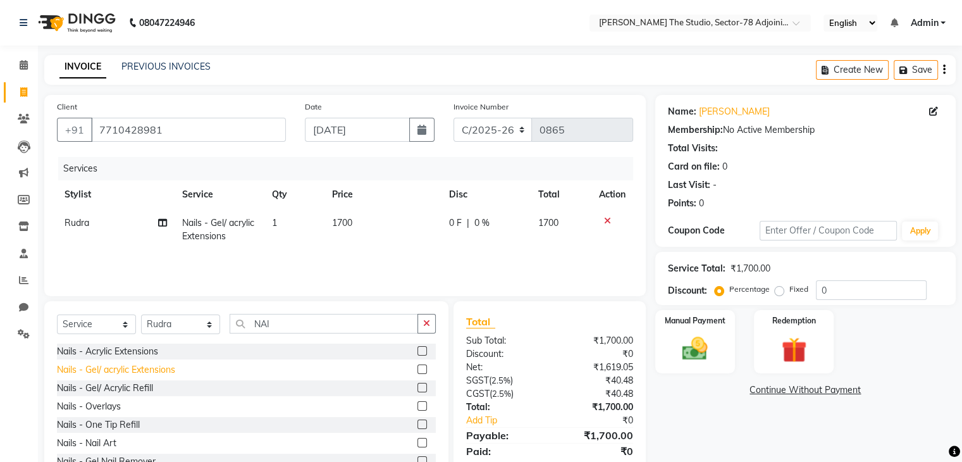
click at [159, 373] on div "Nails - Gel/ acrylic Extensions" at bounding box center [116, 369] width 118 height 13
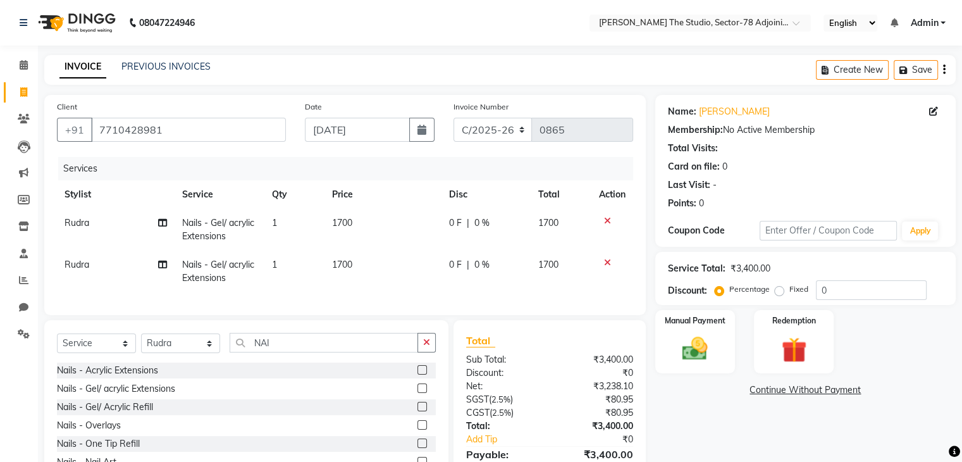
click at [80, 270] on span "Rudra" at bounding box center [77, 264] width 25 height 11
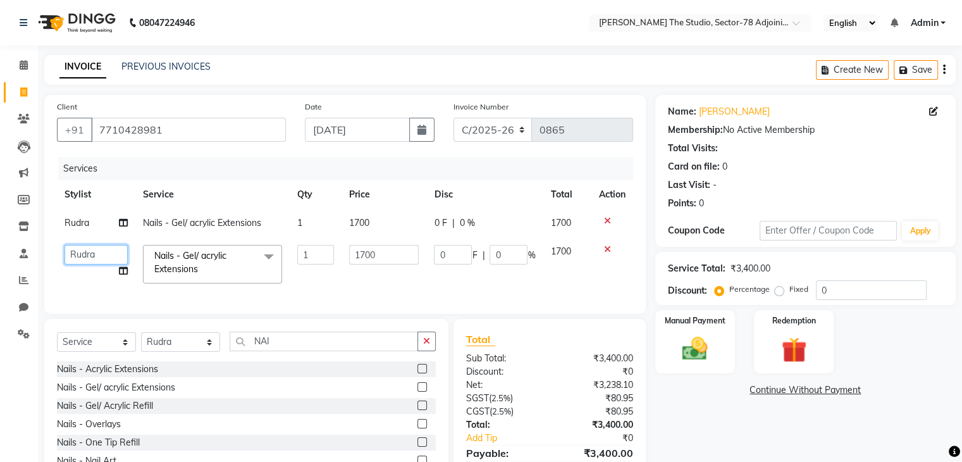
click at [81, 256] on select "[PERSON_NAME](N) [PERSON_NAME] [PERSON_NAME] [PERSON_NAME] Manager NOOR Owner […" at bounding box center [96, 255] width 63 height 20
click at [383, 227] on td "1700" at bounding box center [384, 223] width 85 height 28
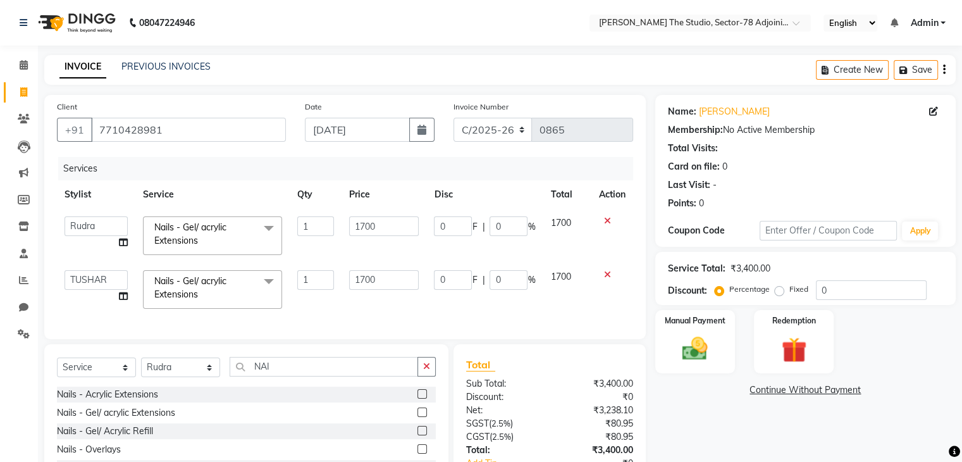
click at [383, 227] on input "1700" at bounding box center [384, 226] width 70 height 20
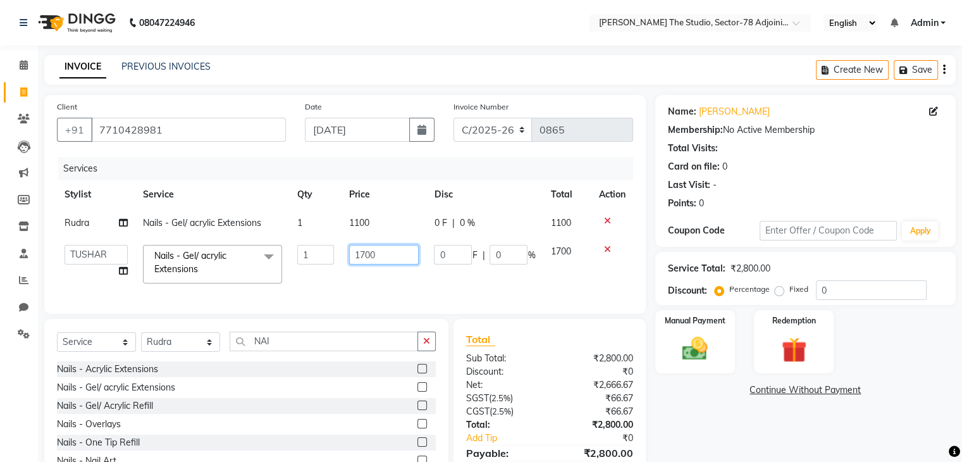
click at [387, 282] on td "1700" at bounding box center [384, 264] width 85 height 54
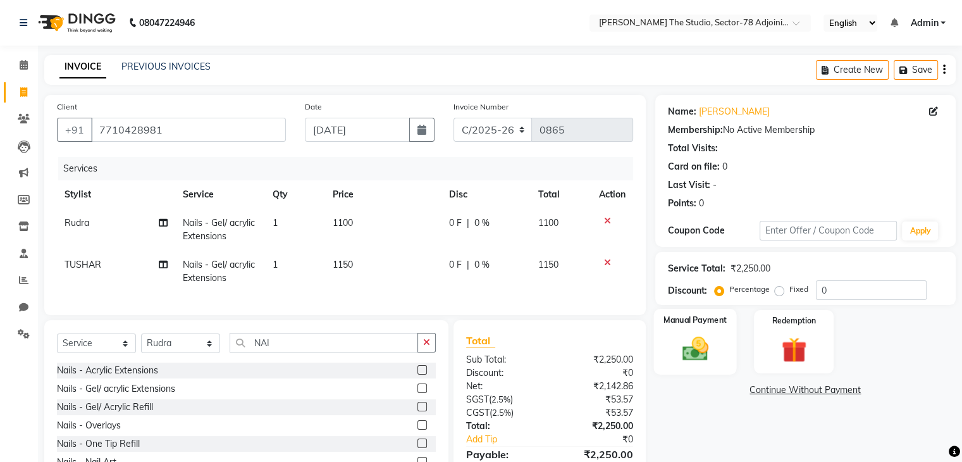
click at [721, 335] on div "Manual Payment" at bounding box center [695, 341] width 83 height 65
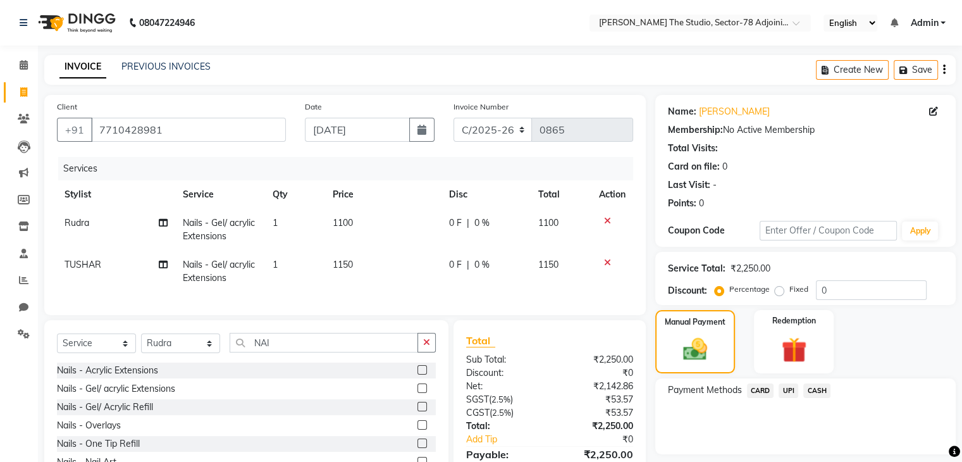
click at [795, 392] on span "UPI" at bounding box center [789, 390] width 20 height 15
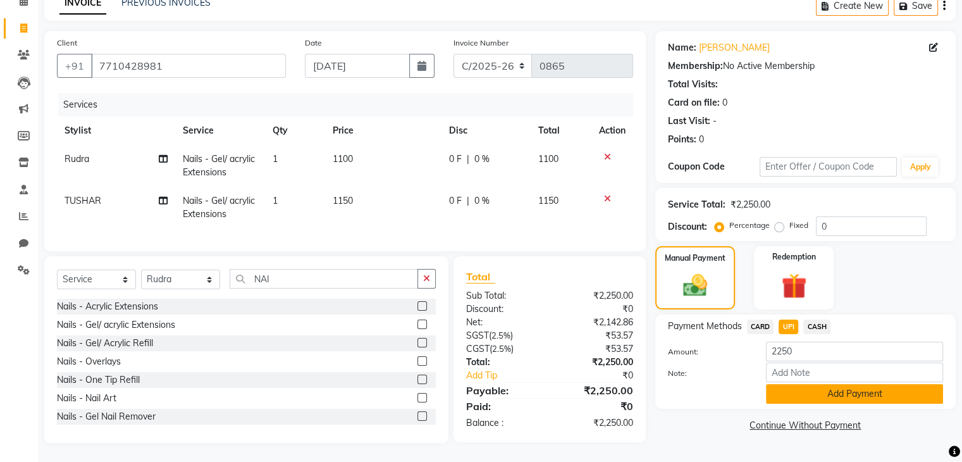
click at [812, 385] on button "Add Payment" at bounding box center [854, 394] width 177 height 20
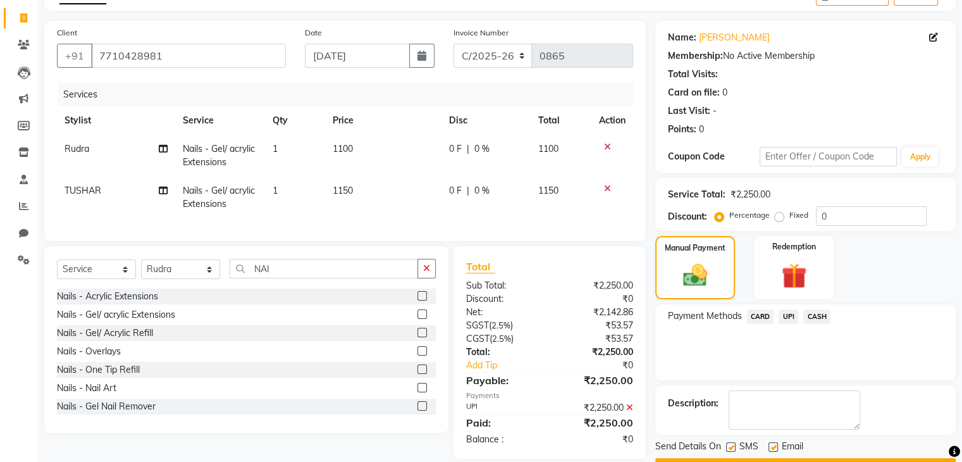
click at [727, 447] on label at bounding box center [730, 446] width 9 height 9
click at [727, 447] on input "checkbox" at bounding box center [730, 448] width 8 height 8
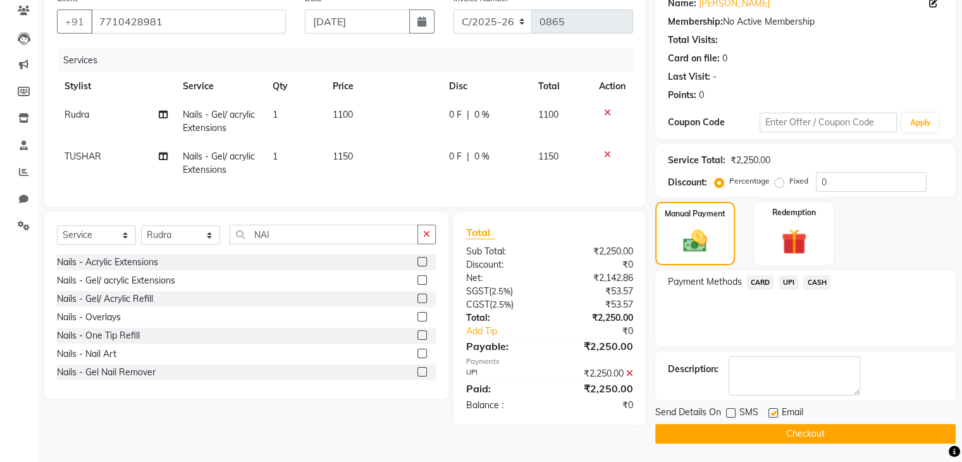
click at [736, 441] on button "Checkout" at bounding box center [805, 434] width 301 height 20
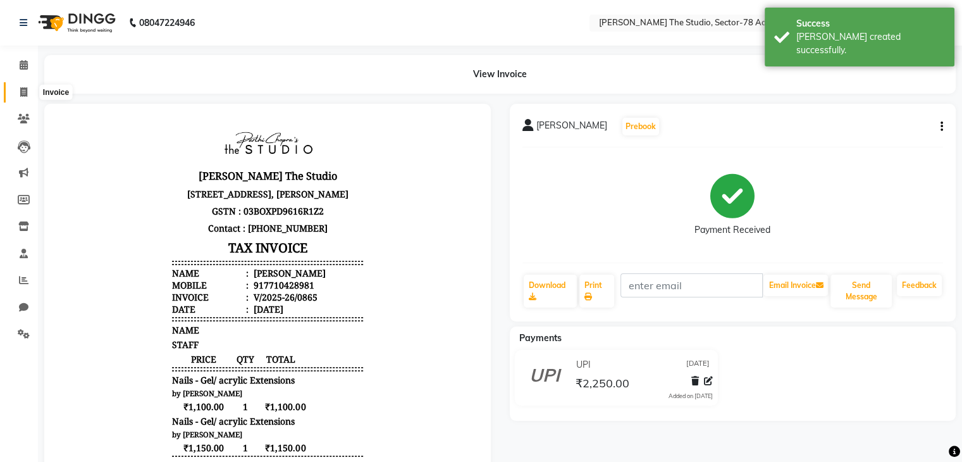
click at [25, 90] on icon at bounding box center [23, 91] width 7 height 9
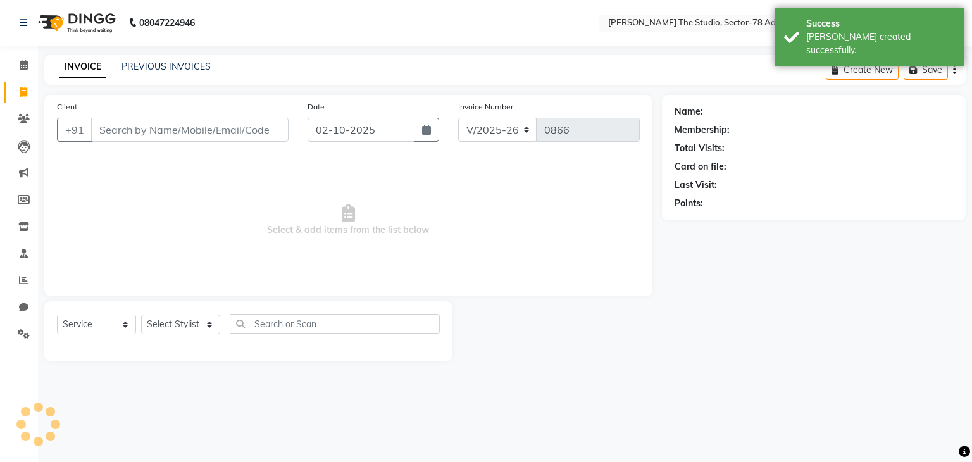
click at [152, 131] on input "Client" at bounding box center [189, 130] width 197 height 24
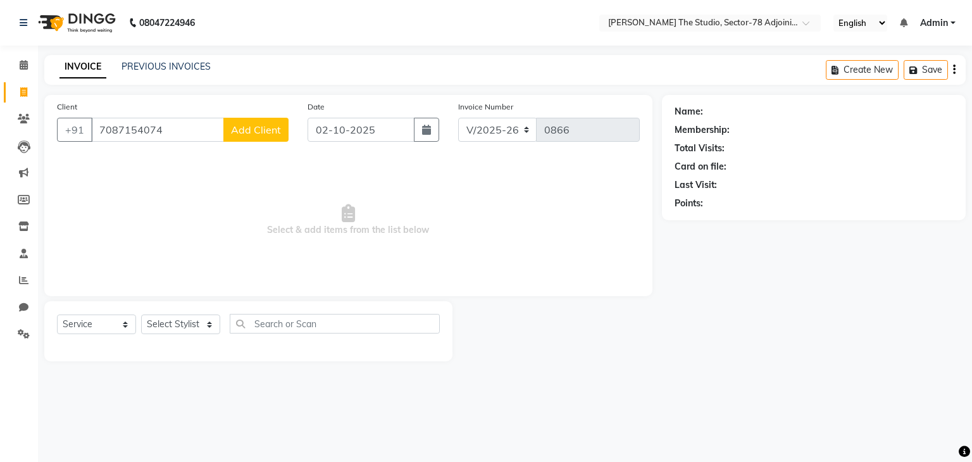
click at [273, 130] on span "Add Client" at bounding box center [256, 129] width 50 height 13
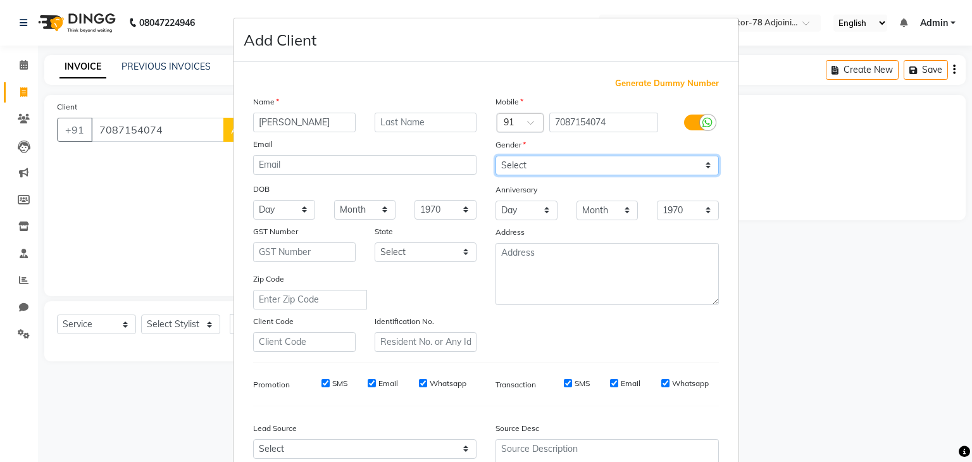
click at [559, 168] on select "Select [DEMOGRAPHIC_DATA] [DEMOGRAPHIC_DATA] Other Prefer Not To Say" at bounding box center [606, 166] width 223 height 20
click at [495, 156] on select "Select [DEMOGRAPHIC_DATA] [DEMOGRAPHIC_DATA] Other Prefer Not To Say" at bounding box center [606, 166] width 223 height 20
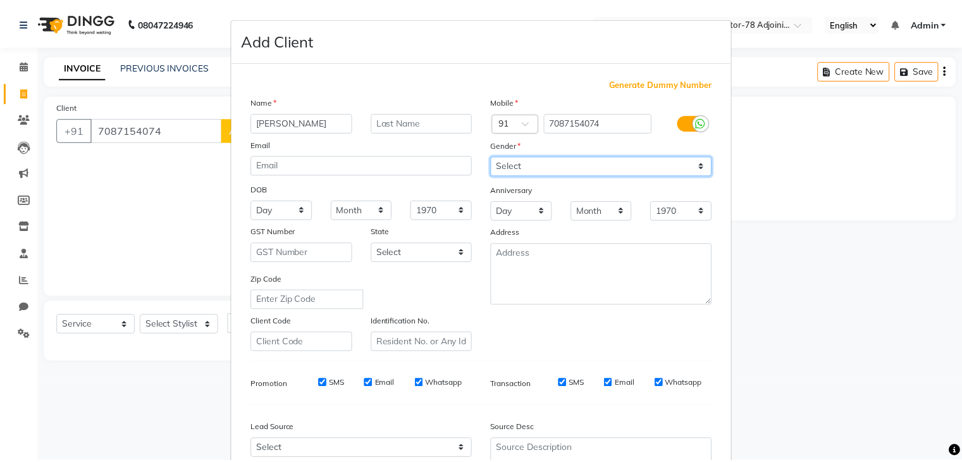
scroll to position [128, 0]
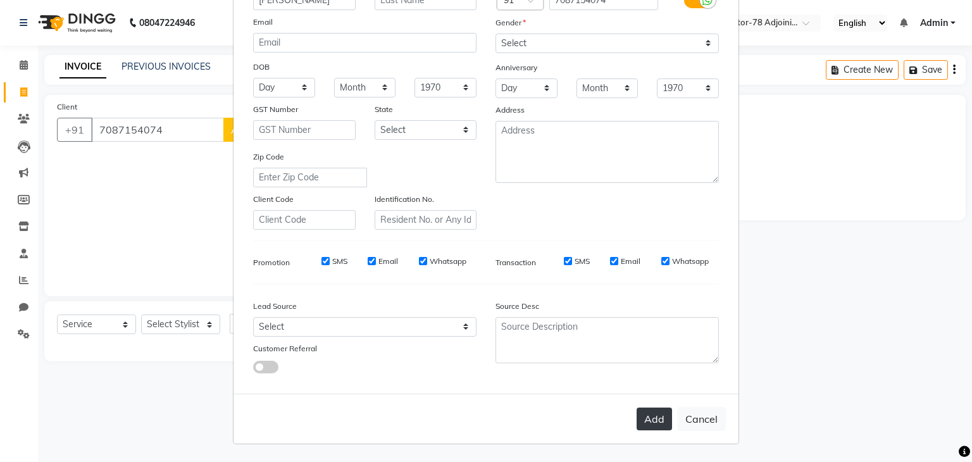
click at [645, 419] on button "Add" at bounding box center [653, 418] width 35 height 23
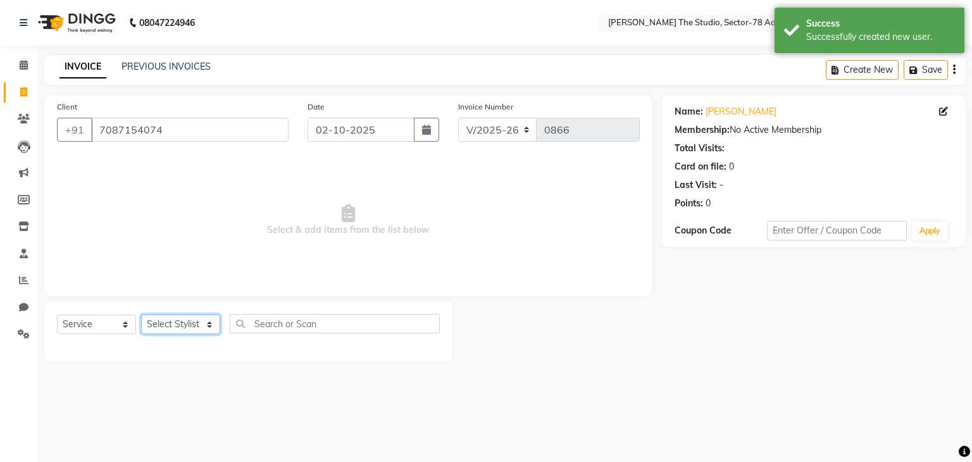
click at [170, 325] on select "Select Stylist [PERSON_NAME](N) [PERSON_NAME] [PERSON_NAME] [PERSON_NAME] Manag…" at bounding box center [180, 324] width 79 height 20
click at [141, 315] on select "Select Stylist [PERSON_NAME](N) [PERSON_NAME] [PERSON_NAME] [PERSON_NAME] Manag…" at bounding box center [180, 324] width 79 height 20
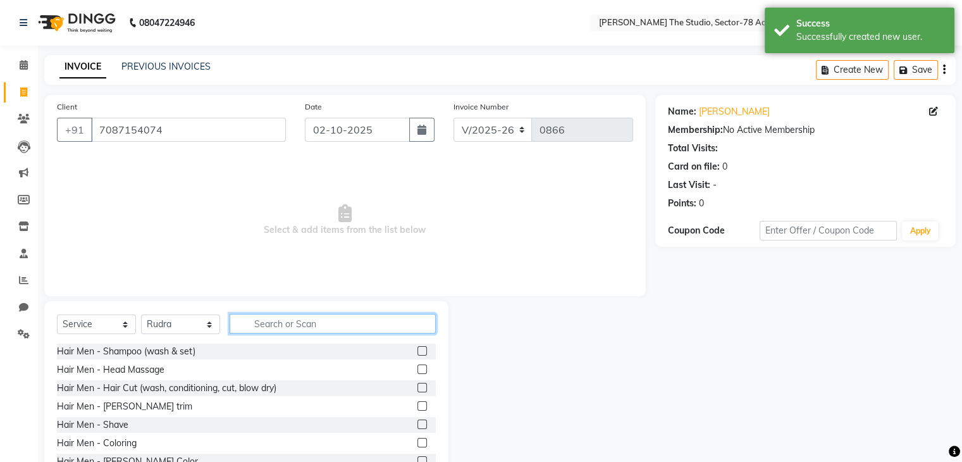
click at [268, 320] on input "text" at bounding box center [333, 324] width 206 height 20
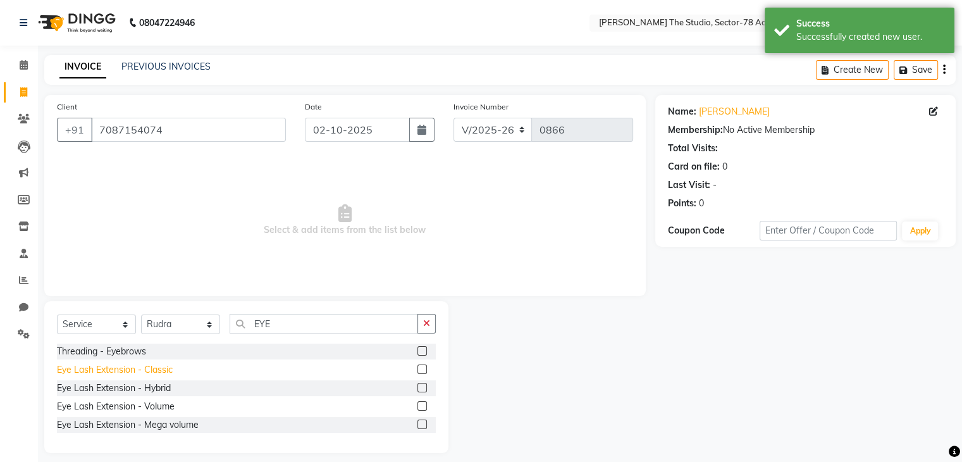
click at [159, 370] on div "Eye Lash Extension - Classic" at bounding box center [115, 369] width 116 height 13
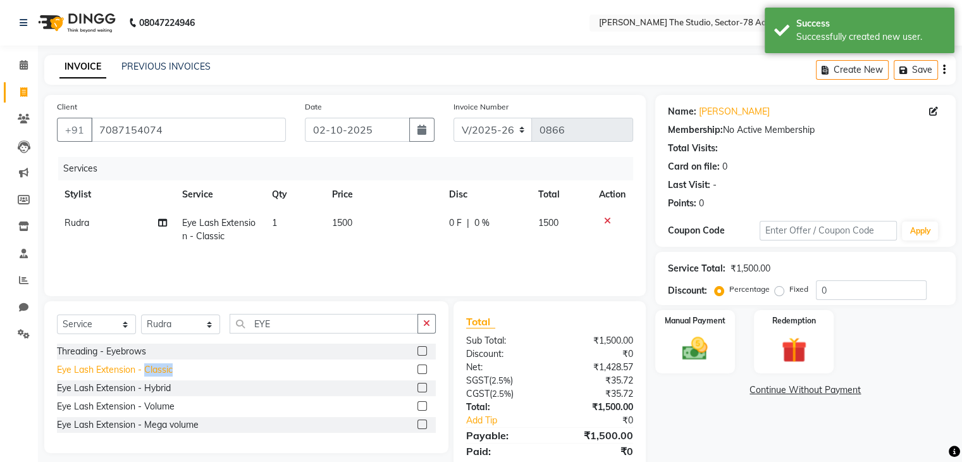
click at [159, 370] on div "Eye Lash Extension - Classic" at bounding box center [115, 369] width 116 height 13
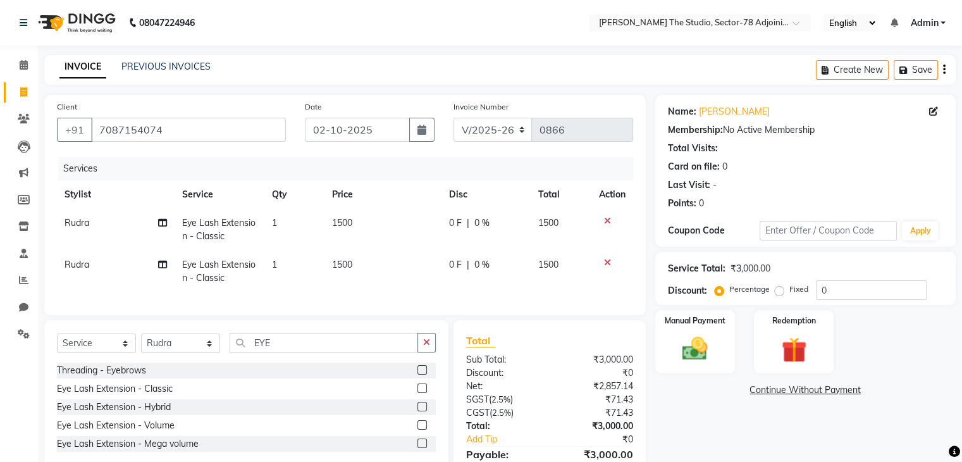
click at [356, 220] on td "1500" at bounding box center [383, 230] width 117 height 42
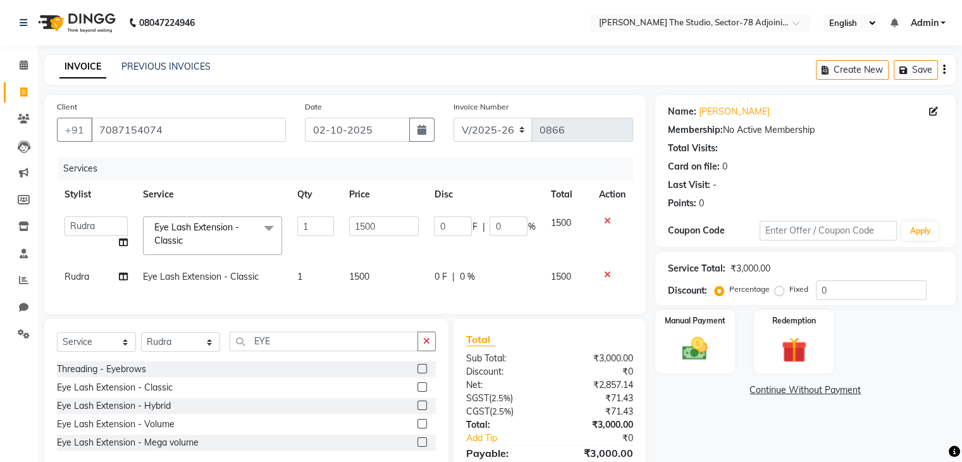
click at [356, 220] on input "1500" at bounding box center [384, 226] width 70 height 20
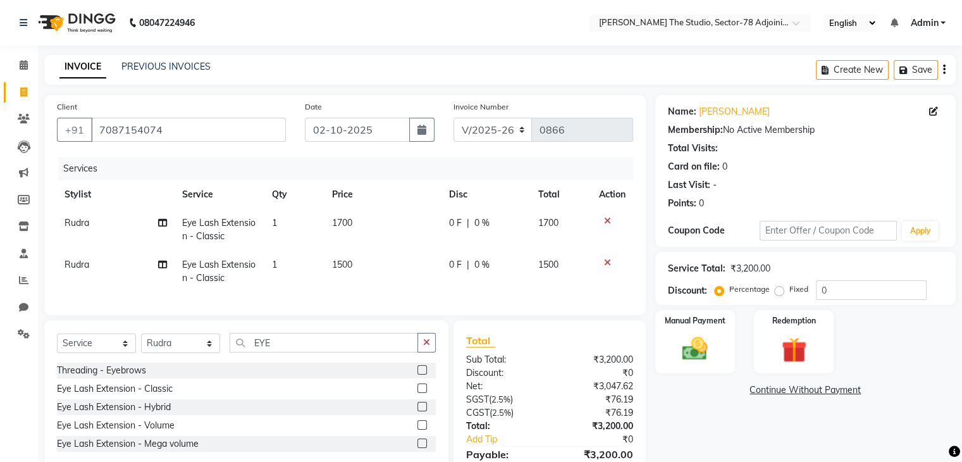
click at [368, 277] on td "1500" at bounding box center [383, 272] width 117 height 42
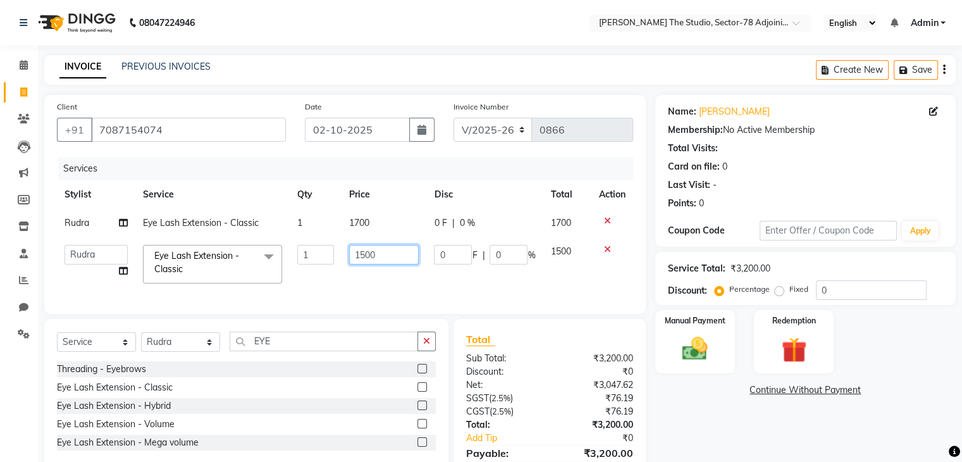
click at [395, 252] on input "1500" at bounding box center [384, 255] width 70 height 20
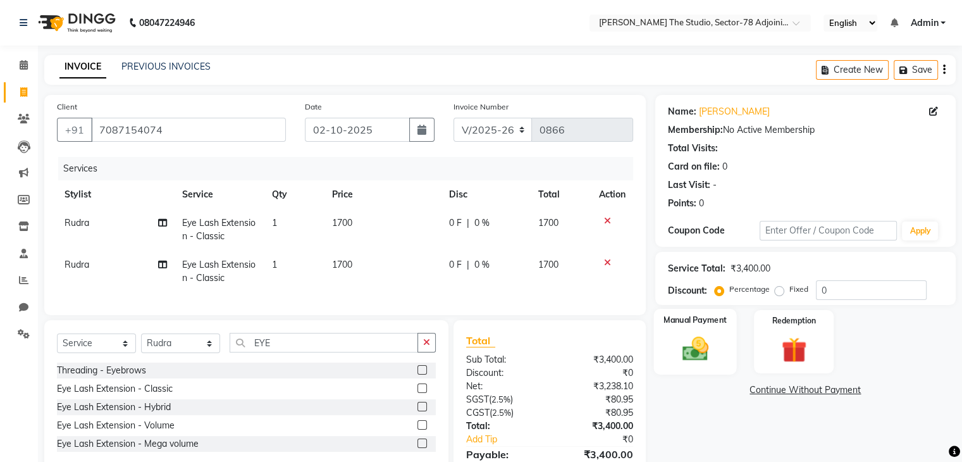
click at [719, 342] on div "Manual Payment" at bounding box center [695, 341] width 83 height 65
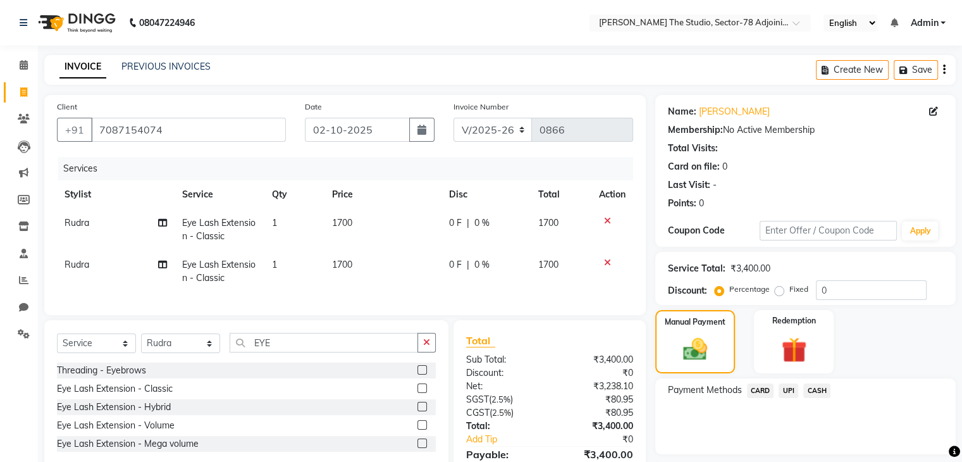
click at [788, 394] on span "UPI" at bounding box center [789, 390] width 20 height 15
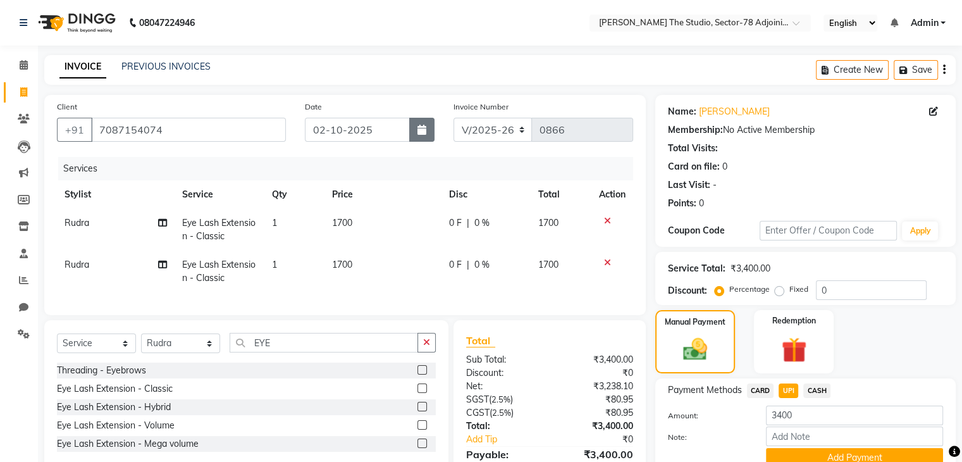
click at [423, 135] on icon "button" at bounding box center [422, 130] width 9 height 10
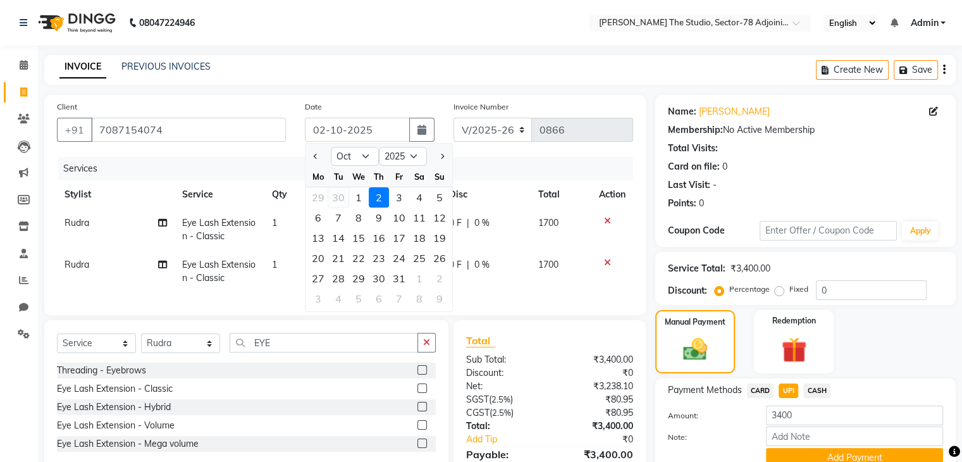
click at [333, 196] on div "30" at bounding box center [338, 197] width 20 height 20
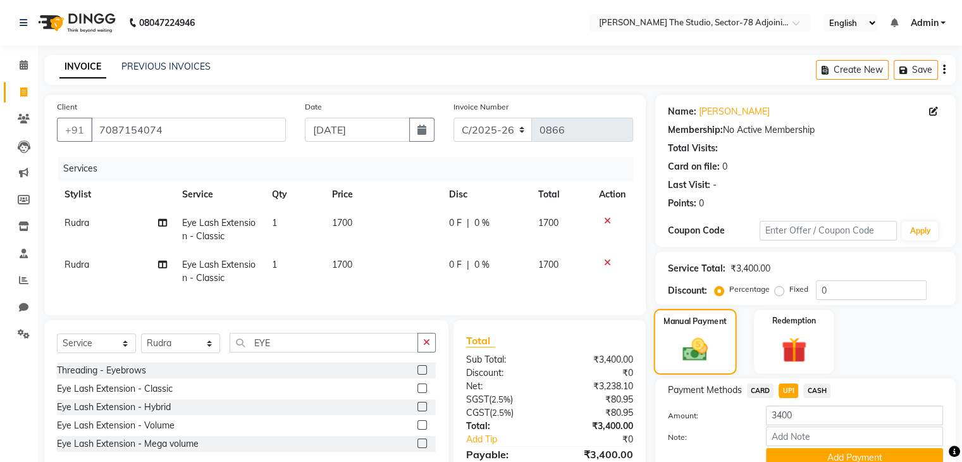
scroll to position [73, 0]
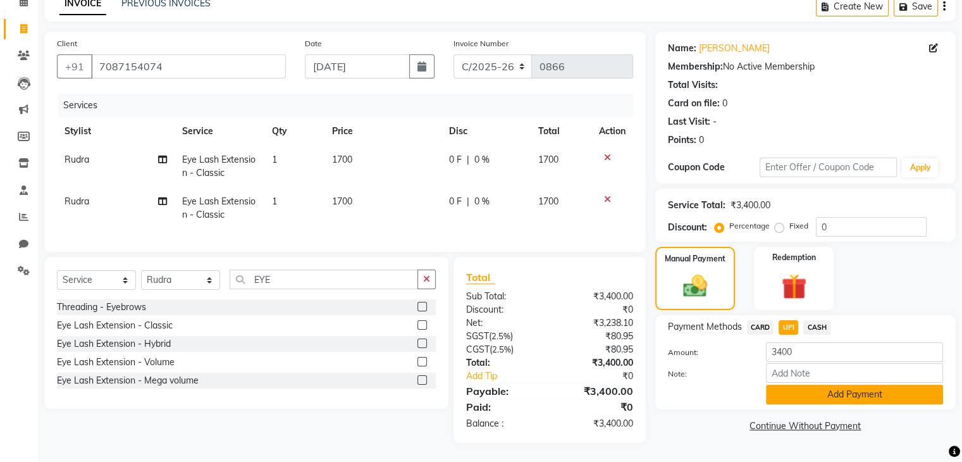
click at [811, 385] on button "Add Payment" at bounding box center [854, 395] width 177 height 20
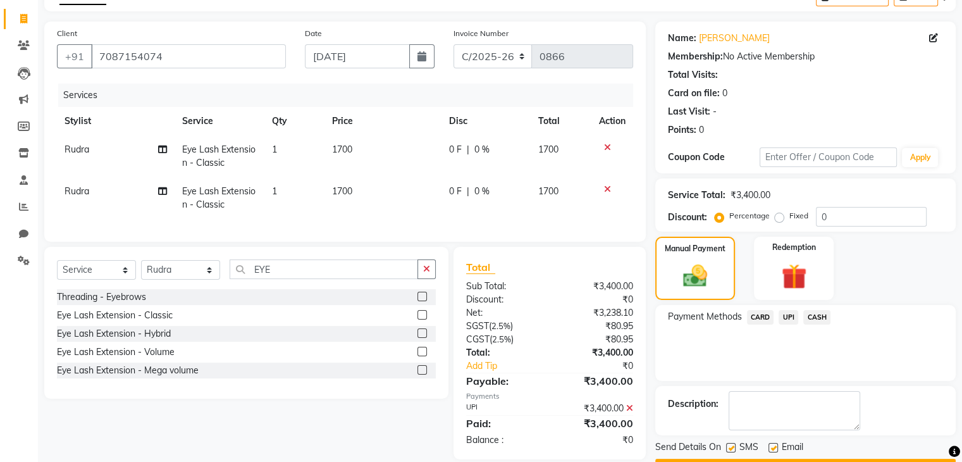
scroll to position [108, 0]
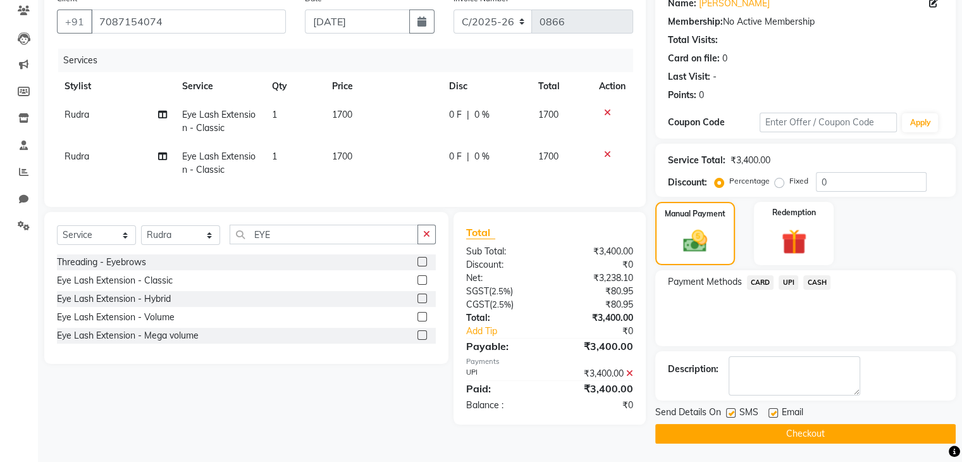
click at [730, 416] on label at bounding box center [730, 412] width 9 height 9
click at [730, 416] on input "checkbox" at bounding box center [730, 413] width 8 height 8
click at [768, 426] on button "Checkout" at bounding box center [805, 434] width 301 height 20
